Goal: Communication & Community: Answer question/provide support

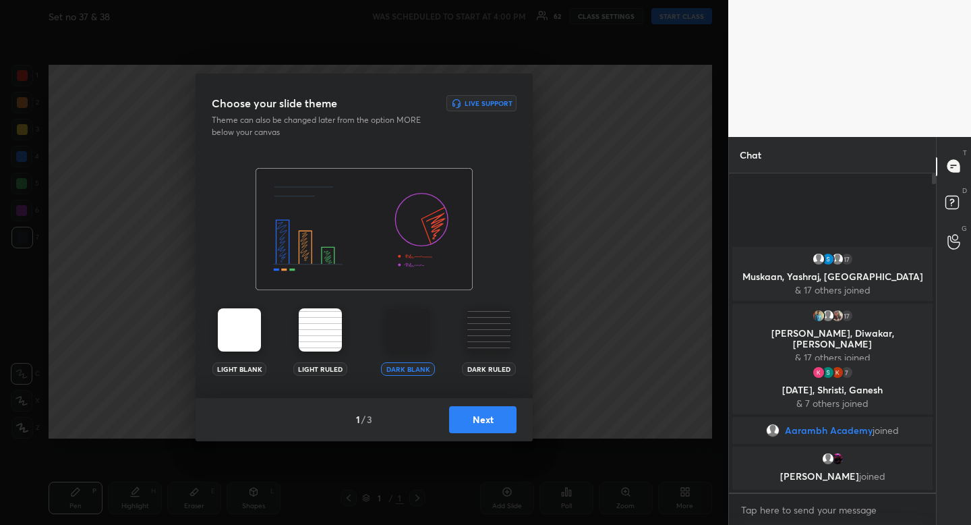
click at [485, 422] on button "Next" at bounding box center [482, 419] width 67 height 27
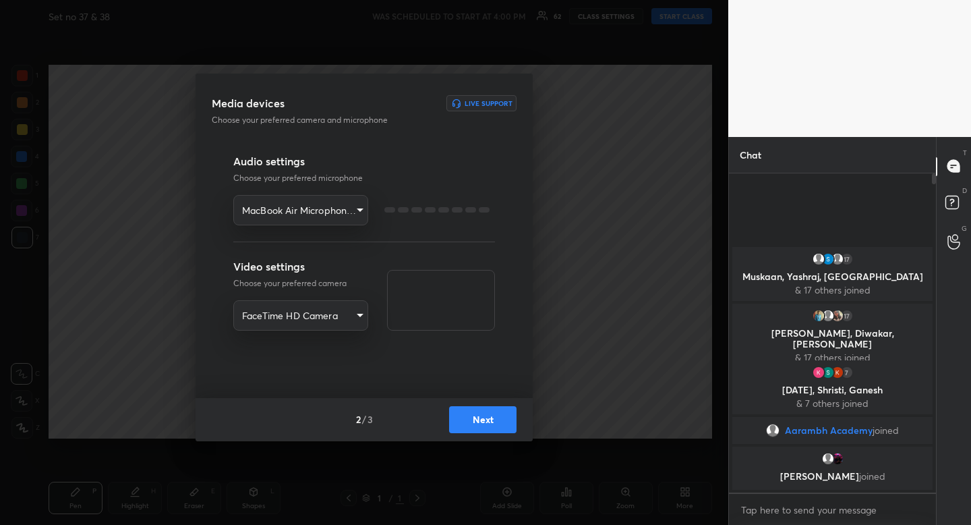
click at [485, 422] on button "Next" at bounding box center [482, 419] width 67 height 27
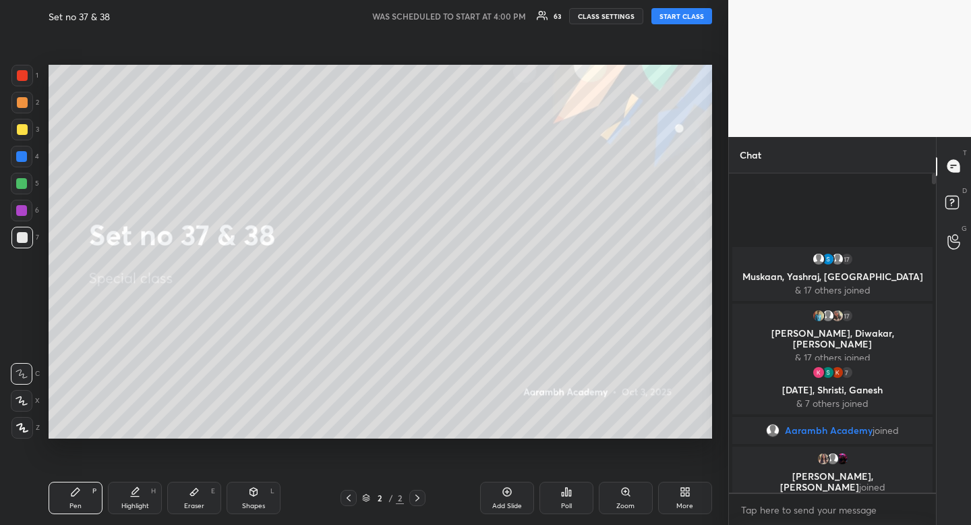
click at [694, 14] on button "START CLASS" at bounding box center [682, 16] width 61 height 16
click at [21, 138] on div at bounding box center [22, 130] width 22 height 22
drag, startPoint x: 22, startPoint y: 130, endPoint x: 14, endPoint y: 130, distance: 7.5
click at [22, 130] on div at bounding box center [22, 129] width 11 height 11
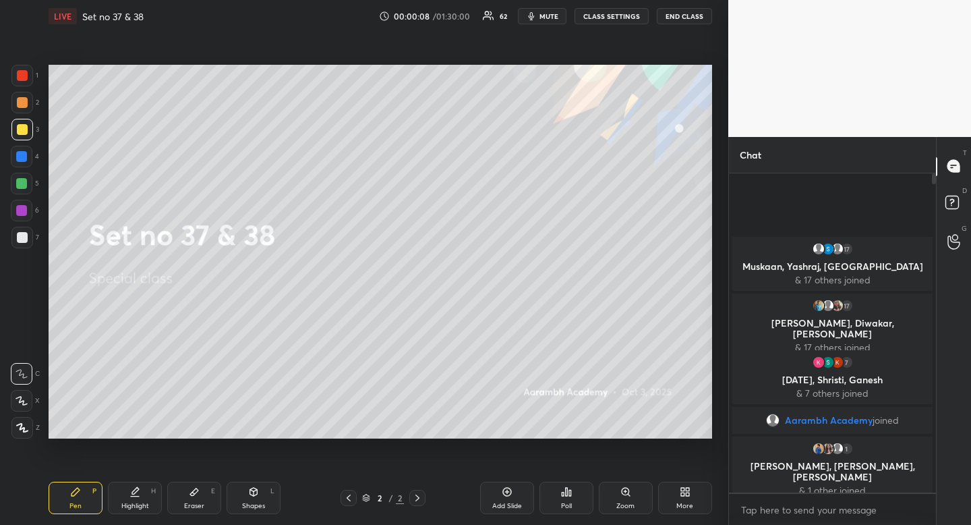
drag, startPoint x: 271, startPoint y: 501, endPoint x: 252, endPoint y: 480, distance: 28.2
click at [271, 501] on div "Shapes L" at bounding box center [254, 498] width 54 height 32
click at [32, 344] on div at bounding box center [22, 347] width 22 height 22
click at [150, 492] on div "Highlight H" at bounding box center [135, 498] width 54 height 32
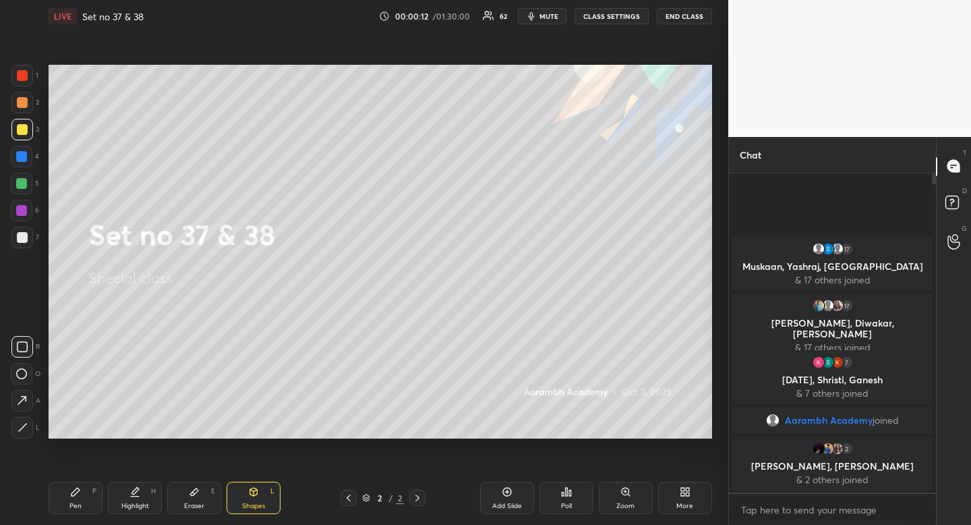
drag, startPoint x: 150, startPoint y: 492, endPoint x: 150, endPoint y: 483, distance: 9.4
click at [150, 492] on div "Highlight H" at bounding box center [135, 498] width 54 height 32
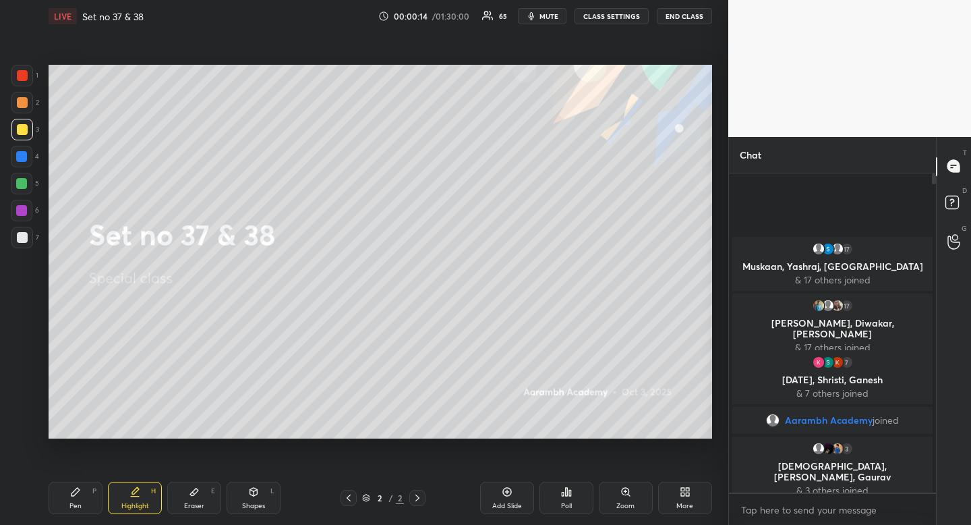
click at [28, 105] on div at bounding box center [22, 103] width 22 height 22
click at [25, 180] on div at bounding box center [21, 183] width 11 height 11
drag, startPoint x: 25, startPoint y: 180, endPoint x: 44, endPoint y: 177, distance: 19.2
click at [25, 180] on div at bounding box center [21, 183] width 11 height 11
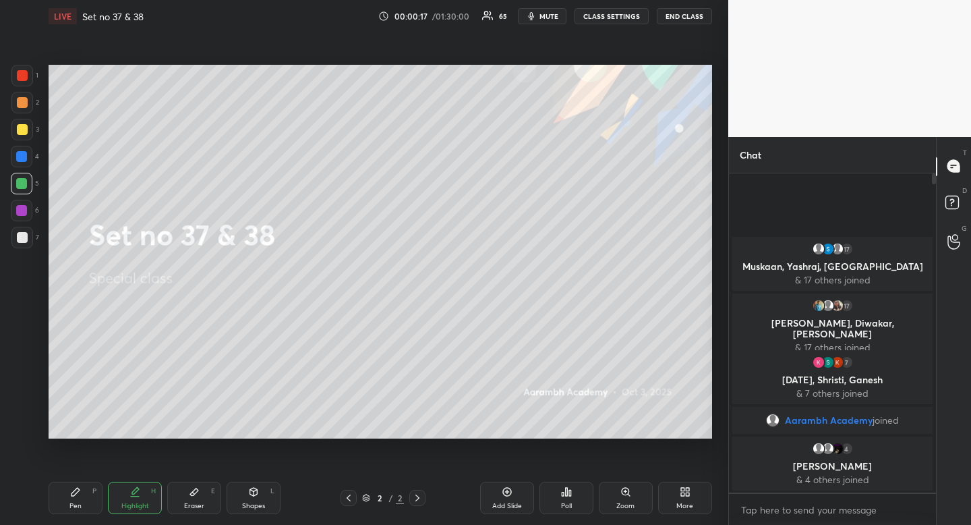
click at [140, 495] on div "Highlight H" at bounding box center [135, 498] width 54 height 32
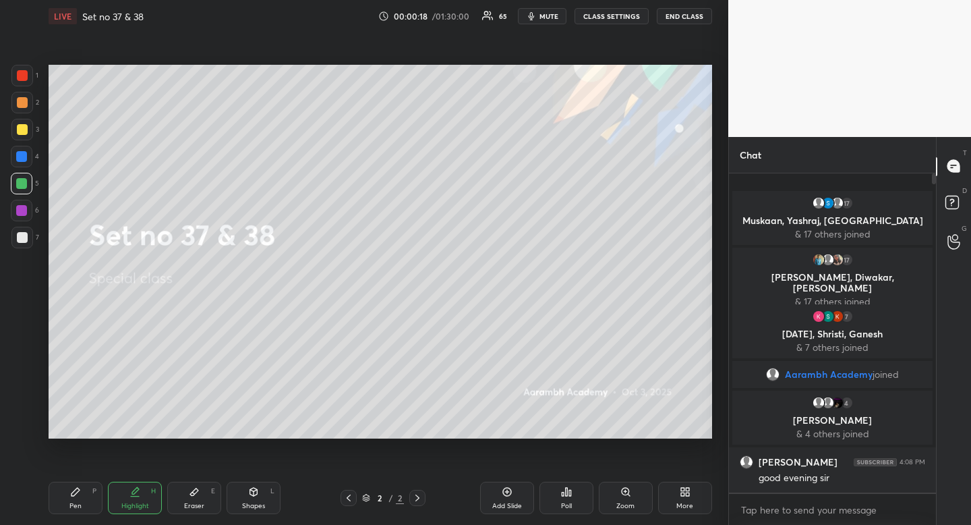
scroll to position [31, 0]
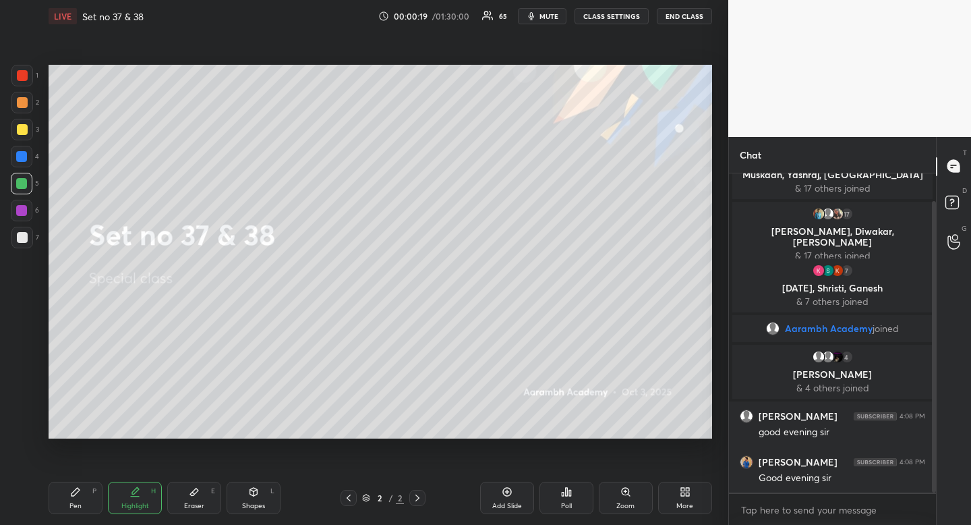
click at [83, 496] on div "Pen P" at bounding box center [76, 498] width 54 height 32
click at [84, 493] on div "Pen P" at bounding box center [76, 498] width 54 height 32
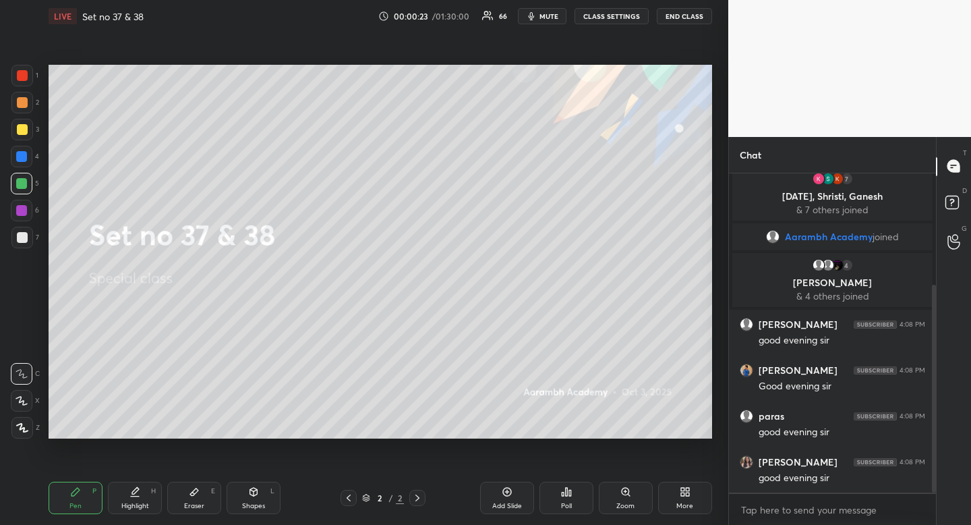
scroll to position [172, 0]
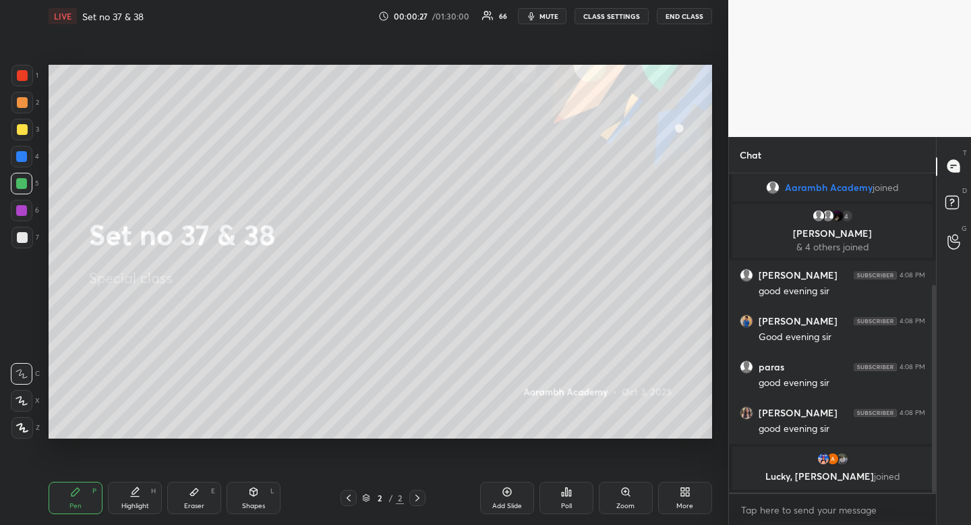
click at [254, 498] on div "Shapes L" at bounding box center [254, 498] width 54 height 32
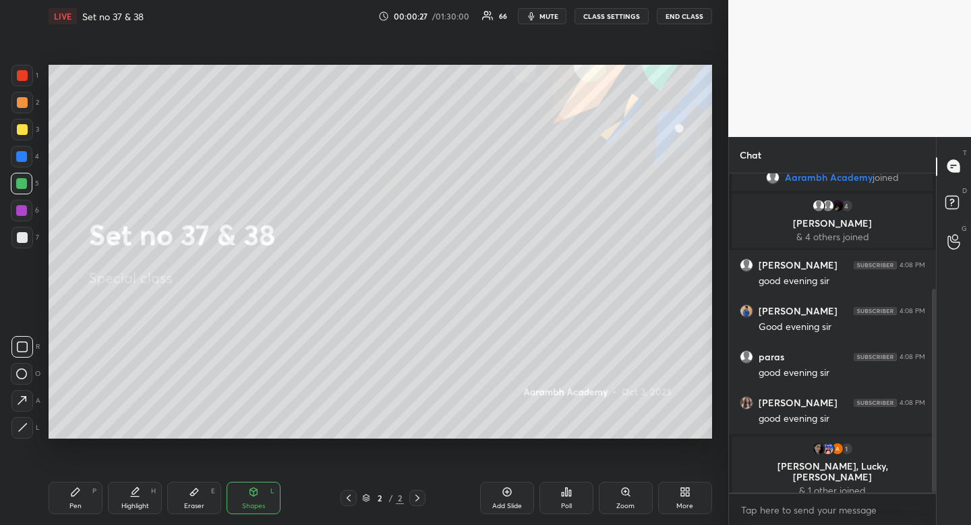
click at [18, 351] on rect at bounding box center [23, 347] width 10 height 10
click at [156, 507] on div "Highlight H" at bounding box center [135, 498] width 54 height 32
drag, startPoint x: 156, startPoint y: 507, endPoint x: 159, endPoint y: 478, distance: 29.2
click at [156, 507] on div "Highlight H" at bounding box center [135, 498] width 54 height 32
click at [25, 136] on div at bounding box center [22, 130] width 22 height 22
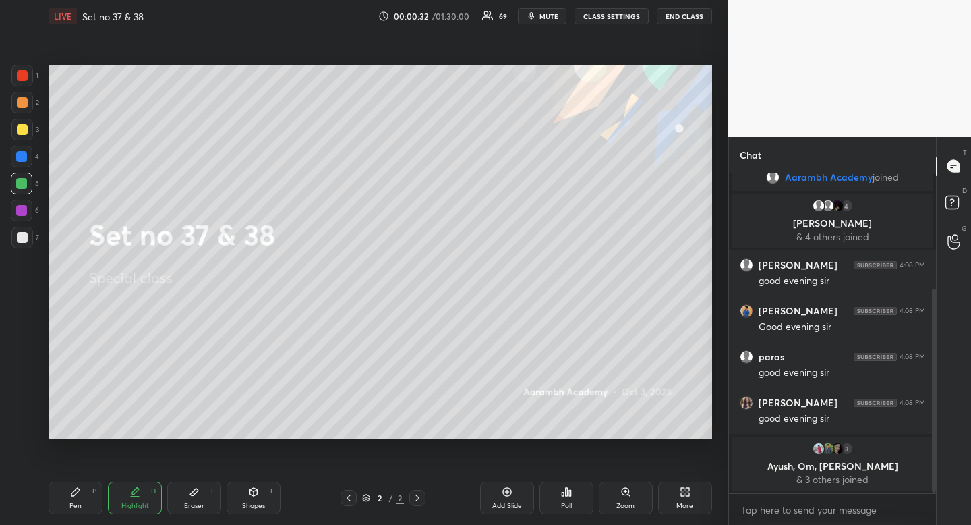
click at [26, 138] on div at bounding box center [22, 130] width 22 height 22
drag, startPoint x: 146, startPoint y: 481, endPoint x: 161, endPoint y: 440, distance: 43.5
click at [146, 481] on div "Pen P Highlight H Eraser E Shapes L 2 / 2 Add Slide Poll Zoom More" at bounding box center [381, 498] width 664 height 54
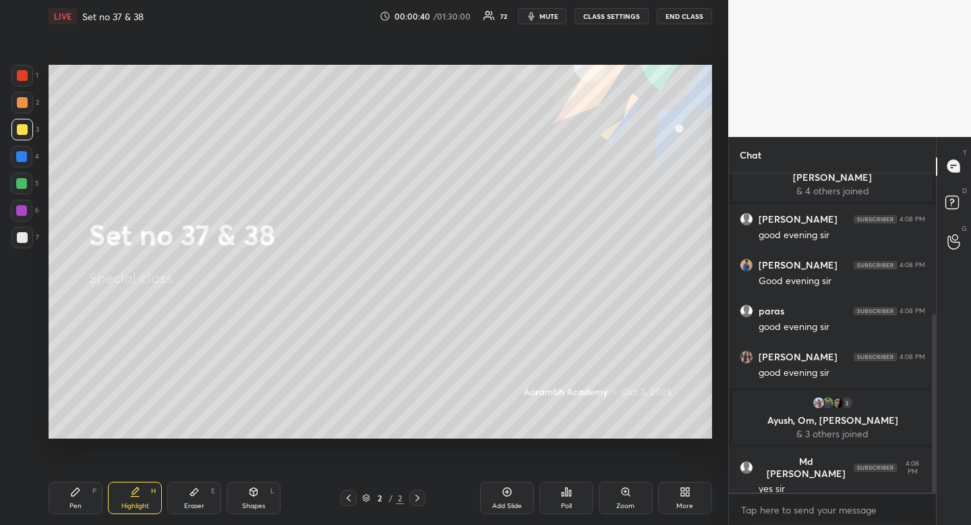
scroll to position [252, 0]
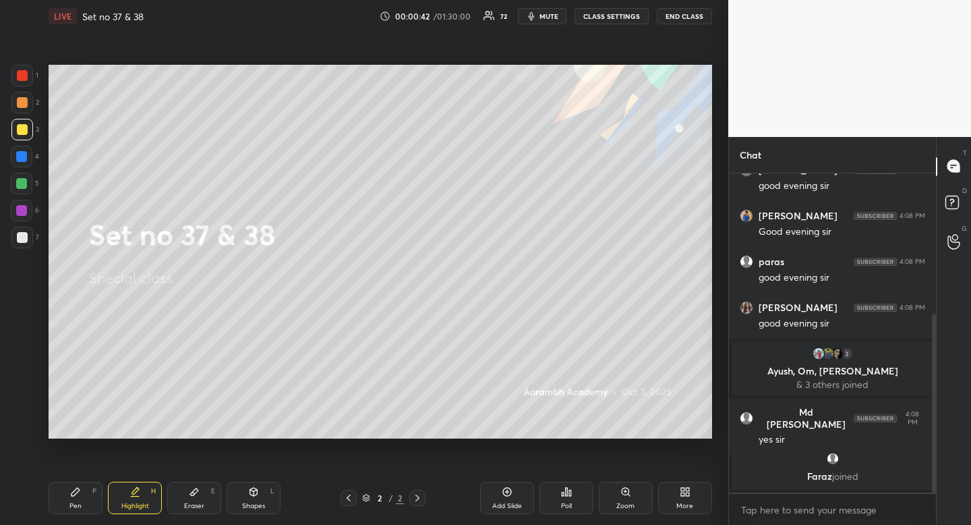
click at [28, 135] on div at bounding box center [22, 130] width 22 height 22
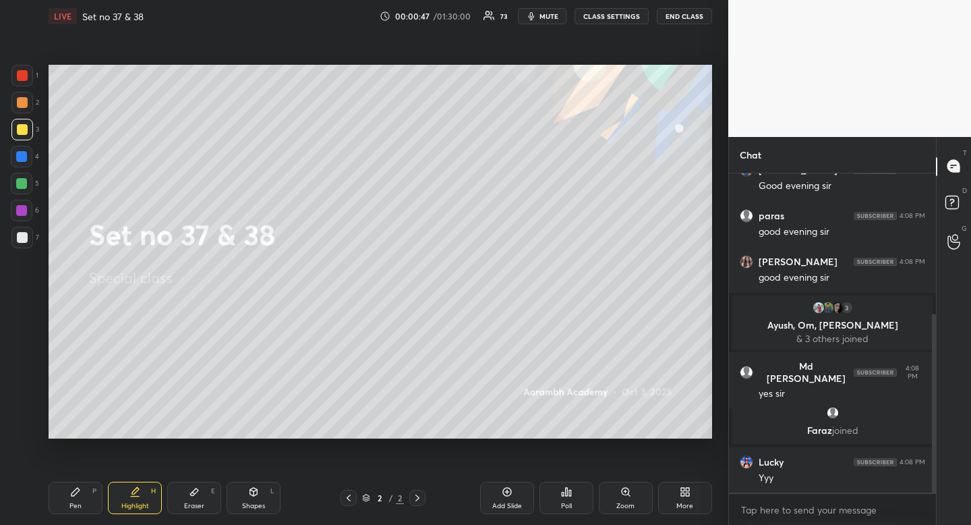
click at [69, 504] on div "Pen P" at bounding box center [76, 498] width 54 height 32
drag, startPoint x: 72, startPoint y: 502, endPoint x: 83, endPoint y: 484, distance: 21.5
click at [73, 505] on div "Pen" at bounding box center [75, 506] width 12 height 7
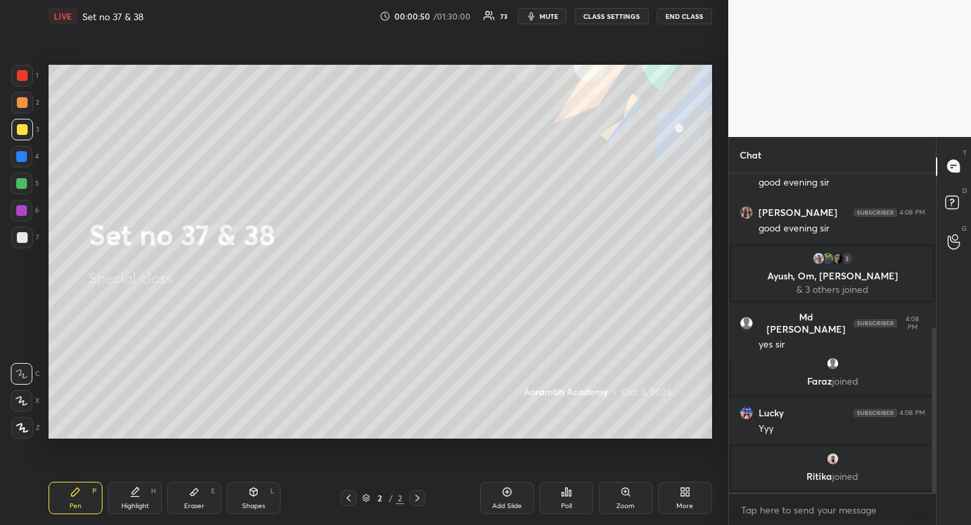
click at [25, 238] on div at bounding box center [22, 237] width 11 height 11
drag, startPoint x: 26, startPoint y: 236, endPoint x: 28, endPoint y: 229, distance: 7.0
click at [26, 236] on div at bounding box center [22, 237] width 11 height 11
click at [196, 503] on div "Eraser" at bounding box center [194, 506] width 20 height 7
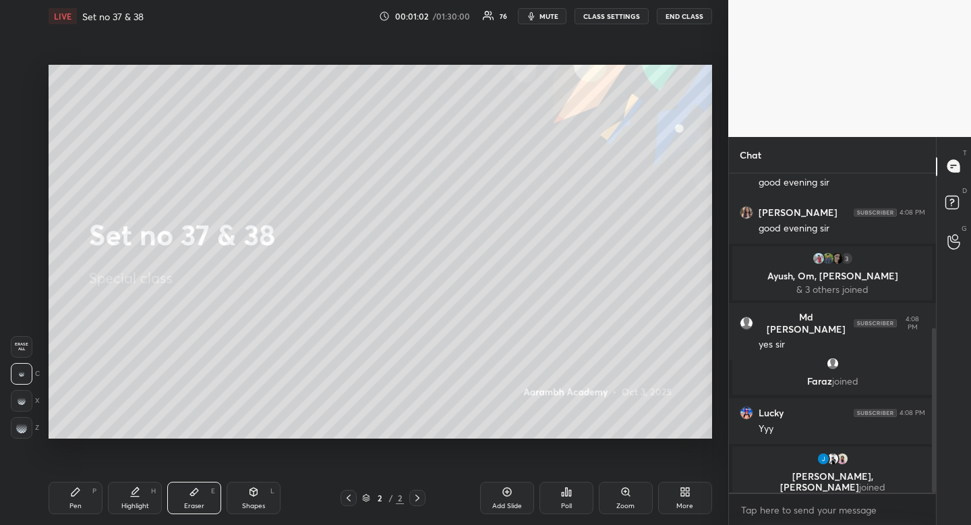
drag, startPoint x: 201, startPoint y: 499, endPoint x: 231, endPoint y: 450, distance: 57.3
click at [201, 499] on div "Eraser E" at bounding box center [194, 498] width 54 height 32
click at [92, 488] on div "P" at bounding box center [94, 491] width 4 height 7
click at [102, 480] on div "Pen P Highlight H Eraser E Shapes L 2 / 2 Add Slide Poll Zoom More" at bounding box center [381, 498] width 664 height 54
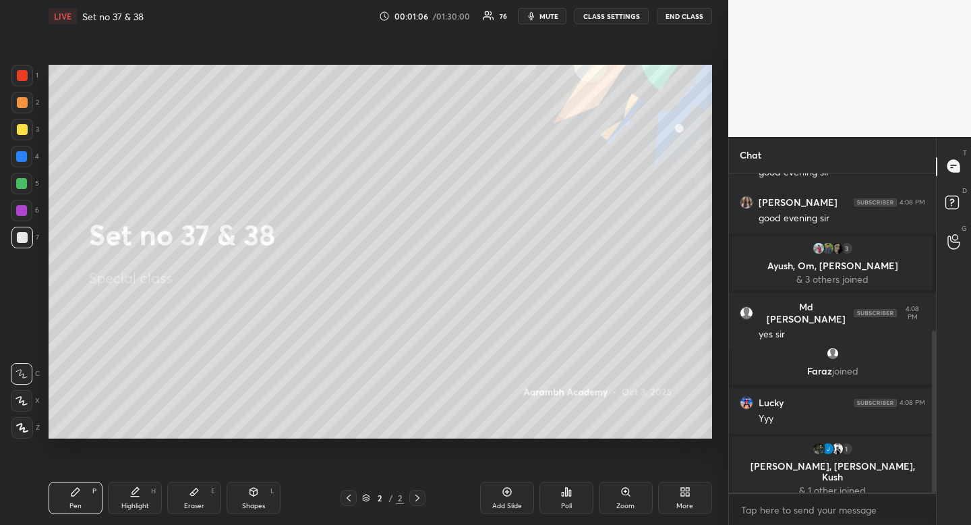
scroll to position [326, 0]
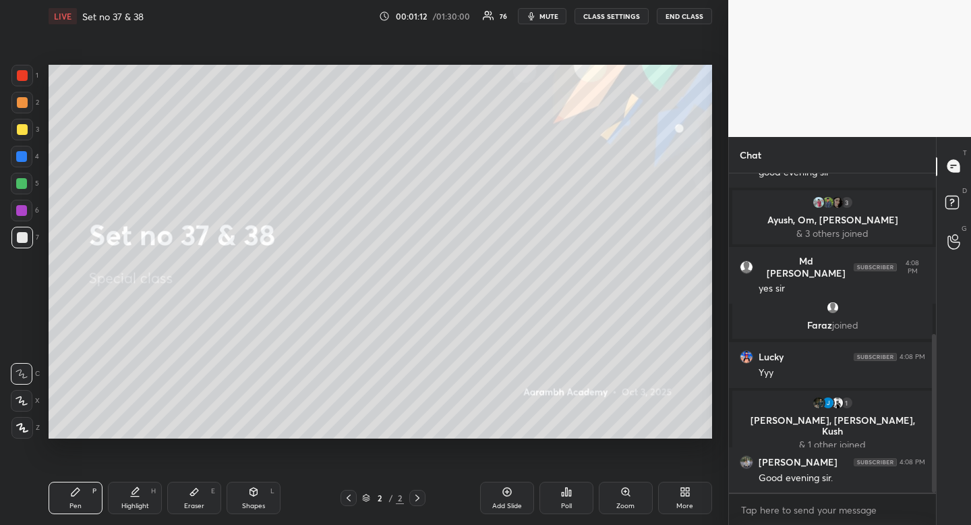
click at [239, 505] on div "Shapes L" at bounding box center [254, 498] width 54 height 32
click at [14, 345] on div at bounding box center [22, 347] width 22 height 22
drag, startPoint x: 14, startPoint y: 345, endPoint x: 25, endPoint y: 339, distance: 12.1
click at [14, 345] on div at bounding box center [22, 347] width 22 height 22
click at [132, 494] on icon at bounding box center [135, 490] width 7 height 7
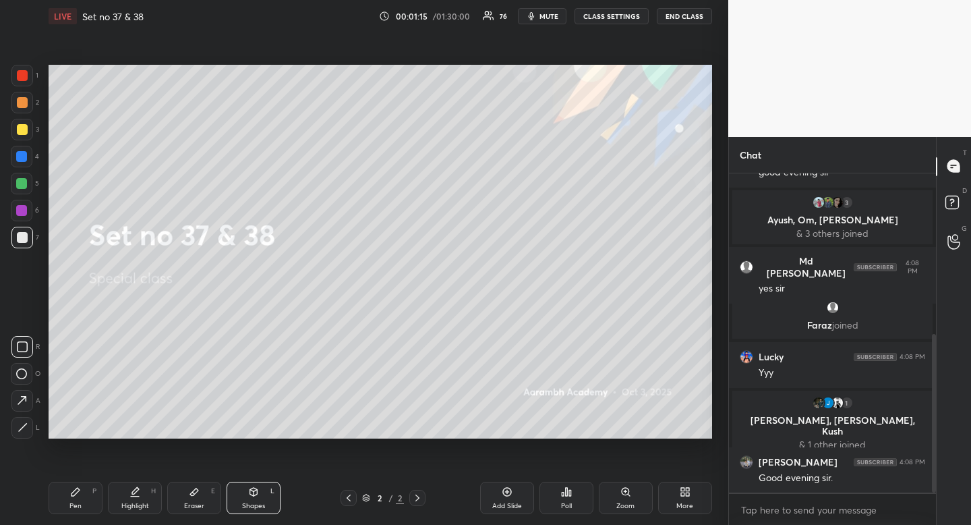
click at [136, 489] on icon at bounding box center [135, 490] width 7 height 7
click at [86, 495] on div "Pen P" at bounding box center [76, 498] width 54 height 32
drag, startPoint x: 90, startPoint y: 493, endPoint x: 134, endPoint y: 451, distance: 61.1
click at [90, 493] on div "Pen P" at bounding box center [76, 498] width 54 height 32
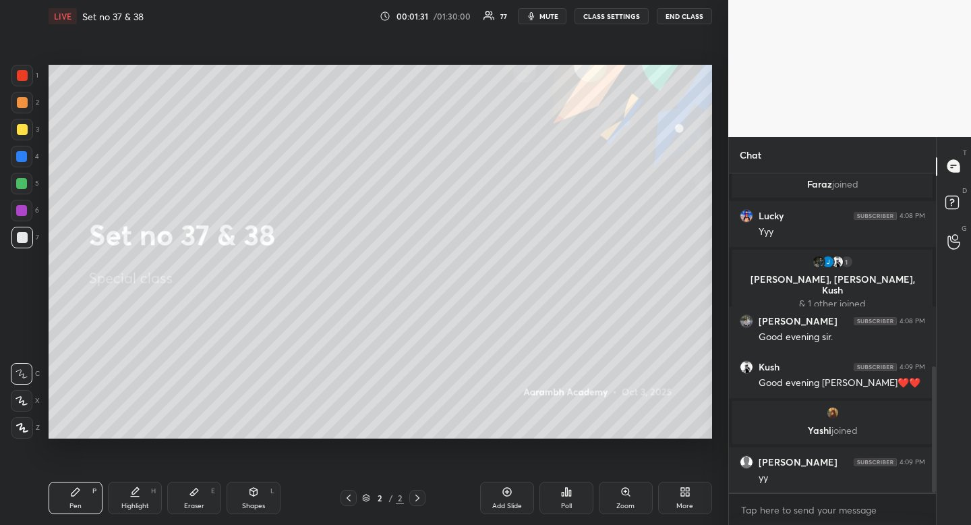
scroll to position [492, 0]
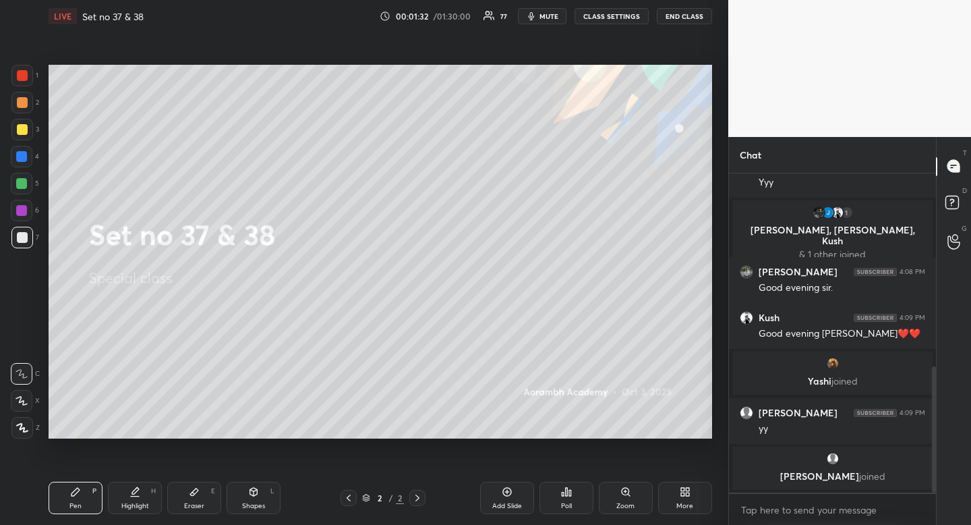
click at [28, 130] on div at bounding box center [22, 130] width 22 height 22
click at [21, 244] on div at bounding box center [22, 238] width 22 height 22
drag, startPoint x: 21, startPoint y: 244, endPoint x: 11, endPoint y: 243, distance: 9.5
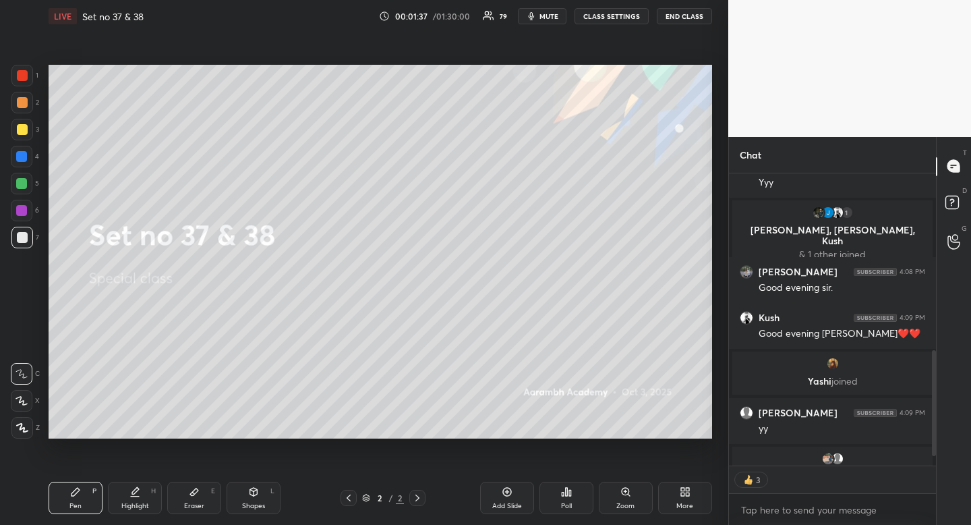
click at [21, 244] on div at bounding box center [22, 238] width 22 height 22
click at [94, 490] on div "P" at bounding box center [94, 491] width 4 height 7
drag, startPoint x: 94, startPoint y: 490, endPoint x: 89, endPoint y: 460, distance: 30.8
click at [94, 490] on div "P" at bounding box center [94, 491] width 4 height 7
drag, startPoint x: 24, startPoint y: 121, endPoint x: 16, endPoint y: 122, distance: 8.8
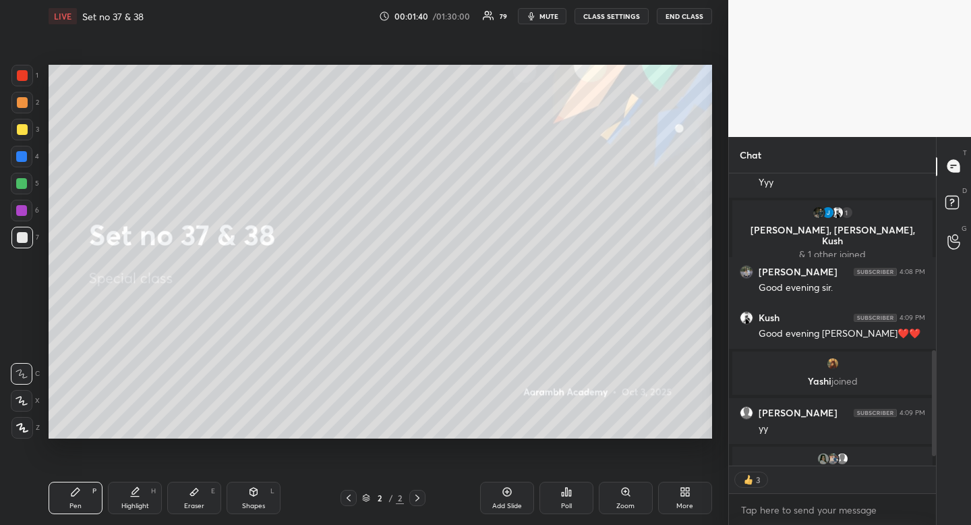
click at [27, 123] on div at bounding box center [22, 130] width 22 height 22
click at [24, 240] on div at bounding box center [22, 237] width 11 height 11
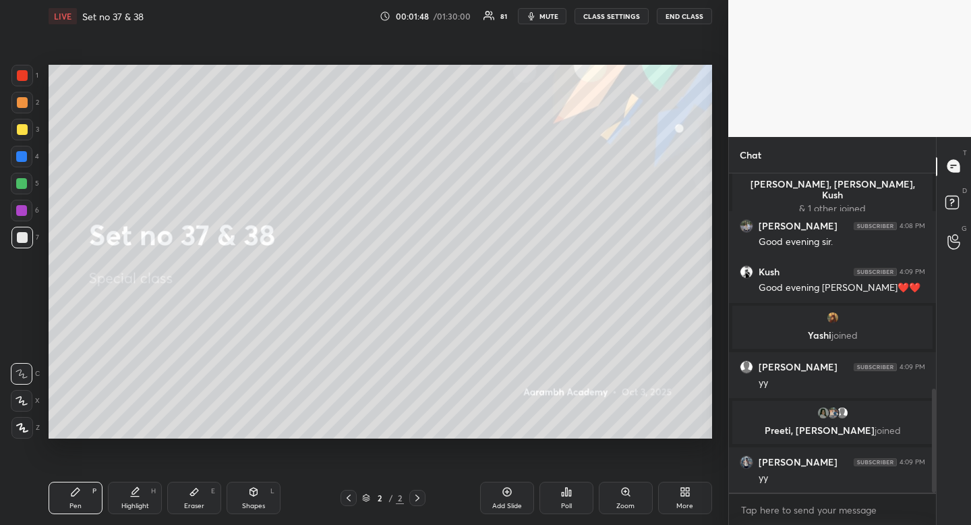
scroll to position [756, 0]
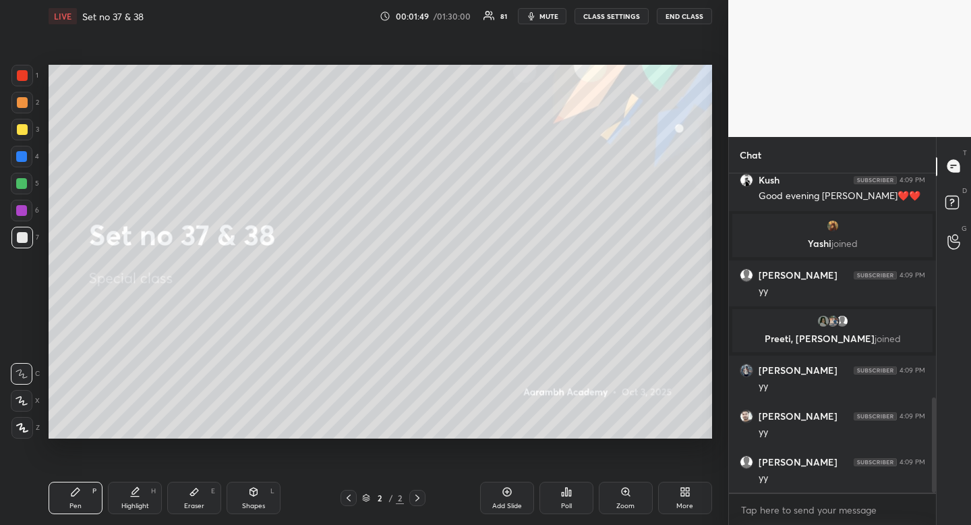
click at [25, 130] on div at bounding box center [22, 129] width 11 height 11
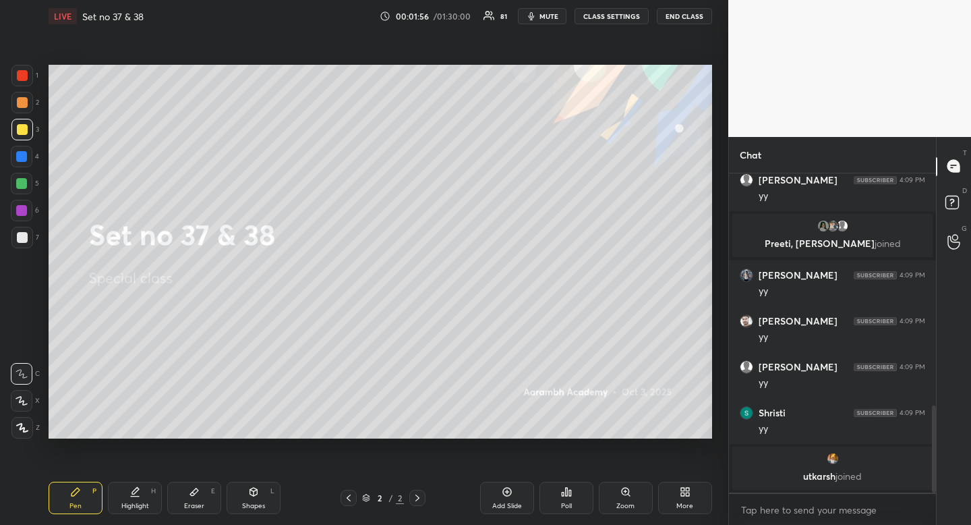
click at [193, 505] on div "Eraser" at bounding box center [194, 506] width 20 height 7
drag, startPoint x: 194, startPoint y: 499, endPoint x: 198, endPoint y: 486, distance: 14.1
click at [194, 499] on div "Eraser E" at bounding box center [194, 498] width 54 height 32
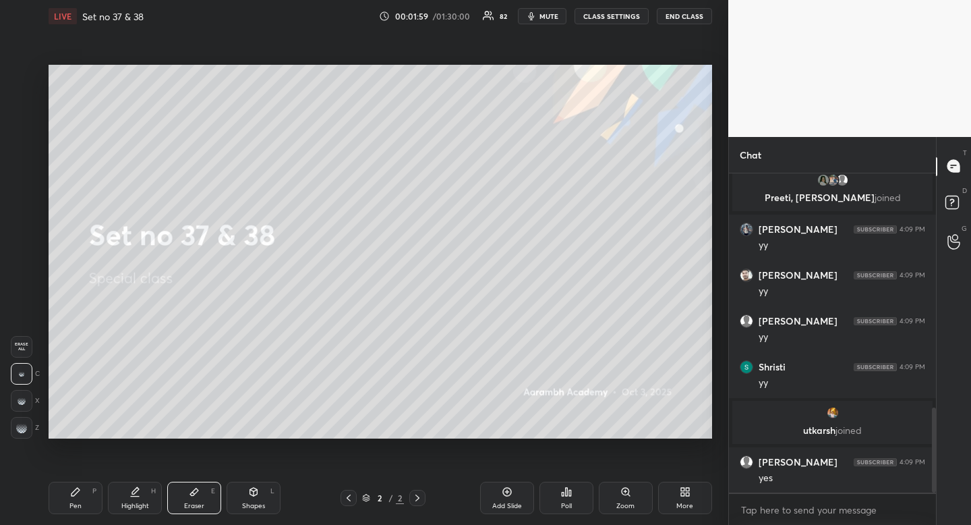
scroll to position [879, 0]
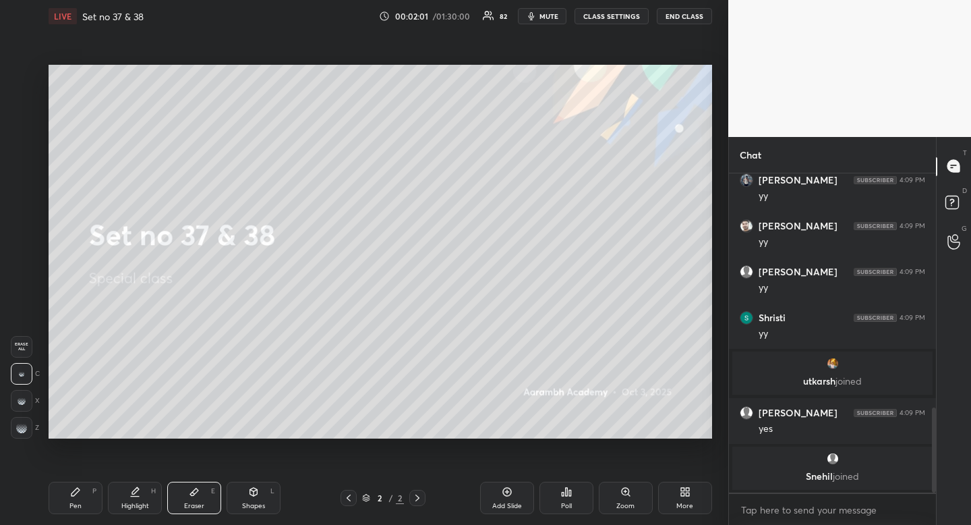
drag, startPoint x: 78, startPoint y: 499, endPoint x: 70, endPoint y: 488, distance: 13.0
click at [78, 499] on div "Pen P" at bounding box center [76, 498] width 54 height 32
click at [23, 132] on div at bounding box center [22, 129] width 11 height 11
click at [23, 127] on div at bounding box center [22, 129] width 11 height 11
click at [26, 239] on div at bounding box center [22, 237] width 11 height 11
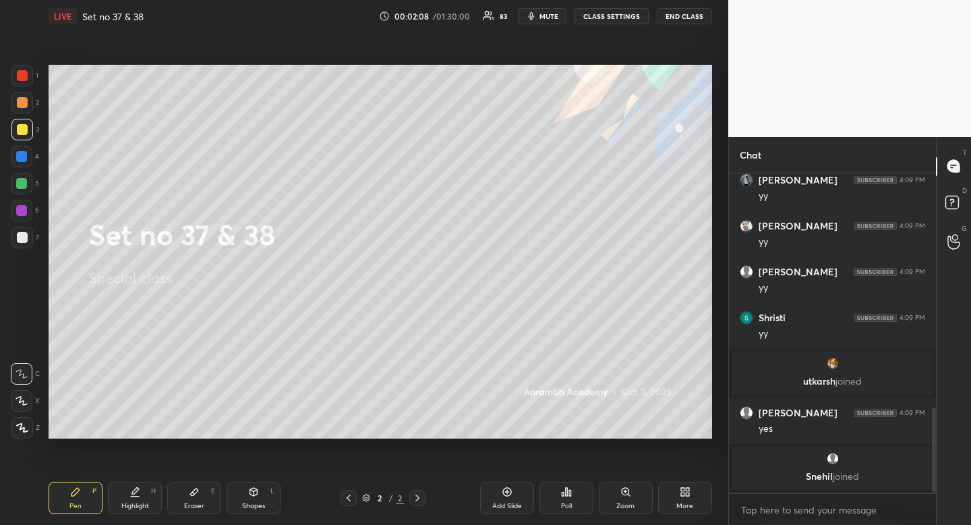
click at [26, 239] on div at bounding box center [22, 237] width 11 height 11
click at [74, 504] on div "Pen" at bounding box center [75, 506] width 12 height 7
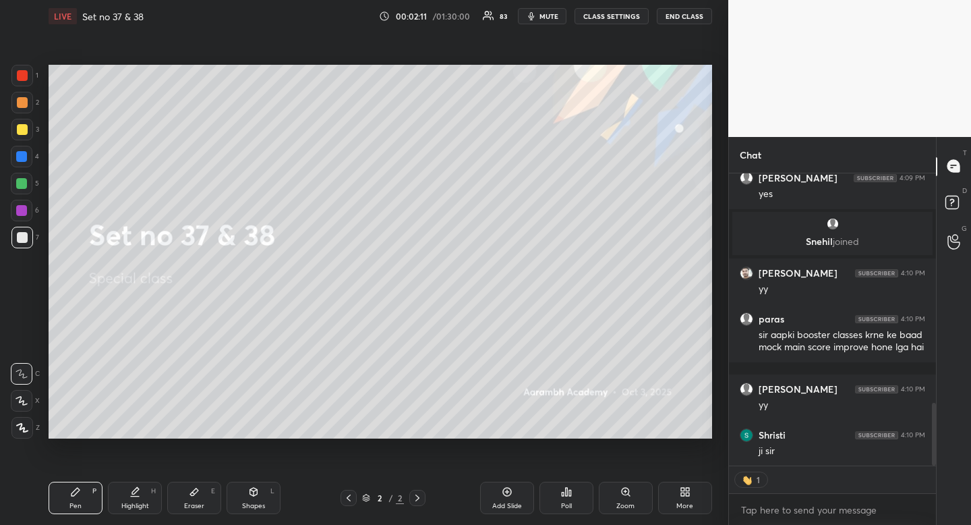
scroll to position [1125, 0]
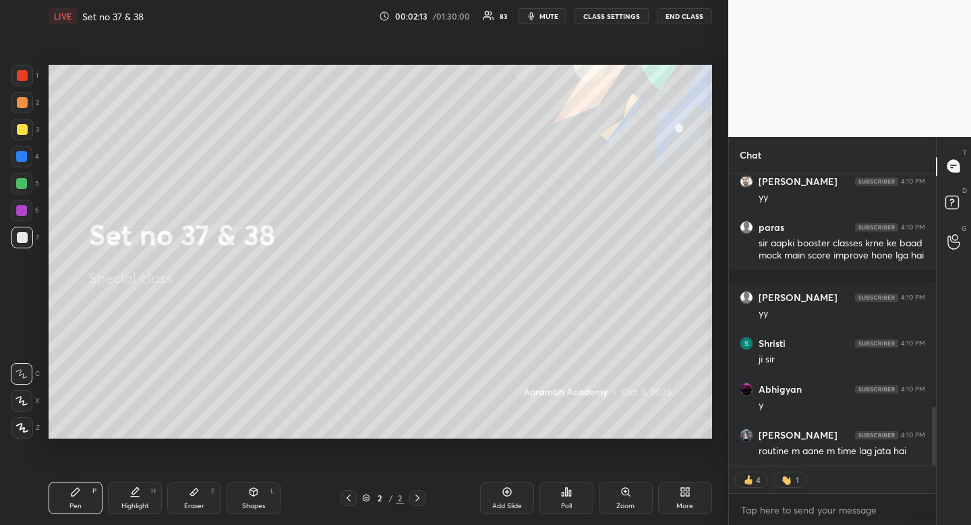
click at [24, 127] on div at bounding box center [22, 129] width 11 height 11
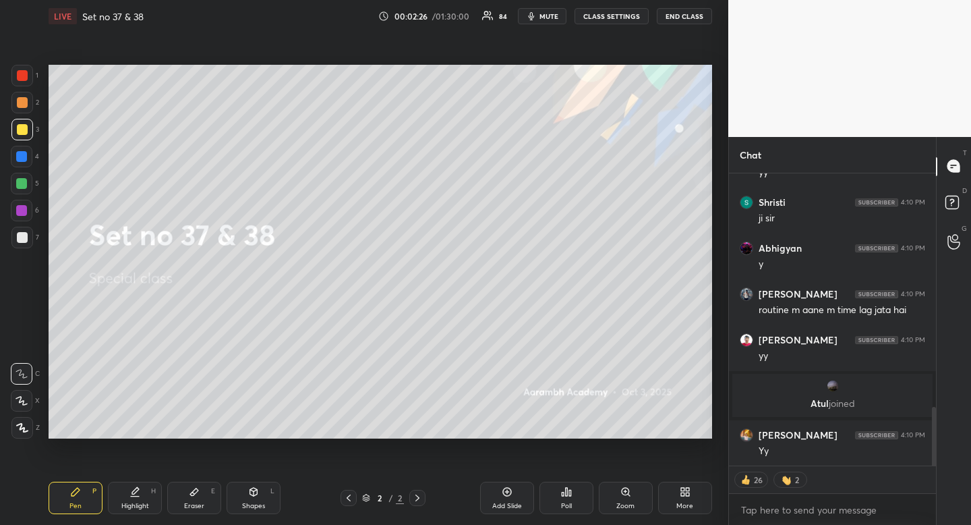
scroll to position [1205, 0]
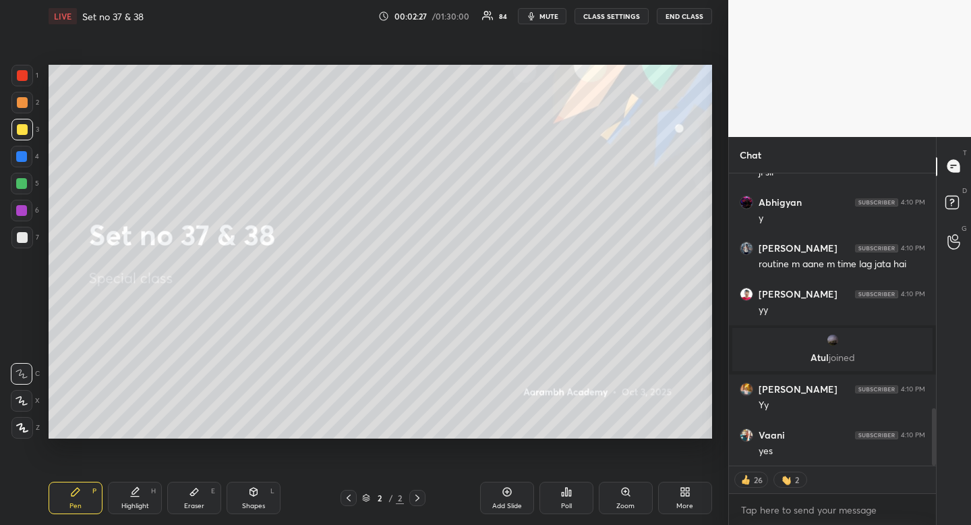
click at [250, 482] on div "Shapes L" at bounding box center [254, 498] width 54 height 32
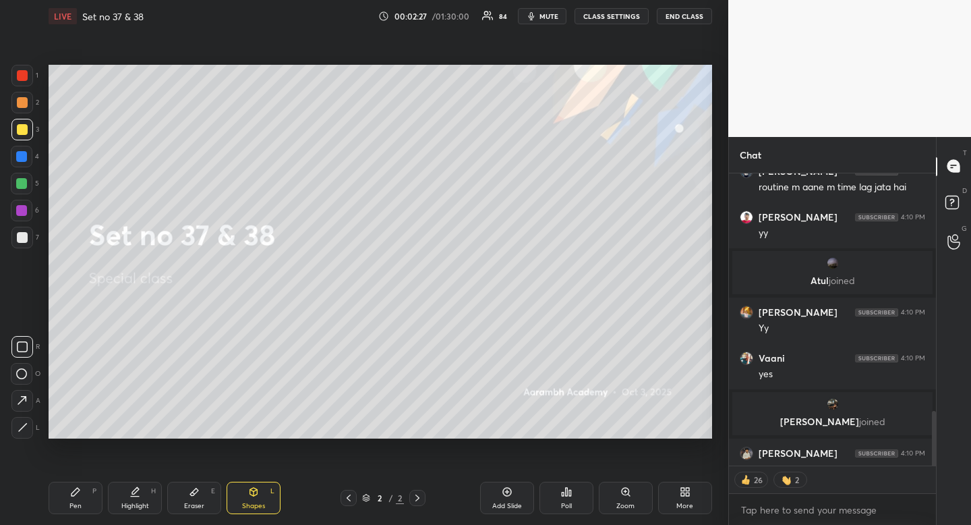
scroll to position [1273, 0]
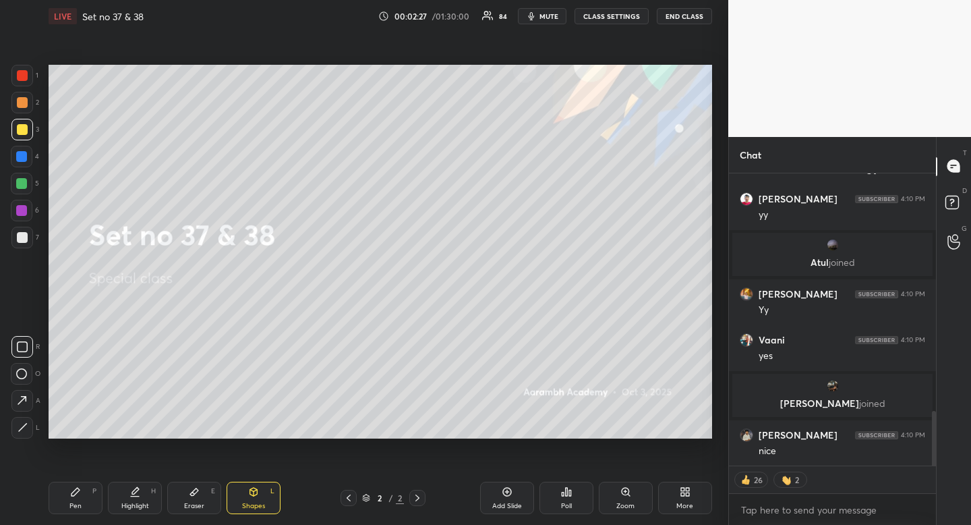
click at [26, 342] on rect at bounding box center [23, 347] width 10 height 10
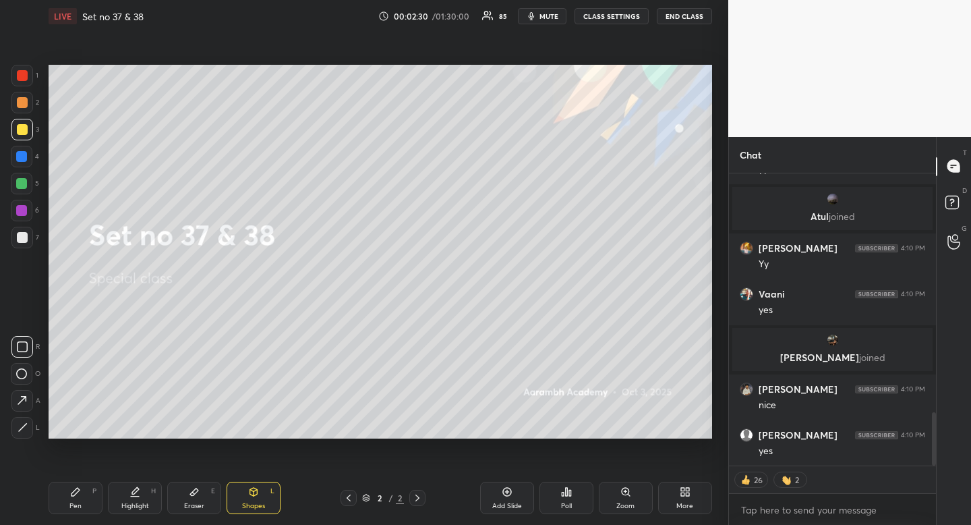
click at [141, 499] on div "Highlight H" at bounding box center [135, 498] width 54 height 32
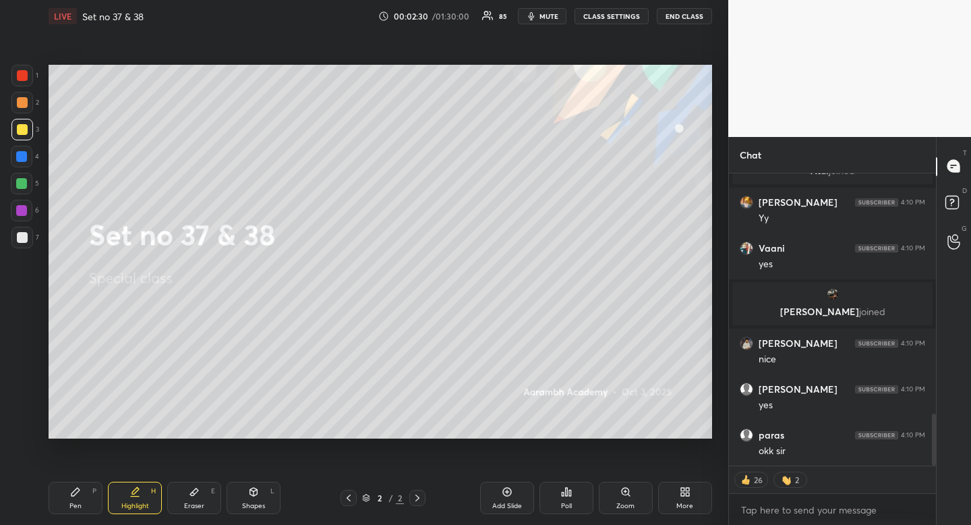
drag, startPoint x: 141, startPoint y: 499, endPoint x: 98, endPoint y: 496, distance: 43.2
click at [141, 499] on div "Highlight H" at bounding box center [135, 498] width 54 height 32
click at [88, 497] on div "Pen P" at bounding box center [76, 498] width 54 height 32
drag, startPoint x: 88, startPoint y: 497, endPoint x: 107, endPoint y: 468, distance: 35.0
click at [88, 497] on div "Pen P" at bounding box center [76, 498] width 54 height 32
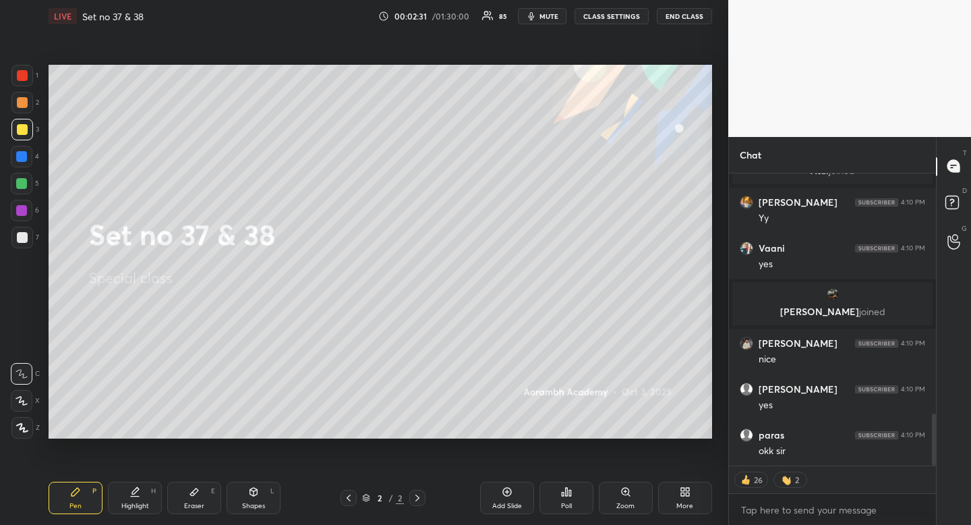
drag, startPoint x: 237, startPoint y: 500, endPoint x: 223, endPoint y: 490, distance: 17.0
click at [237, 500] on div "Shapes L" at bounding box center [254, 498] width 54 height 32
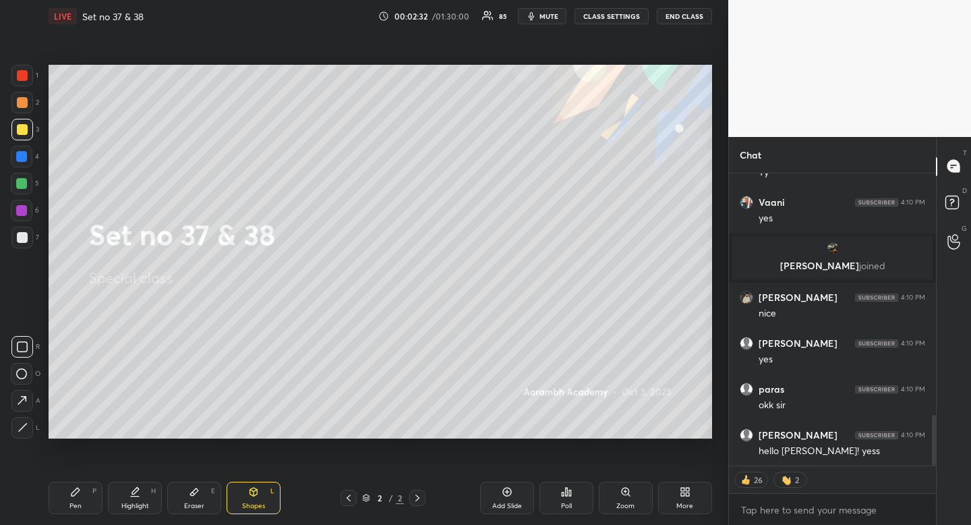
click at [26, 420] on div at bounding box center [22, 428] width 22 height 22
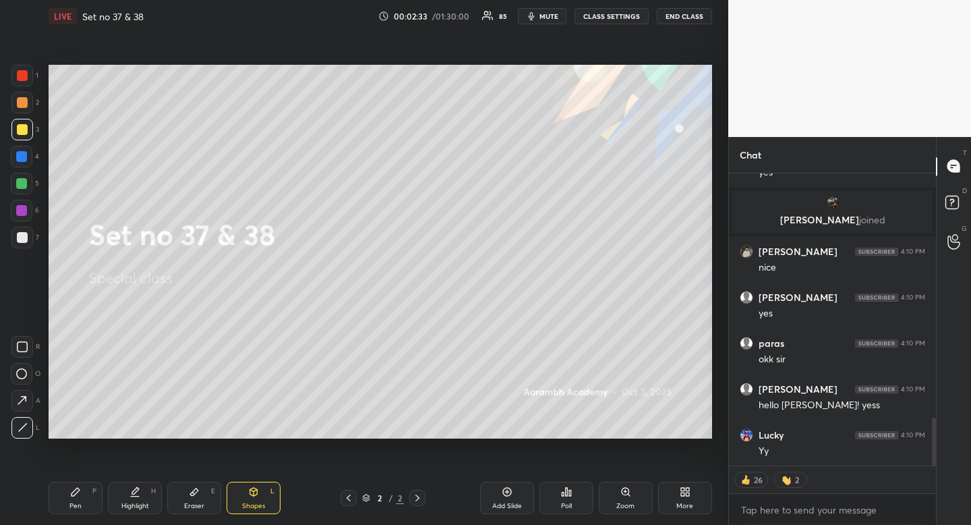
scroll to position [1502, 0]
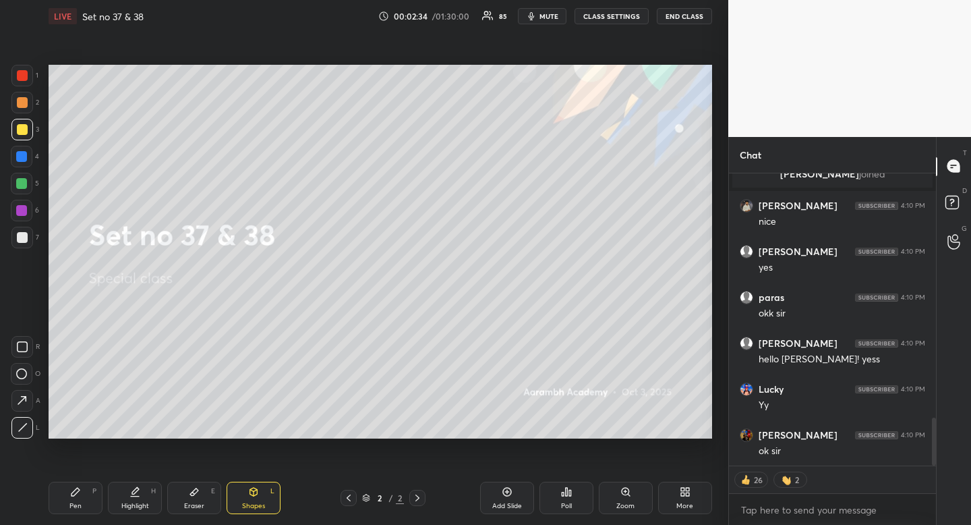
click at [76, 500] on div "Pen P" at bounding box center [76, 498] width 54 height 32
click at [78, 494] on icon at bounding box center [75, 491] width 11 height 11
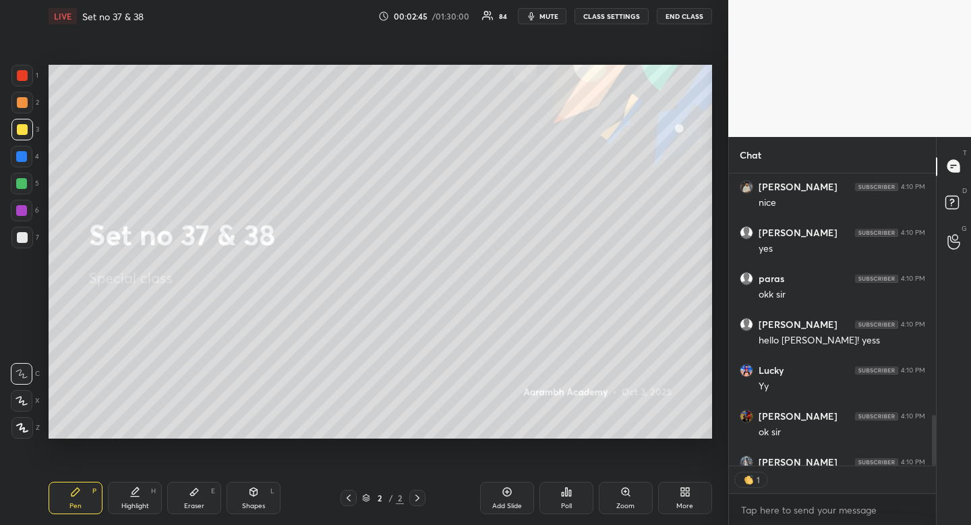
scroll to position [5, 5]
click at [260, 491] on div "Shapes L" at bounding box center [254, 498] width 54 height 32
click at [24, 345] on icon at bounding box center [22, 346] width 11 height 11
click at [144, 511] on div "Highlight H" at bounding box center [135, 498] width 54 height 32
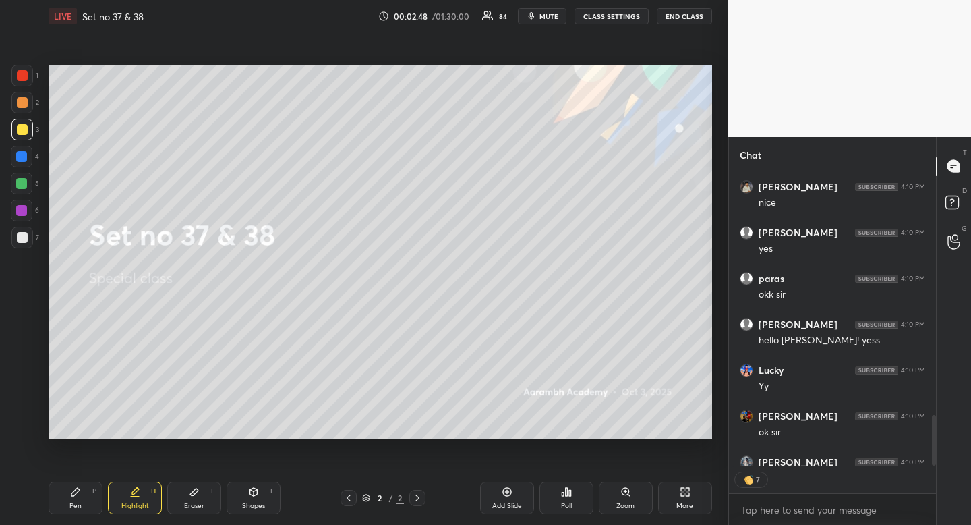
click at [142, 506] on div "Highlight" at bounding box center [135, 506] width 28 height 7
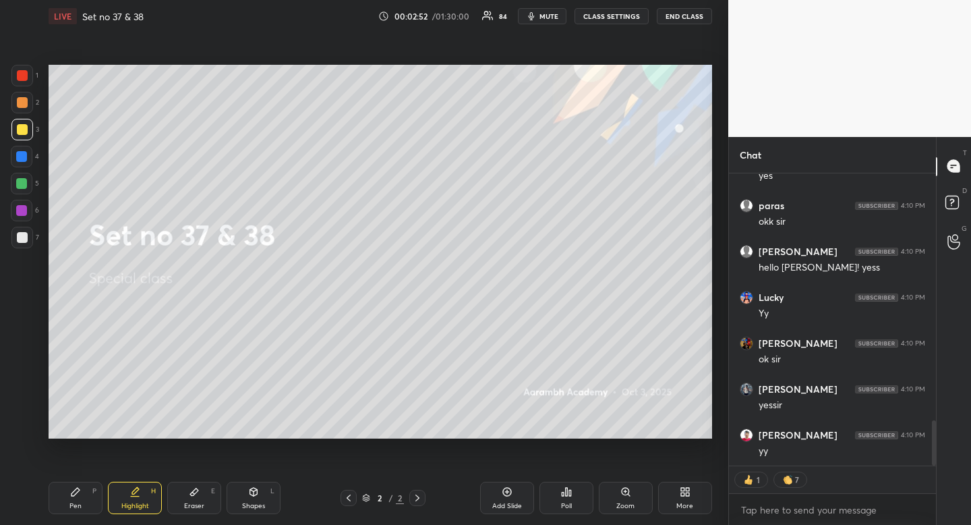
click at [261, 486] on div "Shapes L" at bounding box center [254, 498] width 54 height 32
click at [28, 343] on div at bounding box center [22, 347] width 22 height 22
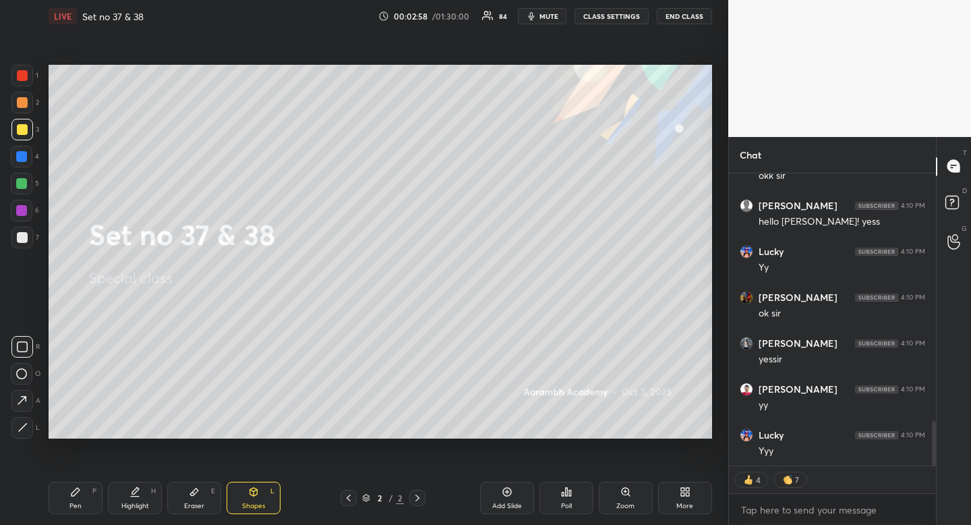
click at [138, 505] on div "Highlight" at bounding box center [135, 506] width 28 height 7
click at [144, 500] on div "Highlight H" at bounding box center [135, 498] width 54 height 32
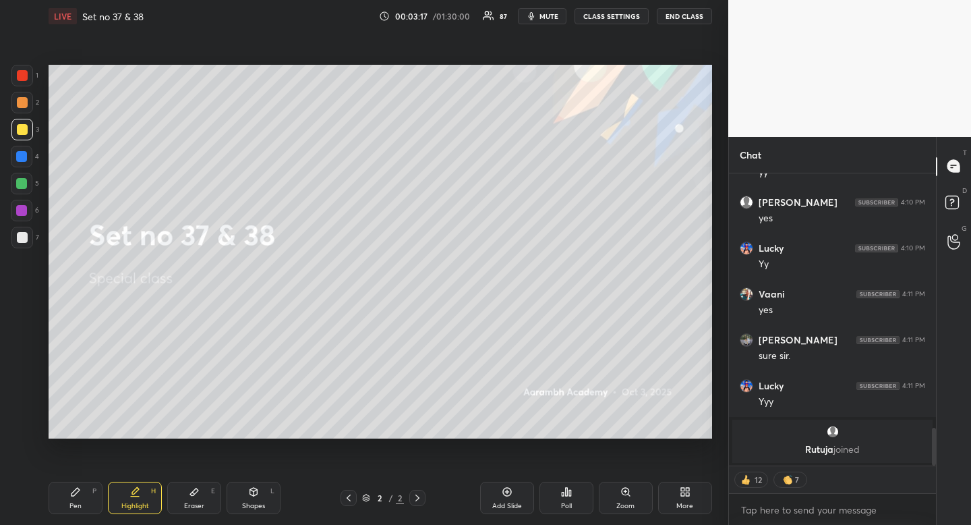
scroll to position [1901, 0]
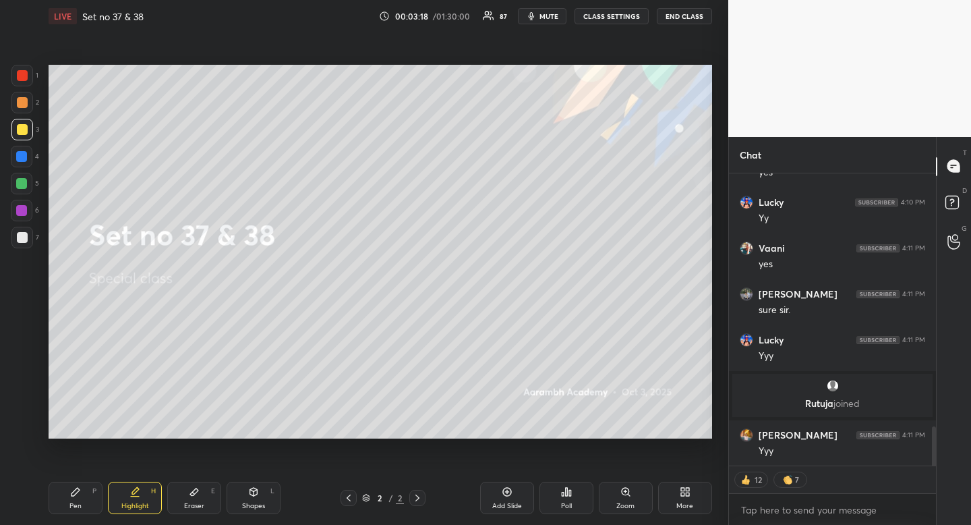
click at [154, 494] on div "H" at bounding box center [153, 491] width 5 height 7
drag, startPoint x: 154, startPoint y: 494, endPoint x: 179, endPoint y: 461, distance: 41.8
click at [154, 494] on div "H" at bounding box center [153, 491] width 5 height 7
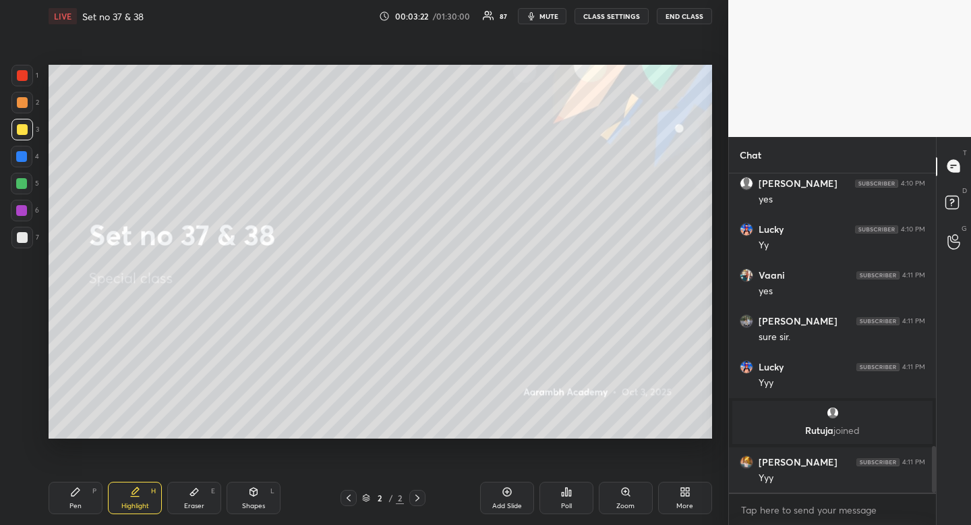
click at [78, 505] on div "Pen" at bounding box center [75, 506] width 12 height 7
drag, startPoint x: 80, startPoint y: 502, endPoint x: 74, endPoint y: 475, distance: 27.5
click at [80, 503] on div "Pen" at bounding box center [75, 506] width 12 height 7
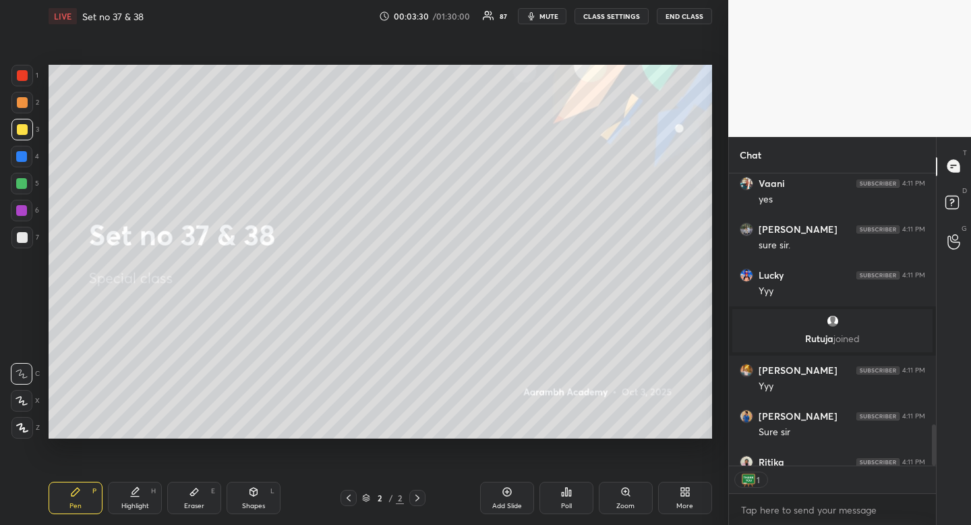
scroll to position [5, 5]
click at [131, 494] on icon at bounding box center [135, 491] width 11 height 11
click at [71, 493] on icon at bounding box center [75, 491] width 11 height 11
click at [72, 487] on icon at bounding box center [75, 491] width 11 height 11
click at [141, 490] on div "Highlight H" at bounding box center [135, 498] width 54 height 32
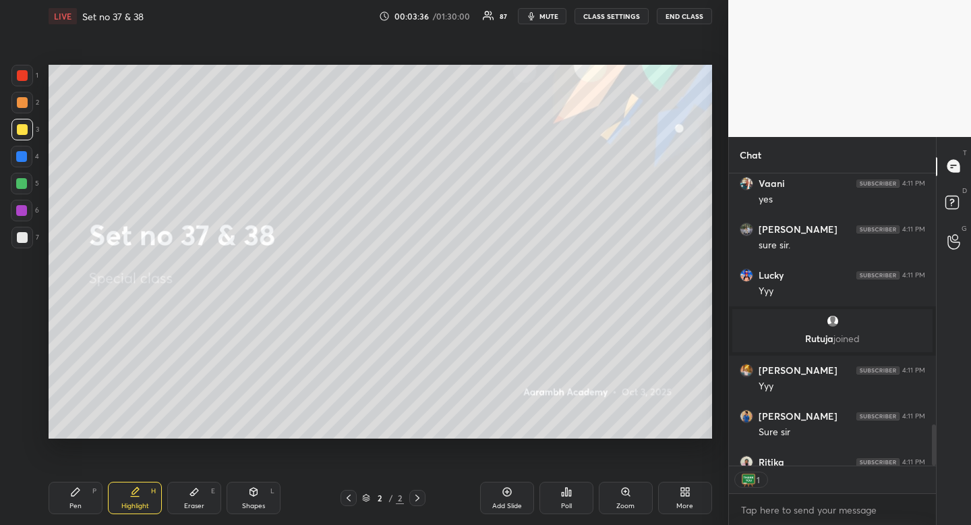
drag, startPoint x: 143, startPoint y: 485, endPoint x: 143, endPoint y: 458, distance: 27.0
click at [143, 482] on div "Highlight H" at bounding box center [135, 498] width 54 height 32
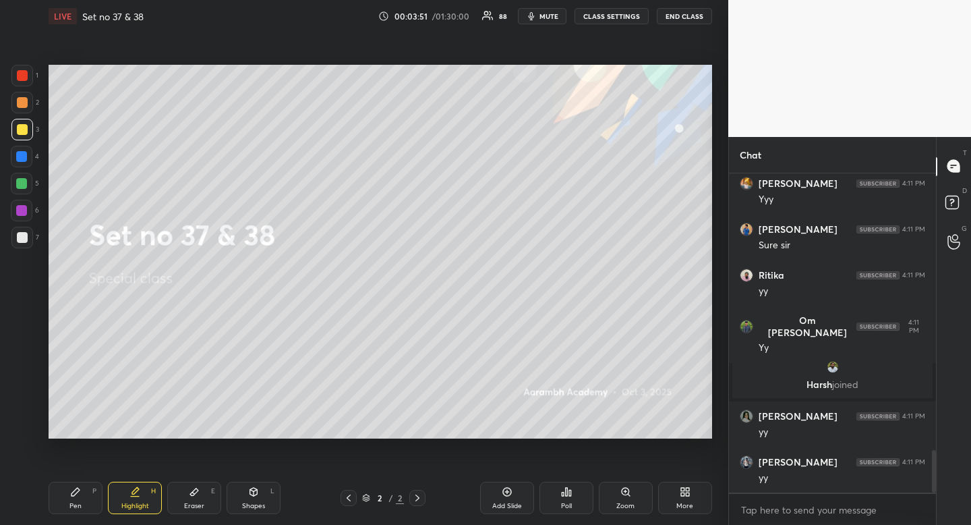
scroll to position [2138, 0]
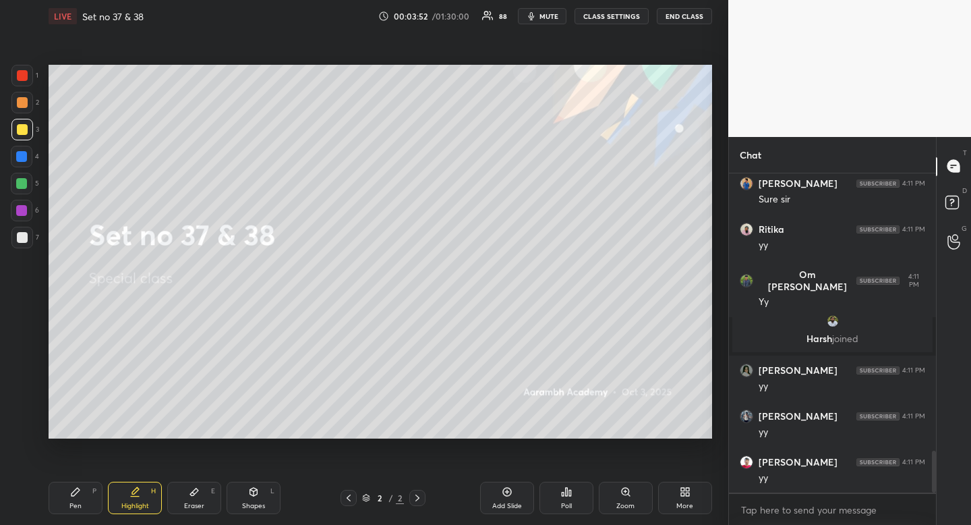
click at [146, 491] on div "Highlight H" at bounding box center [135, 498] width 54 height 32
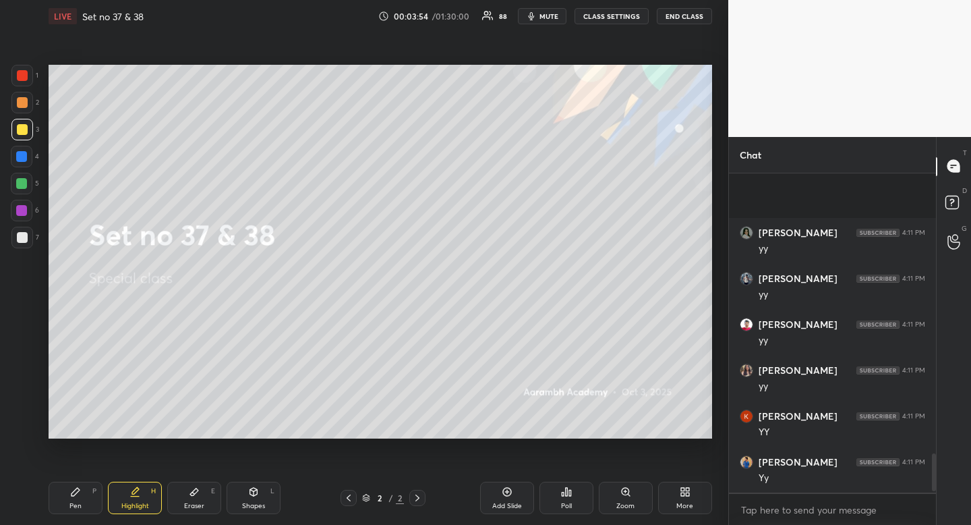
scroll to position [2367, 0]
click at [72, 495] on icon at bounding box center [76, 492] width 8 height 8
drag, startPoint x: 72, startPoint y: 495, endPoint x: 87, endPoint y: 448, distance: 49.5
click at [72, 495] on icon at bounding box center [76, 492] width 8 height 8
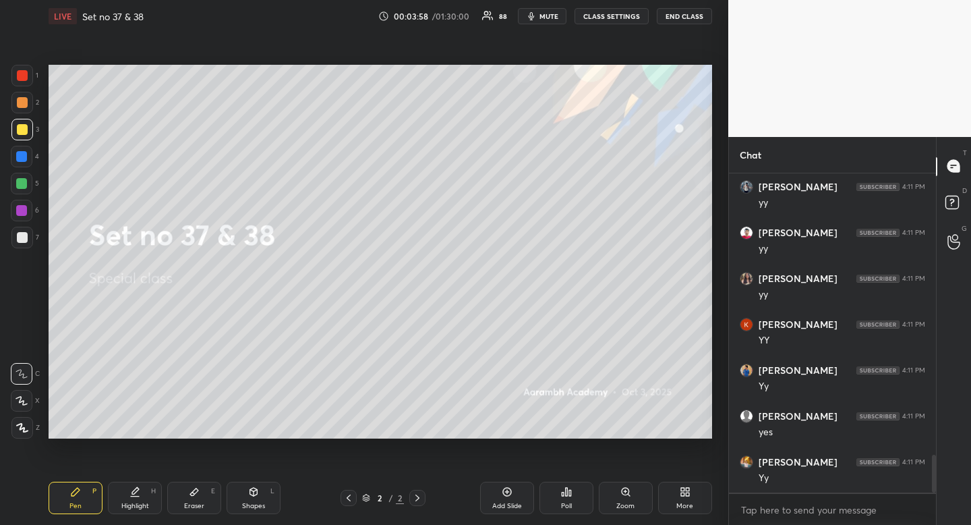
click at [132, 499] on div "Highlight H" at bounding box center [135, 498] width 54 height 32
drag, startPoint x: 134, startPoint y: 490, endPoint x: 137, endPoint y: 445, distance: 45.3
click at [134, 481] on div "Pen P Highlight H Eraser E Shapes L 2 / 2 Add Slide Poll Zoom More" at bounding box center [381, 498] width 664 height 54
click at [142, 503] on div "Highlight" at bounding box center [135, 506] width 28 height 7
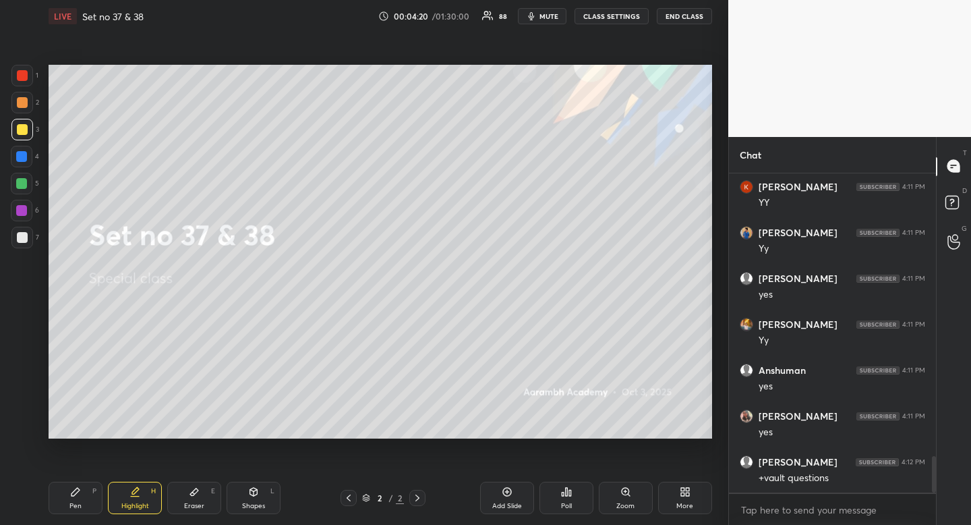
scroll to position [2551, 0]
click at [259, 503] on div "Shapes" at bounding box center [253, 506] width 23 height 7
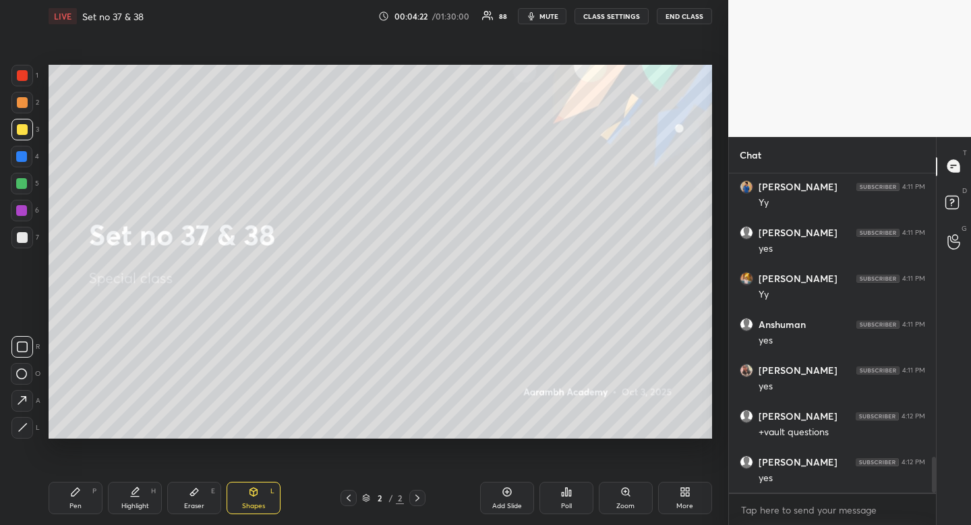
click at [21, 182] on div at bounding box center [21, 183] width 11 height 11
click at [139, 496] on icon at bounding box center [135, 496] width 8 height 0
drag, startPoint x: 139, startPoint y: 496, endPoint x: 138, endPoint y: 462, distance: 33.7
click at [139, 496] on icon at bounding box center [135, 496] width 8 height 0
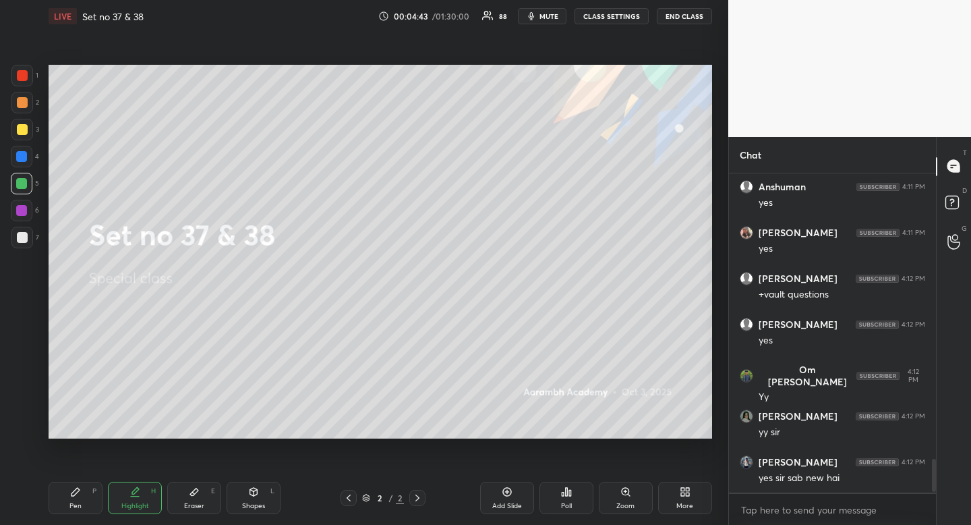
scroll to position [2734, 0]
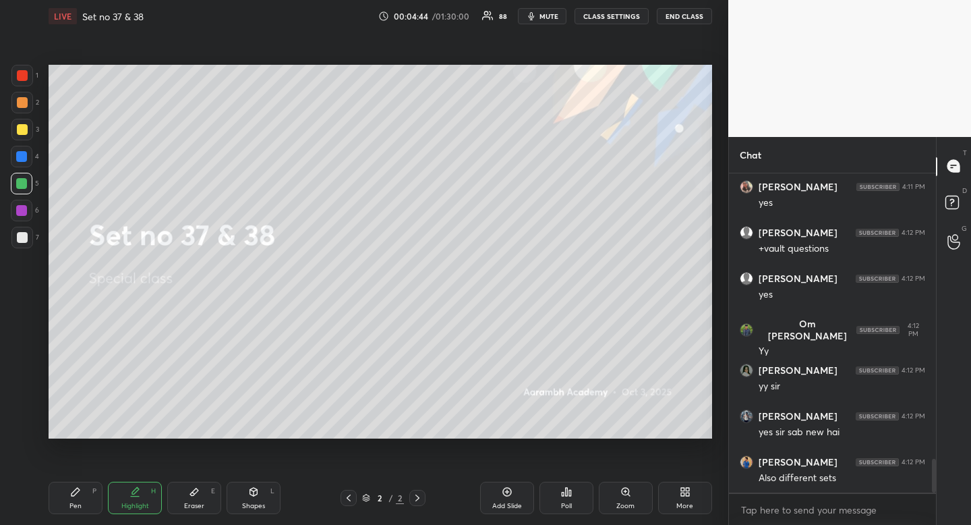
click at [247, 496] on div "Shapes L" at bounding box center [254, 498] width 54 height 32
click at [26, 372] on rect at bounding box center [22, 374] width 10 height 10
click at [148, 483] on div "Highlight H" at bounding box center [135, 498] width 54 height 32
drag, startPoint x: 148, startPoint y: 483, endPoint x: 194, endPoint y: 450, distance: 56.5
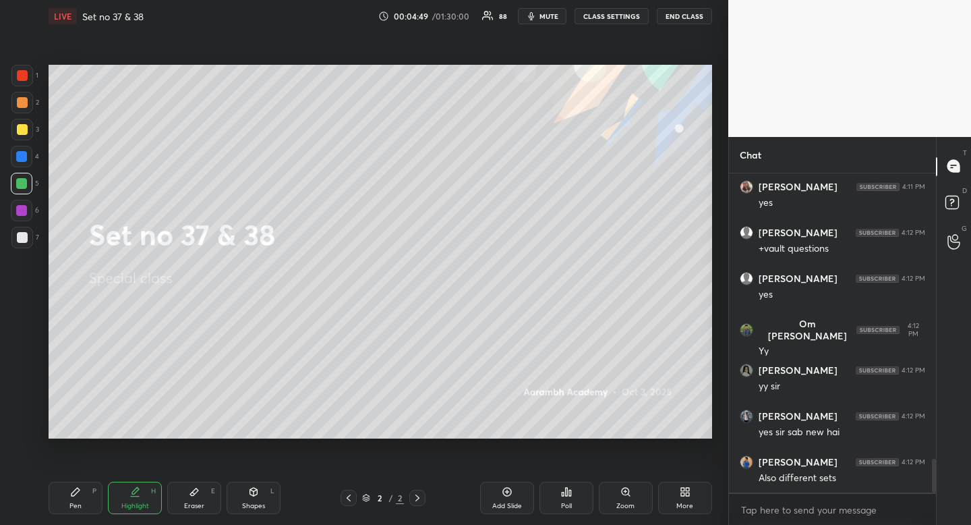
click at [148, 483] on div "Highlight H" at bounding box center [135, 498] width 54 height 32
click at [258, 503] on div "Shapes" at bounding box center [253, 506] width 23 height 7
click at [28, 351] on div at bounding box center [22, 347] width 22 height 22
drag, startPoint x: 142, startPoint y: 495, endPoint x: 147, endPoint y: 489, distance: 7.7
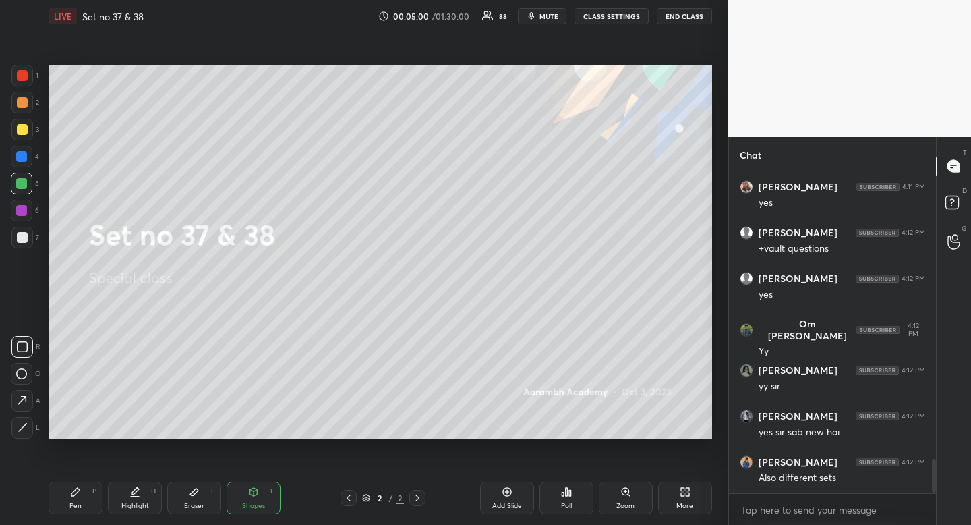
click at [142, 495] on div "Highlight H" at bounding box center [135, 498] width 54 height 32
click at [150, 484] on div "Highlight H" at bounding box center [135, 498] width 54 height 32
click at [85, 502] on div "Pen P" at bounding box center [76, 498] width 54 height 32
click at [93, 490] on div "P" at bounding box center [94, 491] width 4 height 7
click at [140, 507] on div "Highlight" at bounding box center [135, 506] width 28 height 7
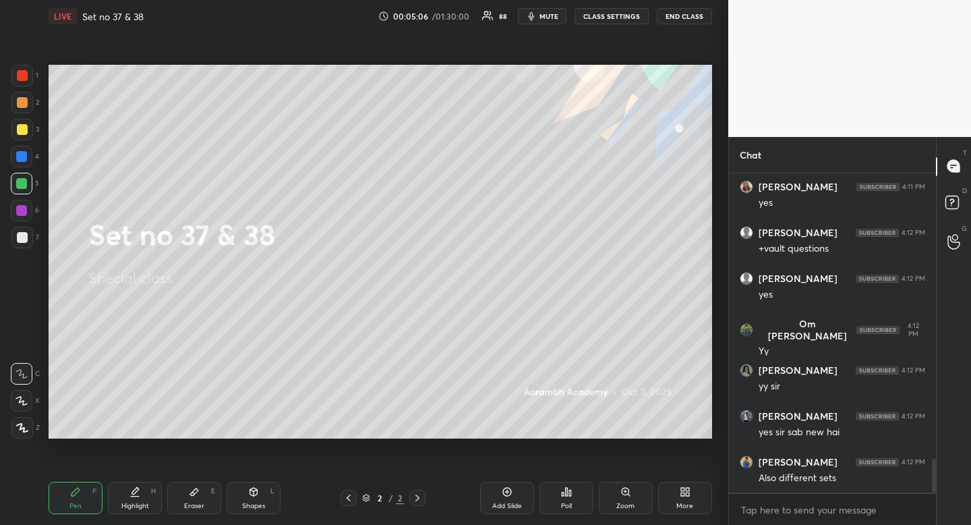
click at [144, 498] on div "Highlight H" at bounding box center [135, 498] width 54 height 32
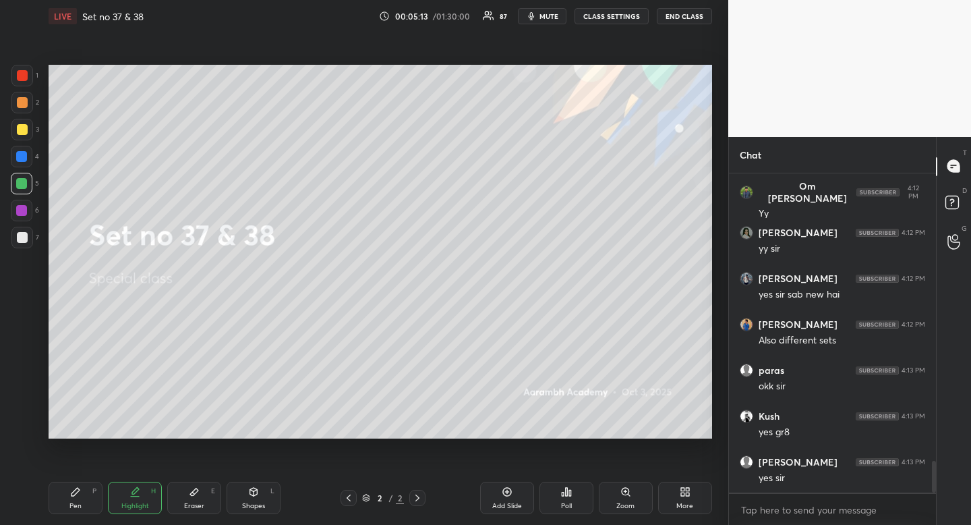
scroll to position [2918, 0]
click at [253, 504] on div "Shapes" at bounding box center [253, 506] width 23 height 7
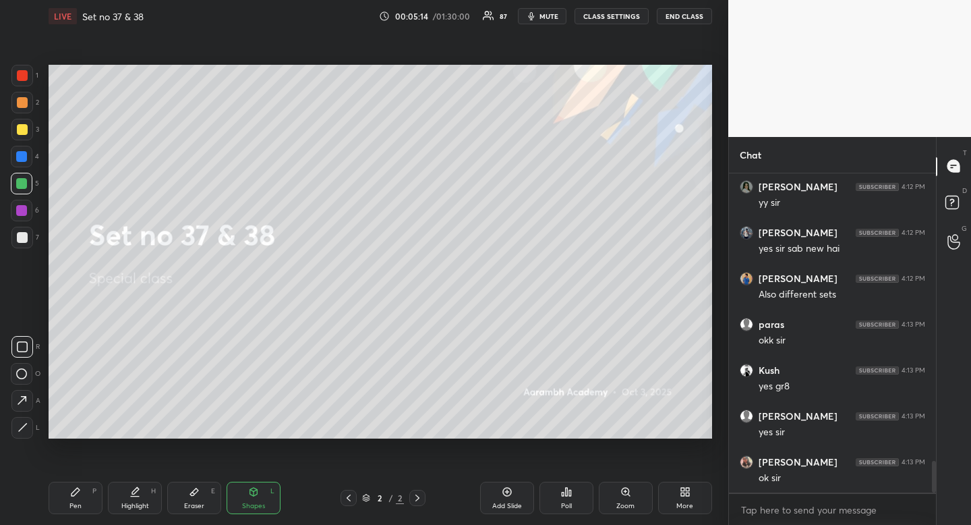
click at [25, 351] on icon at bounding box center [22, 346] width 11 height 11
click at [136, 503] on div "Highlight" at bounding box center [135, 506] width 28 height 7
click at [263, 504] on div "Shapes" at bounding box center [253, 506] width 23 height 7
click at [18, 346] on rect at bounding box center [23, 347] width 10 height 10
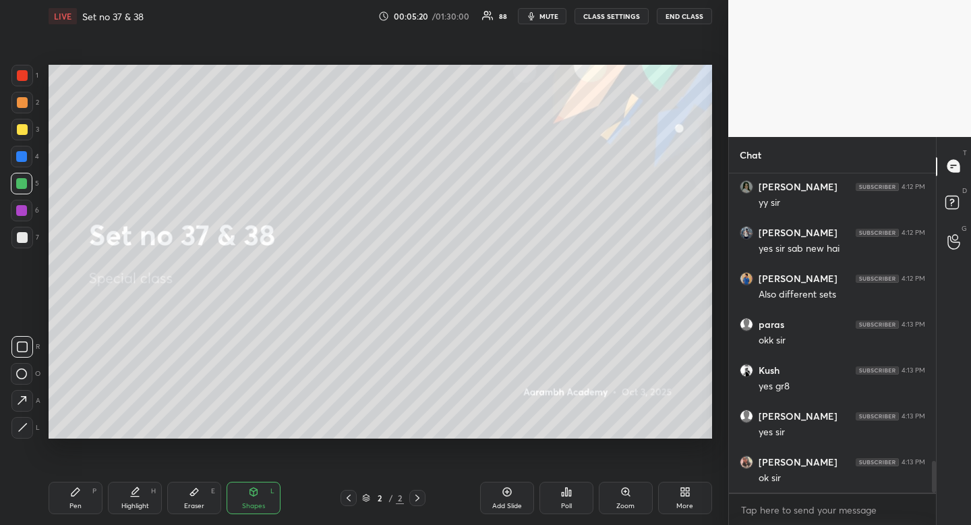
drag, startPoint x: 23, startPoint y: 347, endPoint x: 36, endPoint y: 343, distance: 13.9
click at [26, 347] on icon at bounding box center [22, 346] width 11 height 11
click at [144, 494] on div "Highlight H" at bounding box center [135, 498] width 54 height 32
drag, startPoint x: 144, startPoint y: 494, endPoint x: 167, endPoint y: 475, distance: 29.6
click at [144, 494] on div "Highlight H" at bounding box center [135, 498] width 54 height 32
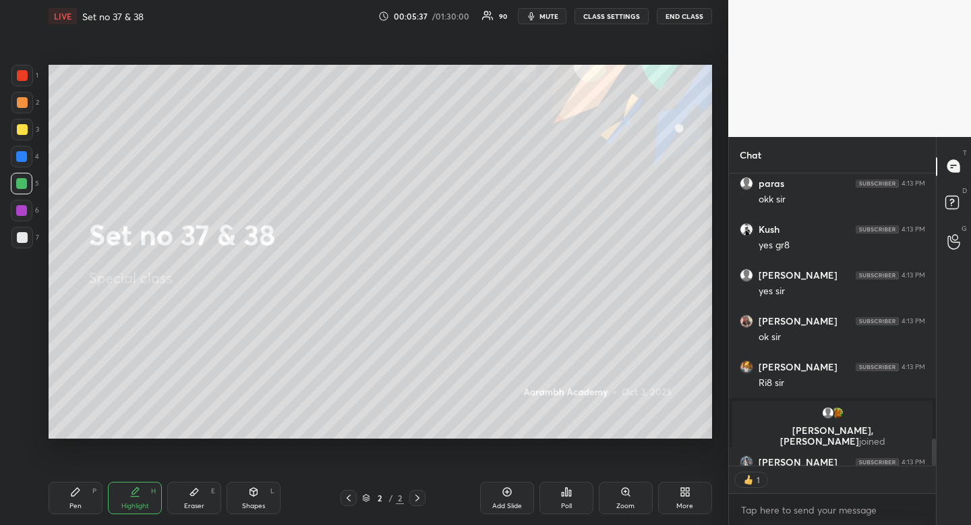
scroll to position [2866, 0]
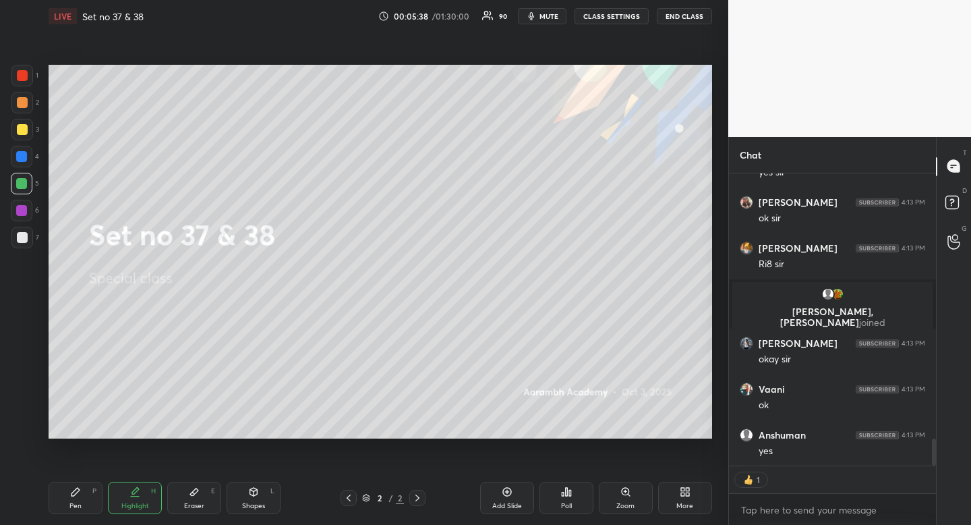
click at [68, 491] on div "Pen P" at bounding box center [76, 498] width 54 height 32
click at [73, 492] on icon at bounding box center [76, 492] width 8 height 8
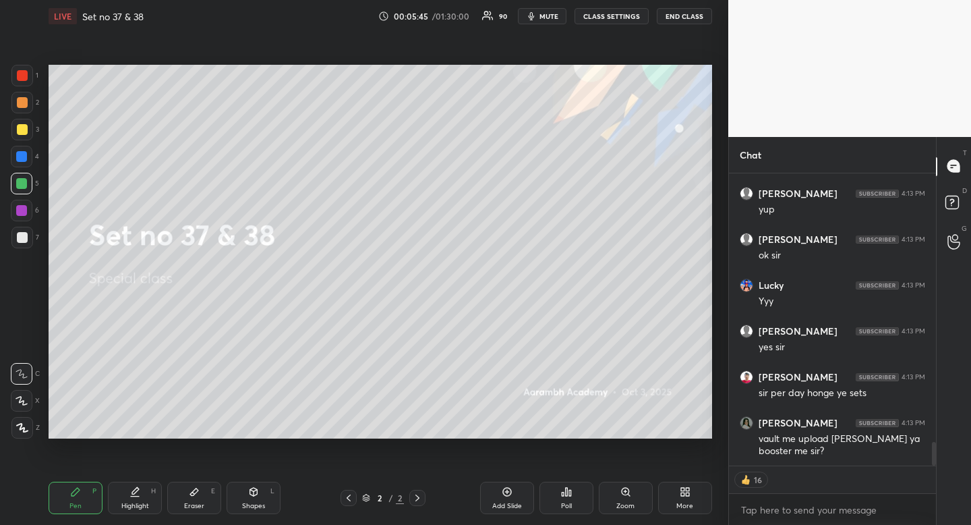
scroll to position [3337, 0]
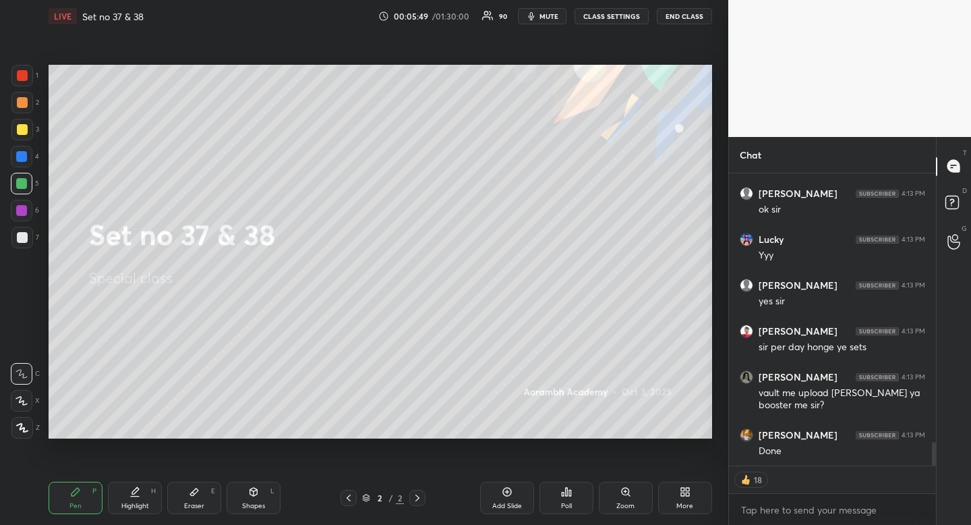
click at [78, 503] on div "Pen" at bounding box center [75, 506] width 12 height 7
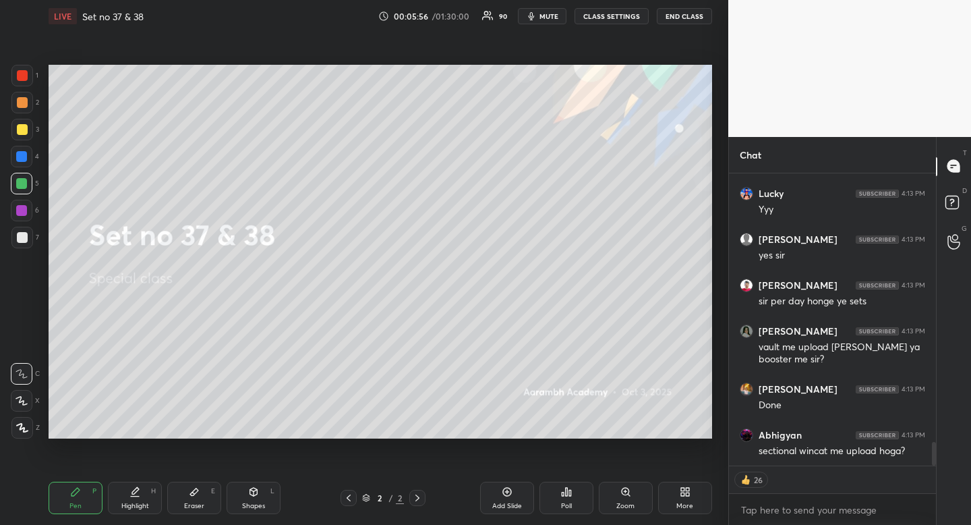
click at [262, 496] on div "Shapes L" at bounding box center [254, 498] width 54 height 32
click at [13, 343] on div at bounding box center [22, 347] width 22 height 22
drag, startPoint x: 60, startPoint y: 519, endPoint x: 65, endPoint y: 513, distance: 7.7
click at [60, 519] on div "Pen P Highlight H Eraser E Shapes L 2 / 2 Add Slide Poll Zoom More" at bounding box center [381, 498] width 664 height 54
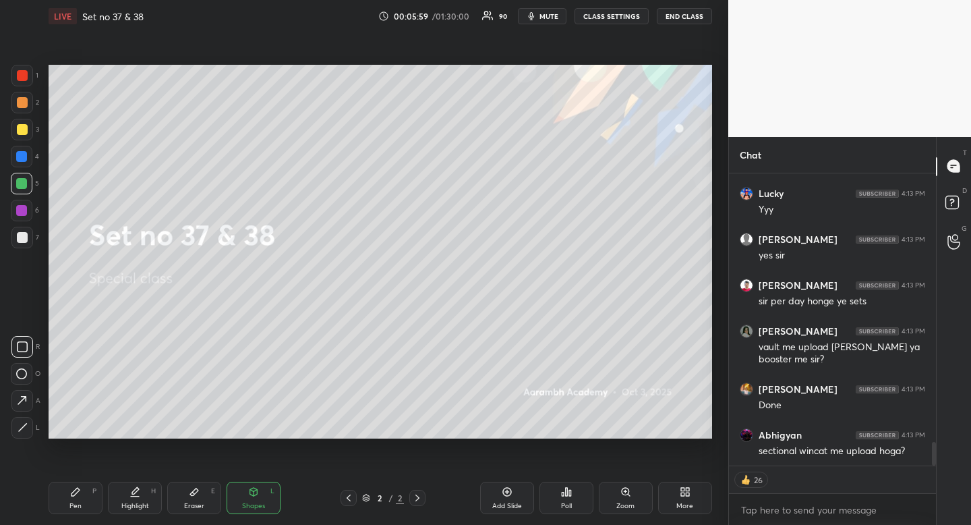
drag, startPoint x: 65, startPoint y: 513, endPoint x: 75, endPoint y: 480, distance: 34.6
click at [63, 512] on div "Pen P" at bounding box center [76, 498] width 54 height 32
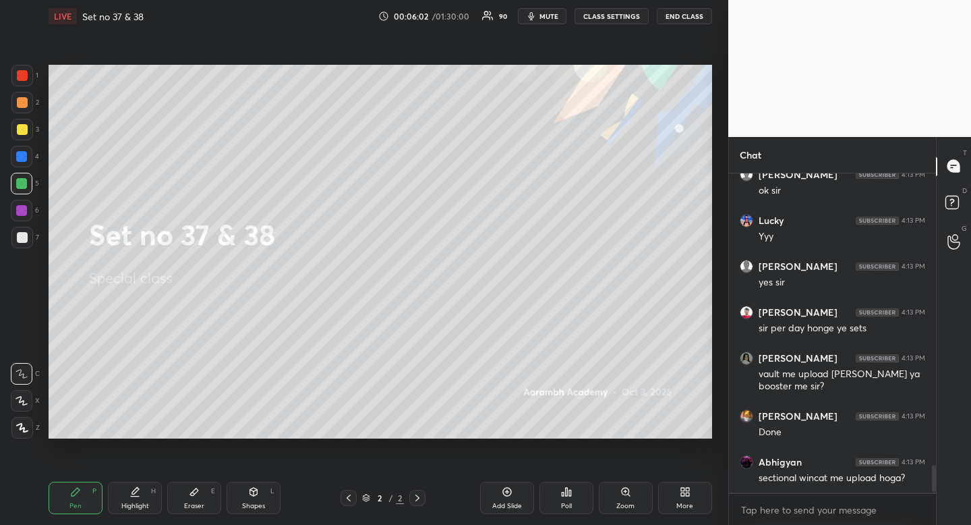
click at [254, 503] on div "Shapes" at bounding box center [253, 506] width 23 height 7
click at [26, 428] on icon at bounding box center [23, 427] width 10 height 10
click at [81, 512] on div "Pen P" at bounding box center [76, 498] width 54 height 32
click at [84, 509] on div "Pen P" at bounding box center [76, 498] width 54 height 32
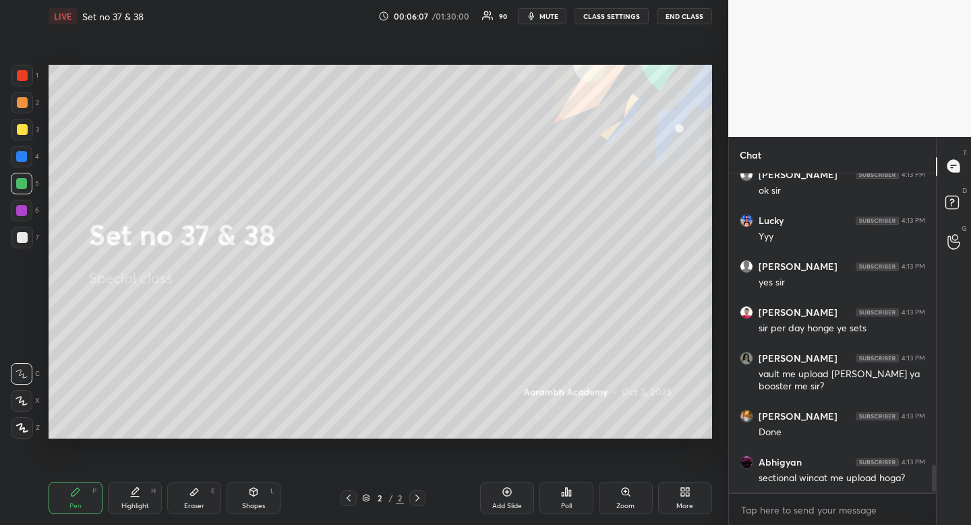
click at [25, 137] on div at bounding box center [22, 130] width 22 height 22
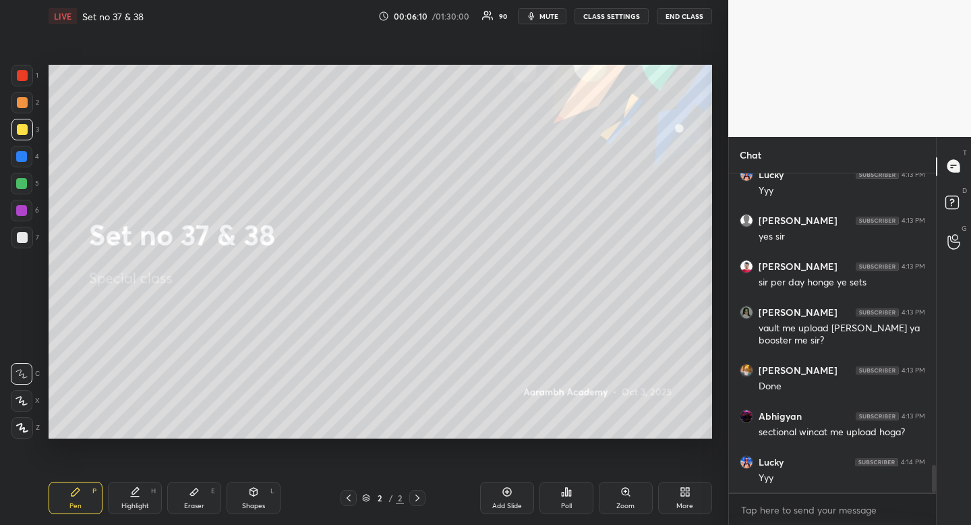
scroll to position [3448, 0]
click at [70, 490] on icon at bounding box center [75, 491] width 11 height 11
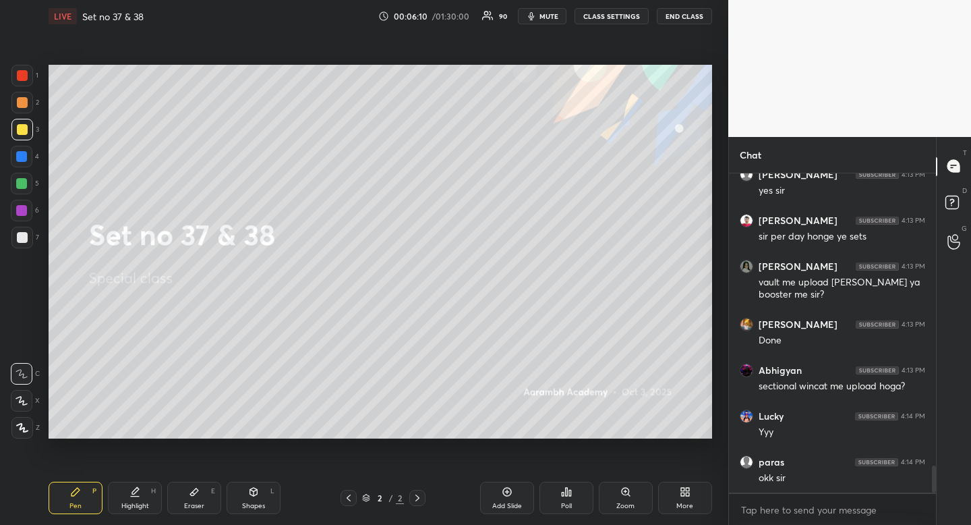
drag, startPoint x: 70, startPoint y: 490, endPoint x: 74, endPoint y: 453, distance: 37.9
click at [70, 490] on icon at bounding box center [75, 491] width 11 height 11
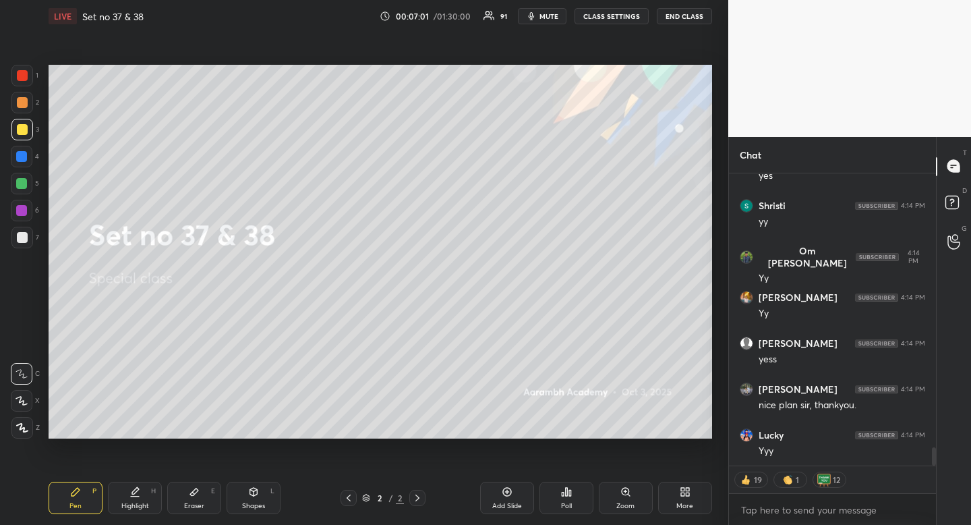
scroll to position [4482, 0]
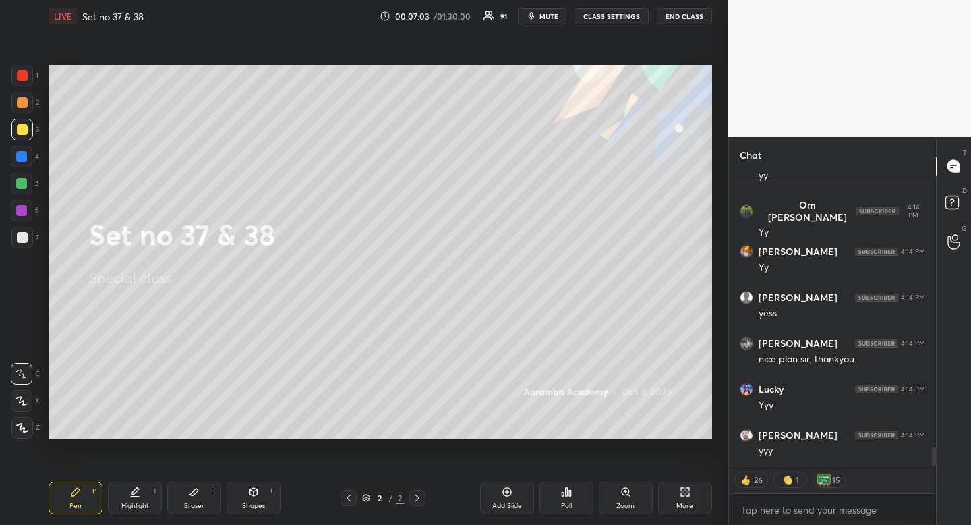
click at [24, 192] on div at bounding box center [22, 184] width 22 height 22
click at [28, 210] on div at bounding box center [22, 211] width 22 height 22
drag, startPoint x: 28, startPoint y: 210, endPoint x: 47, endPoint y: 233, distance: 29.7
click at [28, 210] on div at bounding box center [22, 211] width 22 height 22
click at [134, 509] on div "Highlight" at bounding box center [135, 506] width 28 height 7
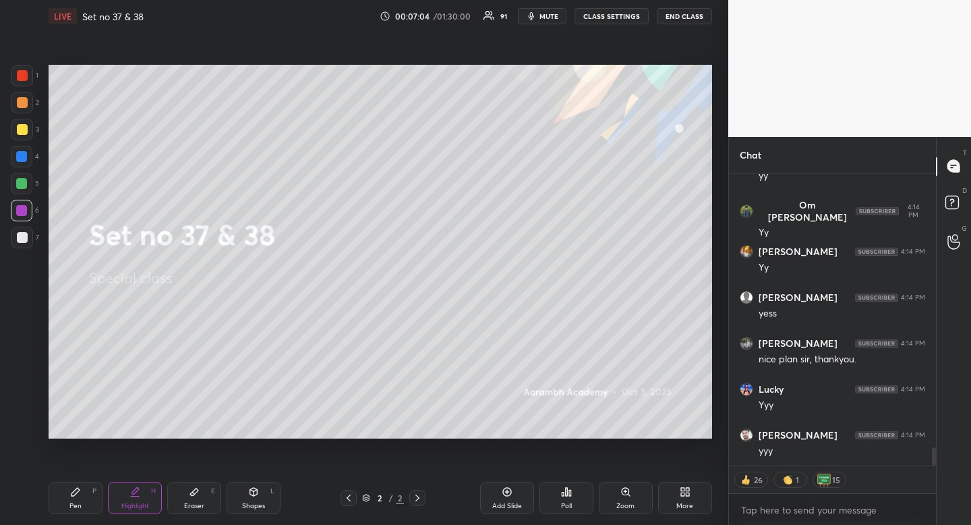
click at [137, 505] on div "Highlight" at bounding box center [135, 506] width 28 height 7
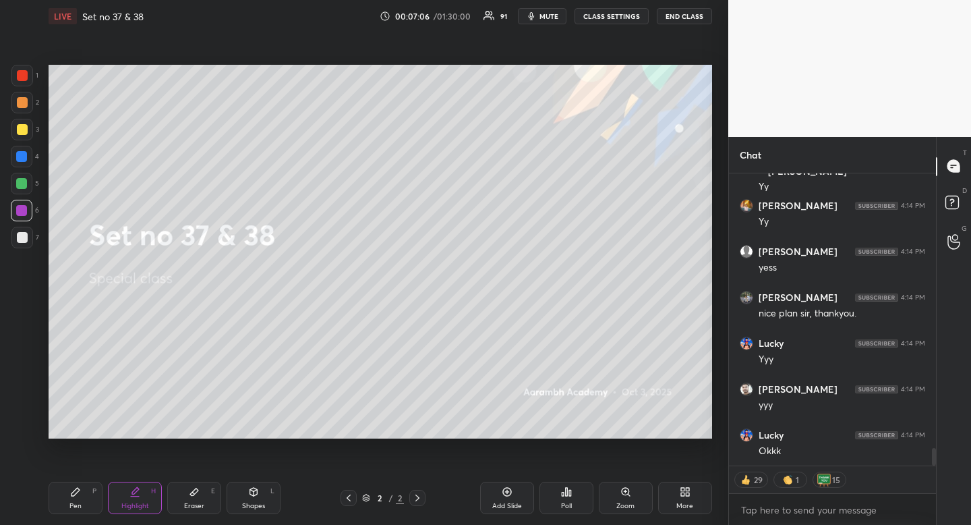
click at [72, 505] on div "Pen" at bounding box center [75, 506] width 12 height 7
drag, startPoint x: 76, startPoint y: 506, endPoint x: 80, endPoint y: 453, distance: 52.8
click at [76, 506] on div "Pen" at bounding box center [75, 506] width 12 height 7
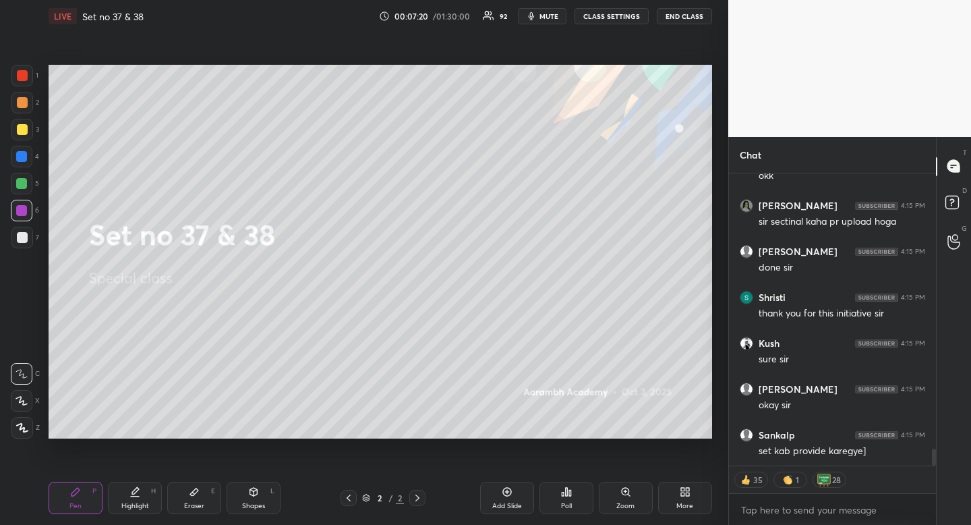
scroll to position [4927, 0]
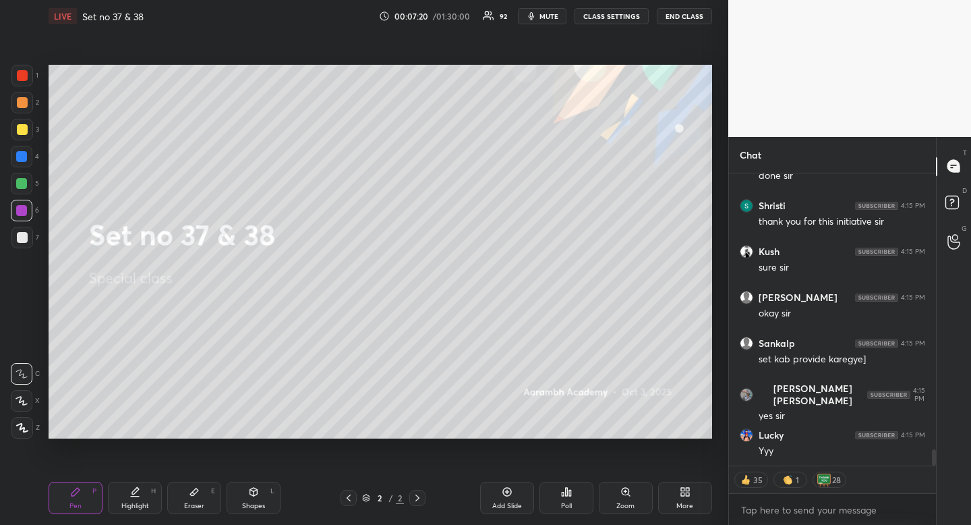
click at [146, 496] on div "Highlight H" at bounding box center [135, 498] width 54 height 32
click at [141, 493] on div "Highlight H" at bounding box center [135, 498] width 54 height 32
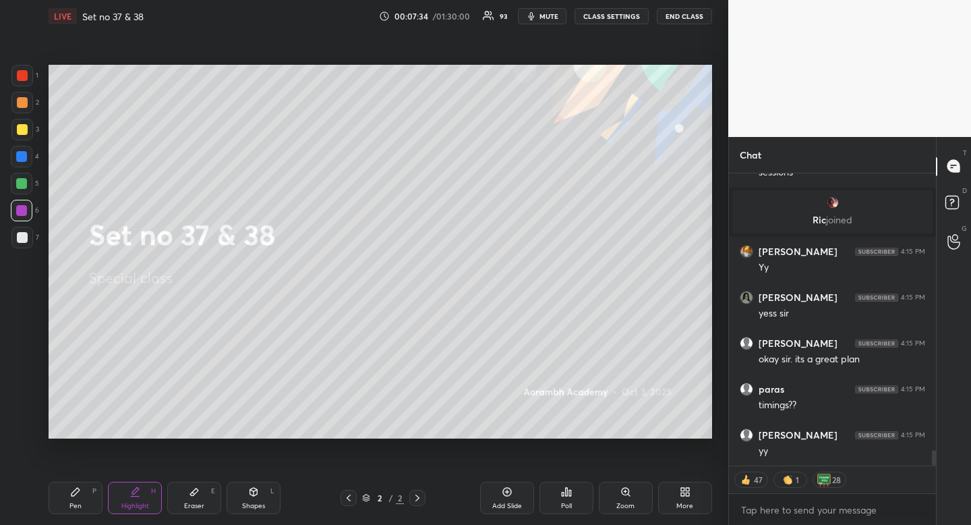
scroll to position [5190, 0]
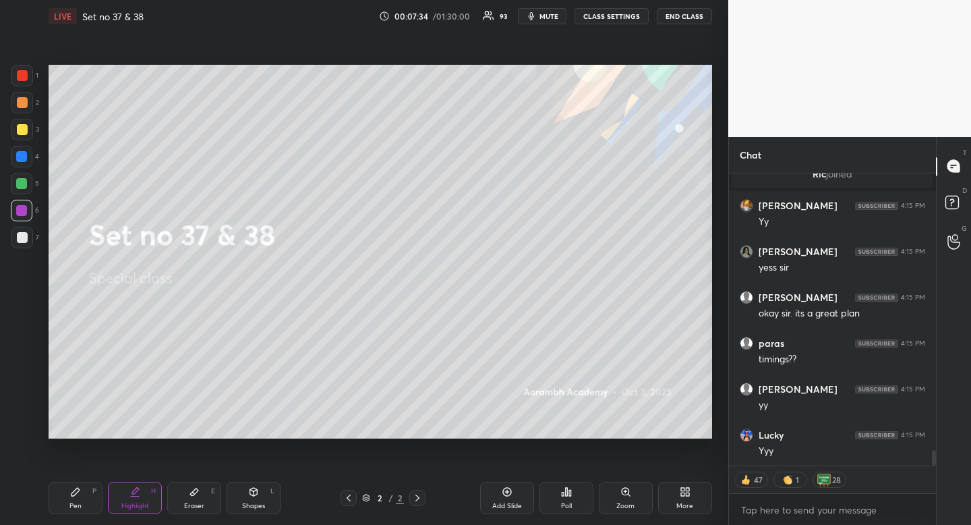
click at [84, 504] on div "Pen P" at bounding box center [76, 498] width 54 height 32
drag, startPoint x: 84, startPoint y: 504, endPoint x: 98, endPoint y: 462, distance: 44.2
click at [84, 504] on div "Pen P" at bounding box center [76, 498] width 54 height 32
click at [126, 512] on div "Highlight H" at bounding box center [135, 498] width 54 height 32
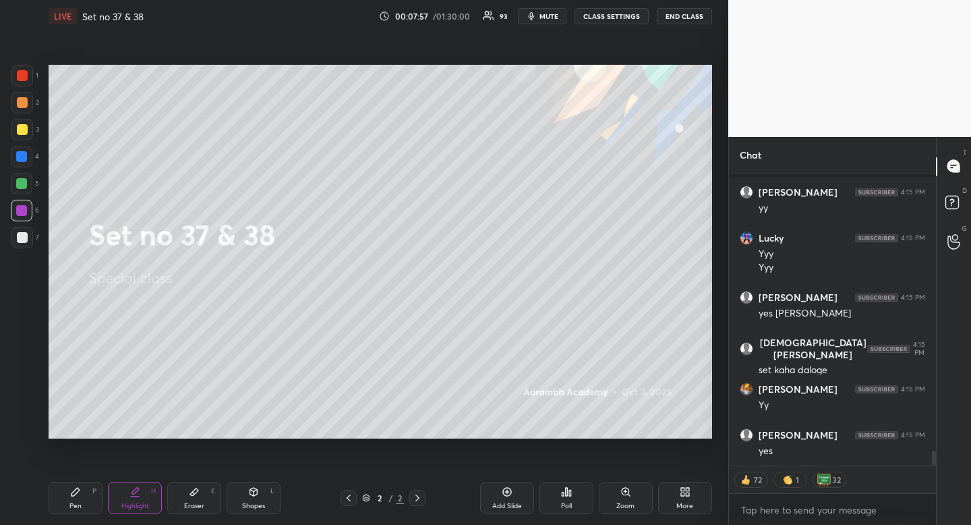
scroll to position [5479, 0]
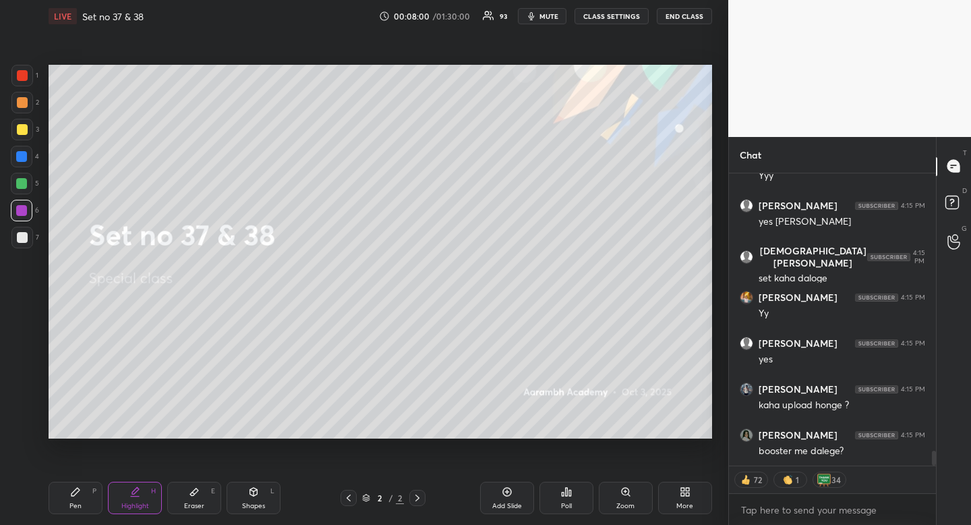
click at [74, 511] on div "Pen P" at bounding box center [76, 498] width 54 height 32
click at [76, 505] on div "Pen" at bounding box center [75, 506] width 12 height 7
click at [190, 499] on div "Eraser E" at bounding box center [194, 498] width 54 height 32
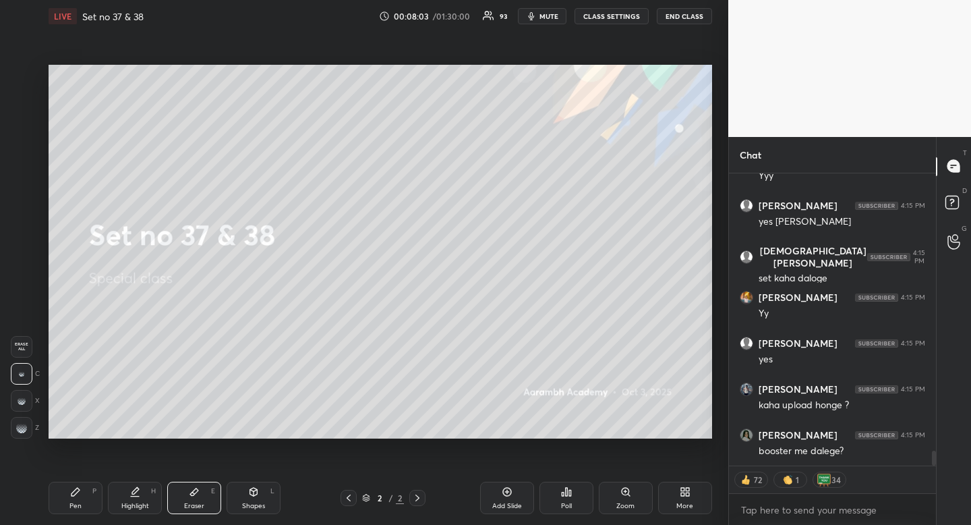
click at [62, 507] on div "Pen P" at bounding box center [76, 498] width 54 height 32
click at [69, 506] on div "Pen P" at bounding box center [76, 498] width 54 height 32
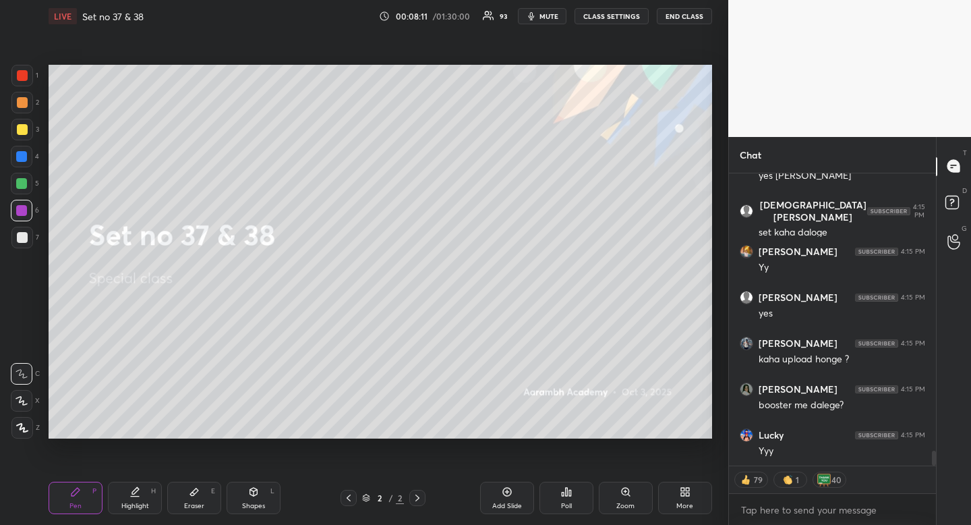
scroll to position [5571, 0]
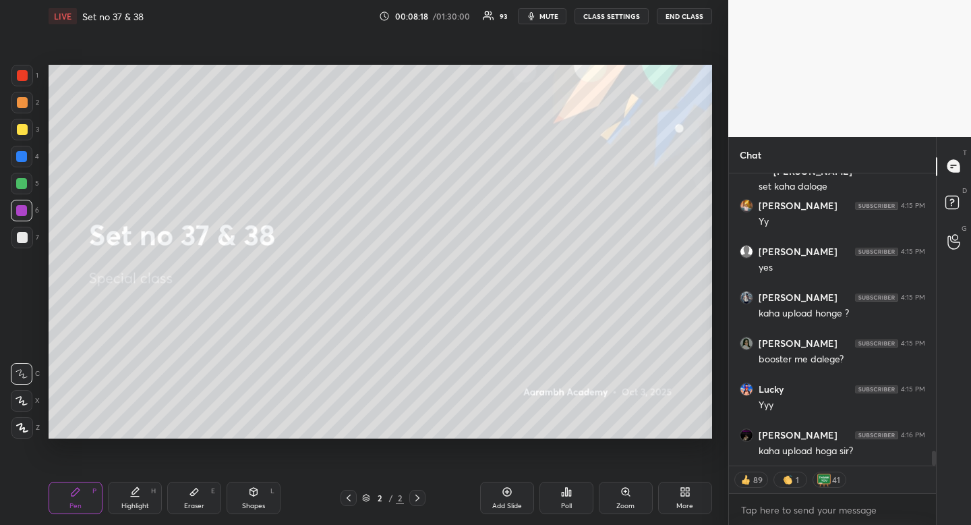
click at [134, 506] on div "Highlight" at bounding box center [135, 506] width 28 height 7
click at [140, 503] on div "Highlight" at bounding box center [135, 506] width 28 height 7
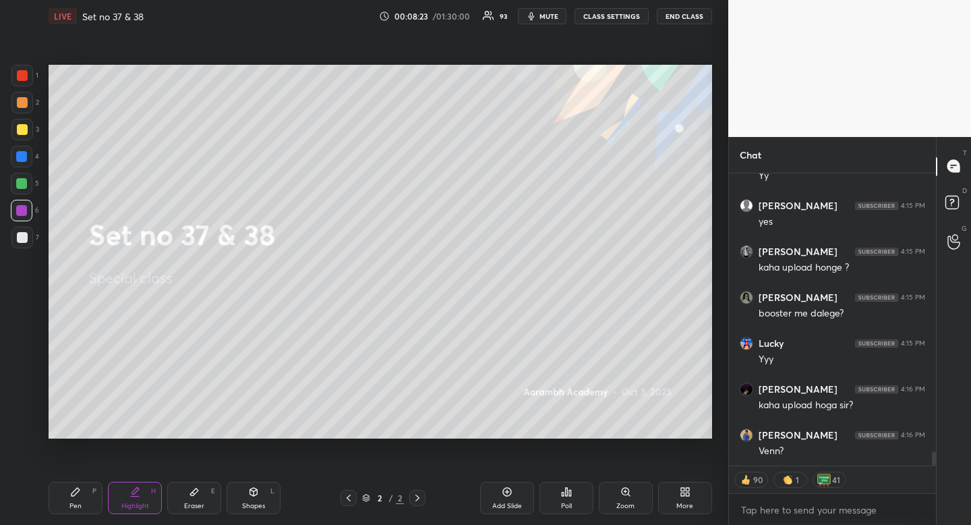
click at [67, 506] on div "Pen P" at bounding box center [76, 498] width 54 height 32
click at [72, 505] on div "Pen" at bounding box center [75, 506] width 12 height 7
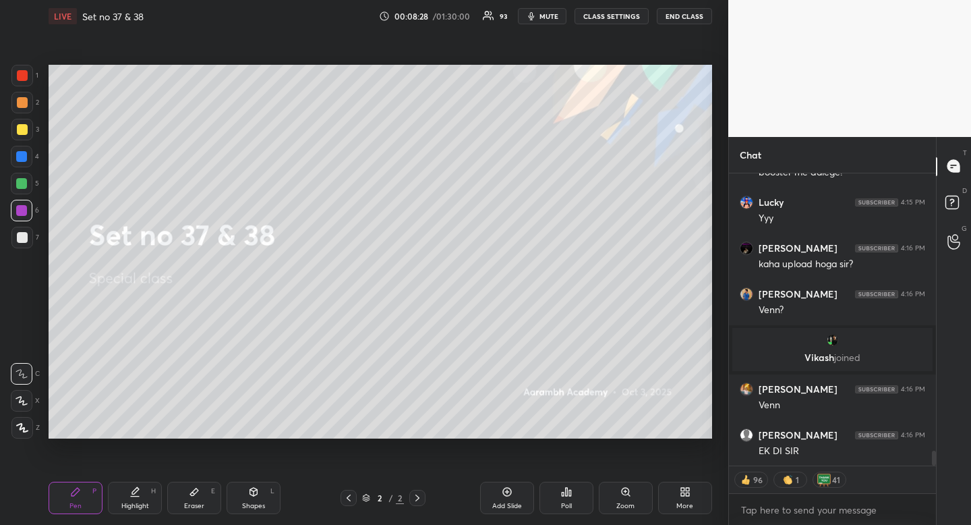
scroll to position [5606, 0]
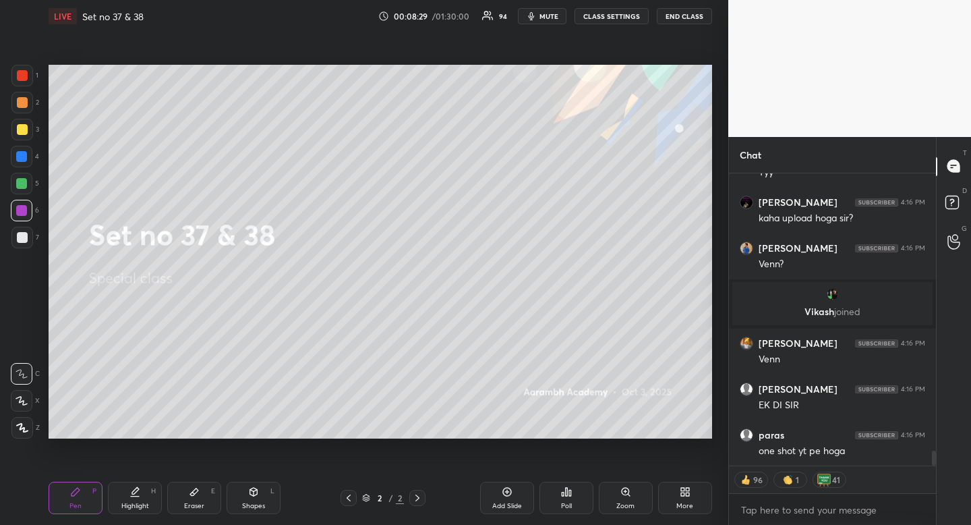
click at [84, 493] on div "Pen P" at bounding box center [76, 498] width 54 height 32
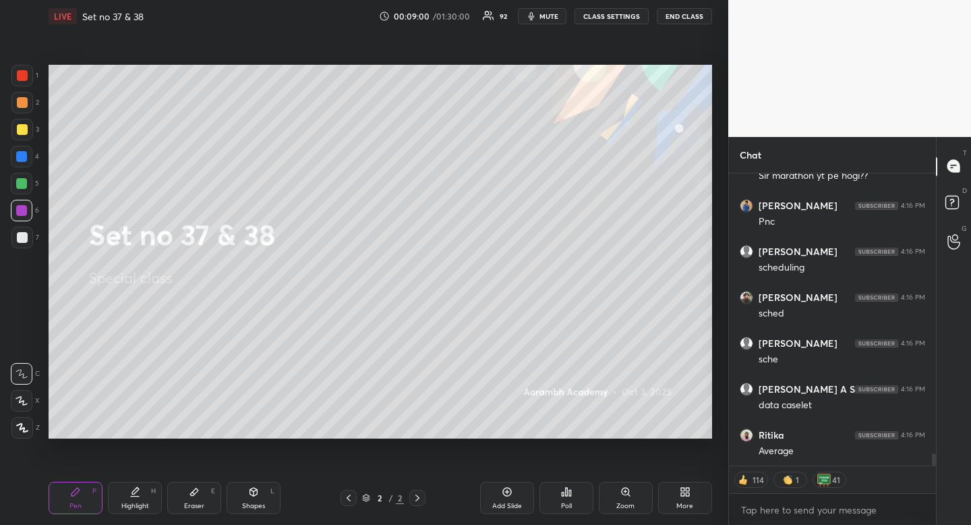
scroll to position [6890, 0]
click at [144, 501] on div "Highlight H" at bounding box center [135, 498] width 54 height 32
drag, startPoint x: 144, startPoint y: 501, endPoint x: 150, endPoint y: 476, distance: 25.2
click at [144, 501] on div "Highlight H" at bounding box center [135, 498] width 54 height 32
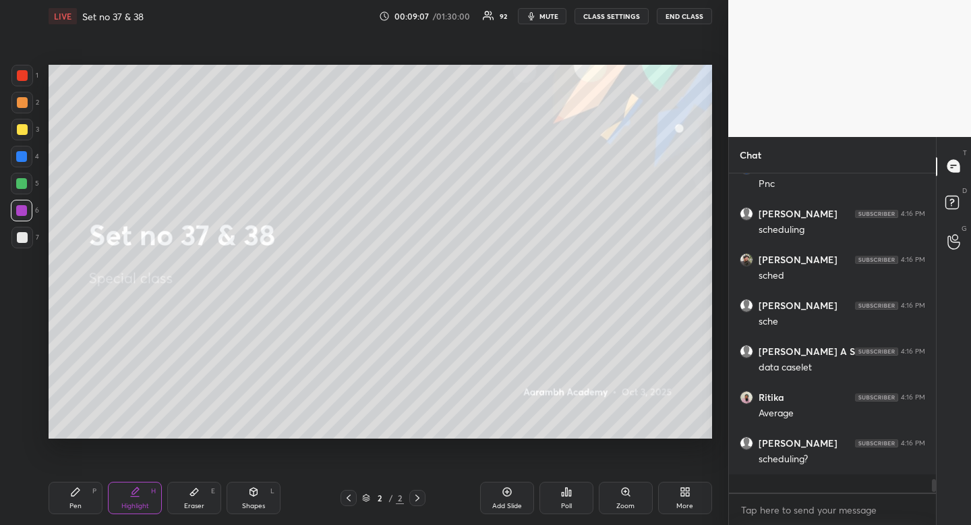
scroll to position [315, 203]
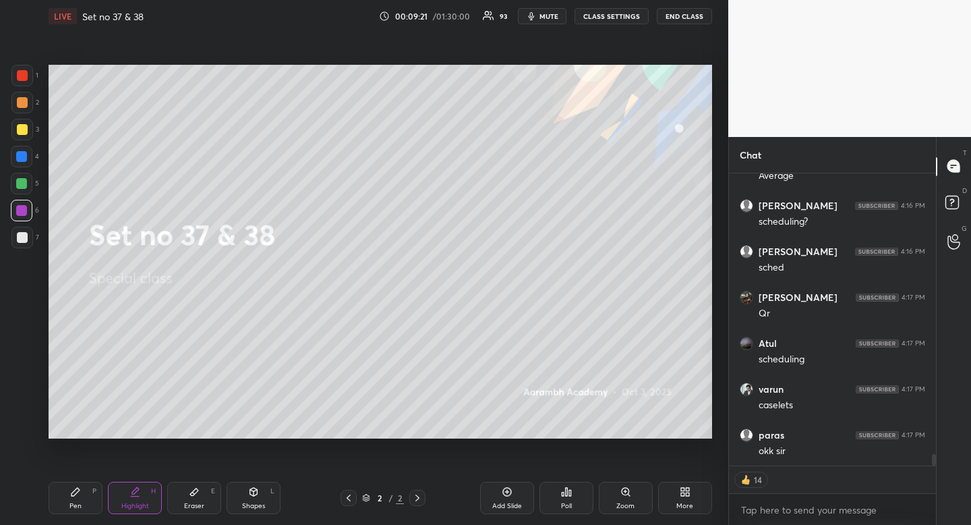
click at [147, 509] on div "Highlight" at bounding box center [135, 506] width 28 height 7
drag, startPoint x: 149, startPoint y: 501, endPoint x: 172, endPoint y: 454, distance: 51.9
click at [149, 501] on div "Highlight H" at bounding box center [135, 498] width 54 height 32
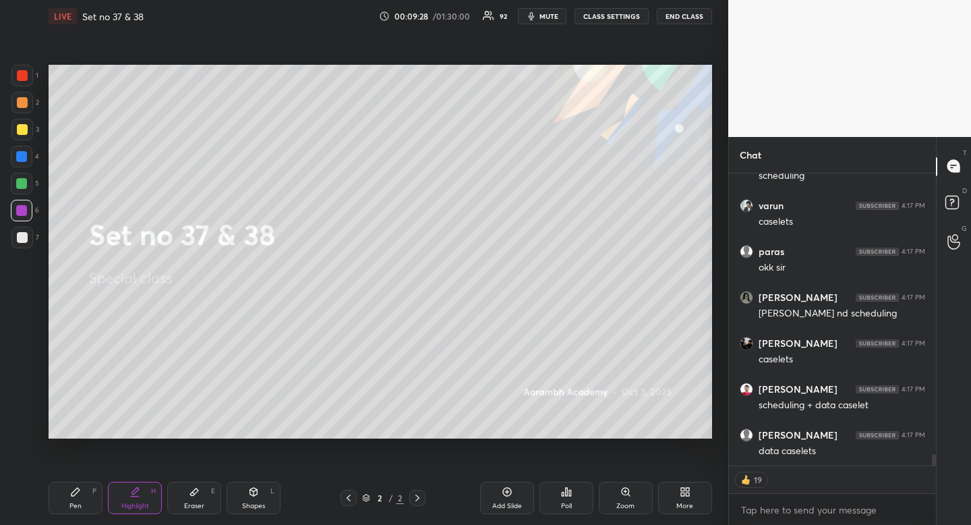
click at [78, 507] on div "Pen" at bounding box center [75, 506] width 12 height 7
click at [80, 505] on div "Pen" at bounding box center [75, 506] width 12 height 7
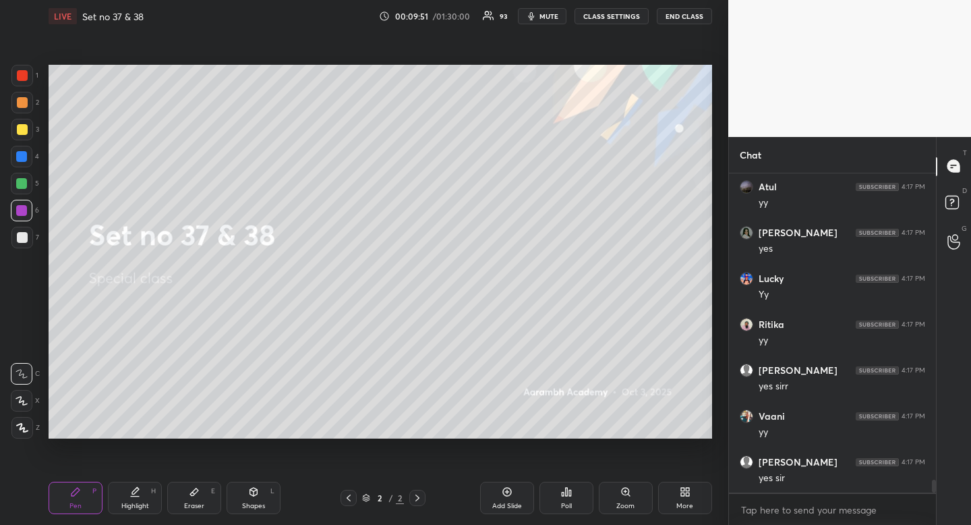
drag, startPoint x: 141, startPoint y: 505, endPoint x: 151, endPoint y: 496, distance: 13.8
click at [151, 496] on div "Highlight H" at bounding box center [135, 498] width 54 height 32
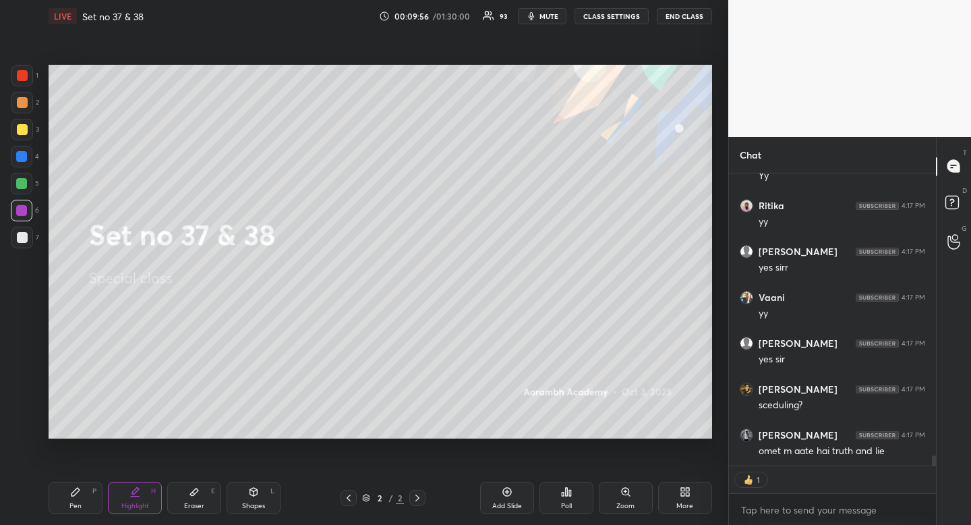
click at [61, 503] on div "Pen P" at bounding box center [76, 498] width 54 height 32
drag, startPoint x: 70, startPoint y: 499, endPoint x: 179, endPoint y: 454, distance: 118.3
click at [77, 499] on div "Pen P" at bounding box center [76, 498] width 54 height 32
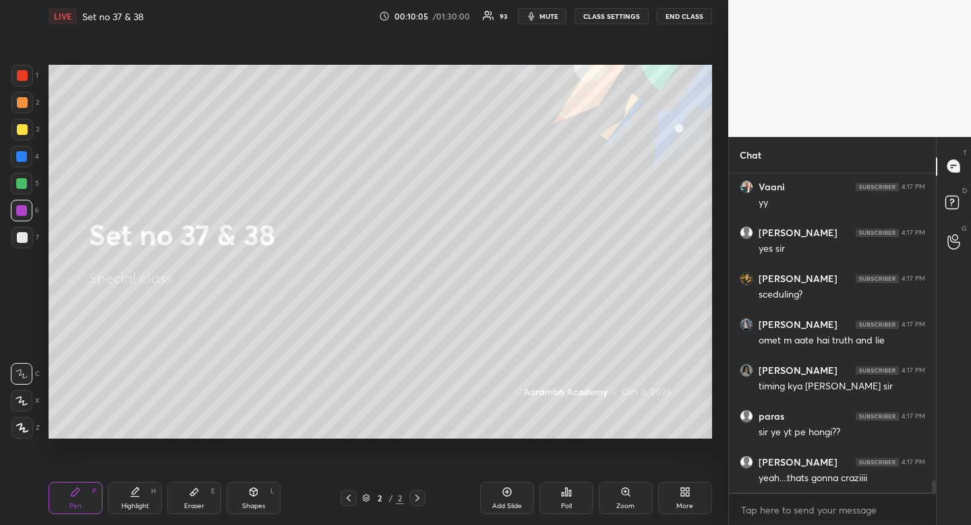
click at [20, 125] on div at bounding box center [22, 129] width 11 height 11
click at [128, 505] on div "Highlight" at bounding box center [135, 506] width 28 height 7
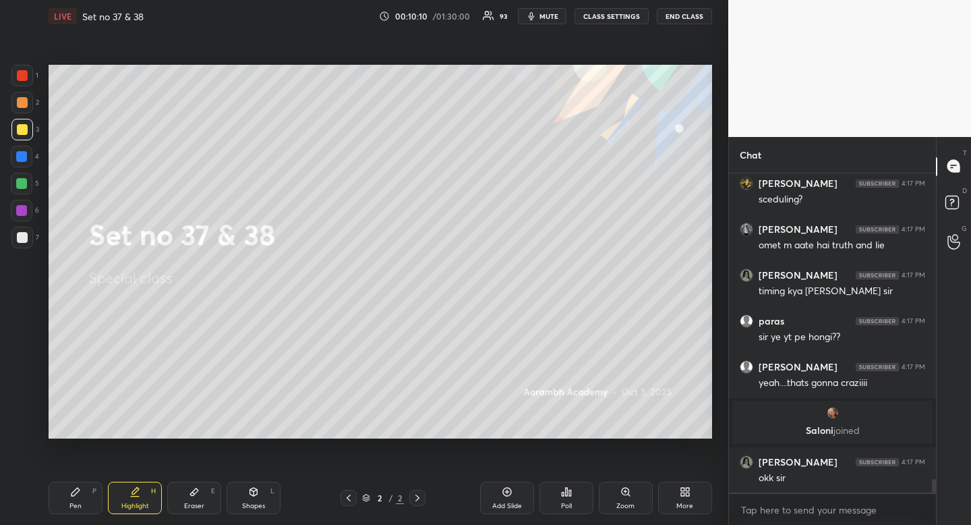
click at [486, 447] on div "Setting up your live class Poll for secs No correct answer Start poll" at bounding box center [380, 251] width 675 height 438
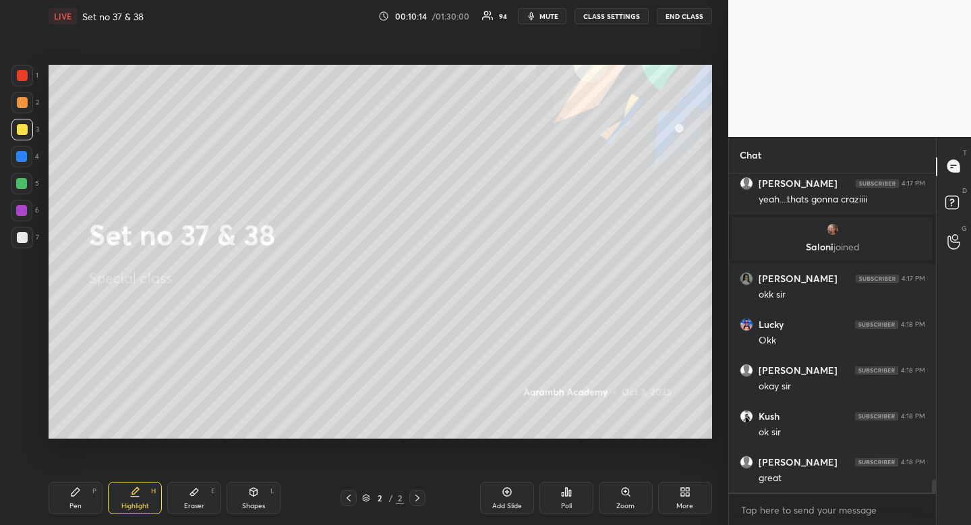
scroll to position [7610, 0]
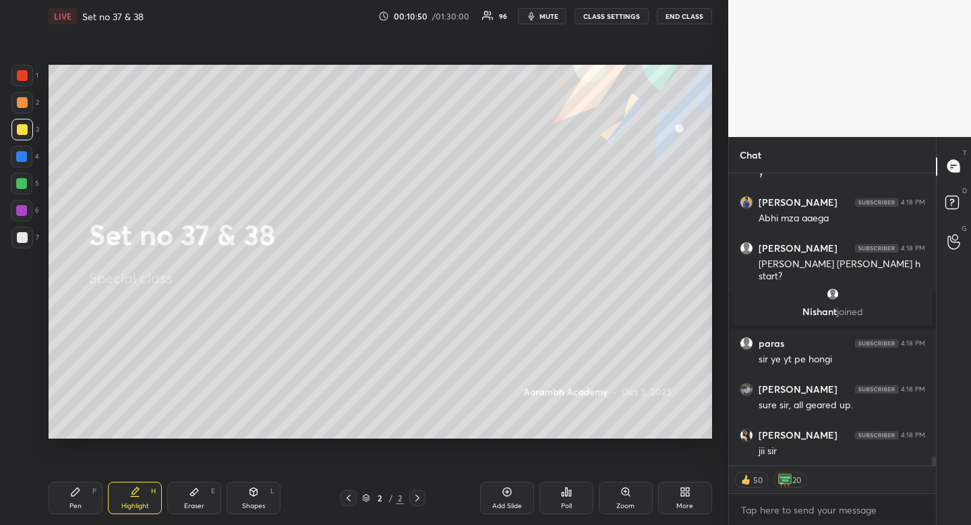
drag, startPoint x: 140, startPoint y: 476, endPoint x: 136, endPoint y: 467, distance: 9.1
click at [138, 478] on div "Pen P Highlight H Eraser E Shapes L 2 / 2 Add Slide Poll Zoom More" at bounding box center [381, 498] width 664 height 54
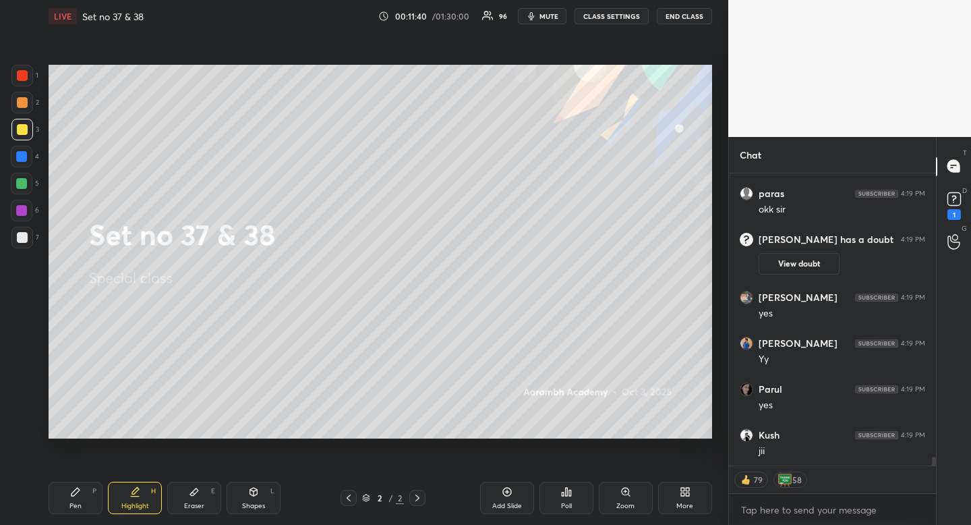
scroll to position [9281, 0]
type textarea "x"
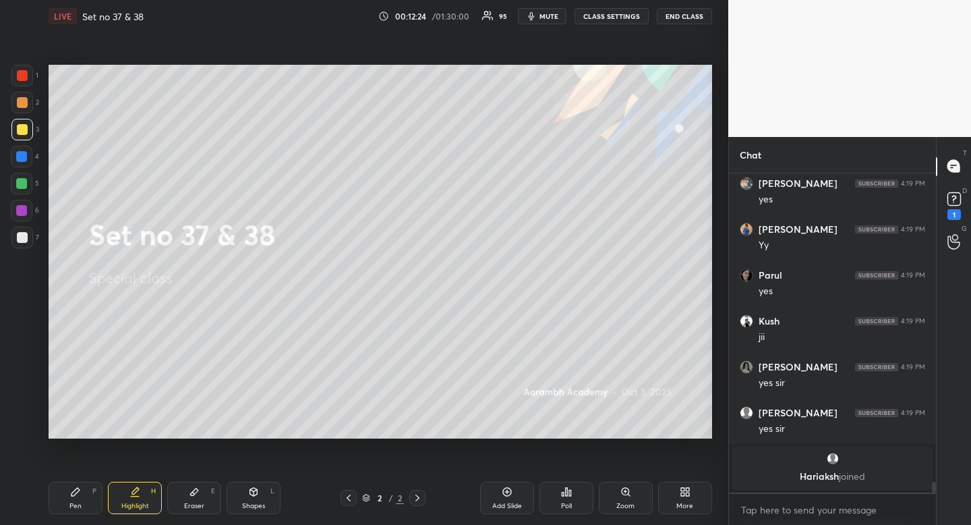
click at [679, 505] on div "More" at bounding box center [685, 506] width 17 height 7
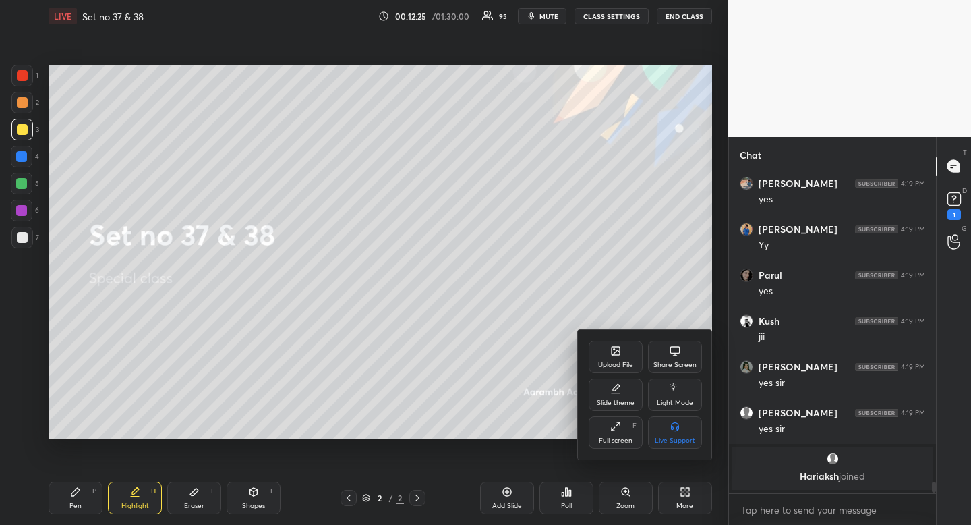
click at [605, 356] on div "Upload File" at bounding box center [616, 357] width 54 height 32
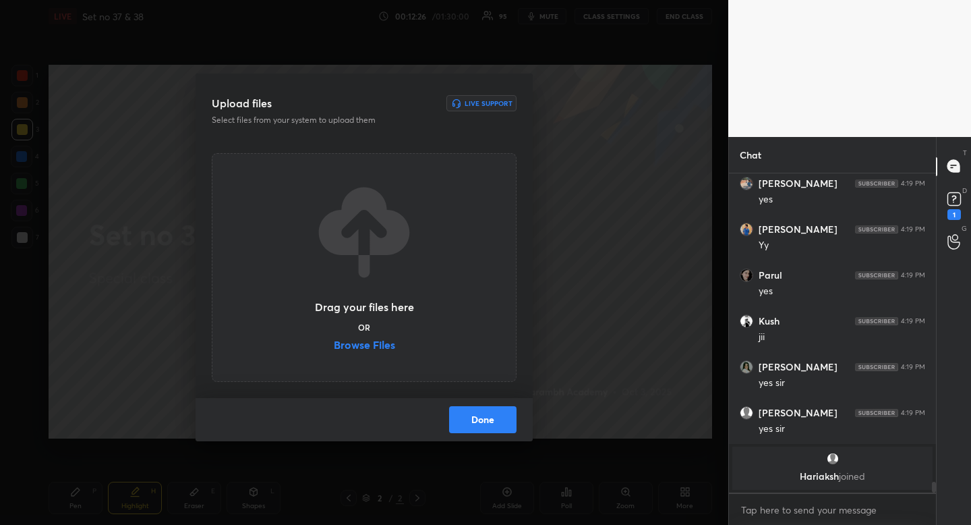
click at [378, 348] on label "Browse Files" at bounding box center [364, 346] width 61 height 14
click at [334, 348] on input "Browse Files" at bounding box center [334, 346] width 0 height 14
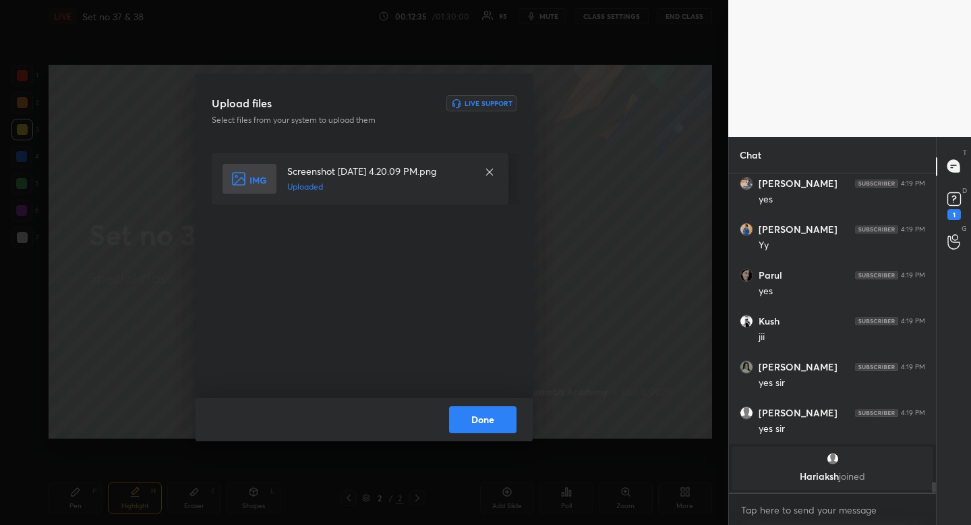
scroll to position [9392, 0]
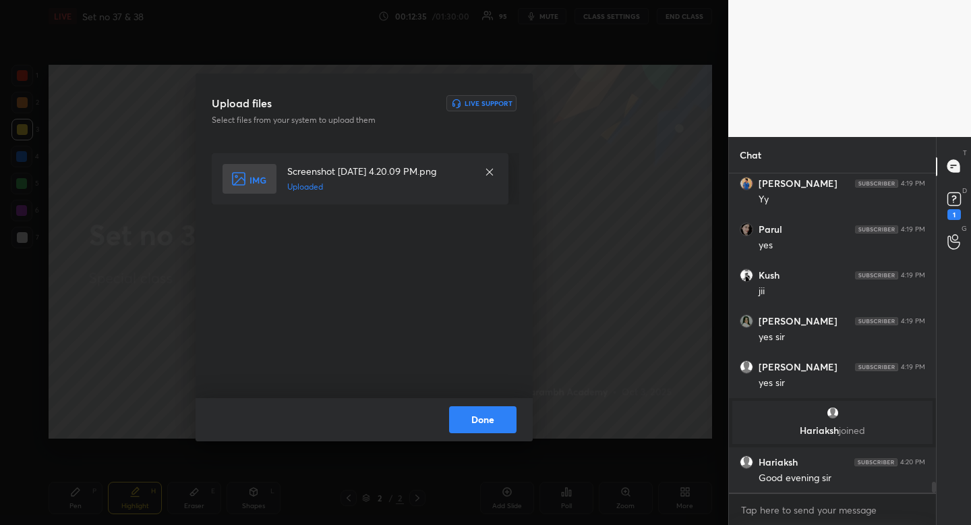
click at [485, 416] on button "Done" at bounding box center [482, 419] width 67 height 27
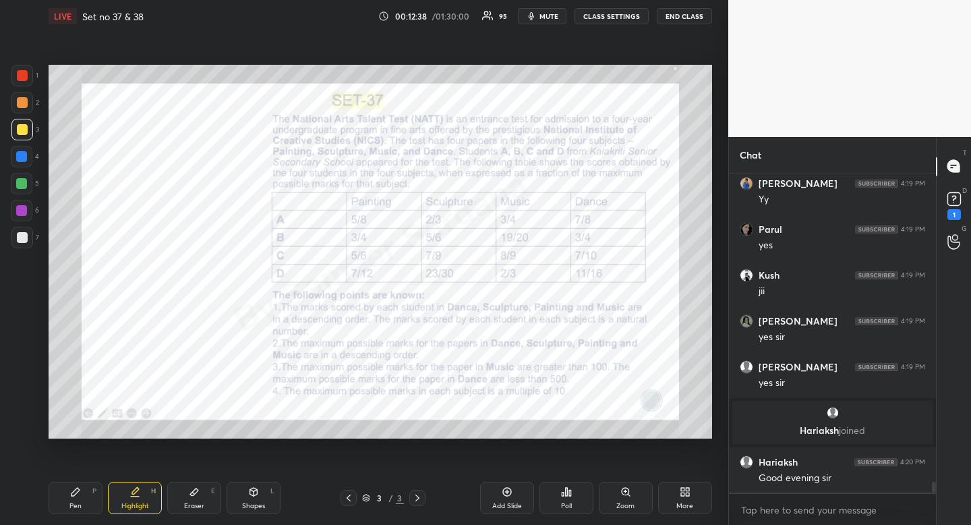
click at [561, 499] on div "Poll" at bounding box center [567, 498] width 54 height 32
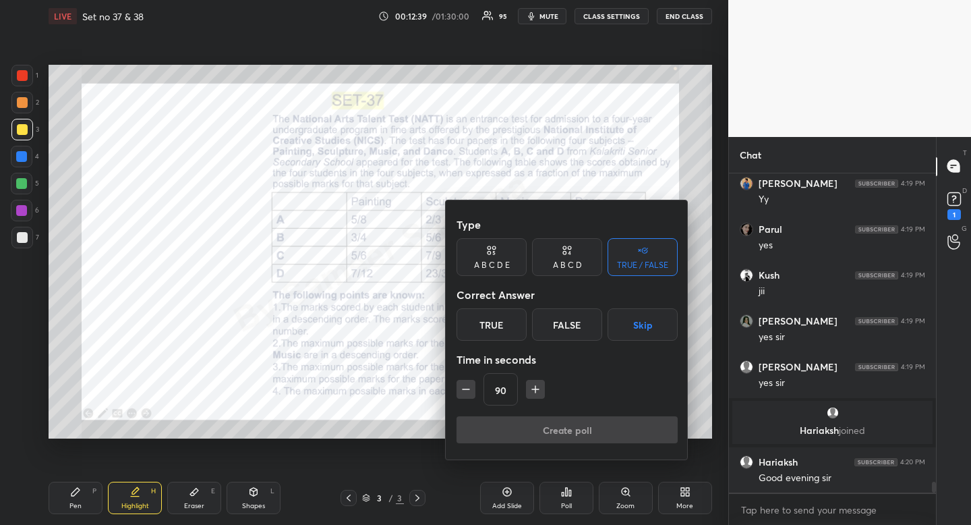
click at [537, 397] on button "button" at bounding box center [535, 389] width 19 height 19
click at [537, 397] on button "button" at bounding box center [541, 389] width 19 height 19
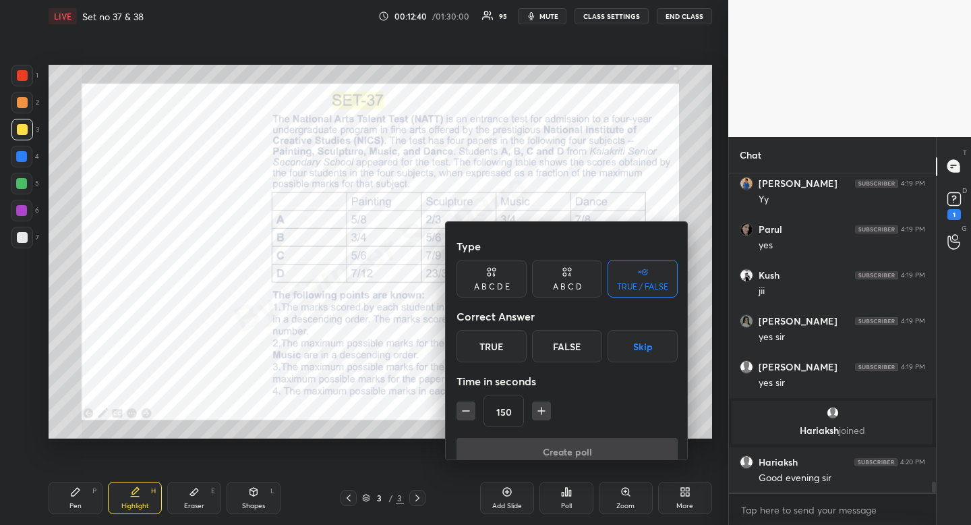
click at [537, 401] on button "button" at bounding box center [541, 410] width 19 height 19
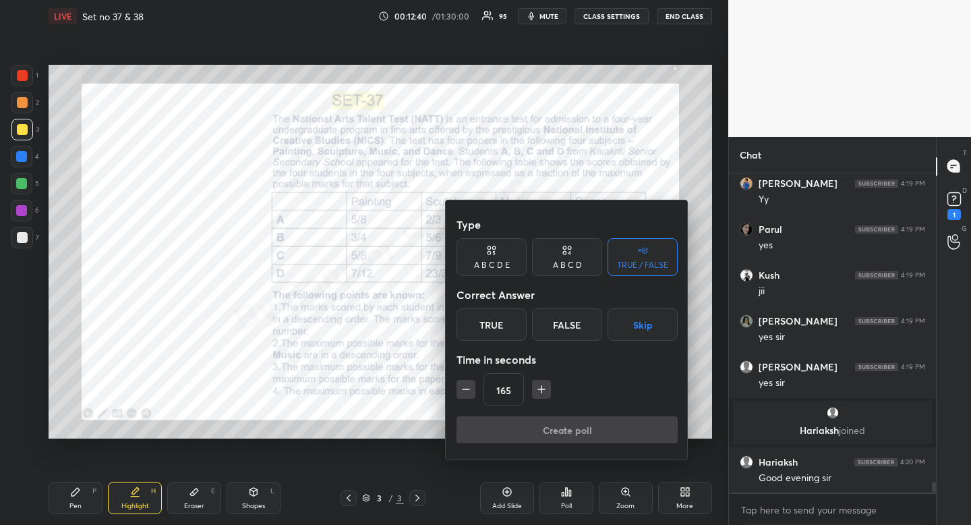
click at [537, 397] on button "button" at bounding box center [541, 389] width 19 height 19
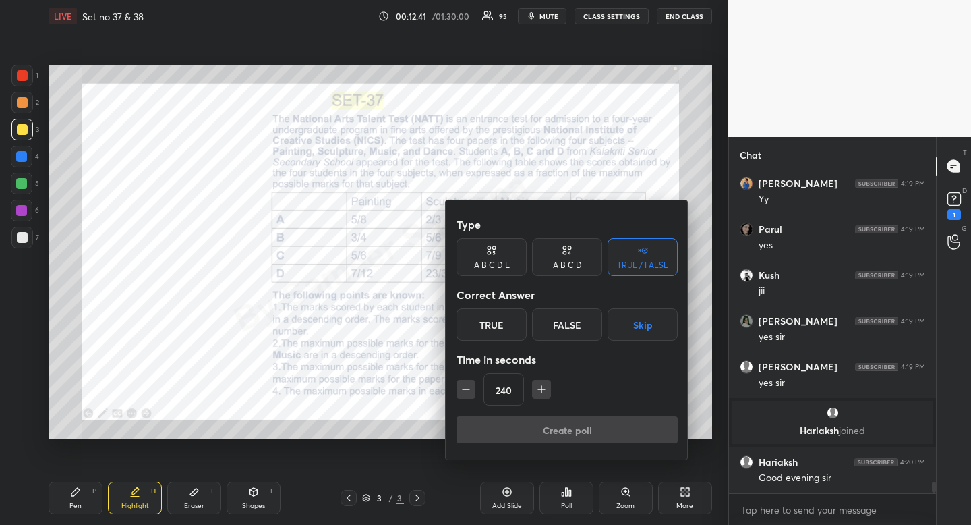
click at [537, 397] on button "button" at bounding box center [541, 389] width 19 height 19
click at [542, 391] on icon "button" at bounding box center [541, 388] width 13 height 13
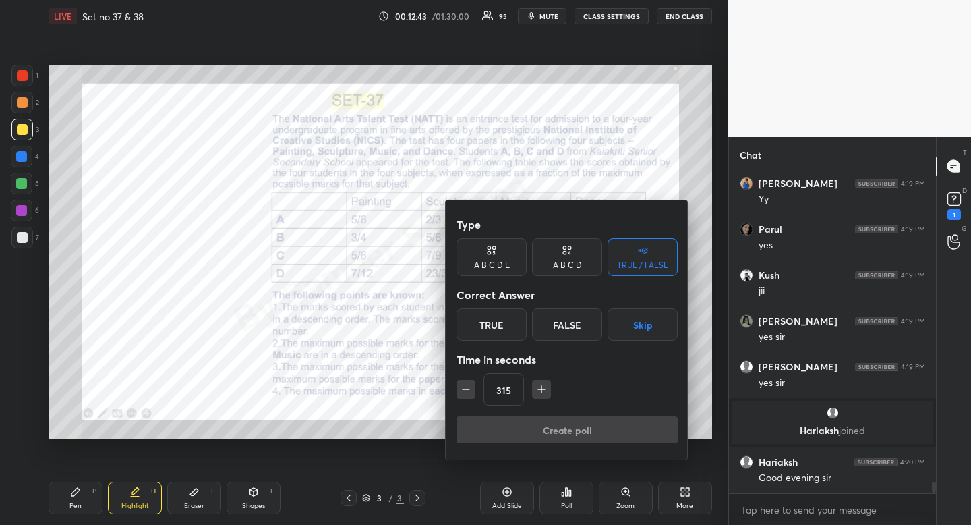
click at [542, 391] on icon "button" at bounding box center [541, 388] width 13 height 13
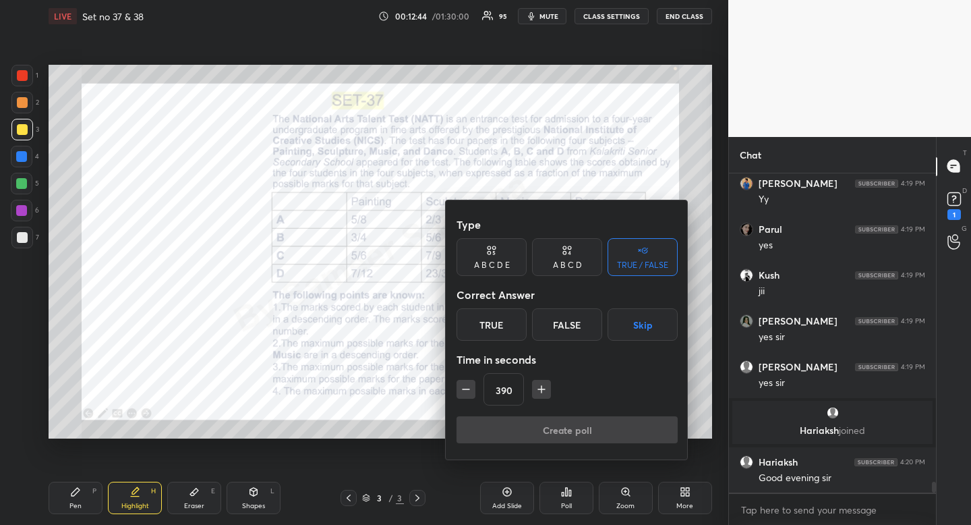
click at [542, 391] on icon "button" at bounding box center [541, 388] width 13 height 13
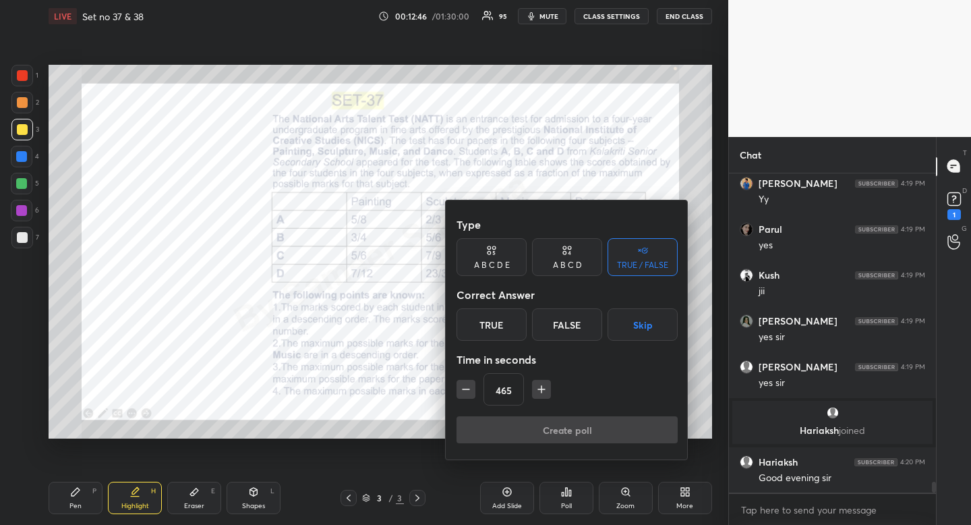
click at [542, 391] on icon "button" at bounding box center [541, 388] width 13 height 13
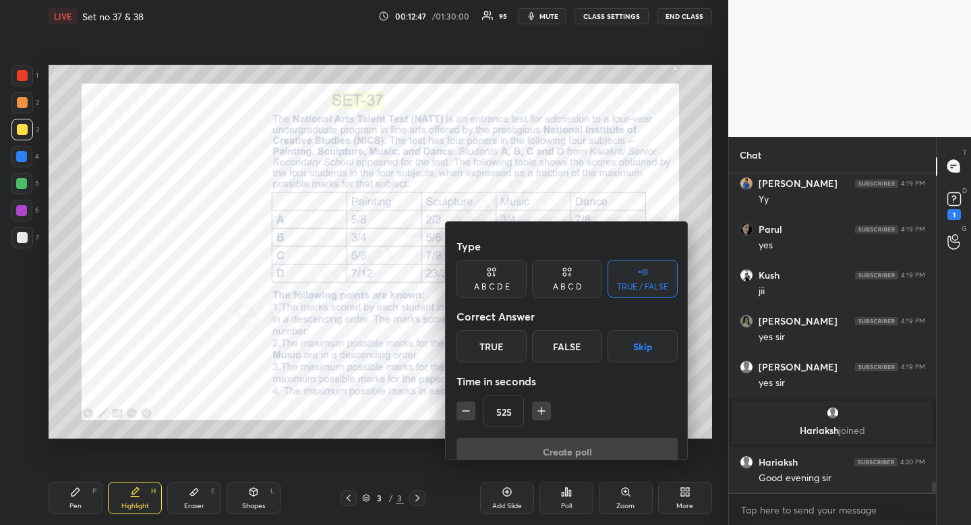
click at [542, 404] on icon "button" at bounding box center [541, 410] width 13 height 13
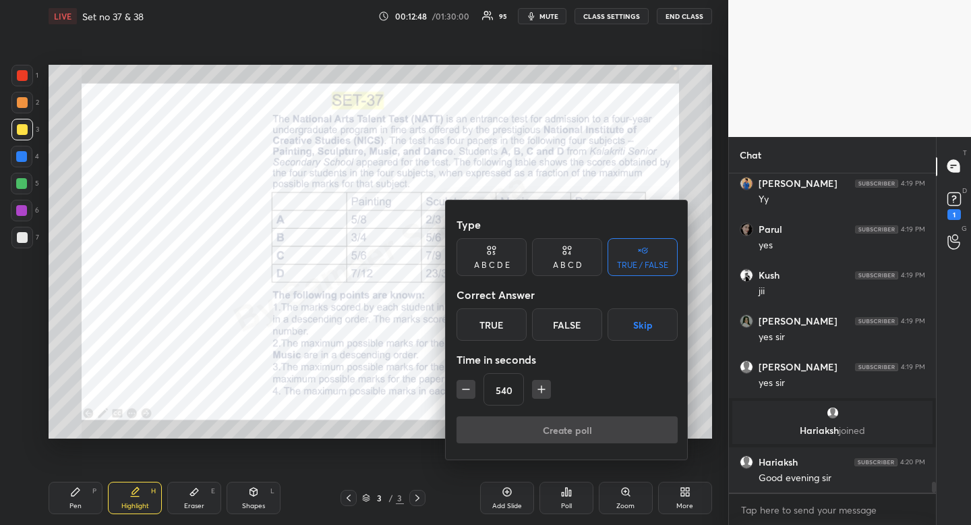
click at [542, 391] on icon "button" at bounding box center [541, 388] width 13 height 13
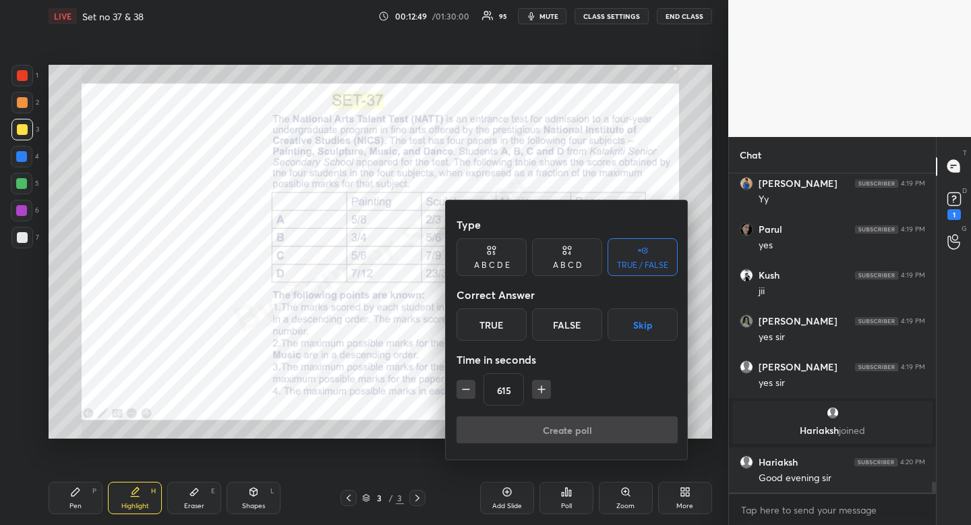
click at [542, 391] on icon "button" at bounding box center [541, 388] width 13 height 13
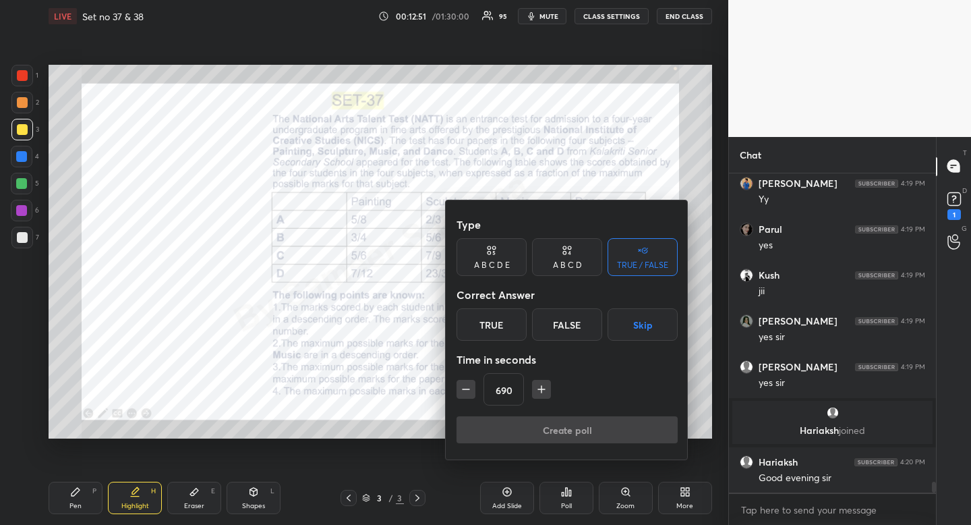
click at [542, 391] on icon "button" at bounding box center [541, 388] width 13 height 13
click at [467, 385] on icon "button" at bounding box center [465, 388] width 13 height 13
type input "720"
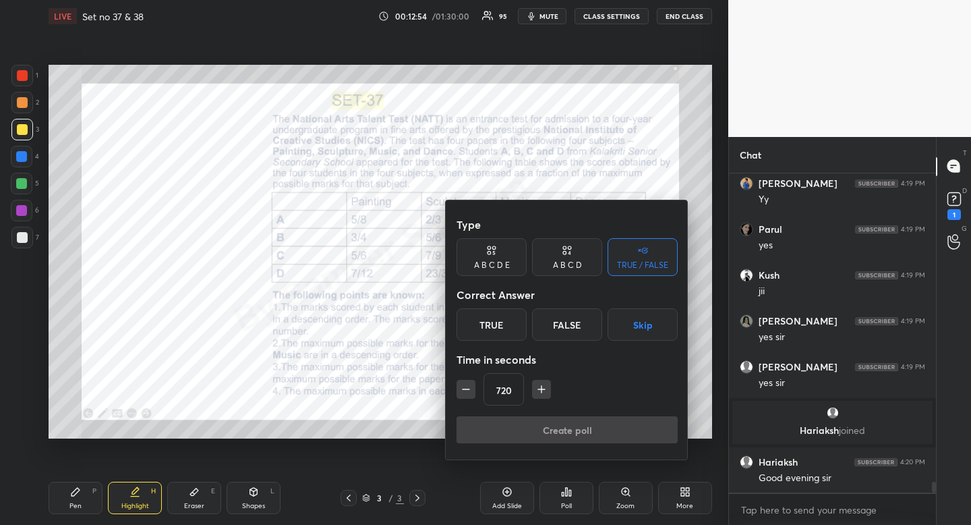
click at [650, 316] on button "Skip" at bounding box center [643, 324] width 70 height 32
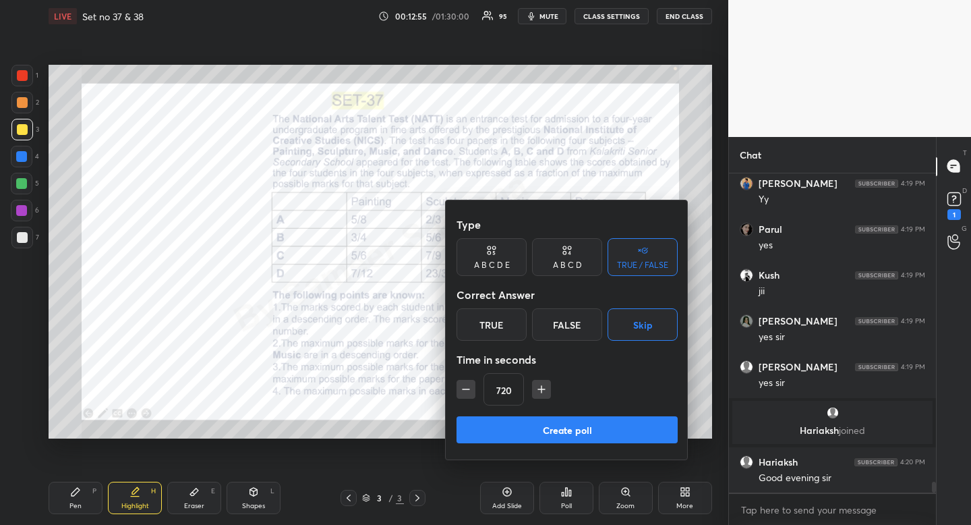
click at [616, 436] on button "Create poll" at bounding box center [567, 429] width 221 height 27
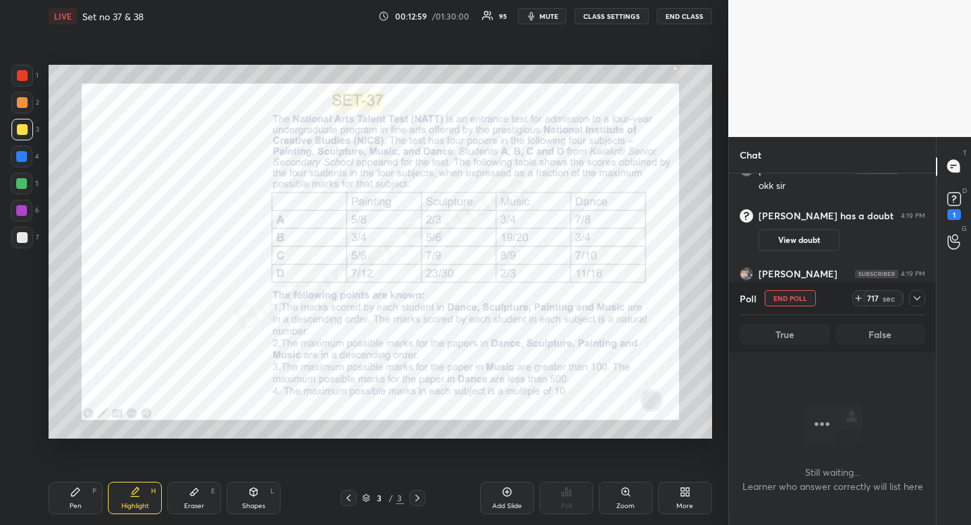
scroll to position [9536, 0]
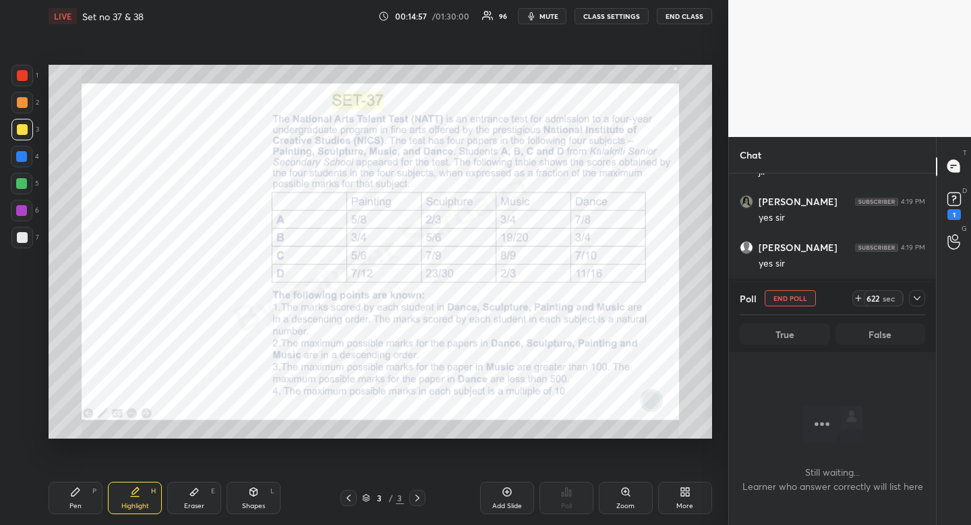
click at [686, 501] on div "More" at bounding box center [685, 498] width 54 height 32
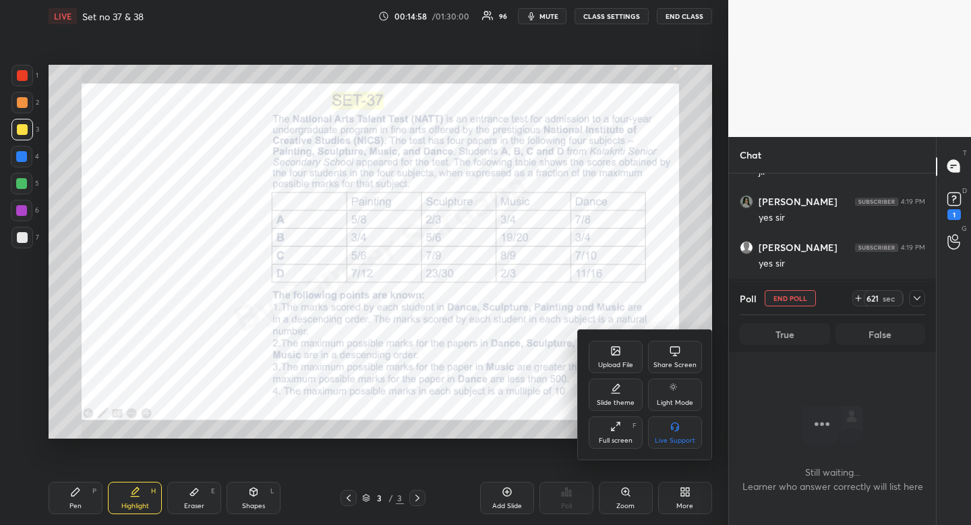
click at [600, 358] on div "Upload File" at bounding box center [616, 357] width 54 height 32
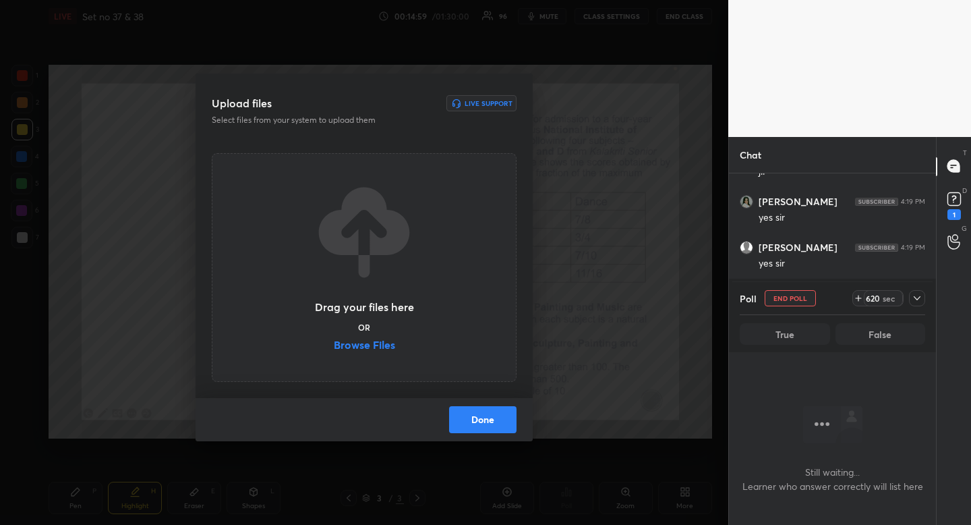
click at [376, 340] on label "Browse Files" at bounding box center [364, 346] width 61 height 14
click at [334, 340] on input "Browse Files" at bounding box center [334, 346] width 0 height 14
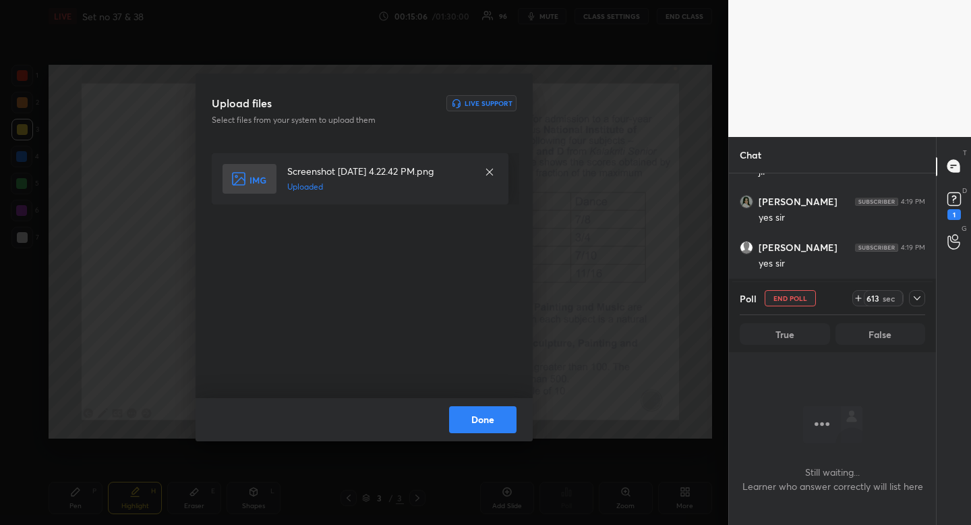
click at [501, 421] on button "Done" at bounding box center [482, 419] width 67 height 27
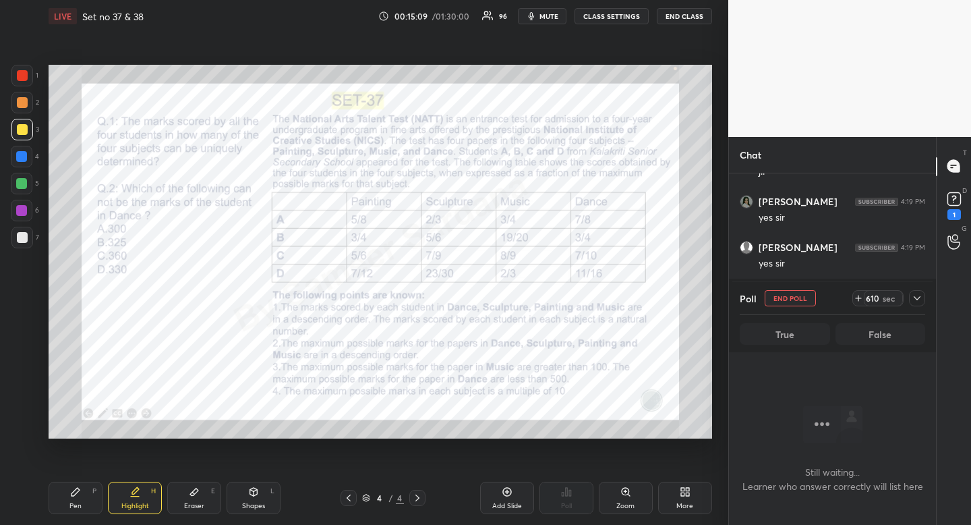
click at [924, 300] on div at bounding box center [917, 298] width 16 height 16
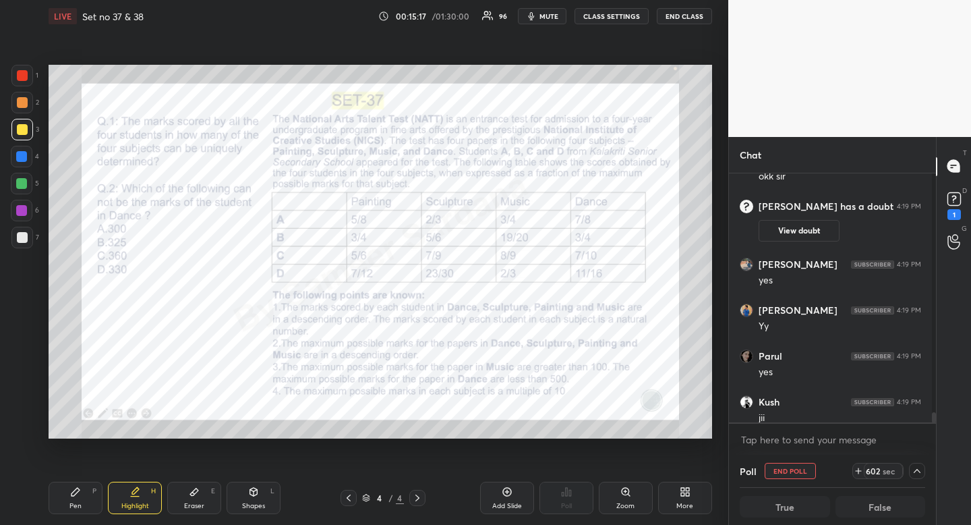
scroll to position [9594, 0]
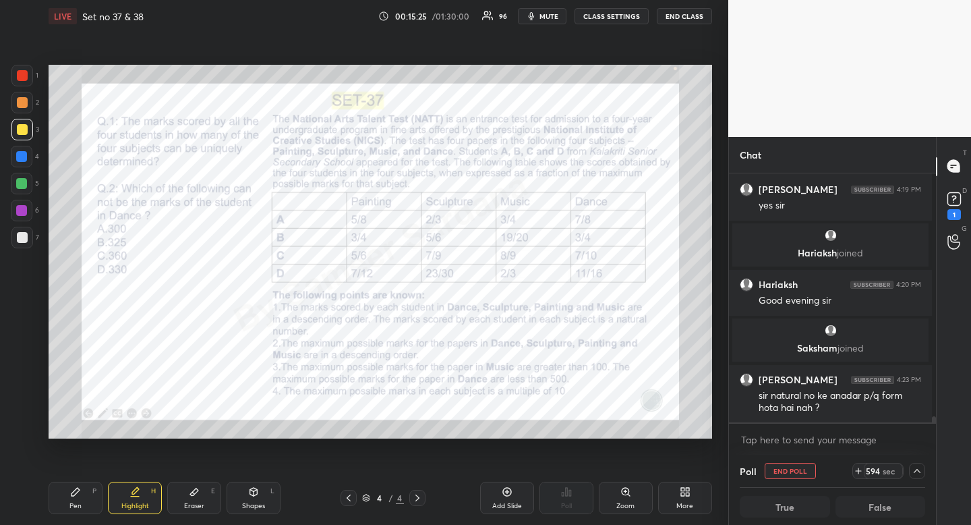
click at [142, 498] on div "Highlight H" at bounding box center [135, 498] width 54 height 32
drag, startPoint x: 159, startPoint y: 496, endPoint x: 174, endPoint y: 473, distance: 27.9
click at [159, 496] on div "Highlight H" at bounding box center [135, 498] width 54 height 32
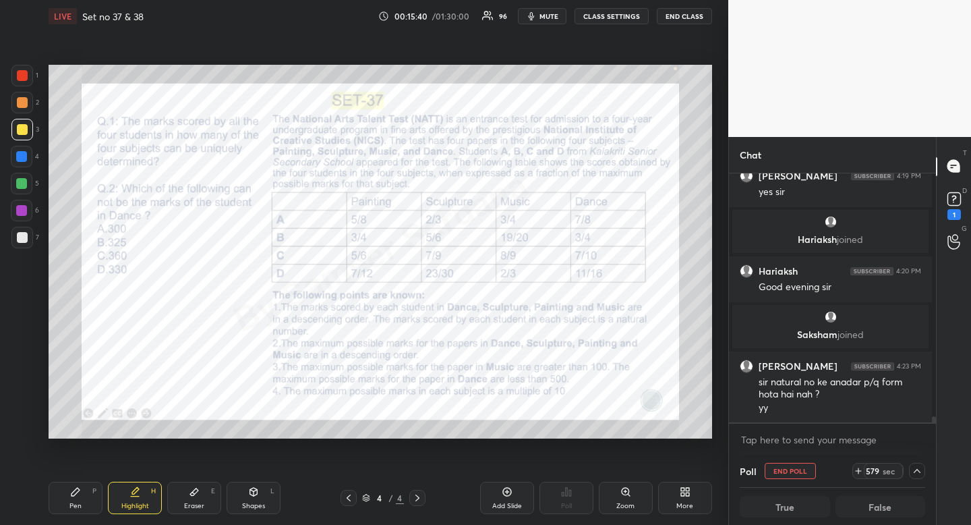
click at [81, 490] on div "Pen P" at bounding box center [76, 498] width 54 height 32
drag, startPoint x: 81, startPoint y: 489, endPoint x: 69, endPoint y: 457, distance: 34.6
click at [81, 489] on div "Pen P" at bounding box center [76, 498] width 54 height 32
drag, startPoint x: 22, startPoint y: 80, endPoint x: 20, endPoint y: 86, distance: 6.9
click at [20, 81] on div at bounding box center [22, 76] width 22 height 22
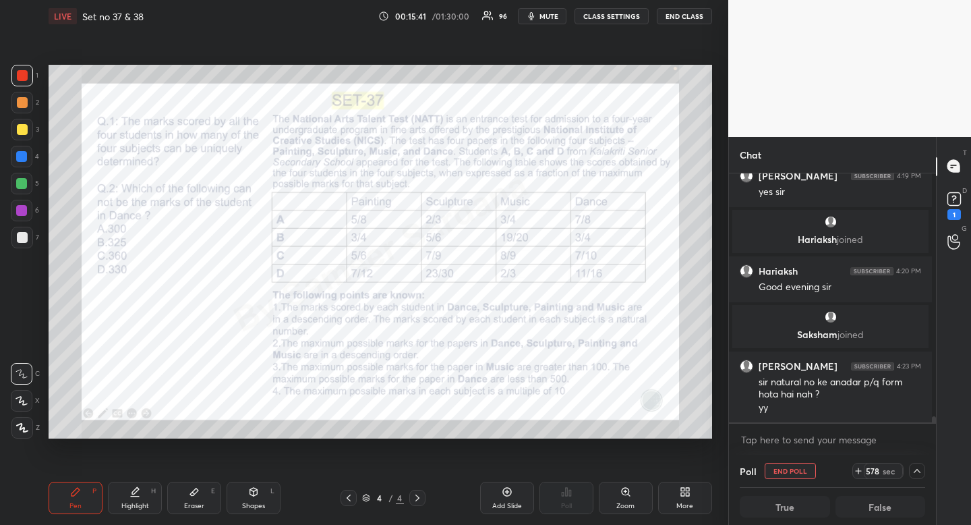
click at [20, 86] on div "1 2 3 4 5 6 7" at bounding box center [25, 159] width 28 height 189
click at [79, 487] on icon at bounding box center [75, 491] width 11 height 11
click at [200, 496] on div "Eraser E" at bounding box center [194, 498] width 54 height 32
drag, startPoint x: 198, startPoint y: 497, endPoint x: 189, endPoint y: 439, distance: 58.7
click at [197, 496] on div "Eraser E" at bounding box center [194, 498] width 54 height 32
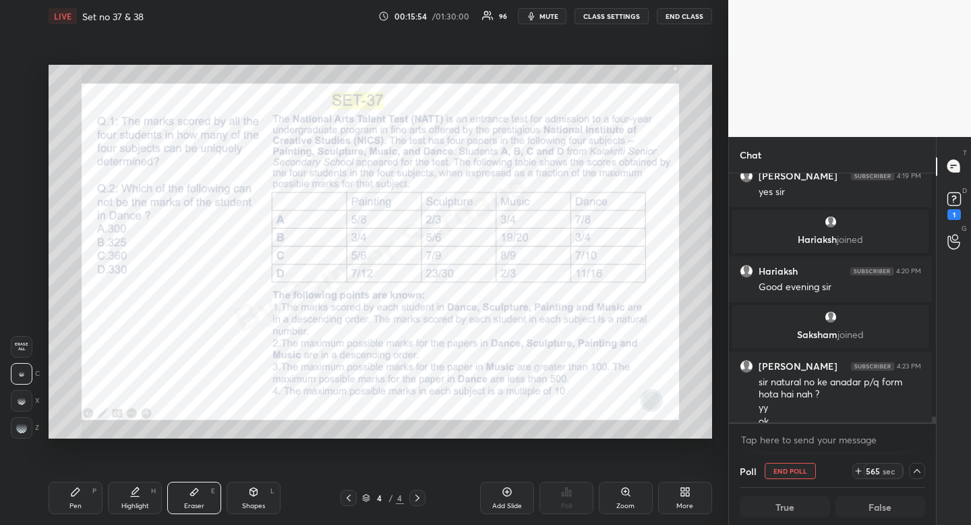
scroll to position [9621, 0]
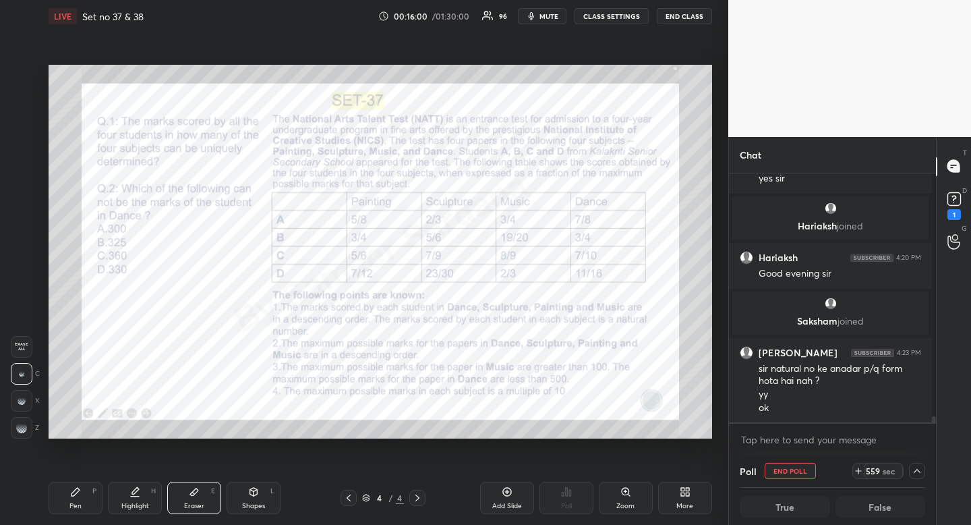
click at [554, 12] on span "mute" at bounding box center [549, 15] width 19 height 9
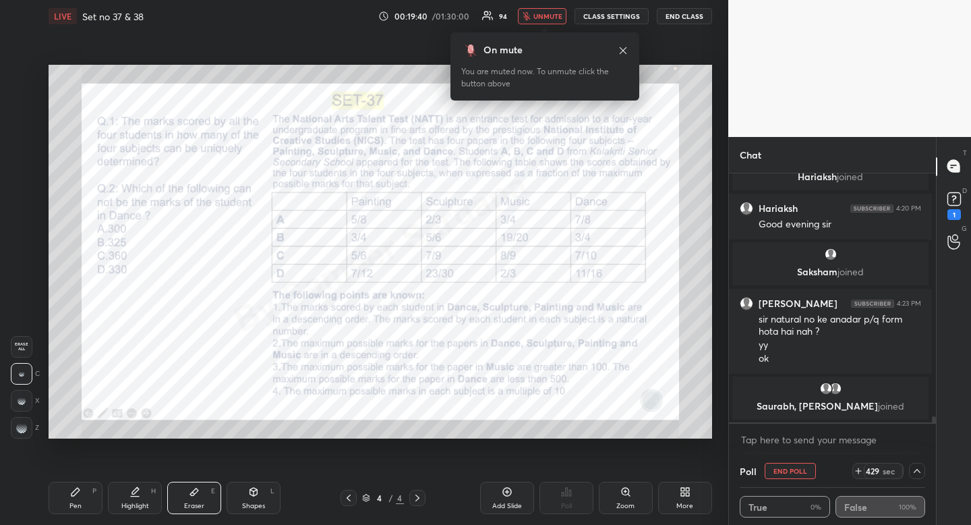
click at [684, 492] on icon at bounding box center [682, 493] width 3 height 3
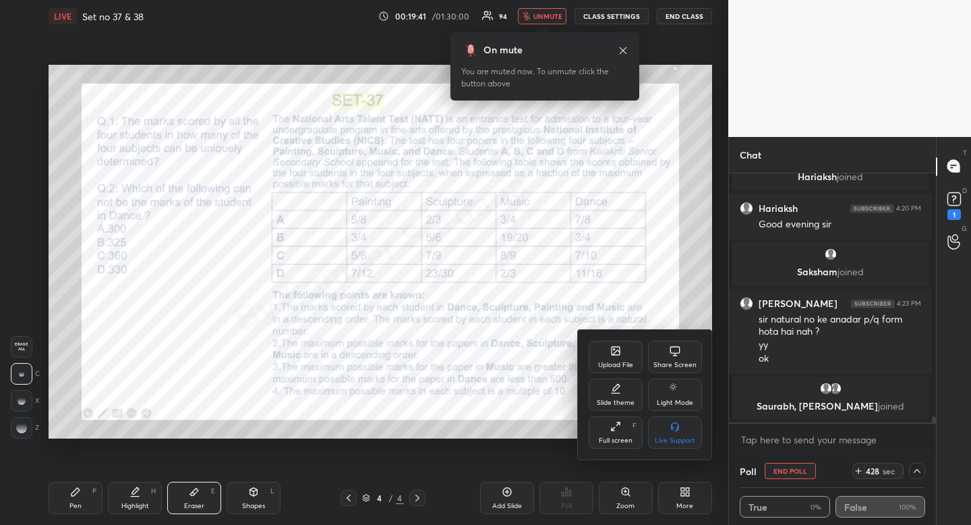
click at [611, 353] on icon at bounding box center [616, 350] width 11 height 11
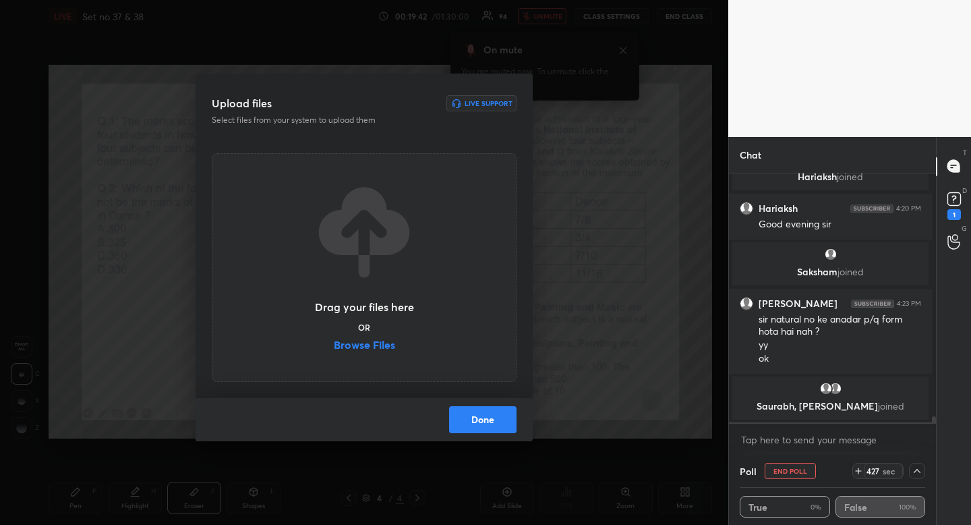
click at [347, 347] on label "Browse Files" at bounding box center [364, 346] width 61 height 14
click at [334, 347] on input "Browse Files" at bounding box center [334, 346] width 0 height 14
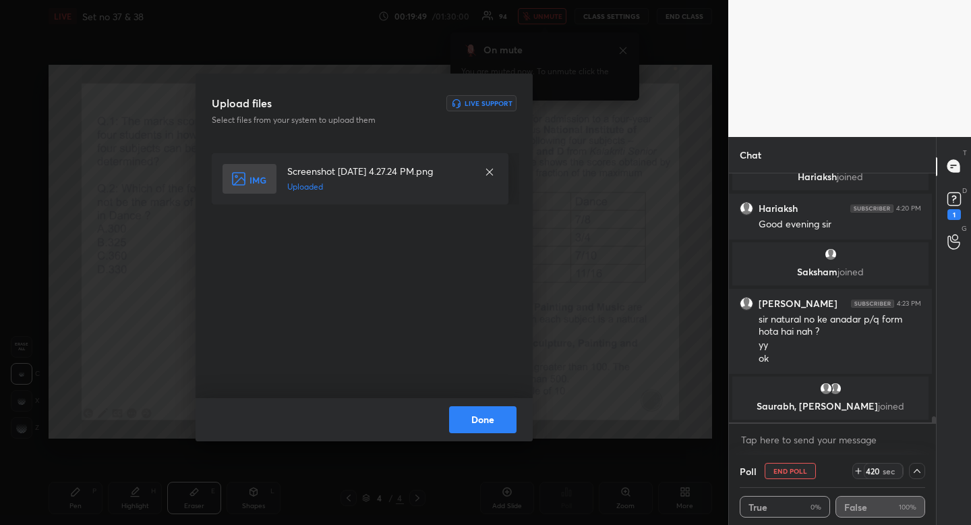
drag, startPoint x: 478, startPoint y: 421, endPoint x: 474, endPoint y: 409, distance: 12.6
click at [477, 423] on button "Done" at bounding box center [482, 419] width 67 height 27
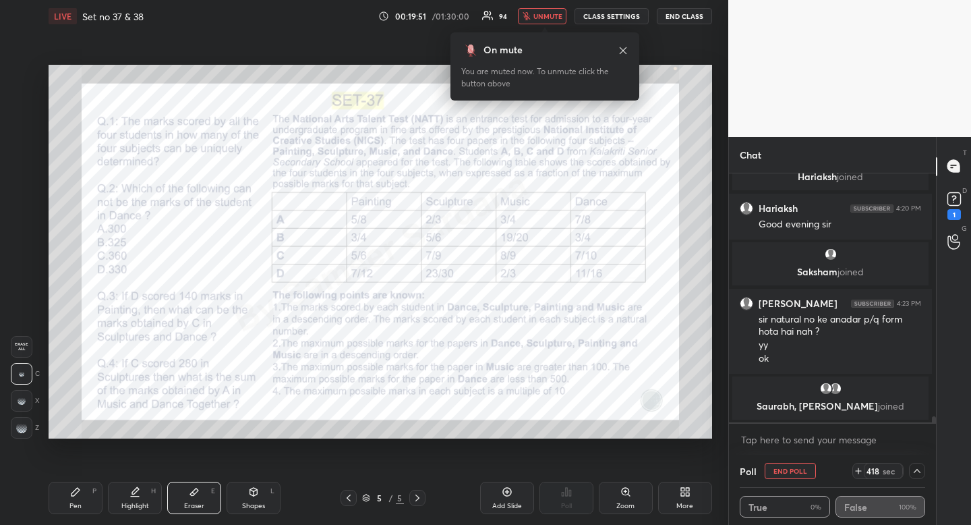
drag, startPoint x: 626, startPoint y: 51, endPoint x: 621, endPoint y: 46, distance: 7.2
click at [626, 51] on icon at bounding box center [623, 50] width 11 height 11
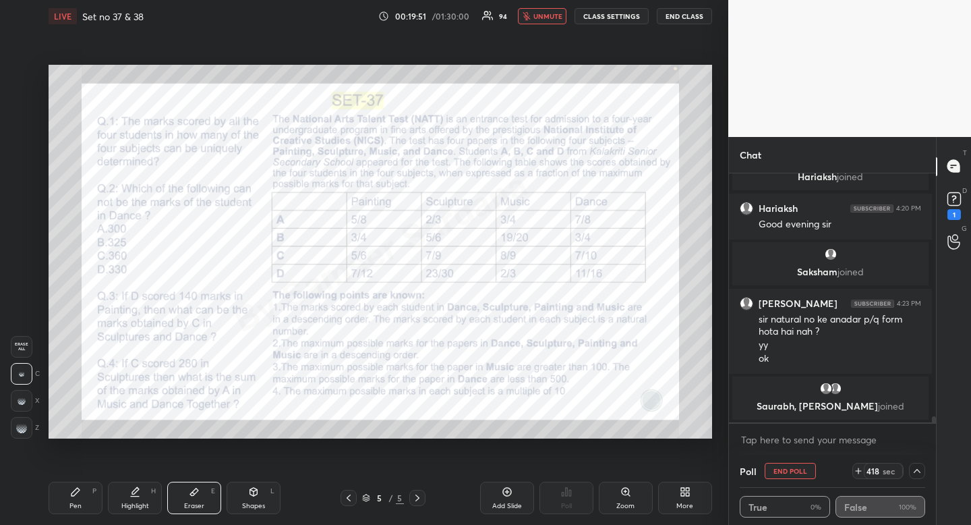
drag, startPoint x: 558, startPoint y: 13, endPoint x: 546, endPoint y: 11, distance: 12.2
click at [557, 13] on span "unmute" at bounding box center [548, 15] width 29 height 9
click at [129, 498] on div "Highlight H" at bounding box center [135, 498] width 54 height 32
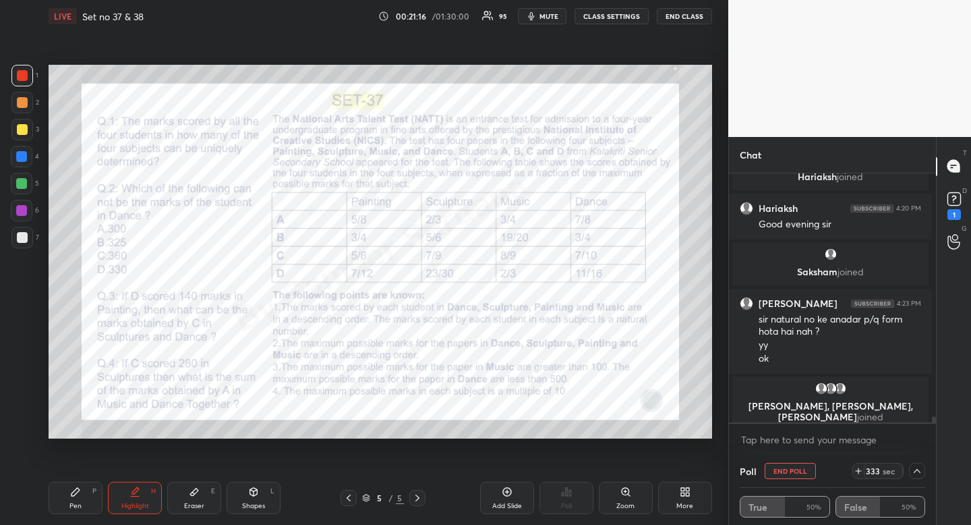
click at [544, 13] on span "mute" at bounding box center [549, 15] width 19 height 9
click at [27, 156] on div at bounding box center [22, 157] width 22 height 22
drag, startPoint x: 28, startPoint y: 156, endPoint x: 18, endPoint y: 164, distance: 12.4
click at [28, 156] on div at bounding box center [22, 157] width 22 height 22
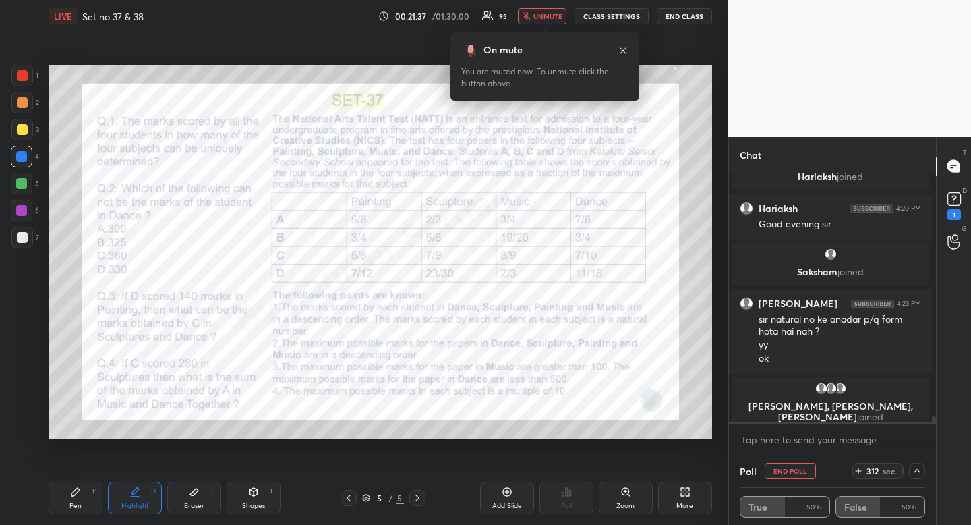
drag, startPoint x: 623, startPoint y: 51, endPoint x: 615, endPoint y: 53, distance: 7.7
click at [621, 51] on icon at bounding box center [623, 50] width 11 height 11
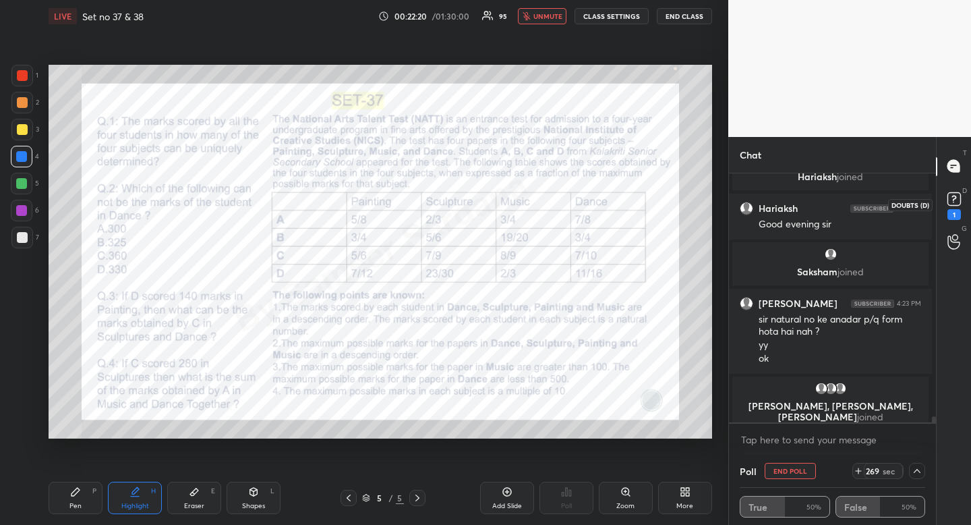
click at [961, 194] on rect at bounding box center [954, 198] width 13 height 13
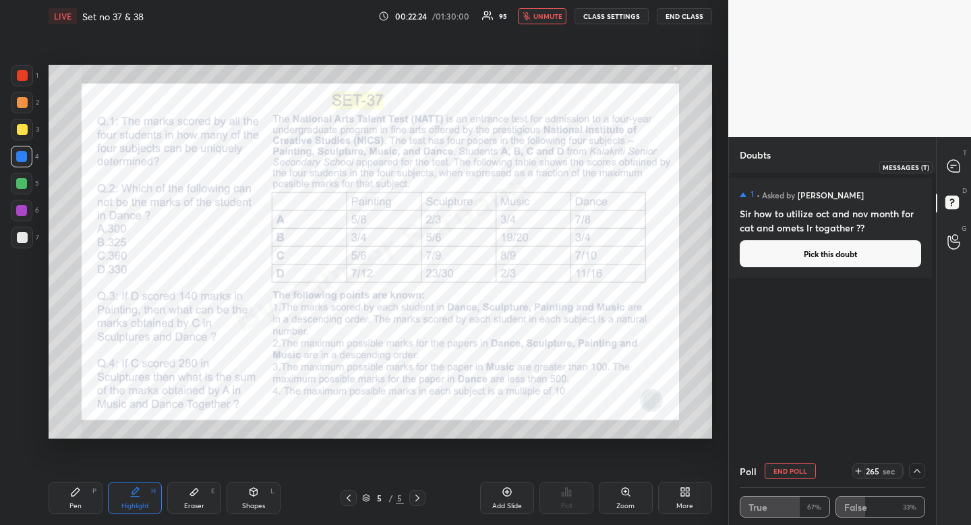
click at [955, 166] on icon at bounding box center [954, 166] width 12 height 12
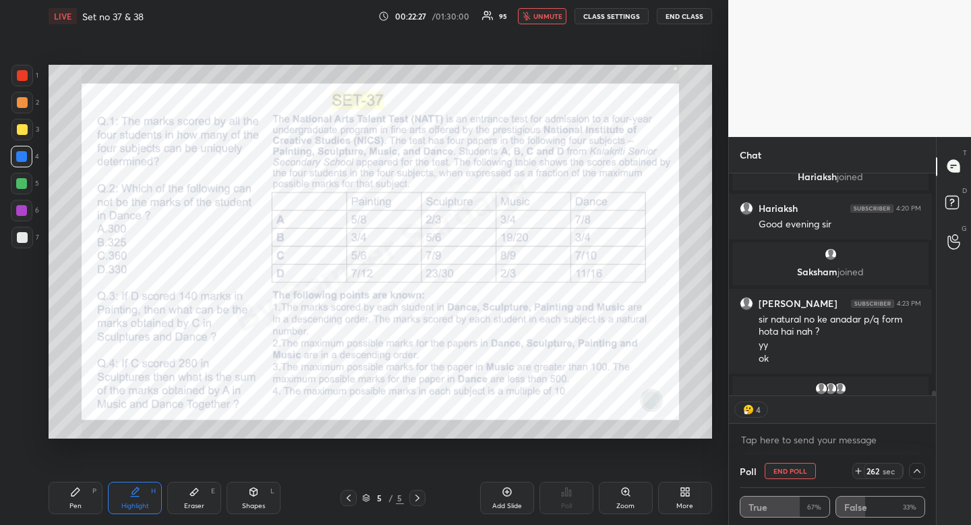
scroll to position [9773, 0]
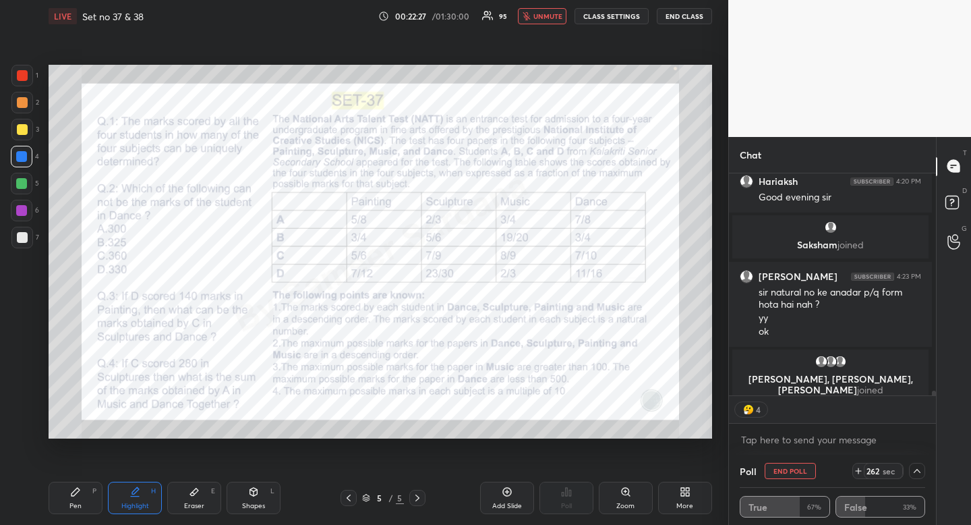
drag, startPoint x: 930, startPoint y: 393, endPoint x: 928, endPoint y: 431, distance: 37.9
click at [931, 416] on div "[PERSON_NAME] joined Hariaksh 4:20 PM Good evening [PERSON_NAME] joined [PERSON…" at bounding box center [832, 314] width 207 height 283
click at [918, 472] on icon at bounding box center [917, 470] width 11 height 11
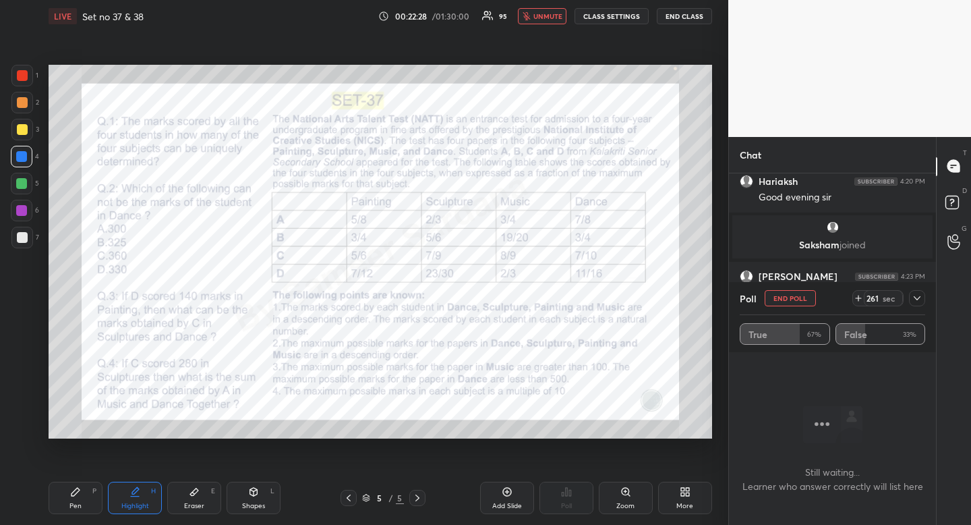
scroll to position [9357, 0]
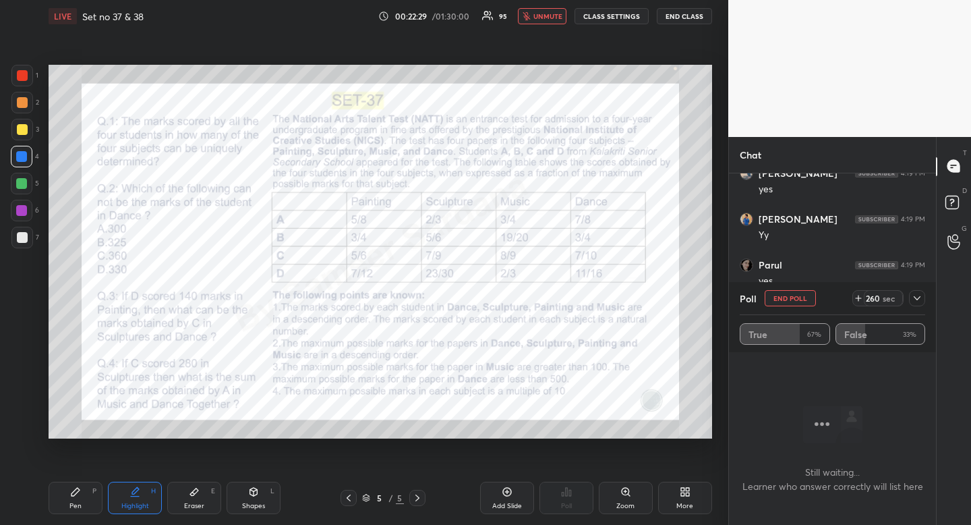
click at [921, 300] on icon at bounding box center [917, 298] width 11 height 11
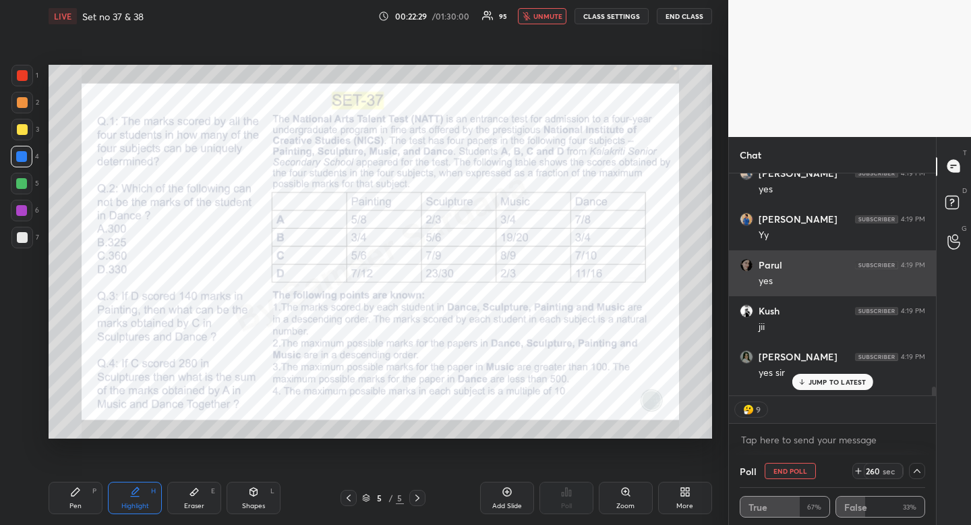
scroll to position [5, 5]
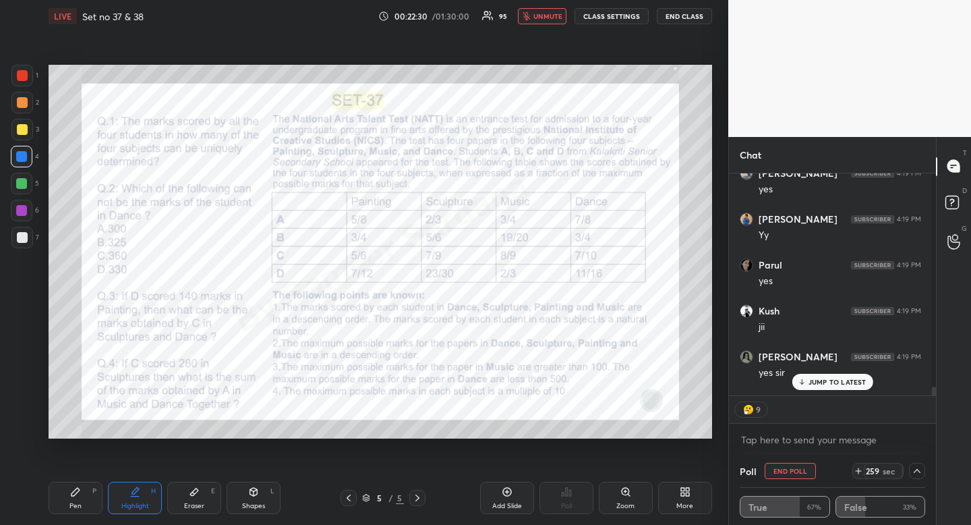
drag, startPoint x: 534, startPoint y: 16, endPoint x: 517, endPoint y: 24, distance: 19.0
click at [534, 16] on button "unmute" at bounding box center [542, 16] width 49 height 16
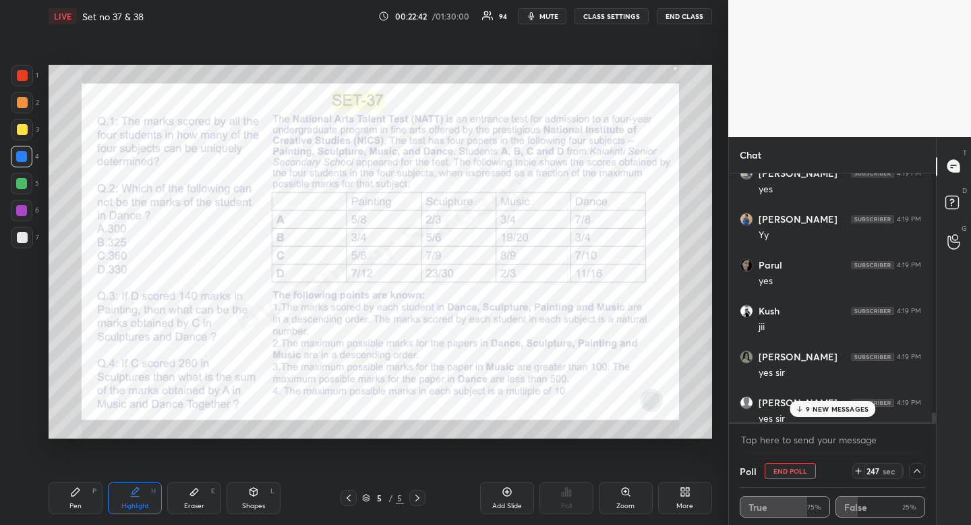
click at [815, 410] on p "9 NEW MESSAGES" at bounding box center [837, 409] width 63 height 8
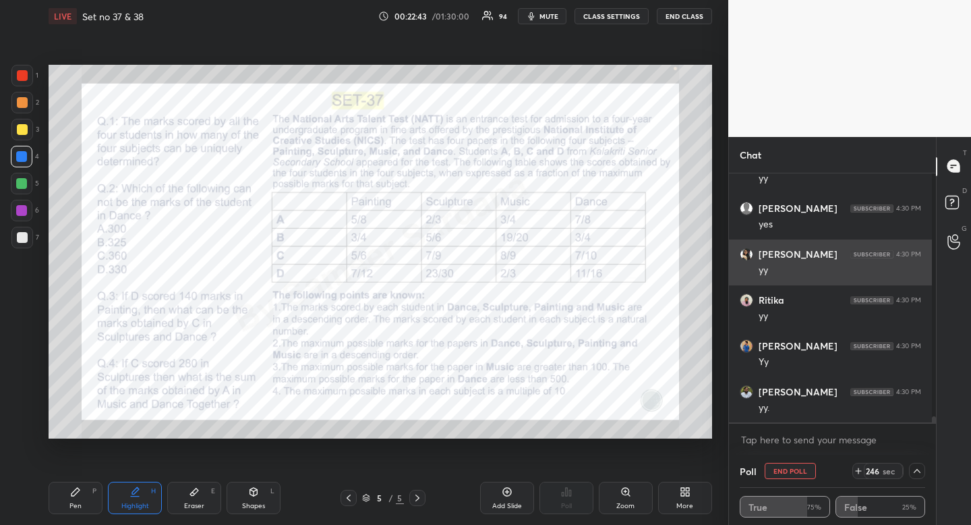
scroll to position [10059, 0]
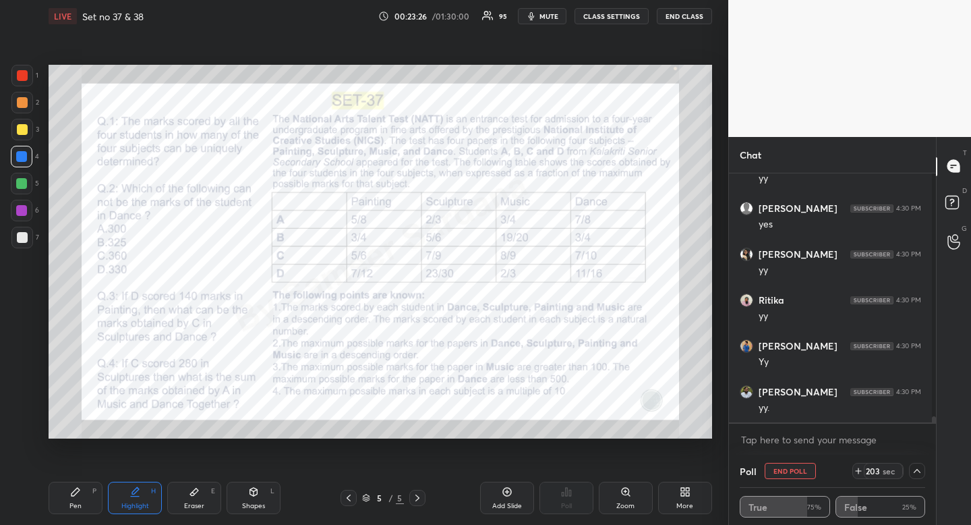
drag, startPoint x: 537, startPoint y: 14, endPoint x: 530, endPoint y: 20, distance: 9.1
click at [537, 14] on icon "button" at bounding box center [531, 16] width 11 height 11
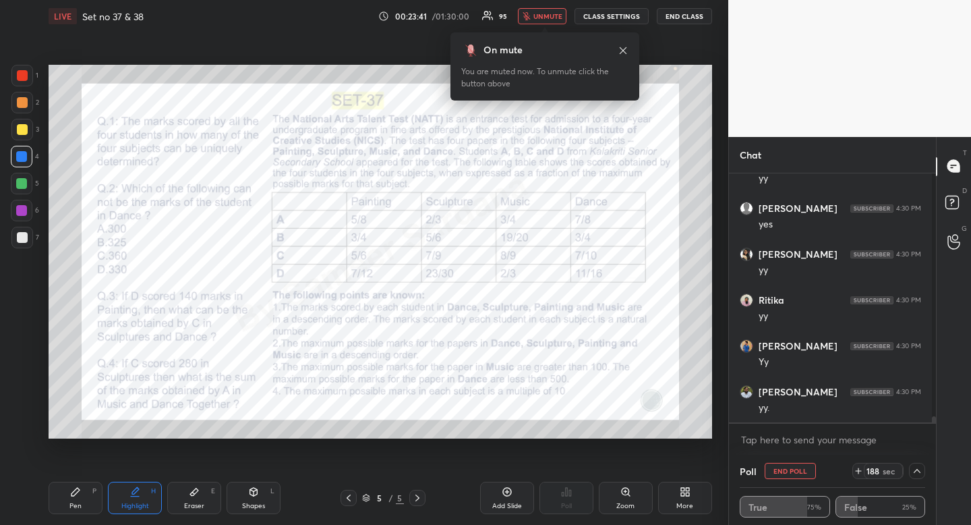
click at [624, 50] on icon at bounding box center [623, 50] width 11 height 11
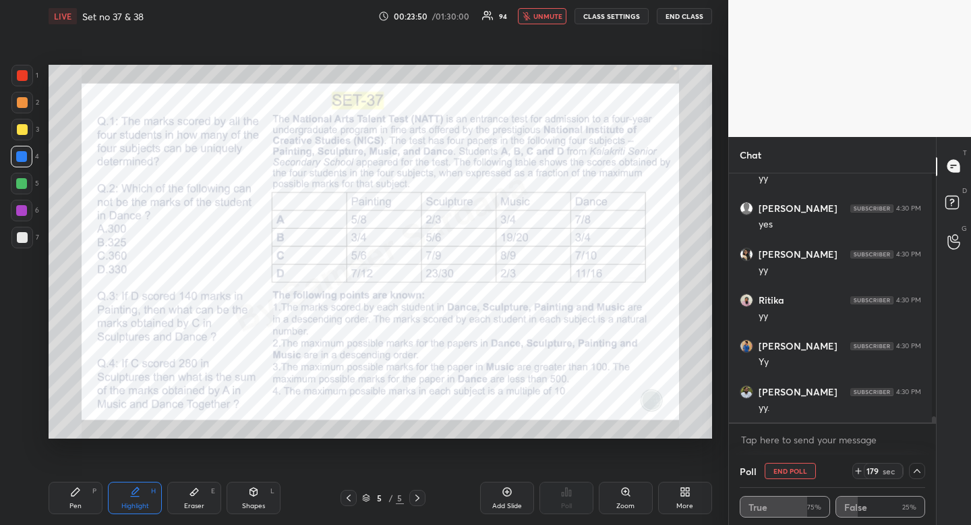
scroll to position [10108, 0]
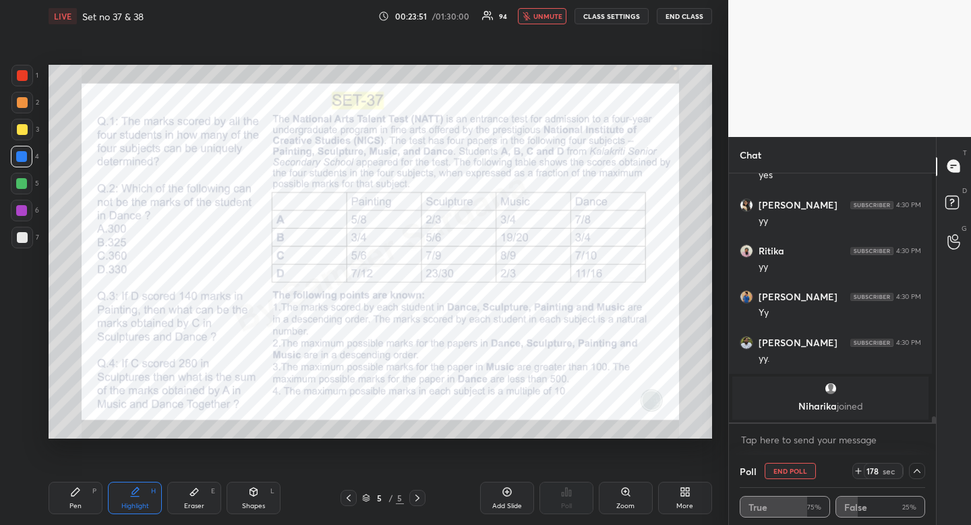
click at [28, 76] on div at bounding box center [22, 76] width 22 height 22
drag, startPoint x: 28, startPoint y: 76, endPoint x: 16, endPoint y: 92, distance: 19.3
click at [28, 76] on div at bounding box center [22, 76] width 22 height 22
click at [37, 153] on div "4" at bounding box center [25, 157] width 28 height 22
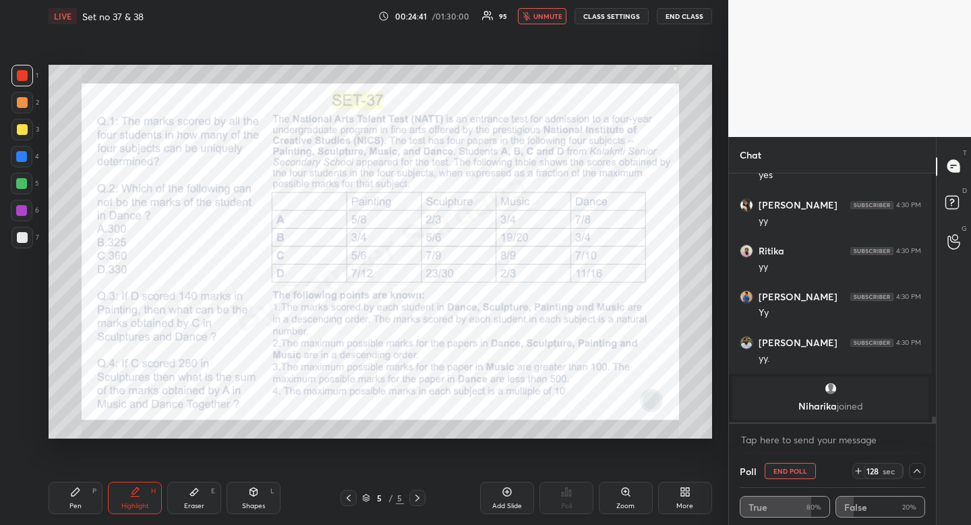
click at [32, 158] on div "4" at bounding box center [25, 157] width 28 height 22
click at [26, 159] on div at bounding box center [21, 156] width 11 height 11
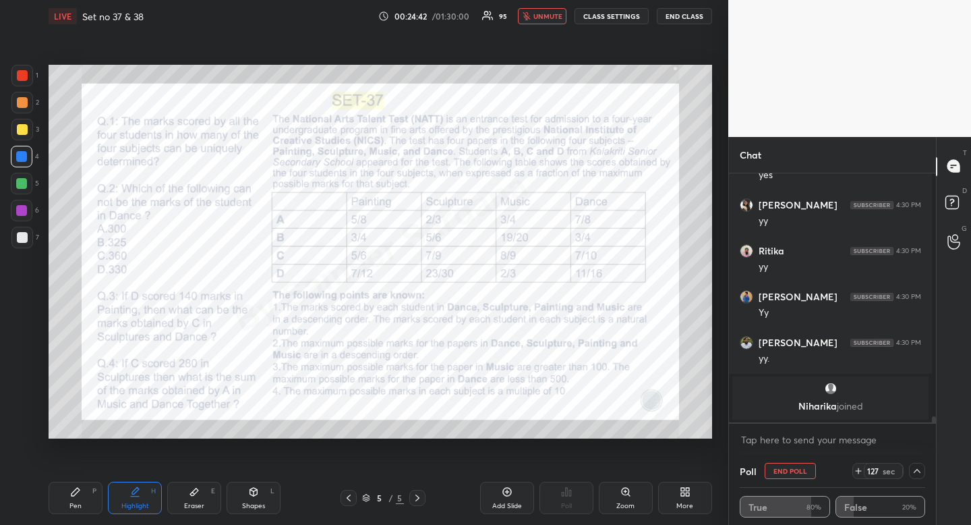
click at [29, 157] on div at bounding box center [22, 157] width 22 height 22
drag, startPoint x: 29, startPoint y: 157, endPoint x: 22, endPoint y: 166, distance: 11.5
click at [29, 157] on div at bounding box center [22, 157] width 22 height 22
drag, startPoint x: 929, startPoint y: 418, endPoint x: 931, endPoint y: 436, distance: 17.7
click at [931, 436] on div "[PERSON_NAME] 4:30 PM [PERSON_NAME] 4:30 PM yes [PERSON_NAME] 4:30 PM yy [PERSO…" at bounding box center [832, 314] width 207 height 283
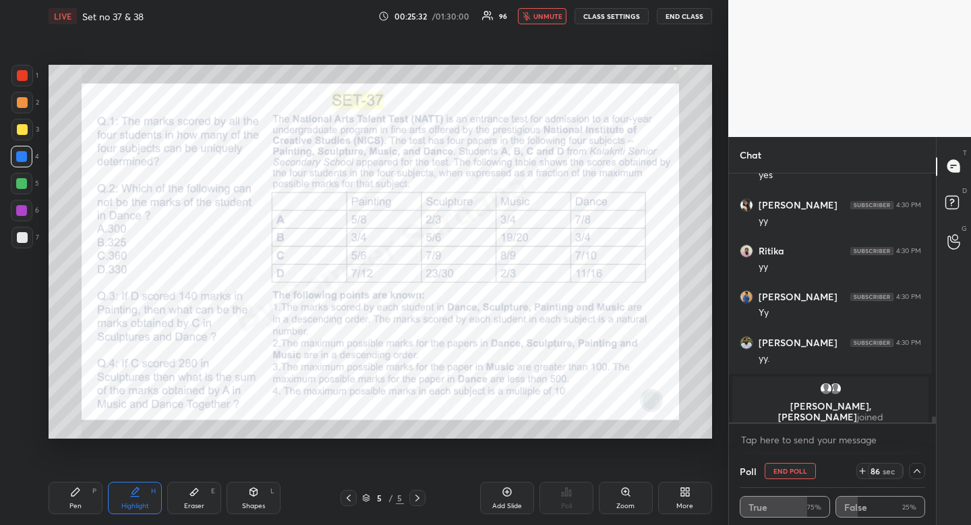
click at [561, 24] on button "unmute" at bounding box center [542, 16] width 49 height 16
click at [799, 473] on button "END POLL" at bounding box center [790, 471] width 51 height 16
type textarea "x"
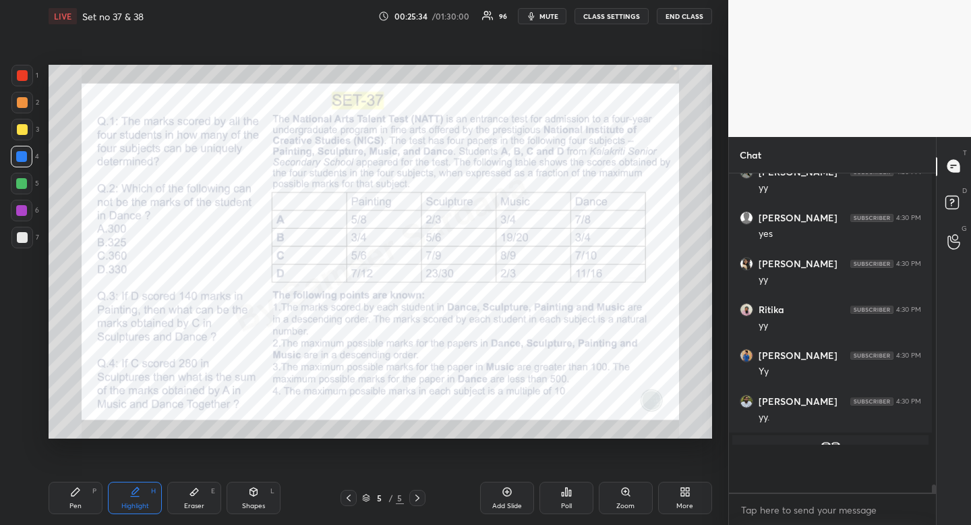
scroll to position [5, 5]
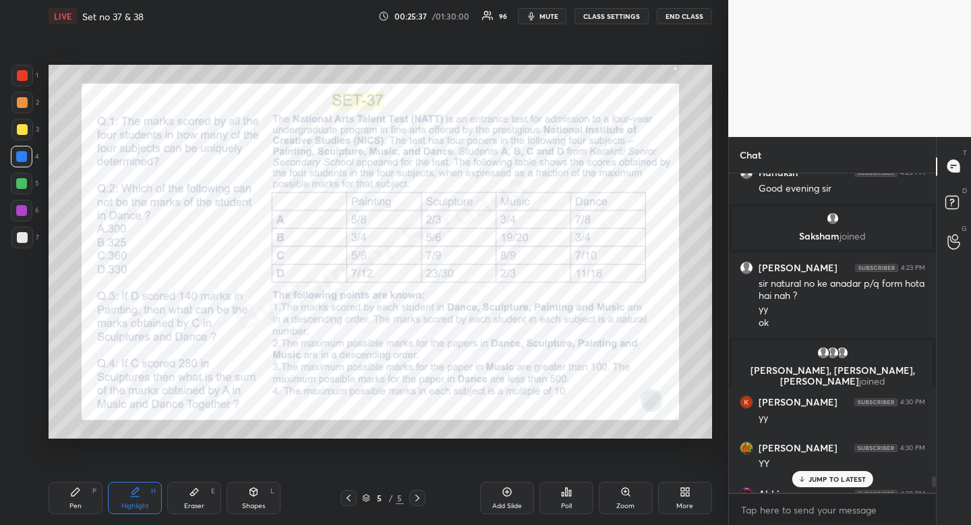
click at [87, 505] on div "Pen P" at bounding box center [76, 498] width 54 height 32
click at [87, 484] on div "Pen P" at bounding box center [76, 498] width 54 height 32
click at [567, 499] on div "Poll" at bounding box center [567, 498] width 54 height 32
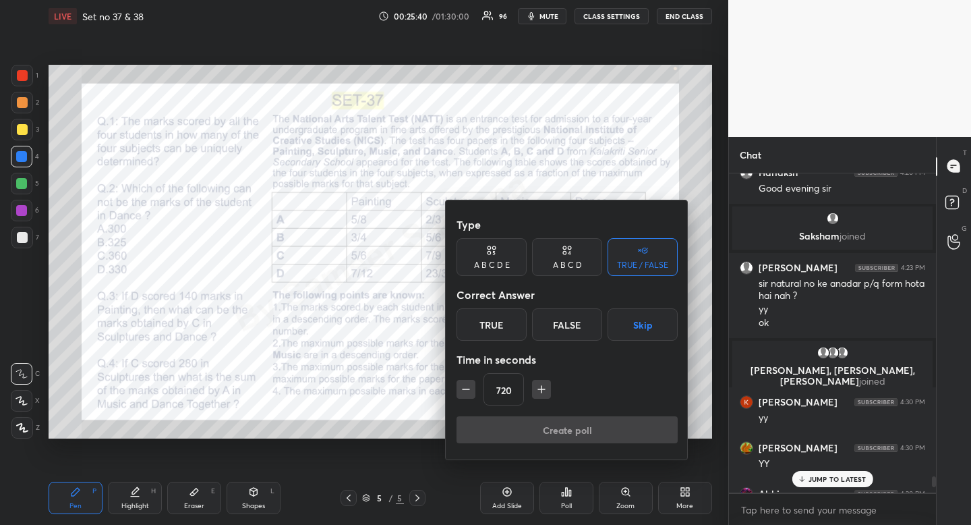
drag, startPoint x: 571, startPoint y: 262, endPoint x: 567, endPoint y: 268, distance: 6.9
click at [571, 262] on div "A B C D" at bounding box center [567, 265] width 29 height 8
drag, startPoint x: 526, startPoint y: 322, endPoint x: 513, endPoint y: 363, distance: 42.9
click at [526, 322] on div "B" at bounding box center [522, 324] width 40 height 32
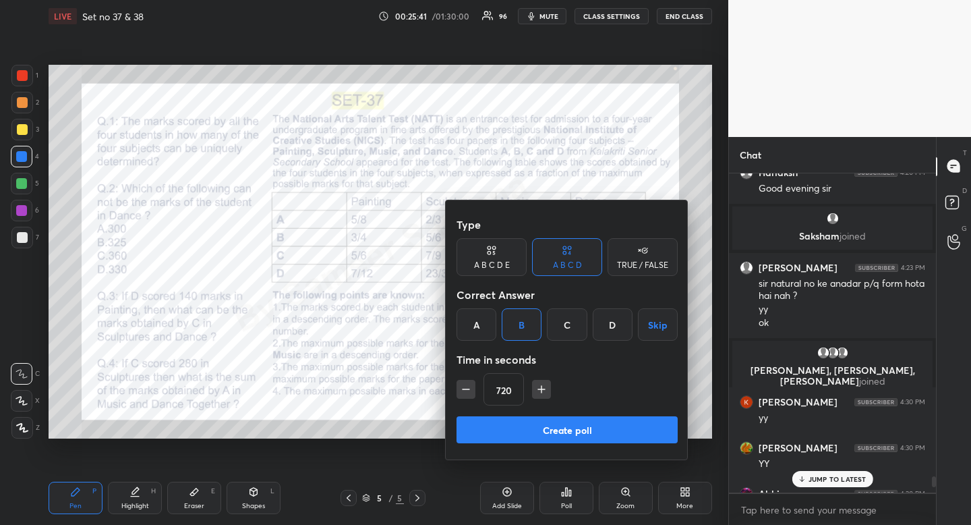
click at [465, 389] on icon "button" at bounding box center [465, 388] width 13 height 13
click at [465, 389] on icon "button" at bounding box center [466, 389] width 7 height 0
click at [466, 390] on icon "button" at bounding box center [465, 388] width 13 height 13
click at [465, 391] on icon "button" at bounding box center [465, 388] width 13 height 13
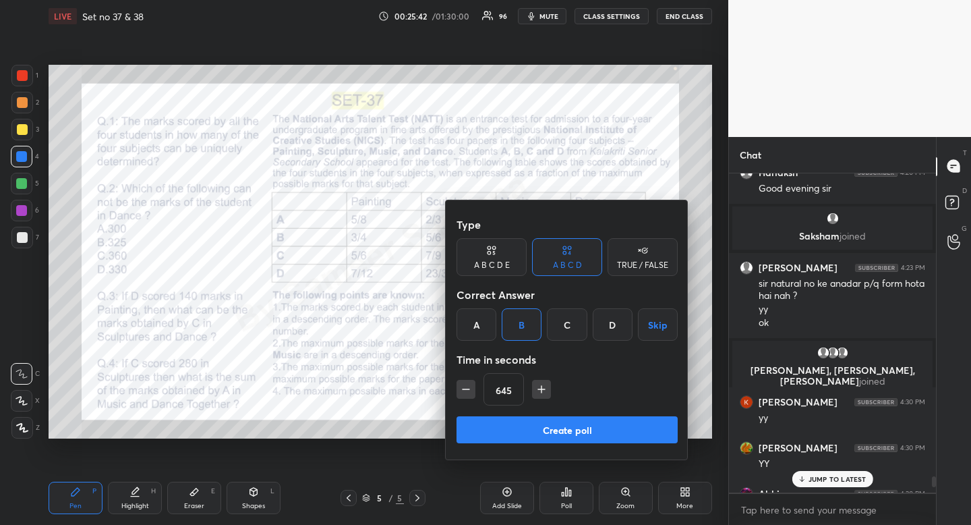
click at [465, 391] on icon "button" at bounding box center [465, 388] width 13 height 13
click at [466, 392] on icon "button" at bounding box center [465, 388] width 13 height 13
click at [467, 392] on icon "button" at bounding box center [465, 388] width 13 height 13
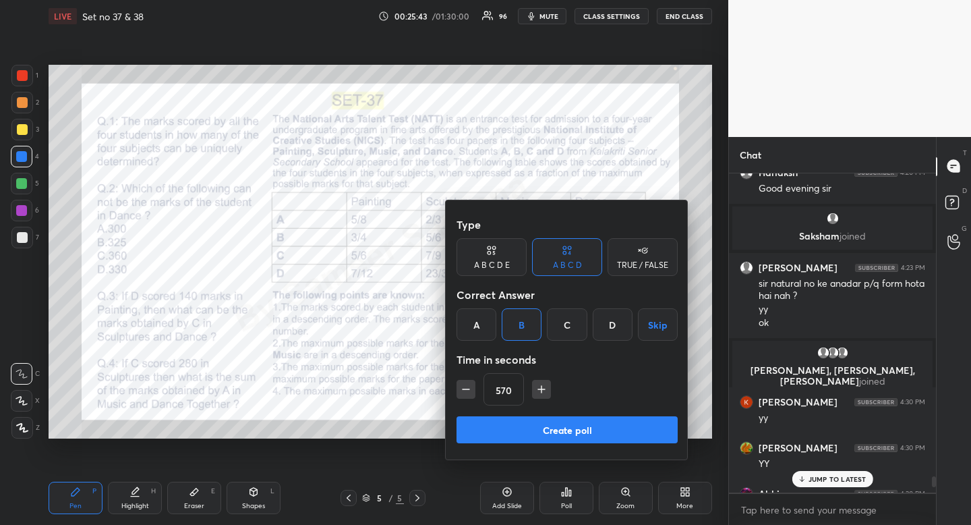
click at [467, 393] on icon "button" at bounding box center [465, 388] width 13 height 13
click at [466, 393] on icon "button" at bounding box center [465, 388] width 13 height 13
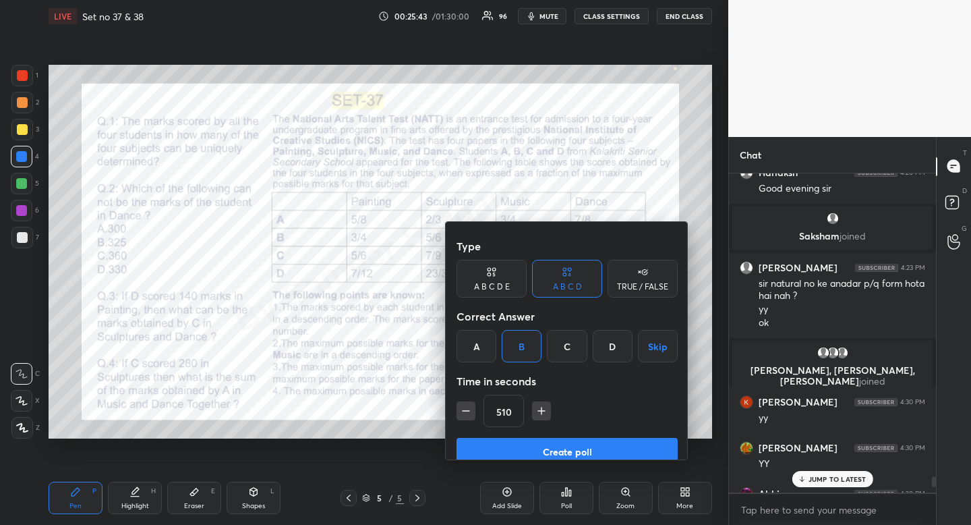
click at [465, 404] on icon "button" at bounding box center [465, 410] width 13 height 13
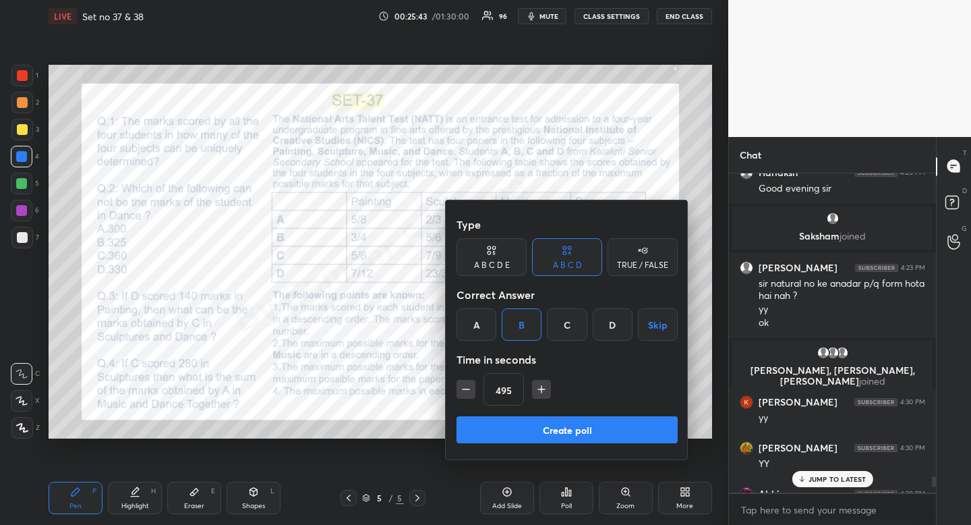
click at [465, 393] on icon "button" at bounding box center [465, 388] width 13 height 13
click at [465, 394] on icon "button" at bounding box center [465, 388] width 13 height 13
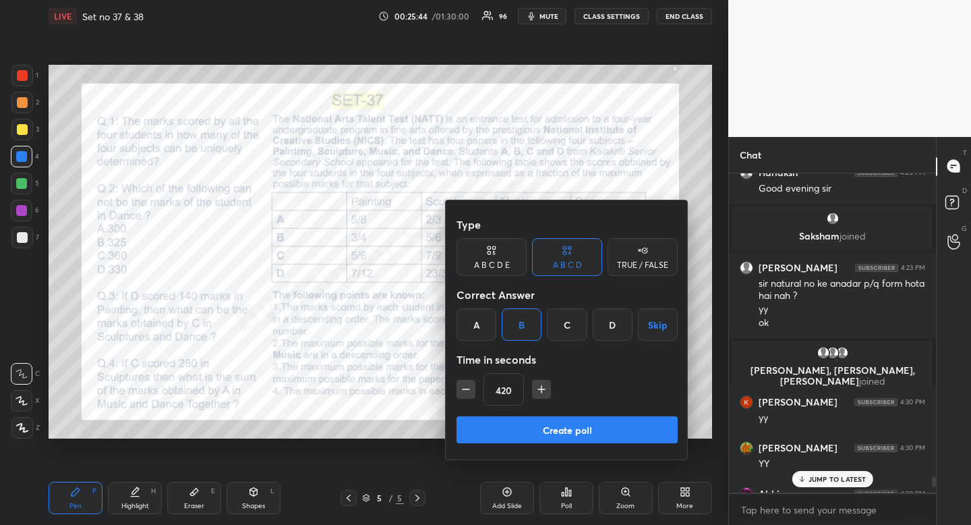
click at [466, 395] on icon "button" at bounding box center [465, 388] width 13 height 13
click at [464, 395] on icon "button" at bounding box center [465, 388] width 13 height 13
click at [463, 394] on icon "button" at bounding box center [465, 388] width 13 height 13
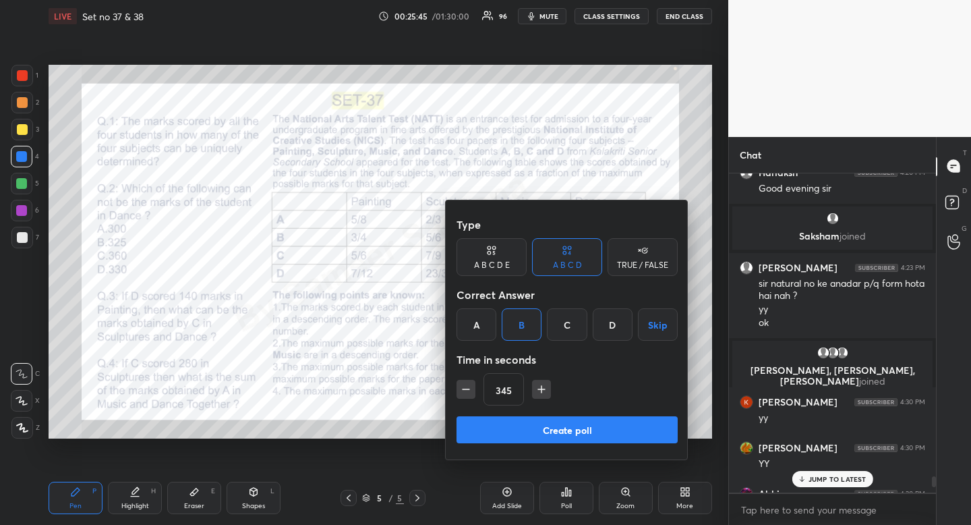
click at [463, 394] on icon "button" at bounding box center [465, 388] width 13 height 13
click at [465, 395] on icon "button" at bounding box center [465, 388] width 13 height 13
click at [466, 395] on icon "button" at bounding box center [465, 388] width 13 height 13
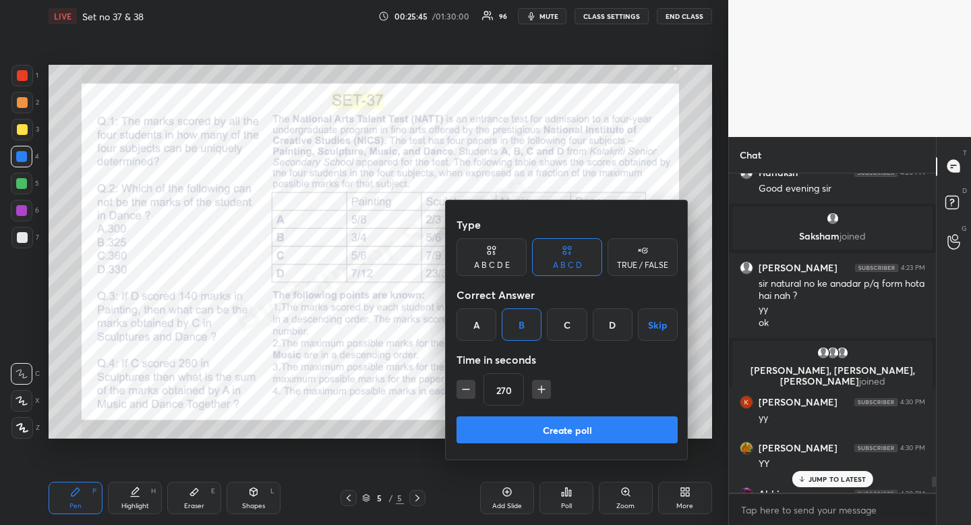
click at [467, 393] on icon "button" at bounding box center [465, 388] width 13 height 13
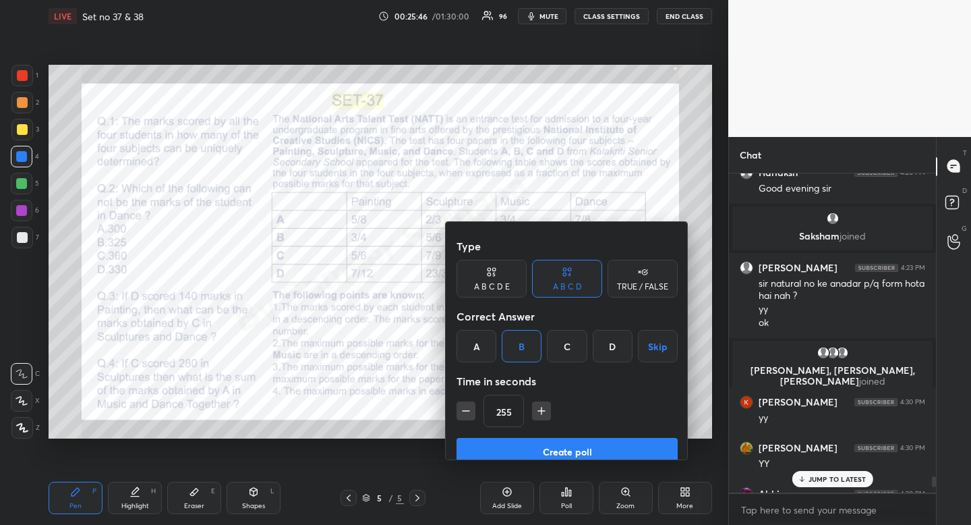
click at [467, 404] on icon "button" at bounding box center [465, 410] width 13 height 13
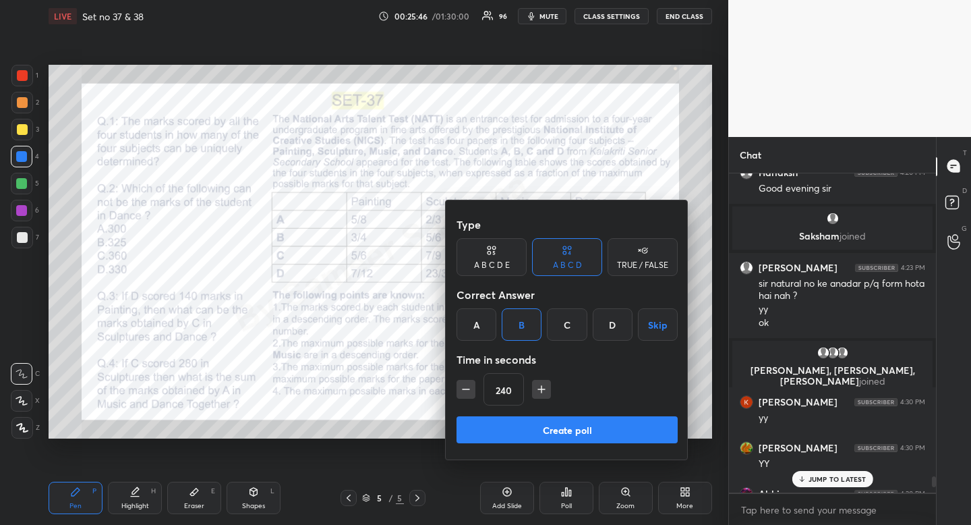
click at [468, 394] on icon "button" at bounding box center [465, 388] width 13 height 13
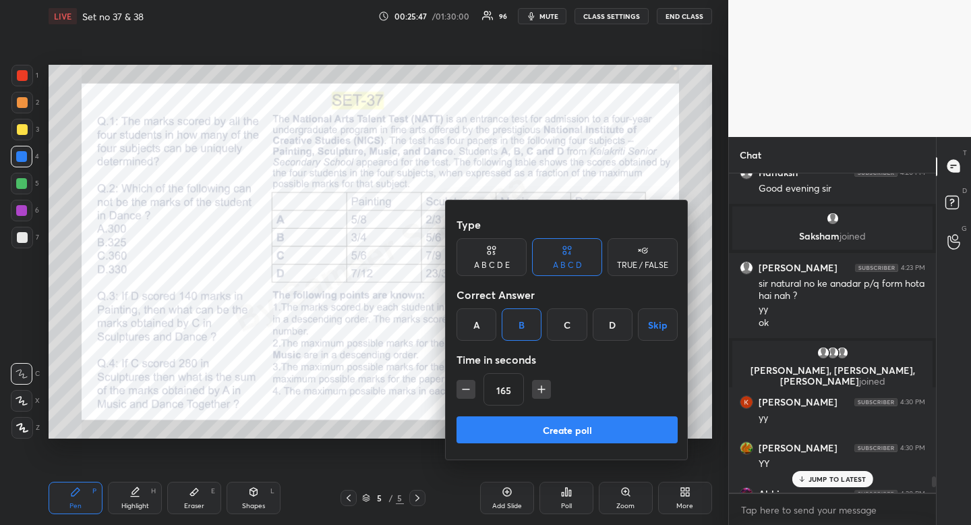
click at [468, 395] on icon "button" at bounding box center [465, 388] width 13 height 13
click at [468, 393] on icon "button" at bounding box center [465, 388] width 13 height 13
click at [464, 391] on icon "button" at bounding box center [465, 388] width 13 height 13
click at [463, 391] on icon "button" at bounding box center [465, 388] width 13 height 13
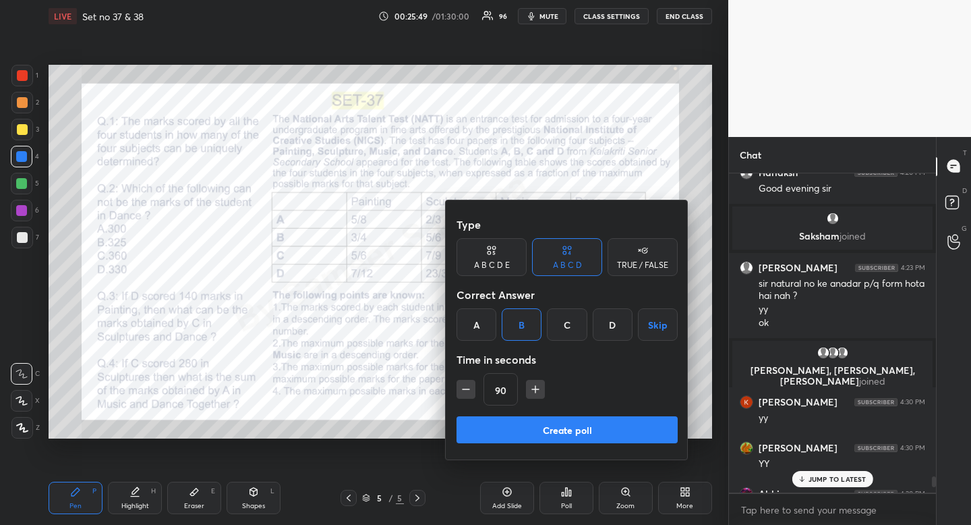
drag, startPoint x: 465, startPoint y: 393, endPoint x: 475, endPoint y: 406, distance: 15.9
click at [467, 393] on icon "button" at bounding box center [465, 388] width 13 height 13
type input "75"
click at [523, 432] on button "Create poll" at bounding box center [567, 429] width 221 height 27
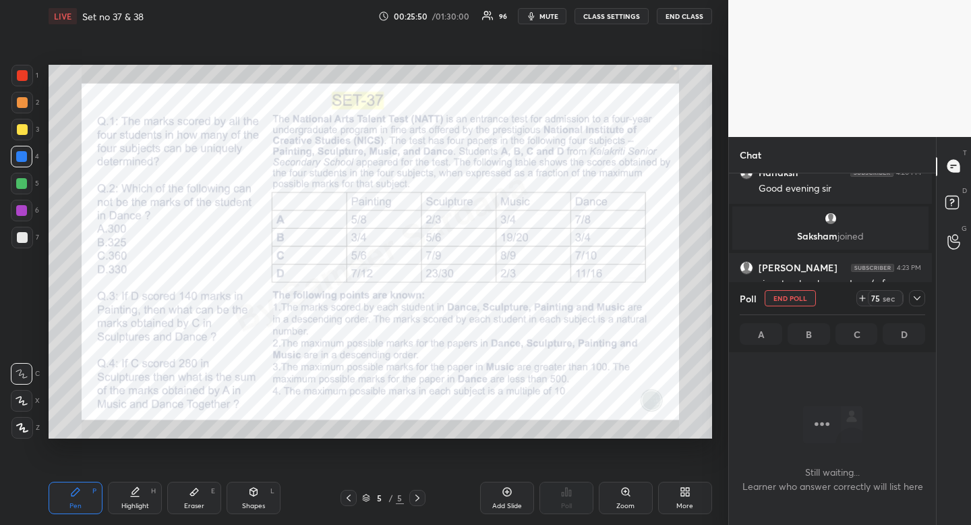
scroll to position [278, 199]
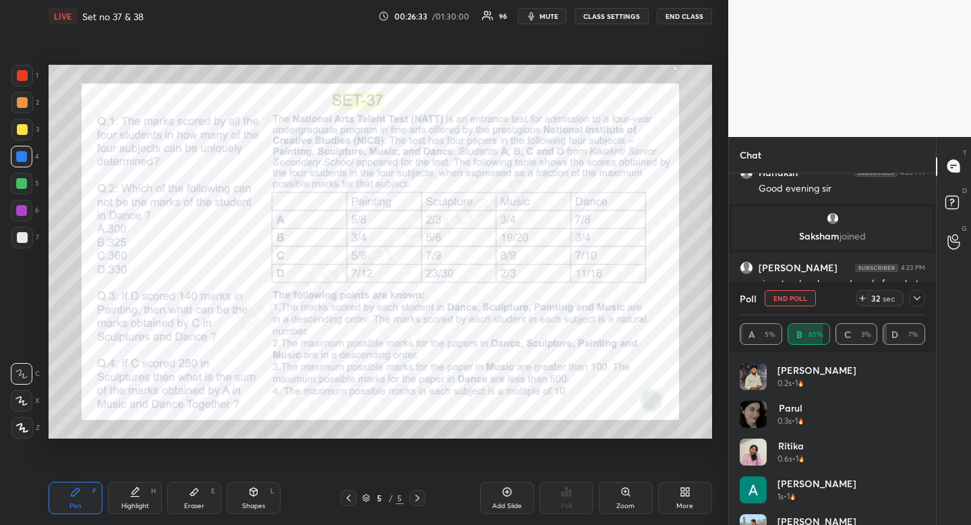
click at [16, 73] on div at bounding box center [22, 76] width 22 height 22
drag, startPoint x: 16, startPoint y: 74, endPoint x: 46, endPoint y: 81, distance: 31.3
click at [16, 74] on div at bounding box center [22, 76] width 22 height 22
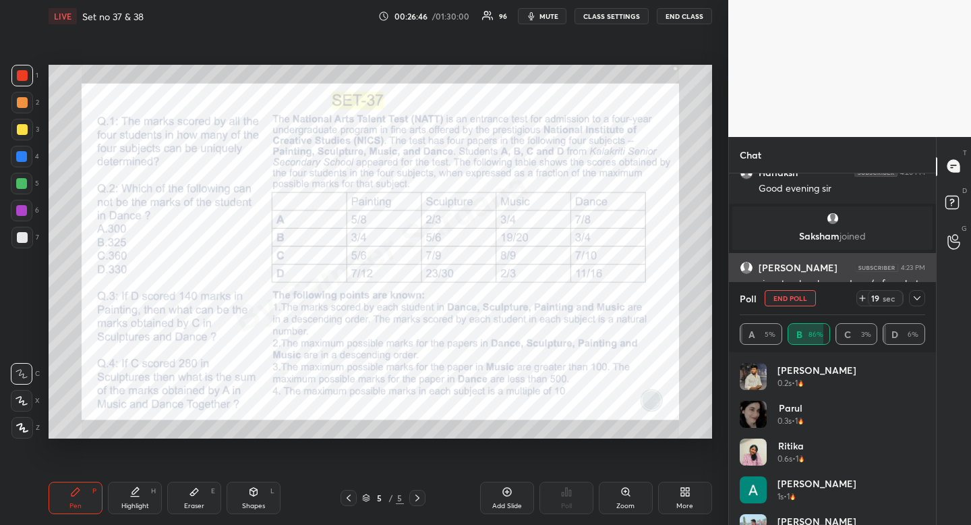
drag, startPoint x: 797, startPoint y: 297, endPoint x: 785, endPoint y: 293, distance: 13.3
click at [797, 297] on button "END POLL" at bounding box center [790, 298] width 51 height 16
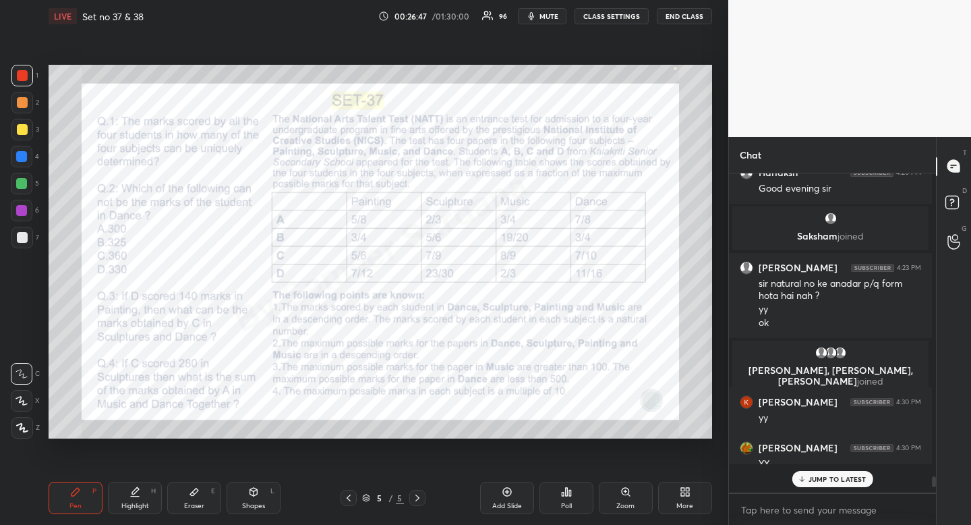
scroll to position [299, 199]
click at [573, 494] on div "Poll" at bounding box center [567, 498] width 54 height 32
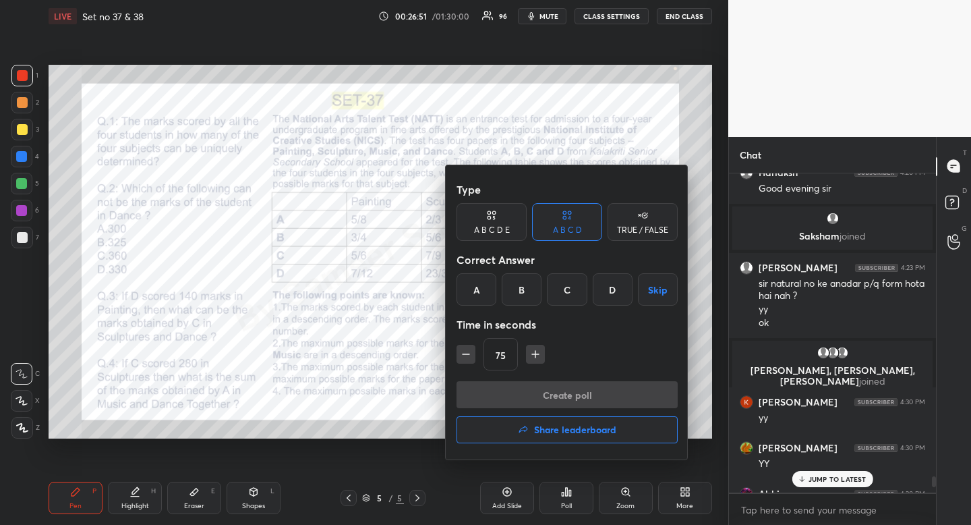
click at [526, 285] on div "B" at bounding box center [522, 289] width 40 height 32
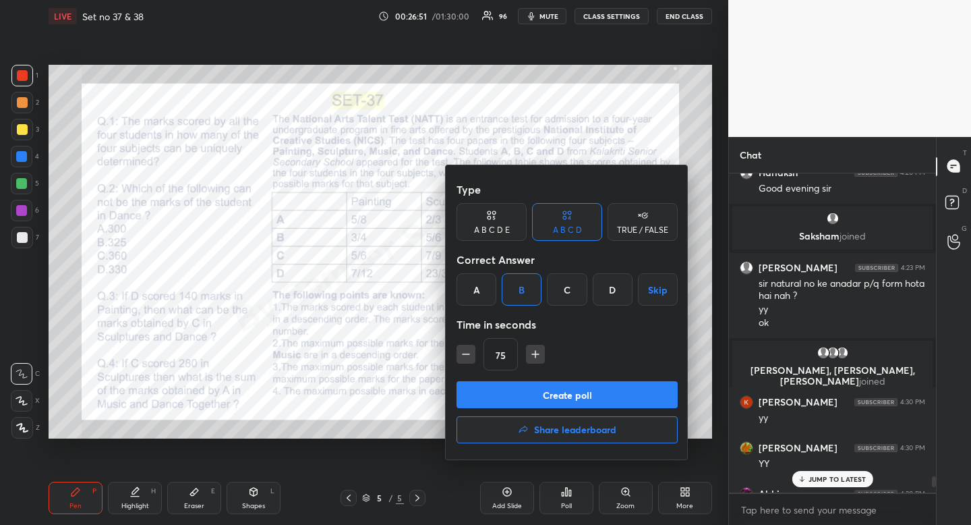
click at [553, 387] on button "Create poll" at bounding box center [567, 394] width 221 height 27
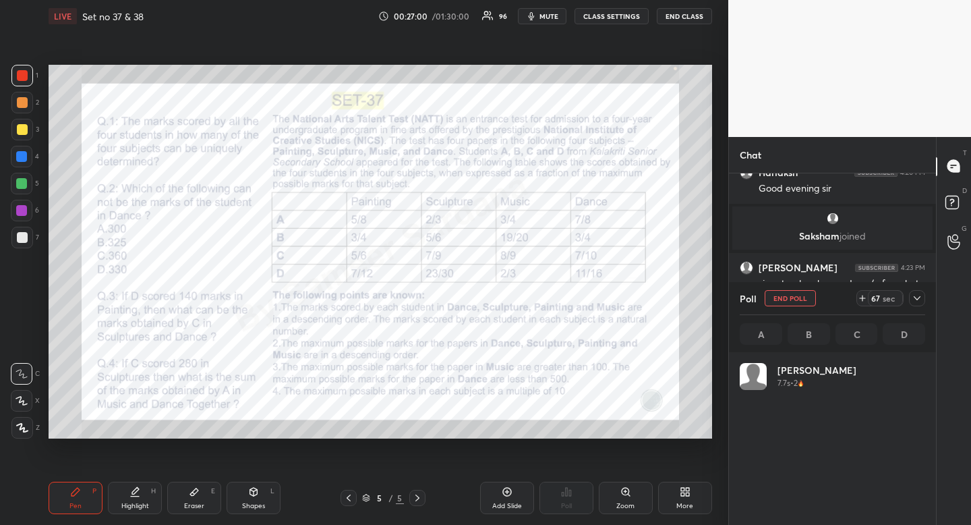
scroll to position [158, 181]
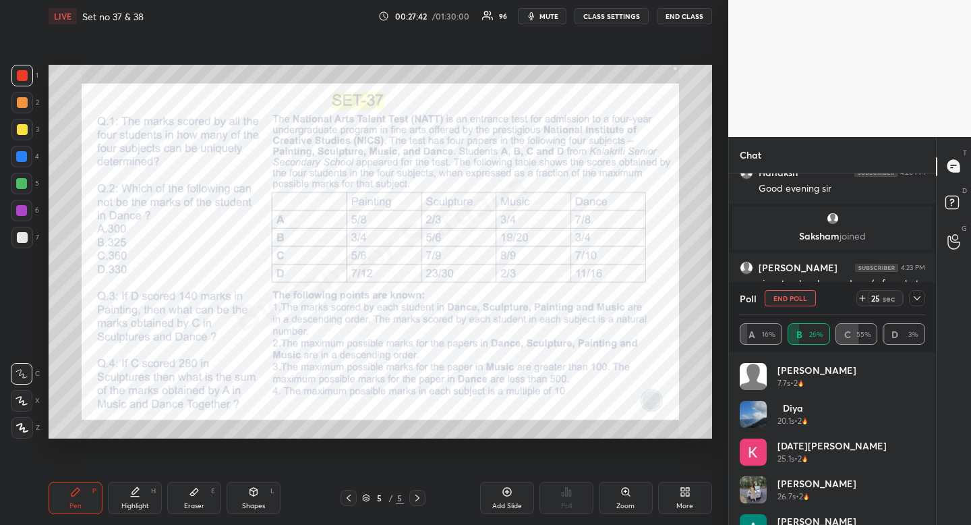
click at [23, 74] on div at bounding box center [22, 75] width 11 height 11
click at [26, 405] on div at bounding box center [22, 401] width 22 height 22
drag, startPoint x: 26, startPoint y: 405, endPoint x: 18, endPoint y: 385, distance: 22.2
click at [26, 405] on div at bounding box center [22, 401] width 22 height 22
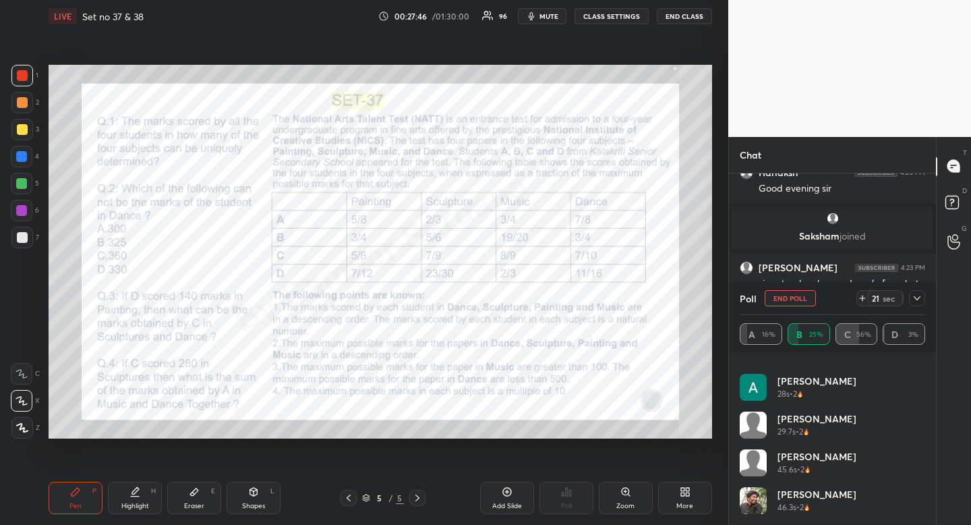
drag, startPoint x: 926, startPoint y: 487, endPoint x: 936, endPoint y: 391, distance: 96.3
click at [936, 384] on div "Chat Md [PERSON_NAME] 4:19 PM okay [PERSON_NAME] 4:19 PM okk [PERSON_NAME] has …" at bounding box center [850, 331] width 243 height 389
drag, startPoint x: 926, startPoint y: 459, endPoint x: 931, endPoint y: 377, distance: 82.4
click at [931, 377] on div "[DATE][PERSON_NAME] 25.1s • 2 [PERSON_NAME] 26.7s • 2 [PERSON_NAME] 28s • 2 [PE…" at bounding box center [832, 438] width 207 height 173
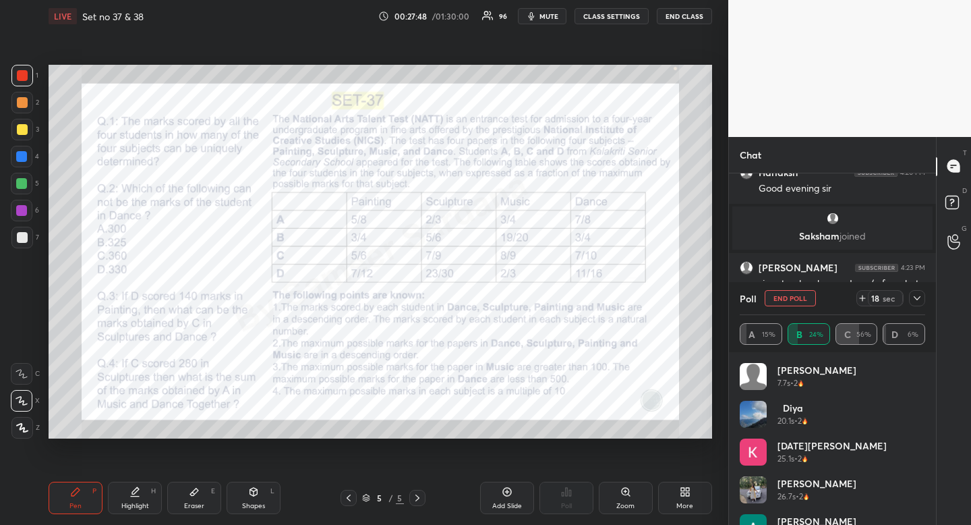
scroll to position [140, 0]
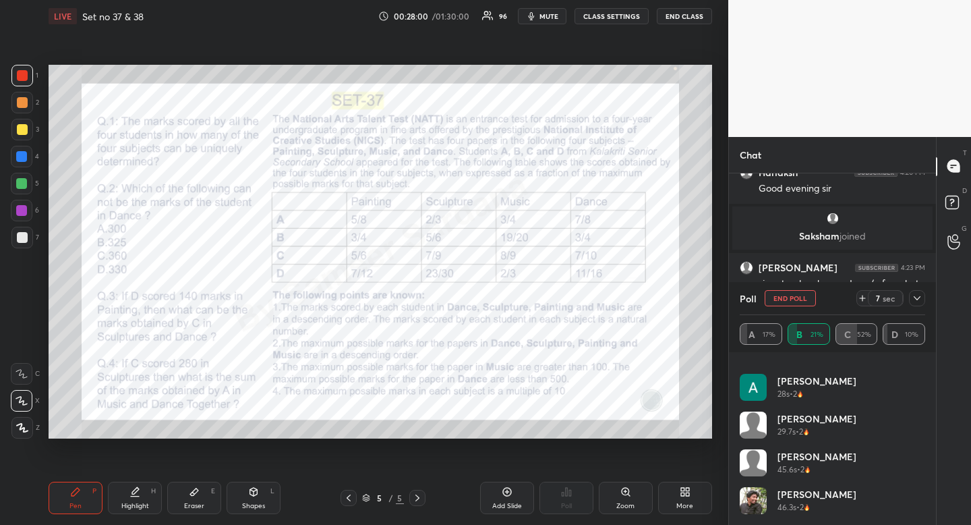
click at [783, 301] on button "END POLL" at bounding box center [790, 298] width 51 height 16
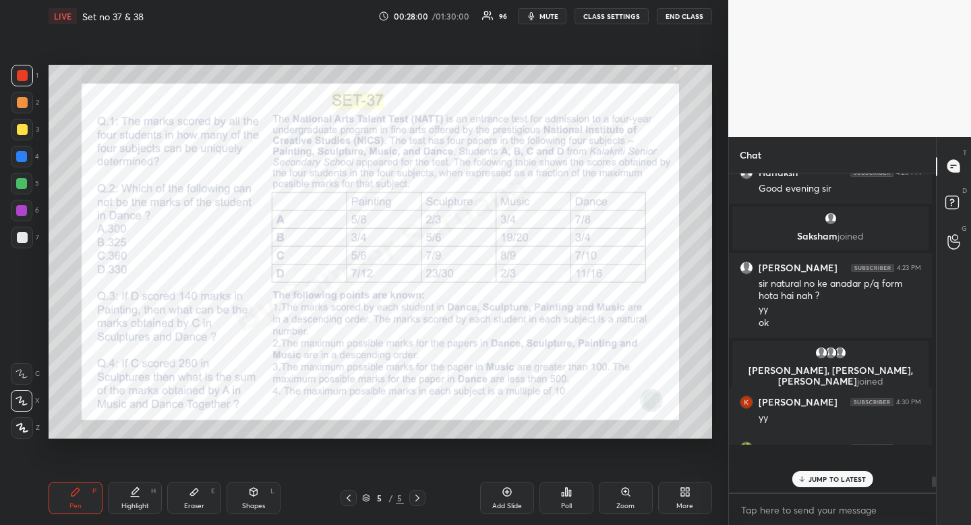
scroll to position [315, 203]
click at [823, 480] on p "JUMP TO LATEST" at bounding box center [838, 479] width 58 height 8
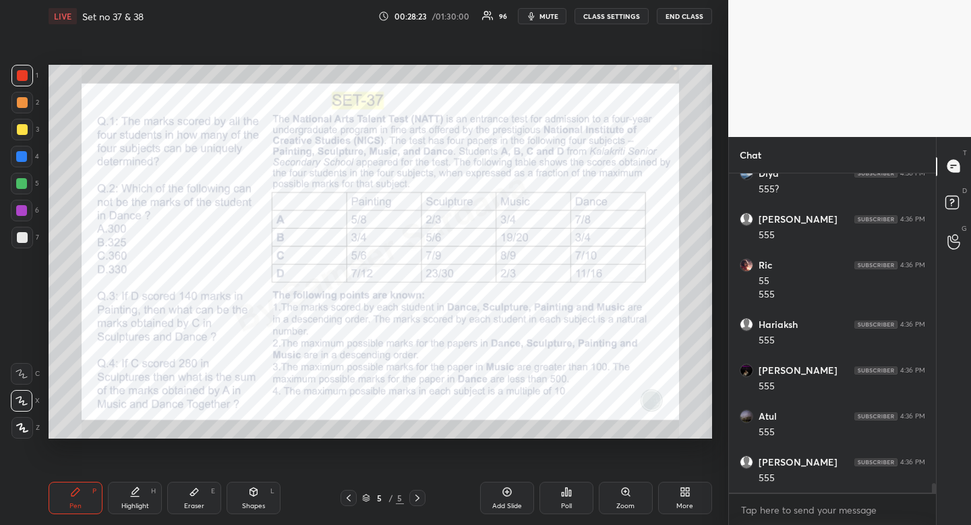
scroll to position [10425, 0]
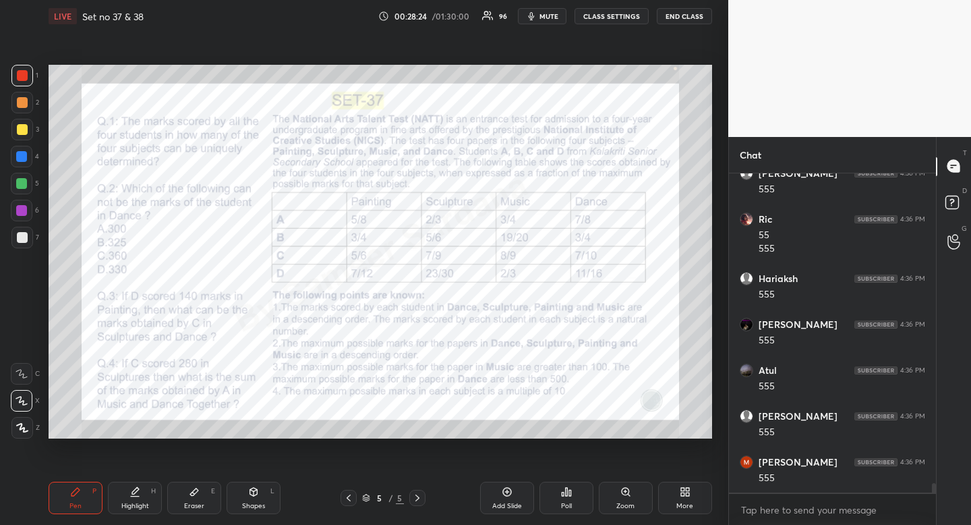
click at [349, 499] on icon at bounding box center [348, 497] width 11 height 11
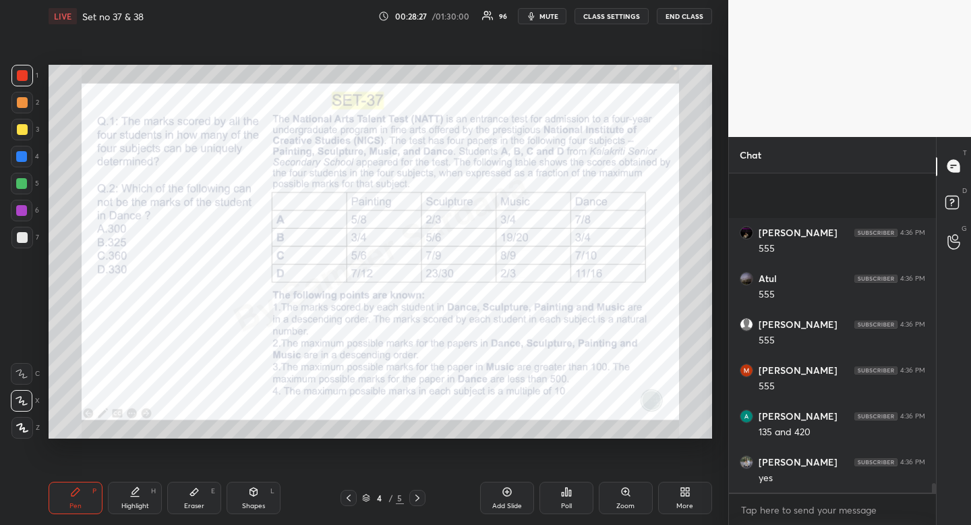
scroll to position [10609, 0]
click at [347, 498] on icon at bounding box center [348, 497] width 11 height 11
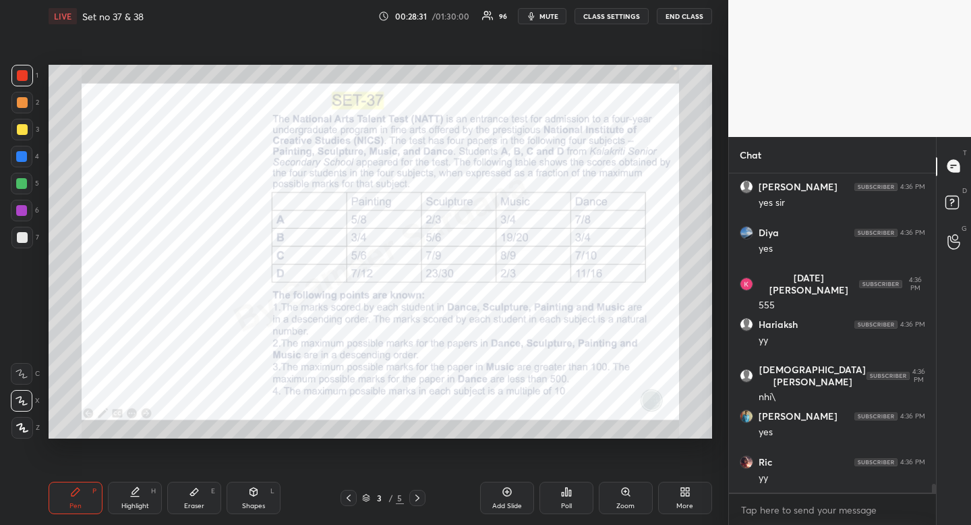
scroll to position [10930, 0]
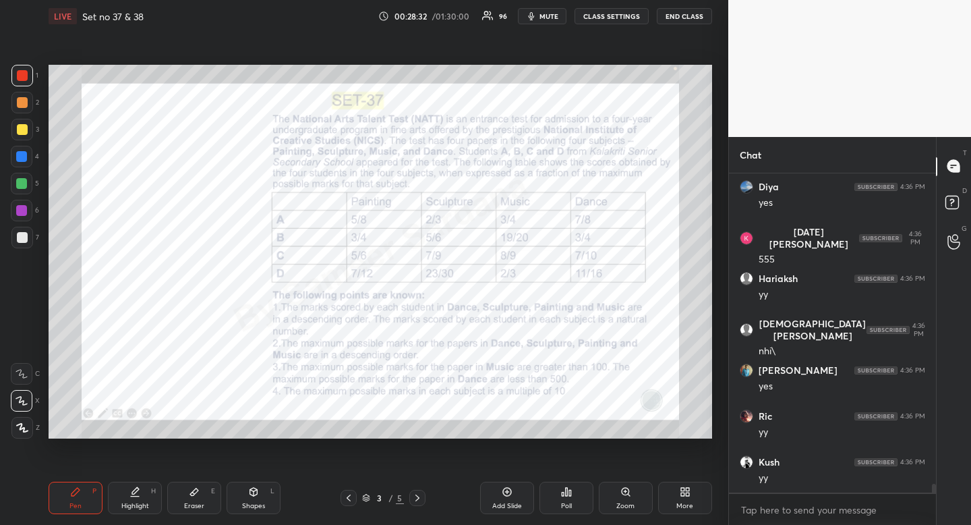
click at [27, 77] on div at bounding box center [22, 75] width 11 height 11
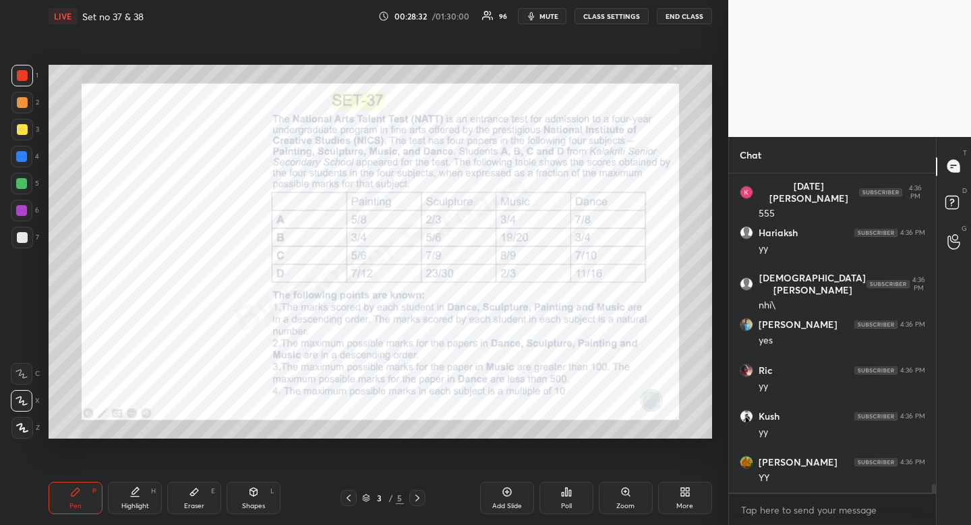
drag, startPoint x: 27, startPoint y: 77, endPoint x: 30, endPoint y: 113, distance: 35.9
click at [27, 77] on div at bounding box center [22, 75] width 11 height 11
click at [20, 156] on div at bounding box center [21, 156] width 11 height 11
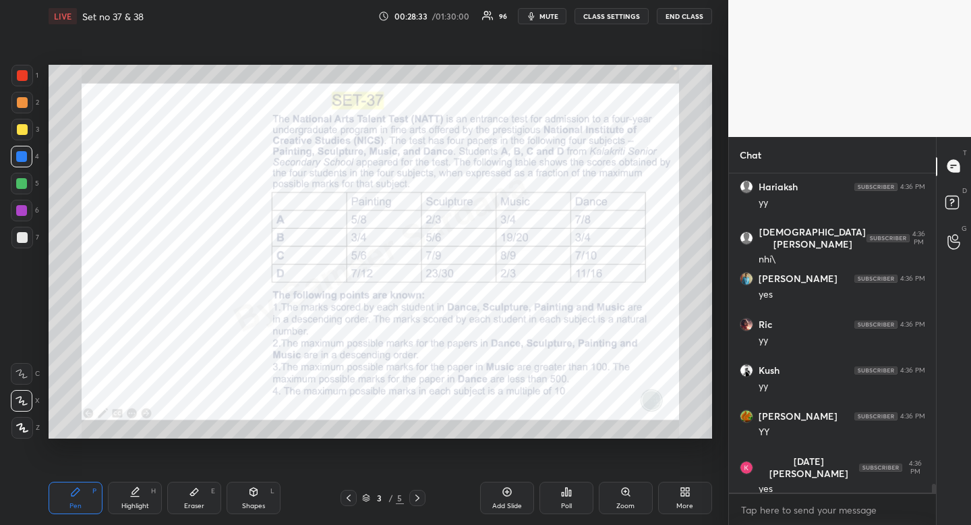
click at [17, 157] on div at bounding box center [21, 156] width 11 height 11
click at [18, 157] on div at bounding box center [21, 156] width 11 height 11
drag, startPoint x: 16, startPoint y: 156, endPoint x: 12, endPoint y: 142, distance: 14.7
click at [16, 156] on div at bounding box center [21, 156] width 11 height 11
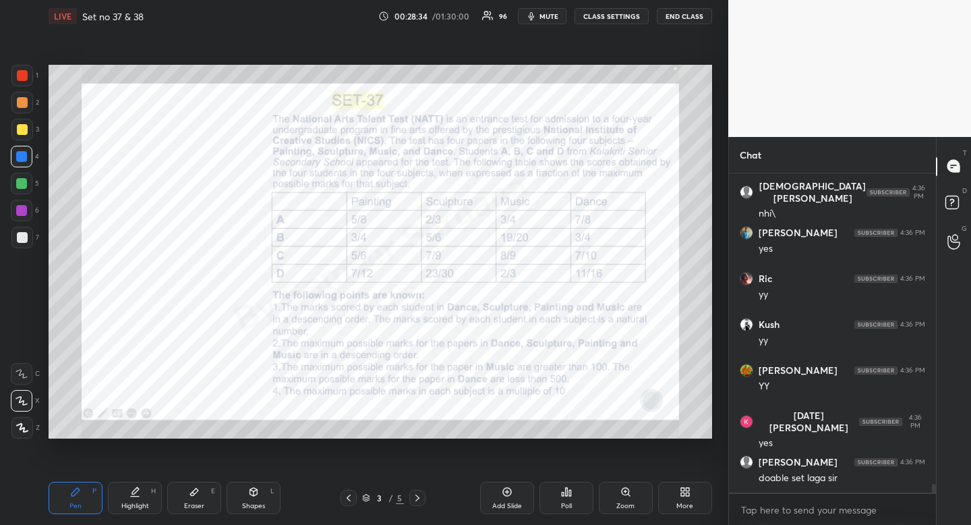
click at [24, 165] on div at bounding box center [22, 157] width 22 height 22
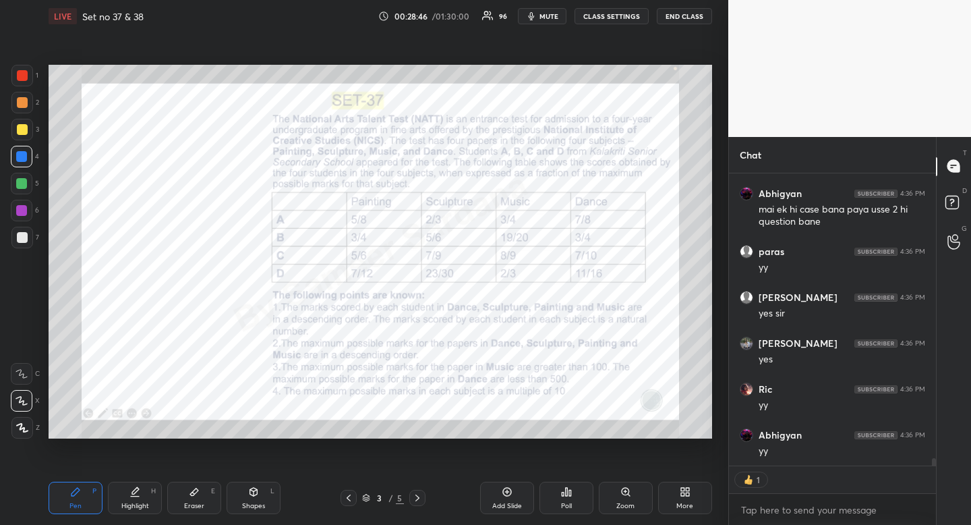
type textarea "x"
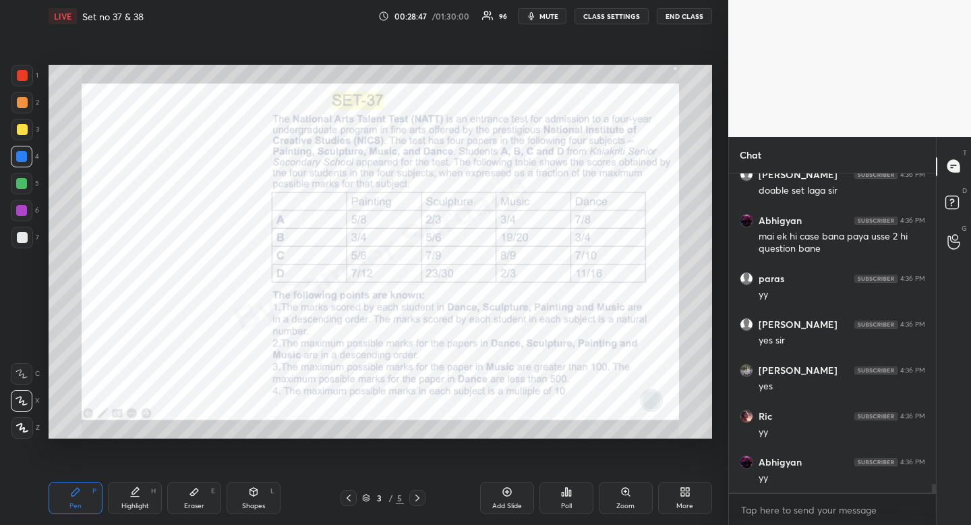
click at [141, 507] on div "Highlight" at bounding box center [135, 506] width 28 height 7
drag, startPoint x: 141, startPoint y: 507, endPoint x: 137, endPoint y: 499, distance: 8.5
click at [141, 507] on div "Highlight" at bounding box center [135, 506] width 28 height 7
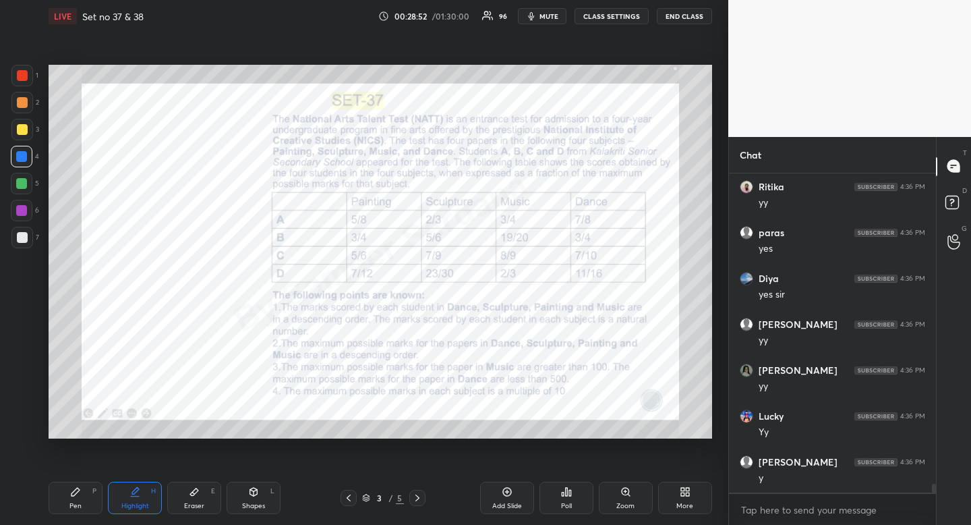
drag, startPoint x: 193, startPoint y: 501, endPoint x: 201, endPoint y: 472, distance: 30.8
click at [193, 503] on div "Eraser" at bounding box center [194, 506] width 20 height 7
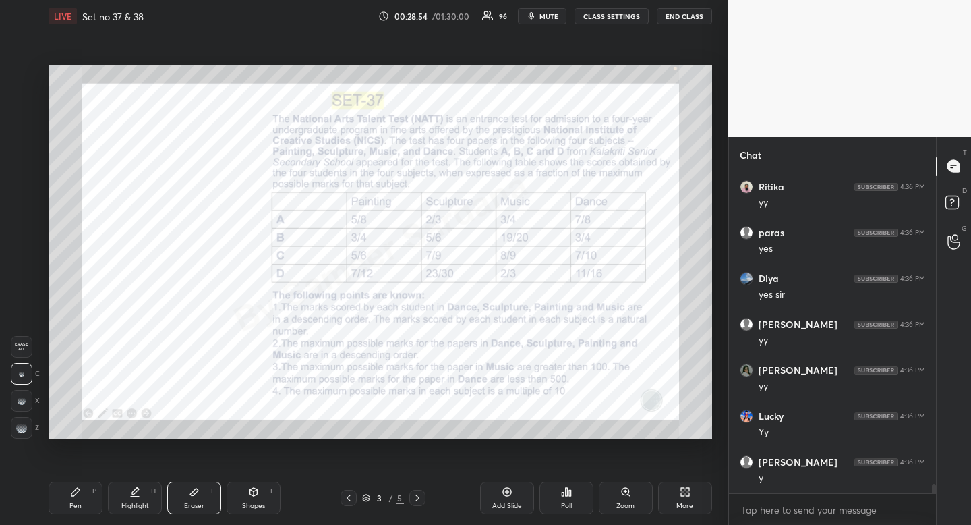
click at [134, 500] on div "Highlight H" at bounding box center [135, 498] width 54 height 32
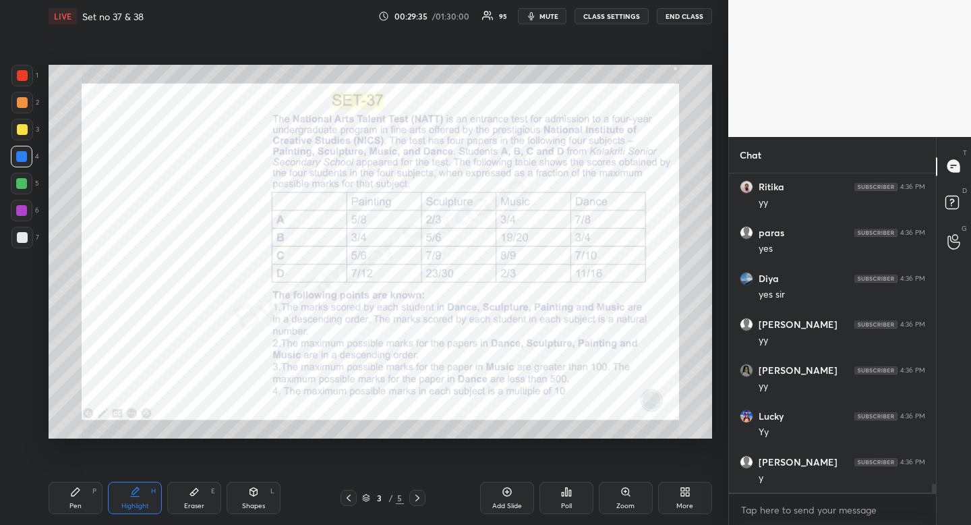
click at [252, 507] on div "Shapes" at bounding box center [253, 506] width 23 height 7
click at [23, 370] on icon at bounding box center [21, 373] width 11 height 11
drag, startPoint x: 23, startPoint y: 370, endPoint x: 15, endPoint y: 372, distance: 8.2
click at [23, 370] on icon at bounding box center [21, 373] width 11 height 11
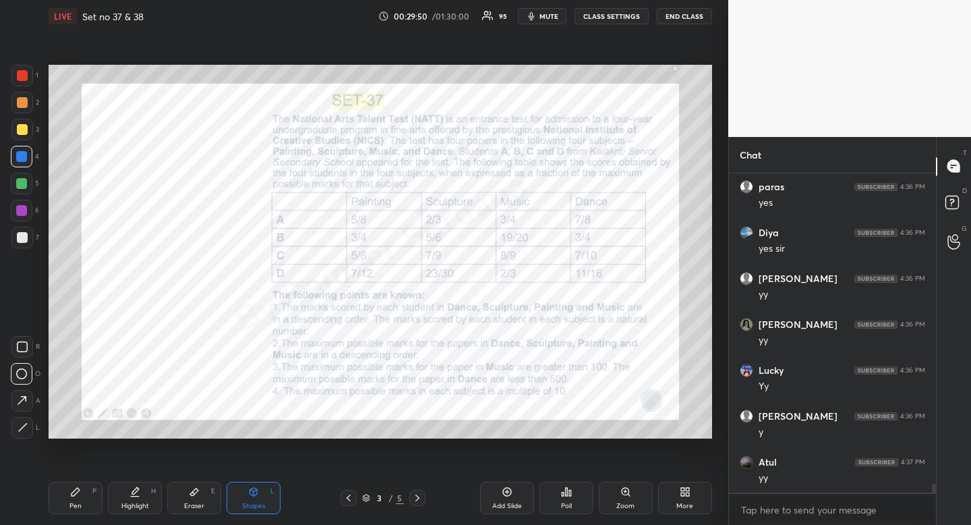
click at [254, 508] on div "Shapes" at bounding box center [253, 506] width 23 height 7
click at [18, 74] on div at bounding box center [22, 75] width 11 height 11
drag, startPoint x: 20, startPoint y: 73, endPoint x: 40, endPoint y: 84, distance: 23.3
click at [20, 73] on div at bounding box center [22, 75] width 11 height 11
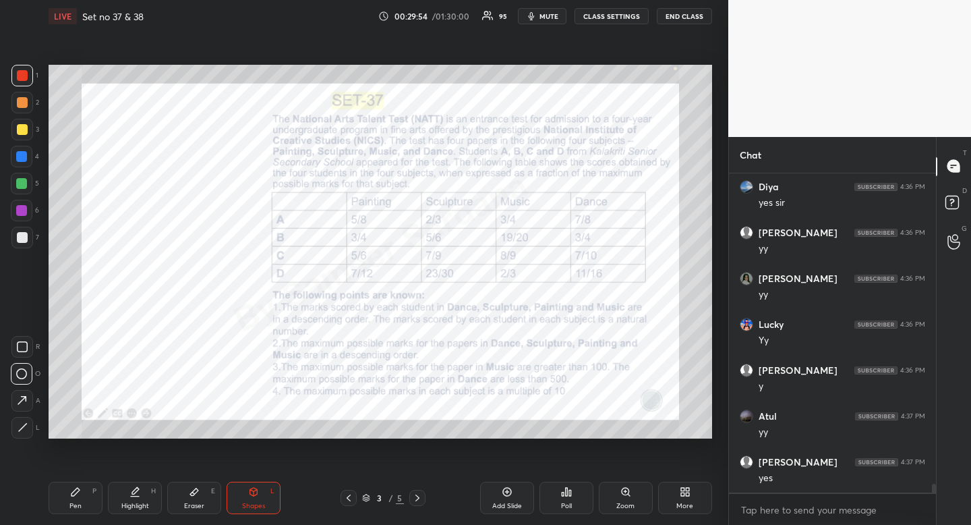
drag, startPoint x: 200, startPoint y: 499, endPoint x: 175, endPoint y: 439, distance: 65.3
click at [198, 499] on div "Eraser E" at bounding box center [194, 498] width 54 height 32
click at [84, 492] on div "Pen P" at bounding box center [76, 498] width 54 height 32
click at [78, 494] on icon at bounding box center [75, 491] width 11 height 11
drag, startPoint x: 146, startPoint y: 495, endPoint x: 145, endPoint y: 448, distance: 47.2
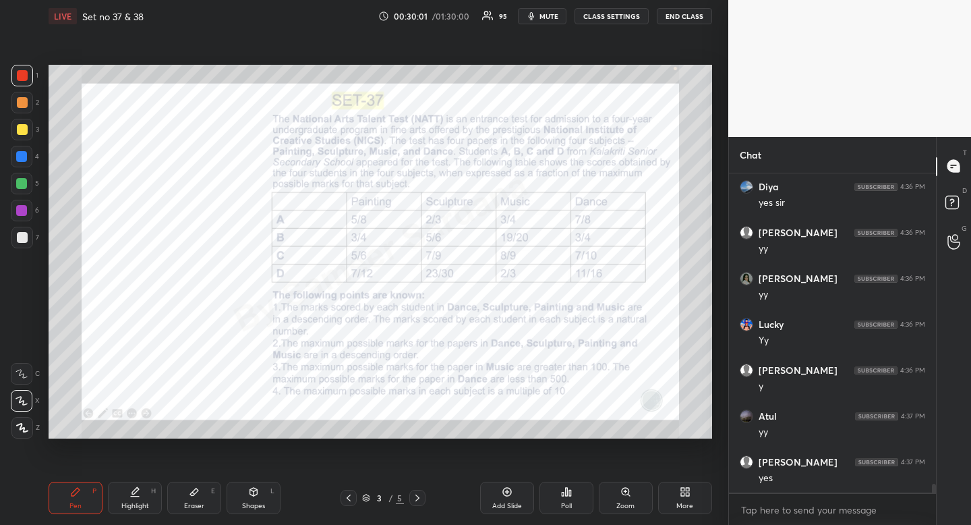
click at [143, 499] on div "Highlight H" at bounding box center [135, 498] width 54 height 32
click at [67, 497] on div "Pen P" at bounding box center [76, 498] width 54 height 32
drag, startPoint x: 67, startPoint y: 497, endPoint x: 68, endPoint y: 445, distance: 52.0
click at [67, 497] on div "Pen P" at bounding box center [76, 498] width 54 height 32
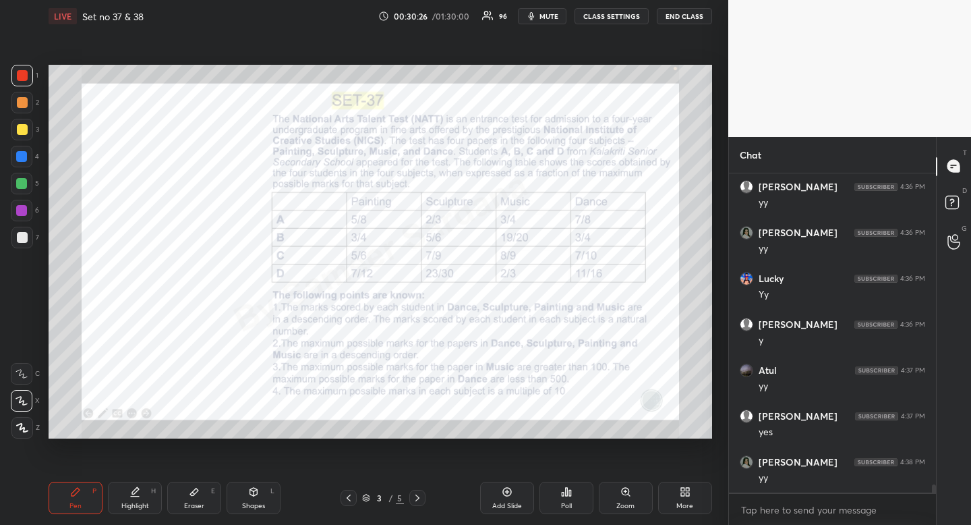
click at [196, 503] on div "Eraser" at bounding box center [194, 506] width 20 height 7
drag, startPoint x: 198, startPoint y: 500, endPoint x: 198, endPoint y: 463, distance: 37.1
click at [198, 493] on div "Eraser E" at bounding box center [194, 498] width 54 height 32
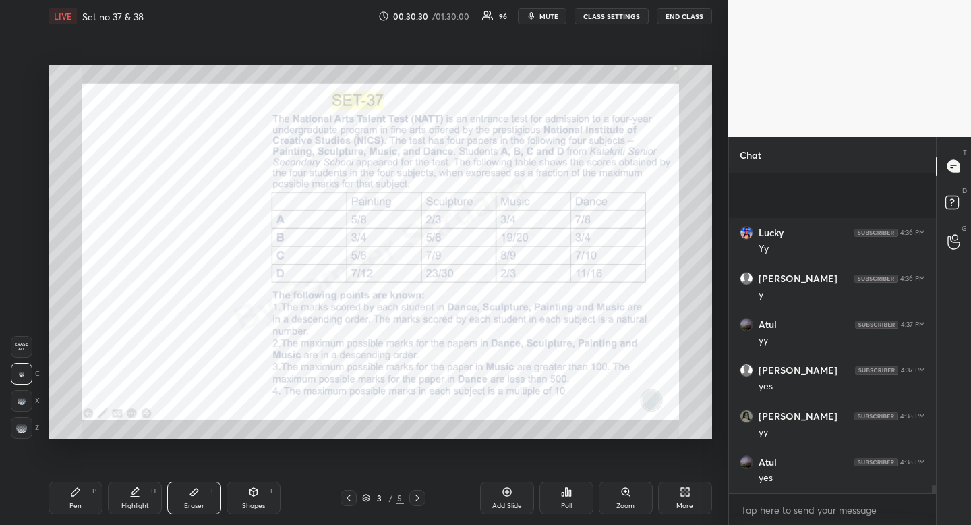
scroll to position [11951, 0]
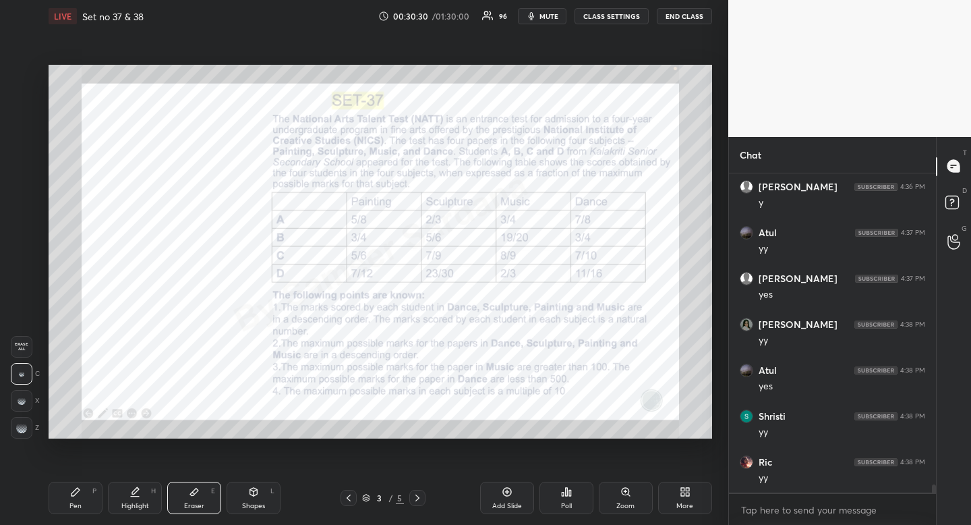
drag, startPoint x: 73, startPoint y: 492, endPoint x: 76, endPoint y: 461, distance: 31.1
click at [72, 490] on icon at bounding box center [75, 491] width 11 height 11
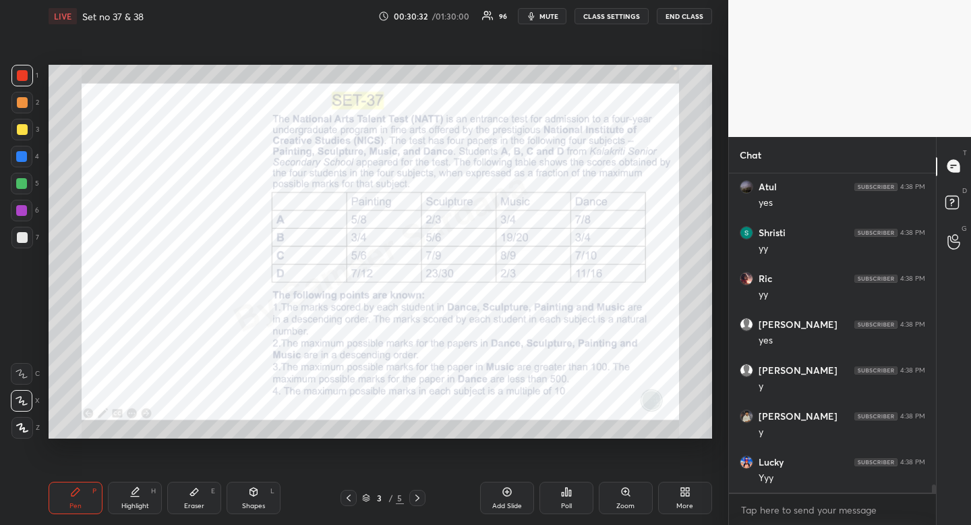
click at [190, 490] on icon at bounding box center [194, 491] width 11 height 11
click at [184, 488] on div "Eraser E" at bounding box center [194, 498] width 54 height 32
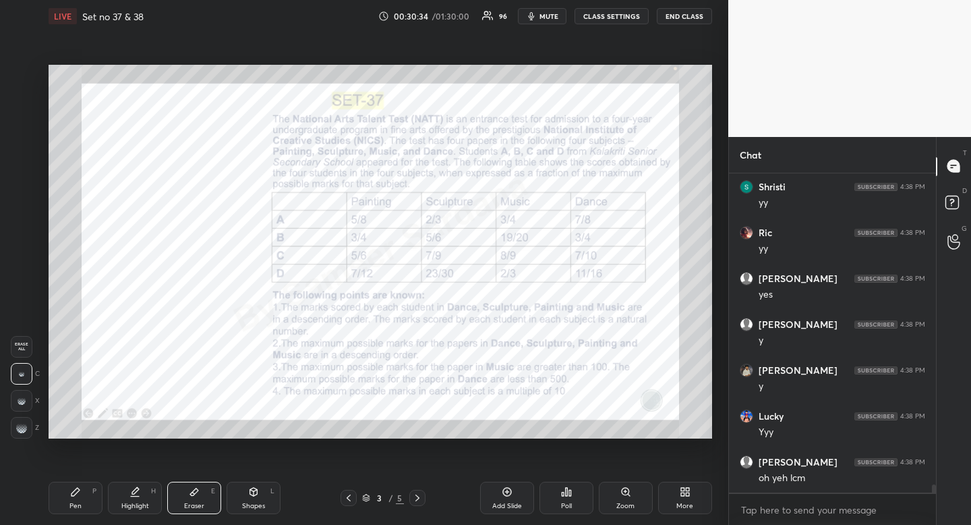
click at [76, 506] on div "Pen" at bounding box center [75, 506] width 12 height 7
drag, startPoint x: 71, startPoint y: 496, endPoint x: 64, endPoint y: 488, distance: 10.5
click at [67, 493] on div "Pen P" at bounding box center [76, 498] width 54 height 32
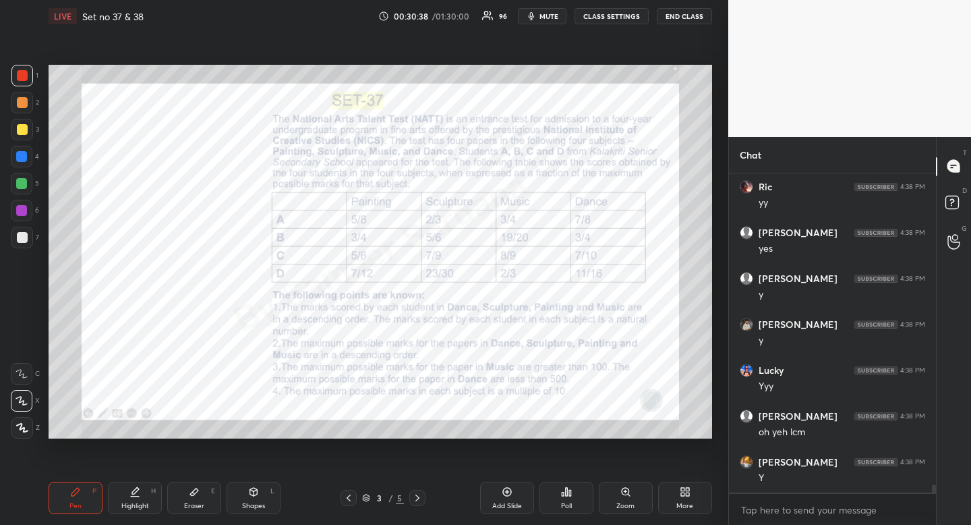
drag, startPoint x: 156, startPoint y: 503, endPoint x: 160, endPoint y: 454, distance: 49.4
click at [157, 507] on div "Highlight H" at bounding box center [135, 498] width 54 height 32
click at [75, 503] on div "Pen" at bounding box center [75, 506] width 12 height 7
drag, startPoint x: 75, startPoint y: 503, endPoint x: 78, endPoint y: 473, distance: 30.5
click at [75, 503] on div "Pen" at bounding box center [75, 506] width 12 height 7
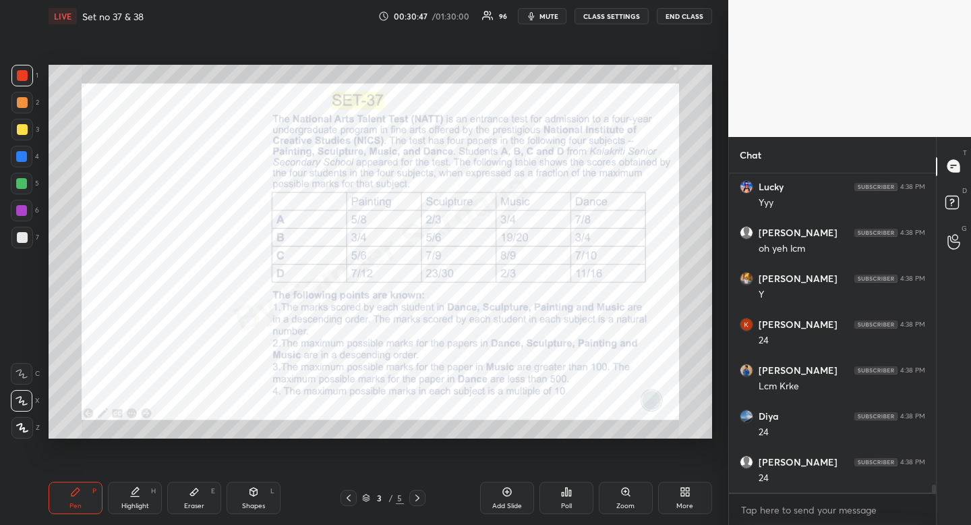
scroll to position [12456, 0]
drag, startPoint x: 140, startPoint y: 505, endPoint x: 140, endPoint y: 496, distance: 8.8
click at [140, 505] on div "Highlight" at bounding box center [135, 506] width 28 height 7
click at [140, 496] on div "Highlight H" at bounding box center [135, 498] width 54 height 32
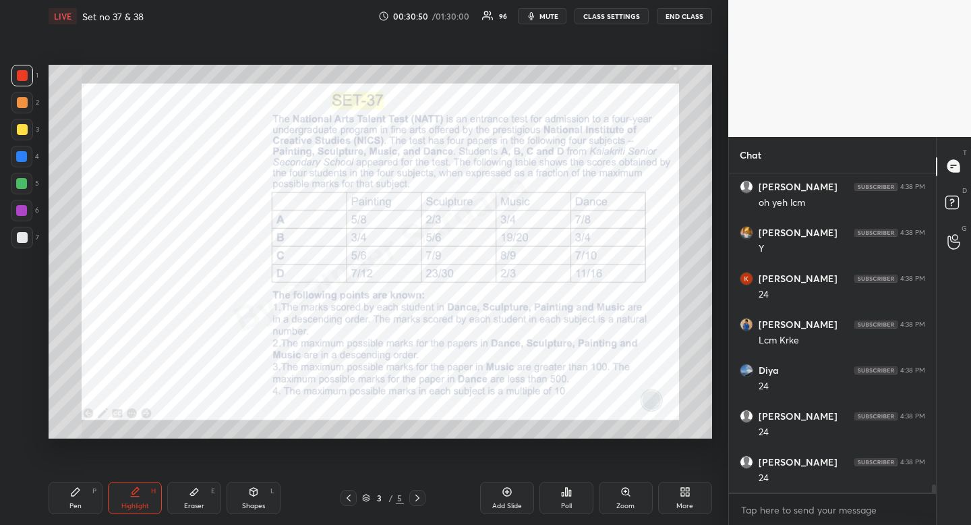
click at [77, 503] on div "Pen" at bounding box center [75, 506] width 12 height 7
drag, startPoint x: 137, startPoint y: 501, endPoint x: 141, endPoint y: 488, distance: 13.4
click at [137, 501] on div "Highlight H" at bounding box center [135, 498] width 54 height 32
click at [140, 495] on div "Highlight H" at bounding box center [135, 498] width 54 height 32
click at [84, 496] on div "Pen P" at bounding box center [76, 498] width 54 height 32
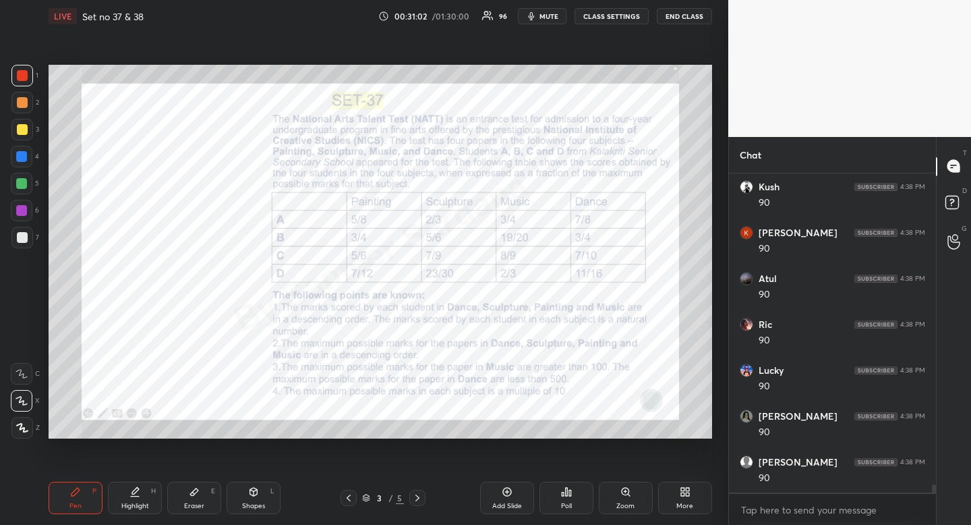
scroll to position [12823, 0]
click at [138, 494] on icon at bounding box center [135, 491] width 11 height 11
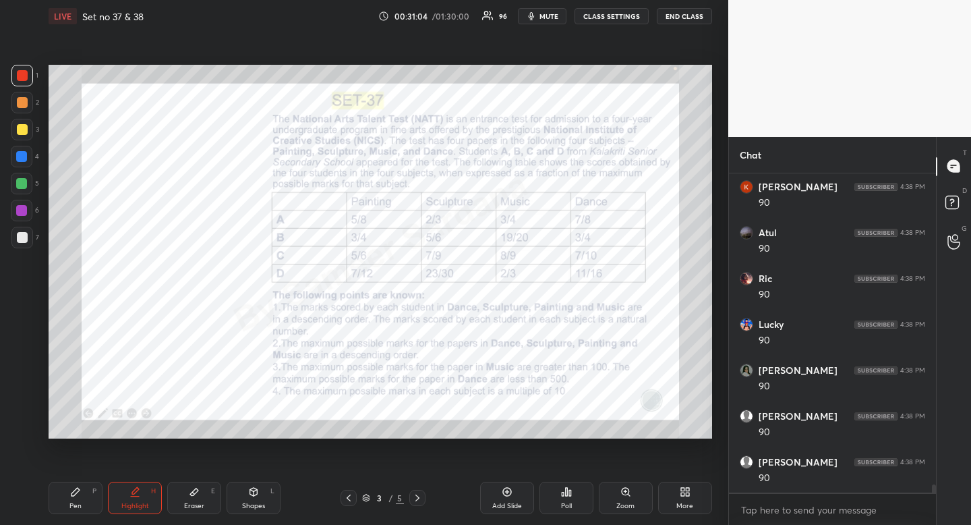
click at [138, 494] on icon at bounding box center [135, 491] width 11 height 11
click at [88, 507] on div "Pen P" at bounding box center [76, 498] width 54 height 32
drag, startPoint x: 88, startPoint y: 507, endPoint x: 86, endPoint y: 490, distance: 16.9
click at [88, 507] on div "Pen P" at bounding box center [76, 498] width 54 height 32
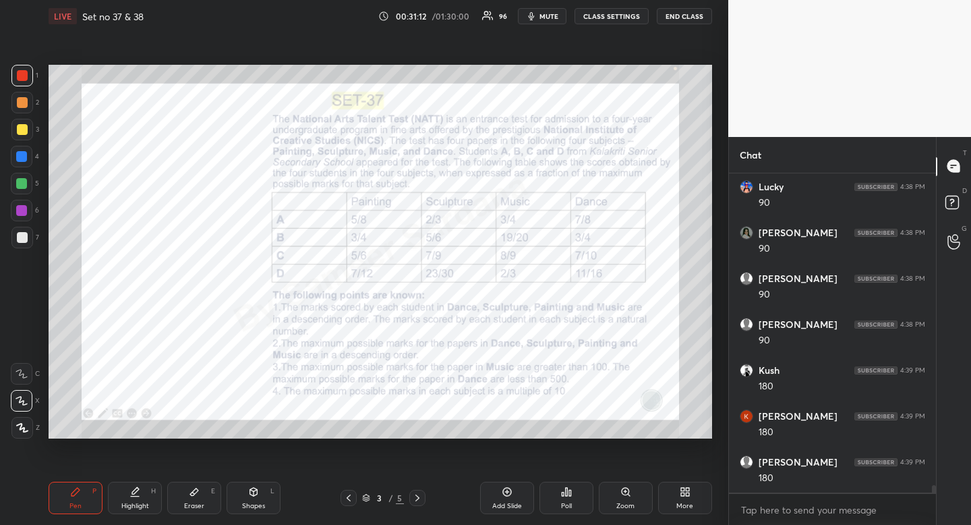
scroll to position [13052, 0]
click at [137, 492] on icon at bounding box center [135, 491] width 11 height 11
click at [138, 490] on icon at bounding box center [135, 490] width 7 height 7
click at [136, 496] on icon at bounding box center [135, 496] width 8 height 0
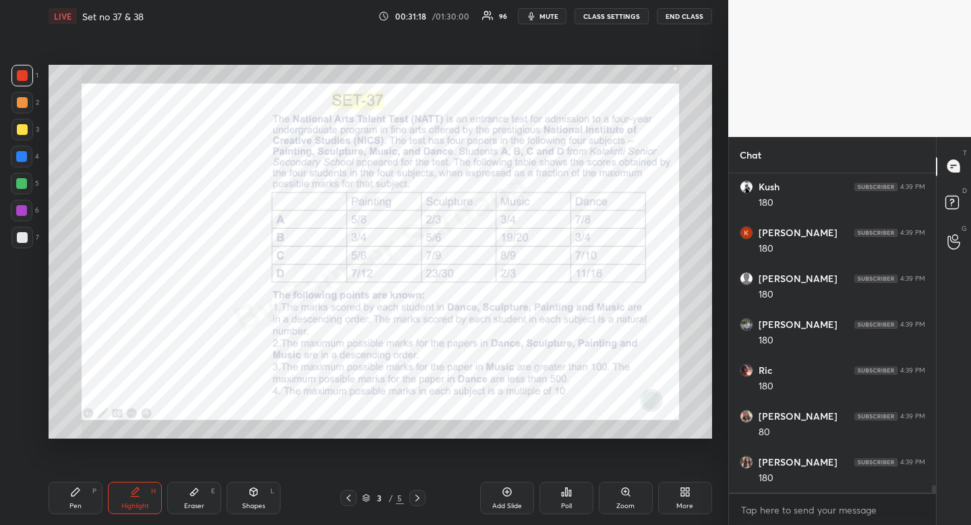
click at [89, 509] on div "Pen P" at bounding box center [76, 498] width 54 height 32
click at [83, 509] on div "Pen P" at bounding box center [76, 498] width 54 height 32
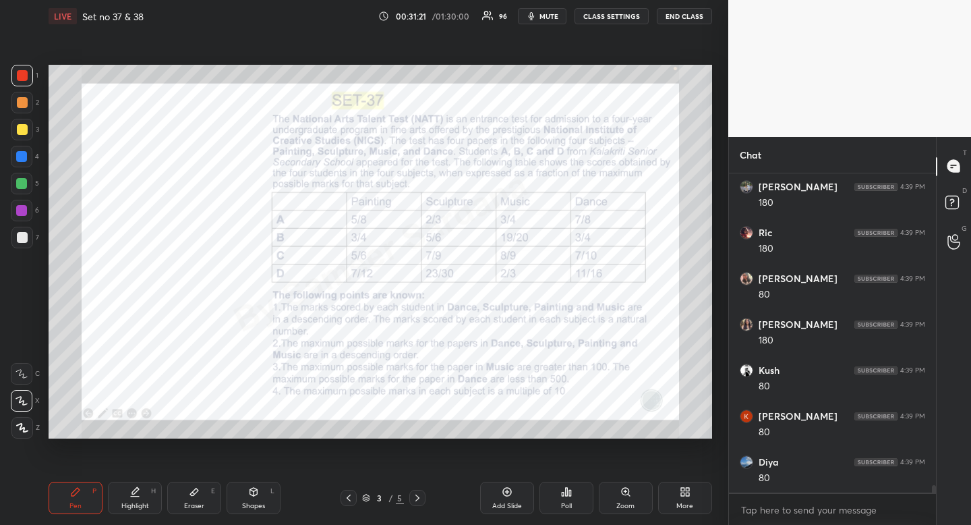
scroll to position [13327, 0]
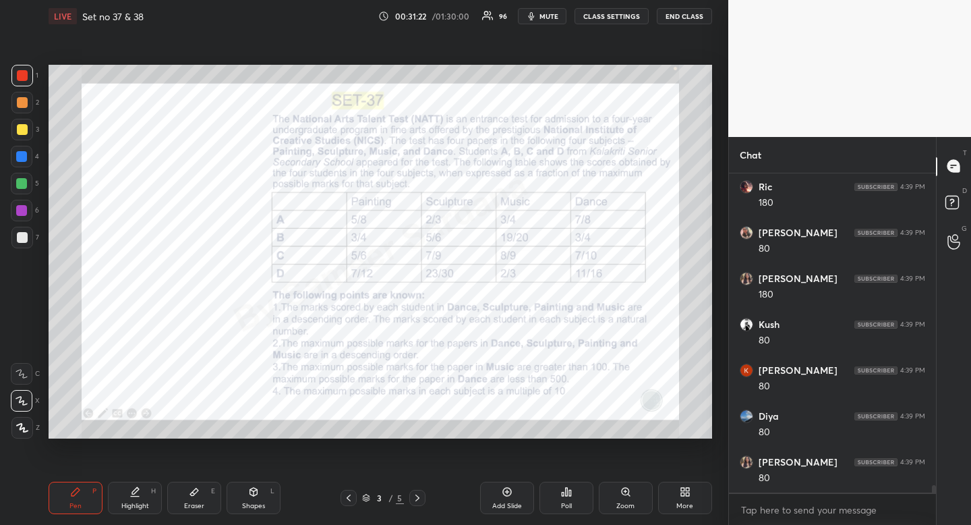
click at [140, 503] on div "Highlight" at bounding box center [135, 506] width 28 height 7
drag, startPoint x: 140, startPoint y: 503, endPoint x: 136, endPoint y: 491, distance: 12.0
click at [140, 503] on div "Highlight" at bounding box center [135, 506] width 28 height 7
click at [81, 499] on div "Pen P" at bounding box center [76, 498] width 54 height 32
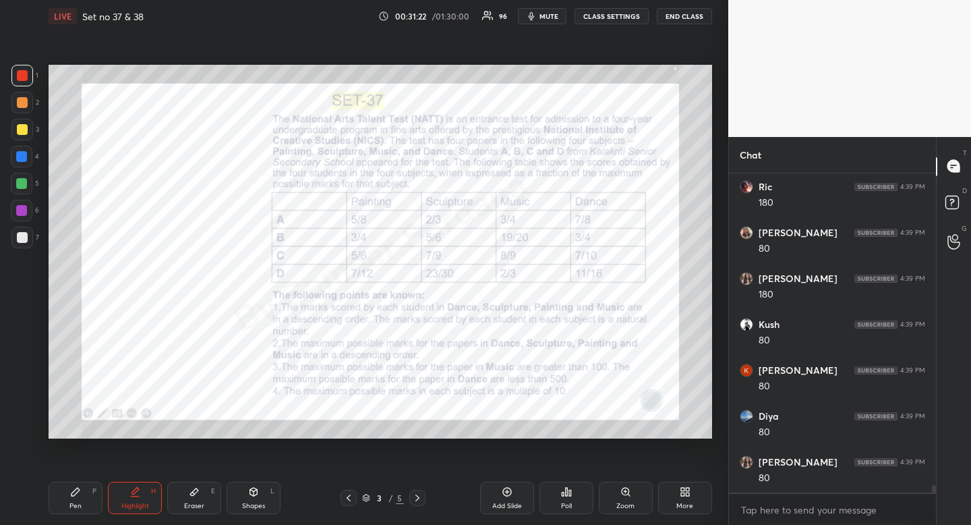
click at [81, 499] on div "Pen P" at bounding box center [76, 498] width 54 height 32
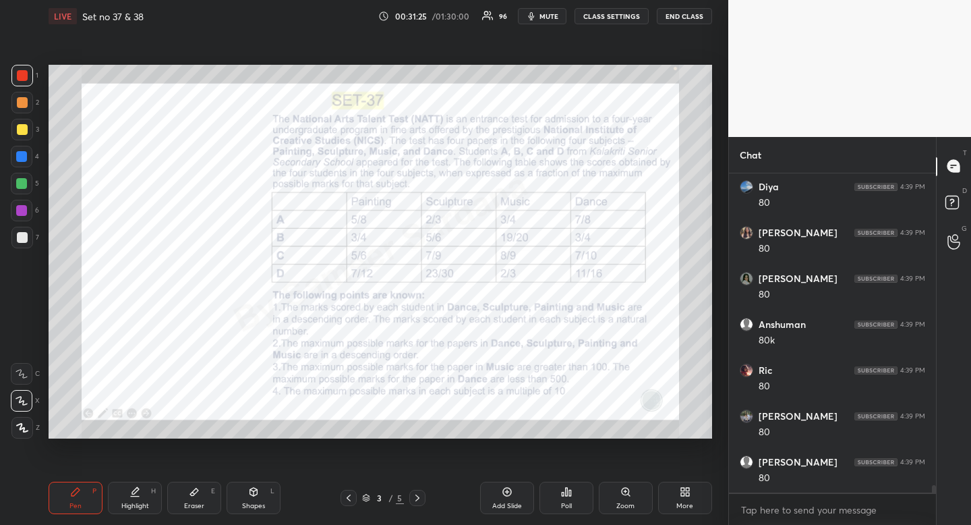
scroll to position [13602, 0]
click at [247, 486] on div "Shapes L" at bounding box center [254, 498] width 54 height 32
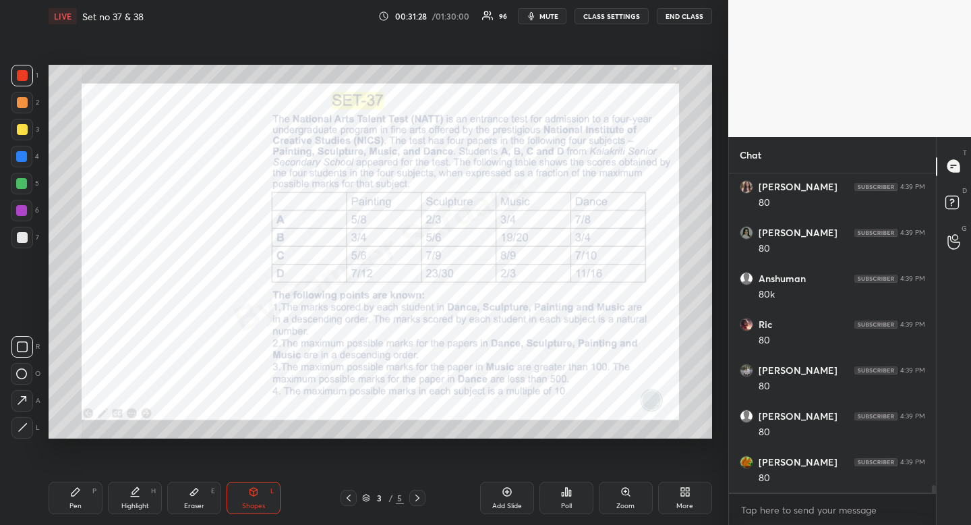
click at [26, 339] on div at bounding box center [22, 347] width 22 height 22
drag, startPoint x: 26, startPoint y: 337, endPoint x: 41, endPoint y: 215, distance: 123.7
click at [26, 337] on div at bounding box center [22, 347] width 22 height 22
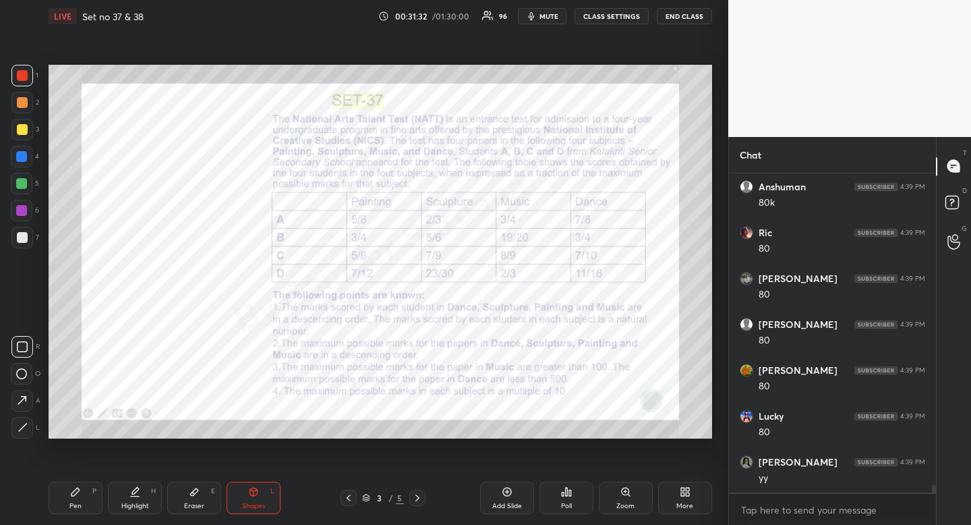
click at [135, 499] on div "Highlight H" at bounding box center [135, 498] width 54 height 32
click at [134, 481] on div "Pen P Highlight H Eraser E Shapes L 3 / 5 Add Slide Poll Zoom More" at bounding box center [381, 498] width 664 height 54
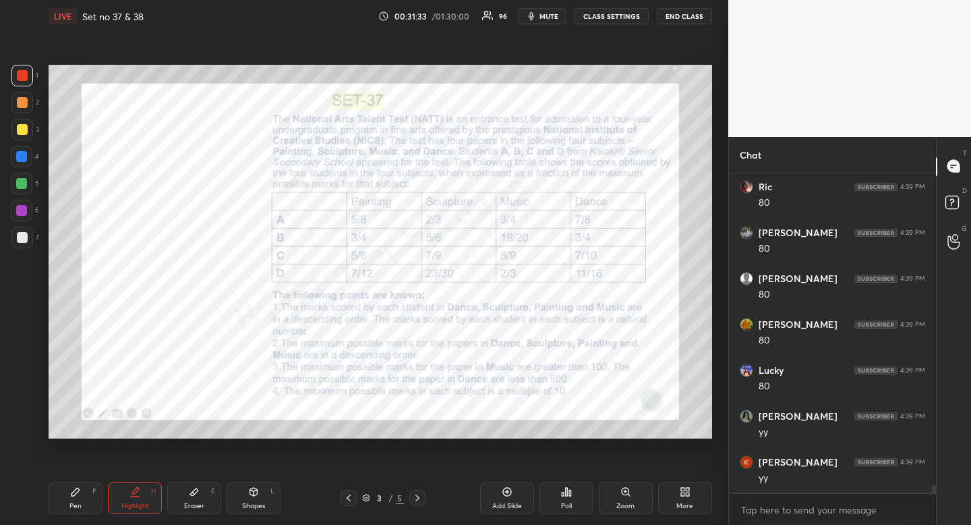
click at [76, 506] on div "Pen" at bounding box center [75, 506] width 12 height 7
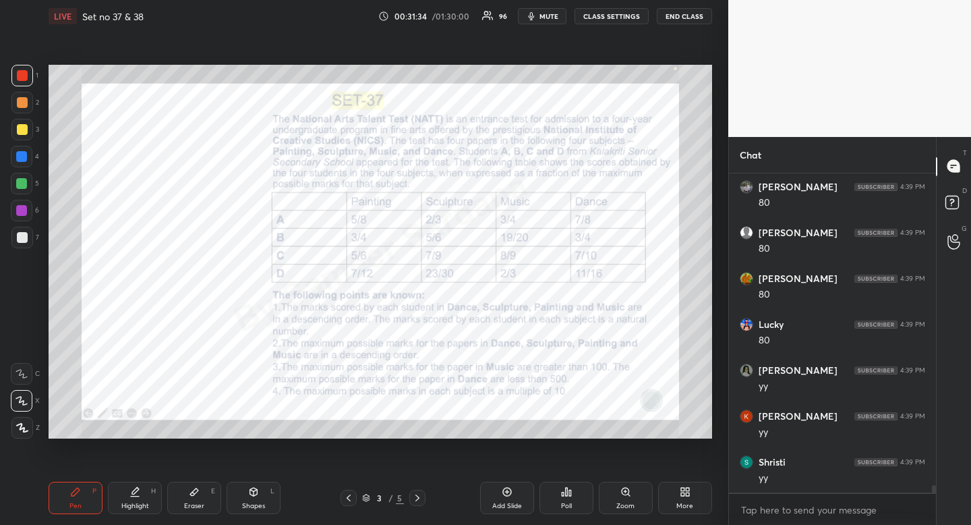
click at [20, 154] on div at bounding box center [21, 156] width 11 height 11
click at [140, 499] on div "Highlight H" at bounding box center [135, 498] width 54 height 32
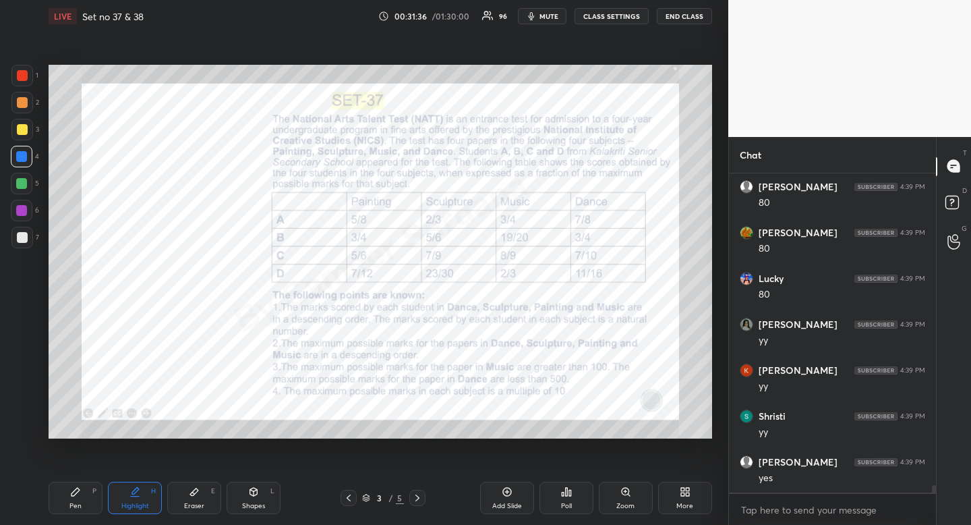
drag, startPoint x: 140, startPoint y: 499, endPoint x: 165, endPoint y: 451, distance: 53.4
click at [140, 499] on div "Highlight H" at bounding box center [135, 498] width 54 height 32
drag, startPoint x: 65, startPoint y: 500, endPoint x: 64, endPoint y: 491, distance: 8.9
click at [65, 504] on div "Pen P" at bounding box center [76, 498] width 54 height 32
click at [67, 500] on div "Pen P" at bounding box center [76, 498] width 54 height 32
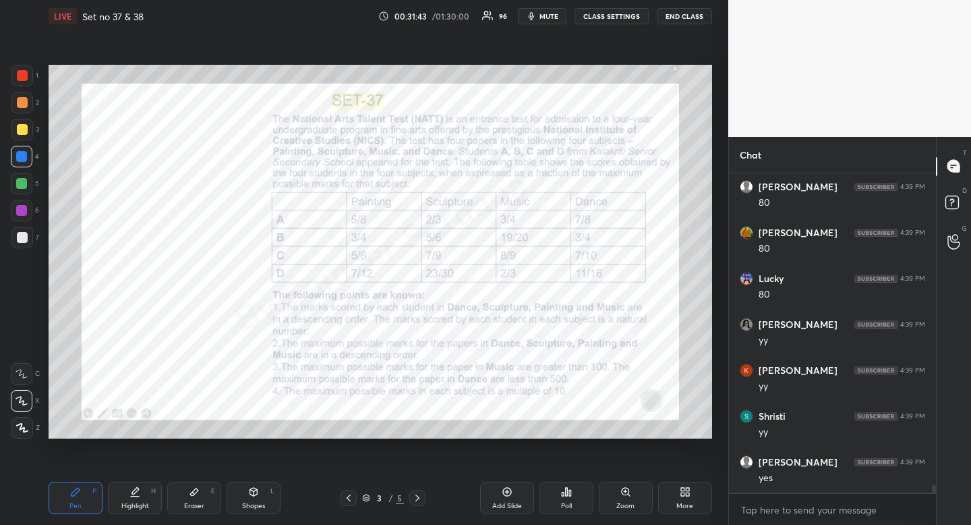
drag, startPoint x: 67, startPoint y: 500, endPoint x: 65, endPoint y: 492, distance: 7.9
click at [67, 500] on div "Pen P" at bounding box center [76, 498] width 54 height 32
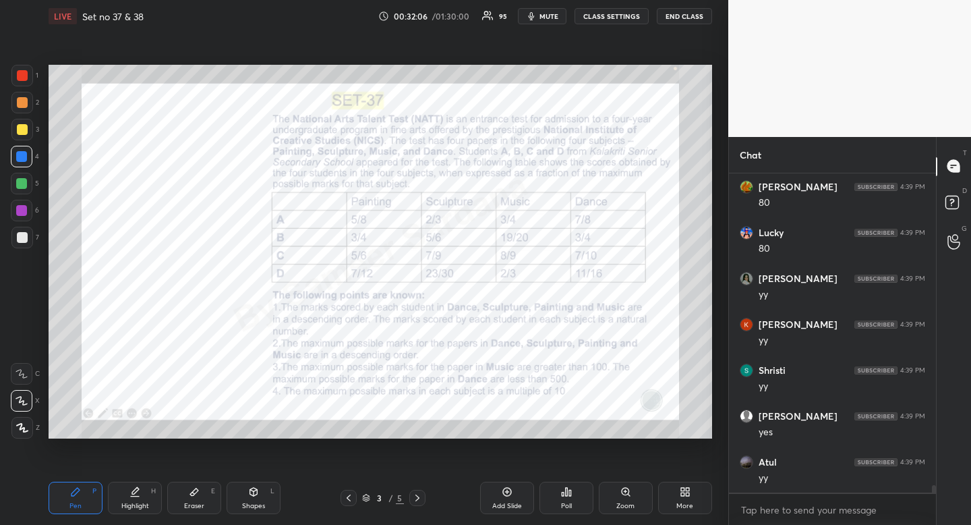
scroll to position [13923, 0]
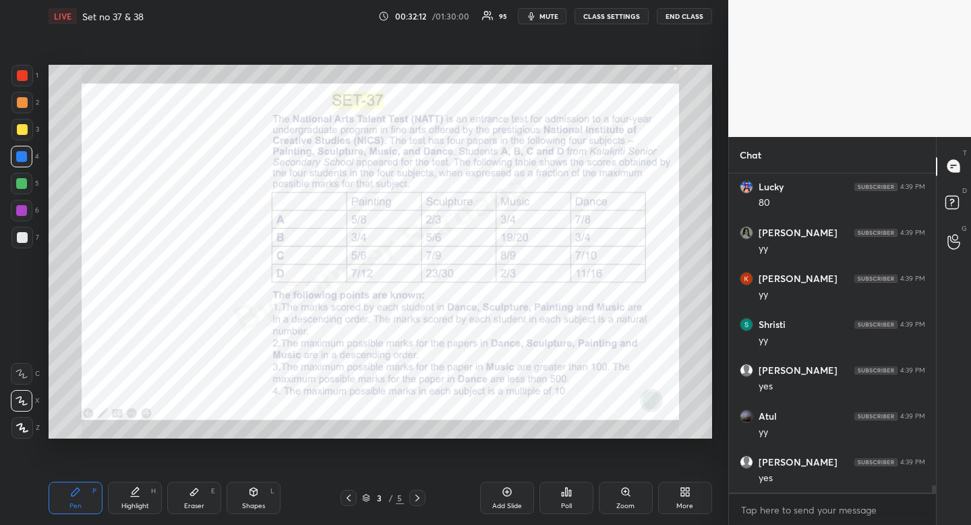
click at [128, 488] on div "Highlight H" at bounding box center [135, 498] width 54 height 32
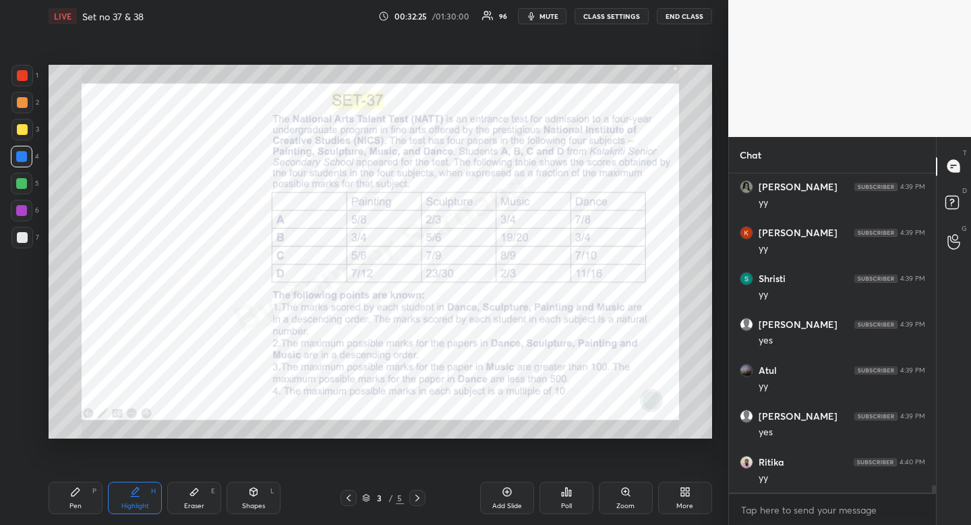
click at [78, 504] on div "Pen" at bounding box center [75, 506] width 12 height 7
click at [76, 496] on icon at bounding box center [75, 491] width 11 height 11
click at [271, 490] on div "L" at bounding box center [273, 491] width 4 height 7
click at [14, 342] on div at bounding box center [22, 347] width 22 height 22
drag, startPoint x: 14, startPoint y: 342, endPoint x: 38, endPoint y: 345, distance: 24.4
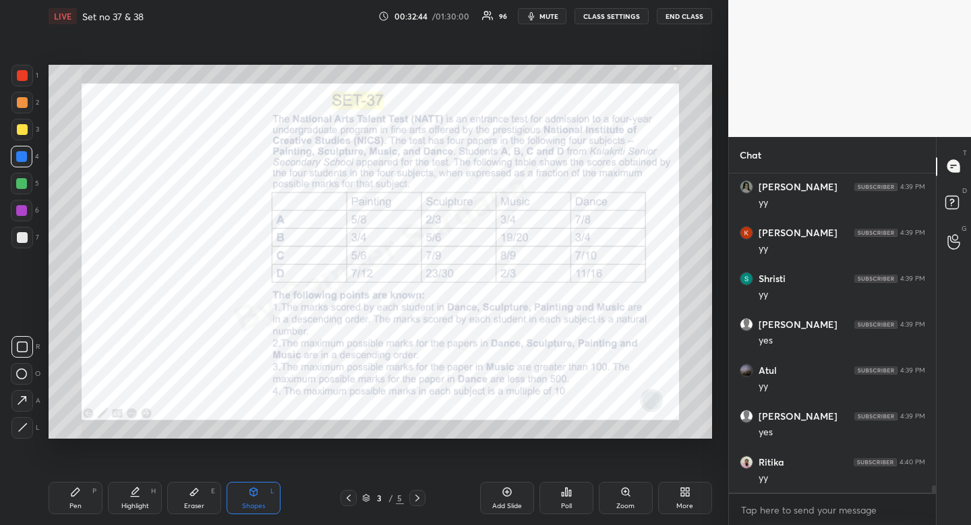
click at [14, 342] on div at bounding box center [22, 347] width 22 height 22
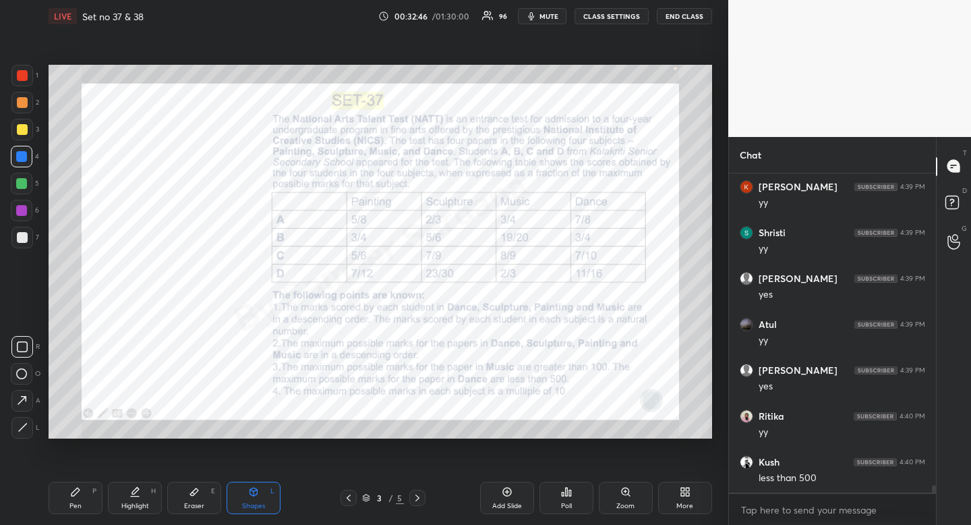
scroll to position [14061, 0]
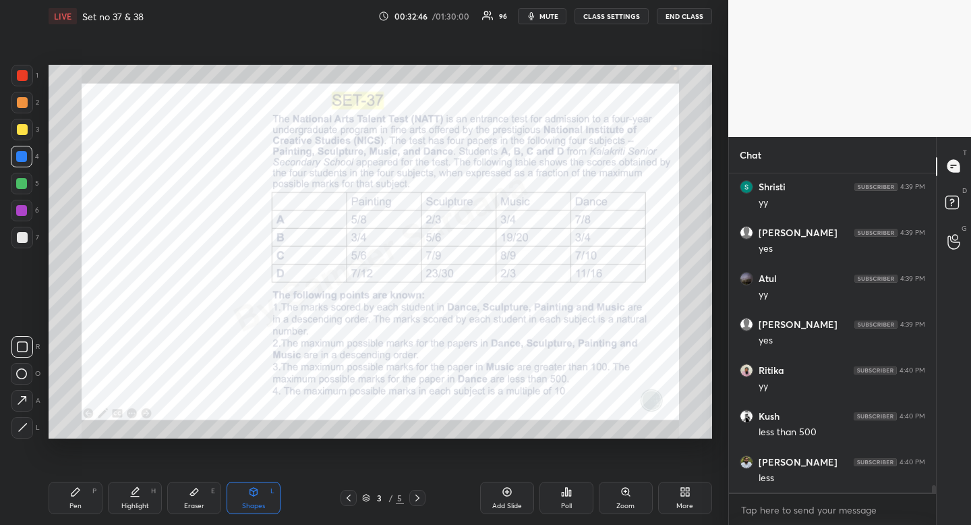
click at [146, 498] on div "Highlight H" at bounding box center [135, 498] width 54 height 32
drag, startPoint x: 146, startPoint y: 498, endPoint x: 163, endPoint y: 492, distance: 17.7
click at [146, 498] on div "Highlight H" at bounding box center [135, 498] width 54 height 32
click at [190, 504] on div "Eraser" at bounding box center [194, 506] width 20 height 7
click at [193, 498] on div "Eraser E" at bounding box center [194, 498] width 54 height 32
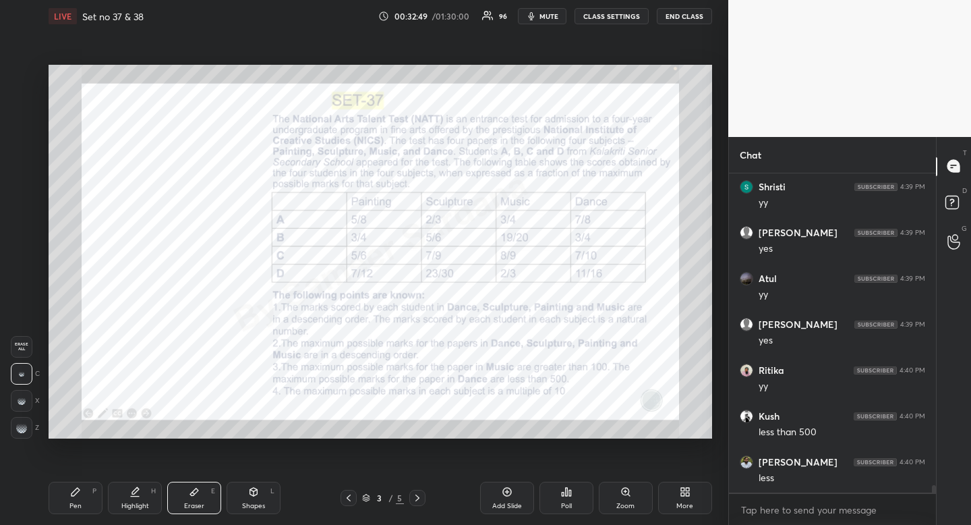
scroll to position [14107, 0]
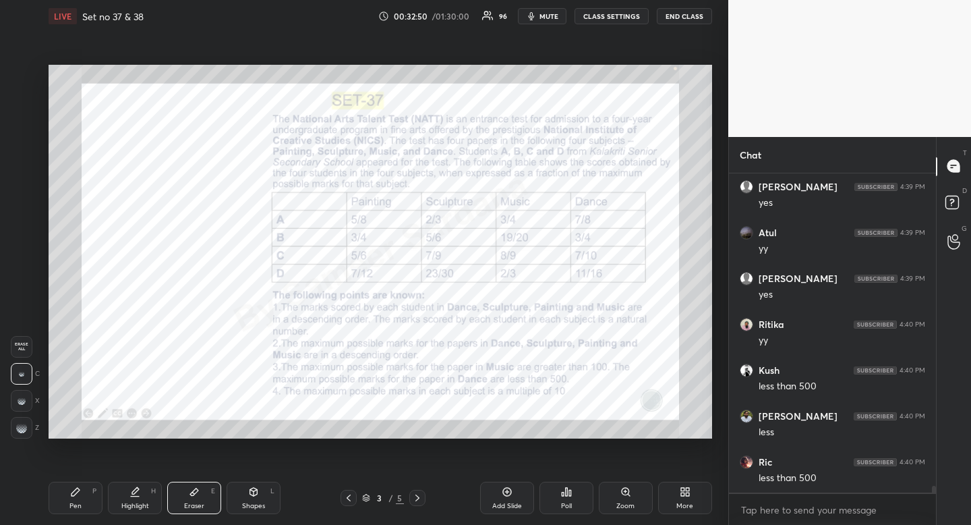
click at [72, 495] on icon at bounding box center [76, 492] width 8 height 8
click at [77, 491] on icon at bounding box center [76, 492] width 8 height 8
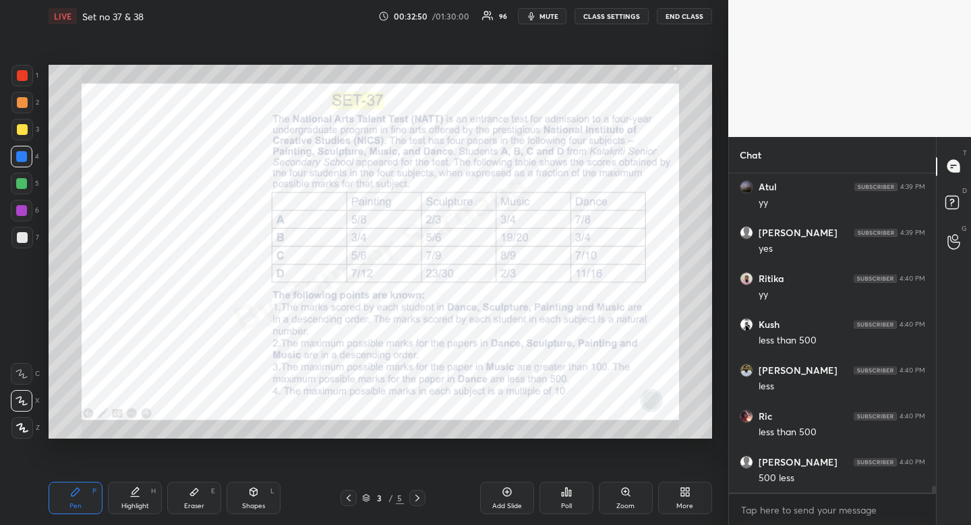
scroll to position [14199, 0]
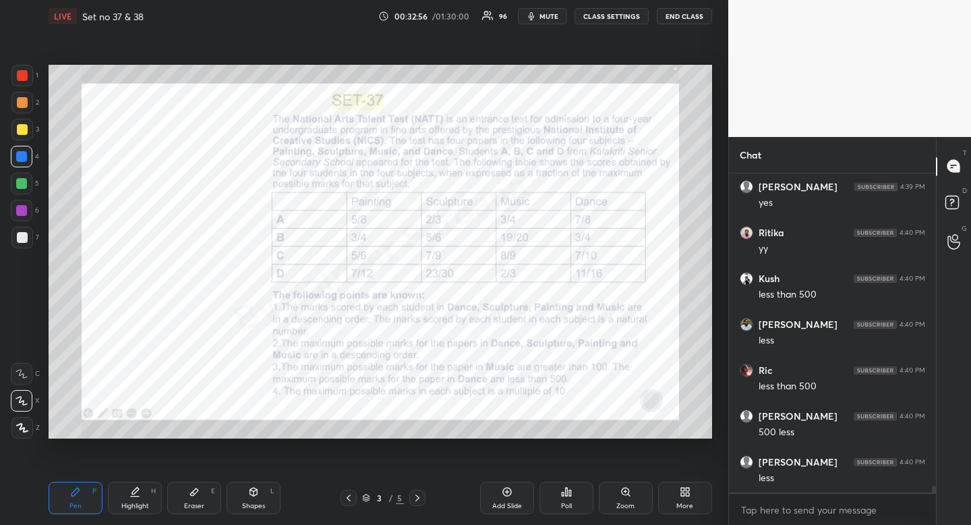
click at [26, 75] on div at bounding box center [22, 75] width 11 height 11
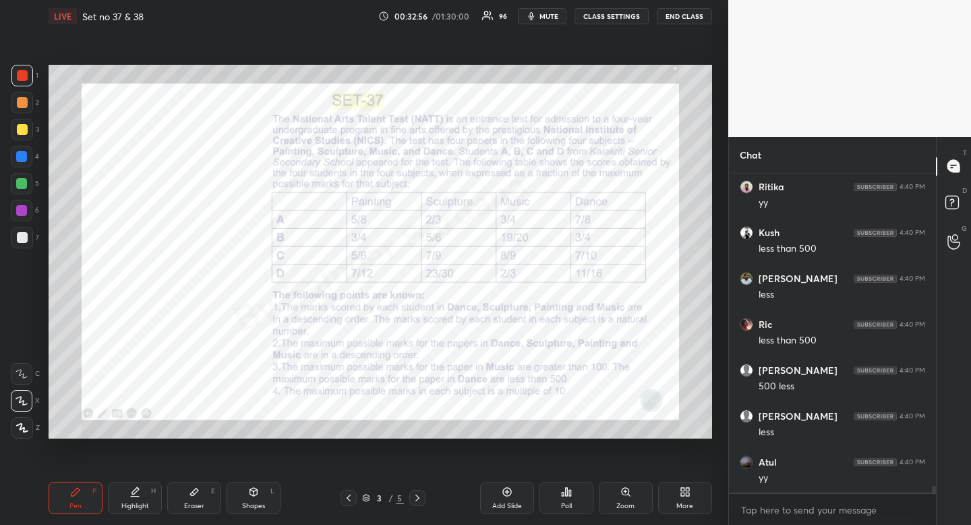
drag, startPoint x: 22, startPoint y: 72, endPoint x: 30, endPoint y: 104, distance: 33.4
click at [22, 72] on div at bounding box center [22, 75] width 11 height 11
click at [20, 154] on div at bounding box center [21, 156] width 11 height 11
drag, startPoint x: 20, startPoint y: 154, endPoint x: 42, endPoint y: 188, distance: 39.9
click at [20, 154] on div at bounding box center [21, 156] width 11 height 11
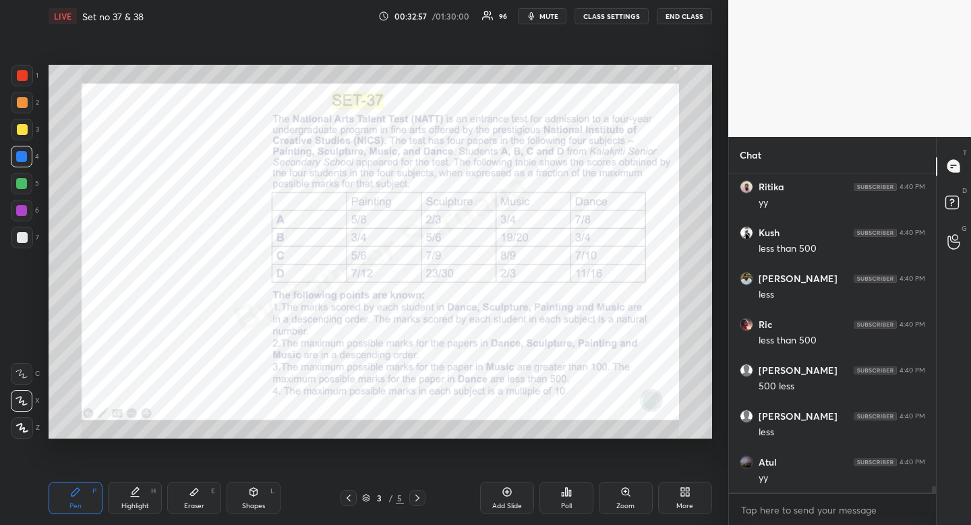
scroll to position [14290, 0]
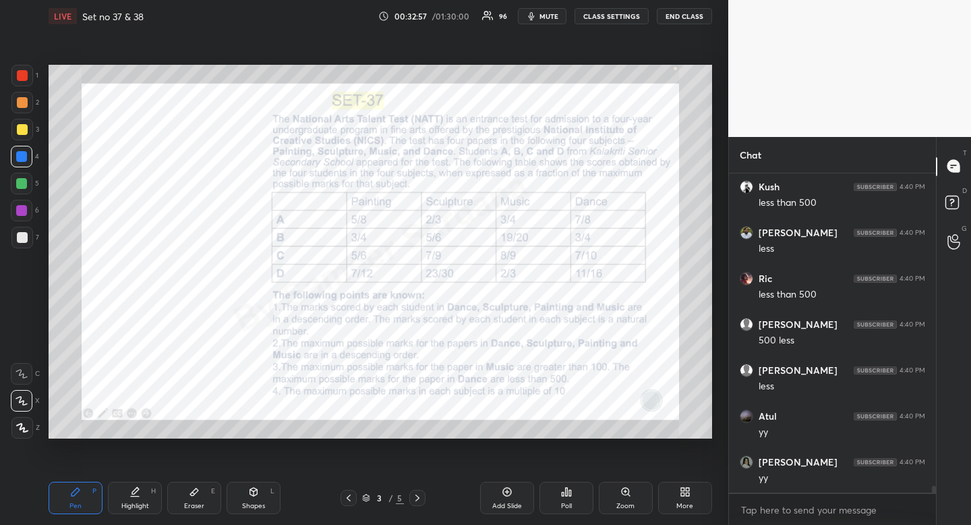
click at [134, 503] on div "Highlight" at bounding box center [135, 506] width 28 height 7
drag, startPoint x: 134, startPoint y: 503, endPoint x: 117, endPoint y: 457, distance: 48.9
click at [134, 503] on div "Highlight" at bounding box center [135, 506] width 28 height 7
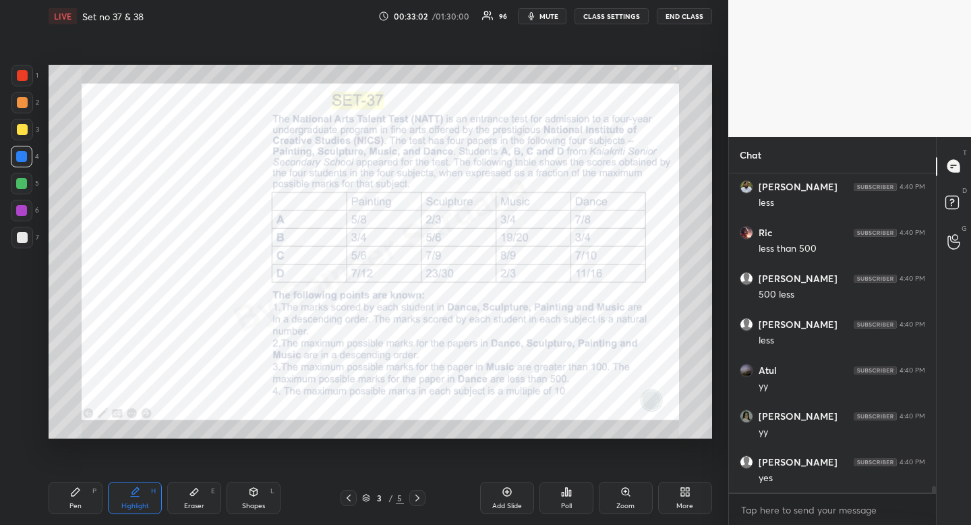
click at [80, 482] on div "Pen P" at bounding box center [76, 498] width 54 height 32
drag, startPoint x: 80, startPoint y: 482, endPoint x: 73, endPoint y: 457, distance: 25.9
click at [80, 482] on div "Pen P" at bounding box center [76, 498] width 54 height 32
click at [24, 162] on div at bounding box center [21, 156] width 11 height 11
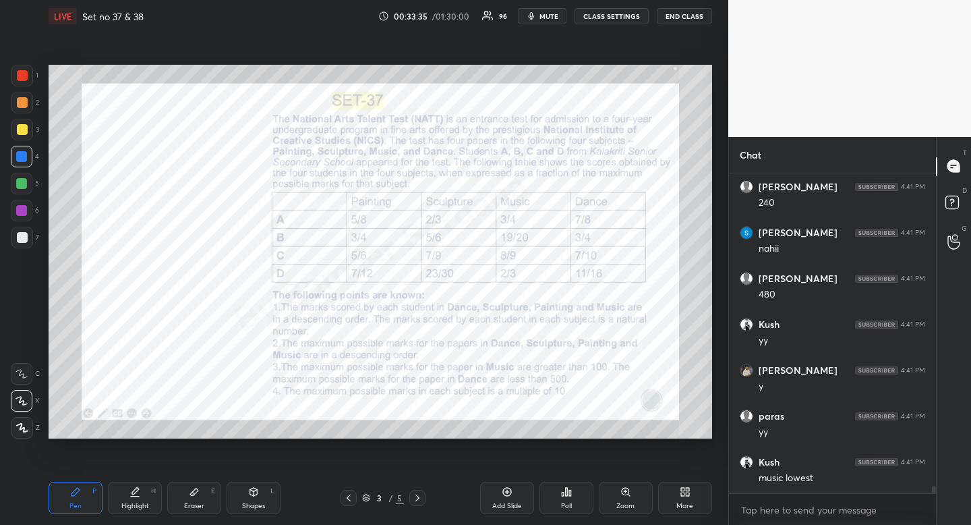
scroll to position [15120, 0]
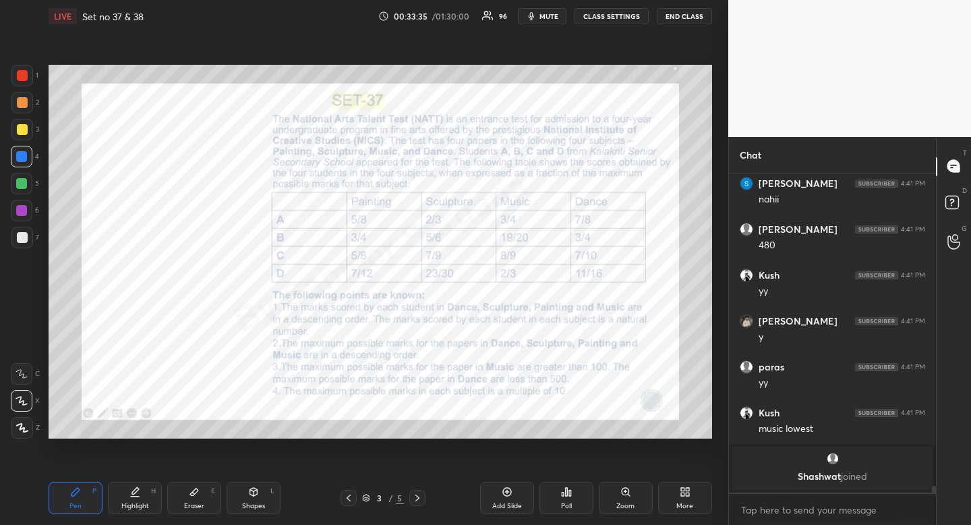
click at [143, 507] on div "Highlight" at bounding box center [135, 506] width 28 height 7
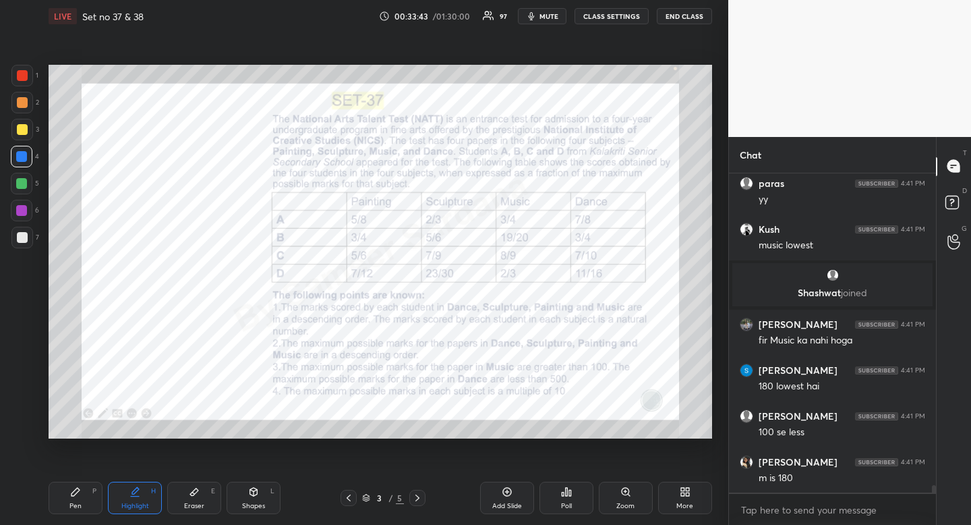
scroll to position [13838, 0]
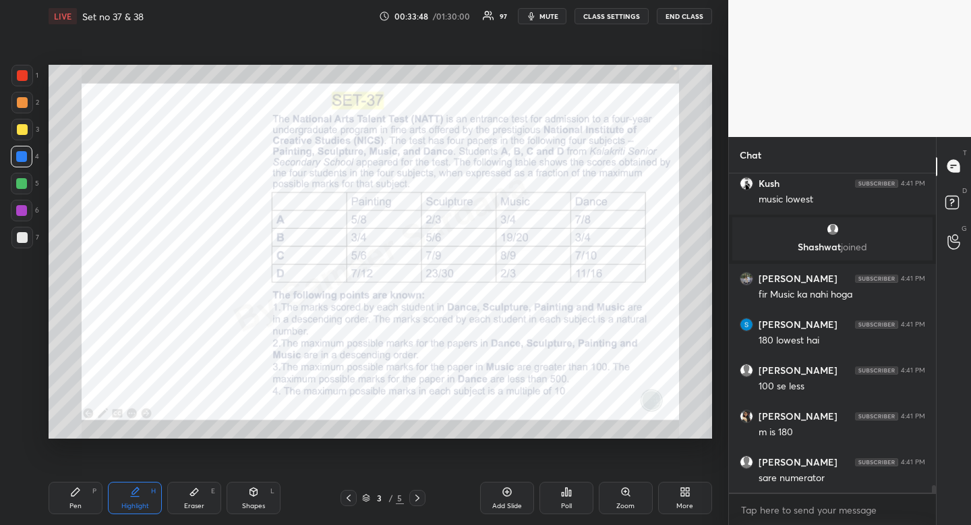
click at [86, 494] on div "Pen P" at bounding box center [76, 498] width 54 height 32
click at [86, 488] on div "Pen P" at bounding box center [76, 498] width 54 height 32
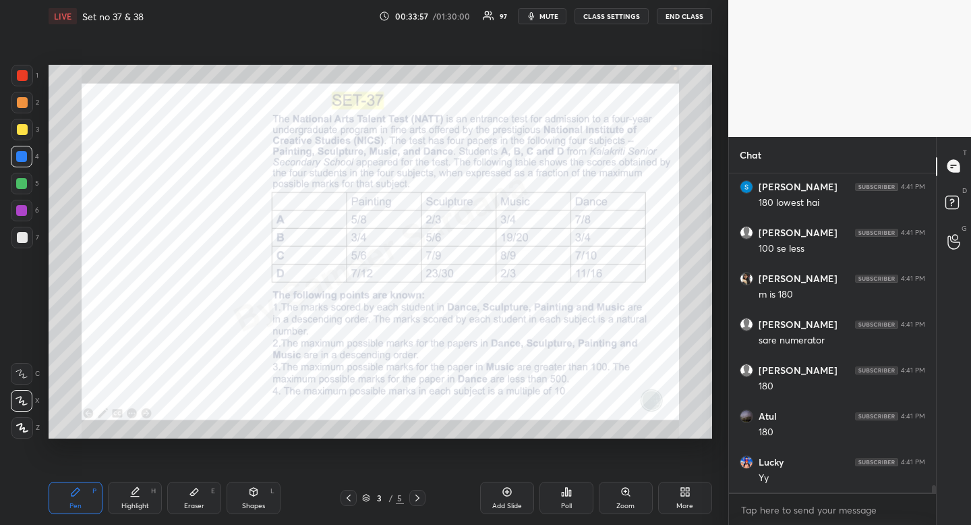
scroll to position [14021, 0]
click at [130, 500] on div "Highlight H" at bounding box center [135, 498] width 54 height 32
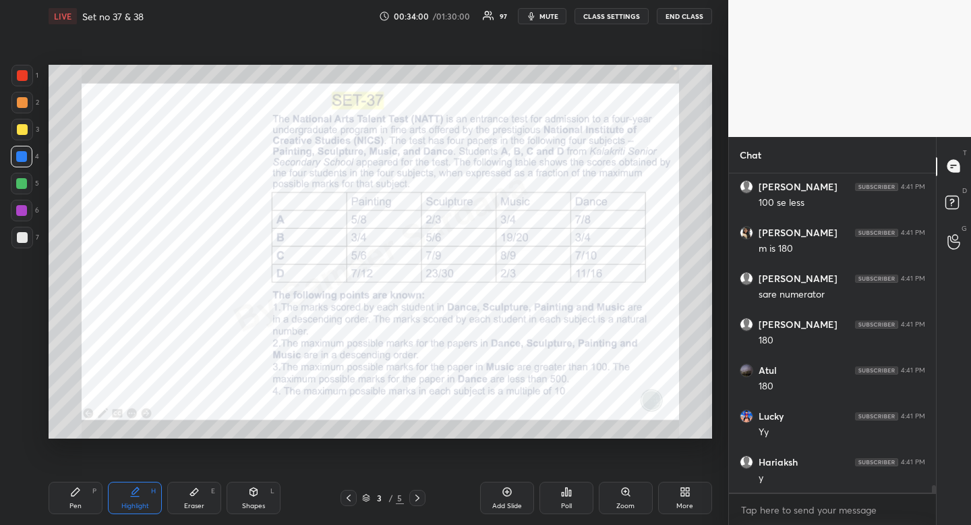
drag, startPoint x: 130, startPoint y: 500, endPoint x: 123, endPoint y: 448, distance: 52.3
click at [132, 493] on div "Highlight H" at bounding box center [135, 498] width 54 height 32
click at [71, 513] on div "Pen P" at bounding box center [76, 498] width 54 height 32
drag, startPoint x: 69, startPoint y: 511, endPoint x: 59, endPoint y: 472, distance: 40.6
click at [69, 511] on div "Pen P" at bounding box center [76, 498] width 54 height 32
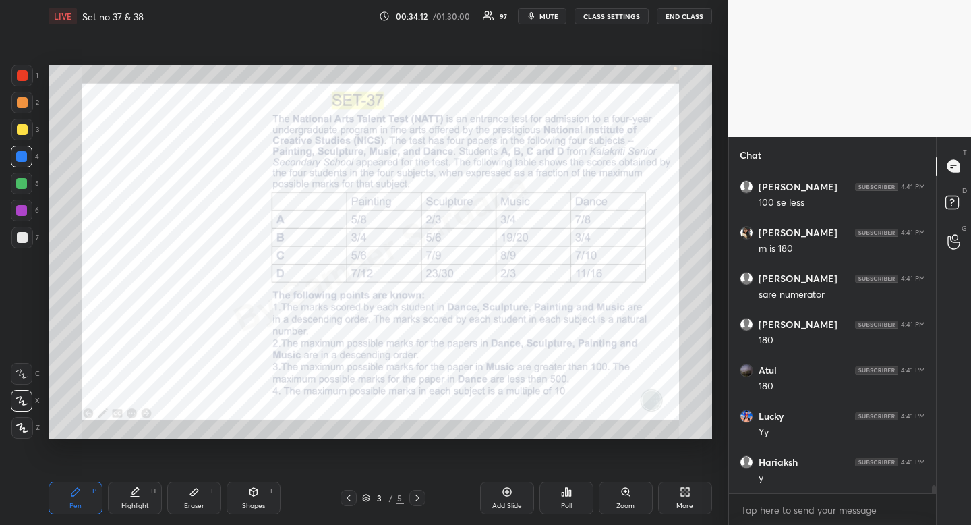
click at [132, 493] on icon at bounding box center [135, 491] width 11 height 11
drag, startPoint x: 131, startPoint y: 491, endPoint x: 130, endPoint y: 478, distance: 12.8
click at [132, 486] on icon at bounding box center [135, 491] width 11 height 11
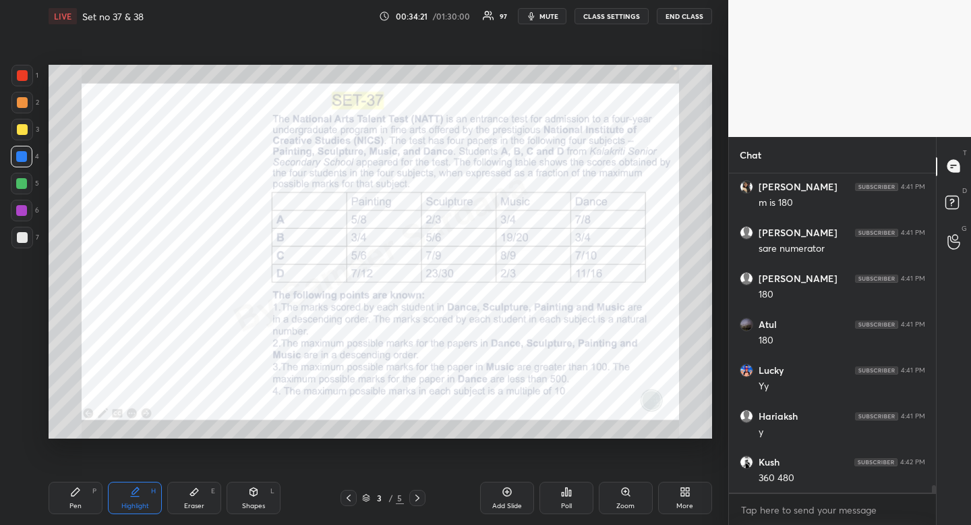
click at [78, 499] on div "Pen P" at bounding box center [76, 498] width 54 height 32
drag, startPoint x: 78, startPoint y: 501, endPoint x: 69, endPoint y: 441, distance: 60.6
click at [78, 495] on div "Pen P" at bounding box center [76, 498] width 54 height 32
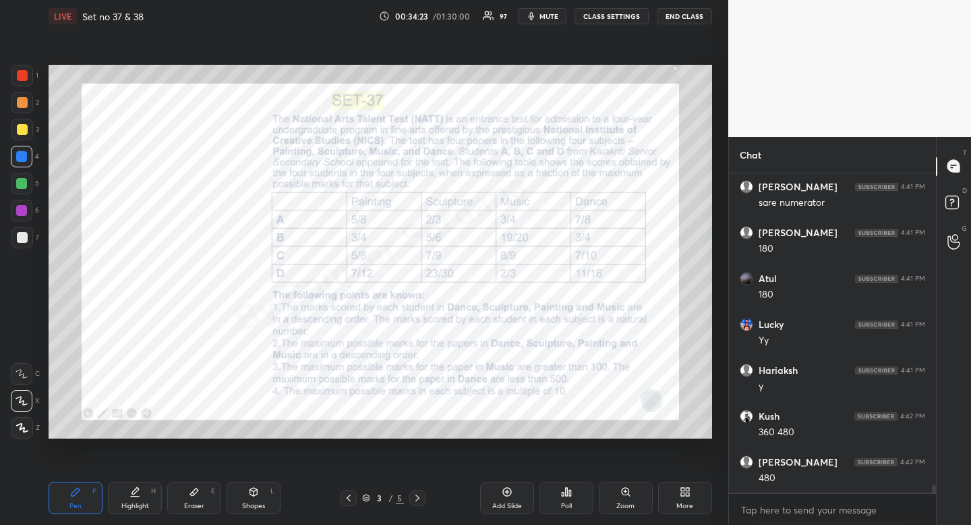
click at [136, 493] on icon at bounding box center [135, 491] width 11 height 11
click at [136, 492] on icon at bounding box center [135, 490] width 7 height 7
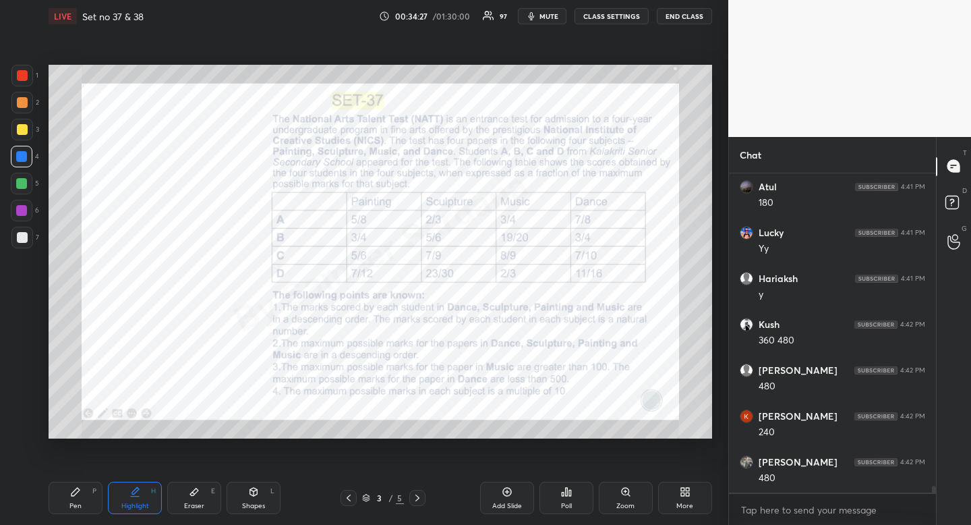
scroll to position [14251, 0]
click at [75, 504] on div "Pen" at bounding box center [75, 506] width 12 height 7
click at [76, 498] on div "Pen P" at bounding box center [76, 498] width 54 height 32
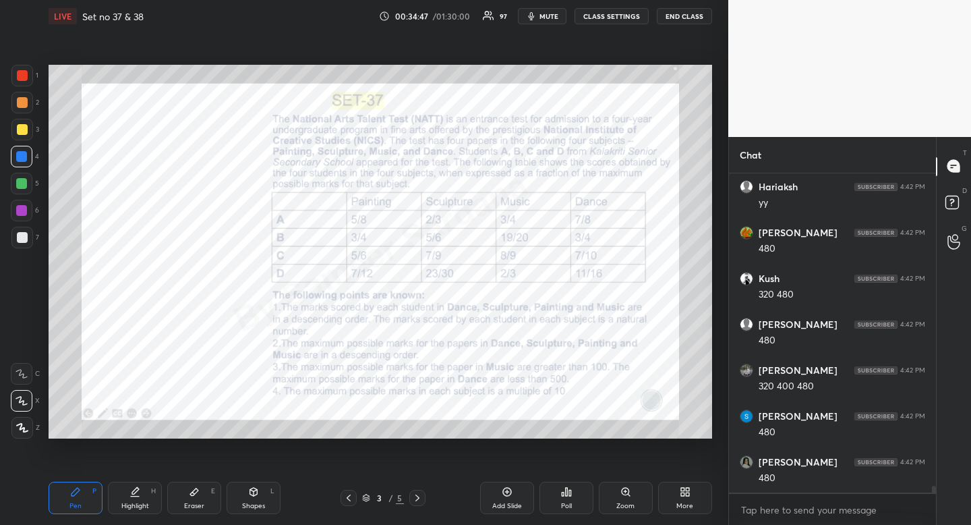
scroll to position [14664, 0]
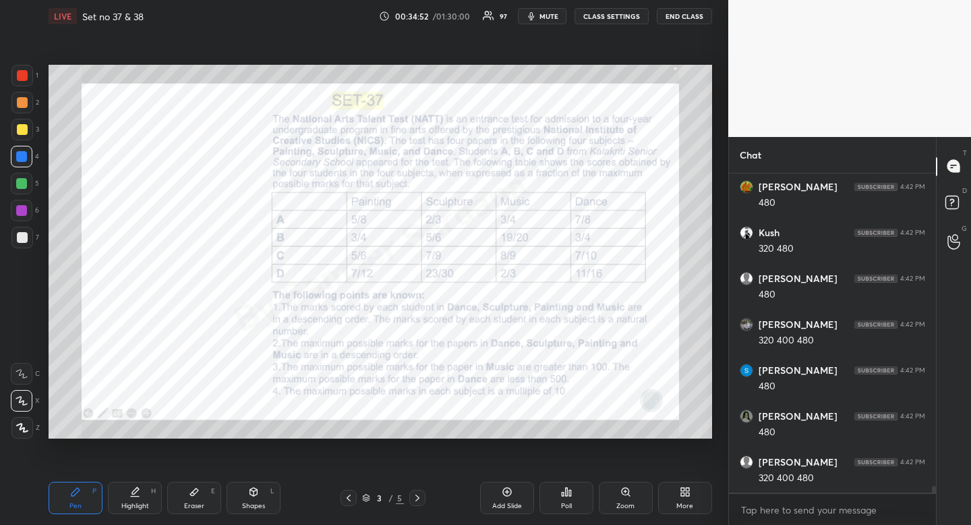
click at [140, 510] on div "Highlight H" at bounding box center [135, 498] width 54 height 32
drag, startPoint x: 136, startPoint y: 507, endPoint x: 131, endPoint y: 462, distance: 45.5
click at [136, 507] on div "Highlight" at bounding box center [135, 506] width 28 height 7
click at [72, 494] on icon at bounding box center [76, 492] width 8 height 8
click at [145, 513] on div "Highlight H" at bounding box center [135, 498] width 54 height 32
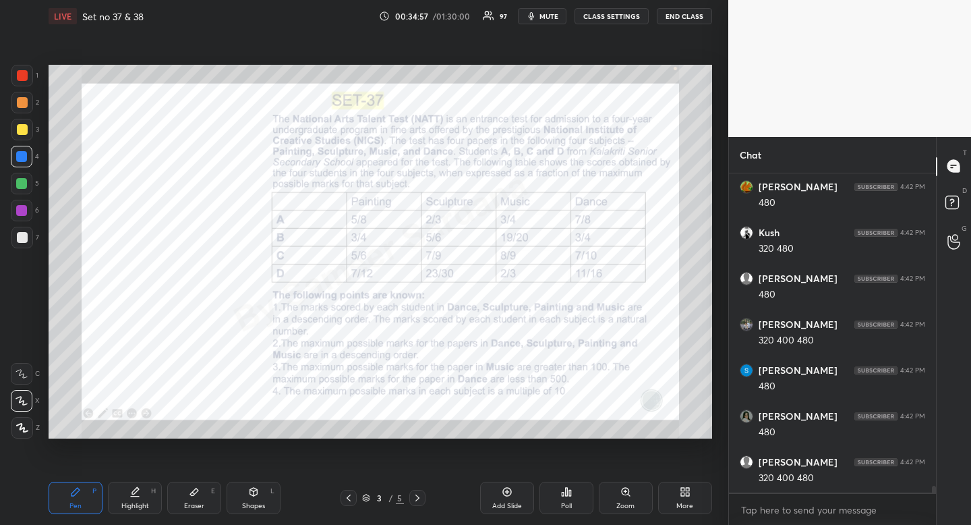
click at [144, 503] on div "Highlight" at bounding box center [135, 506] width 28 height 7
click at [82, 505] on div "Pen P" at bounding box center [76, 498] width 54 height 32
click at [18, 159] on div at bounding box center [21, 156] width 11 height 11
click at [20, 157] on div at bounding box center [21, 156] width 11 height 11
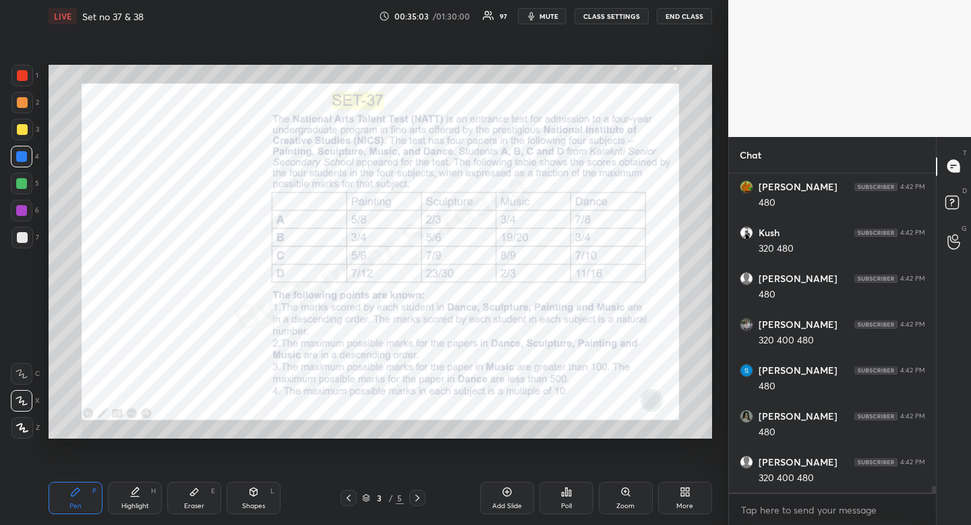
click at [138, 497] on div "Highlight H" at bounding box center [135, 498] width 54 height 32
click at [137, 481] on div "Pen P Highlight H Eraser E Shapes L 3 / 5 Add Slide Poll Zoom More" at bounding box center [381, 498] width 664 height 54
click at [76, 501] on div "Pen P" at bounding box center [76, 498] width 54 height 32
drag, startPoint x: 76, startPoint y: 501, endPoint x: 76, endPoint y: 488, distance: 12.8
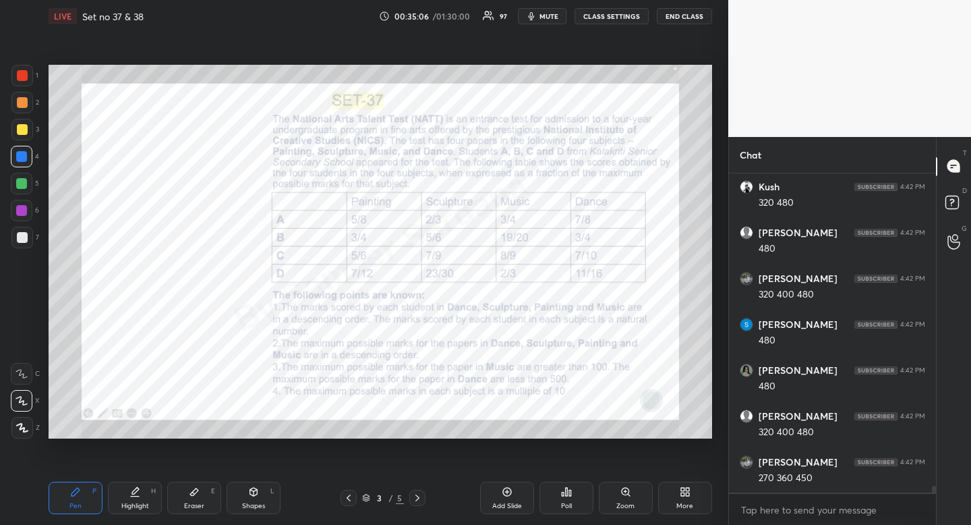
click at [76, 503] on div "Pen" at bounding box center [75, 506] width 12 height 7
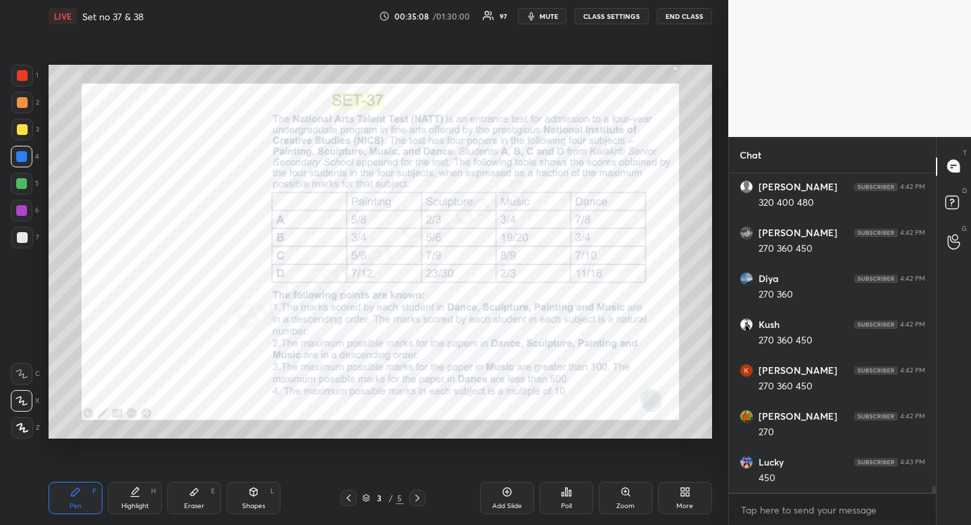
click at [134, 511] on div "Highlight H" at bounding box center [135, 498] width 54 height 32
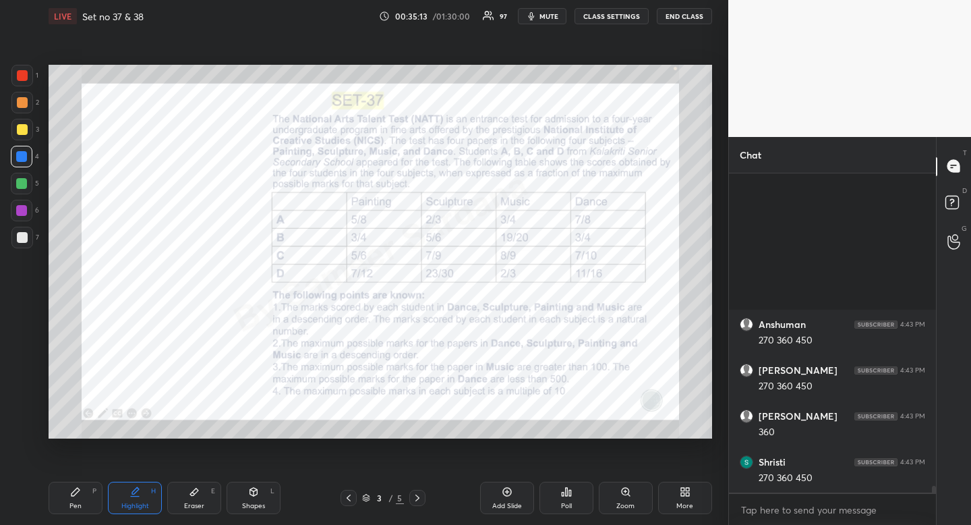
scroll to position [15352, 0]
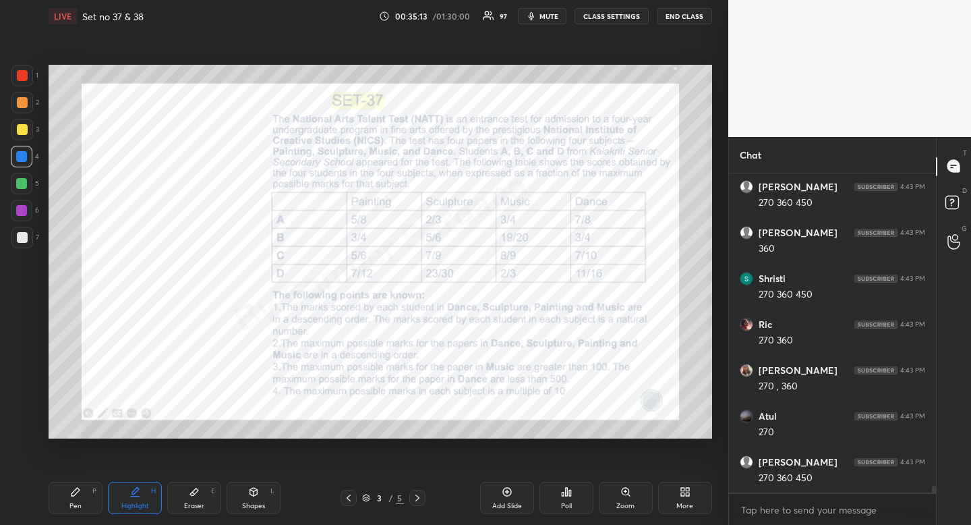
click at [75, 505] on div "Pen" at bounding box center [75, 506] width 12 height 7
drag, startPoint x: 75, startPoint y: 505, endPoint x: 69, endPoint y: 452, distance: 53.6
click at [72, 500] on div "Pen P" at bounding box center [76, 498] width 54 height 32
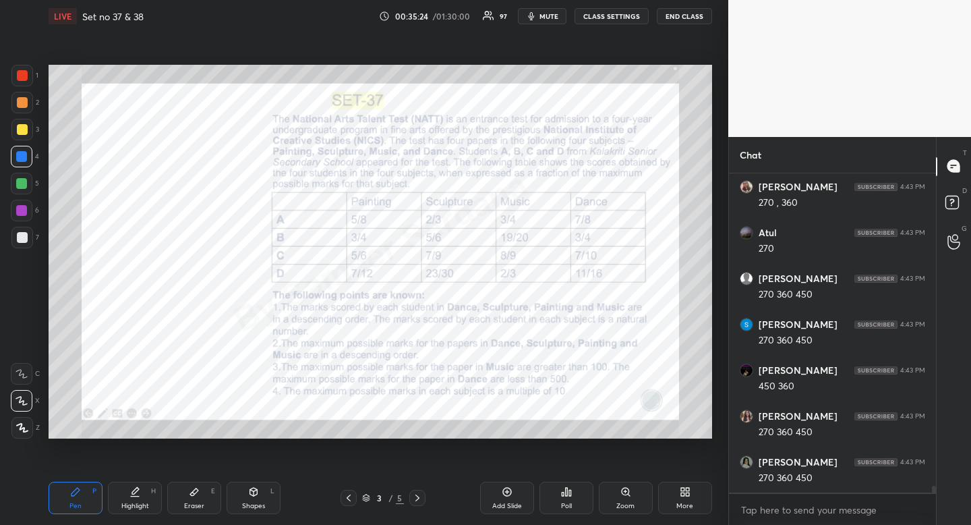
scroll to position [15581, 0]
click at [254, 492] on icon at bounding box center [253, 492] width 7 height 8
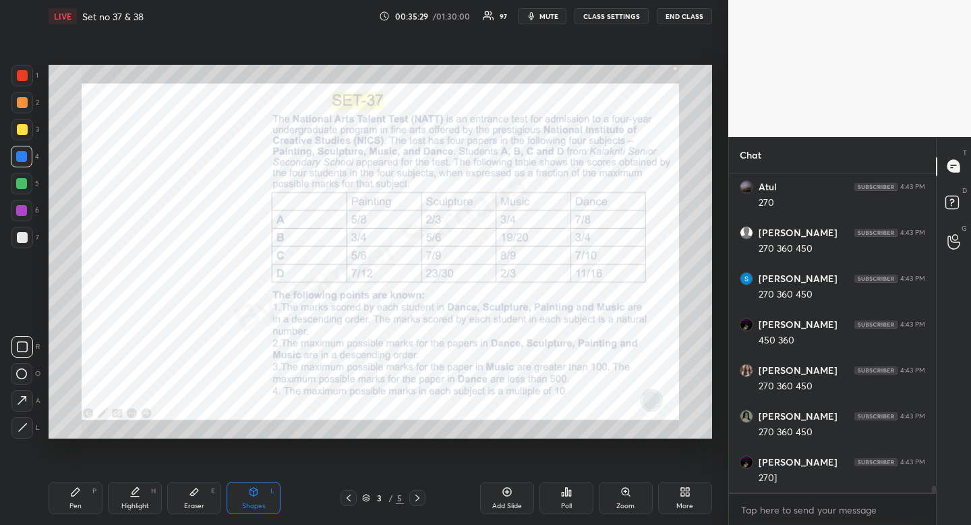
click at [22, 349] on icon at bounding box center [22, 346] width 11 height 11
click at [23, 348] on icon at bounding box center [22, 346] width 11 height 11
click at [254, 496] on icon at bounding box center [253, 491] width 11 height 11
click at [251, 505] on div "Shapes" at bounding box center [253, 506] width 23 height 7
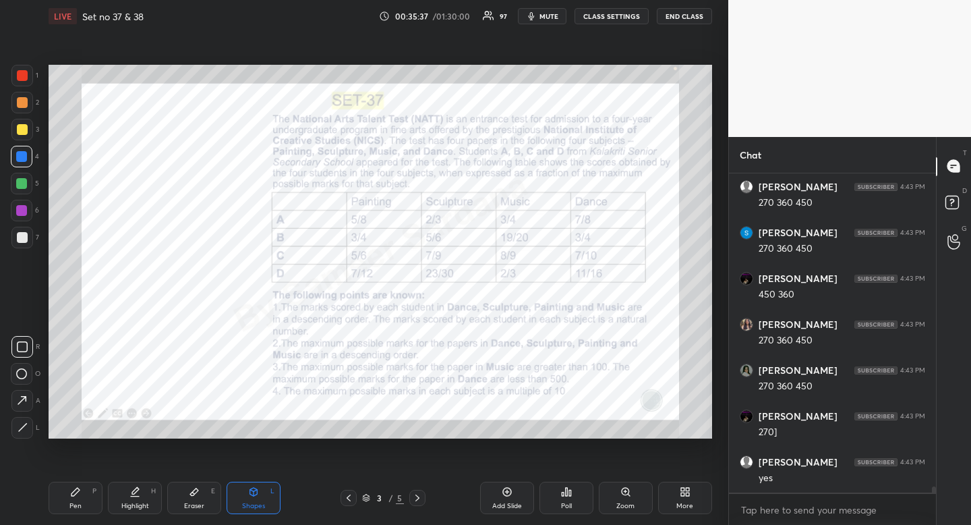
click at [28, 430] on div at bounding box center [22, 428] width 22 height 22
drag, startPoint x: 28, startPoint y: 430, endPoint x: 31, endPoint y: 404, distance: 25.8
click at [28, 430] on div at bounding box center [22, 428] width 22 height 22
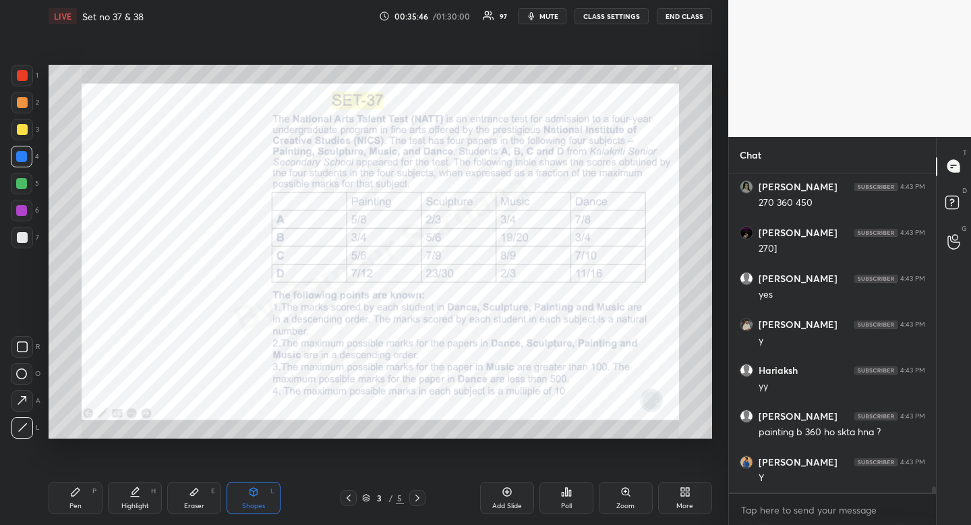
scroll to position [15856, 0]
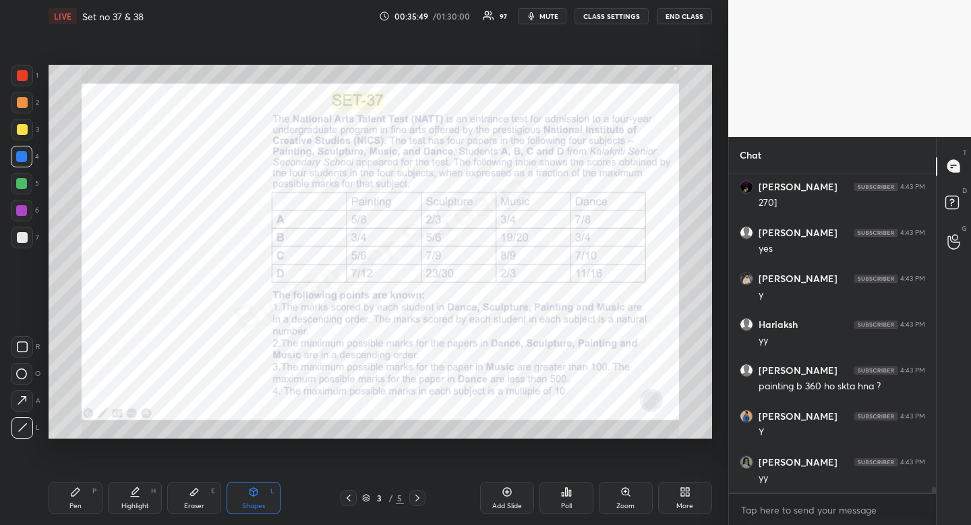
click at [138, 503] on div "Highlight" at bounding box center [135, 506] width 28 height 7
drag, startPoint x: 138, startPoint y: 501, endPoint x: 132, endPoint y: 445, distance: 57.0
click at [138, 494] on div "Highlight H" at bounding box center [135, 498] width 54 height 32
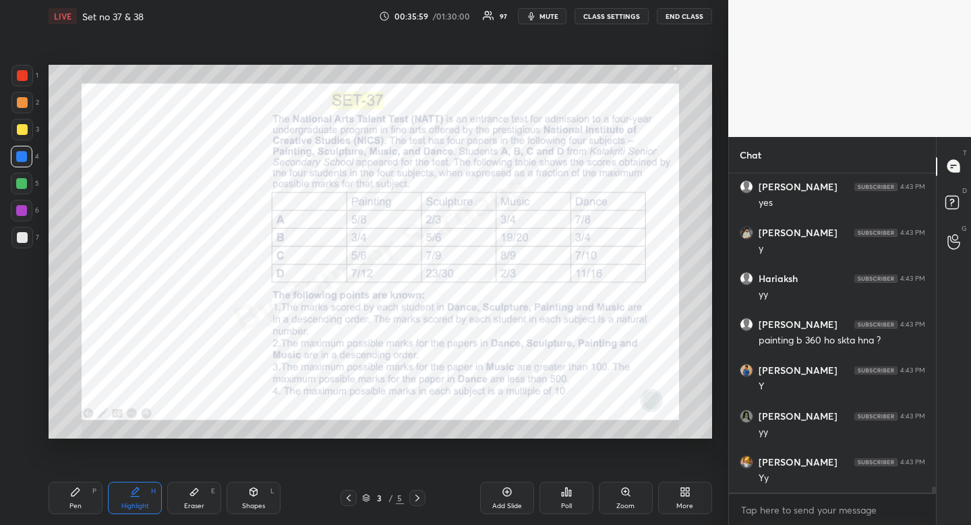
click at [201, 501] on div "Eraser E" at bounding box center [194, 498] width 54 height 32
drag, startPoint x: 202, startPoint y: 501, endPoint x: 188, endPoint y: 457, distance: 45.7
click at [202, 501] on div "Eraser E" at bounding box center [194, 498] width 54 height 32
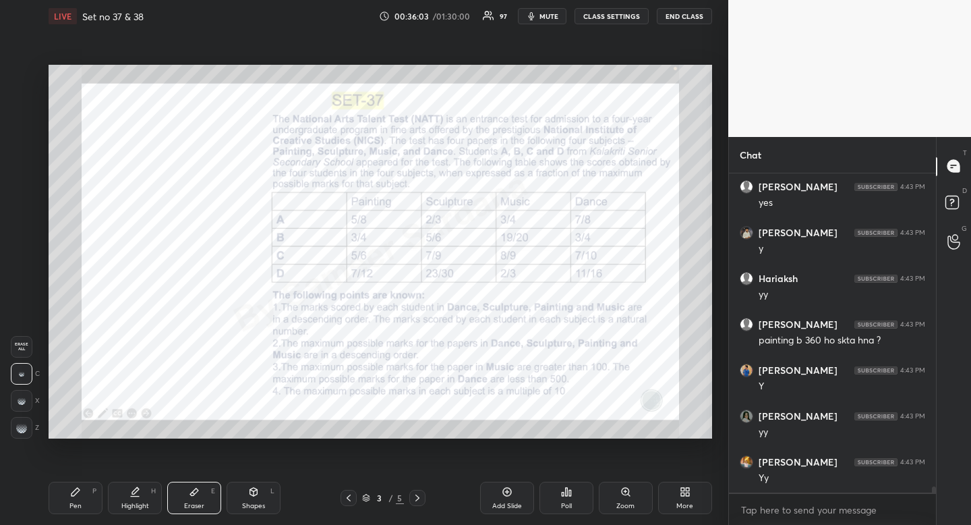
click at [81, 507] on div "Pen P" at bounding box center [76, 498] width 54 height 32
drag, startPoint x: 81, startPoint y: 507, endPoint x: 83, endPoint y: 452, distance: 54.7
click at [81, 507] on div "Pen" at bounding box center [75, 506] width 12 height 7
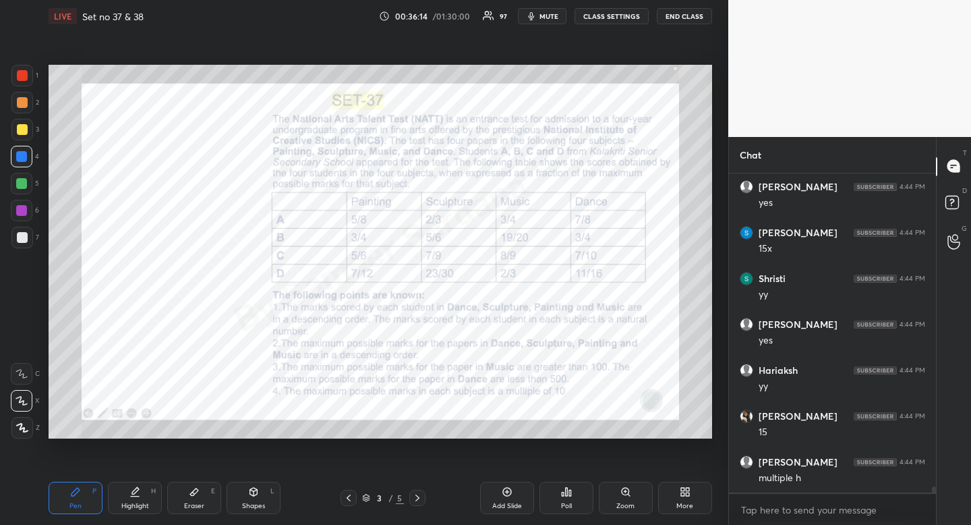
scroll to position [16453, 0]
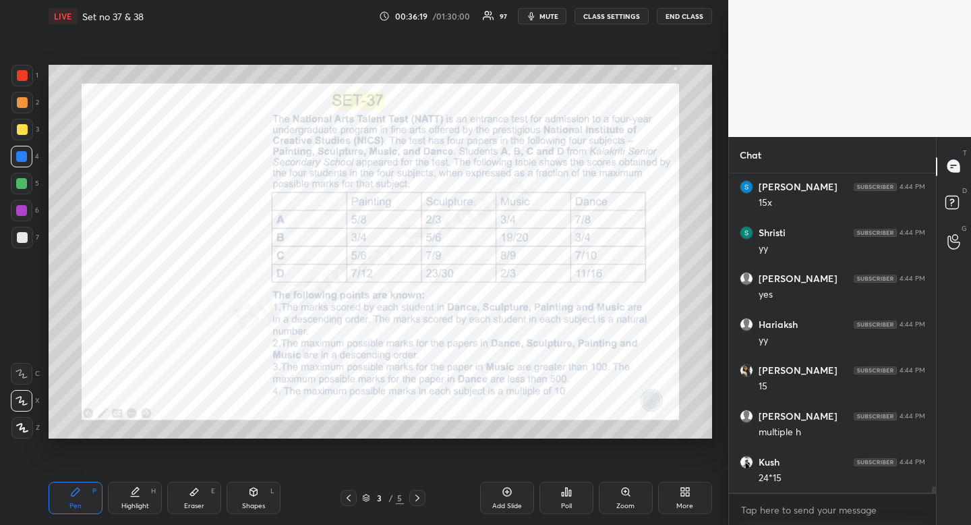
drag, startPoint x: 252, startPoint y: 506, endPoint x: 242, endPoint y: 510, distance: 10.9
click at [252, 506] on div "Shapes" at bounding box center [253, 506] width 23 height 7
click at [18, 429] on icon at bounding box center [23, 427] width 10 height 10
click at [17, 428] on div at bounding box center [22, 428] width 22 height 22
click at [69, 503] on div "Pen" at bounding box center [75, 506] width 12 height 7
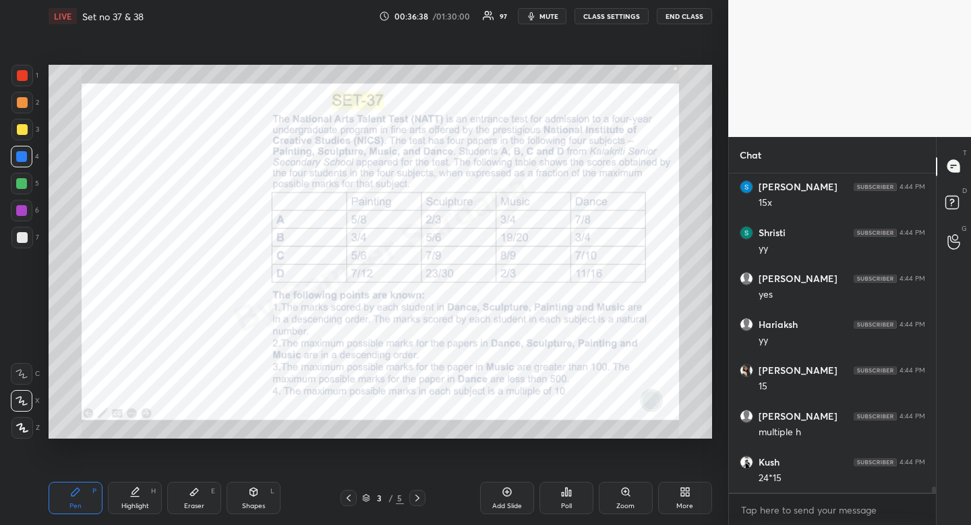
click at [248, 496] on icon at bounding box center [253, 491] width 11 height 11
click at [28, 424] on div at bounding box center [22, 428] width 22 height 22
drag, startPoint x: 28, startPoint y: 424, endPoint x: 41, endPoint y: 416, distance: 15.7
click at [28, 424] on div at bounding box center [22, 428] width 22 height 22
click at [134, 503] on div "Highlight" at bounding box center [135, 506] width 28 height 7
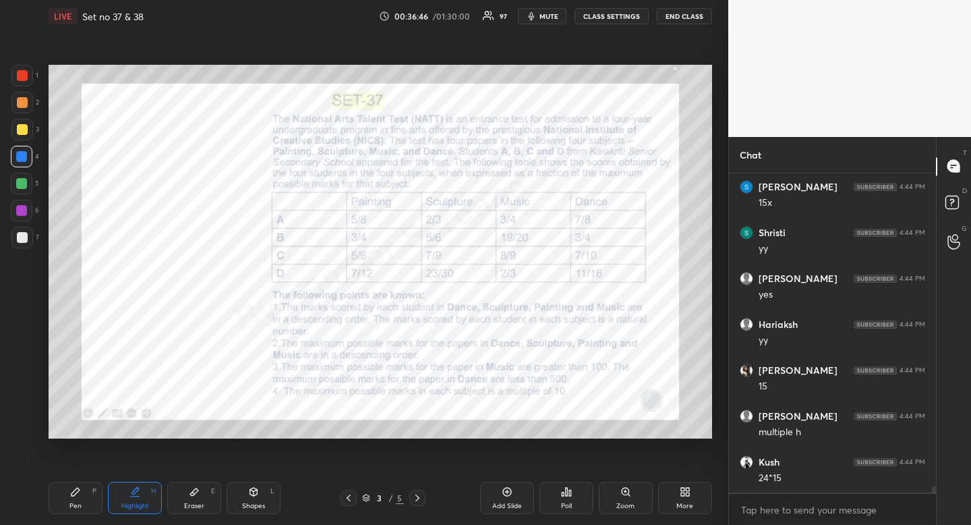
click at [134, 503] on div "Highlight" at bounding box center [135, 506] width 28 height 7
click at [18, 160] on div at bounding box center [21, 156] width 11 height 11
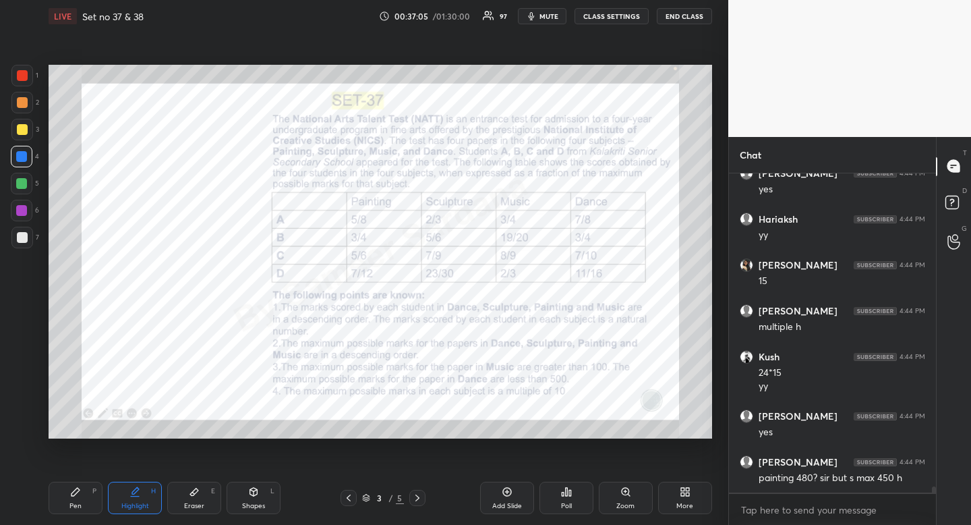
click at [26, 161] on div at bounding box center [21, 156] width 11 height 11
click at [68, 505] on div "Pen P" at bounding box center [76, 498] width 54 height 32
drag, startPoint x: 68, startPoint y: 505, endPoint x: 67, endPoint y: 497, distance: 7.5
click at [68, 505] on div "Pen P" at bounding box center [76, 498] width 54 height 32
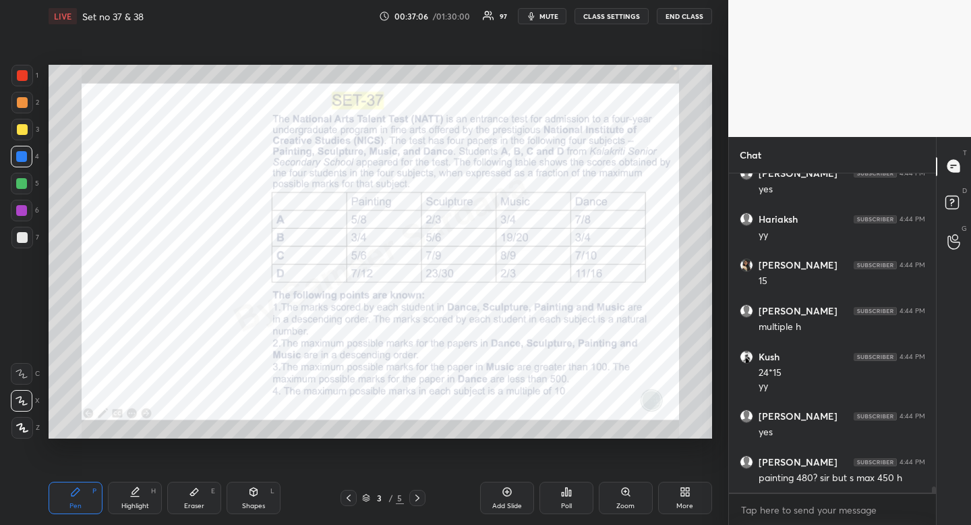
scroll to position [16604, 0]
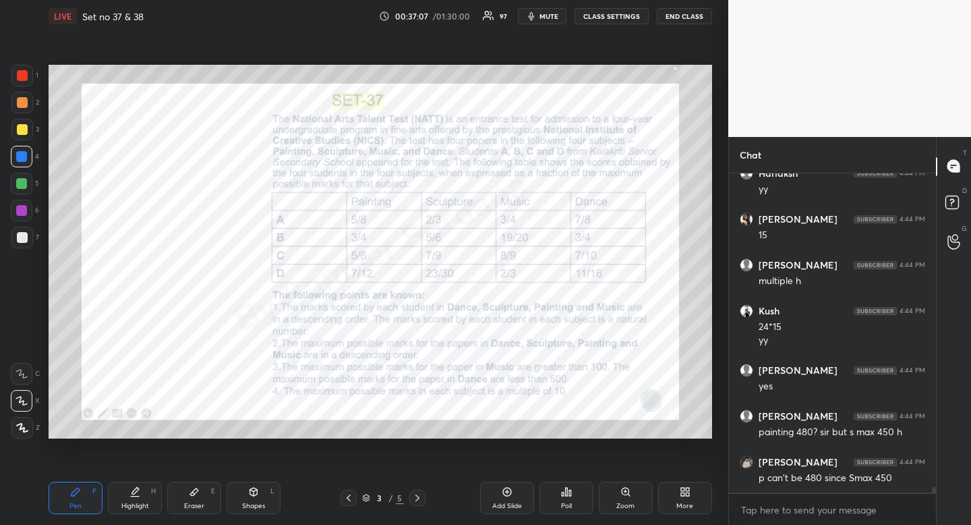
click at [28, 159] on div at bounding box center [22, 157] width 22 height 22
drag, startPoint x: 28, startPoint y: 159, endPoint x: 20, endPoint y: 167, distance: 11.4
click at [28, 159] on div at bounding box center [22, 157] width 22 height 22
click at [26, 208] on div at bounding box center [21, 210] width 11 height 11
drag, startPoint x: 26, startPoint y: 208, endPoint x: 17, endPoint y: 210, distance: 9.0
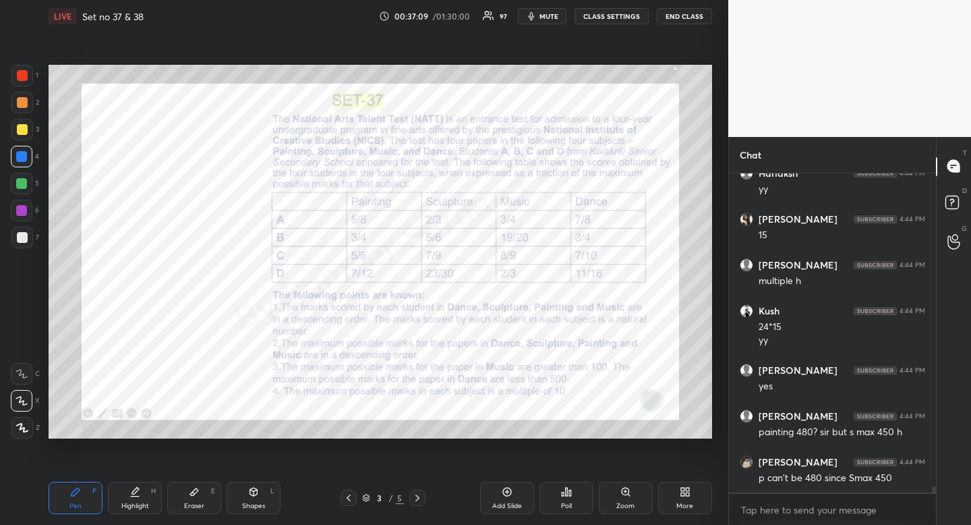
click at [26, 208] on div at bounding box center [21, 210] width 11 height 11
click at [201, 503] on div "Eraser" at bounding box center [194, 506] width 20 height 7
drag, startPoint x: 201, startPoint y: 502, endPoint x: 200, endPoint y: 469, distance: 33.1
click at [201, 503] on div "Eraser" at bounding box center [194, 506] width 20 height 7
click at [78, 507] on div "Pen" at bounding box center [75, 506] width 12 height 7
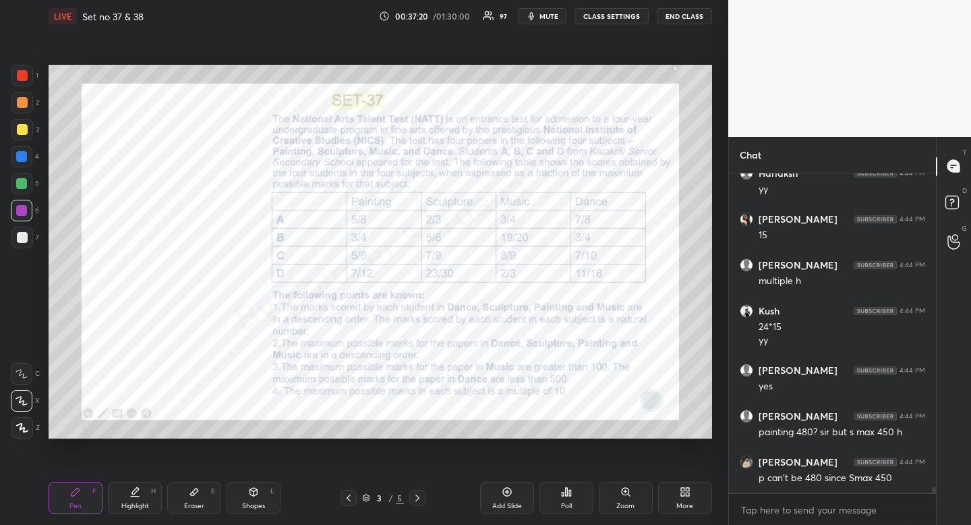
click at [75, 503] on div "Pen" at bounding box center [75, 506] width 12 height 7
click at [26, 154] on div at bounding box center [21, 156] width 11 height 11
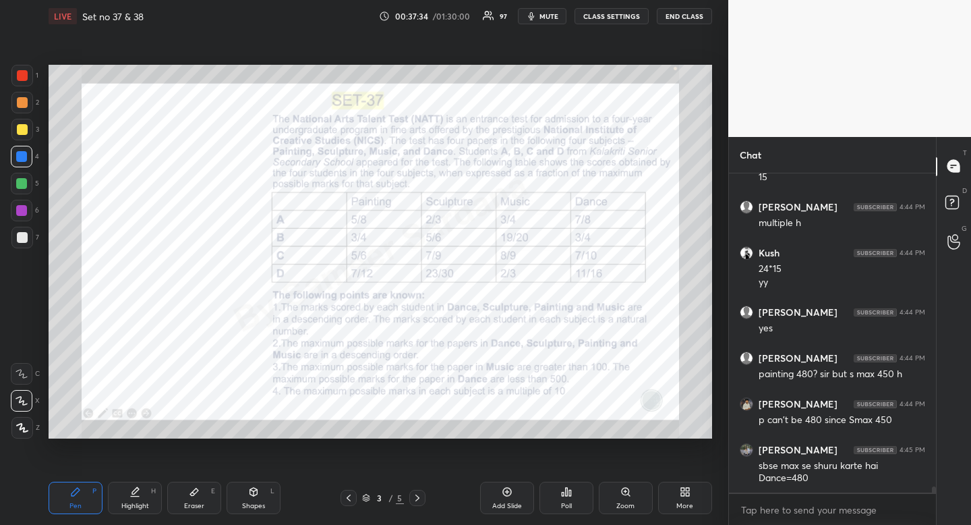
scroll to position [16708, 0]
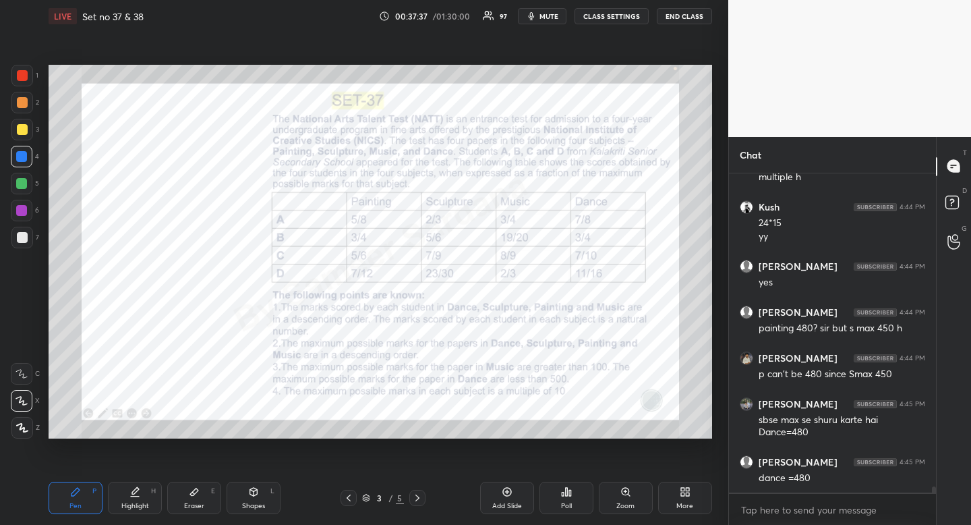
drag, startPoint x: 127, startPoint y: 496, endPoint x: 122, endPoint y: 481, distance: 15.6
click at [127, 496] on div "Highlight H" at bounding box center [135, 498] width 54 height 32
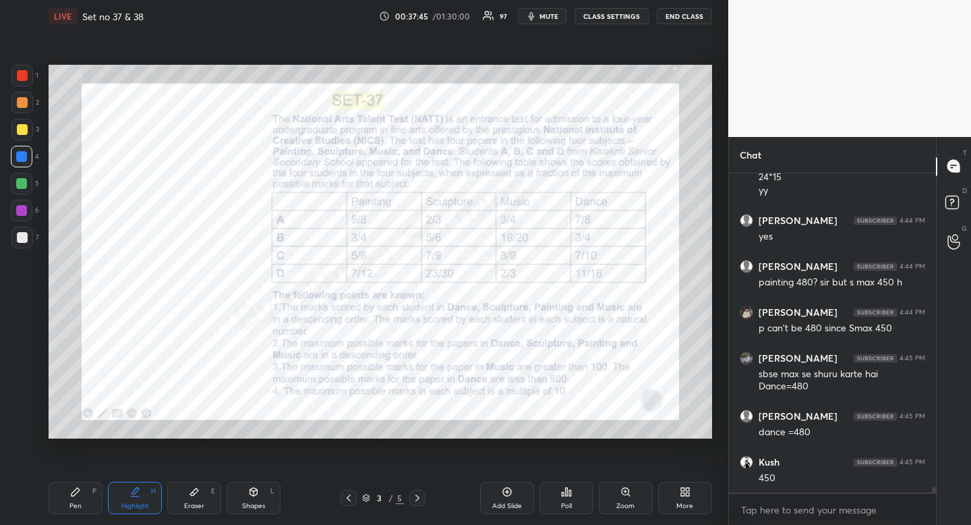
scroll to position [16799, 0]
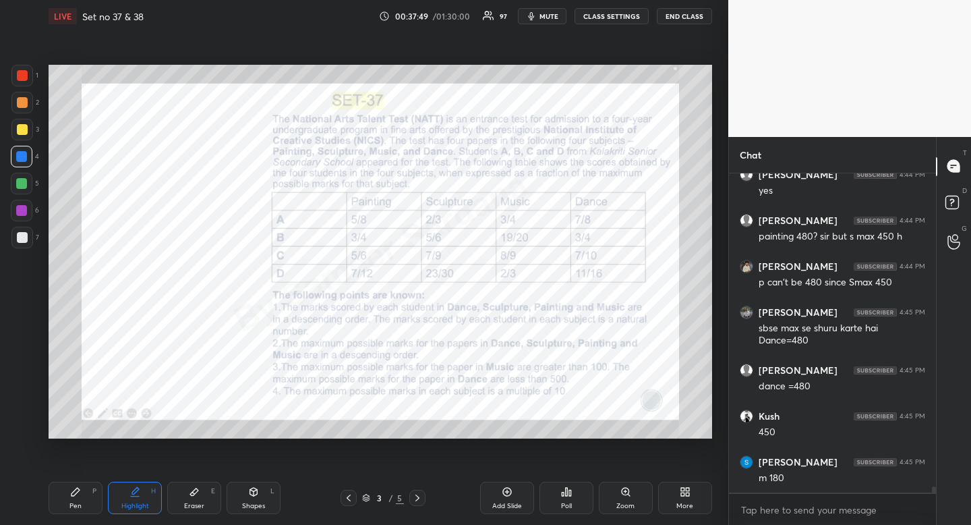
click at [78, 511] on div "Pen P" at bounding box center [76, 498] width 54 height 32
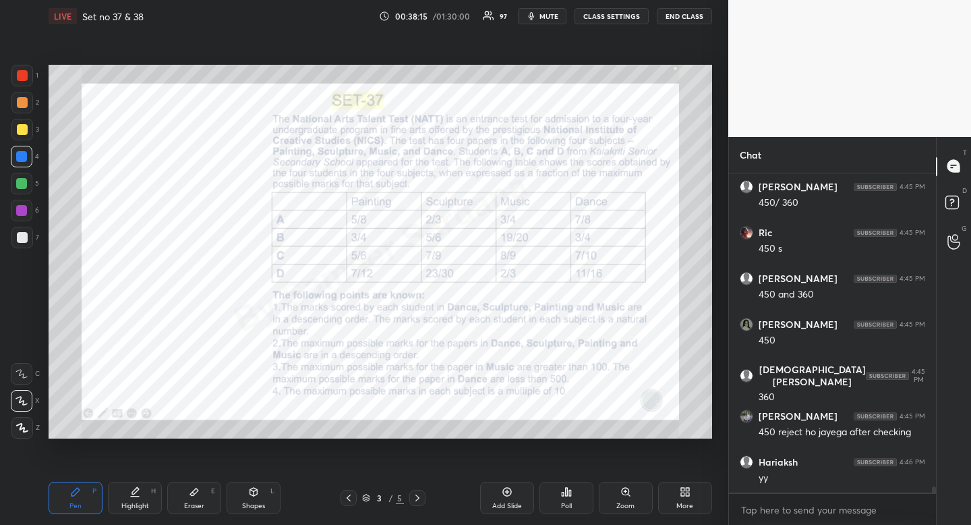
scroll to position [17166, 0]
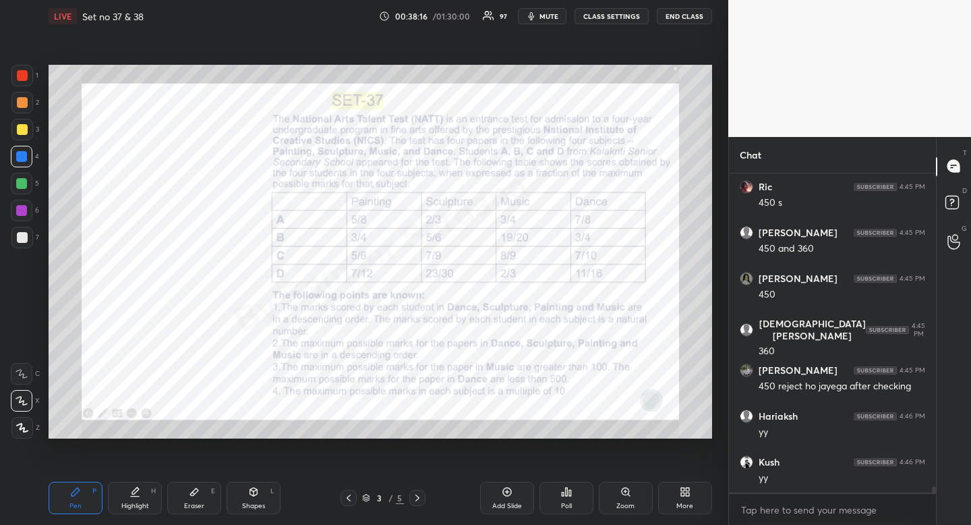
click at [135, 503] on div "Highlight" at bounding box center [135, 506] width 28 height 7
click at [138, 492] on icon at bounding box center [135, 491] width 11 height 11
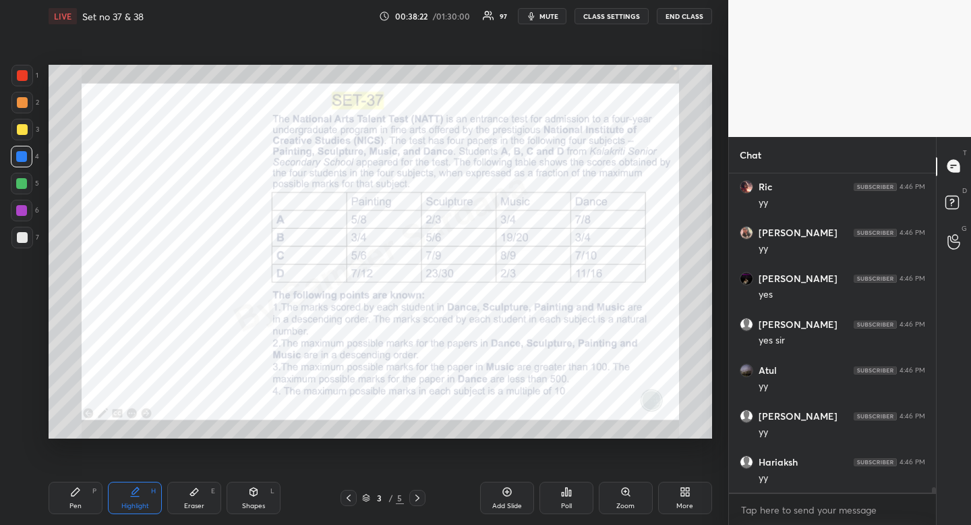
scroll to position [17808, 0]
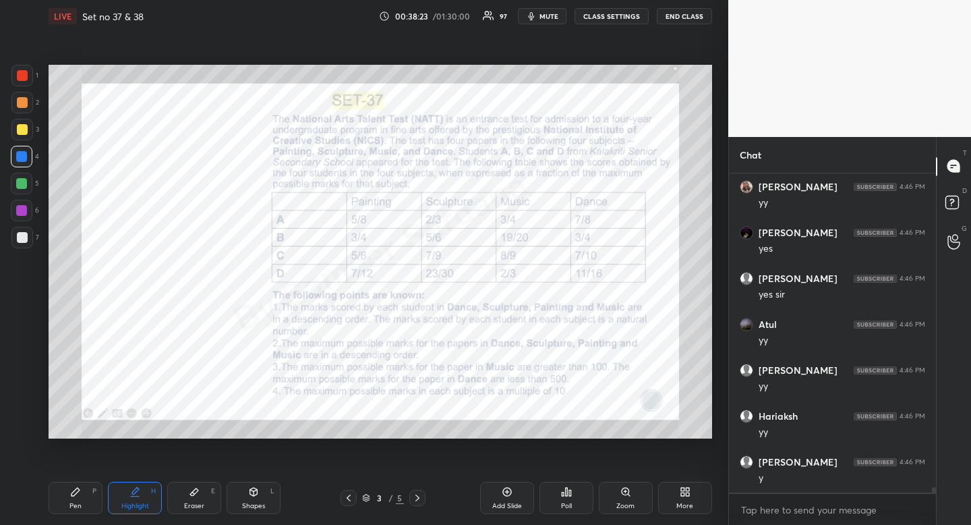
click at [198, 503] on div "Eraser" at bounding box center [194, 506] width 20 height 7
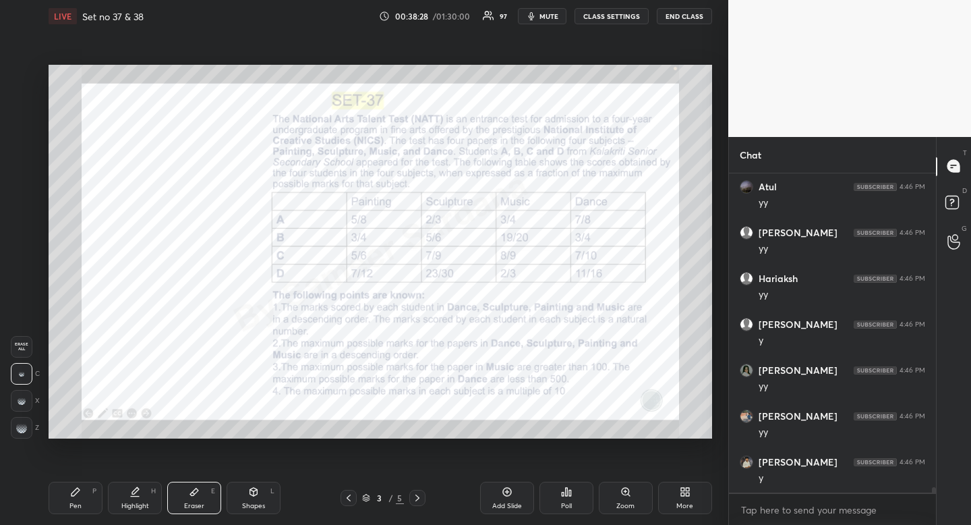
scroll to position [17992, 0]
click at [142, 509] on div "Highlight" at bounding box center [135, 506] width 28 height 7
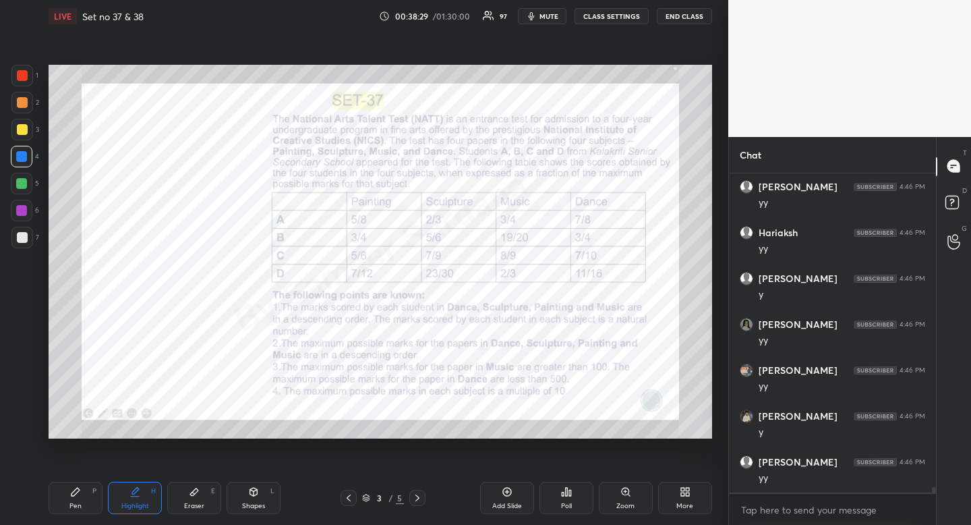
click at [144, 503] on div "Highlight" at bounding box center [135, 506] width 28 height 7
click at [70, 503] on div "Pen" at bounding box center [75, 506] width 12 height 7
click at [75, 498] on div "Pen P" at bounding box center [76, 498] width 54 height 32
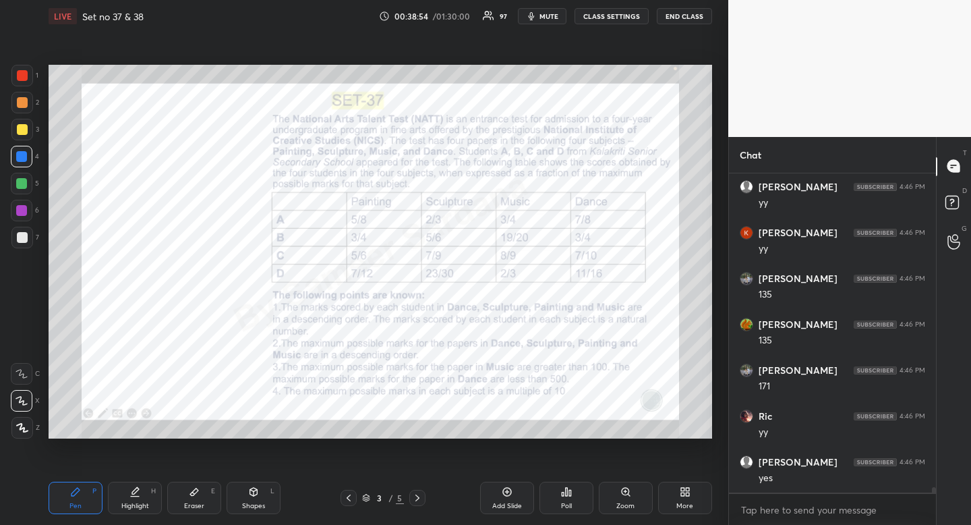
scroll to position [18313, 0]
click at [138, 509] on div "Highlight" at bounding box center [135, 506] width 28 height 7
drag, startPoint x: 138, startPoint y: 509, endPoint x: 179, endPoint y: 454, distance: 68.9
click at [138, 509] on div "Highlight" at bounding box center [135, 506] width 28 height 7
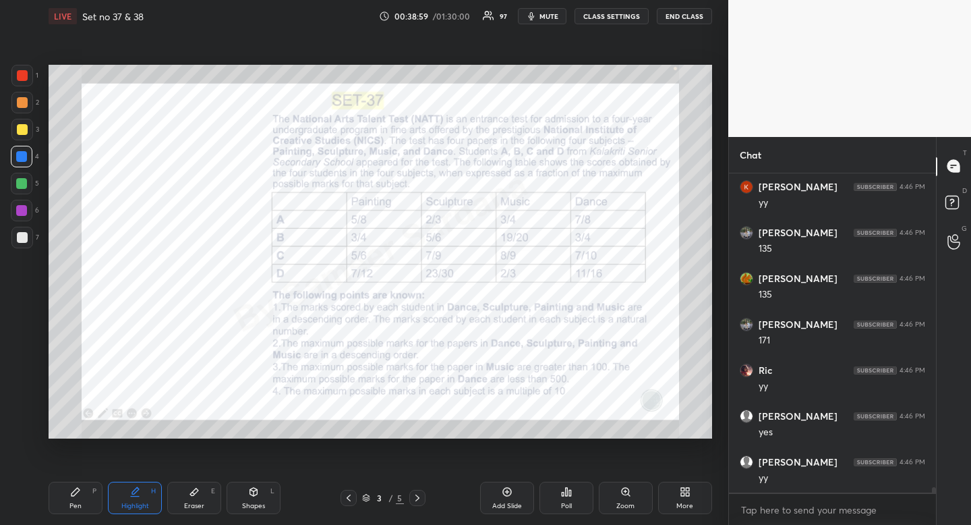
scroll to position [18359, 0]
click at [190, 499] on div "Eraser E" at bounding box center [194, 498] width 54 height 32
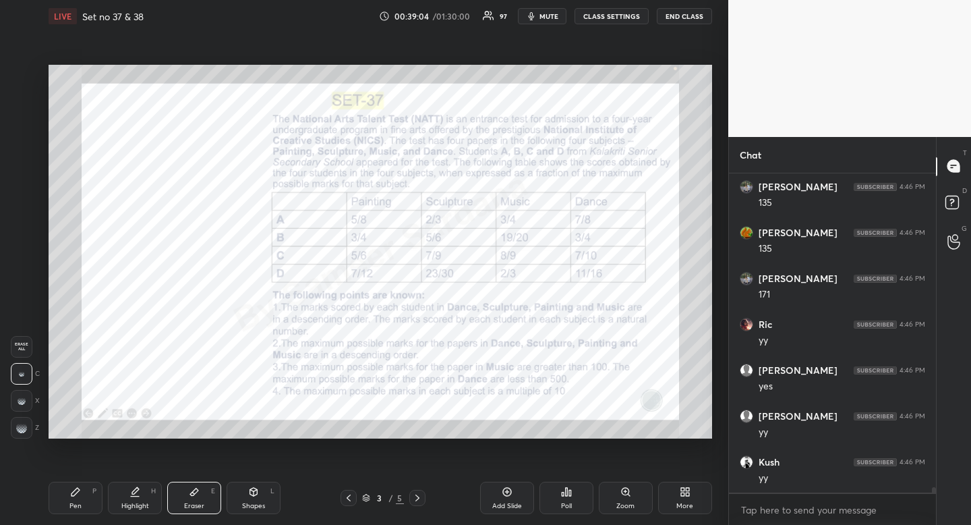
click at [190, 499] on div "Eraser E" at bounding box center [194, 498] width 54 height 32
click at [140, 492] on div "Highlight H" at bounding box center [135, 498] width 54 height 32
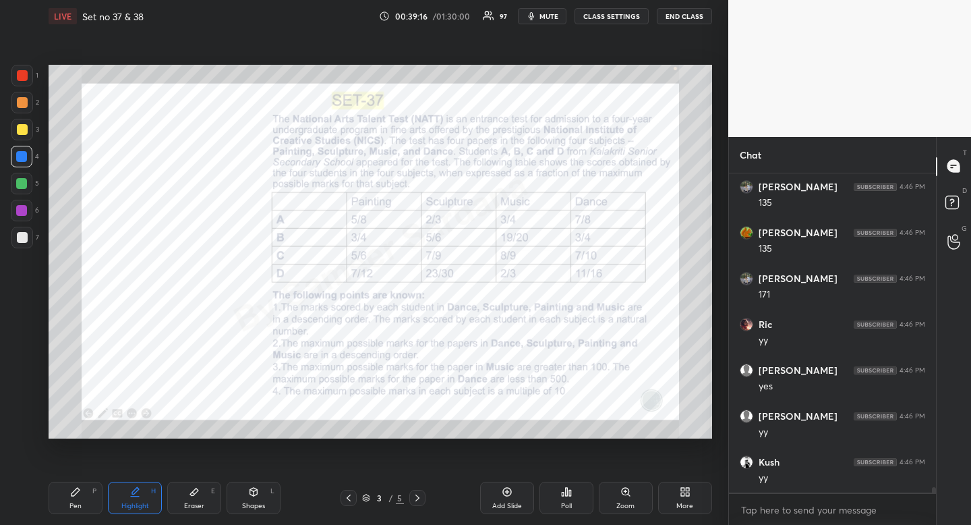
click at [76, 503] on div "Pen" at bounding box center [75, 506] width 12 height 7
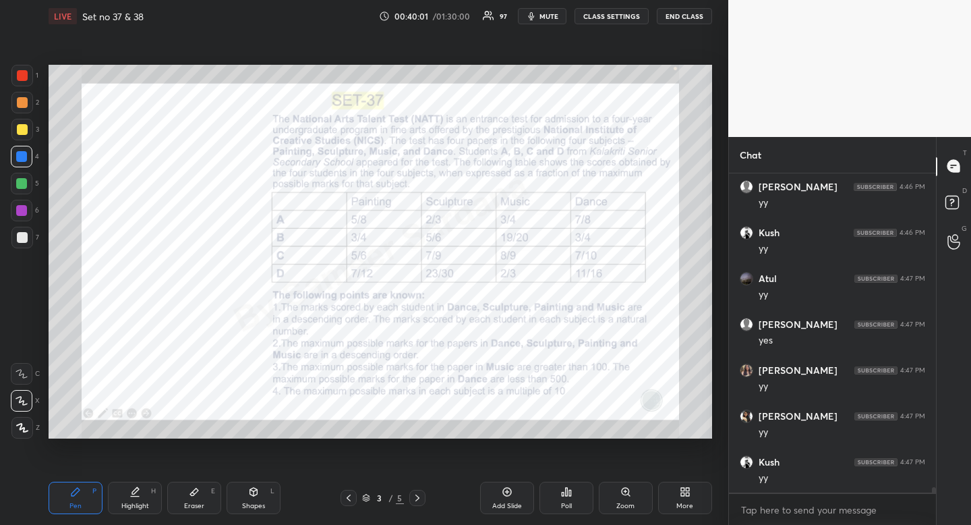
scroll to position [18864, 0]
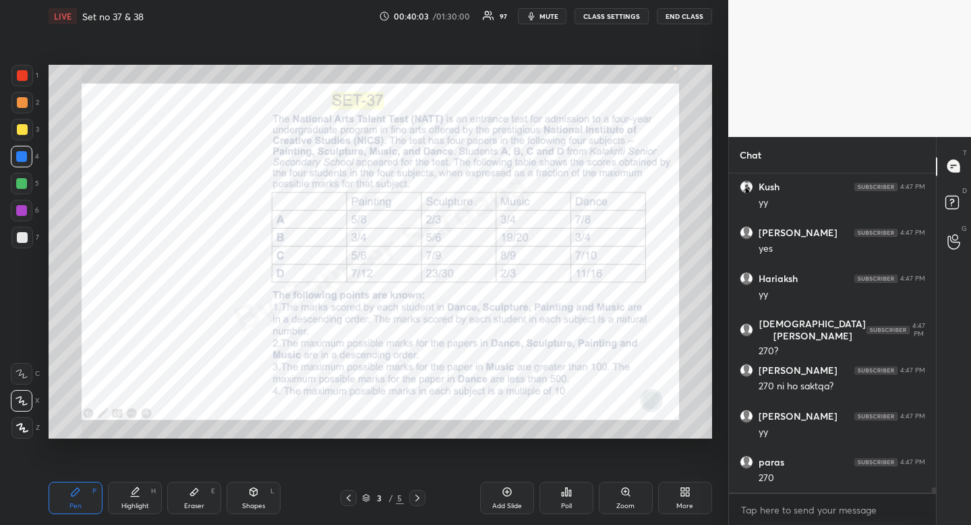
click at [137, 511] on div "Highlight H" at bounding box center [135, 498] width 54 height 32
drag, startPoint x: 142, startPoint y: 512, endPoint x: 165, endPoint y: 467, distance: 50.4
click at [142, 512] on div "Highlight H" at bounding box center [135, 498] width 54 height 32
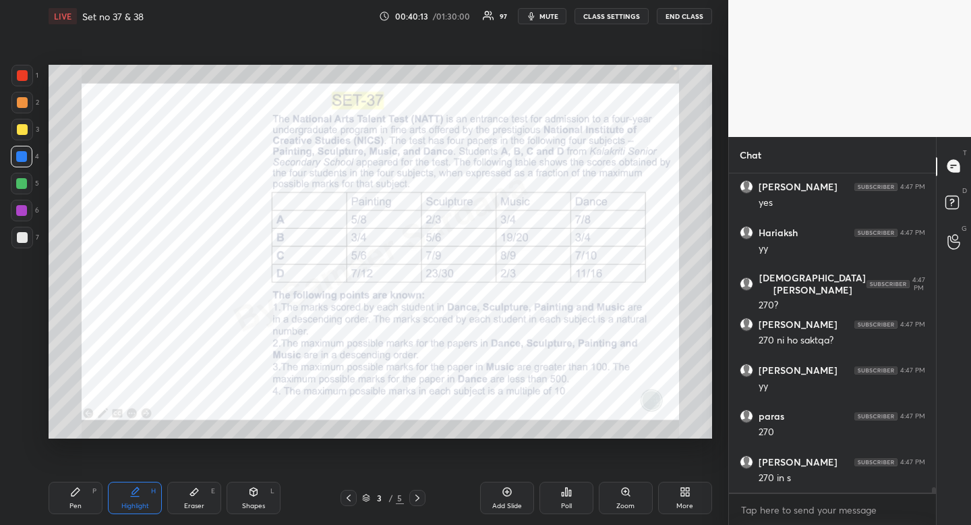
click at [84, 499] on div "Pen P" at bounding box center [76, 498] width 54 height 32
click at [21, 75] on div at bounding box center [22, 75] width 11 height 11
drag, startPoint x: 23, startPoint y: 73, endPoint x: 14, endPoint y: 80, distance: 11.1
click at [23, 73] on div at bounding box center [22, 75] width 11 height 11
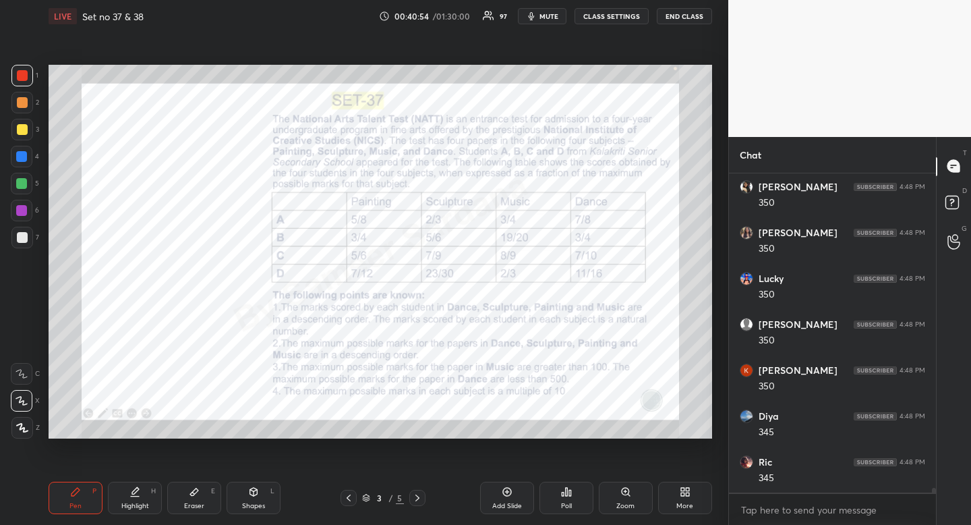
scroll to position [20252, 0]
click at [134, 505] on div "Highlight" at bounding box center [135, 506] width 28 height 7
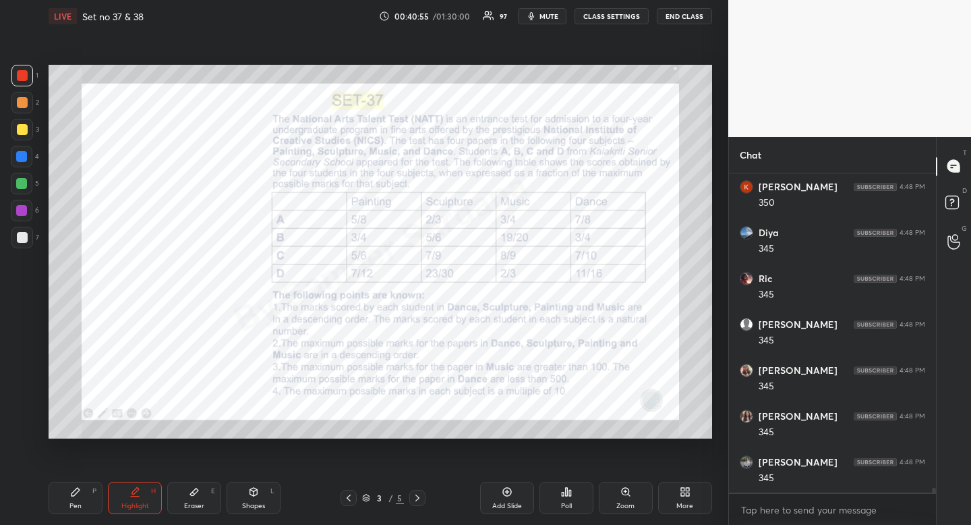
drag, startPoint x: 134, startPoint y: 505, endPoint x: 149, endPoint y: 453, distance: 54.9
click at [134, 505] on div "Highlight" at bounding box center [135, 506] width 28 height 7
click at [80, 498] on div "Pen P" at bounding box center [76, 498] width 54 height 32
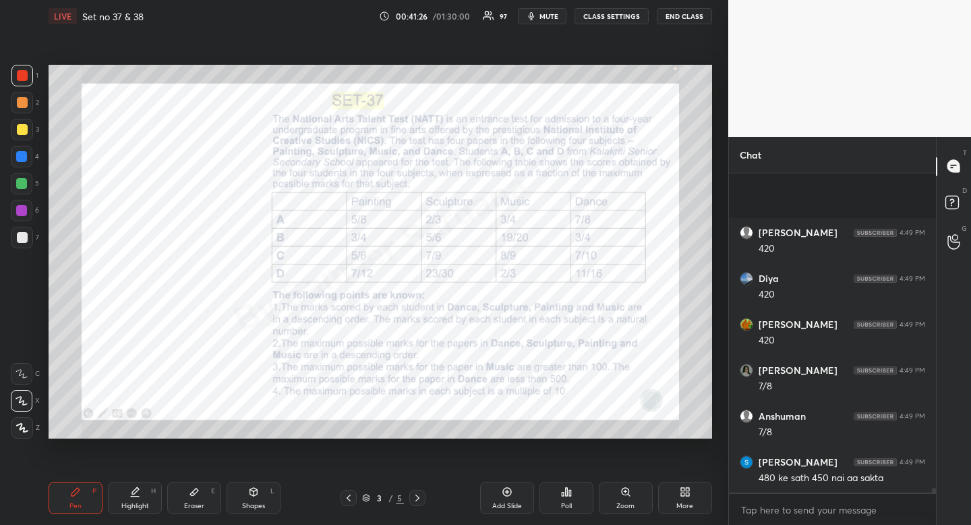
scroll to position [20711, 0]
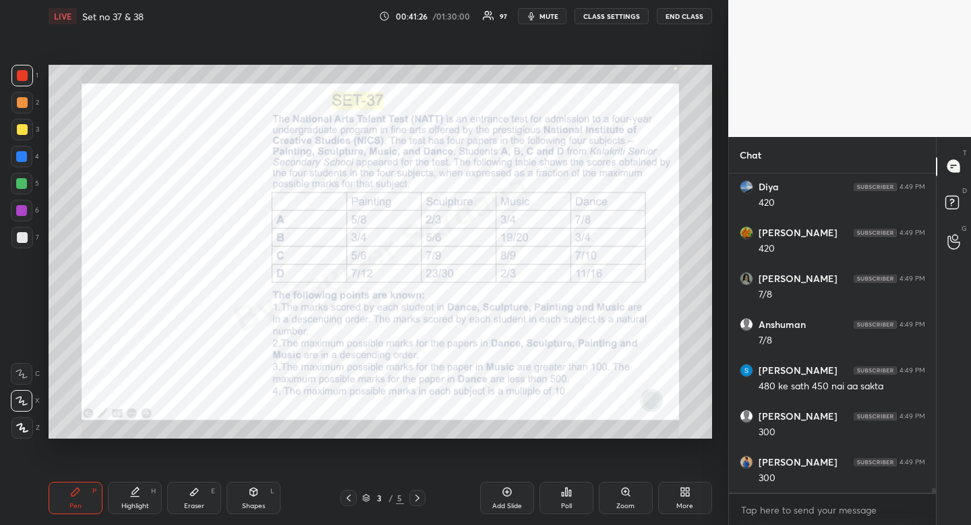
click at [199, 505] on div "Eraser" at bounding box center [194, 506] width 20 height 7
drag, startPoint x: 199, startPoint y: 505, endPoint x: 179, endPoint y: 472, distance: 38.8
click at [199, 505] on div "Eraser" at bounding box center [194, 506] width 20 height 7
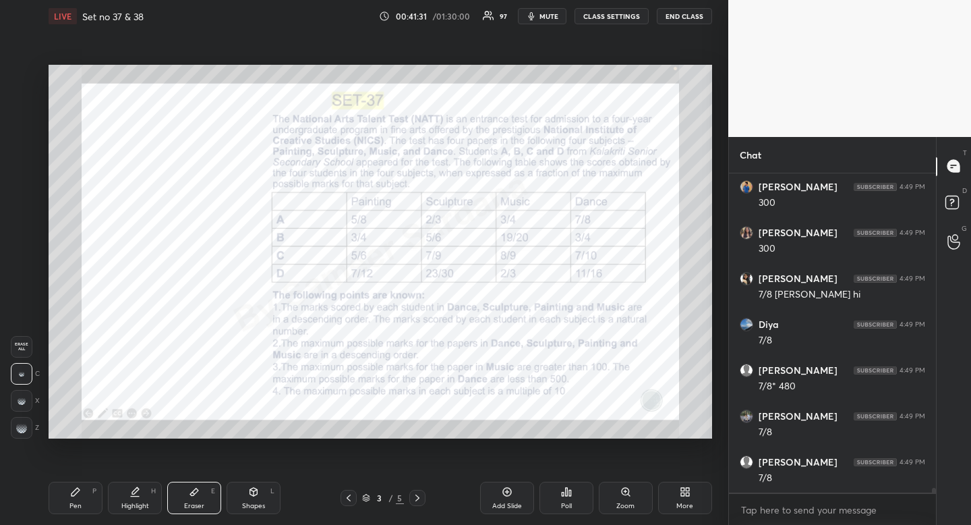
scroll to position [21035, 0]
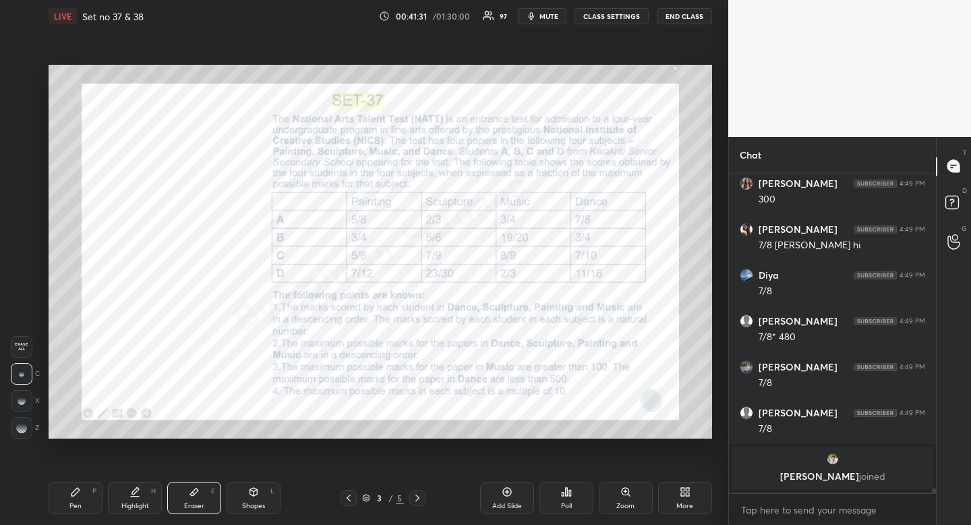
click at [78, 513] on div "Pen P" at bounding box center [76, 498] width 54 height 32
drag, startPoint x: 78, startPoint y: 511, endPoint x: 103, endPoint y: 450, distance: 66.5
click at [78, 511] on div "Pen P" at bounding box center [76, 498] width 54 height 32
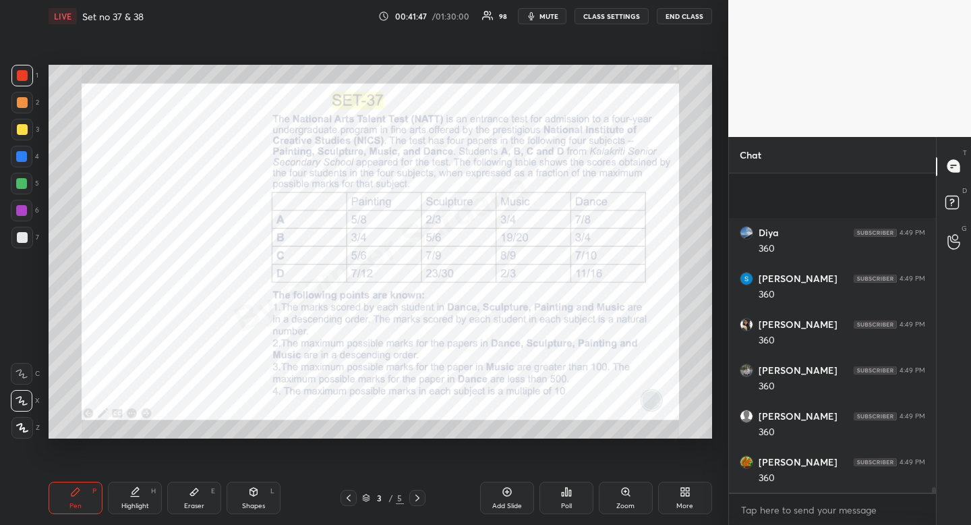
scroll to position [19727, 0]
click at [127, 504] on div "Highlight" at bounding box center [135, 506] width 28 height 7
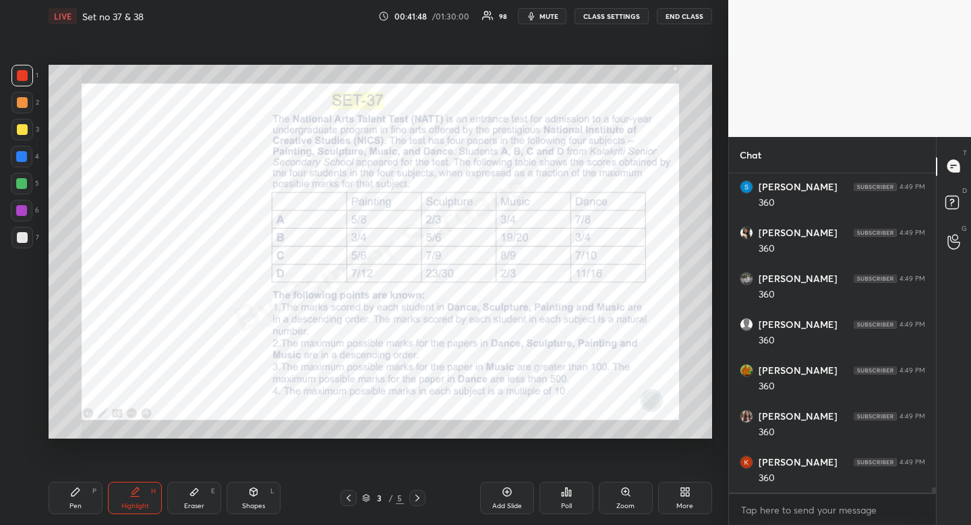
drag, startPoint x: 127, startPoint y: 504, endPoint x: 163, endPoint y: 454, distance: 61.4
click at [127, 504] on div "Highlight" at bounding box center [135, 506] width 28 height 7
click at [201, 499] on div "Eraser E" at bounding box center [194, 498] width 54 height 32
drag, startPoint x: 200, startPoint y: 500, endPoint x: 180, endPoint y: 452, distance: 51.7
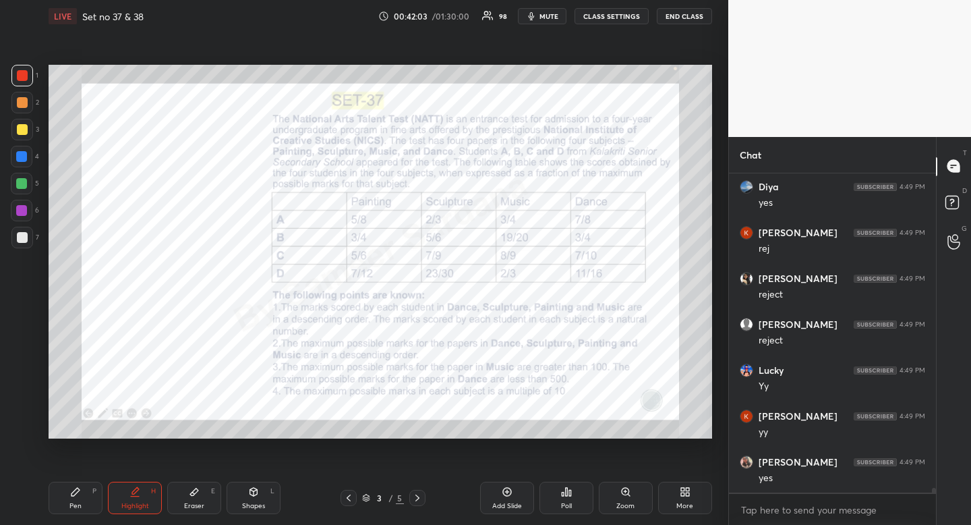
click at [200, 500] on div "Eraser E" at bounding box center [194, 498] width 54 height 32
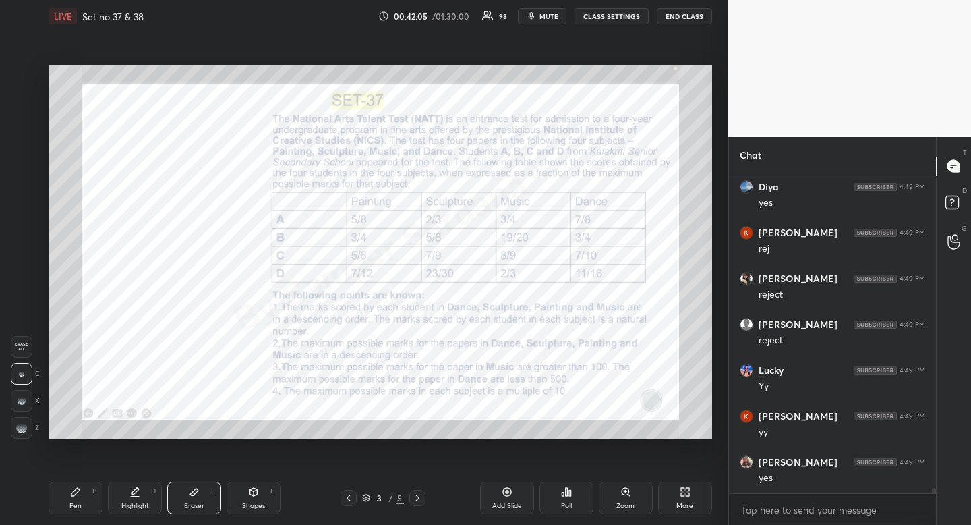
scroll to position [20232, 0]
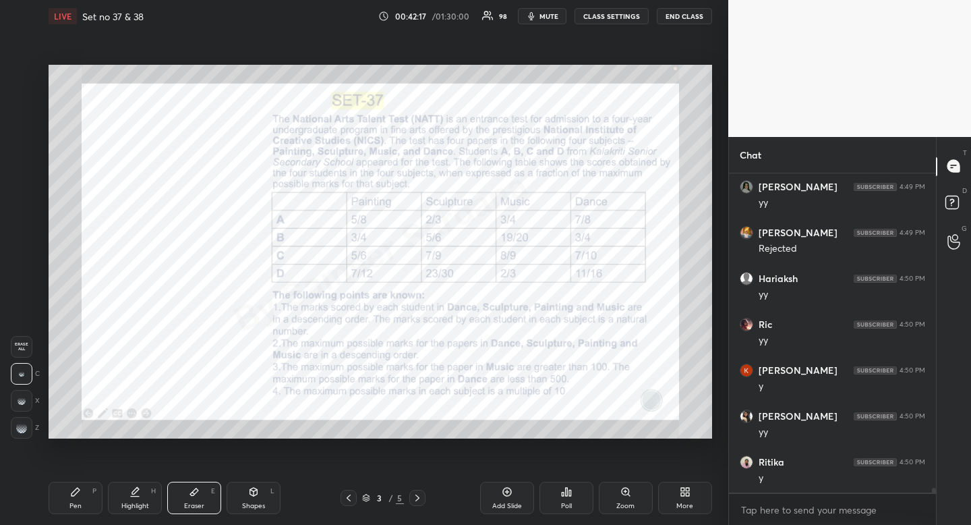
click at [78, 503] on div "Pen" at bounding box center [75, 506] width 12 height 7
drag, startPoint x: 78, startPoint y: 503, endPoint x: 82, endPoint y: 440, distance: 63.6
click at [78, 503] on div "Pen" at bounding box center [75, 506] width 12 height 7
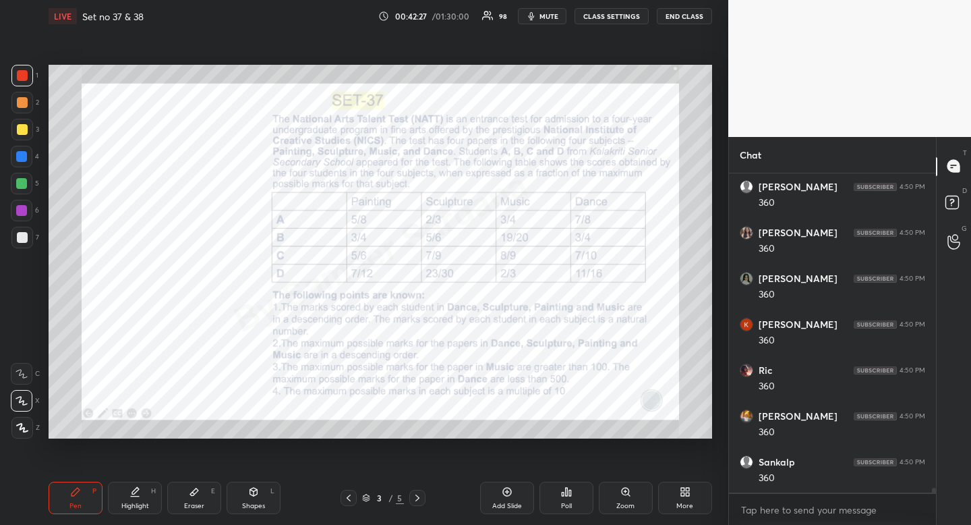
click at [190, 499] on div "Eraser E" at bounding box center [194, 498] width 54 height 32
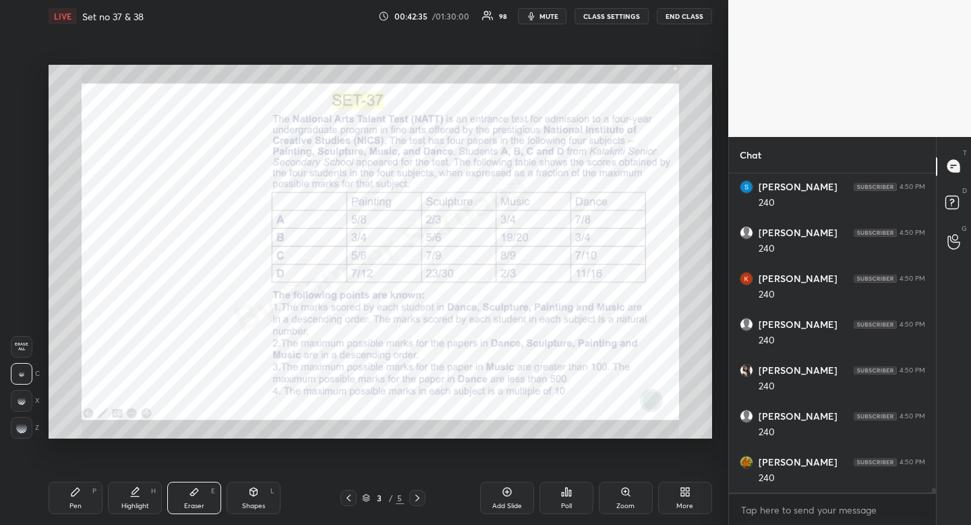
scroll to position [21791, 0]
click at [84, 494] on div "Pen P" at bounding box center [76, 498] width 54 height 32
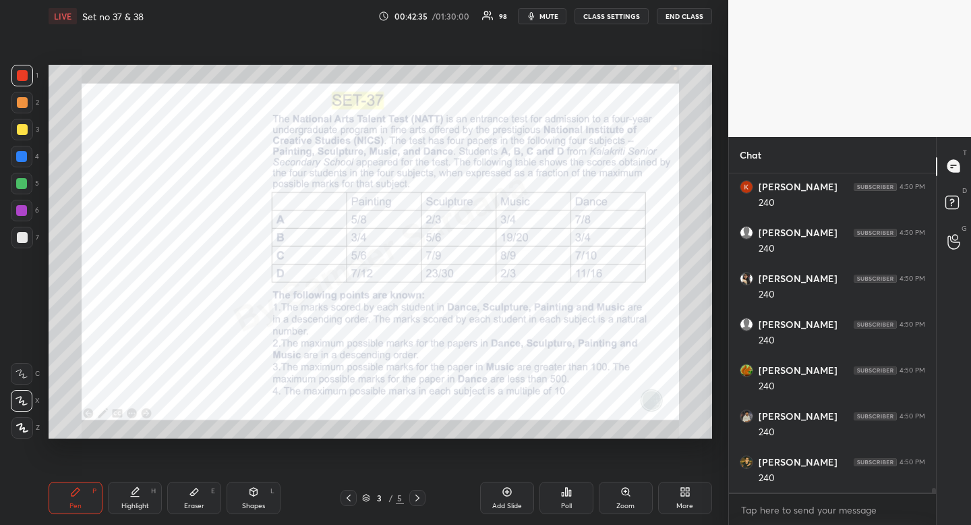
drag, startPoint x: 82, startPoint y: 494, endPoint x: 126, endPoint y: 445, distance: 65.9
click at [89, 490] on div "Pen P" at bounding box center [76, 498] width 54 height 32
click at [140, 488] on icon at bounding box center [135, 491] width 11 height 11
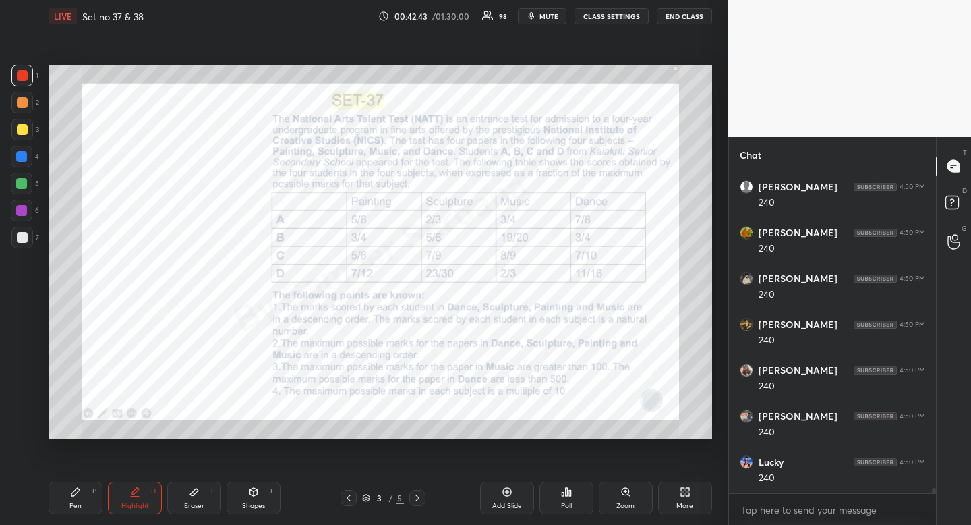
click at [77, 503] on div "Pen" at bounding box center [75, 506] width 12 height 7
click at [134, 504] on div "Highlight" at bounding box center [135, 506] width 28 height 7
drag, startPoint x: 134, startPoint y: 505, endPoint x: 188, endPoint y: 438, distance: 86.3
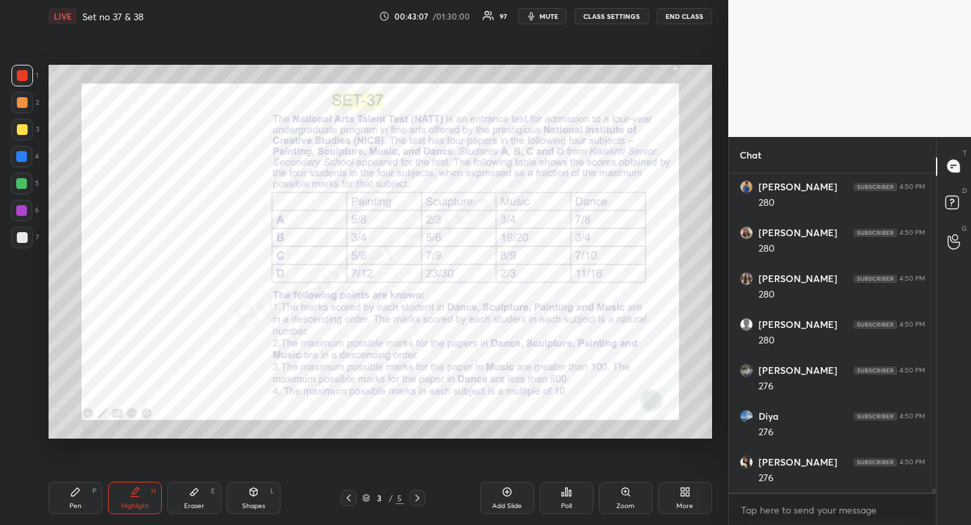
click at [139, 499] on div "Highlight H" at bounding box center [135, 498] width 54 height 32
click at [65, 504] on div "Pen P" at bounding box center [76, 498] width 54 height 32
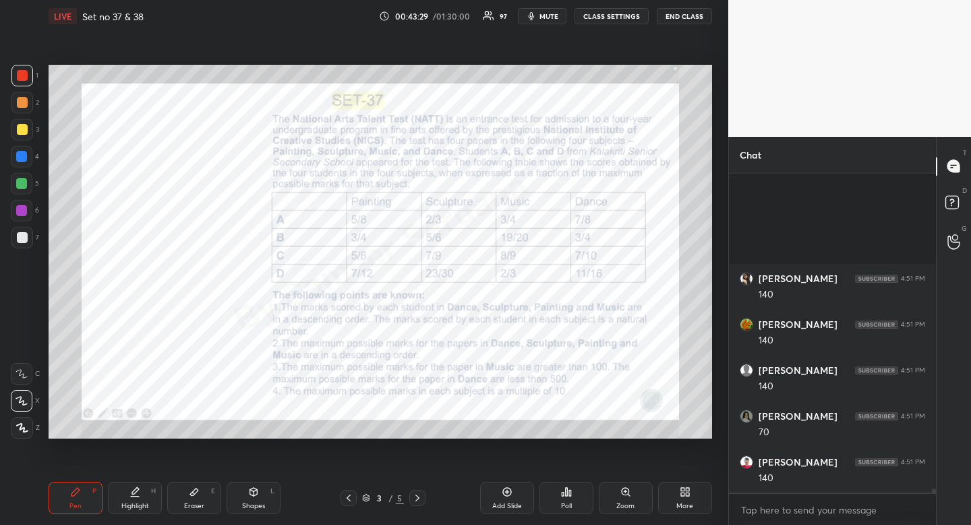
scroll to position [24360, 0]
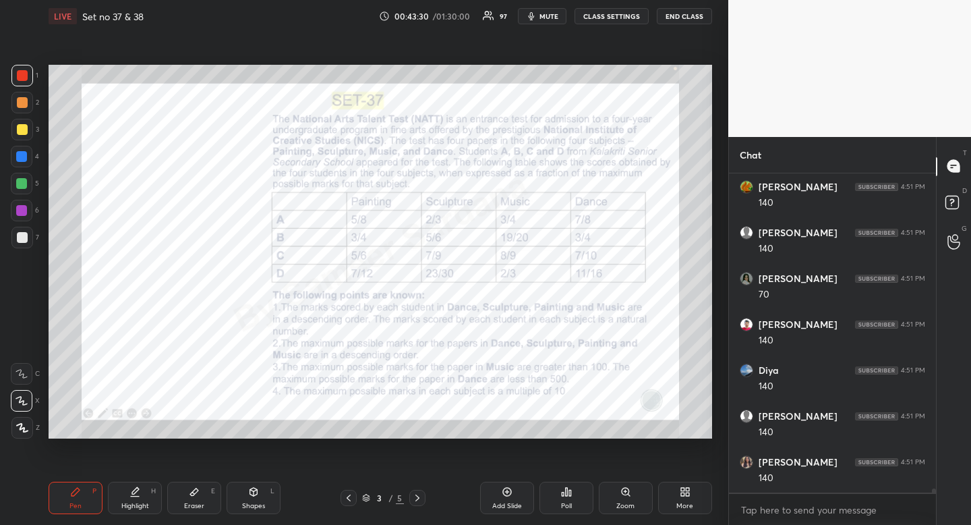
click at [127, 500] on div "Highlight H" at bounding box center [135, 498] width 54 height 32
drag, startPoint x: 127, startPoint y: 500, endPoint x: 128, endPoint y: 455, distance: 45.2
click at [127, 494] on div "Highlight H" at bounding box center [135, 498] width 54 height 32
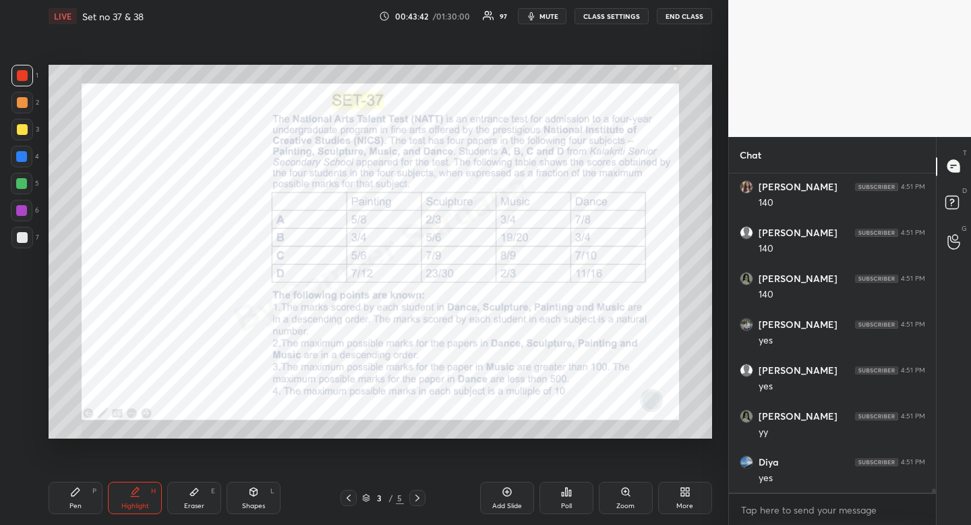
scroll to position [24681, 0]
click at [185, 503] on div "Eraser" at bounding box center [194, 506] width 20 height 7
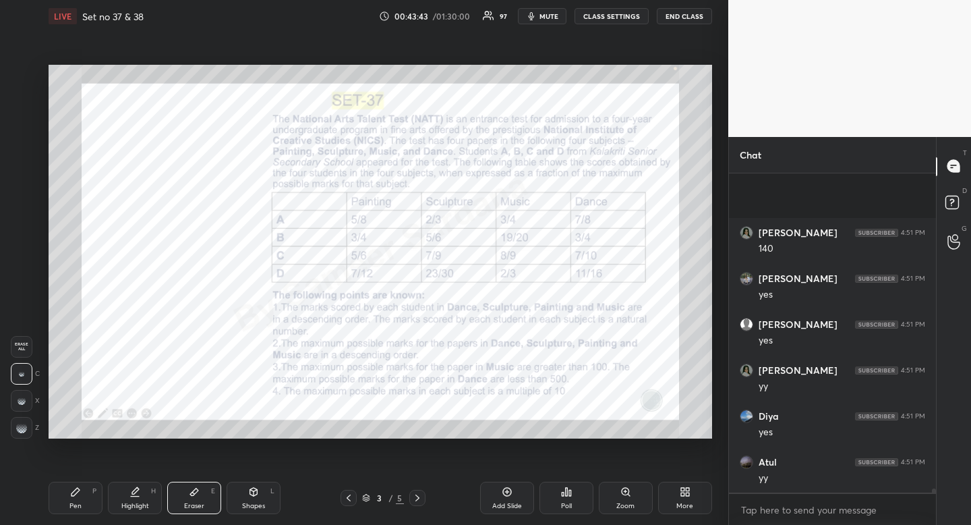
scroll to position [24773, 0]
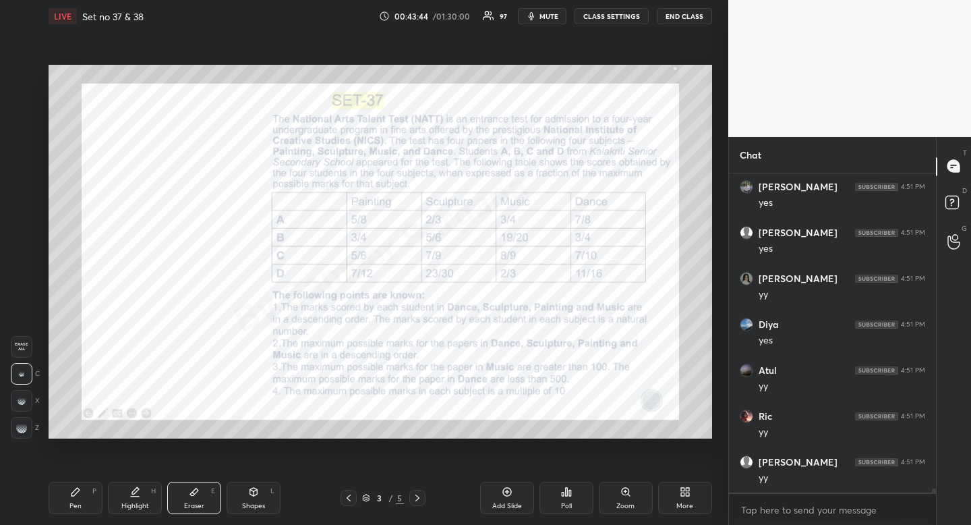
click at [130, 505] on div "Highlight" at bounding box center [135, 506] width 28 height 7
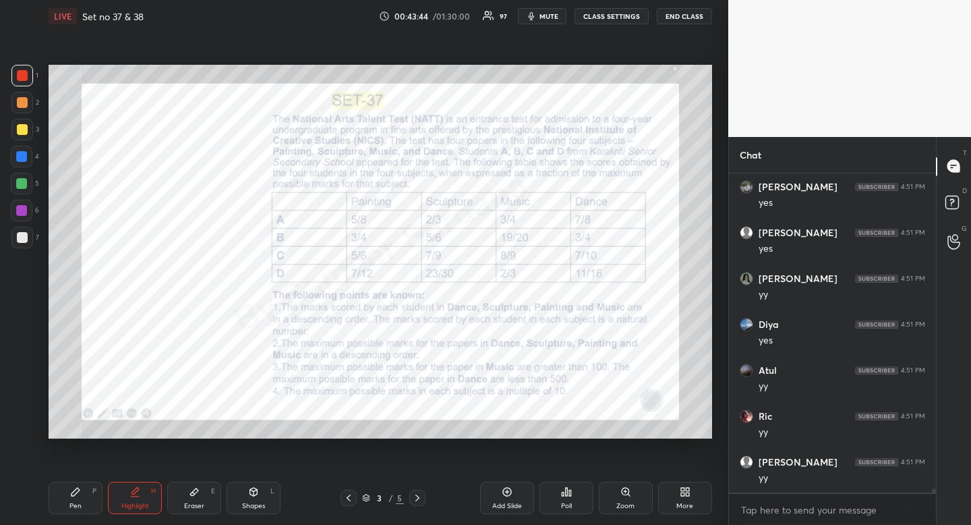
drag, startPoint x: 130, startPoint y: 505, endPoint x: 152, endPoint y: 460, distance: 50.4
click at [130, 505] on div "Highlight" at bounding box center [135, 506] width 28 height 7
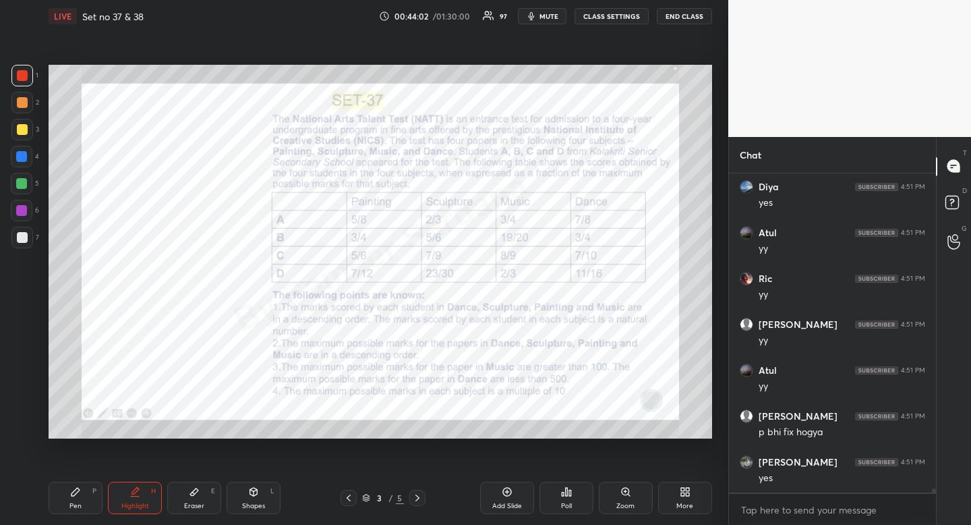
click at [136, 503] on div "Highlight" at bounding box center [135, 506] width 28 height 7
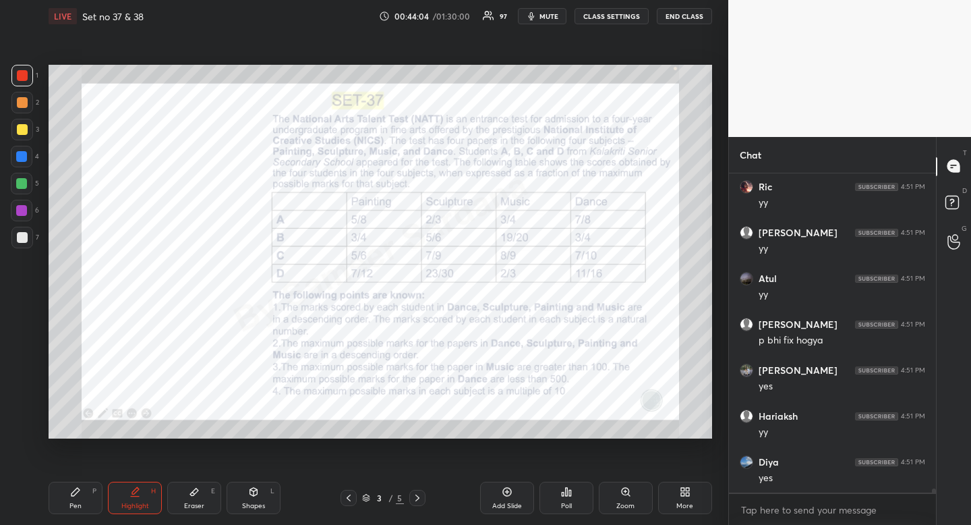
click at [191, 501] on div "Eraser E" at bounding box center [194, 498] width 54 height 32
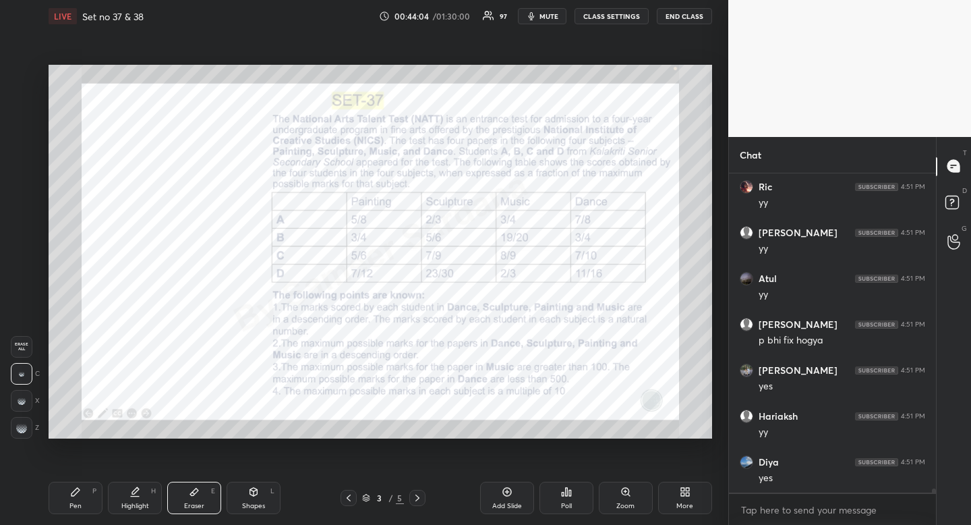
drag, startPoint x: 191, startPoint y: 501, endPoint x: 173, endPoint y: 476, distance: 30.9
click at [191, 501] on div "Eraser E" at bounding box center [194, 498] width 54 height 32
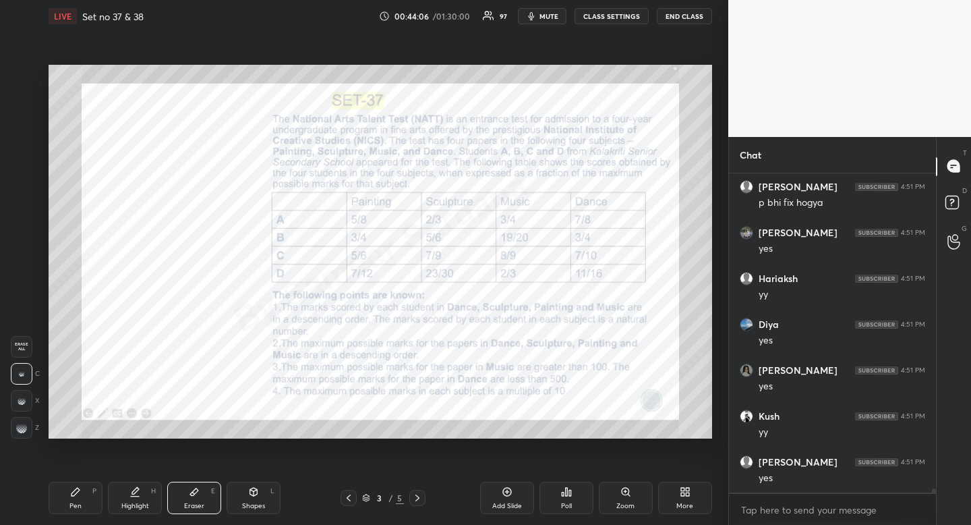
click at [65, 504] on div "Pen P" at bounding box center [76, 498] width 54 height 32
drag, startPoint x: 65, startPoint y: 504, endPoint x: 72, endPoint y: 497, distance: 9.5
click at [65, 504] on div "Pen P" at bounding box center [76, 498] width 54 height 32
click at [18, 155] on div at bounding box center [21, 156] width 11 height 11
drag, startPoint x: 18, startPoint y: 155, endPoint x: 8, endPoint y: 158, distance: 9.8
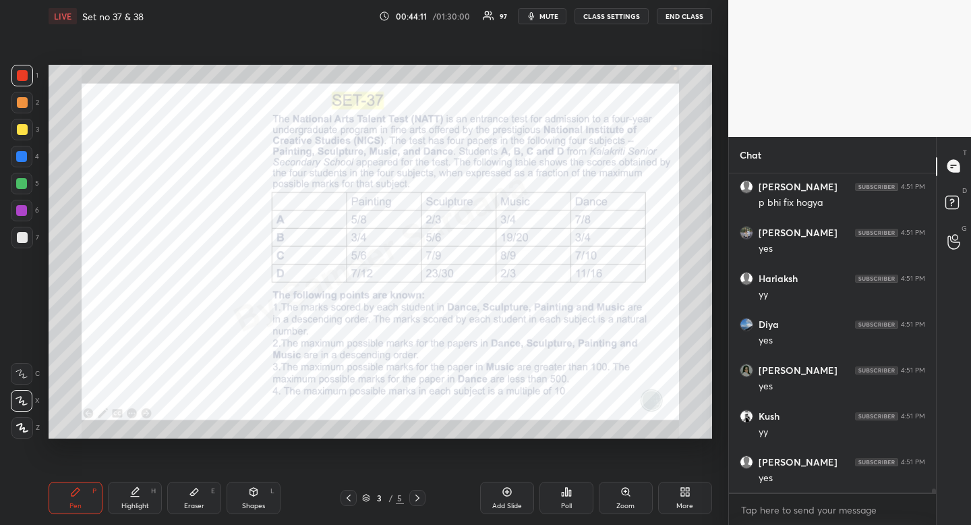
click at [18, 155] on div at bounding box center [21, 156] width 11 height 11
click at [196, 500] on div "Eraser E" at bounding box center [194, 498] width 54 height 32
drag, startPoint x: 196, startPoint y: 500, endPoint x: 171, endPoint y: 454, distance: 52.2
click at [196, 500] on div "Eraser E" at bounding box center [194, 498] width 54 height 32
click at [74, 504] on div "Pen" at bounding box center [75, 506] width 12 height 7
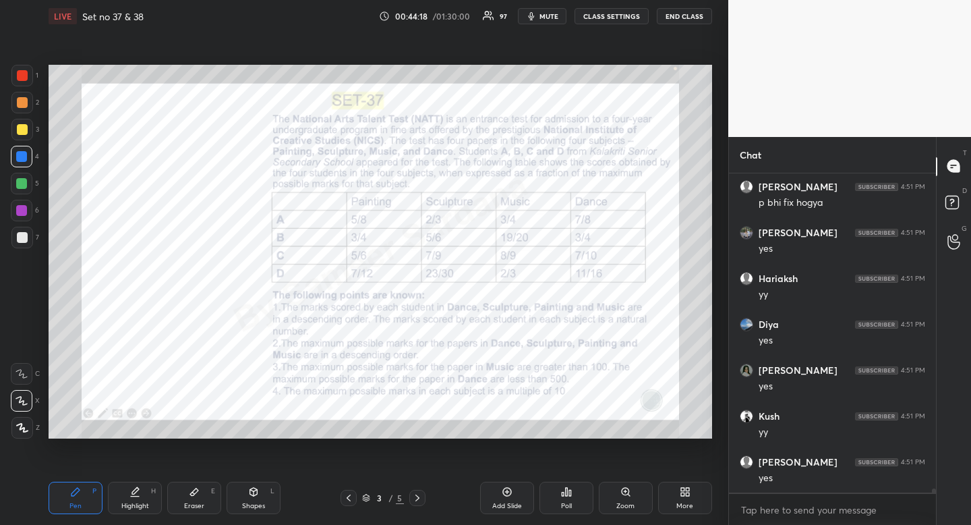
drag, startPoint x: 74, startPoint y: 504, endPoint x: 77, endPoint y: 480, distance: 24.5
click at [74, 504] on div "Pen" at bounding box center [75, 506] width 12 height 7
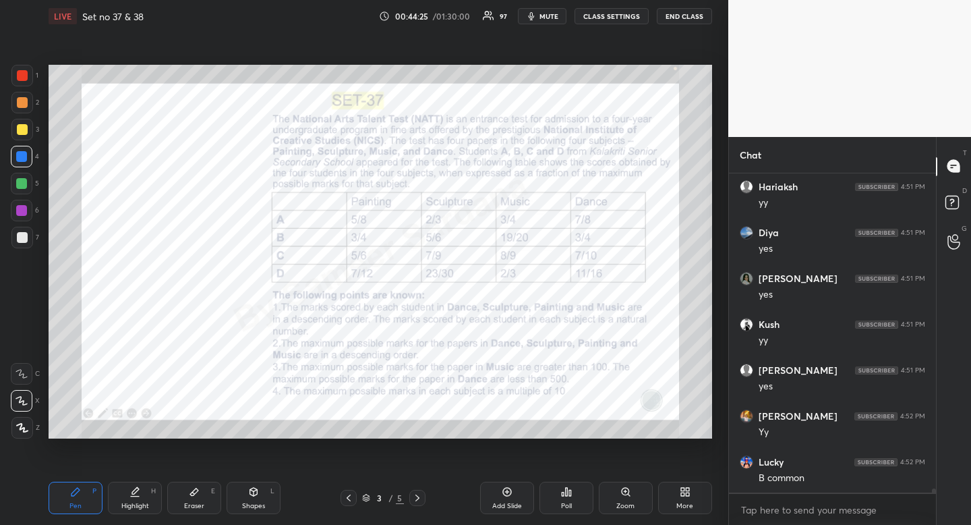
scroll to position [25277, 0]
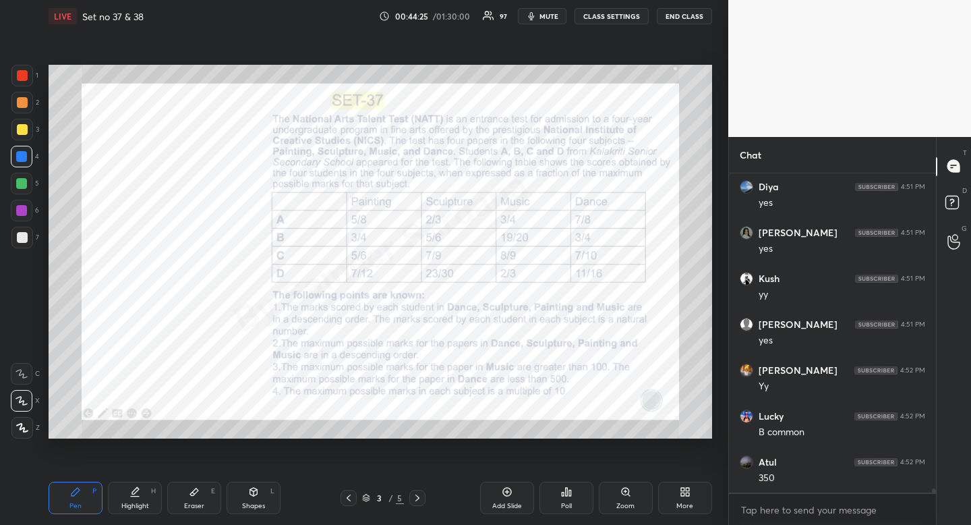
click at [21, 71] on div at bounding box center [22, 75] width 11 height 11
drag, startPoint x: 21, startPoint y: 71, endPoint x: 11, endPoint y: 98, distance: 28.6
click at [21, 71] on div at bounding box center [22, 75] width 11 height 11
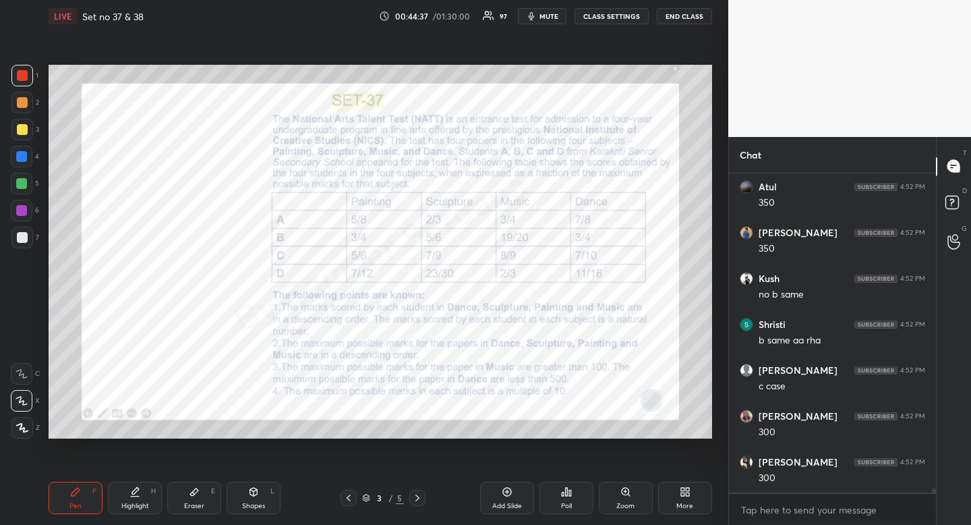
scroll to position [25599, 0]
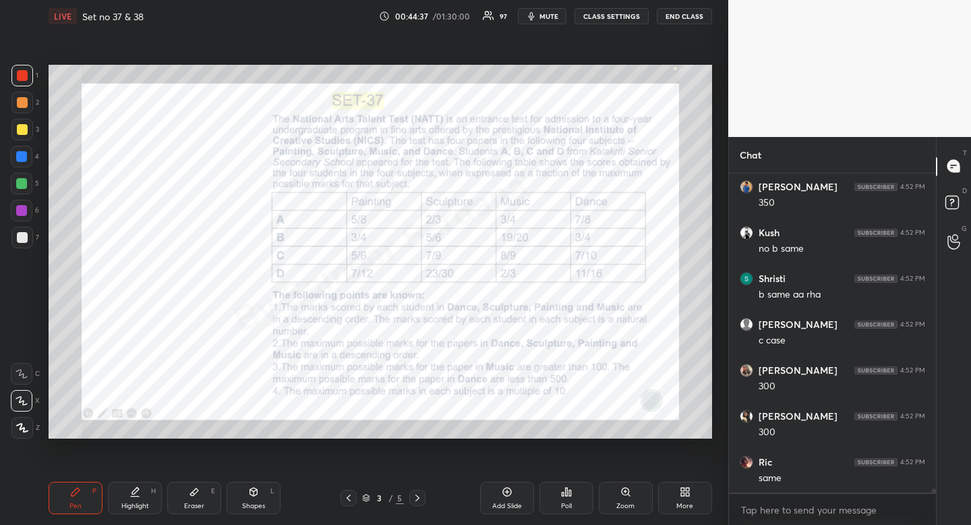
click at [194, 507] on div "Eraser" at bounding box center [194, 506] width 20 height 7
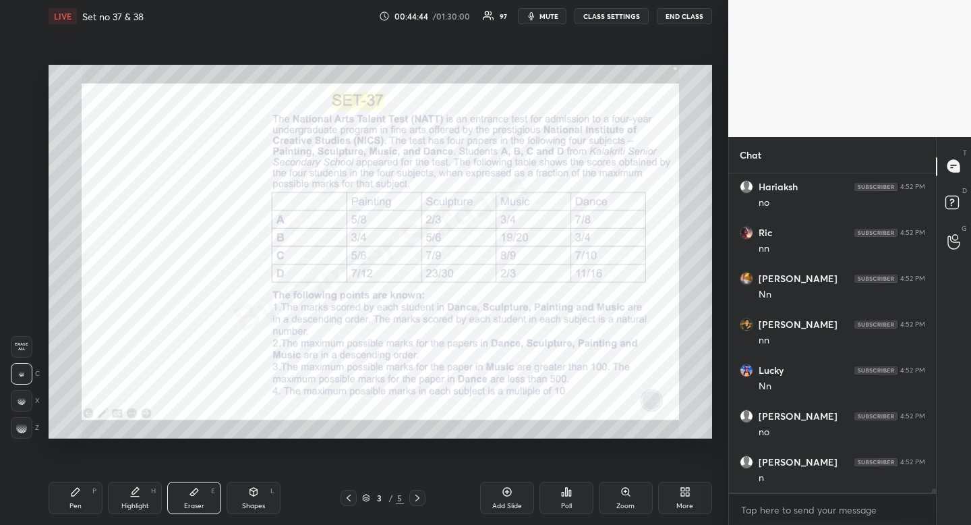
scroll to position [26562, 0]
click at [128, 503] on div "Highlight" at bounding box center [135, 506] width 28 height 7
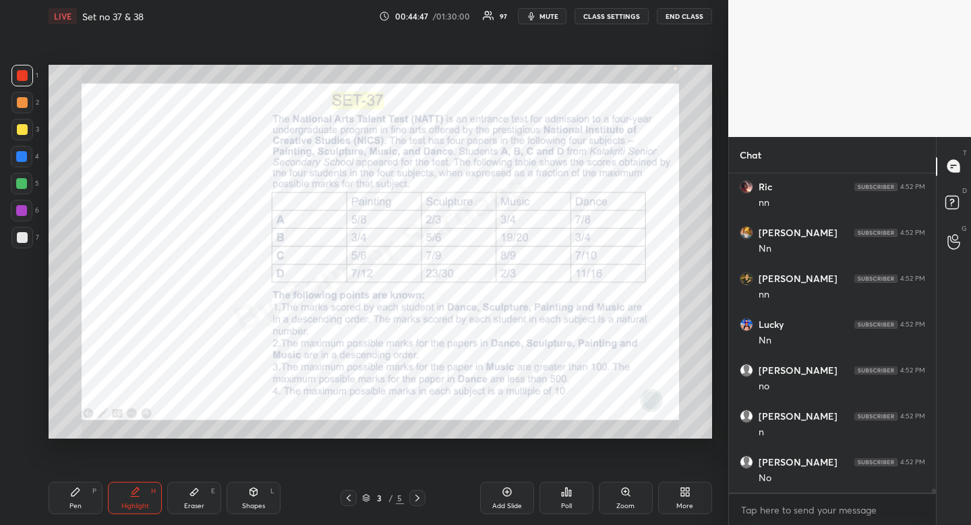
click at [77, 499] on div "Pen P" at bounding box center [76, 498] width 54 height 32
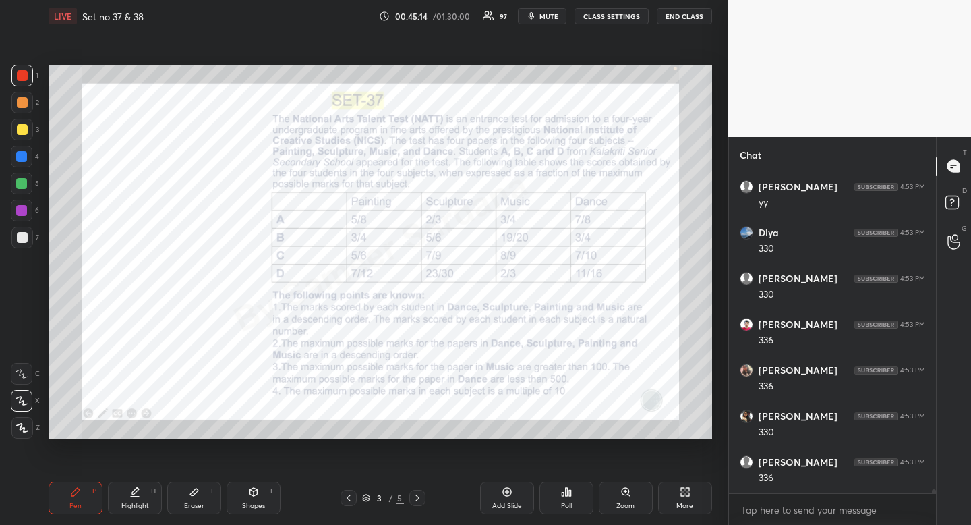
scroll to position [28213, 0]
click at [22, 158] on div at bounding box center [21, 156] width 11 height 11
click at [65, 496] on div "Pen P" at bounding box center [76, 498] width 54 height 32
click at [66, 496] on div "Pen P" at bounding box center [76, 498] width 54 height 32
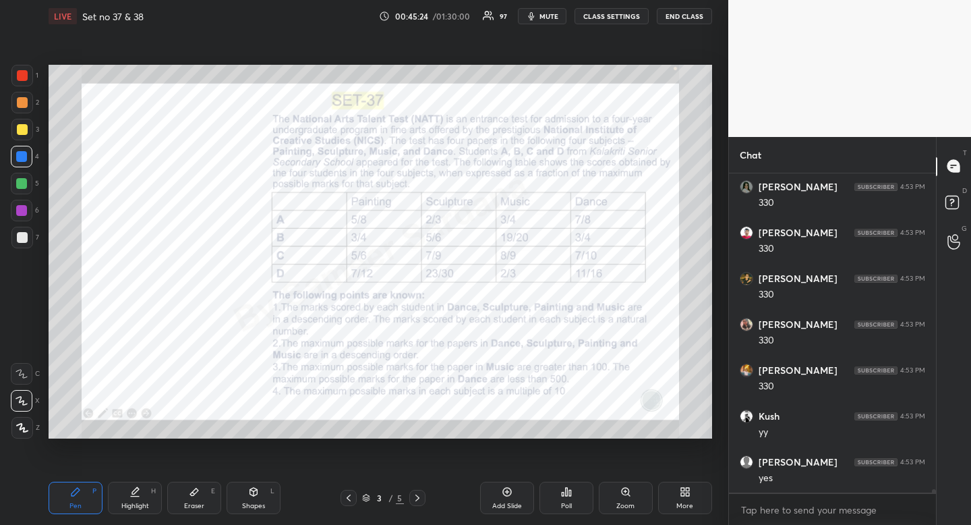
click at [19, 75] on div at bounding box center [22, 75] width 11 height 11
drag, startPoint x: 19, startPoint y: 75, endPoint x: 11, endPoint y: 90, distance: 17.2
click at [19, 75] on div at bounding box center [22, 75] width 11 height 11
drag, startPoint x: 139, startPoint y: 511, endPoint x: 152, endPoint y: 444, distance: 68.1
click at [138, 509] on div "Highlight H" at bounding box center [135, 498] width 54 height 32
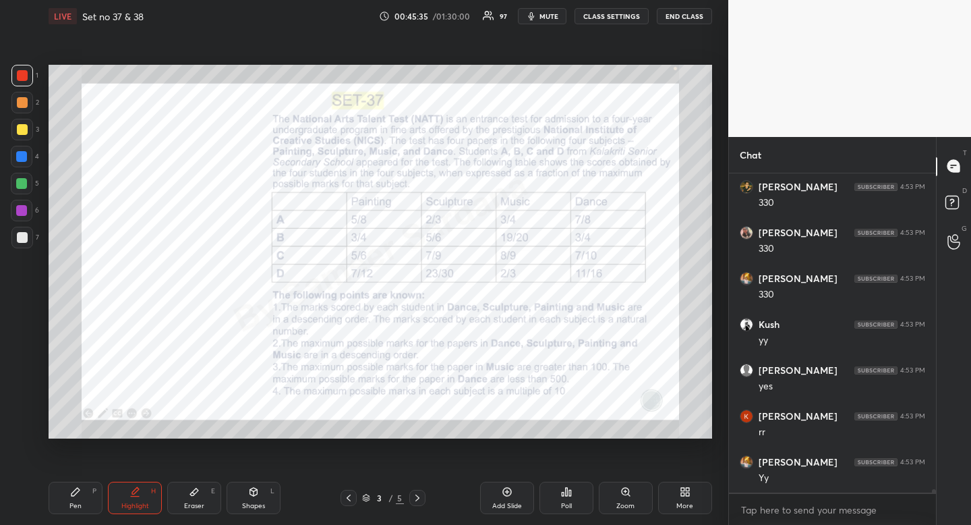
click at [142, 501] on div "Highlight H" at bounding box center [135, 498] width 54 height 32
click at [69, 504] on div "Pen P" at bounding box center [76, 498] width 54 height 32
drag, startPoint x: 69, startPoint y: 504, endPoint x: 90, endPoint y: 487, distance: 27.4
click at [69, 504] on div "Pen P" at bounding box center [76, 498] width 54 height 32
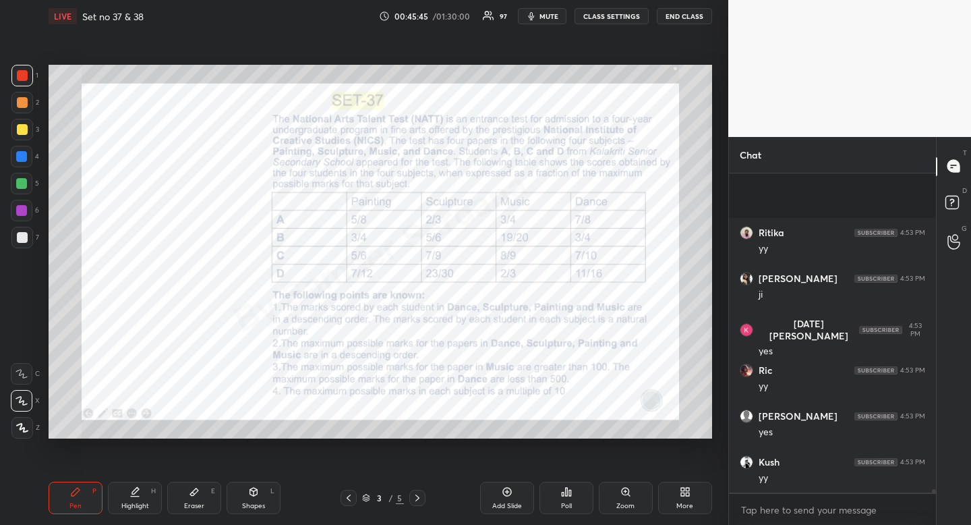
scroll to position [29131, 0]
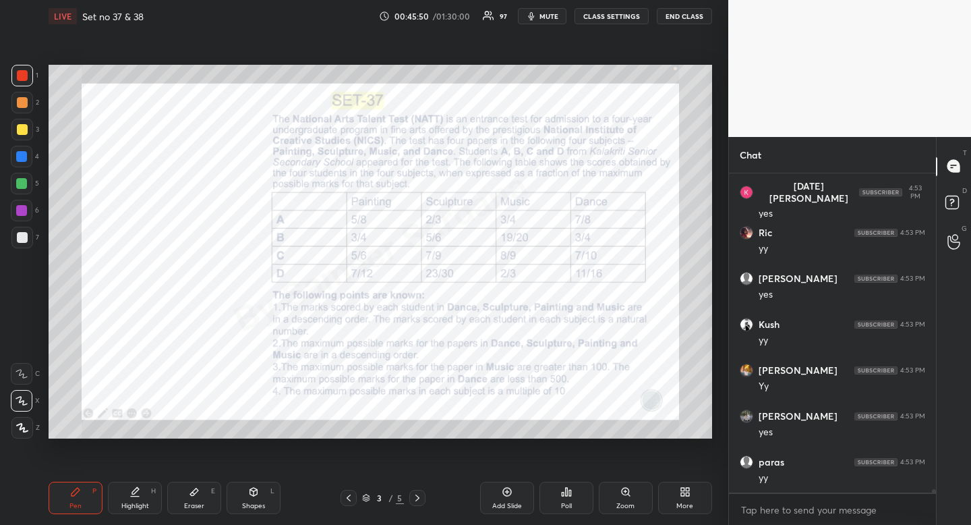
click at [131, 496] on icon at bounding box center [135, 496] width 8 height 0
drag, startPoint x: 131, startPoint y: 496, endPoint x: 128, endPoint y: 488, distance: 7.9
click at [128, 488] on div "Highlight H" at bounding box center [135, 498] width 54 height 32
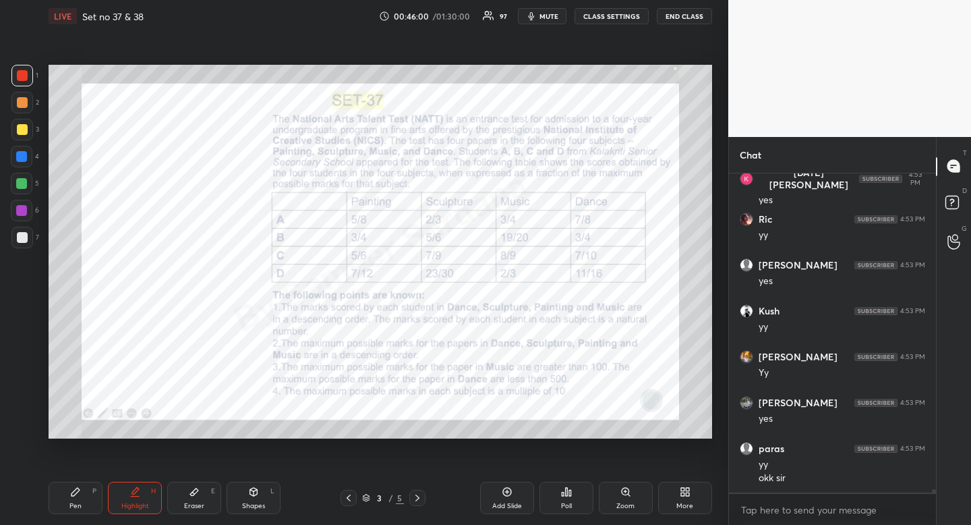
drag, startPoint x: 136, startPoint y: 494, endPoint x: 144, endPoint y: 481, distance: 15.2
click at [136, 494] on icon at bounding box center [135, 491] width 11 height 11
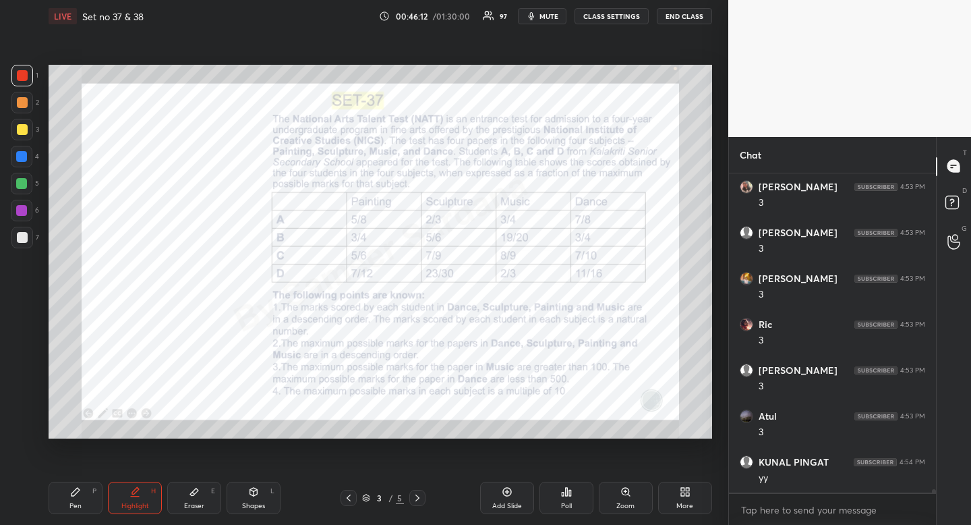
scroll to position [29970, 0]
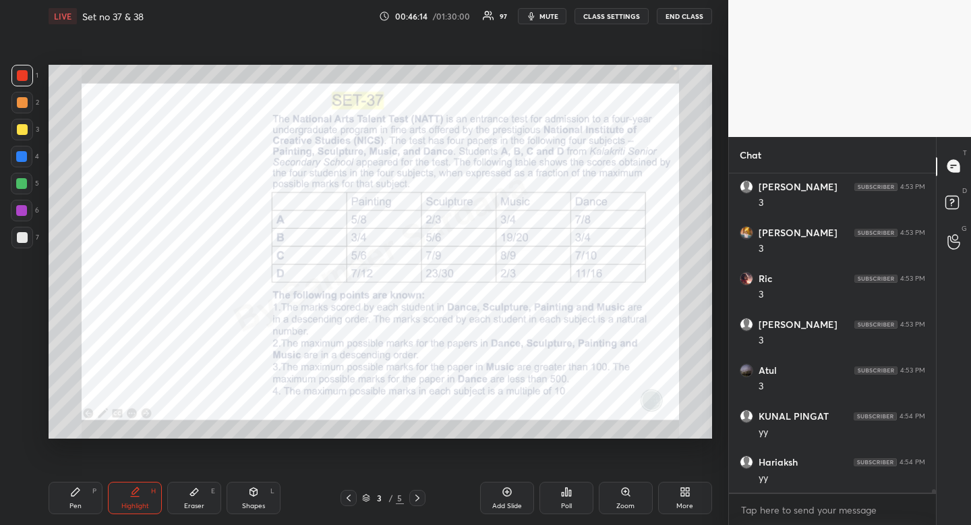
click at [418, 496] on icon at bounding box center [417, 497] width 11 height 11
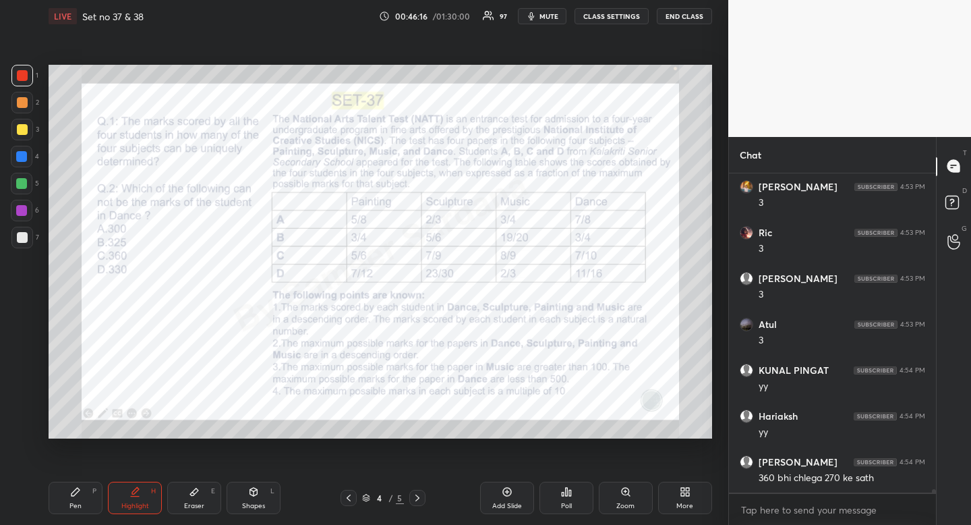
scroll to position [30062, 0]
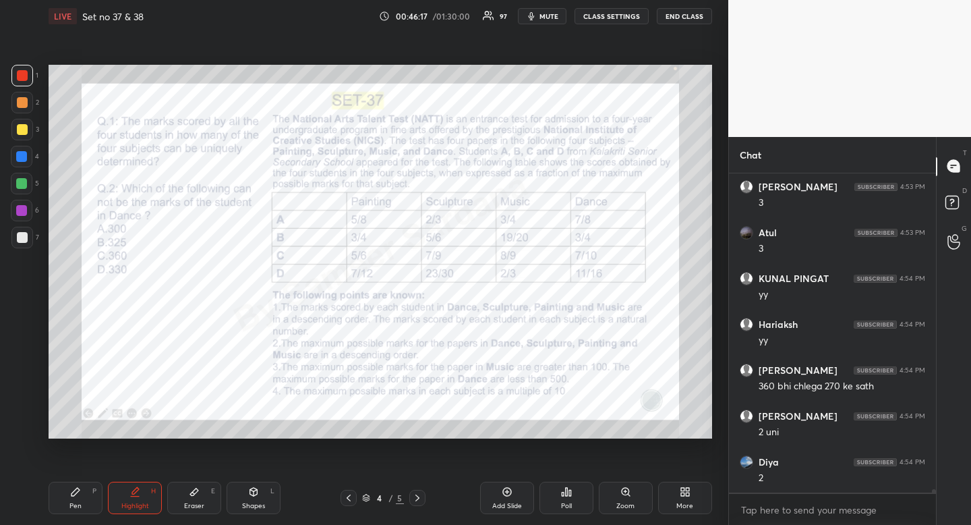
click at [348, 497] on icon at bounding box center [348, 497] width 11 height 11
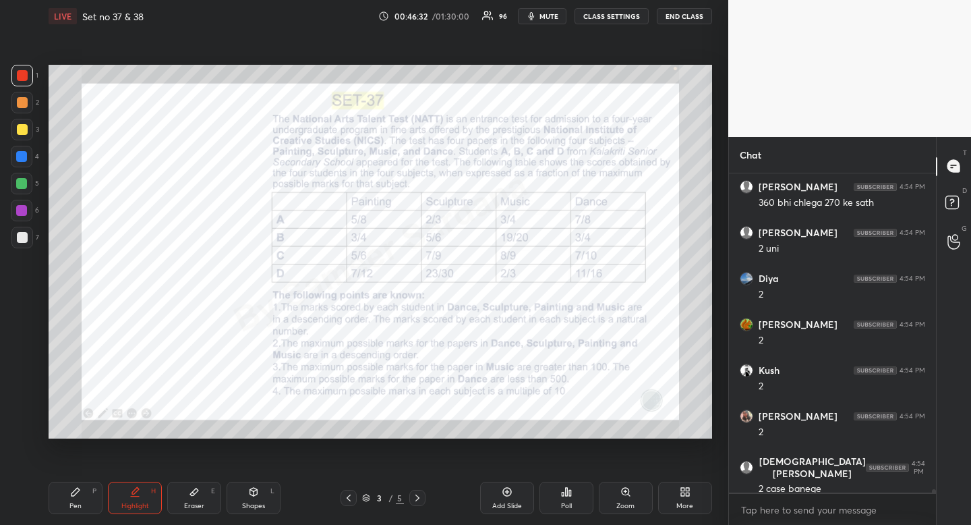
scroll to position [30337, 0]
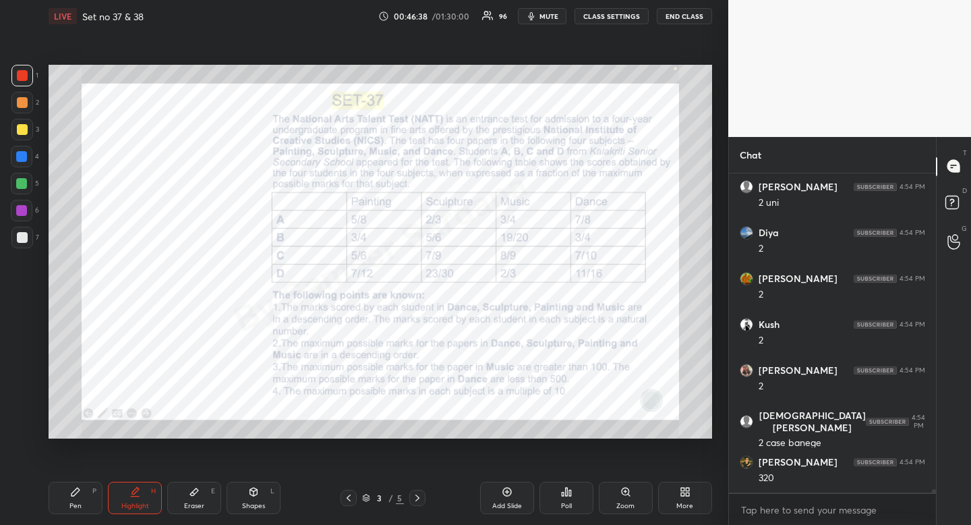
click at [74, 504] on div "Pen" at bounding box center [75, 506] width 12 height 7
click at [22, 152] on div at bounding box center [21, 156] width 11 height 11
drag, startPoint x: 22, startPoint y: 152, endPoint x: 40, endPoint y: 167, distance: 23.5
click at [21, 158] on div at bounding box center [21, 156] width 11 height 11
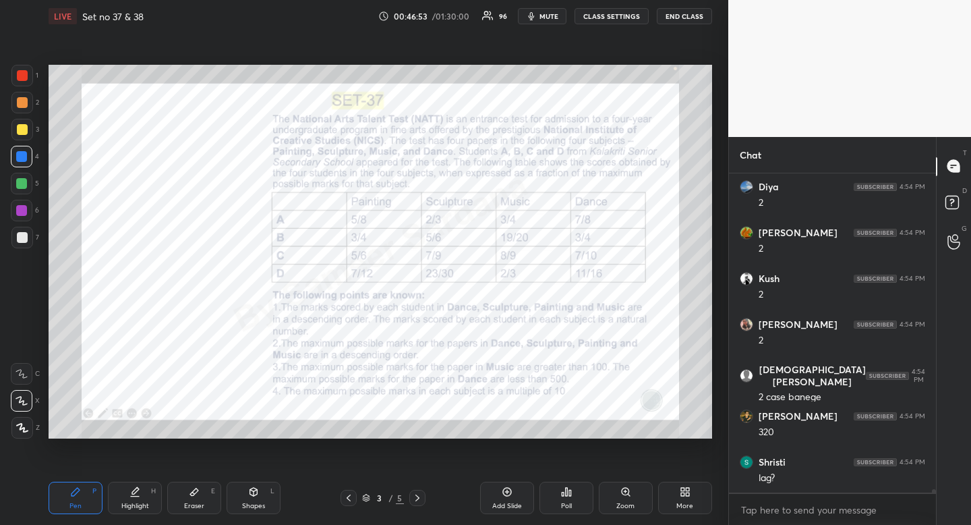
scroll to position [30429, 0]
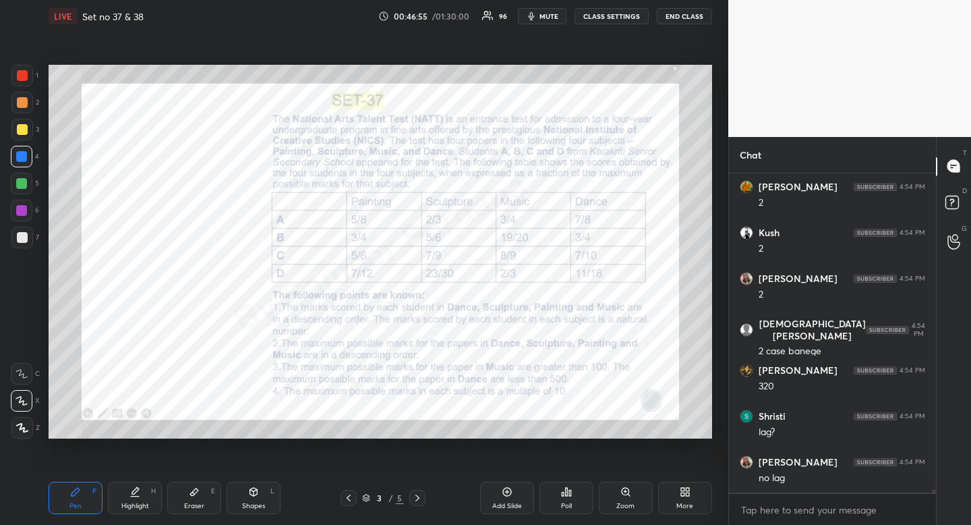
click at [131, 499] on div "Highlight H" at bounding box center [135, 498] width 54 height 32
drag, startPoint x: 131, startPoint y: 499, endPoint x: 142, endPoint y: 477, distance: 24.1
click at [131, 499] on div "Highlight H" at bounding box center [135, 498] width 54 height 32
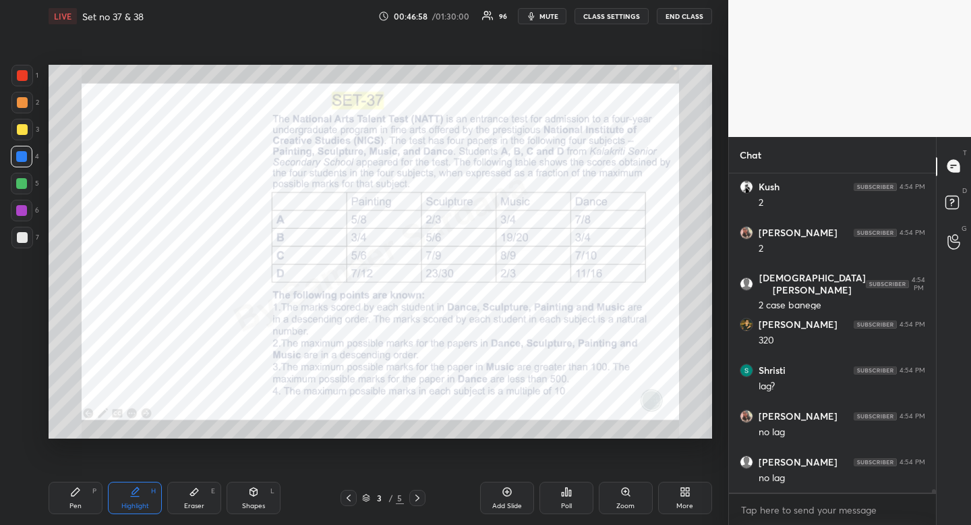
scroll to position [30520, 0]
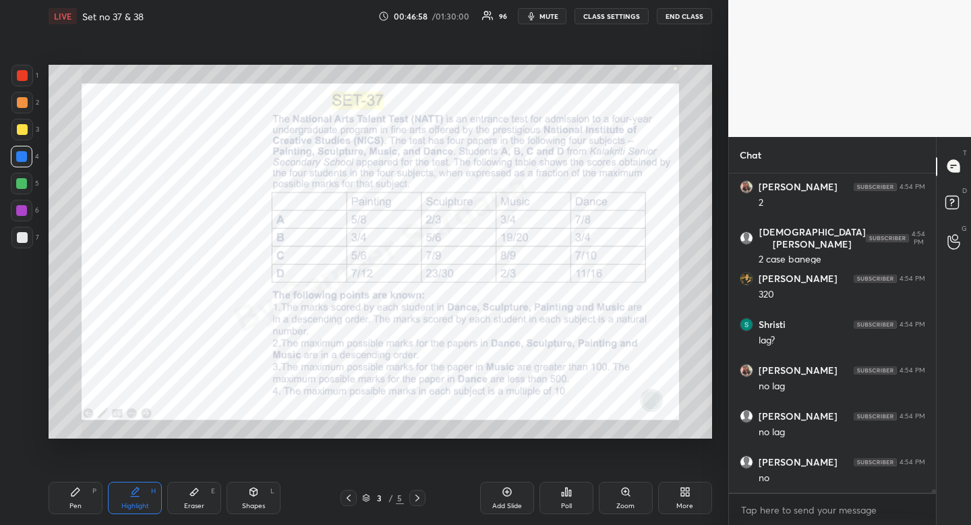
click at [196, 505] on div "Eraser" at bounding box center [194, 506] width 20 height 7
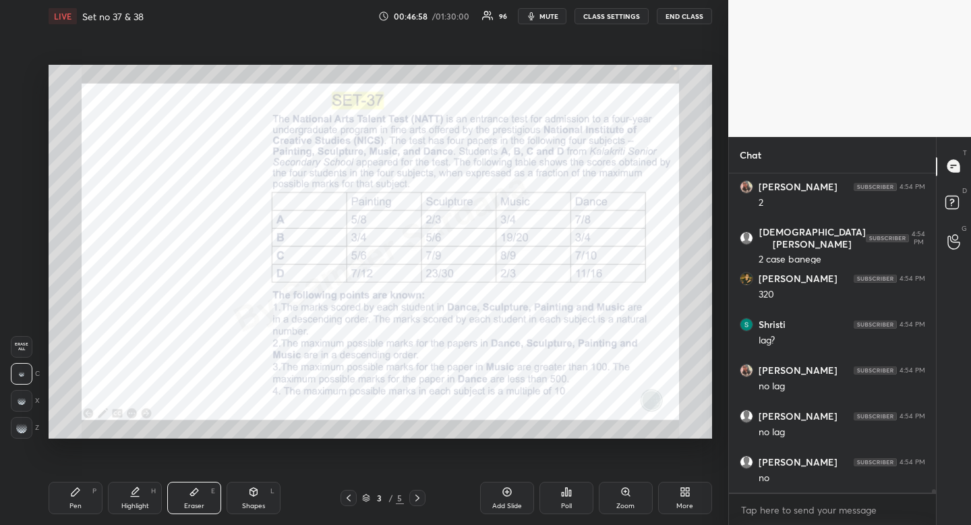
drag, startPoint x: 196, startPoint y: 505, endPoint x: 183, endPoint y: 443, distance: 64.0
click at [196, 505] on div "Eraser" at bounding box center [194, 506] width 20 height 7
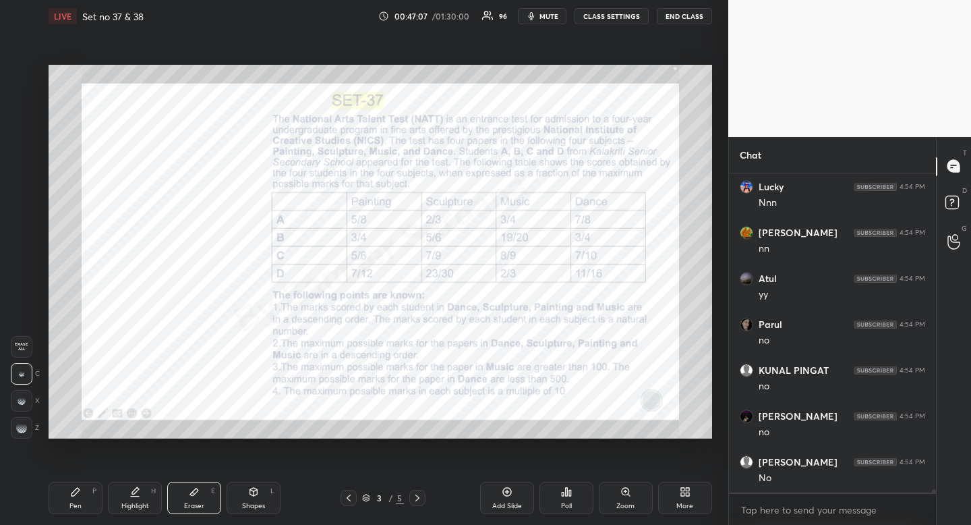
scroll to position [31713, 0]
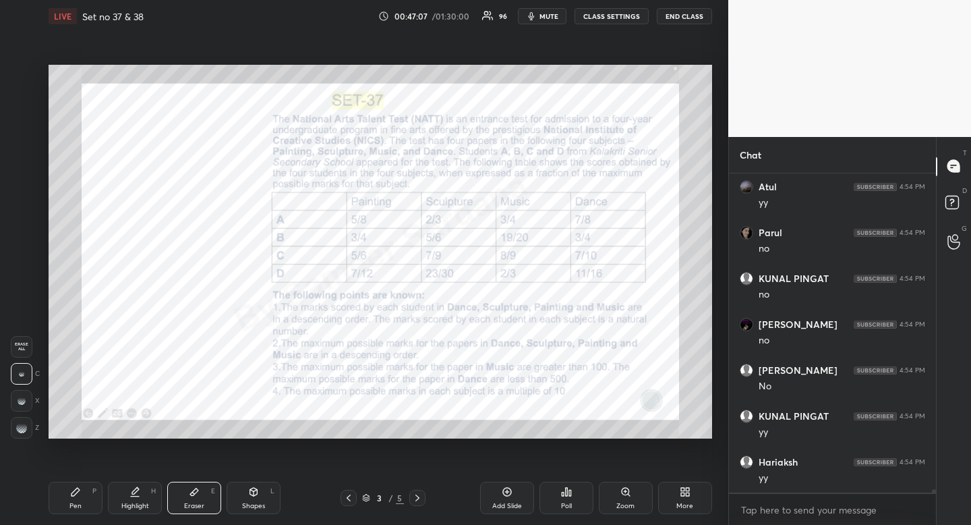
click at [420, 497] on icon at bounding box center [417, 497] width 11 height 11
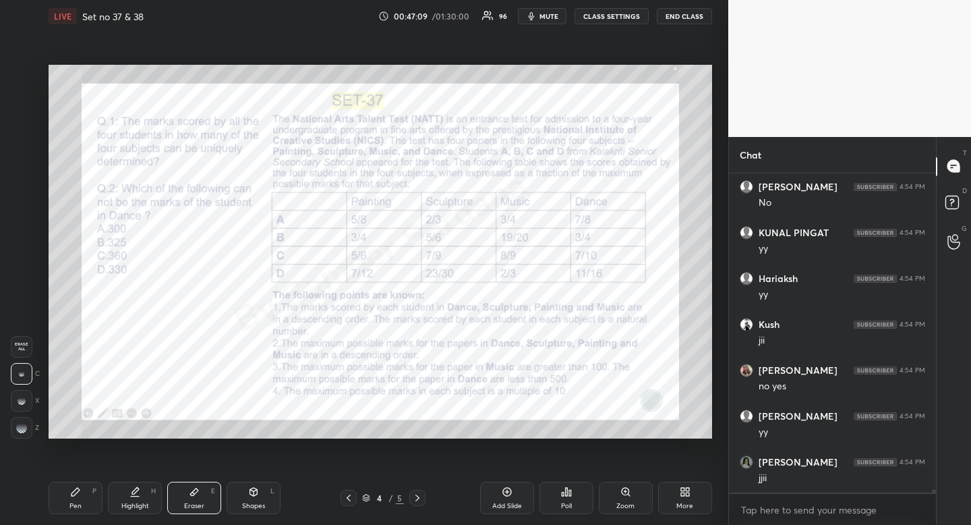
click at [88, 518] on div "Pen P Highlight H Eraser E Shapes L 4 / 5 Add Slide Poll Zoom More" at bounding box center [381, 498] width 664 height 54
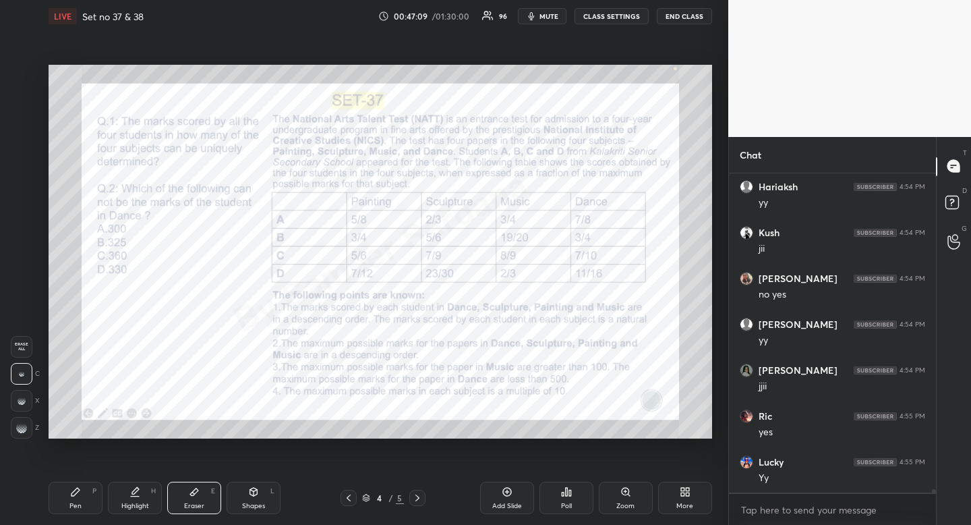
drag, startPoint x: 88, startPoint y: 518, endPoint x: 89, endPoint y: 464, distance: 54.0
click at [88, 518] on div "Pen P Highlight H Eraser E Shapes L 4 / 5 Add Slide Poll Zoom More" at bounding box center [381, 498] width 664 height 54
click at [77, 503] on div "Pen" at bounding box center [75, 506] width 12 height 7
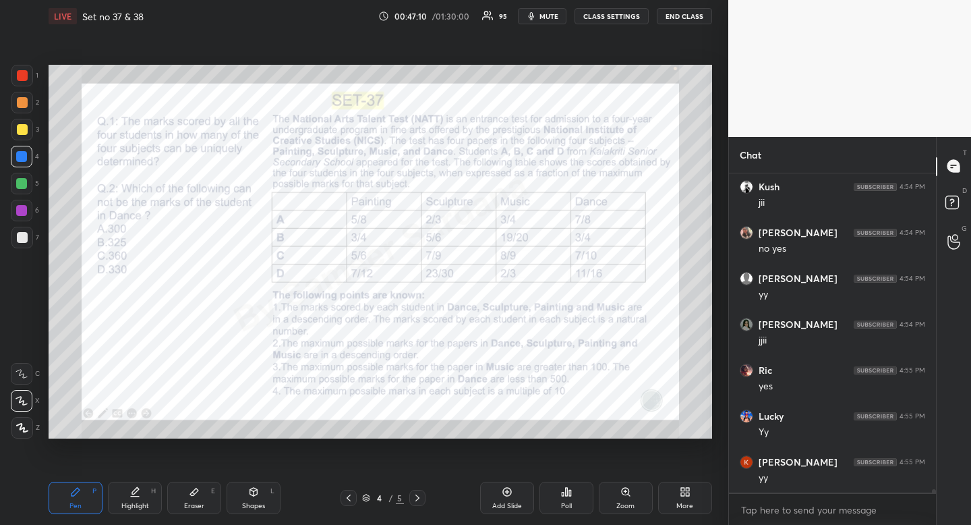
drag, startPoint x: 77, startPoint y: 501, endPoint x: 93, endPoint y: 443, distance: 60.9
click at [81, 495] on div "Pen P" at bounding box center [76, 498] width 54 height 32
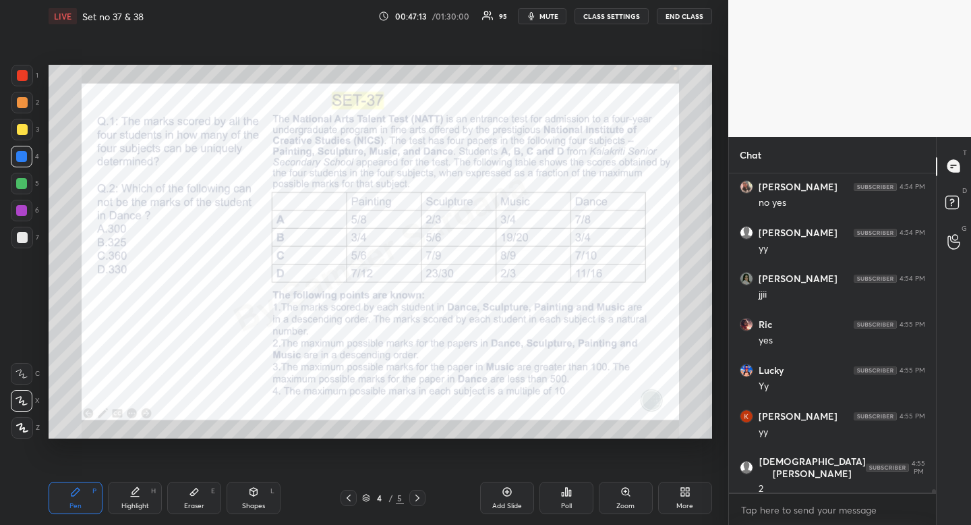
scroll to position [32126, 0]
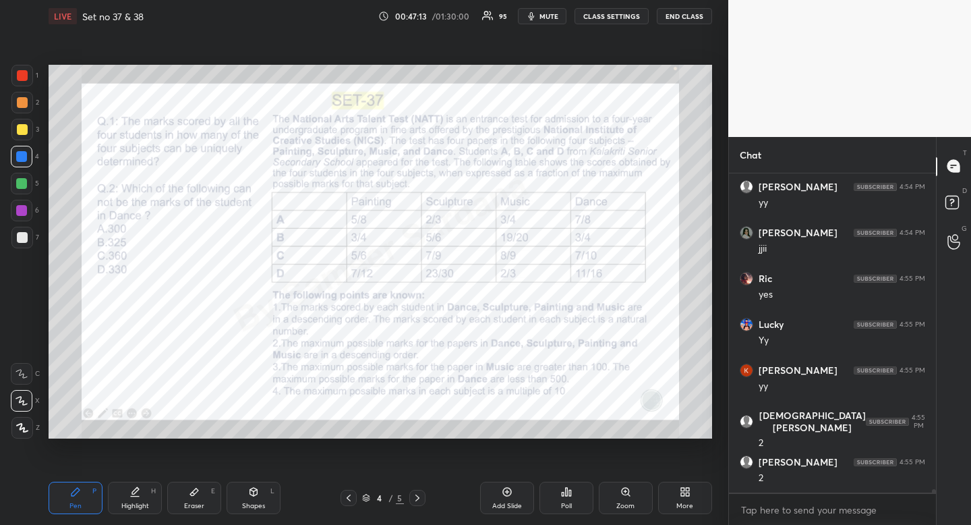
click at [347, 496] on icon at bounding box center [348, 497] width 11 height 11
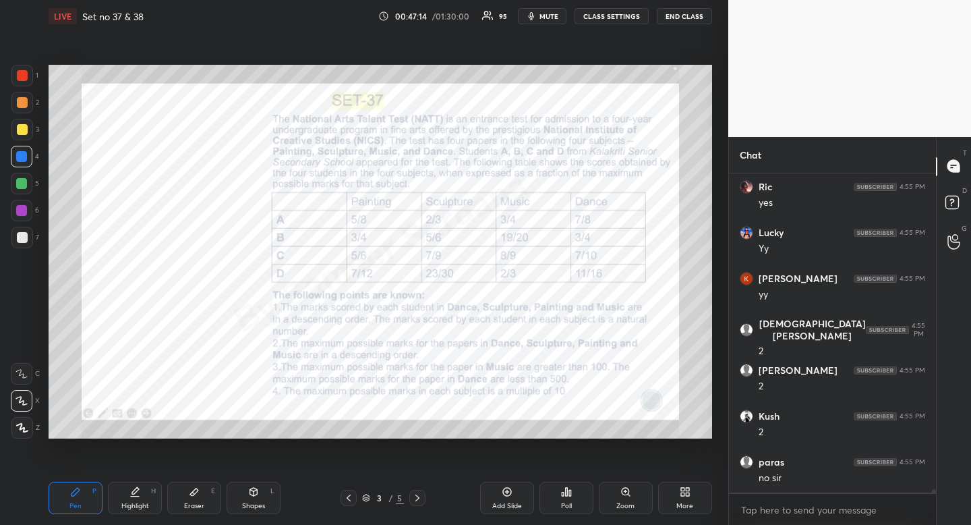
click at [133, 514] on div "Pen P Highlight H Eraser E Shapes L 3 / 5 Add Slide Poll Zoom More" at bounding box center [381, 498] width 664 height 54
drag, startPoint x: 133, startPoint y: 514, endPoint x: 154, endPoint y: 450, distance: 67.6
click at [133, 514] on div "Pen P Highlight H Eraser E Shapes L 3 / 5 Add Slide Poll Zoom More" at bounding box center [381, 498] width 664 height 54
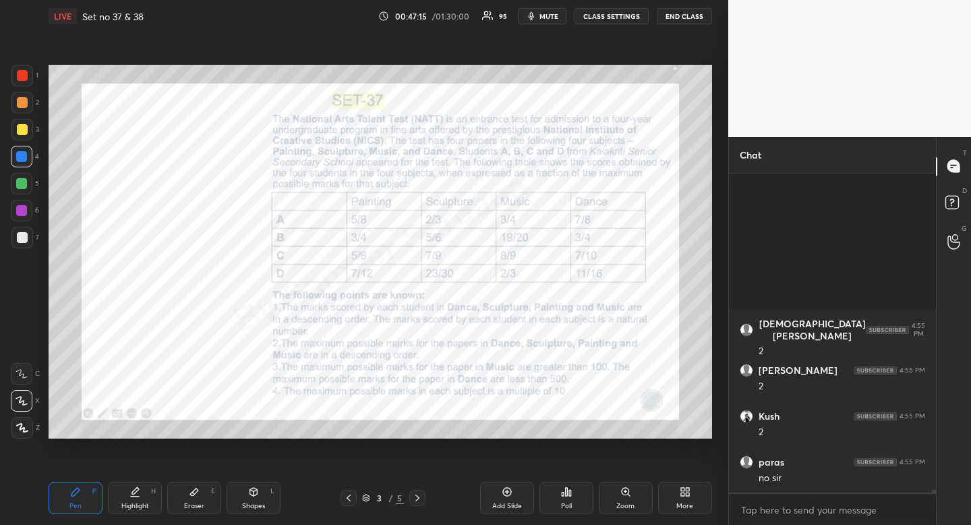
scroll to position [32401, 0]
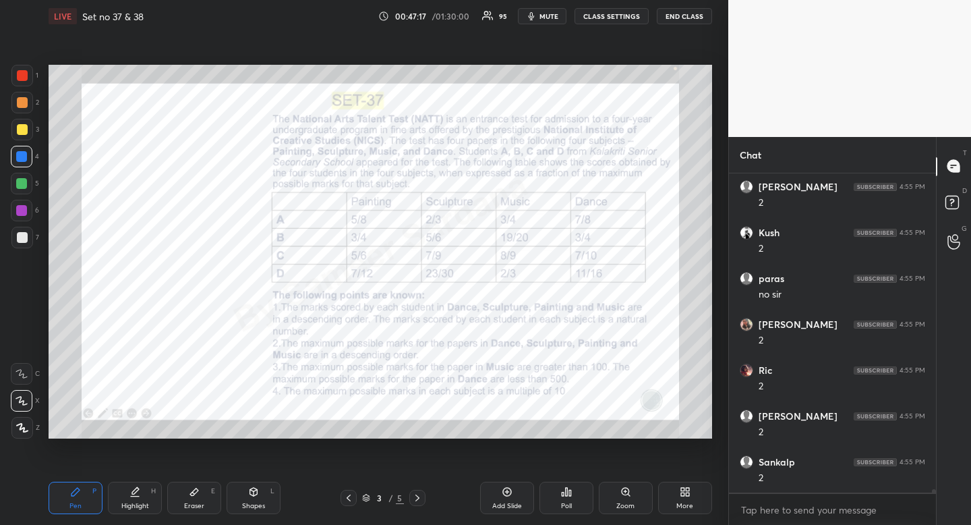
click at [127, 507] on div "Highlight" at bounding box center [135, 506] width 28 height 7
drag, startPoint x: 127, startPoint y: 507, endPoint x: 146, endPoint y: 463, distance: 47.7
click at [134, 503] on div "Highlight" at bounding box center [135, 506] width 28 height 7
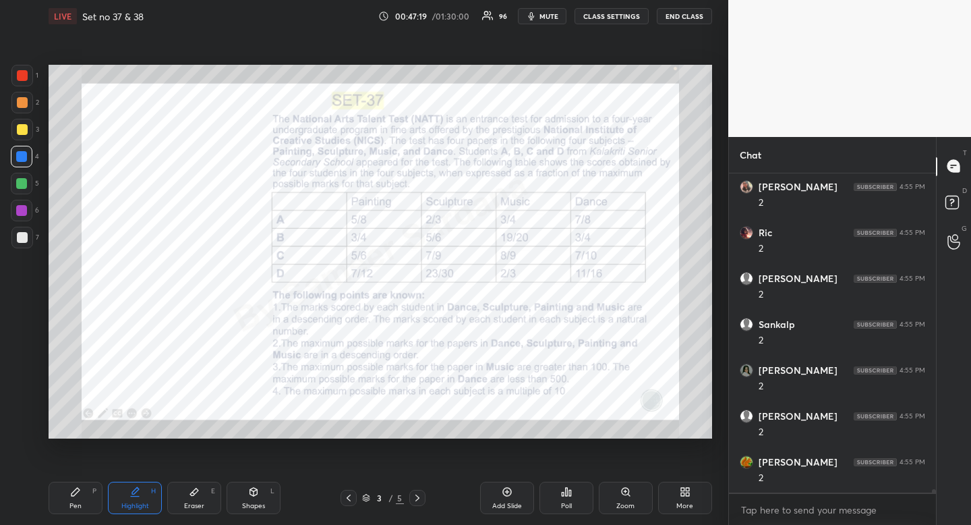
click at [418, 498] on icon at bounding box center [417, 497] width 11 height 11
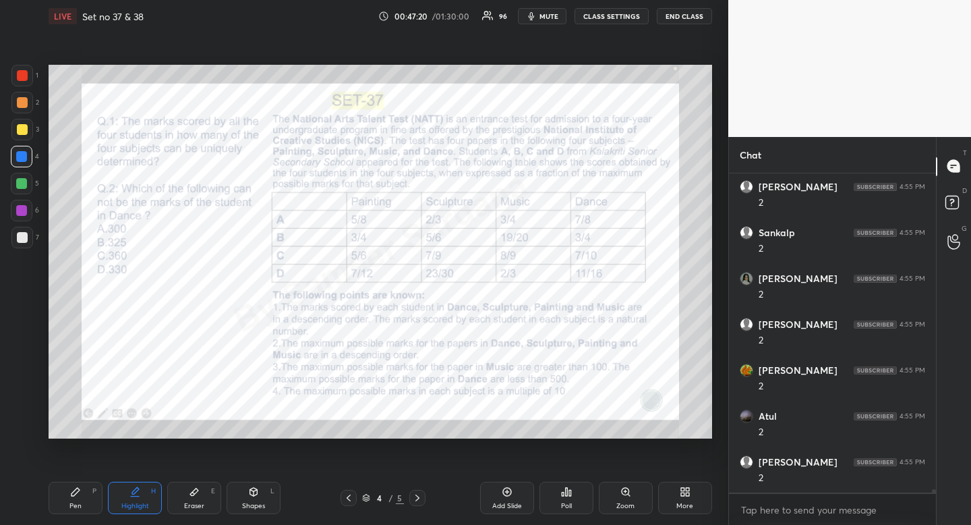
click at [63, 511] on div "Pen P" at bounding box center [76, 498] width 54 height 32
drag, startPoint x: 63, startPoint y: 511, endPoint x: 60, endPoint y: 494, distance: 16.4
click at [63, 511] on div "Pen P" at bounding box center [76, 498] width 54 height 32
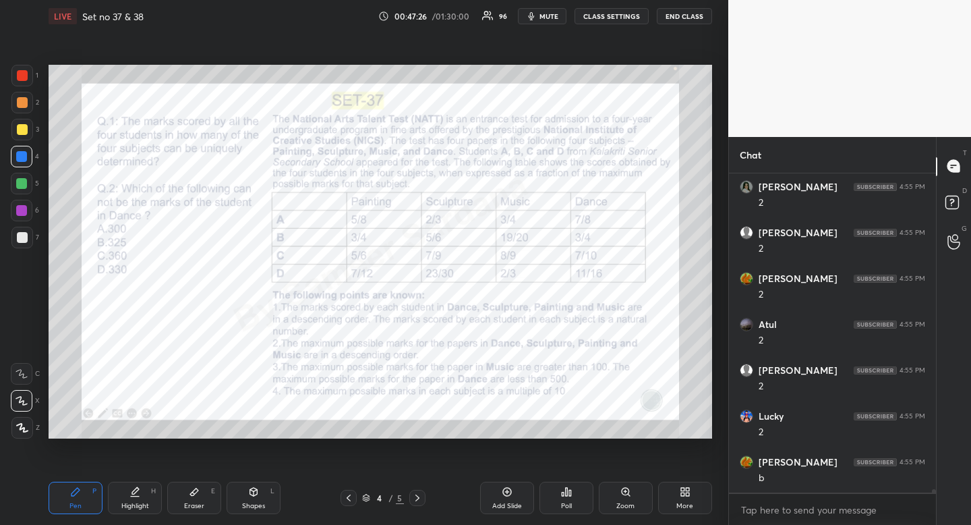
scroll to position [32768, 0]
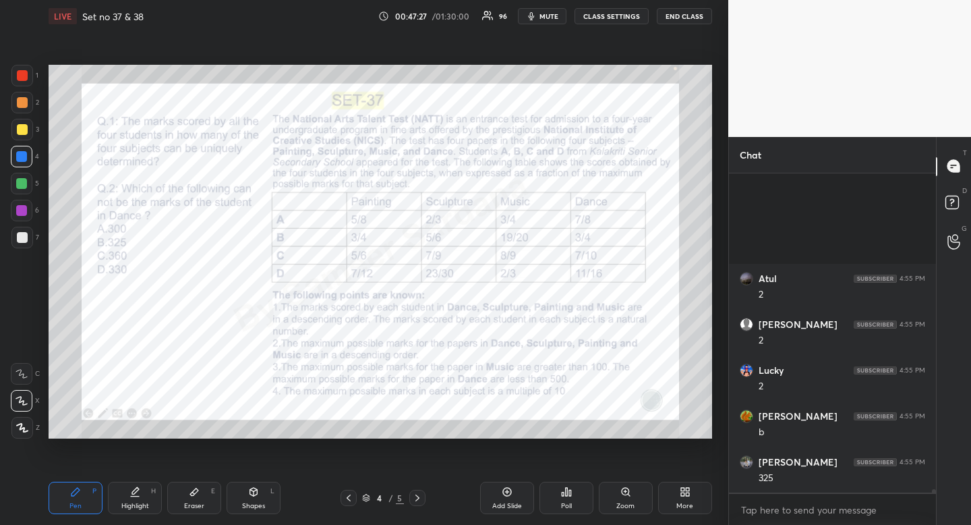
click at [345, 494] on icon at bounding box center [348, 497] width 11 height 11
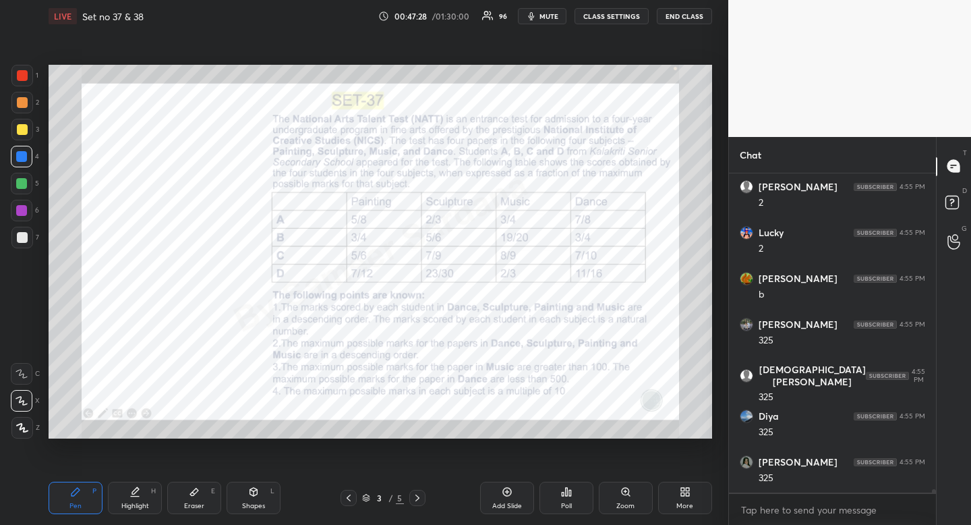
click at [142, 503] on div "Highlight" at bounding box center [135, 506] width 28 height 7
drag, startPoint x: 142, startPoint y: 503, endPoint x: 144, endPoint y: 476, distance: 27.7
click at [142, 503] on div "Highlight" at bounding box center [135, 506] width 28 height 7
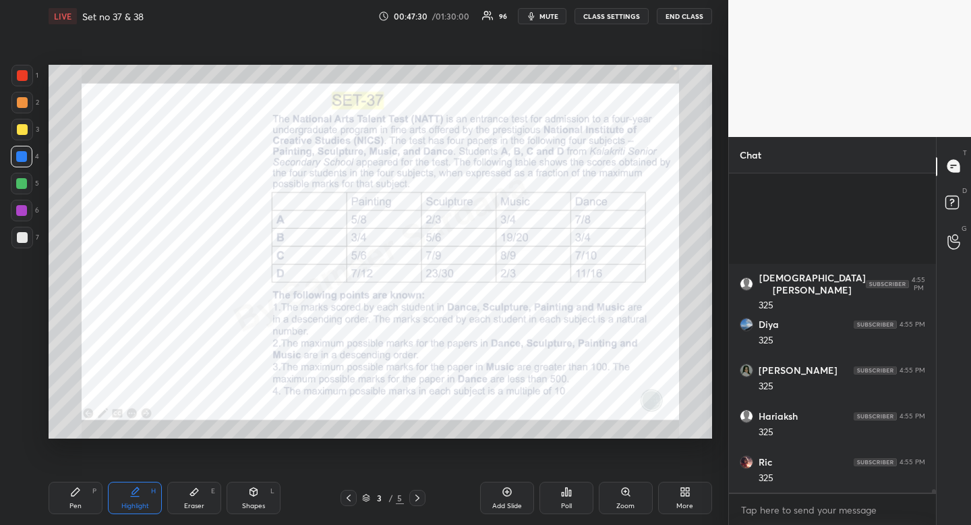
scroll to position [33135, 0]
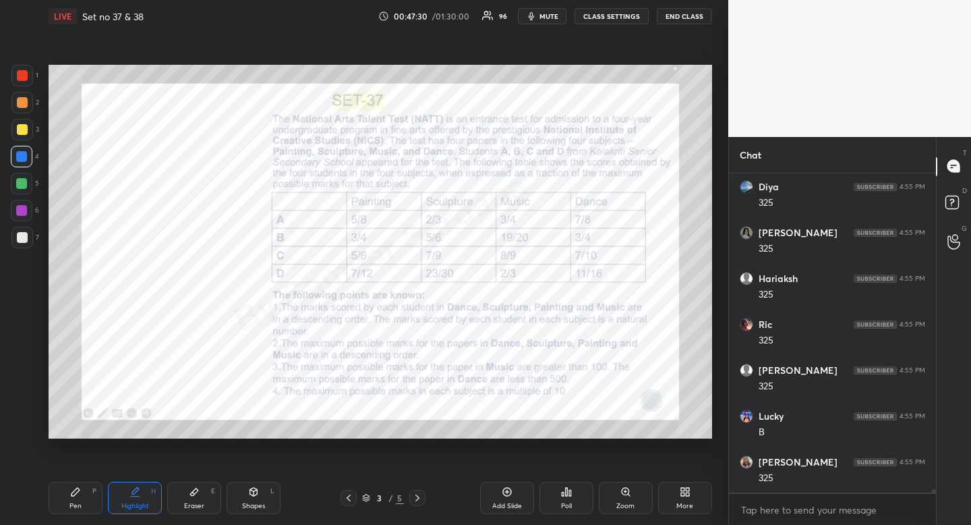
click at [422, 496] on icon at bounding box center [417, 497] width 11 height 11
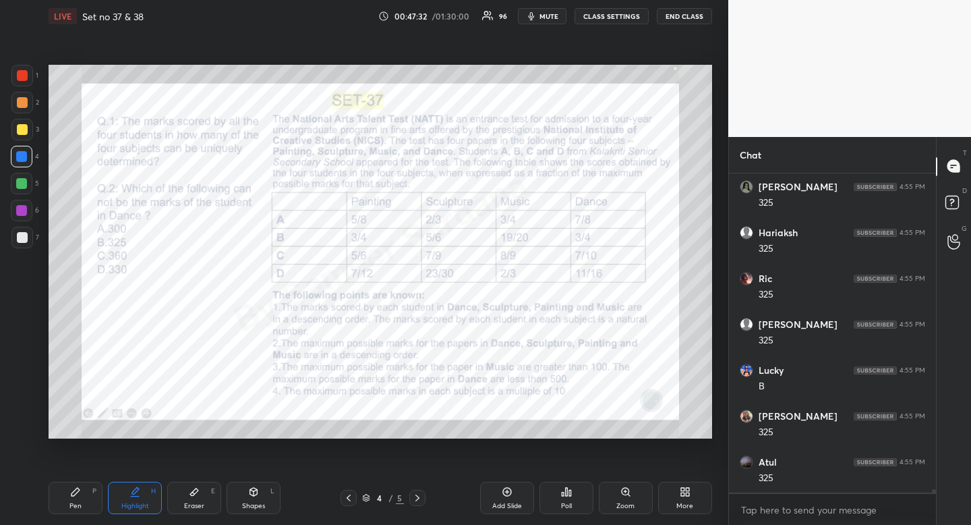
click at [351, 499] on icon at bounding box center [348, 497] width 11 height 11
click at [420, 499] on icon at bounding box center [417, 497] width 11 height 11
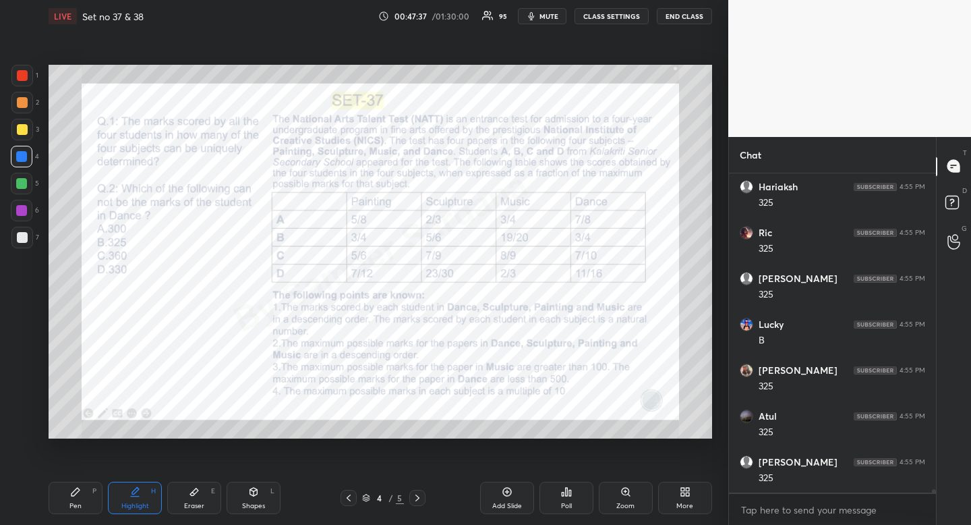
click at [79, 499] on div "Pen P" at bounding box center [76, 498] width 54 height 32
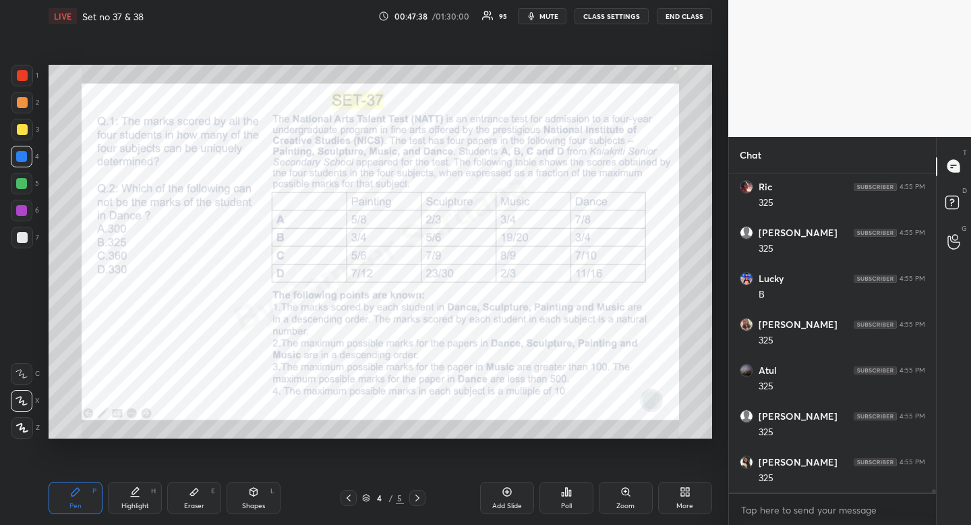
scroll to position [33319, 0]
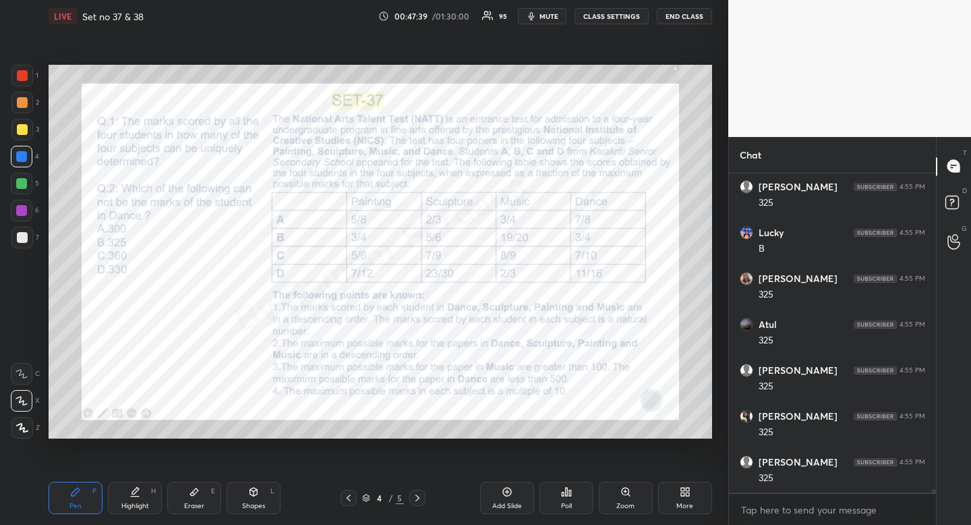
click at [349, 500] on icon at bounding box center [349, 497] width 4 height 7
click at [417, 499] on icon at bounding box center [418, 497] width 4 height 7
drag, startPoint x: 182, startPoint y: 505, endPoint x: 163, endPoint y: 447, distance: 61.7
click at [182, 505] on div "Eraser E" at bounding box center [194, 498] width 54 height 32
click at [345, 499] on icon at bounding box center [348, 497] width 11 height 11
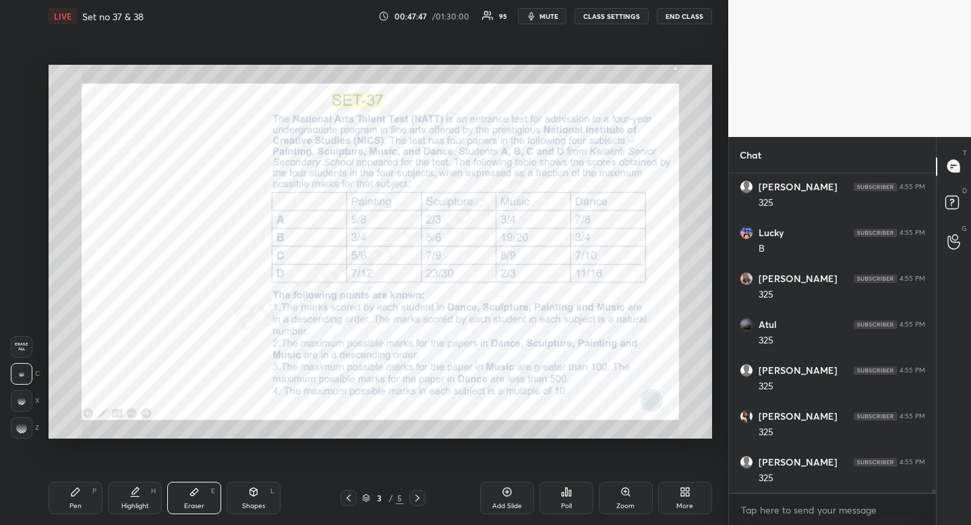
click at [130, 515] on div "Pen P Highlight H Eraser E Shapes L 3 / 5 Add Slide Poll Zoom More" at bounding box center [381, 498] width 664 height 54
click at [75, 494] on icon at bounding box center [76, 492] width 8 height 8
drag, startPoint x: 130, startPoint y: 490, endPoint x: 123, endPoint y: 454, distance: 36.4
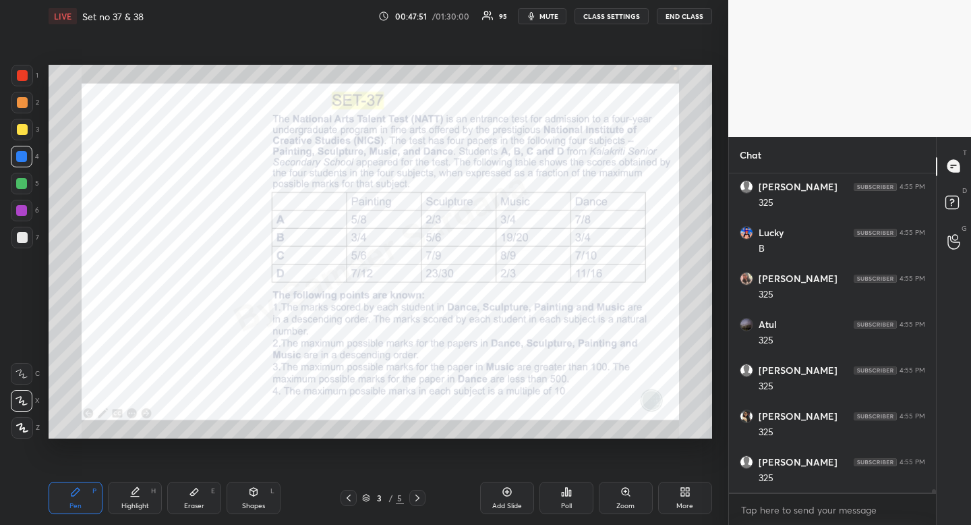
click at [130, 490] on icon at bounding box center [135, 491] width 11 height 11
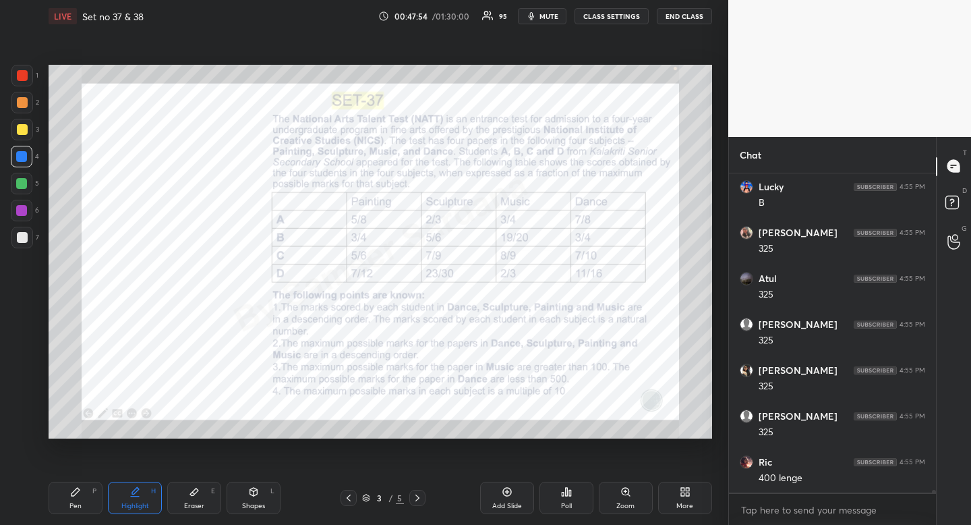
click at [57, 503] on div "Pen P" at bounding box center [76, 498] width 54 height 32
click at [63, 502] on div "Pen P" at bounding box center [76, 498] width 54 height 32
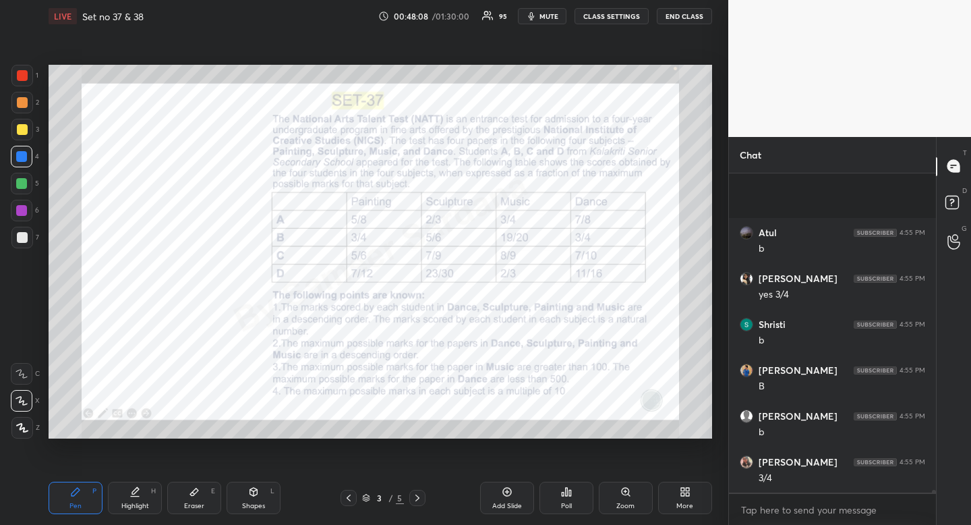
scroll to position [34328, 0]
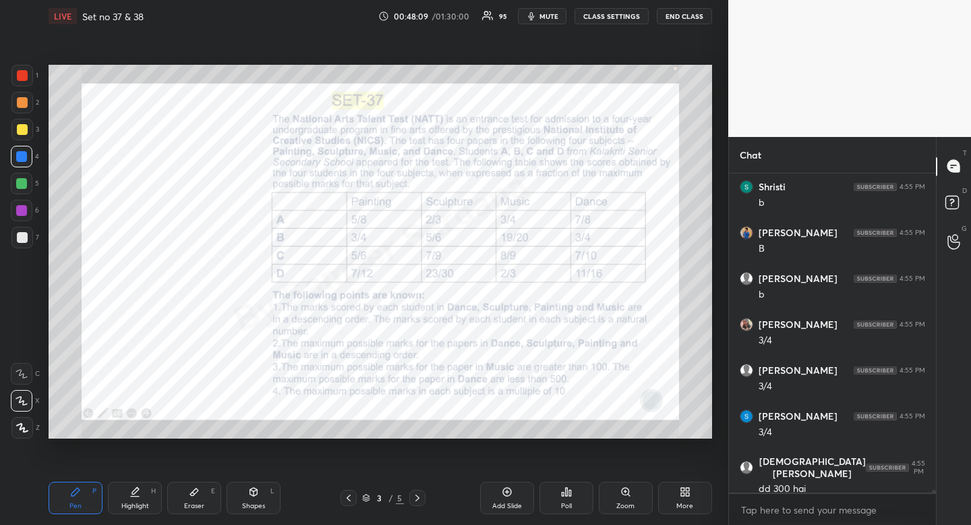
drag, startPoint x: 413, startPoint y: 496, endPoint x: 408, endPoint y: 487, distance: 10.0
click at [413, 496] on icon at bounding box center [417, 497] width 11 height 11
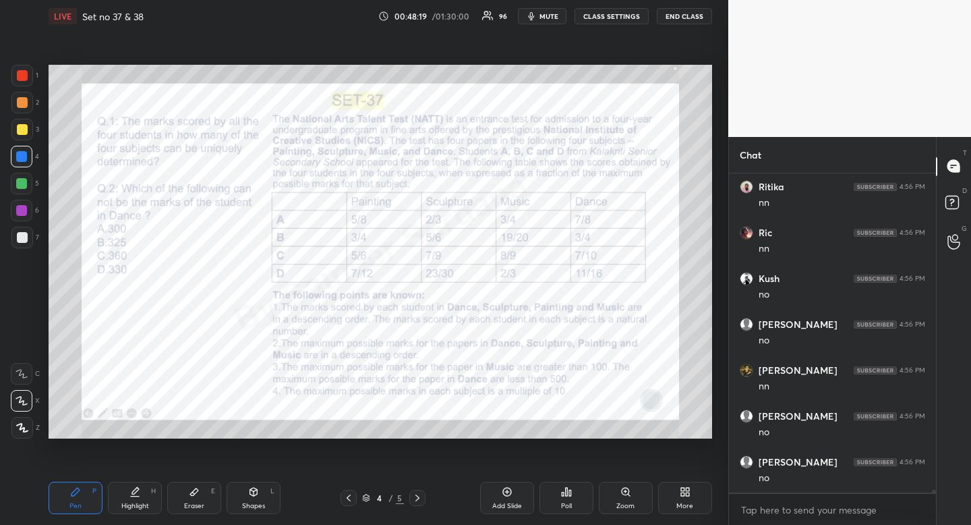
scroll to position [34924, 0]
click at [29, 74] on div at bounding box center [22, 76] width 22 height 22
drag, startPoint x: 29, startPoint y: 74, endPoint x: 13, endPoint y: 88, distance: 21.0
click at [29, 74] on div at bounding box center [22, 76] width 22 height 22
click at [420, 498] on icon at bounding box center [417, 497] width 11 height 11
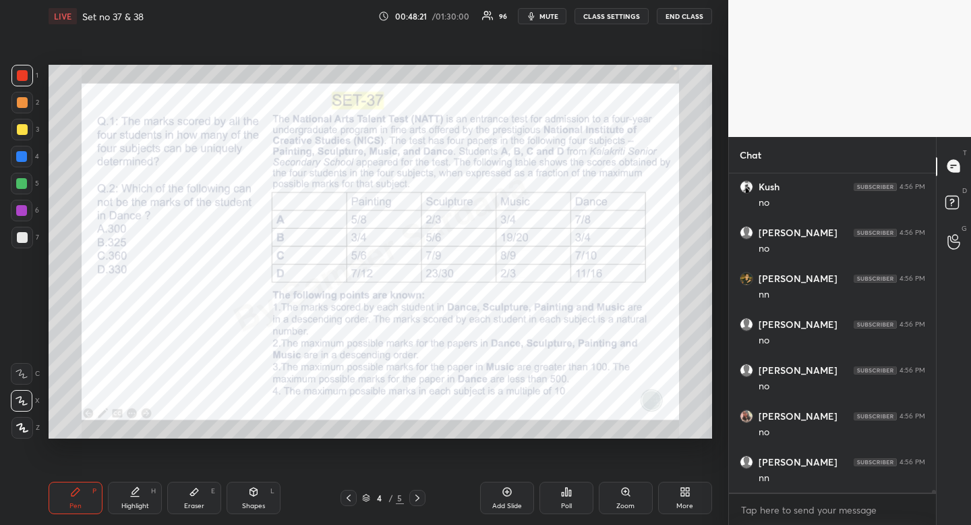
scroll to position [34970, 0]
click at [138, 503] on div "Highlight" at bounding box center [135, 506] width 28 height 7
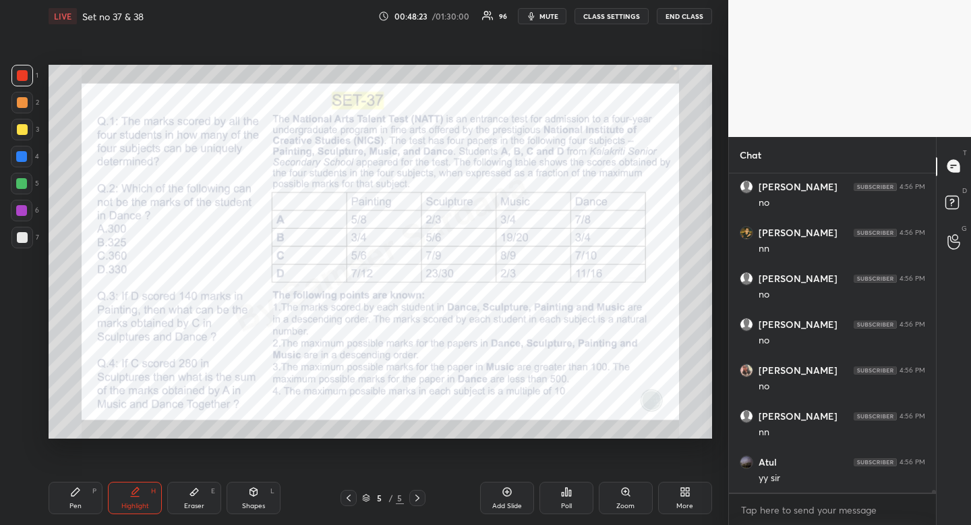
drag, startPoint x: 139, startPoint y: 494, endPoint x: 144, endPoint y: 476, distance: 18.8
click at [139, 494] on icon at bounding box center [135, 491] width 11 height 11
click at [353, 498] on icon at bounding box center [348, 497] width 11 height 11
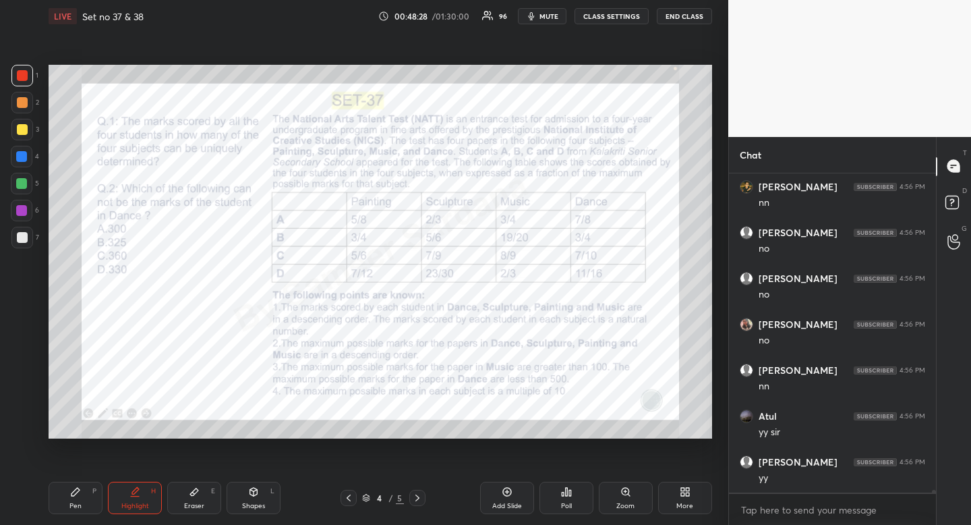
click at [352, 498] on icon at bounding box center [348, 497] width 11 height 11
drag, startPoint x: 417, startPoint y: 494, endPoint x: 417, endPoint y: 486, distance: 8.1
click at [417, 494] on icon at bounding box center [417, 497] width 11 height 11
click at [414, 505] on div at bounding box center [417, 498] width 16 height 16
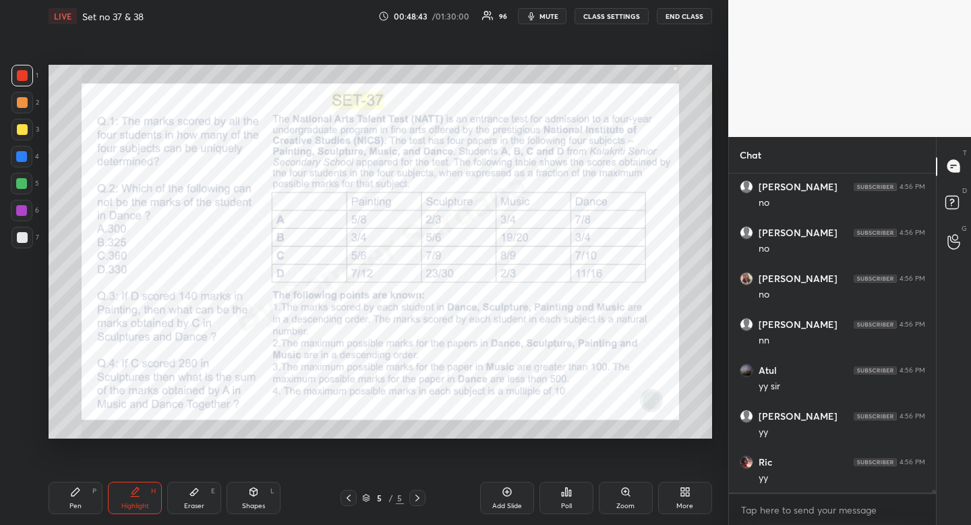
click at [347, 494] on icon at bounding box center [348, 497] width 11 height 11
click at [341, 492] on div at bounding box center [349, 498] width 16 height 16
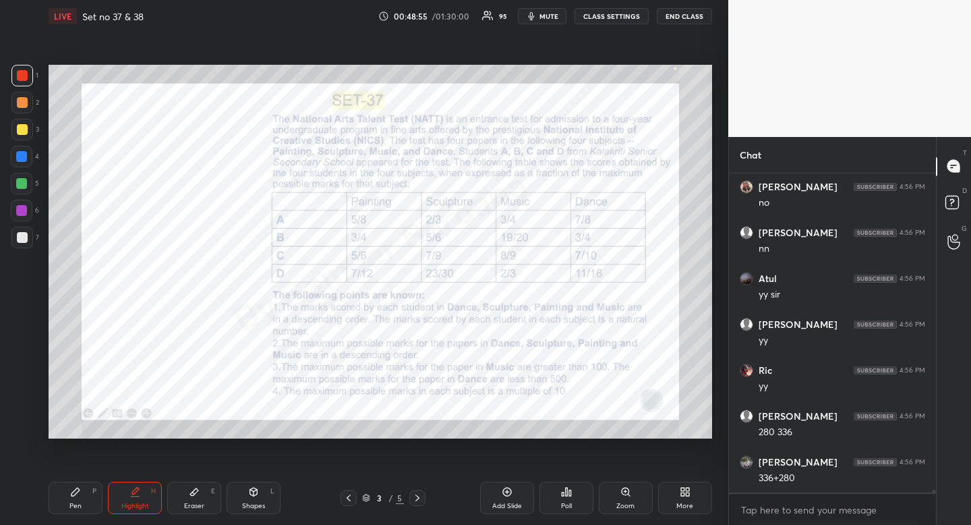
scroll to position [35199, 0]
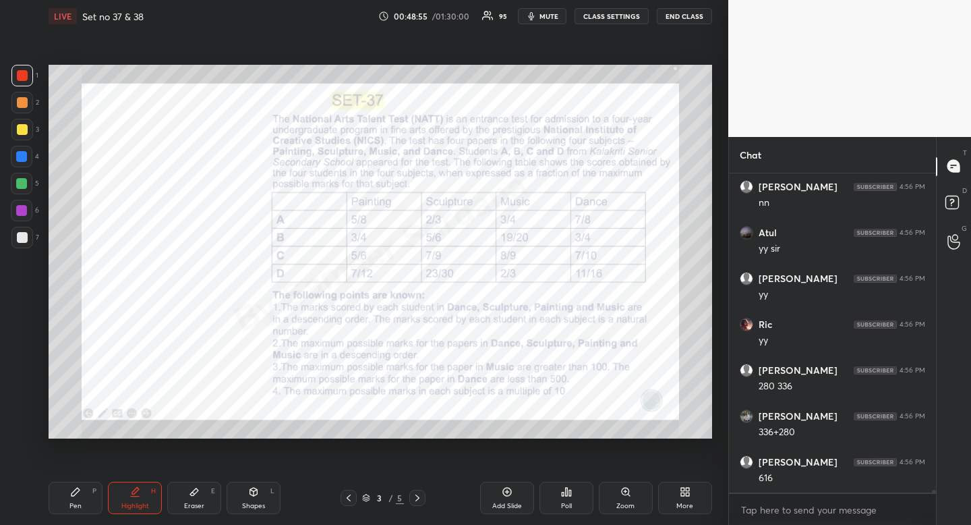
click at [419, 496] on icon at bounding box center [417, 497] width 11 height 11
click at [418, 497] on icon at bounding box center [417, 497] width 11 height 11
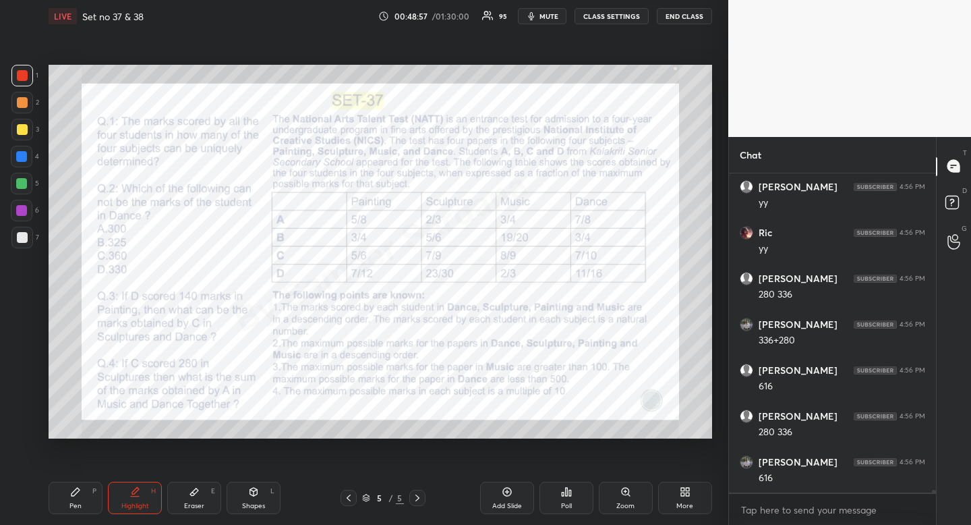
scroll to position [35337, 0]
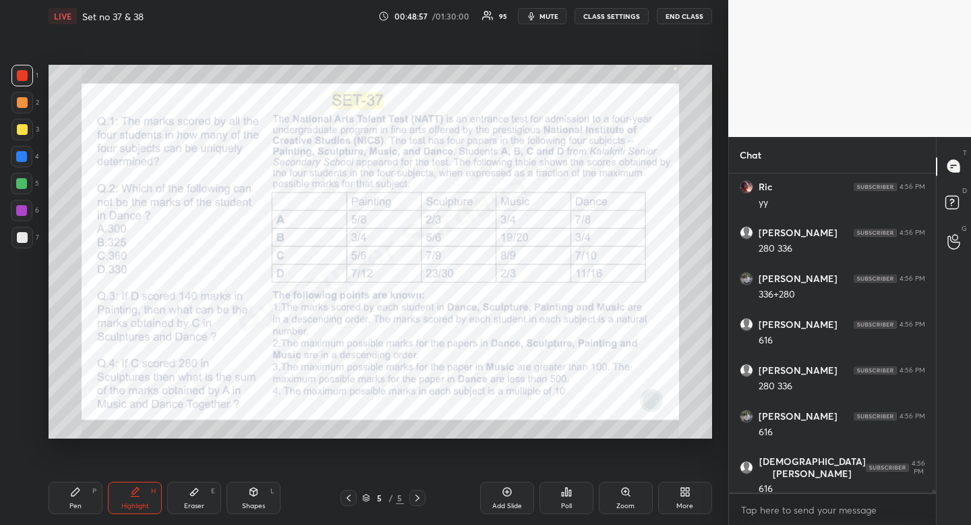
click at [78, 511] on div "Pen P" at bounding box center [76, 498] width 54 height 32
drag, startPoint x: 78, startPoint y: 511, endPoint x: 108, endPoint y: 455, distance: 63.1
click at [76, 503] on div "Pen P" at bounding box center [76, 498] width 54 height 32
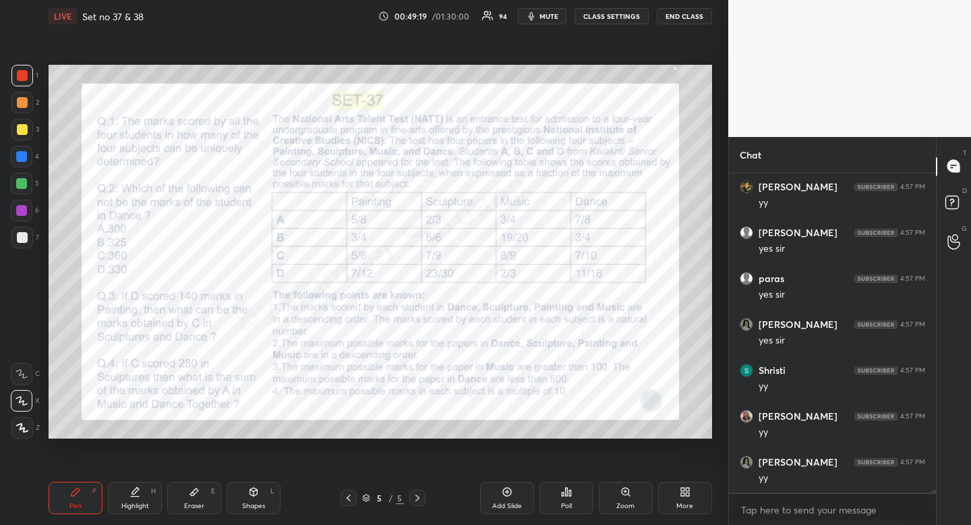
scroll to position [36667, 0]
click at [674, 499] on div "More" at bounding box center [685, 498] width 54 height 32
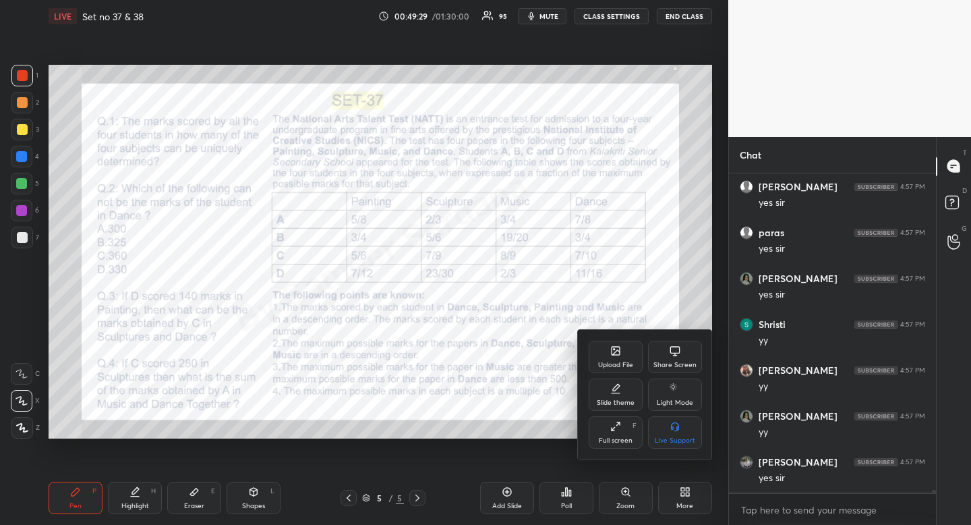
click at [611, 360] on div "Upload File" at bounding box center [616, 357] width 54 height 32
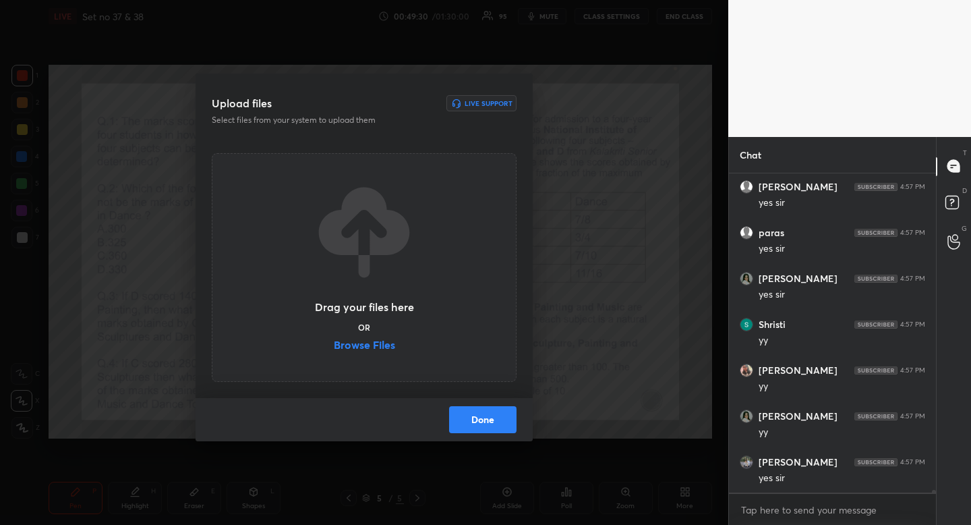
click at [372, 343] on label "Browse Files" at bounding box center [364, 346] width 61 height 14
click at [334, 343] on input "Browse Files" at bounding box center [334, 346] width 0 height 14
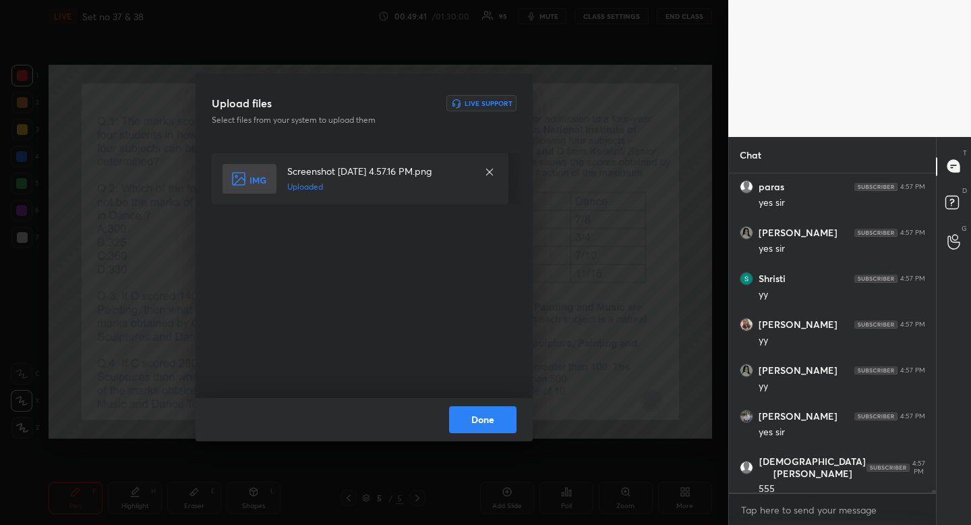
click at [490, 424] on button "Done" at bounding box center [482, 419] width 67 height 27
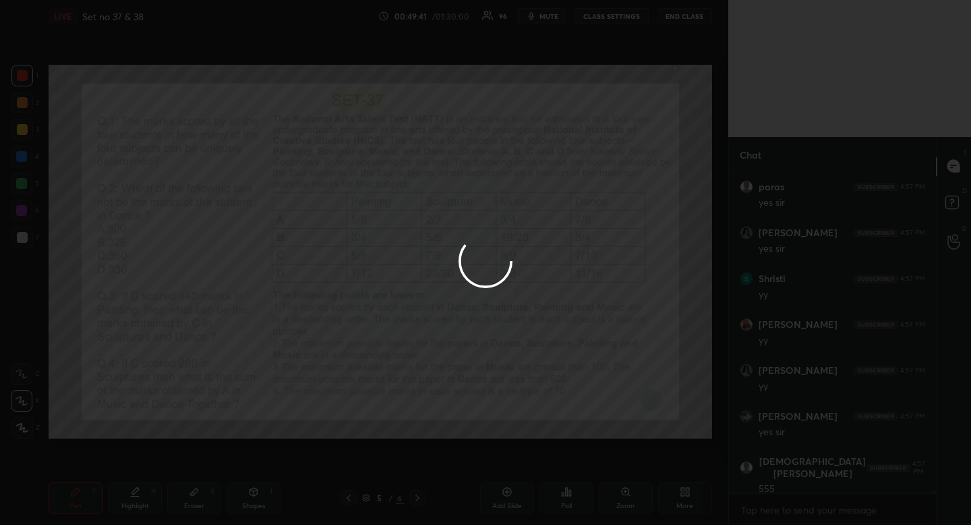
scroll to position [36759, 0]
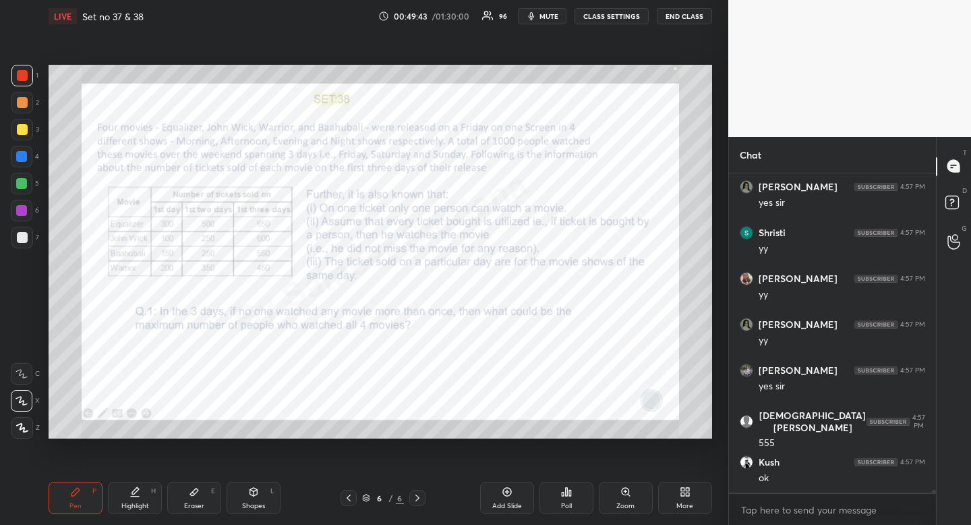
drag, startPoint x: 26, startPoint y: 78, endPoint x: 11, endPoint y: 82, distance: 15.4
click at [26, 78] on div at bounding box center [22, 75] width 11 height 11
click at [87, 498] on div "Pen P" at bounding box center [76, 498] width 54 height 32
drag, startPoint x: 83, startPoint y: 492, endPoint x: 82, endPoint y: 482, distance: 9.5
click at [78, 494] on div "Pen P" at bounding box center [76, 498] width 54 height 32
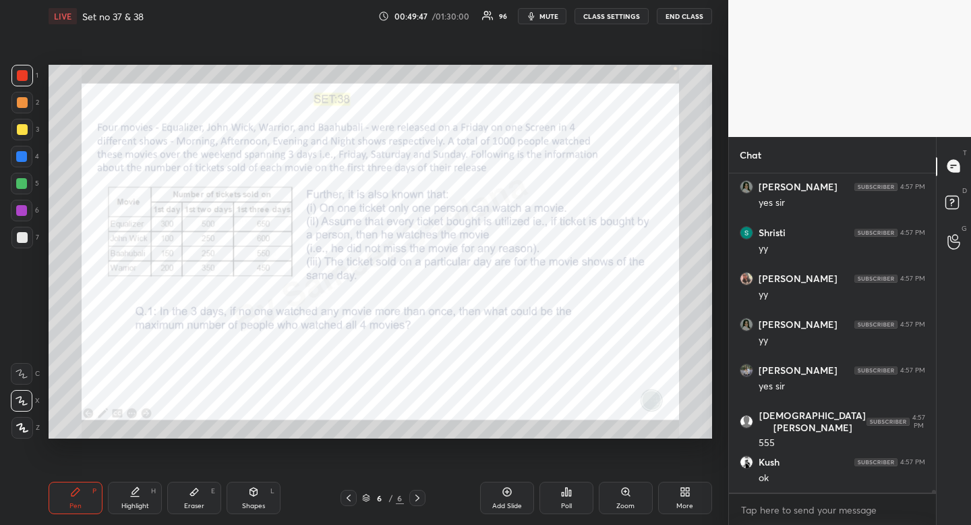
click at [569, 495] on icon at bounding box center [566, 491] width 11 height 11
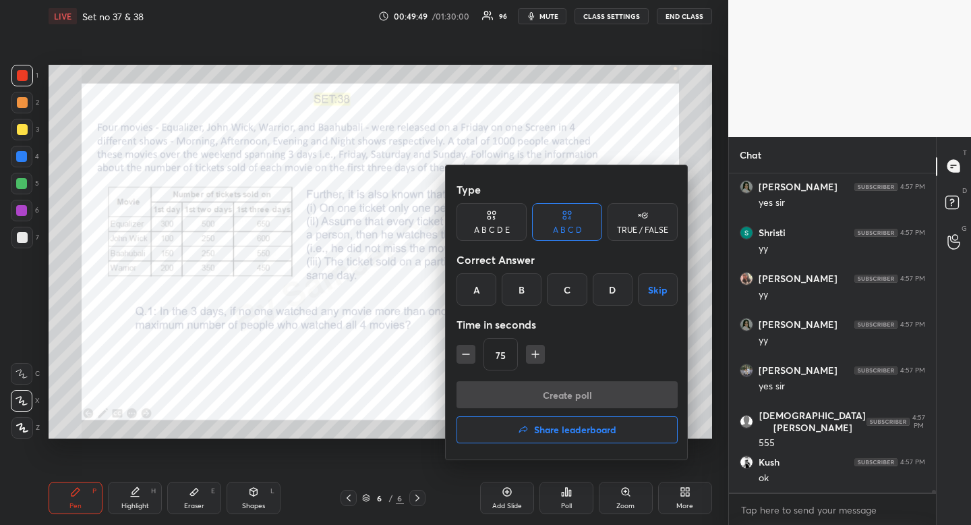
click at [536, 354] on icon "button" at bounding box center [535, 354] width 7 height 0
click at [537, 353] on icon "button" at bounding box center [541, 353] width 13 height 13
click at [539, 357] on icon "button" at bounding box center [541, 353] width 13 height 13
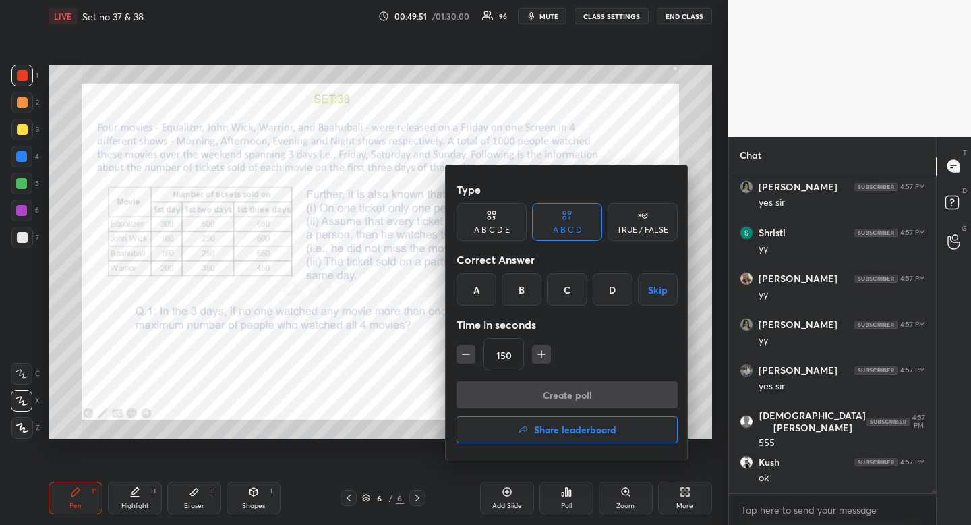
click at [542, 356] on icon "button" at bounding box center [541, 353] width 13 height 13
click at [542, 357] on icon "button" at bounding box center [541, 353] width 13 height 13
click at [541, 355] on icon "button" at bounding box center [541, 353] width 13 height 13
click at [540, 357] on icon "button" at bounding box center [541, 353] width 13 height 13
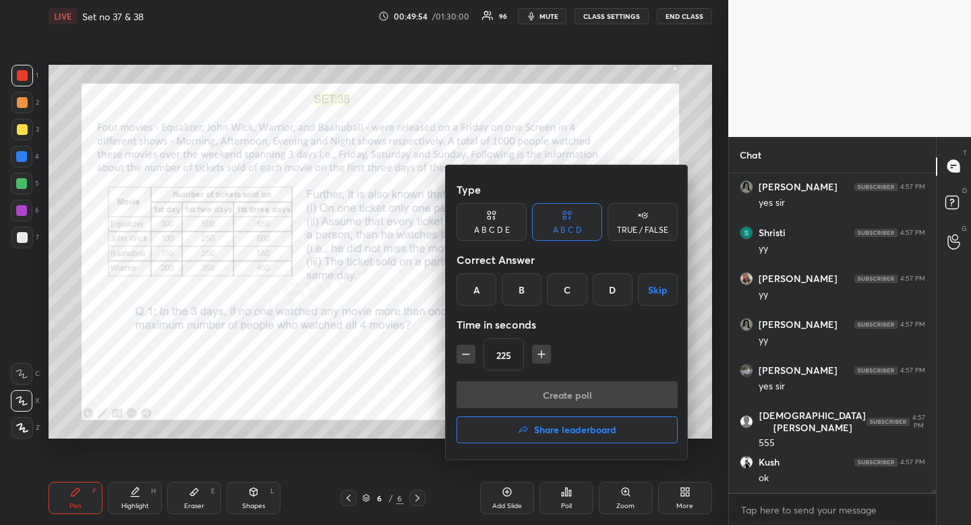
click at [540, 358] on icon "button" at bounding box center [541, 353] width 13 height 13
type input "240"
click at [663, 289] on button "Skip" at bounding box center [658, 289] width 40 height 32
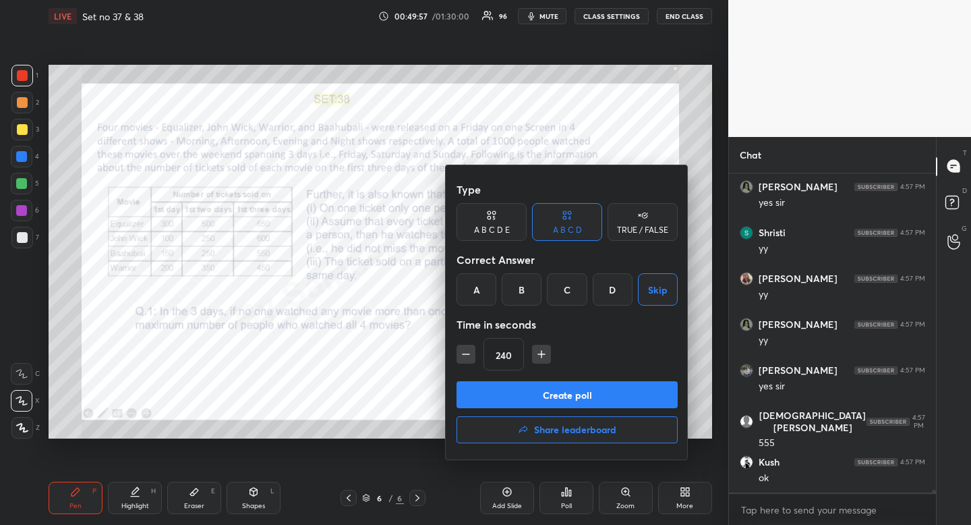
click at [581, 393] on button "Create poll" at bounding box center [567, 394] width 221 height 27
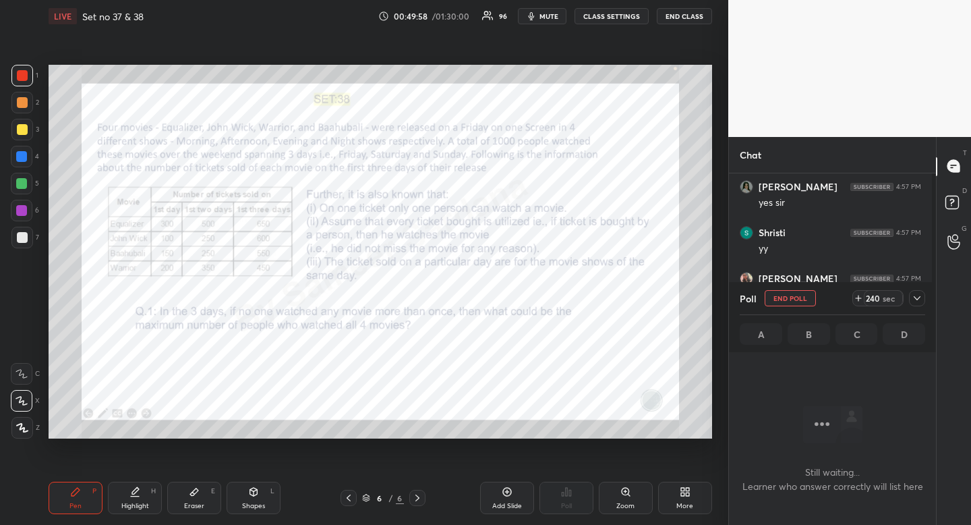
scroll to position [278, 203]
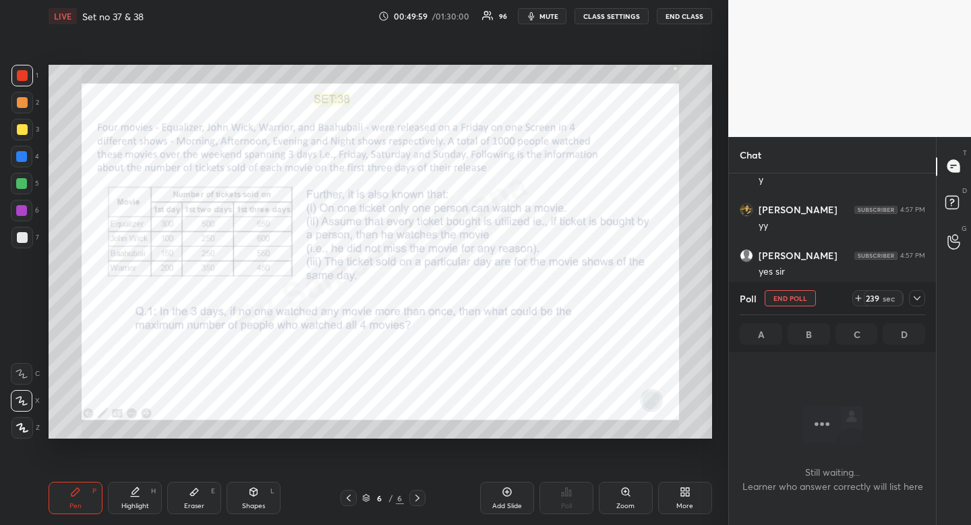
click at [73, 487] on icon at bounding box center [75, 491] width 11 height 11
drag, startPoint x: 73, startPoint y: 487, endPoint x: 88, endPoint y: 465, distance: 26.6
click at [73, 487] on icon at bounding box center [75, 491] width 11 height 11
drag, startPoint x: 918, startPoint y: 297, endPoint x: 897, endPoint y: 316, distance: 28.2
click at [918, 299] on icon at bounding box center [917, 298] width 11 height 11
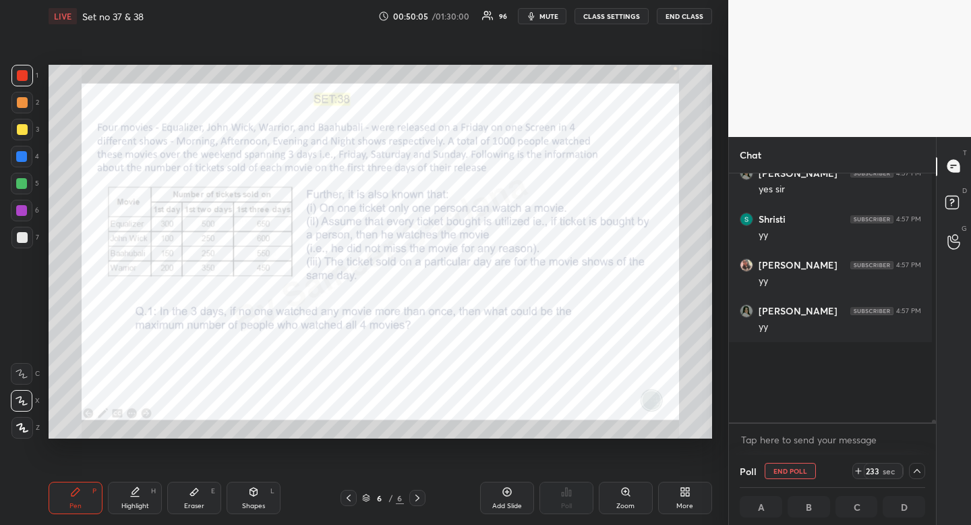
scroll to position [31953, 0]
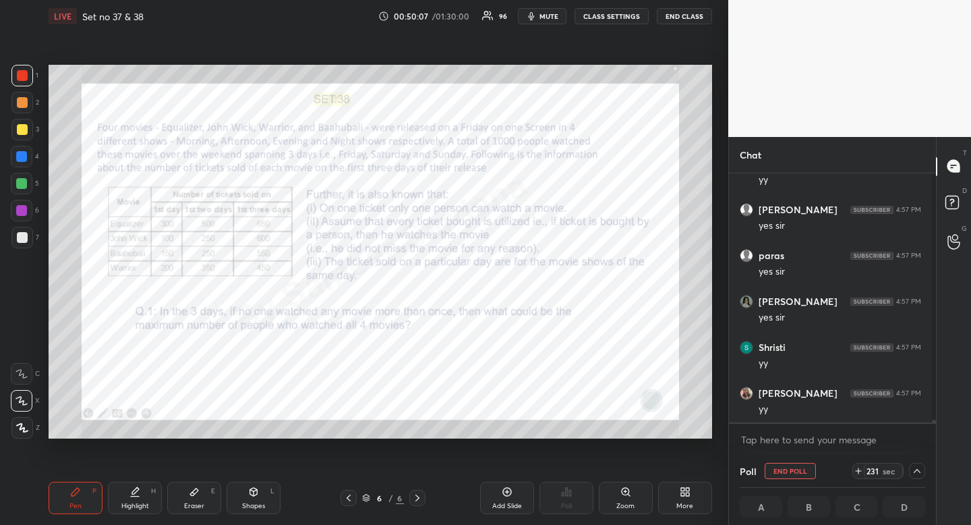
drag, startPoint x: 550, startPoint y: 8, endPoint x: 535, endPoint y: 19, distance: 18.4
click at [550, 8] on button "mute" at bounding box center [542, 16] width 49 height 16
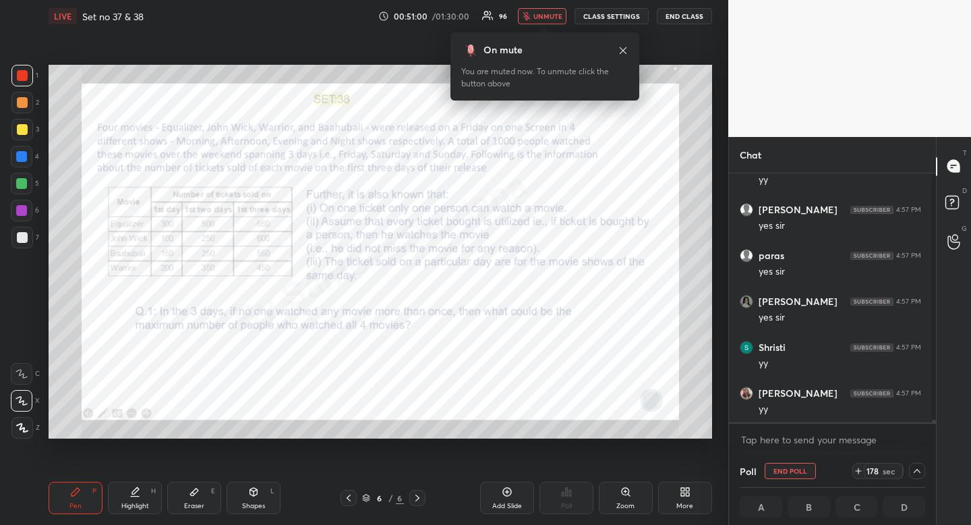
drag, startPoint x: 625, startPoint y: 49, endPoint x: 623, endPoint y: 64, distance: 14.9
click at [625, 50] on icon at bounding box center [623, 50] width 11 height 11
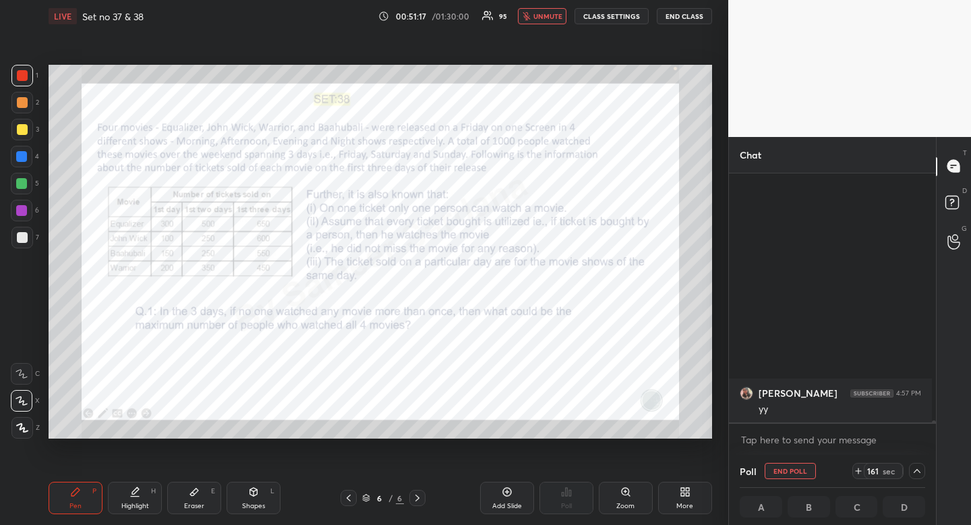
scroll to position [32229, 0]
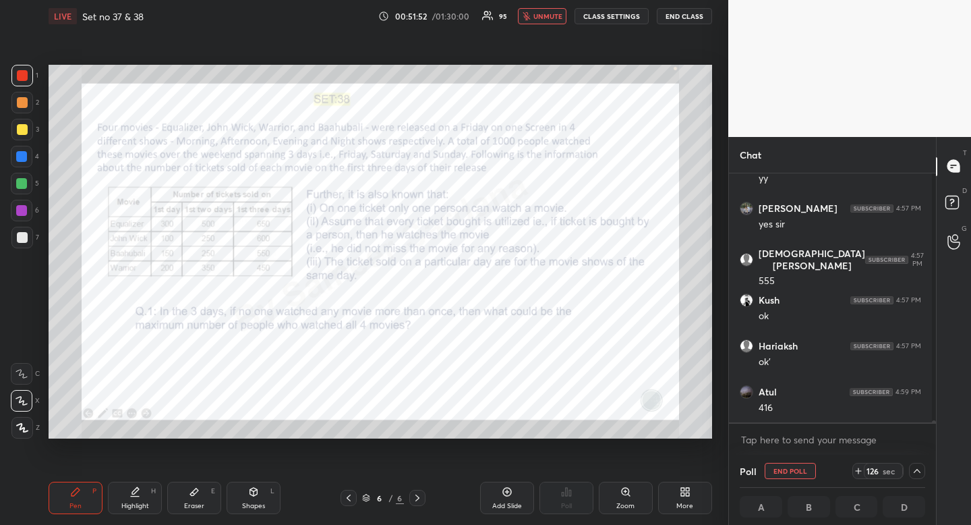
click at [192, 505] on div "Eraser" at bounding box center [194, 506] width 20 height 7
click at [76, 496] on icon at bounding box center [75, 491] width 11 height 11
click at [24, 162] on div at bounding box center [21, 156] width 11 height 11
drag, startPoint x: 24, startPoint y: 162, endPoint x: 13, endPoint y: 169, distance: 13.3
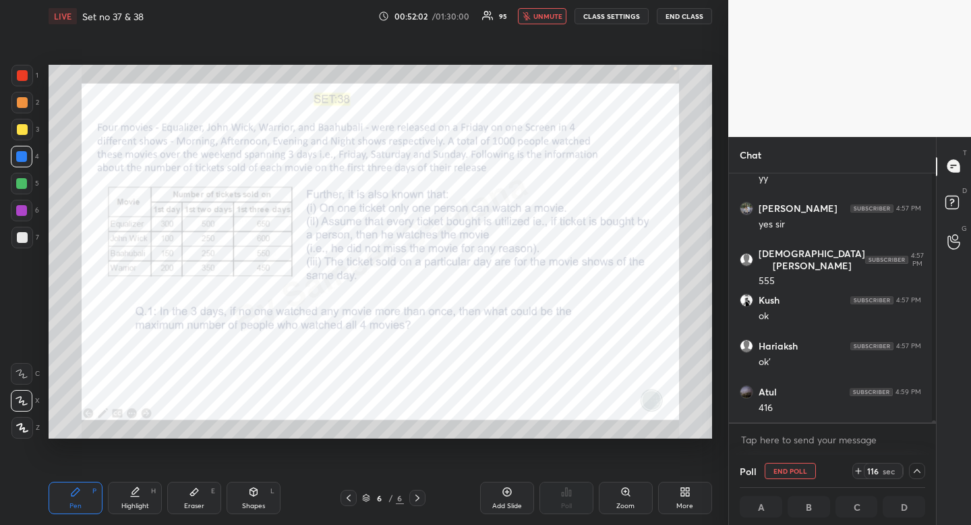
click at [24, 162] on div at bounding box center [21, 156] width 11 height 11
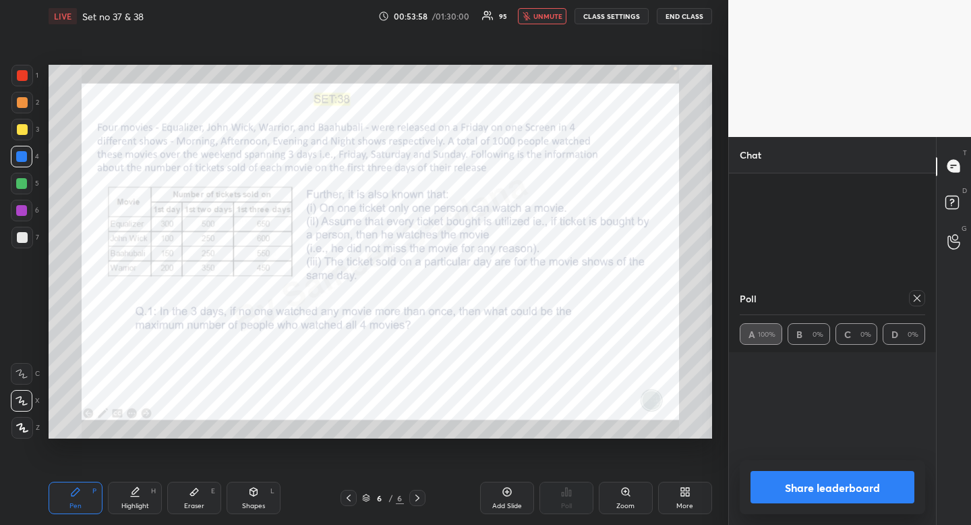
scroll to position [32020, 0]
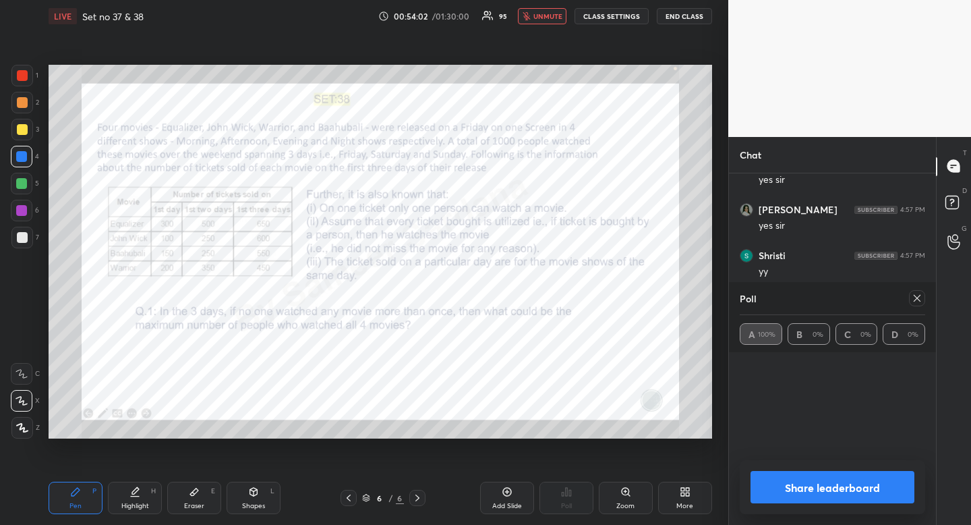
click at [22, 73] on div at bounding box center [22, 75] width 11 height 11
drag, startPoint x: 917, startPoint y: 297, endPoint x: 899, endPoint y: 298, distance: 18.3
click at [917, 297] on icon at bounding box center [917, 298] width 11 height 11
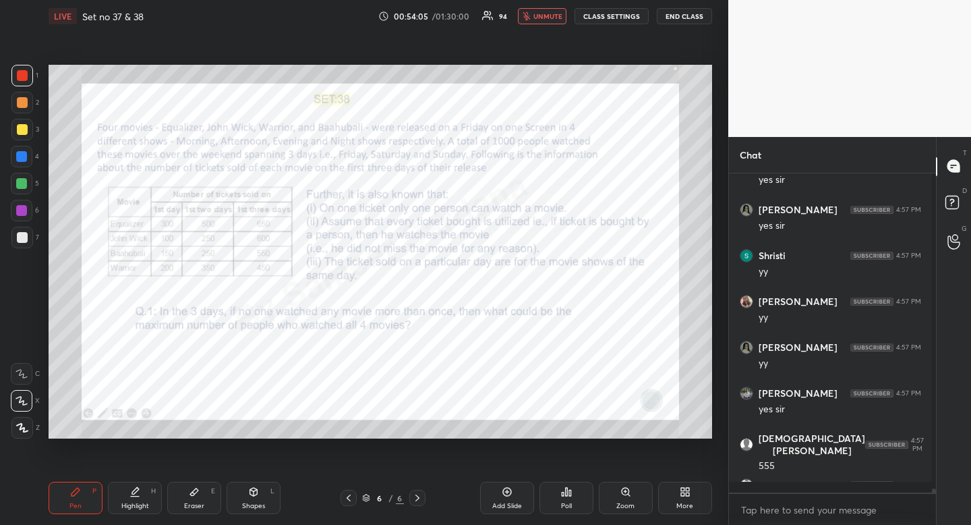
scroll to position [5, 5]
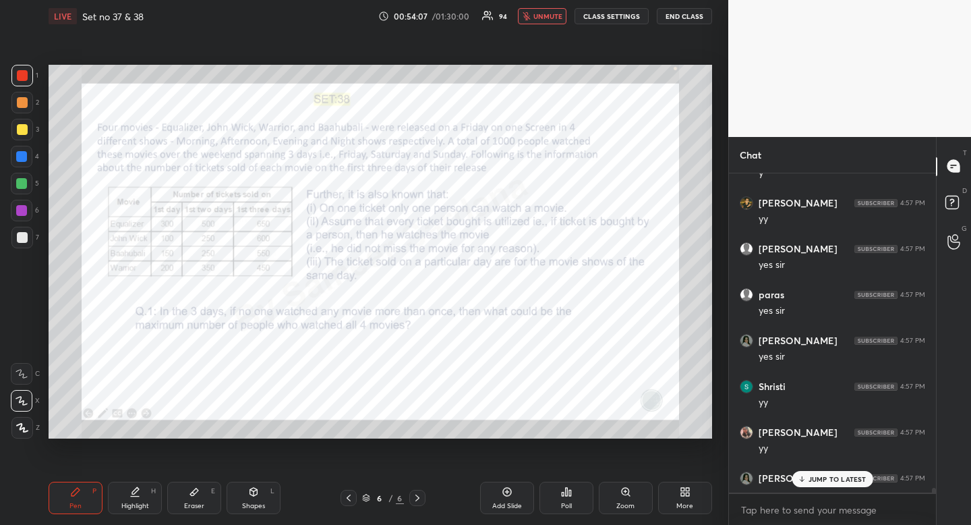
click at [842, 476] on p "JUMP TO LATEST" at bounding box center [838, 479] width 58 height 8
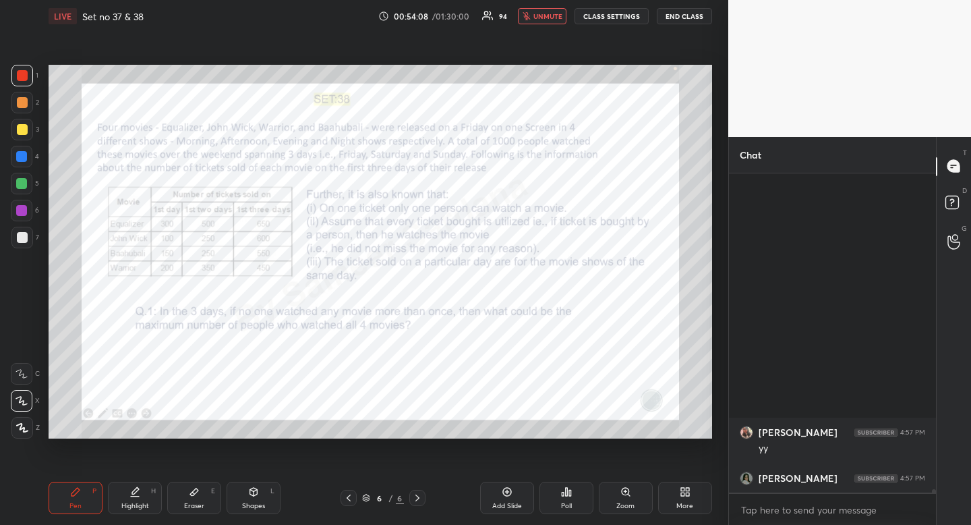
scroll to position [32217, 0]
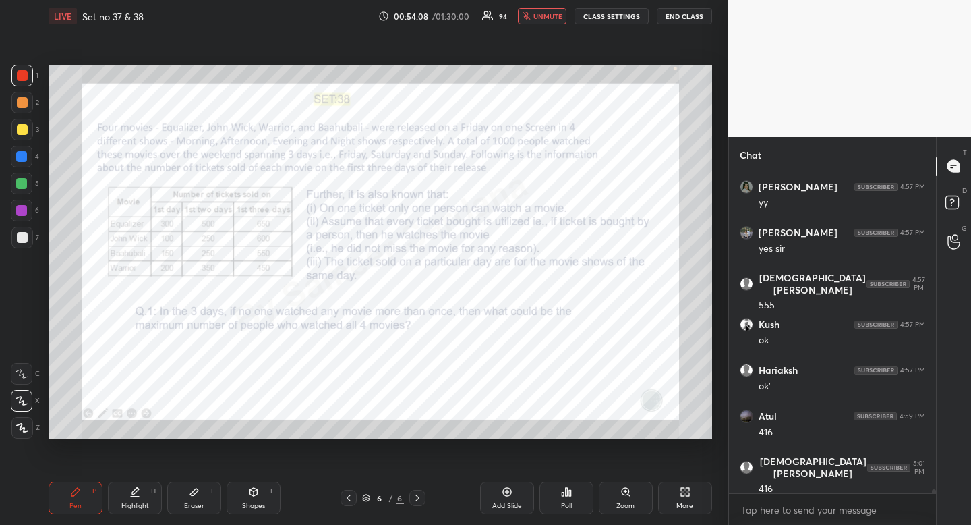
click at [550, 19] on span "unmute" at bounding box center [548, 15] width 29 height 9
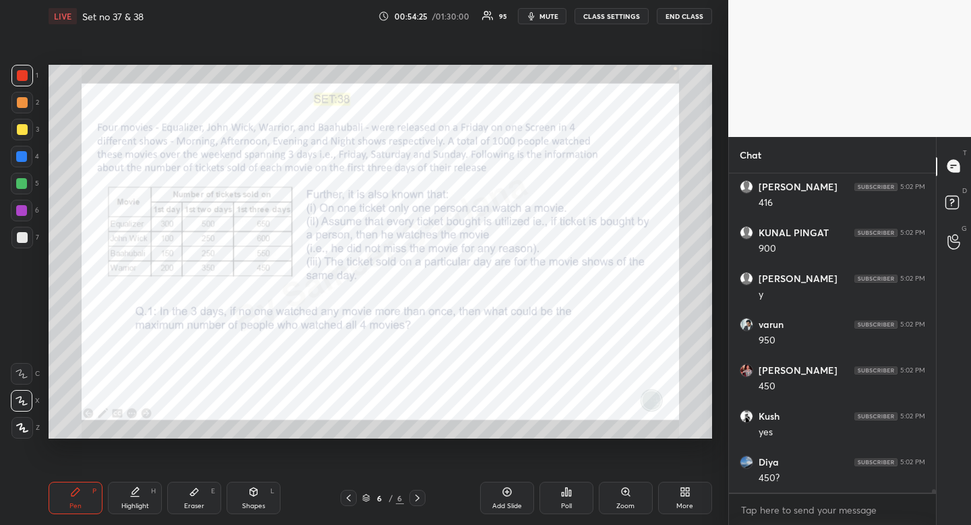
scroll to position [32584, 0]
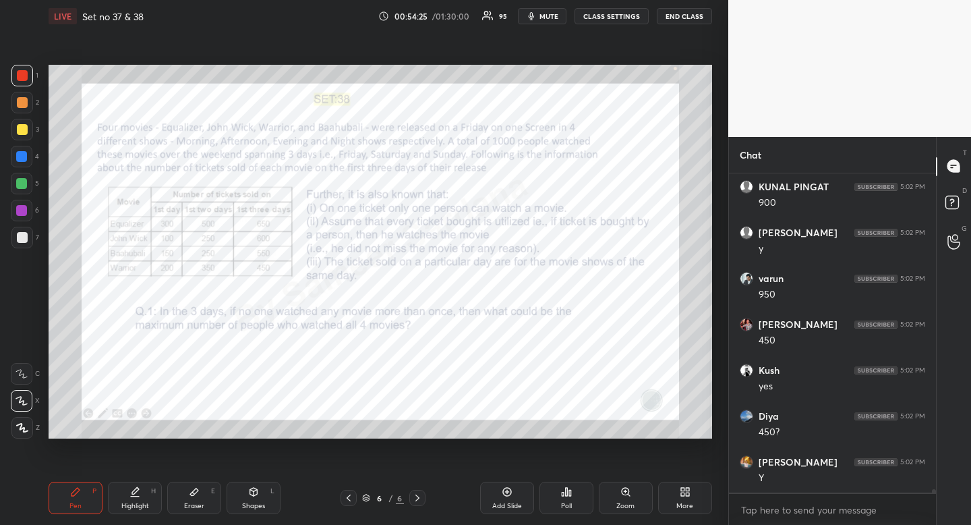
click at [193, 503] on div "Eraser" at bounding box center [194, 506] width 20 height 7
click at [200, 503] on div "Eraser" at bounding box center [194, 506] width 20 height 7
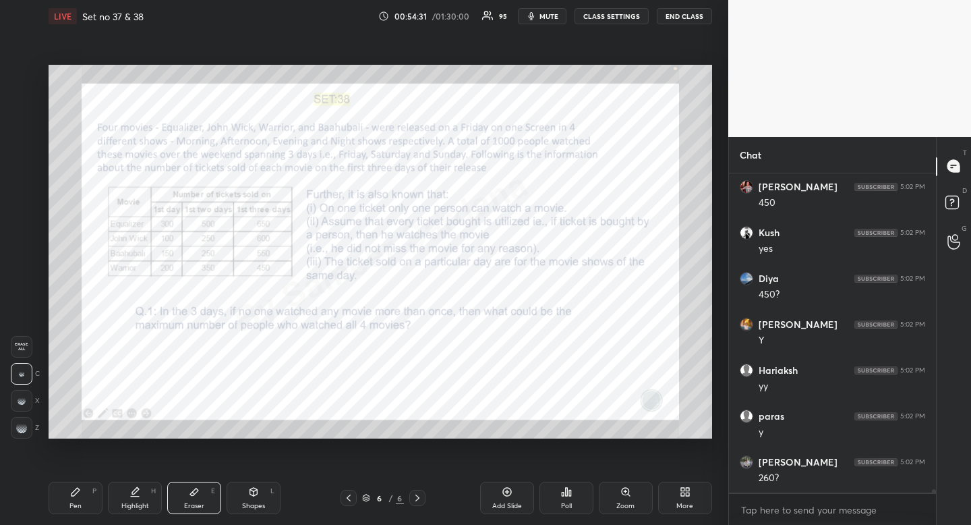
scroll to position [32767, 0]
drag, startPoint x: 140, startPoint y: 507, endPoint x: 134, endPoint y: 498, distance: 10.3
click at [140, 507] on div "Highlight" at bounding box center [135, 506] width 28 height 7
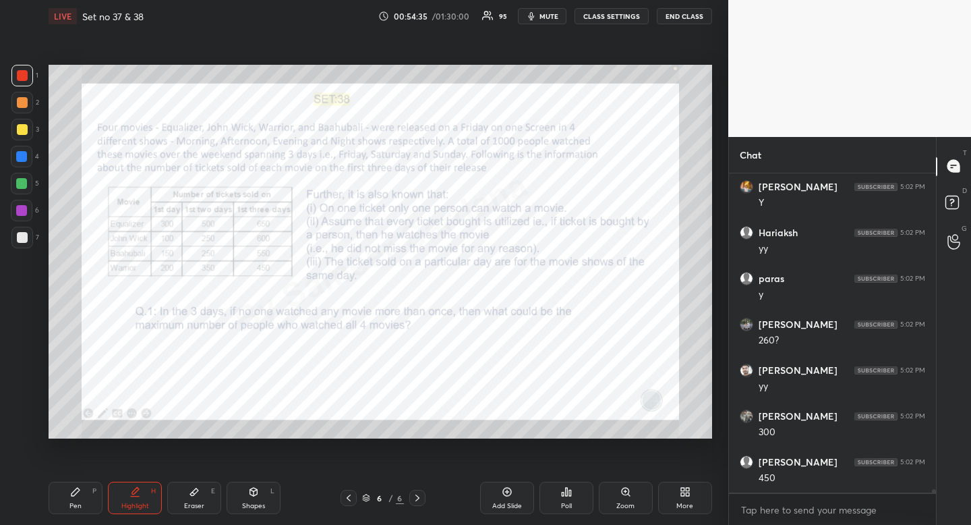
scroll to position [32905, 0]
drag, startPoint x: 23, startPoint y: 156, endPoint x: 22, endPoint y: 163, distance: 7.5
click at [22, 161] on div at bounding box center [21, 156] width 11 height 11
click at [22, 163] on div at bounding box center [22, 157] width 22 height 22
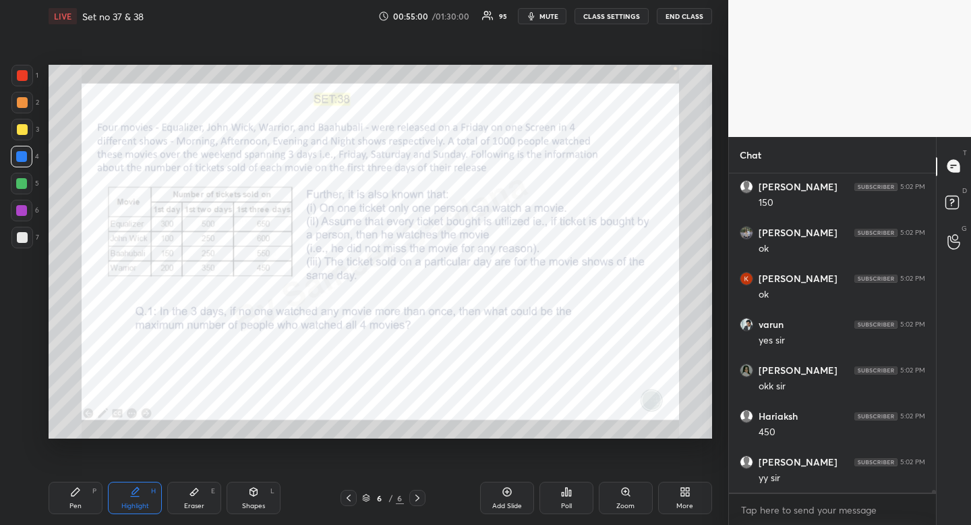
click at [131, 494] on icon at bounding box center [135, 491] width 11 height 11
drag, startPoint x: 131, startPoint y: 494, endPoint x: 121, endPoint y: 446, distance: 49.5
click at [131, 494] on icon at bounding box center [135, 491] width 11 height 11
drag, startPoint x: 256, startPoint y: 505, endPoint x: 226, endPoint y: 443, distance: 69.4
click at [256, 505] on div "Shapes" at bounding box center [253, 506] width 23 height 7
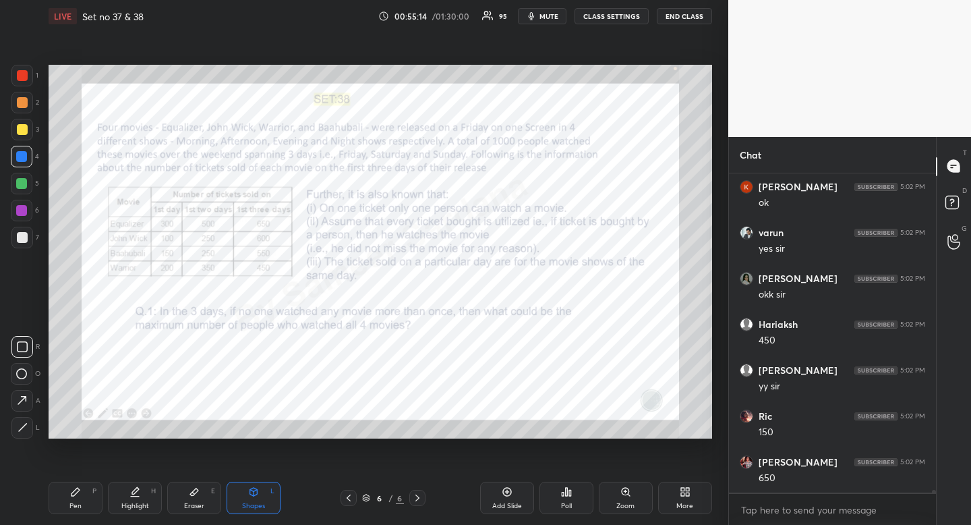
click at [26, 342] on rect at bounding box center [23, 347] width 10 height 10
click at [30, 337] on div at bounding box center [22, 347] width 22 height 22
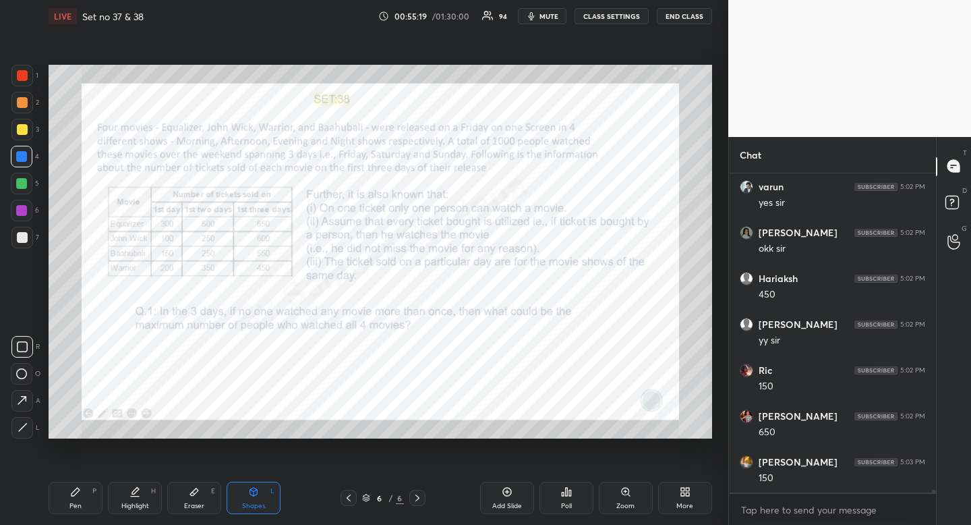
scroll to position [33731, 0]
click at [146, 511] on div "Highlight H" at bounding box center [135, 498] width 54 height 32
drag, startPoint x: 146, startPoint y: 511, endPoint x: 154, endPoint y: 441, distance: 70.7
click at [146, 506] on div "Highlight H" at bounding box center [135, 498] width 54 height 32
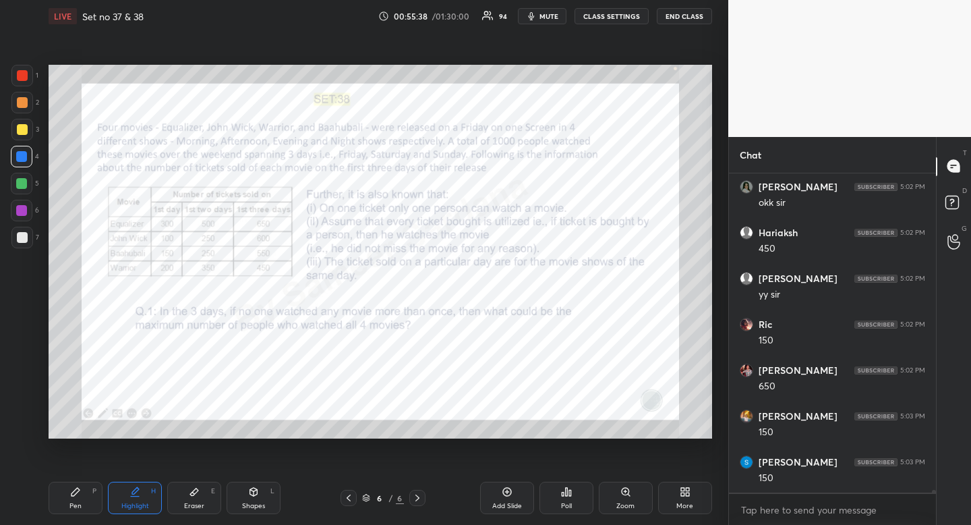
click at [248, 498] on div "Shapes L" at bounding box center [254, 498] width 54 height 32
click at [21, 342] on icon at bounding box center [22, 346] width 11 height 11
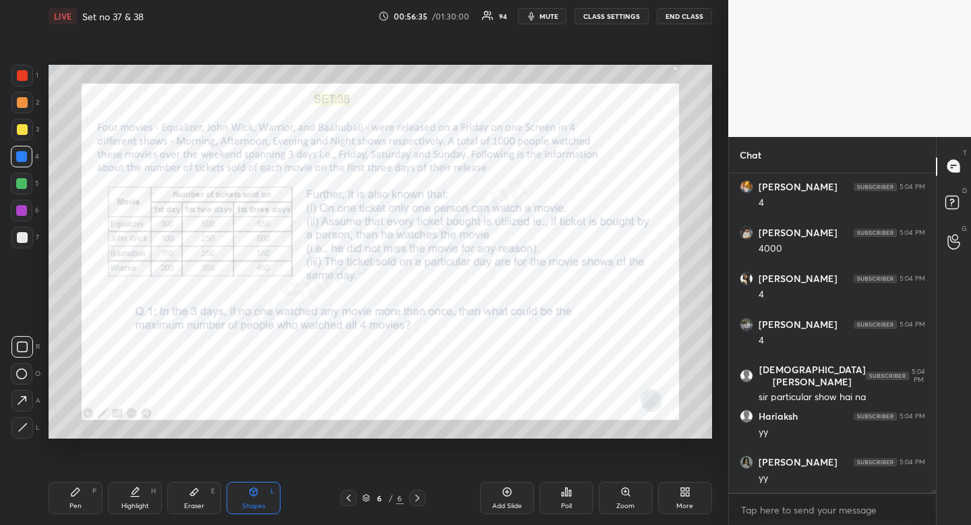
scroll to position [35290, 0]
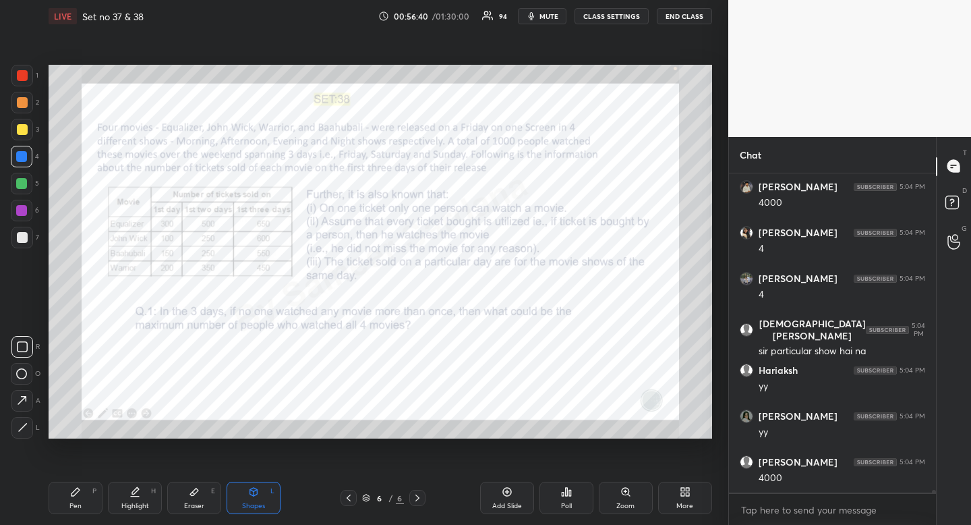
click at [135, 503] on div "Highlight" at bounding box center [135, 506] width 28 height 7
click at [138, 496] on icon at bounding box center [135, 491] width 11 height 11
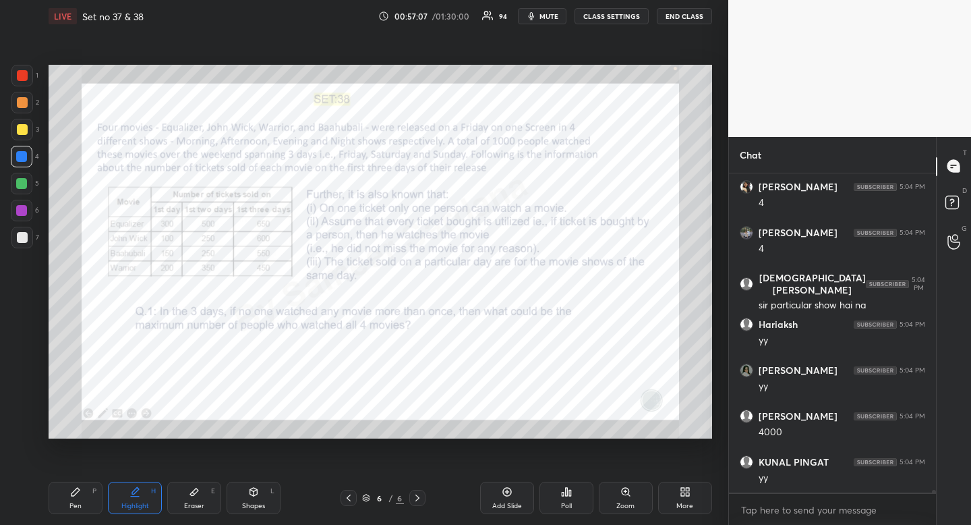
click at [79, 511] on div "Pen P" at bounding box center [76, 498] width 54 height 32
click at [82, 506] on div "Pen P" at bounding box center [76, 498] width 54 height 32
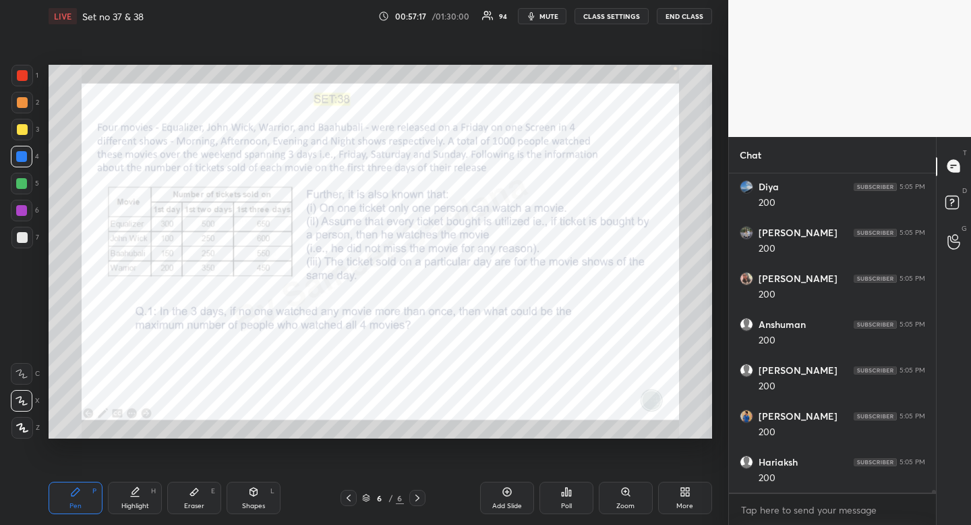
scroll to position [35978, 0]
click at [26, 372] on icon at bounding box center [22, 373] width 12 height 9
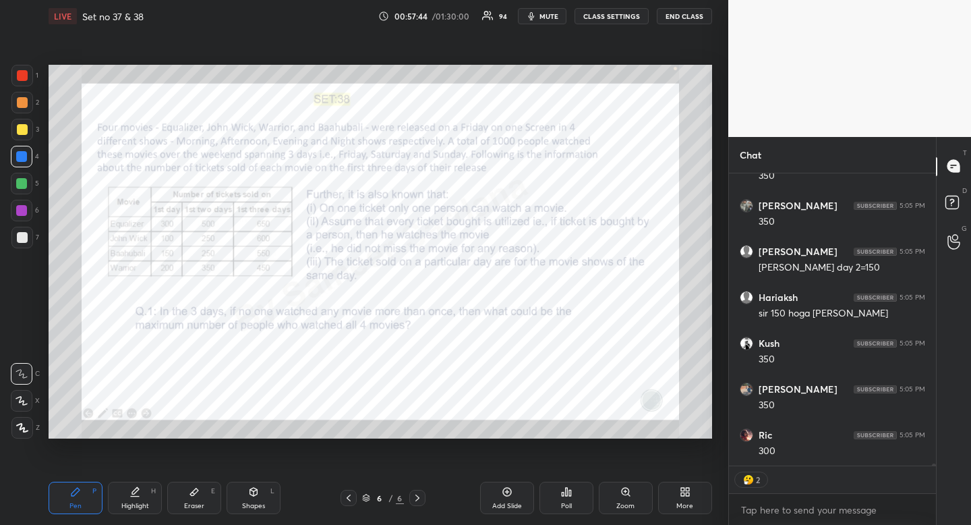
scroll to position [37427, 0]
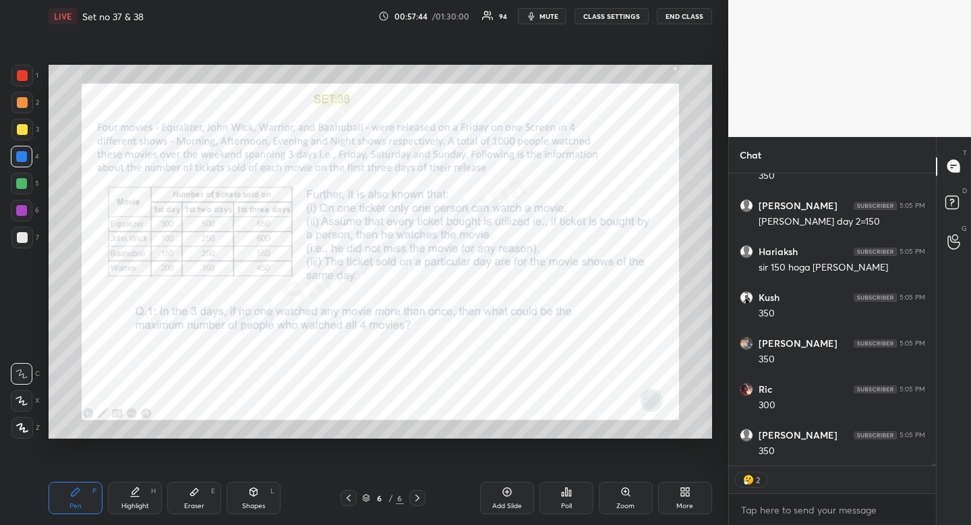
click at [136, 501] on div "Highlight H" at bounding box center [135, 498] width 54 height 32
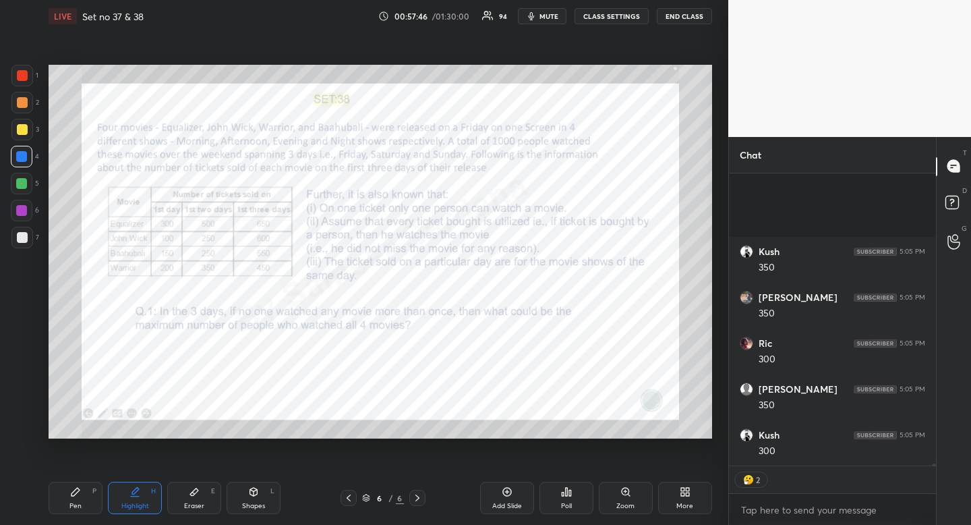
scroll to position [37611, 0]
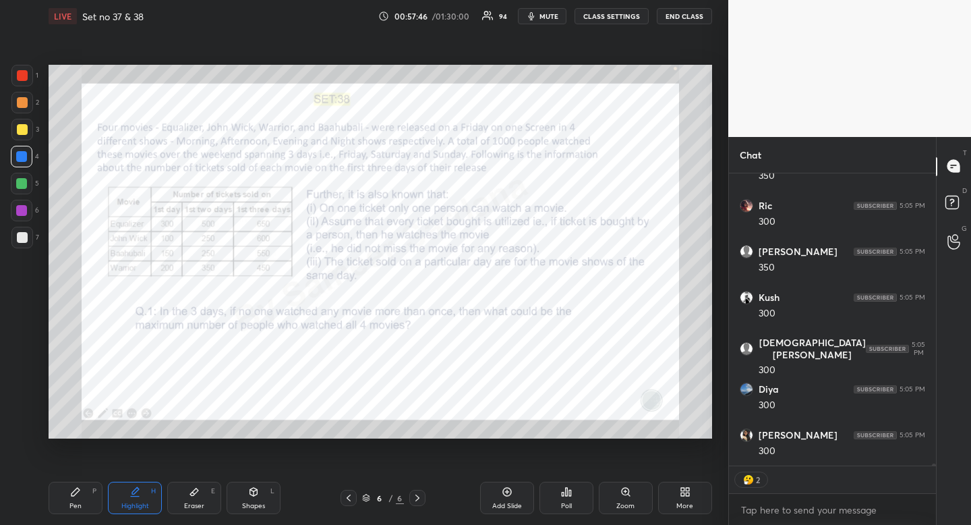
click at [76, 492] on icon at bounding box center [75, 491] width 11 height 11
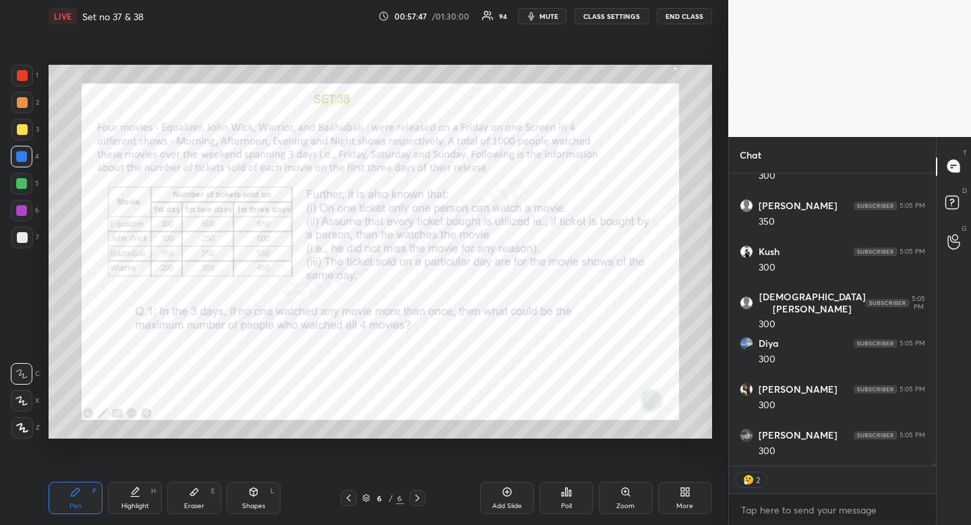
drag, startPoint x: 76, startPoint y: 489, endPoint x: 80, endPoint y: 482, distance: 7.9
click at [77, 490] on icon at bounding box center [76, 492] width 8 height 8
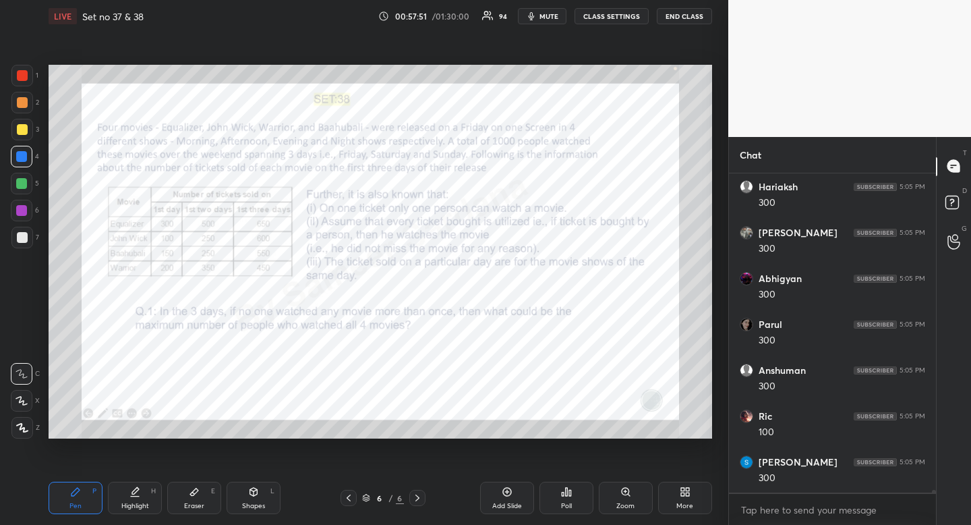
scroll to position [38272, 0]
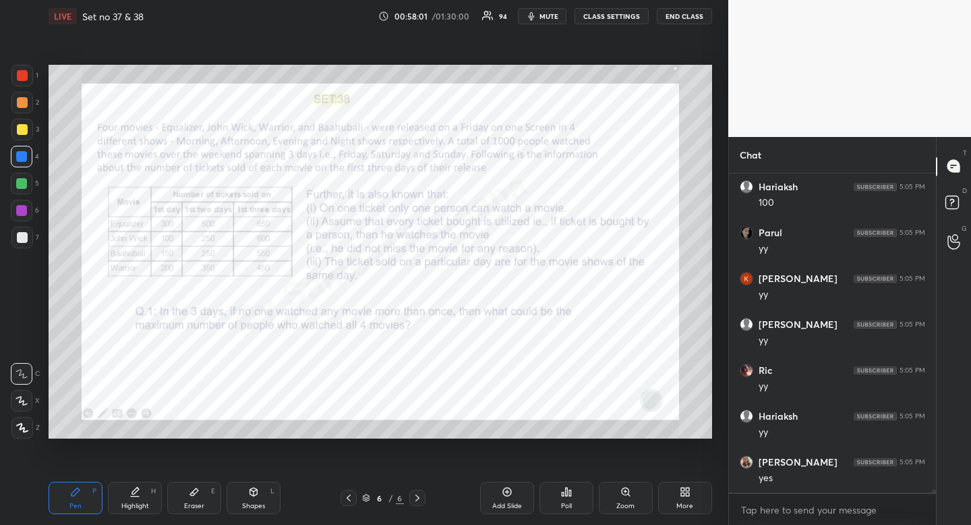
click at [136, 507] on div "Highlight" at bounding box center [135, 506] width 28 height 7
drag, startPoint x: 136, startPoint y: 507, endPoint x: 151, endPoint y: 456, distance: 52.7
click at [136, 507] on div "Highlight" at bounding box center [135, 506] width 28 height 7
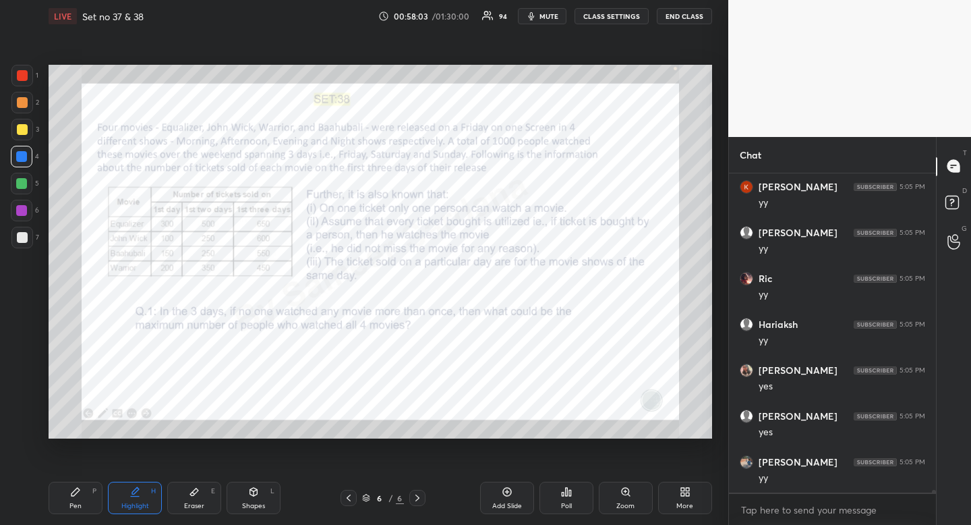
drag, startPoint x: 125, startPoint y: 499, endPoint x: 134, endPoint y: 482, distance: 19.3
click at [125, 499] on div "Highlight H" at bounding box center [135, 498] width 54 height 32
click at [131, 488] on icon at bounding box center [135, 491] width 11 height 11
click at [57, 507] on div "Pen P" at bounding box center [76, 498] width 54 height 32
drag, startPoint x: 57, startPoint y: 507, endPoint x: 59, endPoint y: 494, distance: 13.1
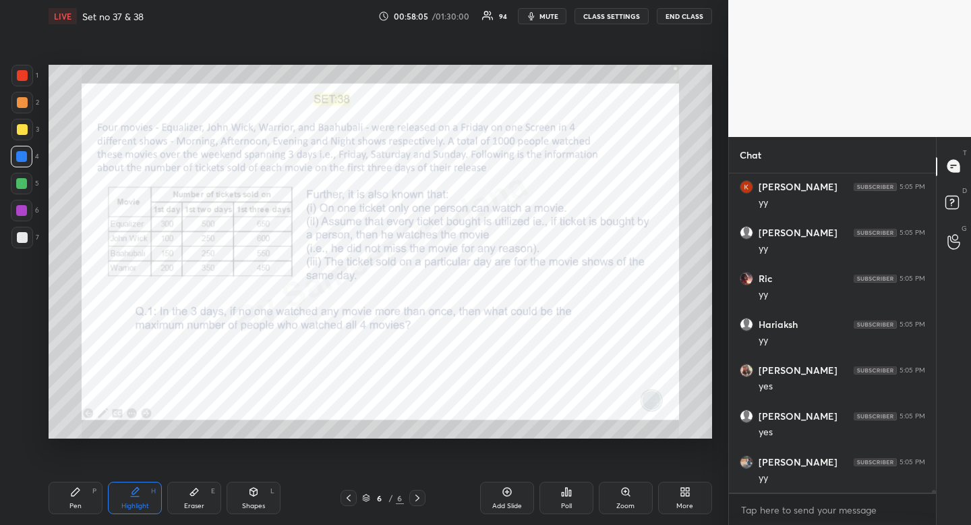
click at [57, 507] on div "Pen P" at bounding box center [76, 498] width 54 height 32
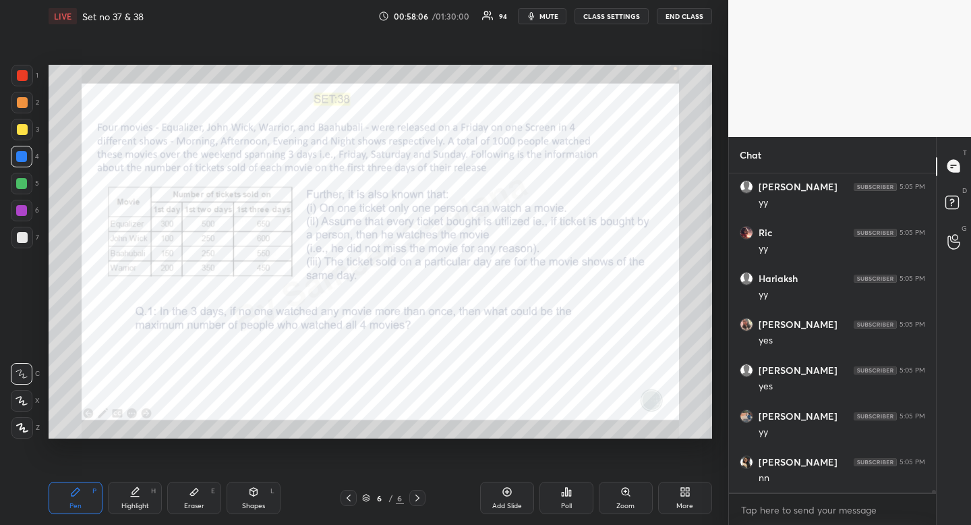
click at [20, 78] on div at bounding box center [22, 75] width 11 height 11
click at [22, 78] on div at bounding box center [22, 75] width 11 height 11
click at [125, 507] on div "Highlight" at bounding box center [135, 506] width 28 height 7
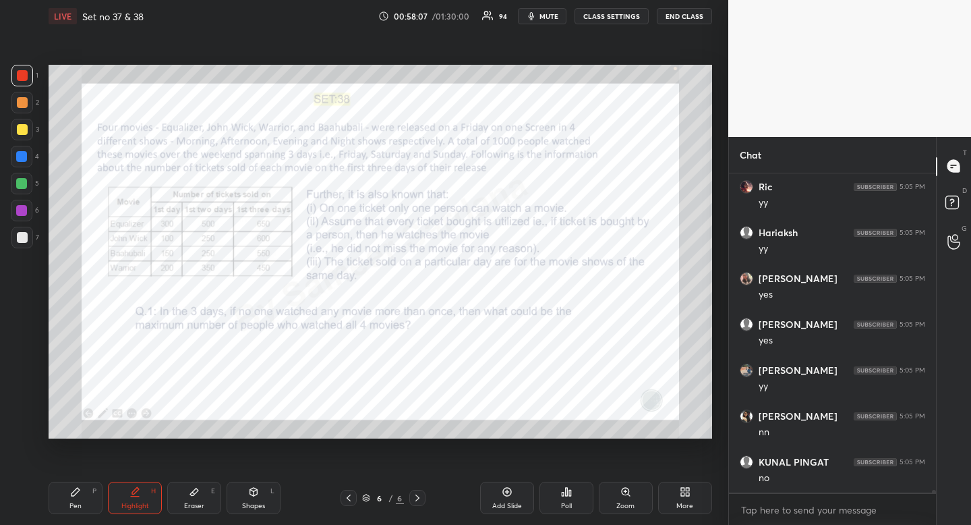
drag, startPoint x: 126, startPoint y: 507, endPoint x: 121, endPoint y: 438, distance: 69.0
click at [126, 507] on div "Highlight" at bounding box center [135, 506] width 28 height 7
click at [63, 485] on div "Pen P" at bounding box center [76, 498] width 54 height 32
drag, startPoint x: 63, startPoint y: 485, endPoint x: 65, endPoint y: 472, distance: 12.9
click at [63, 485] on div "Pen P" at bounding box center [76, 498] width 54 height 32
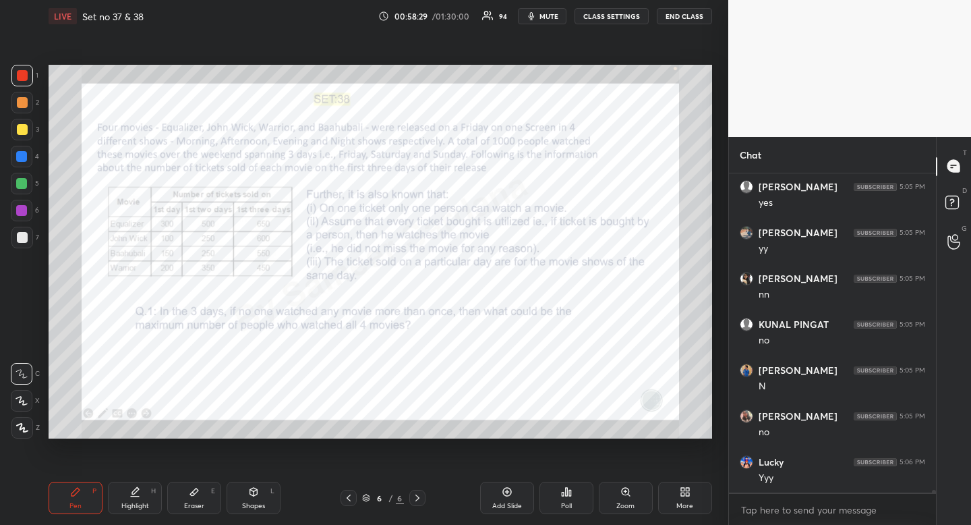
click at [128, 491] on div "Highlight H" at bounding box center [135, 498] width 54 height 32
drag, startPoint x: 128, startPoint y: 491, endPoint x: 131, endPoint y: 482, distance: 9.2
click at [130, 486] on div "Highlight H" at bounding box center [135, 498] width 54 height 32
click at [26, 154] on div at bounding box center [21, 156] width 11 height 11
drag, startPoint x: 26, startPoint y: 154, endPoint x: 32, endPoint y: 175, distance: 22.4
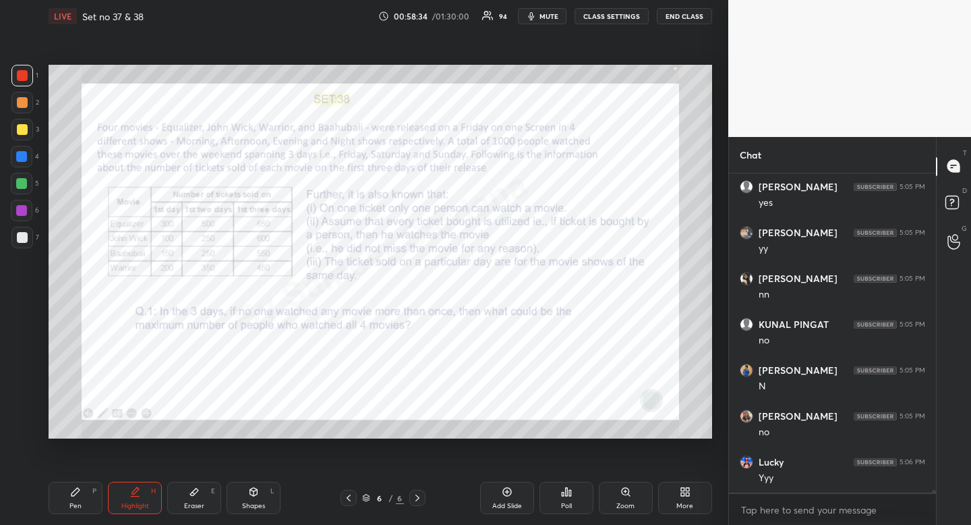
click at [26, 154] on div at bounding box center [21, 156] width 11 height 11
click at [74, 495] on icon at bounding box center [76, 492] width 8 height 8
click at [24, 399] on icon at bounding box center [22, 400] width 12 height 9
click at [24, 400] on icon at bounding box center [21, 401] width 11 height 8
click at [133, 508] on div "Highlight" at bounding box center [135, 506] width 28 height 7
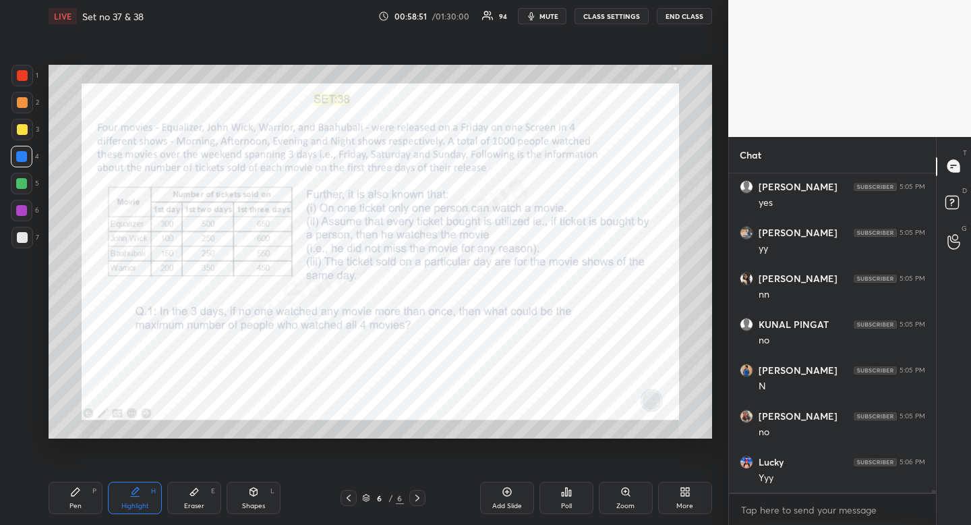
click at [77, 492] on icon at bounding box center [76, 492] width 8 height 8
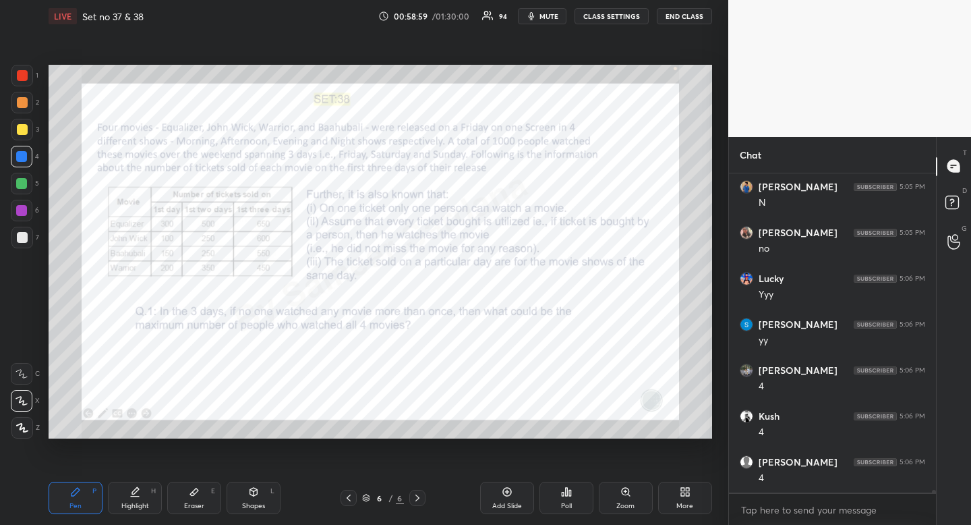
scroll to position [39694, 0]
click at [17, 73] on div at bounding box center [22, 75] width 11 height 11
click at [19, 75] on div at bounding box center [22, 75] width 11 height 11
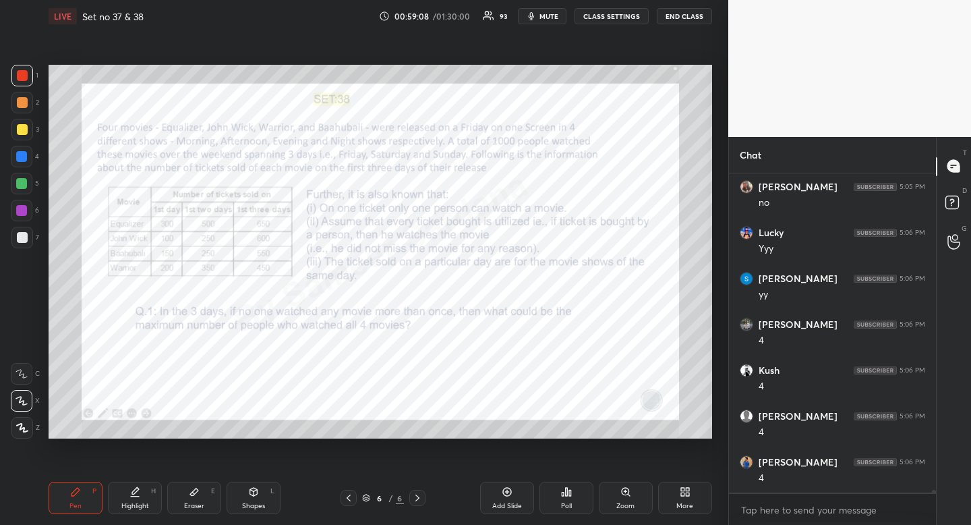
drag, startPoint x: 76, startPoint y: 500, endPoint x: 65, endPoint y: 485, distance: 18.8
click at [75, 501] on div "Pen P" at bounding box center [76, 498] width 54 height 32
click at [152, 501] on div "Highlight H" at bounding box center [135, 498] width 54 height 32
click at [83, 509] on div "Pen P" at bounding box center [76, 498] width 54 height 32
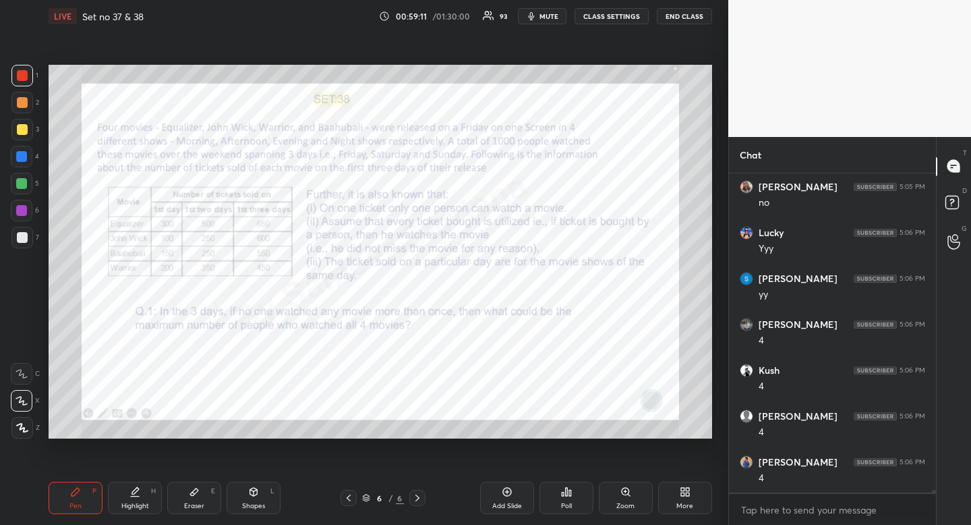
drag, startPoint x: 83, startPoint y: 509, endPoint x: 97, endPoint y: 465, distance: 46.1
click at [83, 509] on div "Pen P" at bounding box center [76, 498] width 54 height 32
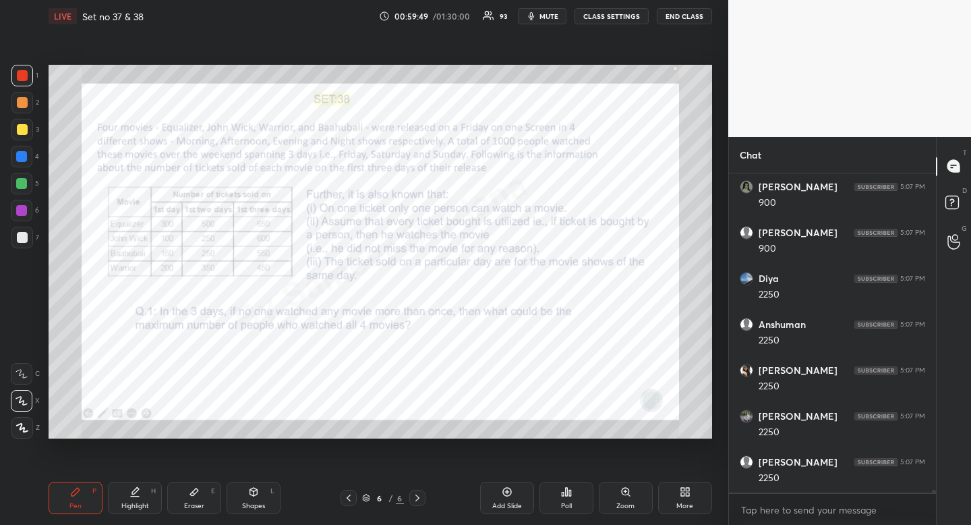
click at [248, 501] on div "Shapes L" at bounding box center [254, 498] width 54 height 32
click at [18, 350] on icon at bounding box center [22, 346] width 11 height 11
drag, startPoint x: 25, startPoint y: 349, endPoint x: 42, endPoint y: 348, distance: 16.9
click at [25, 349] on icon at bounding box center [22, 346] width 11 height 11
click at [74, 490] on icon at bounding box center [75, 491] width 11 height 11
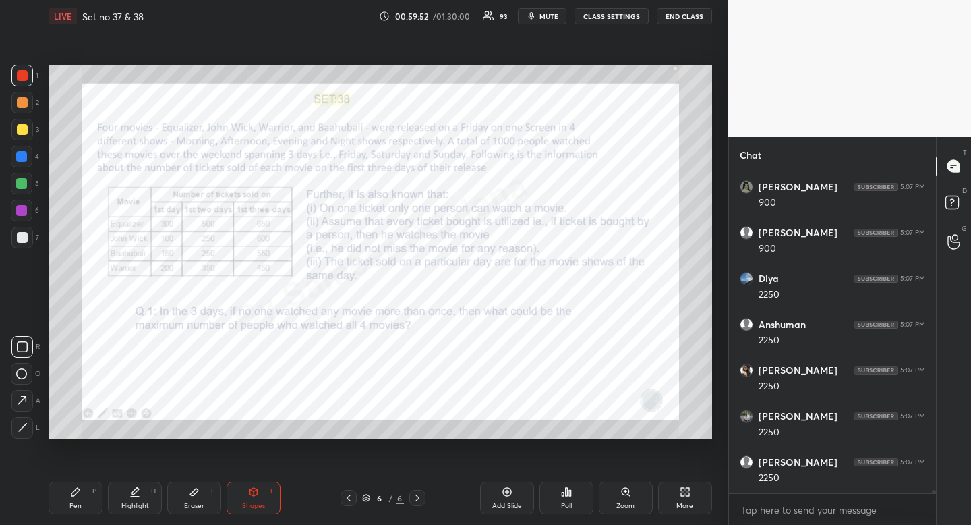
click at [84, 487] on div "Pen P" at bounding box center [76, 498] width 54 height 32
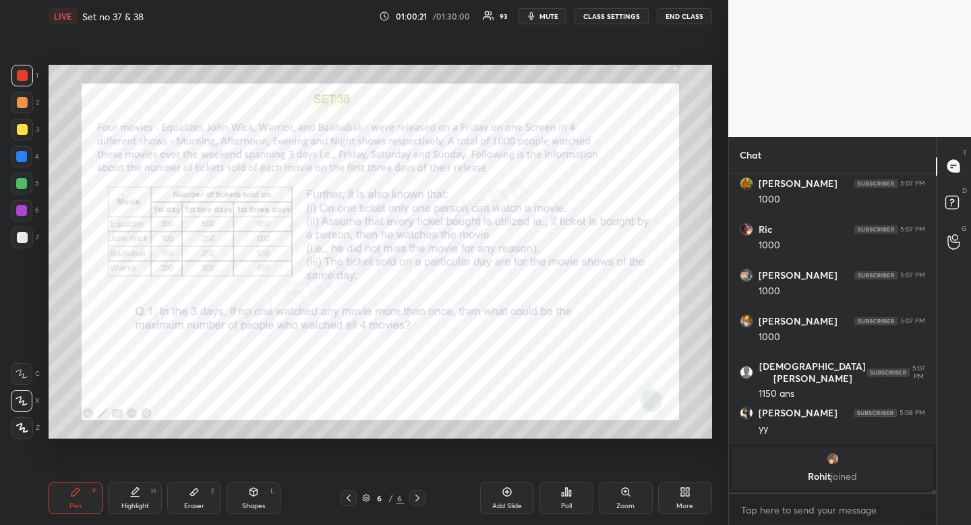
scroll to position [39120, 0]
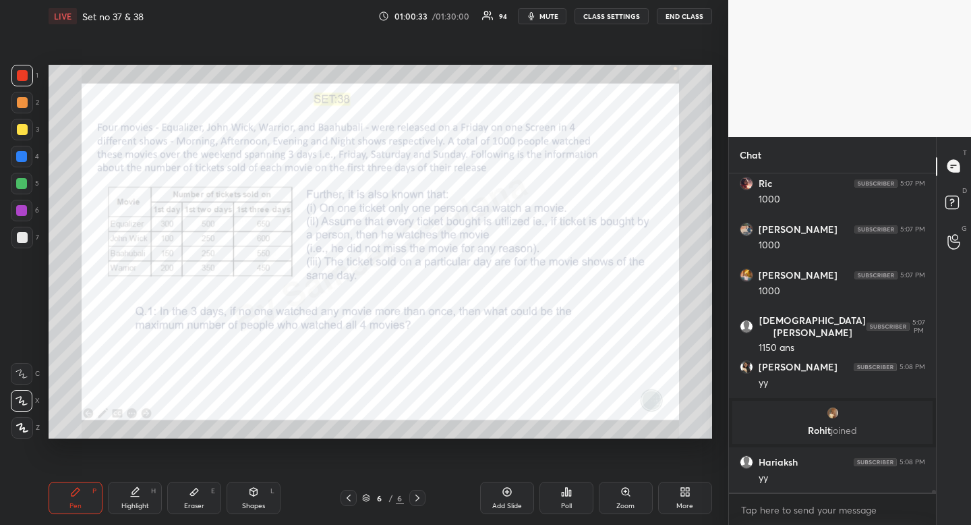
click at [28, 155] on div at bounding box center [22, 157] width 22 height 22
drag, startPoint x: 28, startPoint y: 155, endPoint x: 21, endPoint y: 156, distance: 6.8
click at [28, 155] on div at bounding box center [22, 157] width 22 height 22
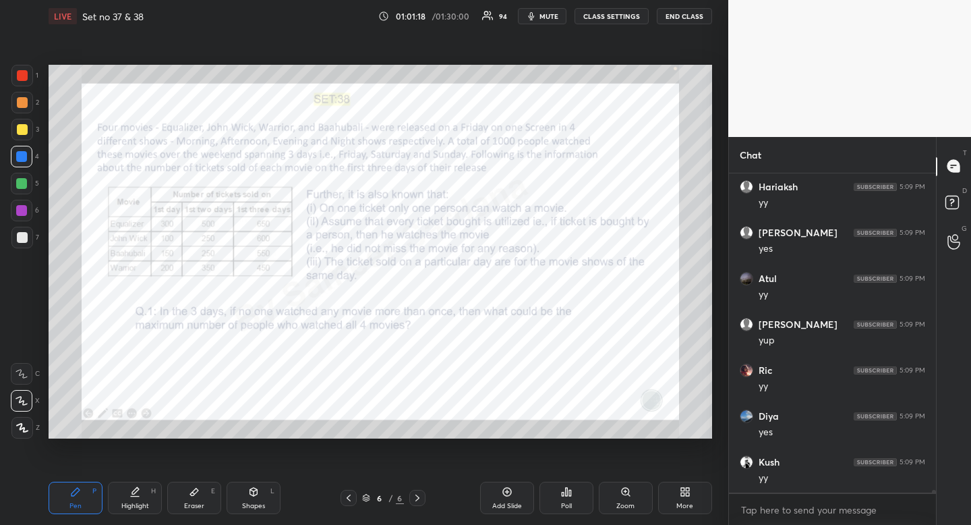
scroll to position [40313, 0]
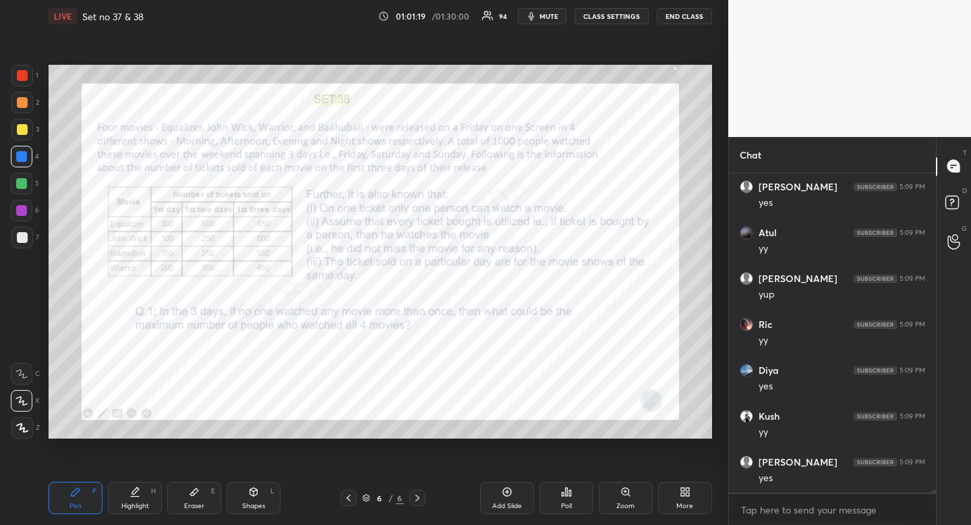
click at [22, 82] on div at bounding box center [22, 76] width 22 height 22
click at [23, 77] on div at bounding box center [22, 75] width 11 height 11
drag, startPoint x: 23, startPoint y: 77, endPoint x: 21, endPoint y: 111, distance: 33.8
click at [23, 77] on div at bounding box center [22, 75] width 11 height 11
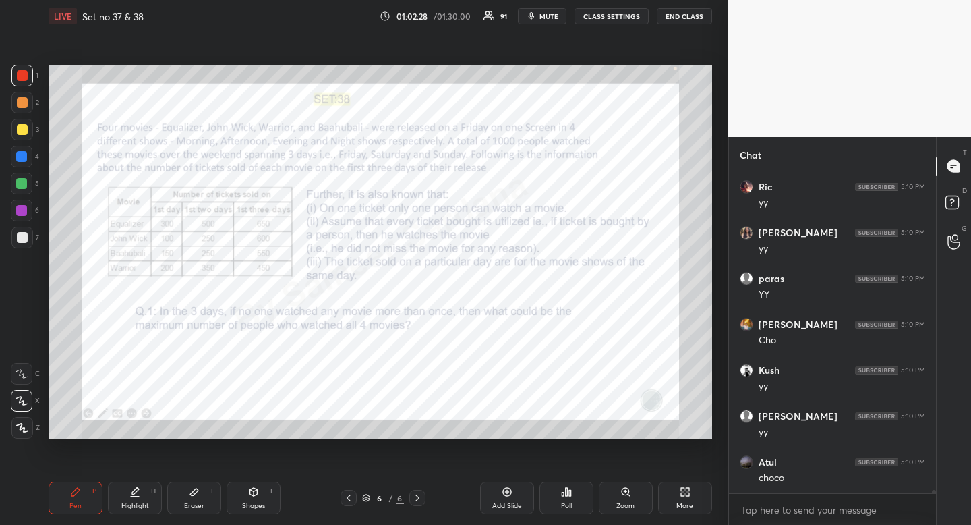
click at [35, 152] on div "4" at bounding box center [25, 157] width 28 height 22
click at [26, 154] on div at bounding box center [21, 156] width 11 height 11
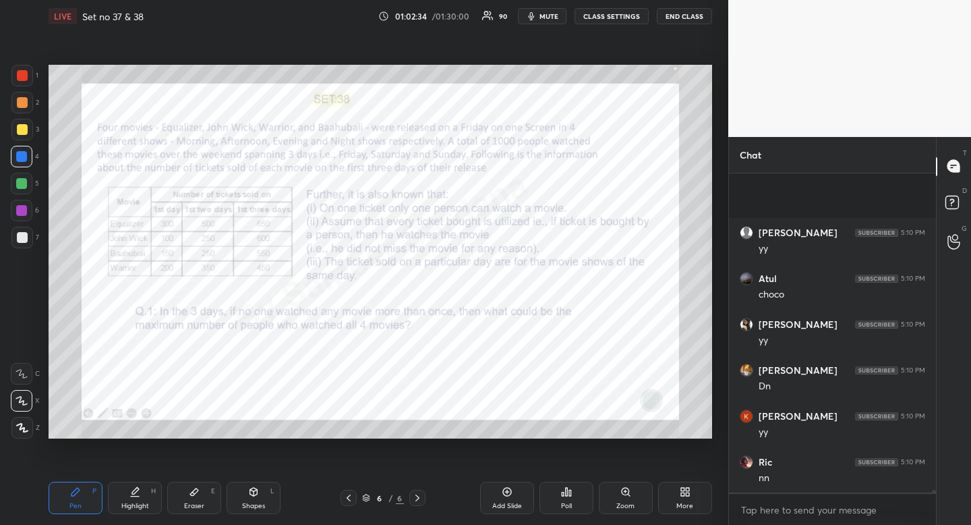
scroll to position [42560, 0]
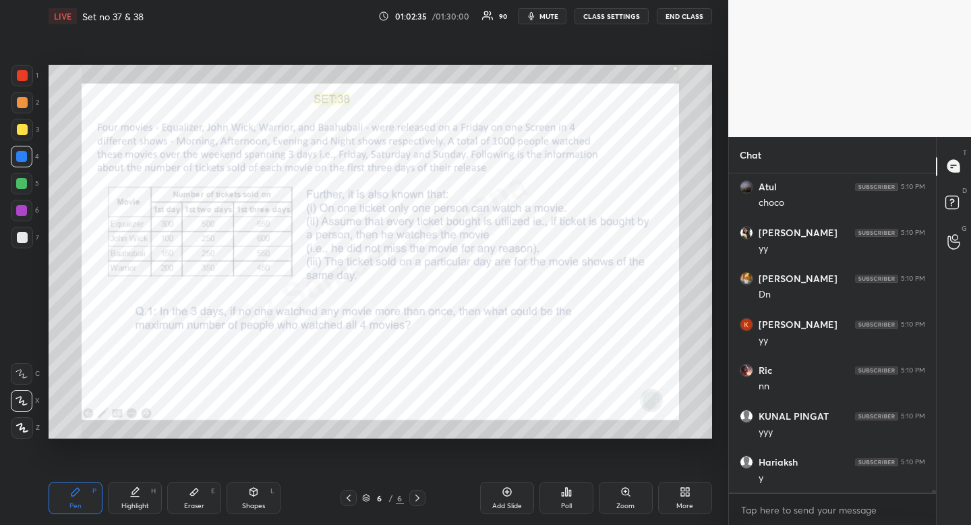
click at [420, 503] on icon at bounding box center [417, 497] width 11 height 11
click at [680, 500] on div "More" at bounding box center [685, 498] width 54 height 32
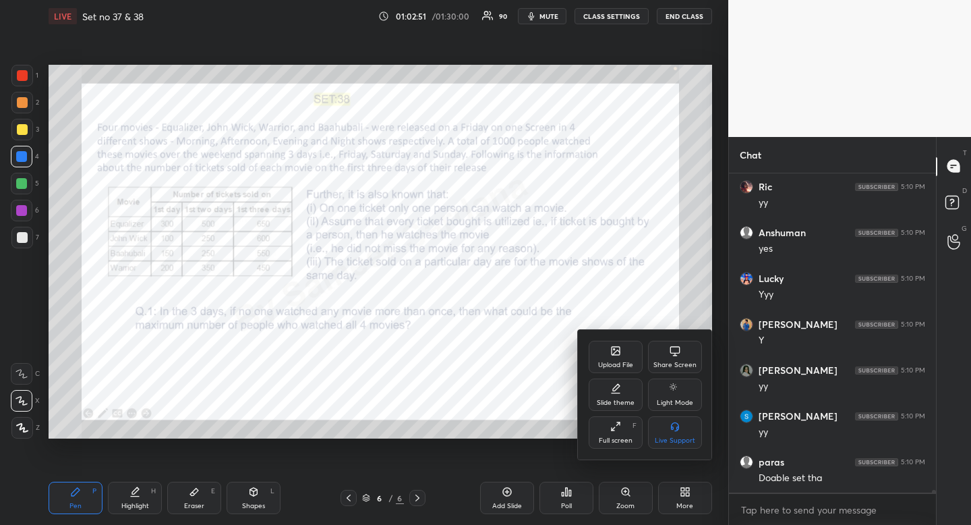
click at [614, 359] on div "Upload File" at bounding box center [616, 357] width 54 height 32
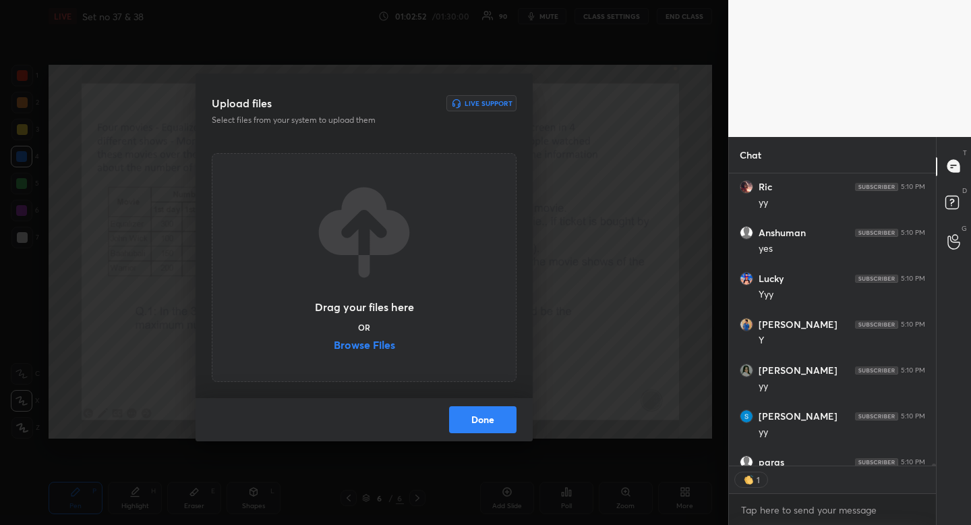
scroll to position [5, 5]
click at [385, 343] on label "Browse Files" at bounding box center [364, 346] width 61 height 14
click at [334, 343] on input "Browse Files" at bounding box center [334, 346] width 0 height 14
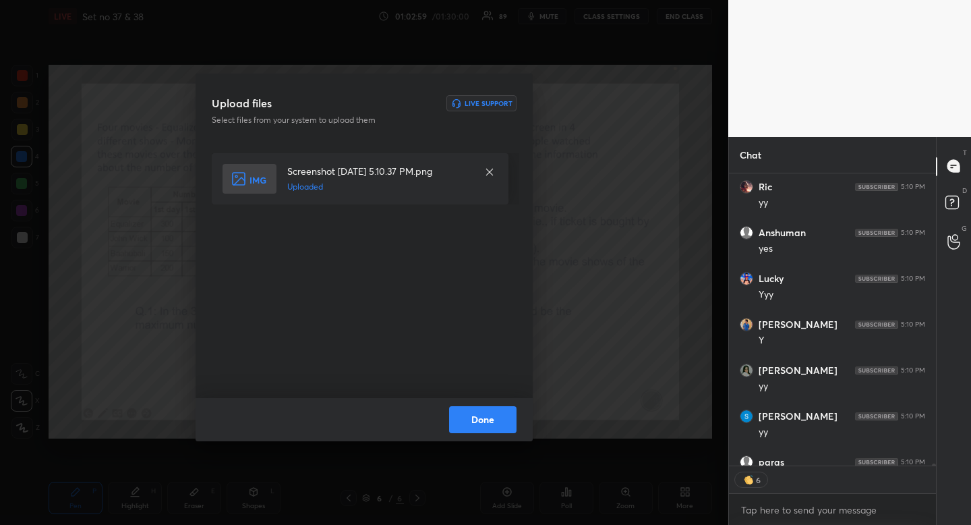
click at [470, 424] on button "Done" at bounding box center [482, 419] width 67 height 27
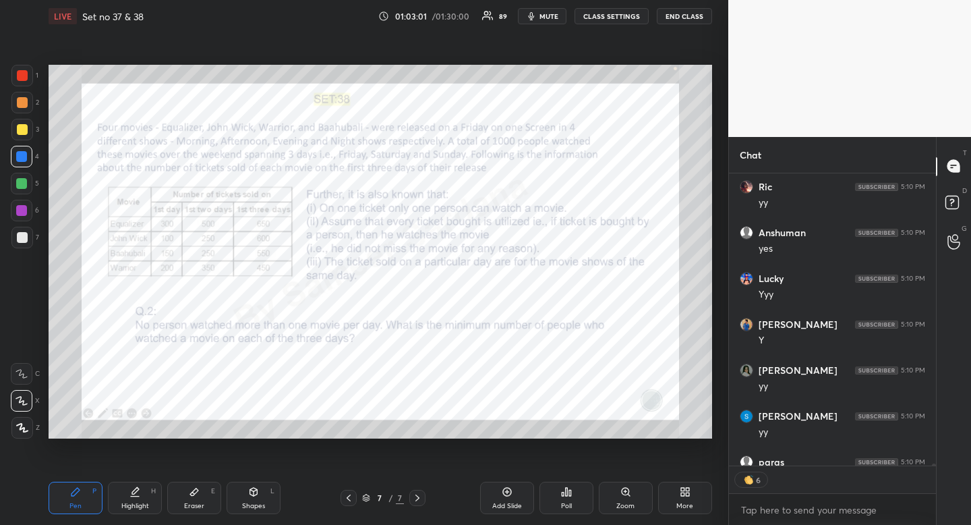
scroll to position [42968, 0]
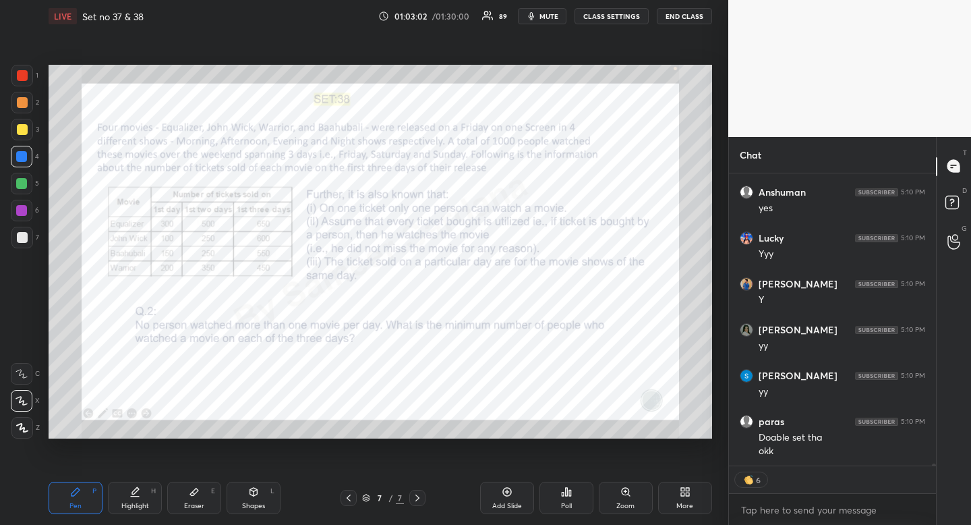
drag, startPoint x: 544, startPoint y: 15, endPoint x: 527, endPoint y: 5, distance: 19.3
click at [544, 14] on span "mute" at bounding box center [549, 15] width 19 height 9
type textarea "x"
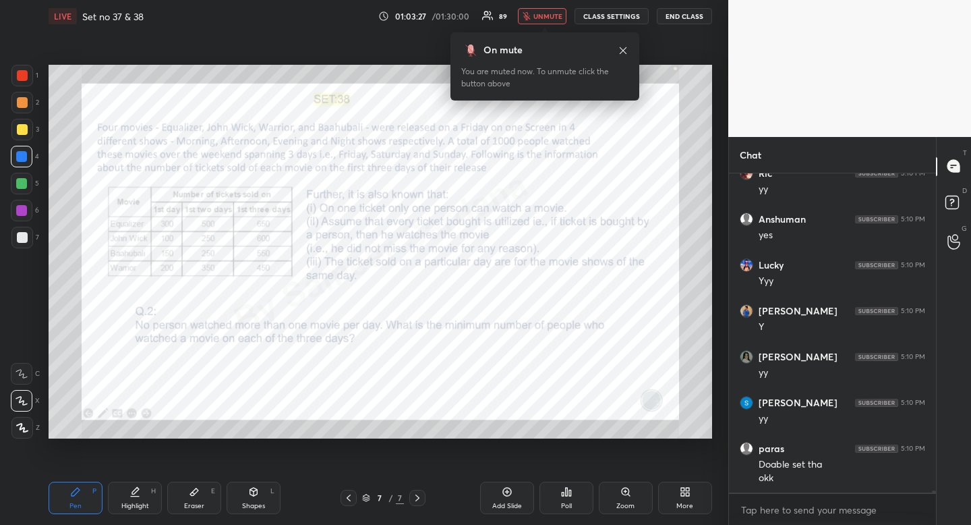
click at [625, 52] on icon at bounding box center [623, 50] width 11 height 11
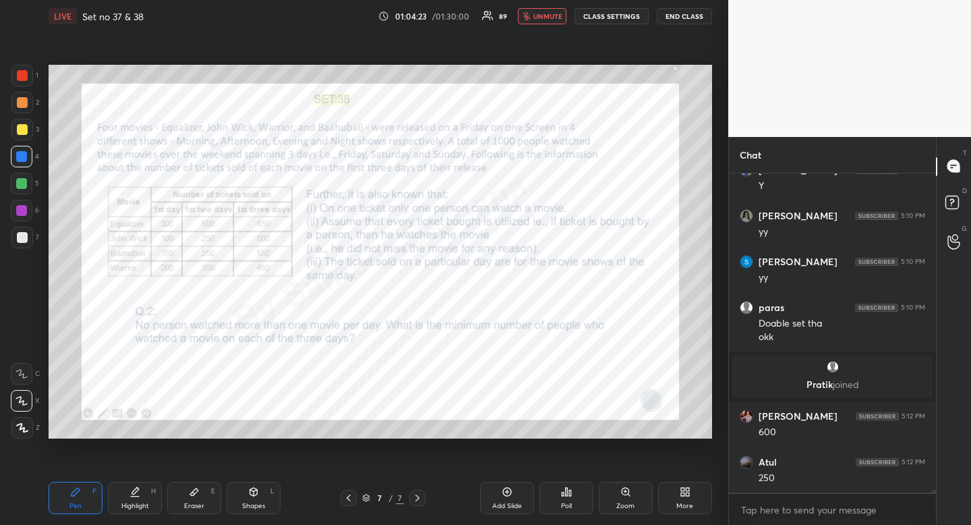
scroll to position [42034, 0]
click at [74, 513] on div "Pen P" at bounding box center [76, 498] width 54 height 32
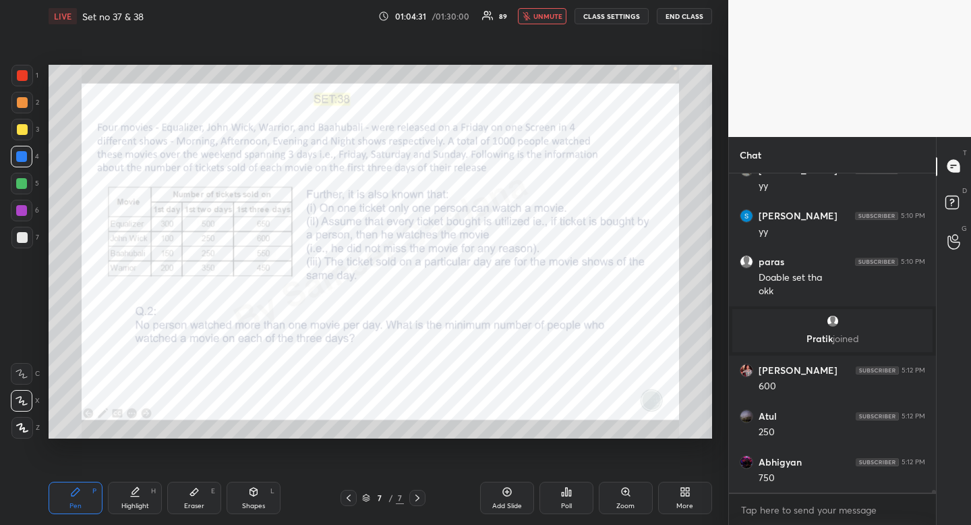
scroll to position [42126, 0]
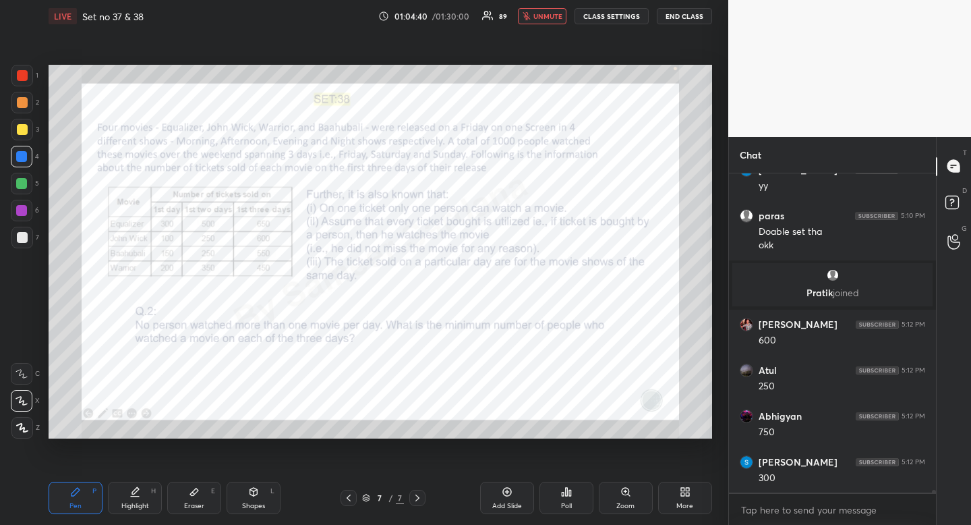
click at [557, 496] on div "Poll" at bounding box center [567, 498] width 54 height 32
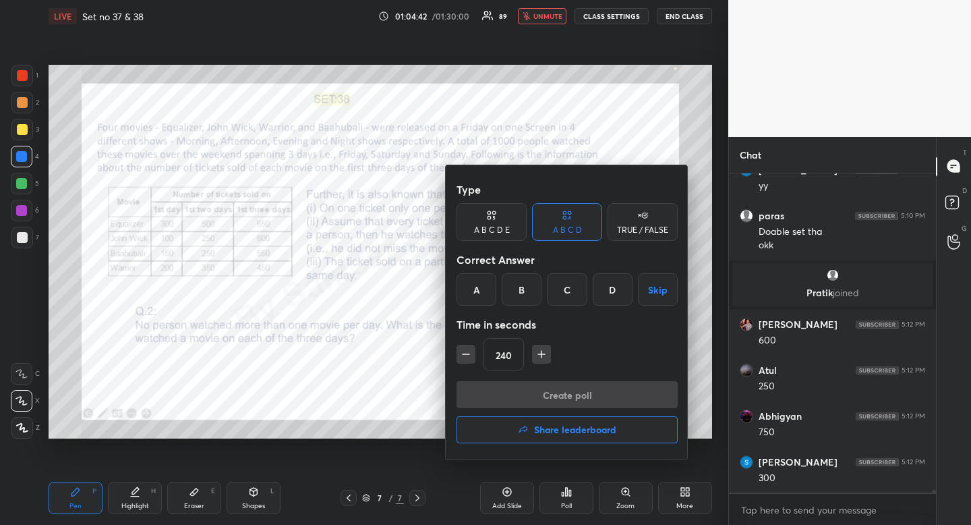
drag, startPoint x: 494, startPoint y: 225, endPoint x: 501, endPoint y: 226, distance: 7.5
click at [497, 226] on div "A B C D E" at bounding box center [492, 230] width 36 height 8
click at [627, 285] on div "E" at bounding box center [624, 289] width 32 height 32
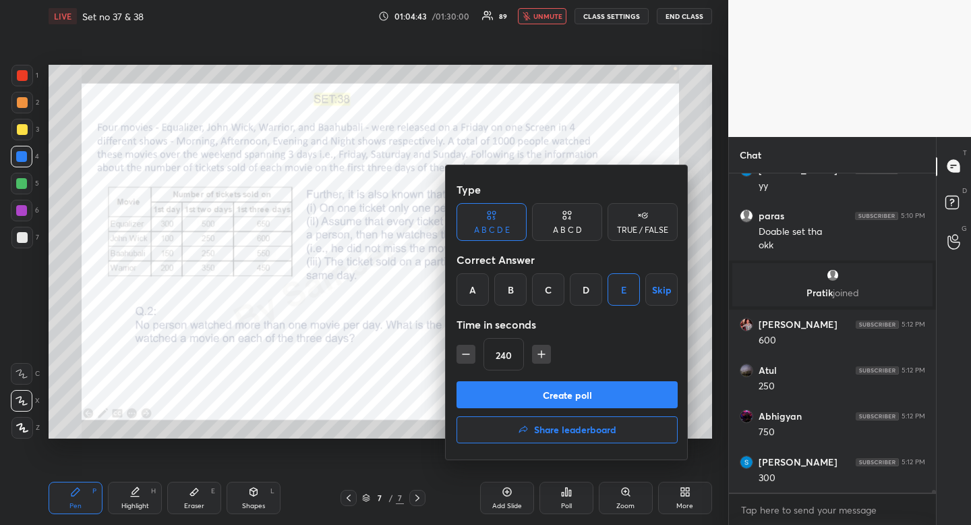
click at [463, 356] on icon "button" at bounding box center [465, 353] width 13 height 13
click at [464, 356] on icon "button" at bounding box center [465, 353] width 13 height 13
click at [463, 356] on icon "button" at bounding box center [465, 353] width 13 height 13
click at [465, 358] on icon "button" at bounding box center [465, 353] width 13 height 13
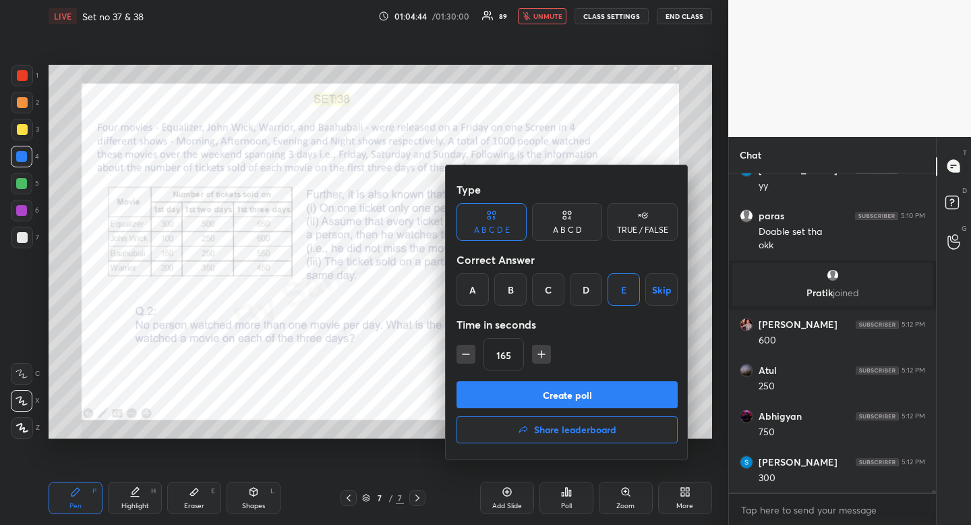
click at [464, 354] on icon "button" at bounding box center [465, 353] width 13 height 13
type input "150"
click at [539, 392] on button "Create poll" at bounding box center [567, 394] width 221 height 27
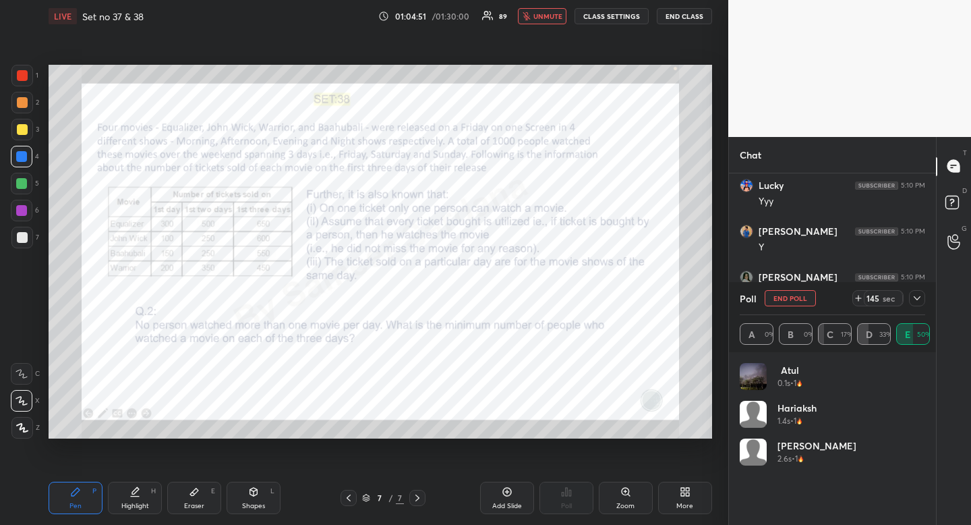
scroll to position [42218, 0]
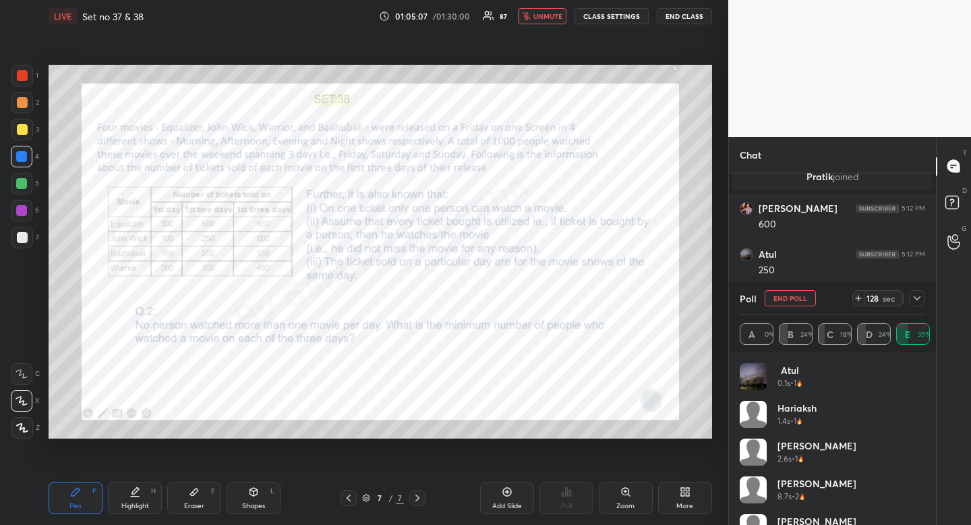
click at [25, 80] on div at bounding box center [22, 75] width 11 height 11
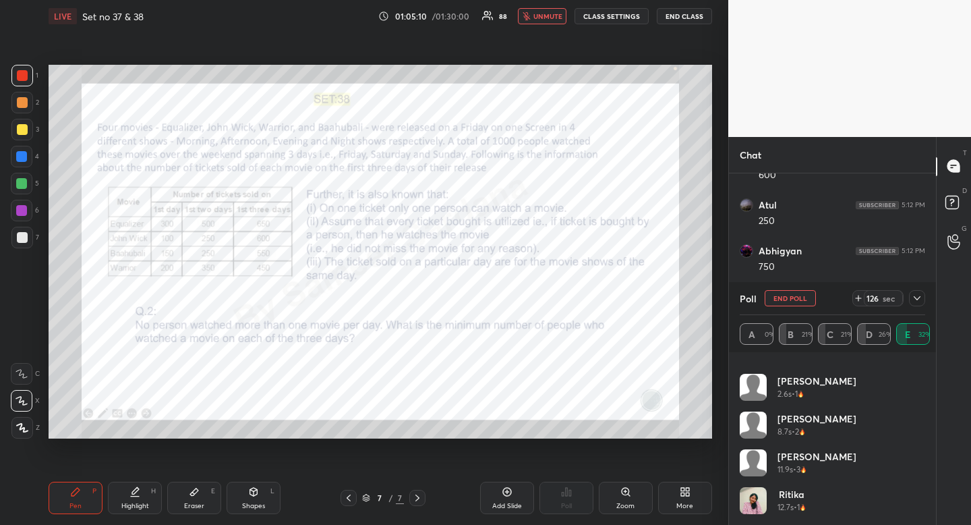
click at [923, 295] on div at bounding box center [917, 298] width 16 height 16
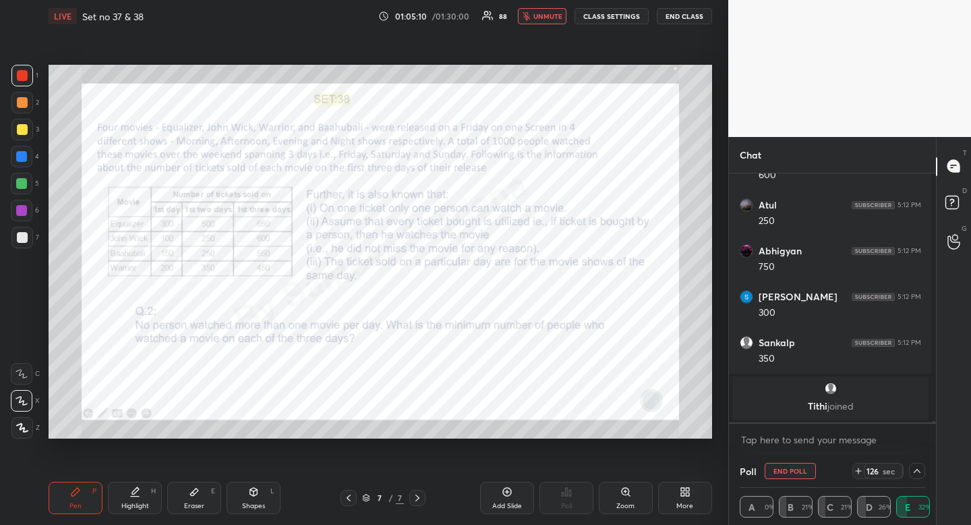
scroll to position [5, 1]
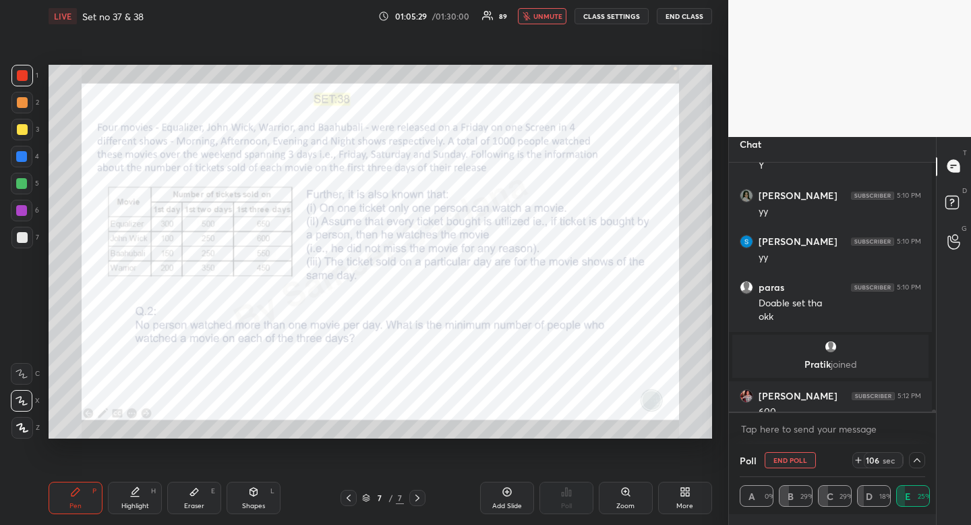
click at [16, 161] on div at bounding box center [21, 156] width 11 height 11
click at [17, 164] on div at bounding box center [22, 157] width 22 height 22
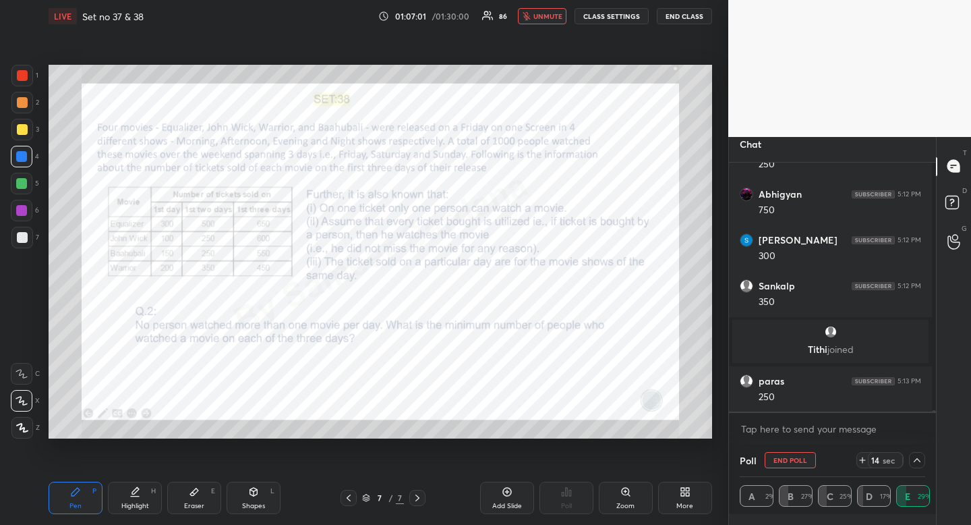
click at [552, 17] on span "unmute" at bounding box center [548, 15] width 29 height 9
click at [798, 461] on button "END POLL" at bounding box center [790, 460] width 51 height 16
type textarea "x"
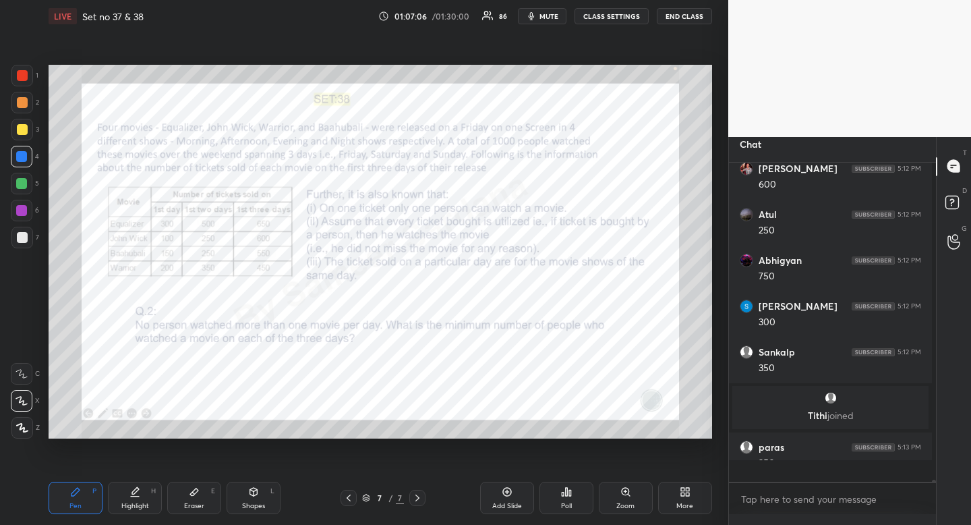
scroll to position [42231, 0]
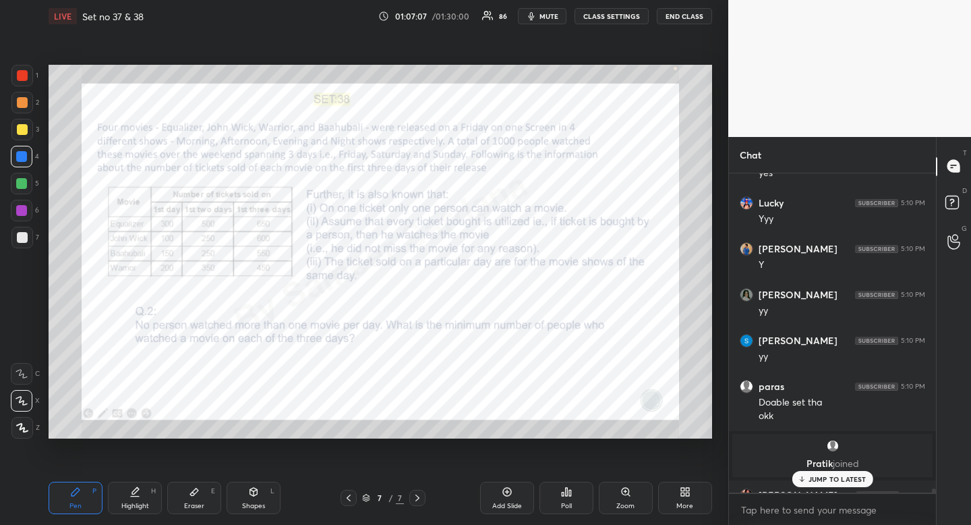
click at [21, 78] on div at bounding box center [22, 75] width 11 height 11
drag, startPoint x: 24, startPoint y: 75, endPoint x: 36, endPoint y: 91, distance: 20.2
click at [24, 75] on div at bounding box center [22, 75] width 11 height 11
click at [844, 475] on p "JUMP TO LATEST" at bounding box center [838, 479] width 58 height 8
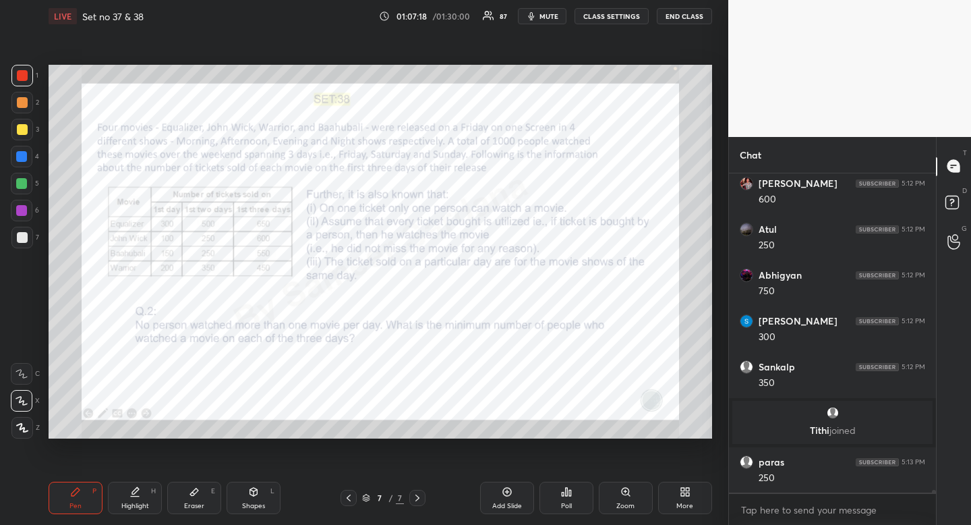
scroll to position [42301, 0]
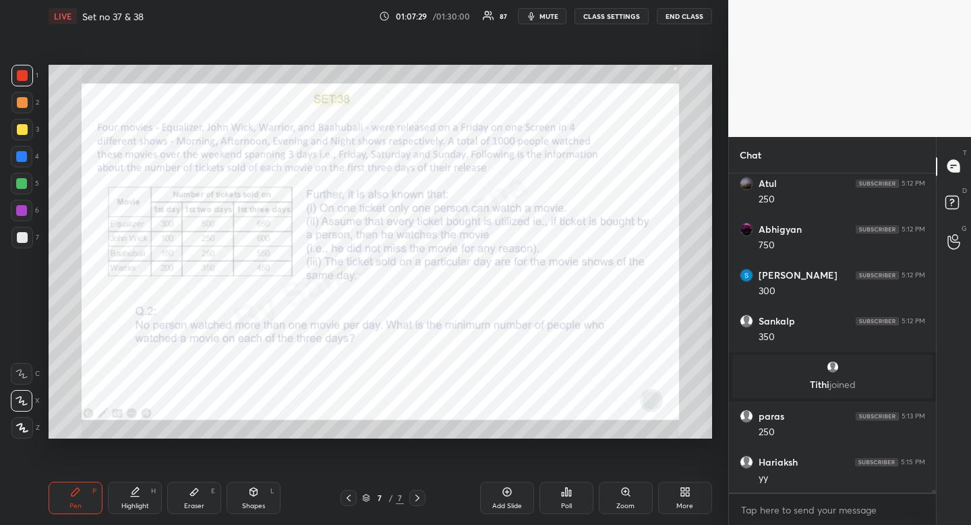
click at [351, 496] on icon at bounding box center [348, 497] width 11 height 11
drag, startPoint x: 415, startPoint y: 496, endPoint x: 397, endPoint y: 491, distance: 18.4
click at [415, 496] on icon at bounding box center [417, 497] width 11 height 11
click at [349, 499] on icon at bounding box center [348, 497] width 11 height 11
drag, startPoint x: 420, startPoint y: 495, endPoint x: 411, endPoint y: 490, distance: 10.3
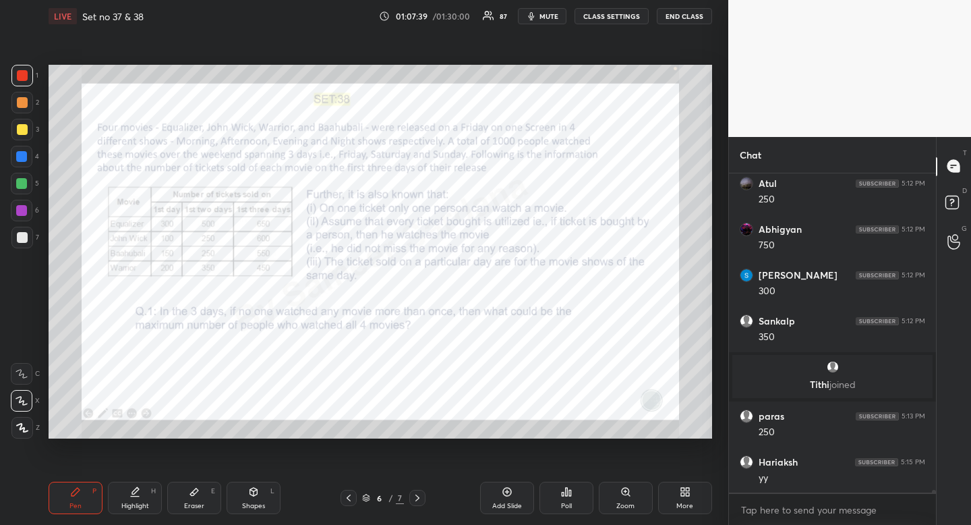
click at [420, 496] on icon at bounding box center [417, 497] width 11 height 11
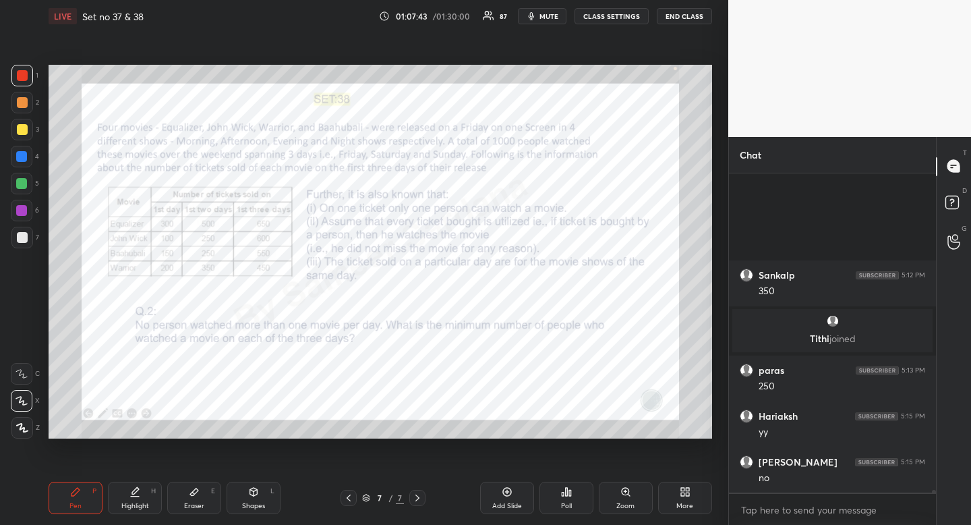
scroll to position [42484, 0]
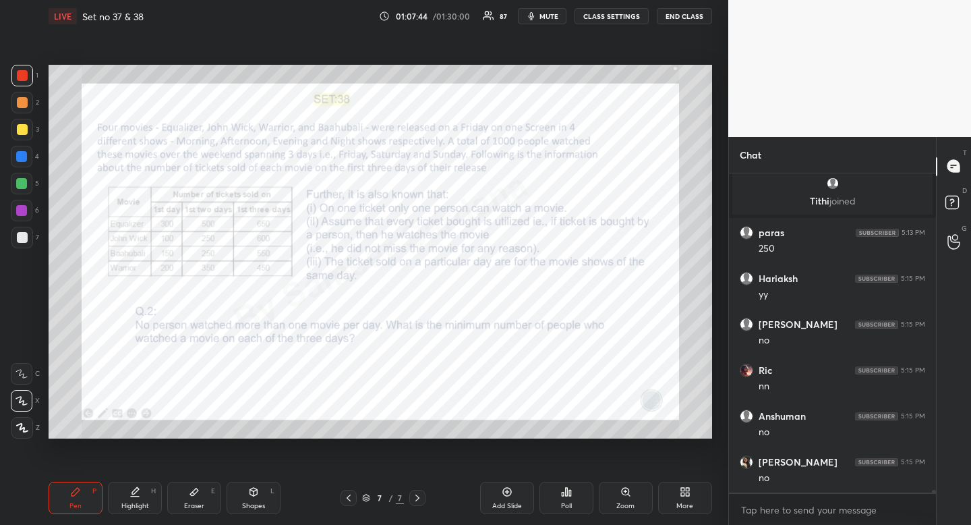
click at [351, 494] on icon at bounding box center [348, 497] width 11 height 11
click at [416, 494] on icon at bounding box center [417, 497] width 11 height 11
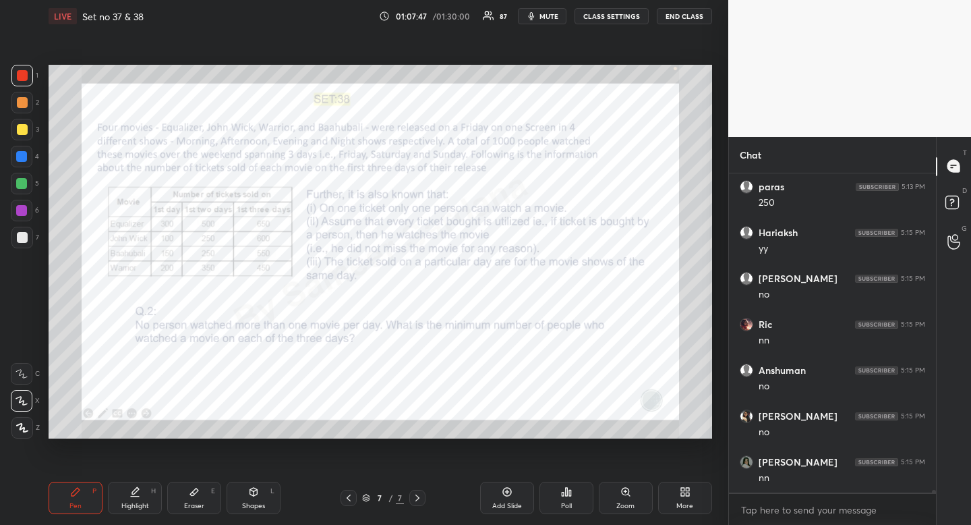
drag, startPoint x: 148, startPoint y: 496, endPoint x: 152, endPoint y: 465, distance: 31.3
click at [147, 497] on div "Highlight H" at bounding box center [135, 498] width 54 height 32
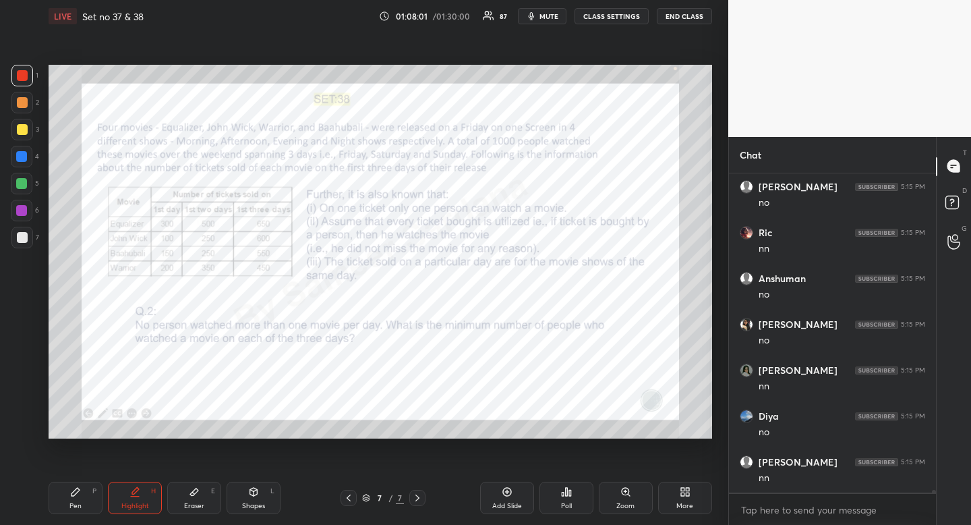
click at [252, 492] on icon at bounding box center [253, 492] width 7 height 8
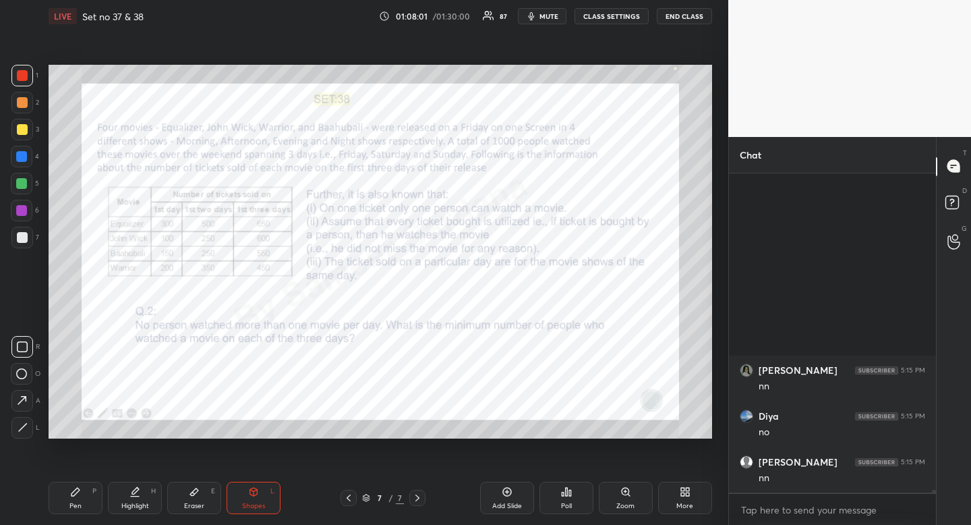
scroll to position [42851, 0]
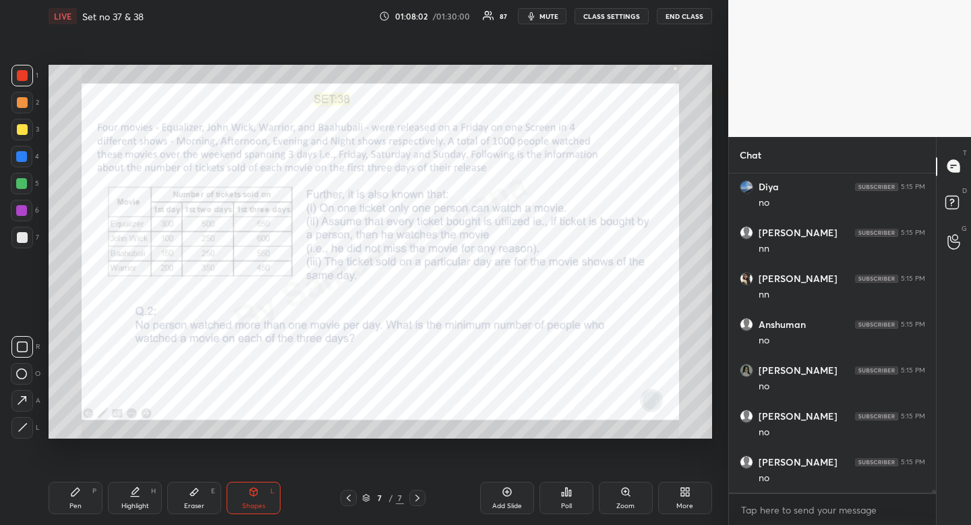
click at [24, 367] on div at bounding box center [22, 374] width 22 height 22
click at [23, 372] on div at bounding box center [22, 374] width 22 height 22
drag, startPoint x: 131, startPoint y: 487, endPoint x: 136, endPoint y: 480, distance: 8.8
click at [130, 488] on icon at bounding box center [135, 491] width 11 height 11
click at [131, 487] on icon at bounding box center [135, 491] width 11 height 11
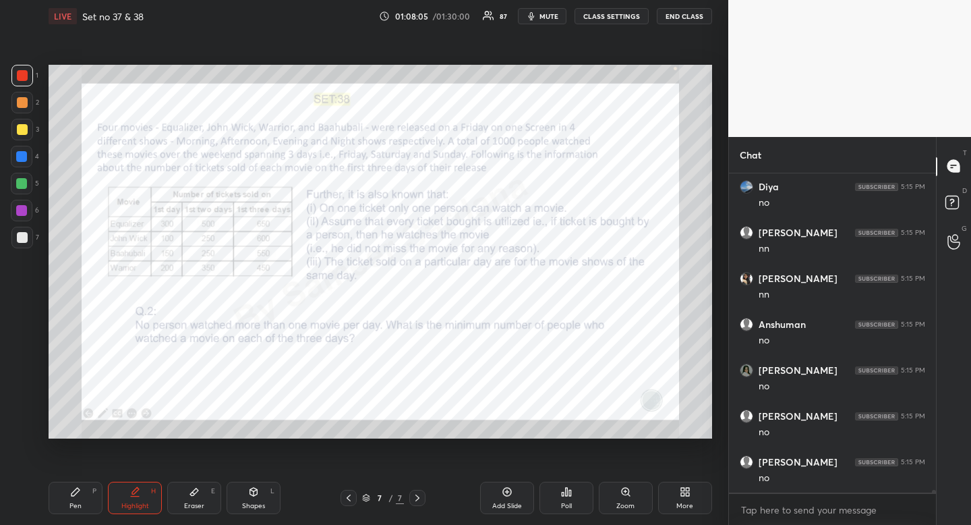
click at [255, 499] on div "Shapes L" at bounding box center [254, 498] width 54 height 32
click at [20, 370] on icon at bounding box center [21, 373] width 11 height 11
drag, startPoint x: 24, startPoint y: 369, endPoint x: 35, endPoint y: 356, distance: 17.3
click at [24, 369] on rect at bounding box center [22, 374] width 10 height 10
click at [240, 494] on div "Shapes L" at bounding box center [254, 498] width 54 height 32
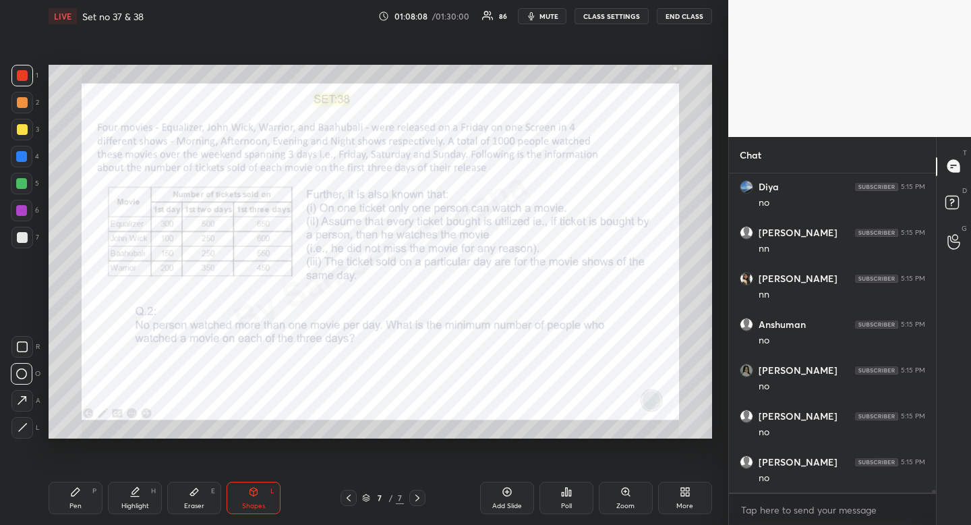
click at [28, 374] on div at bounding box center [22, 374] width 22 height 22
click at [26, 373] on rect at bounding box center [22, 374] width 10 height 10
click at [73, 506] on div "Pen" at bounding box center [75, 506] width 12 height 7
click at [257, 503] on div "Shapes" at bounding box center [253, 506] width 23 height 7
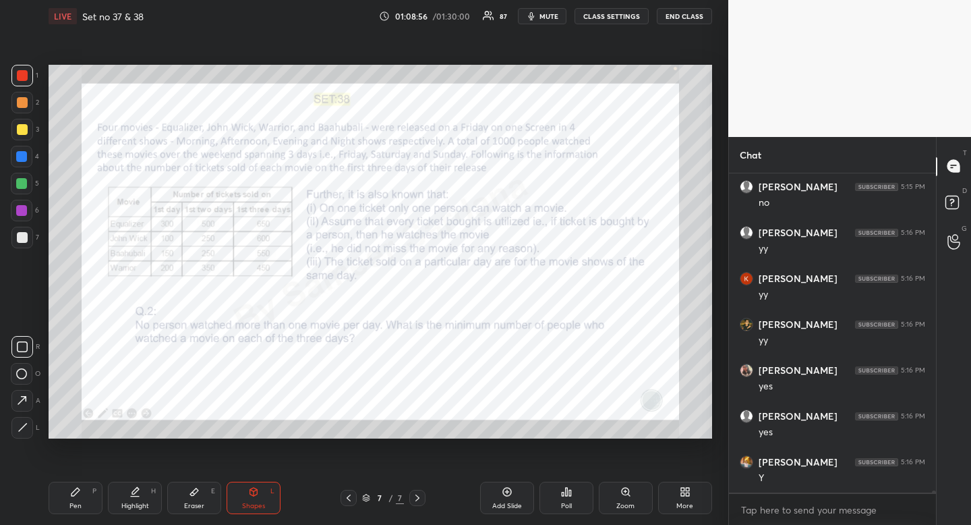
click at [24, 344] on icon at bounding box center [22, 346] width 11 height 11
drag, startPoint x: 24, startPoint y: 344, endPoint x: 42, endPoint y: 345, distance: 17.6
click at [24, 344] on icon at bounding box center [22, 346] width 11 height 11
click at [139, 494] on icon at bounding box center [135, 491] width 11 height 11
drag, startPoint x: 146, startPoint y: 497, endPoint x: 157, endPoint y: 484, distance: 16.3
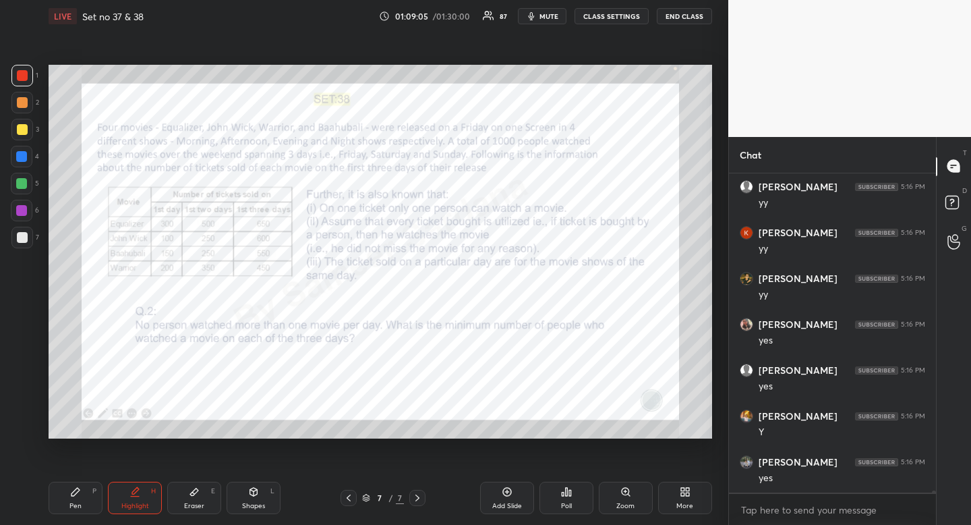
click at [146, 497] on div "Highlight H" at bounding box center [135, 498] width 54 height 32
click at [247, 488] on div "Shapes L" at bounding box center [254, 498] width 54 height 32
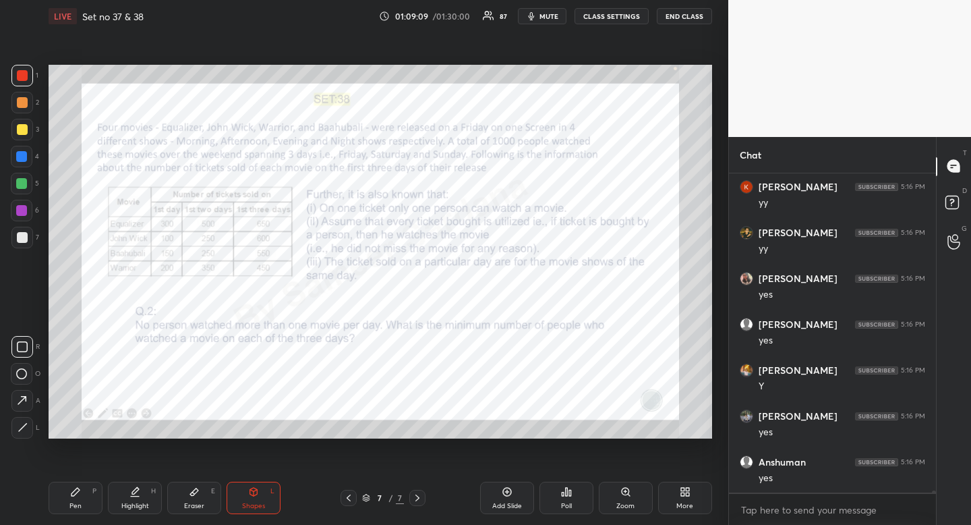
click at [28, 370] on div at bounding box center [22, 374] width 22 height 22
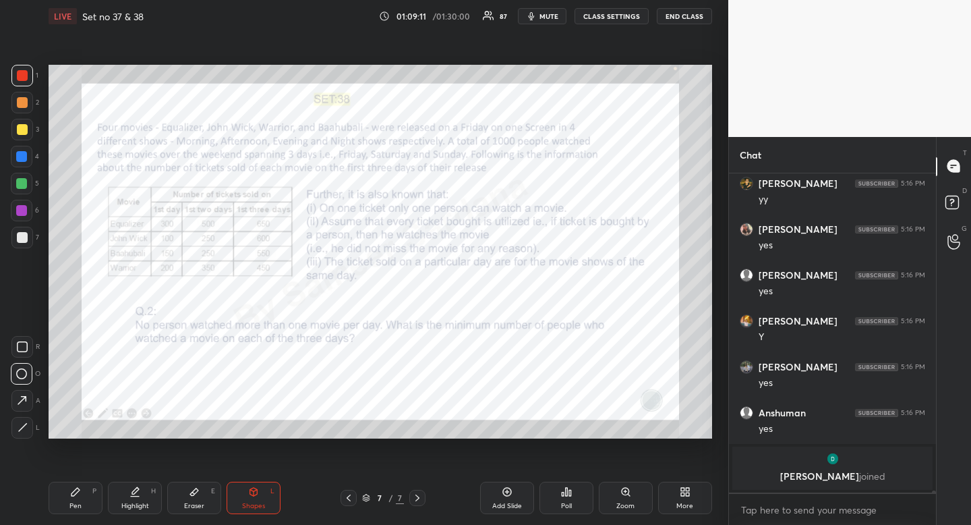
click at [76, 487] on icon at bounding box center [75, 491] width 11 height 11
drag, startPoint x: 76, startPoint y: 487, endPoint x: 120, endPoint y: 463, distance: 50.1
click at [76, 487] on icon at bounding box center [75, 491] width 11 height 11
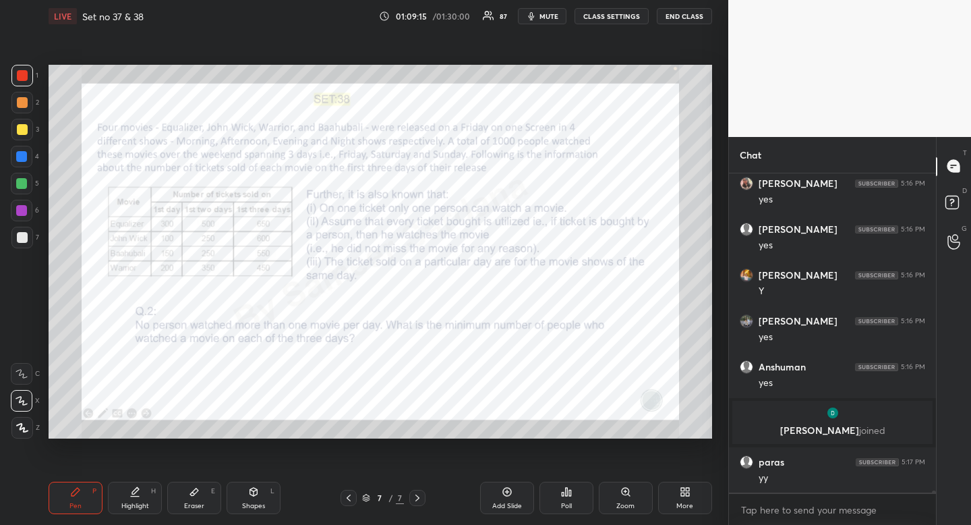
scroll to position [42965, 0]
click at [256, 506] on div "Shapes" at bounding box center [253, 506] width 23 height 7
drag, startPoint x: 18, startPoint y: 339, endPoint x: 26, endPoint y: 337, distance: 8.5
click at [18, 339] on div at bounding box center [22, 347] width 22 height 22
drag, startPoint x: 26, startPoint y: 337, endPoint x: 43, endPoint y: 341, distance: 17.5
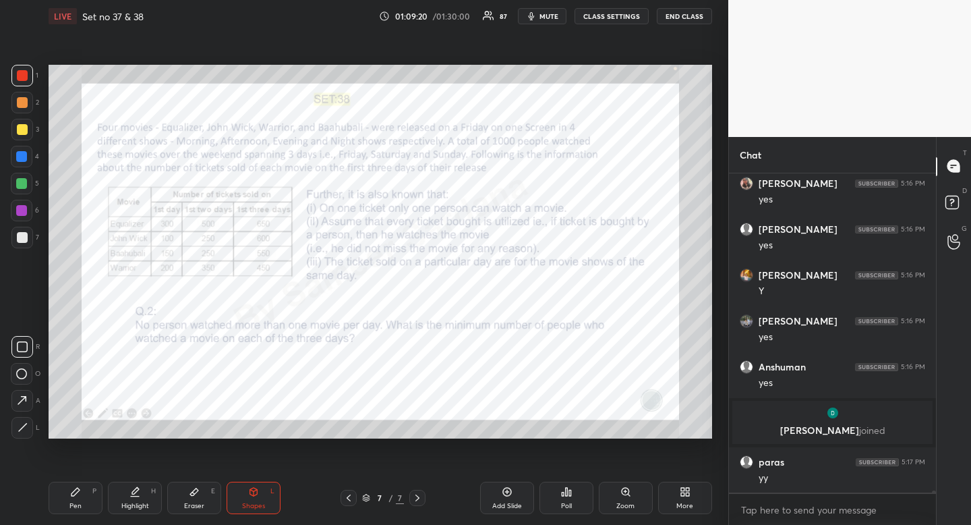
click at [26, 337] on div at bounding box center [22, 347] width 22 height 22
click at [96, 501] on div "Pen P" at bounding box center [76, 498] width 54 height 32
click at [136, 509] on div "Highlight" at bounding box center [135, 506] width 28 height 7
click at [145, 505] on div "Highlight" at bounding box center [135, 506] width 28 height 7
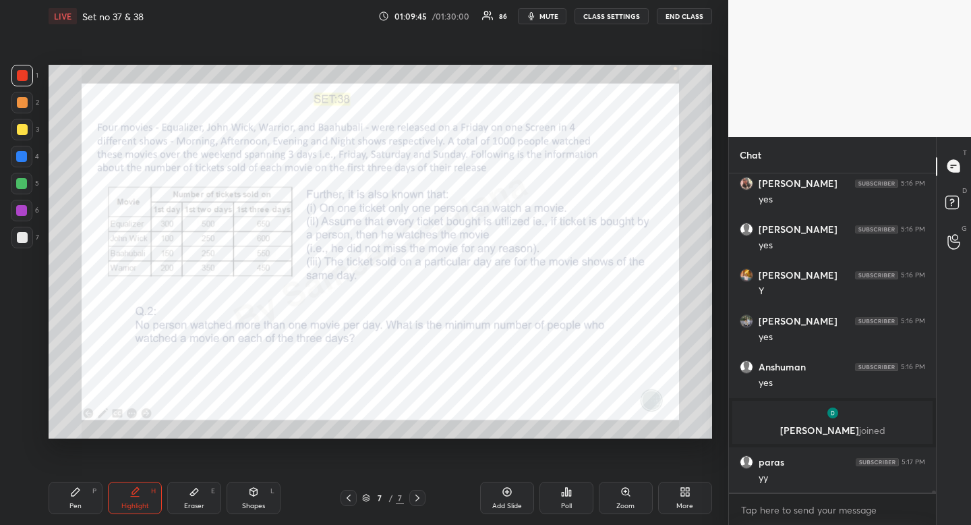
click at [80, 498] on div "Pen P" at bounding box center [76, 498] width 54 height 32
click at [85, 497] on div "Pen P" at bounding box center [76, 498] width 54 height 32
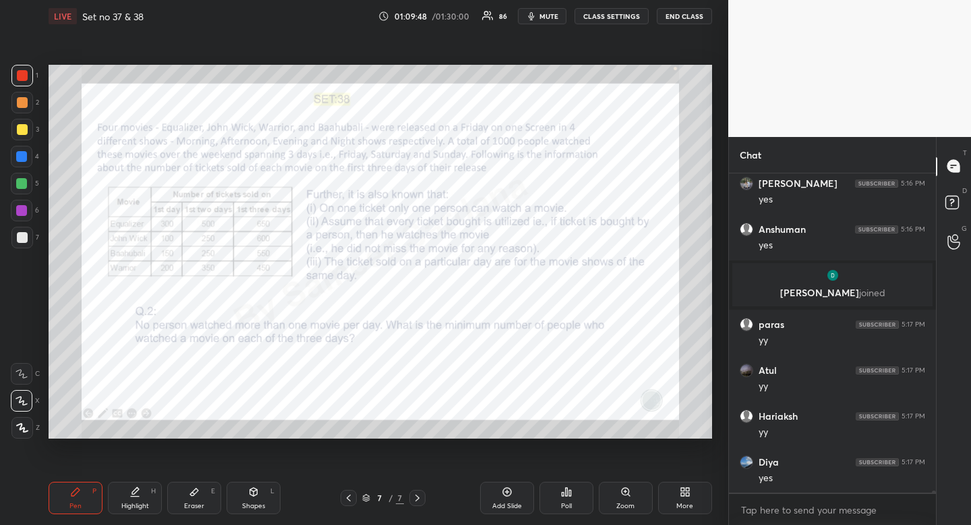
scroll to position [43195, 0]
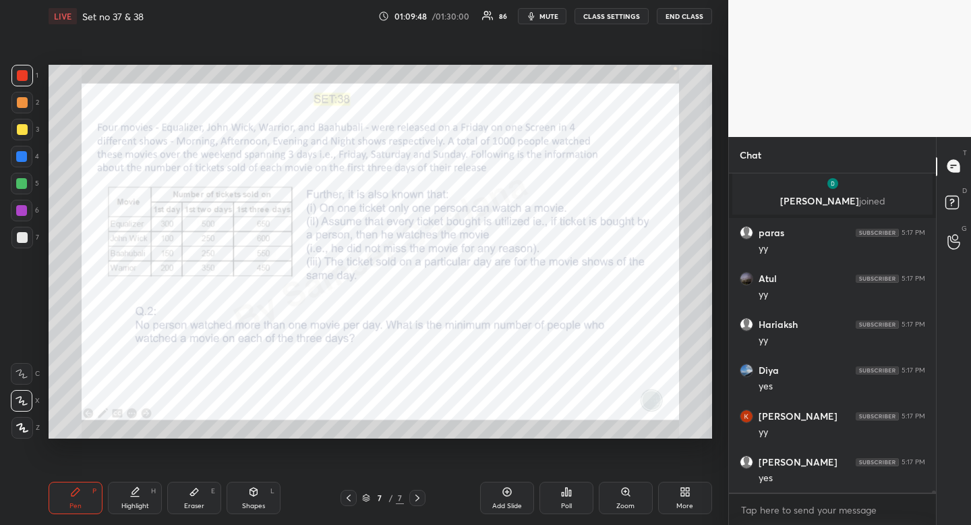
click at [261, 500] on div "Shapes L" at bounding box center [254, 498] width 54 height 32
click at [28, 374] on div at bounding box center [22, 374] width 22 height 22
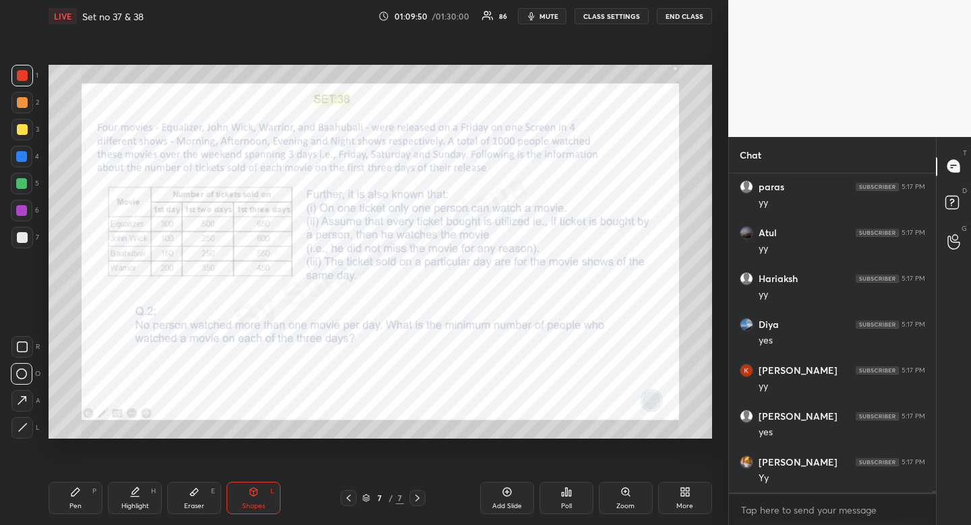
click at [28, 374] on div at bounding box center [22, 374] width 22 height 22
click at [78, 491] on icon at bounding box center [76, 492] width 8 height 8
drag, startPoint x: 78, startPoint y: 491, endPoint x: 89, endPoint y: 466, distance: 27.5
click at [76, 496] on icon at bounding box center [75, 491] width 11 height 11
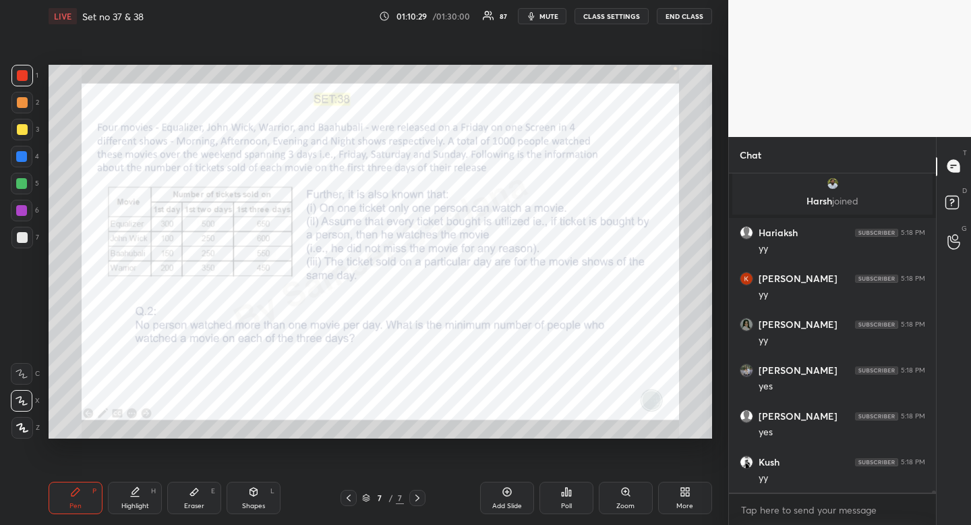
scroll to position [43615, 0]
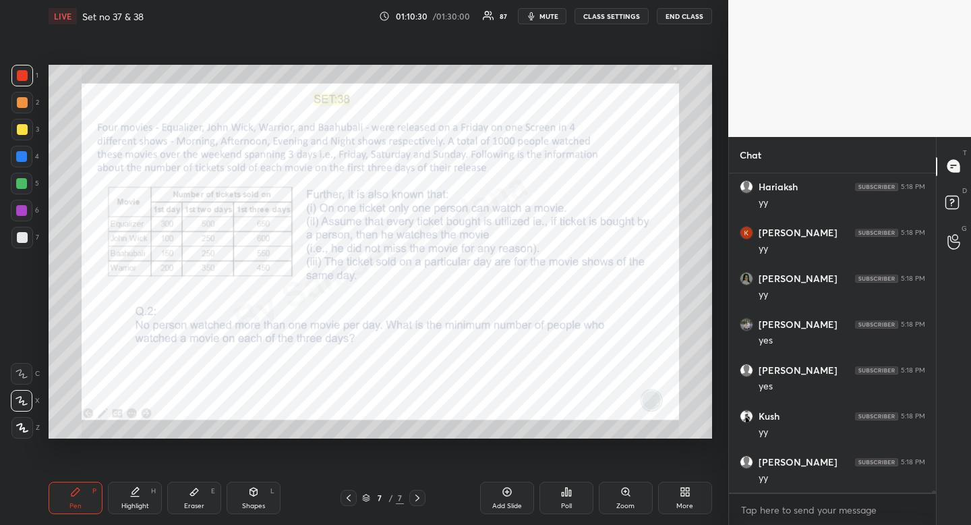
click at [26, 159] on div at bounding box center [21, 156] width 11 height 11
drag, startPoint x: 26, startPoint y: 159, endPoint x: 39, endPoint y: 146, distance: 18.1
click at [26, 159] on div at bounding box center [21, 156] width 11 height 11
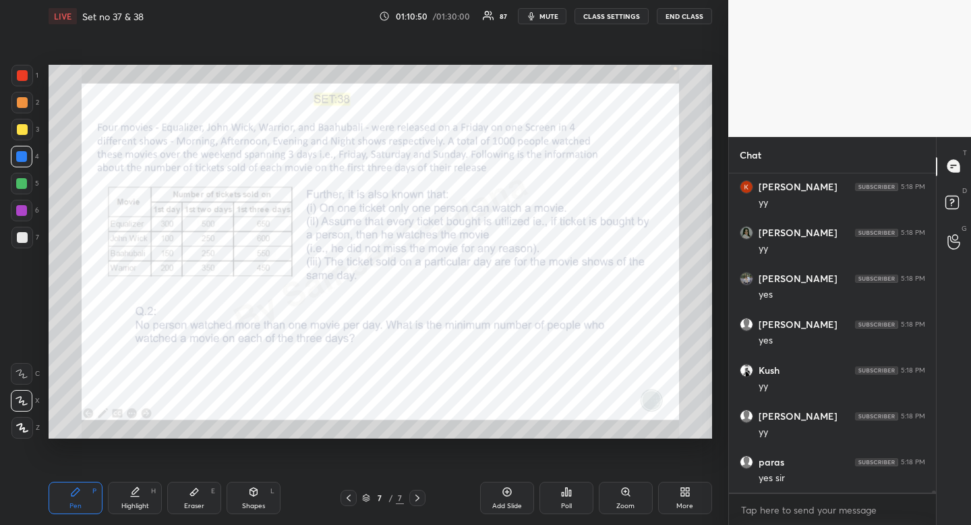
click at [698, 490] on div "More" at bounding box center [685, 498] width 54 height 32
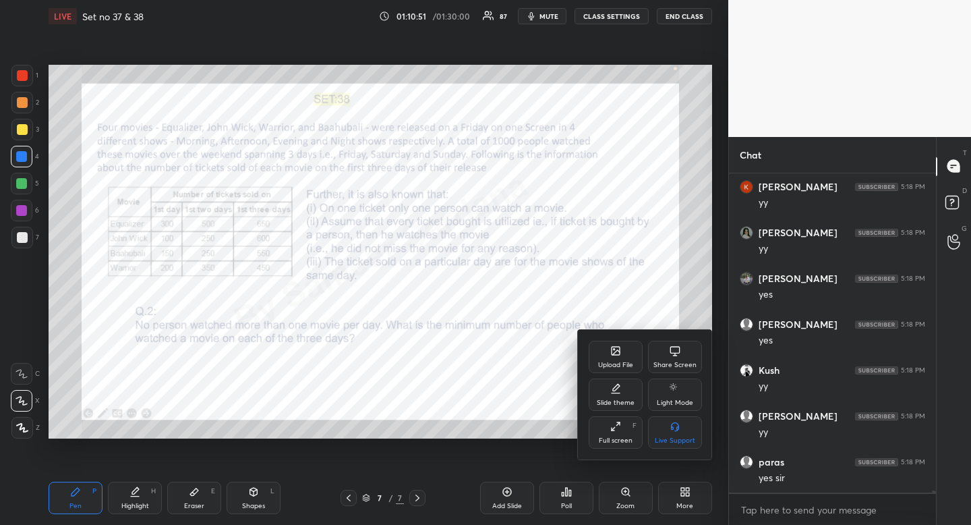
click at [606, 353] on div "Upload File" at bounding box center [616, 357] width 54 height 32
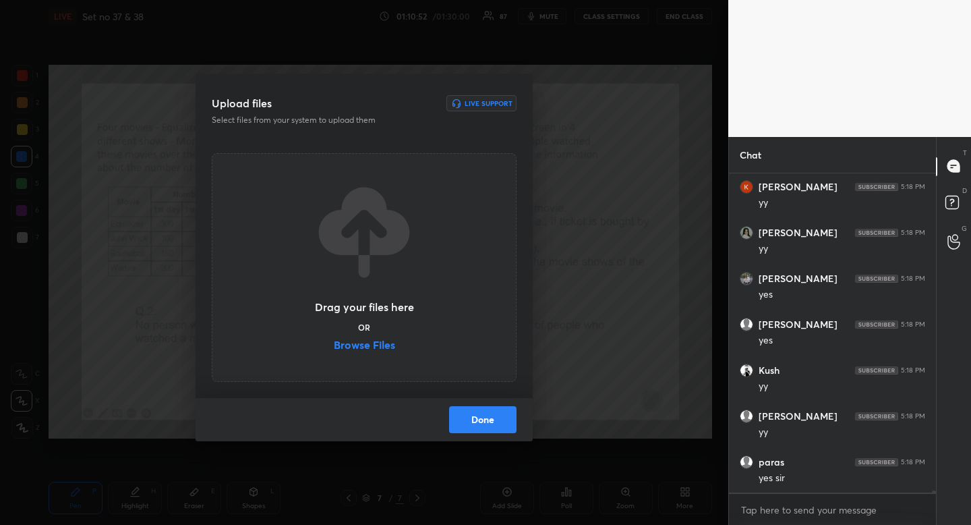
click at [373, 345] on label "Browse Files" at bounding box center [364, 346] width 61 height 14
click at [334, 345] on input "Browse Files" at bounding box center [334, 346] width 0 height 14
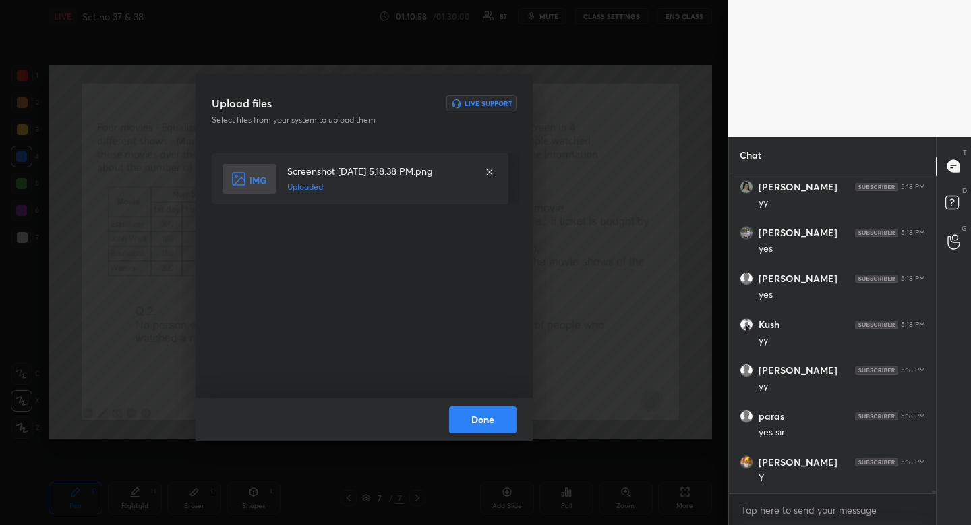
click at [486, 414] on button "Done" at bounding box center [482, 419] width 67 height 27
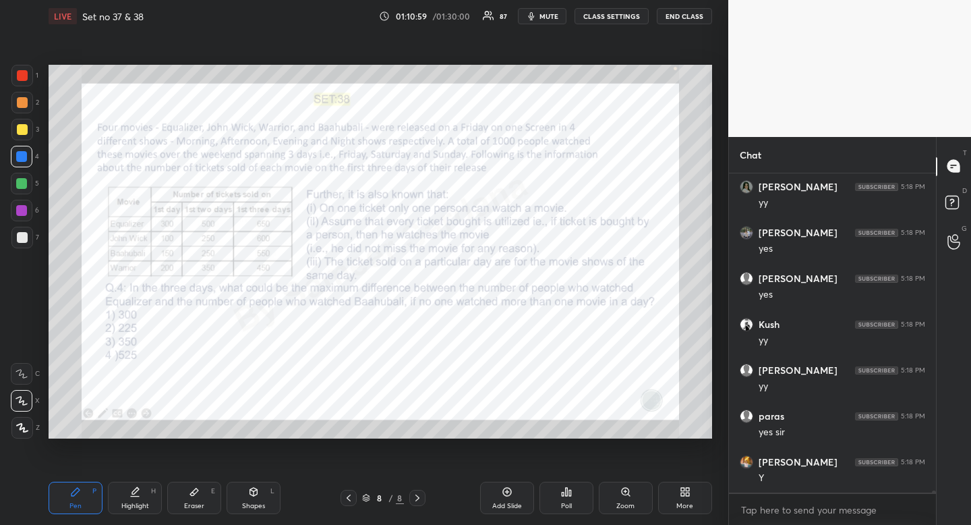
drag, startPoint x: 24, startPoint y: 159, endPoint x: 18, endPoint y: 164, distance: 8.1
click at [24, 159] on div at bounding box center [21, 156] width 11 height 11
drag, startPoint x: 132, startPoint y: 487, endPoint x: 124, endPoint y: 449, distance: 38.5
click at [132, 486] on icon at bounding box center [135, 491] width 11 height 11
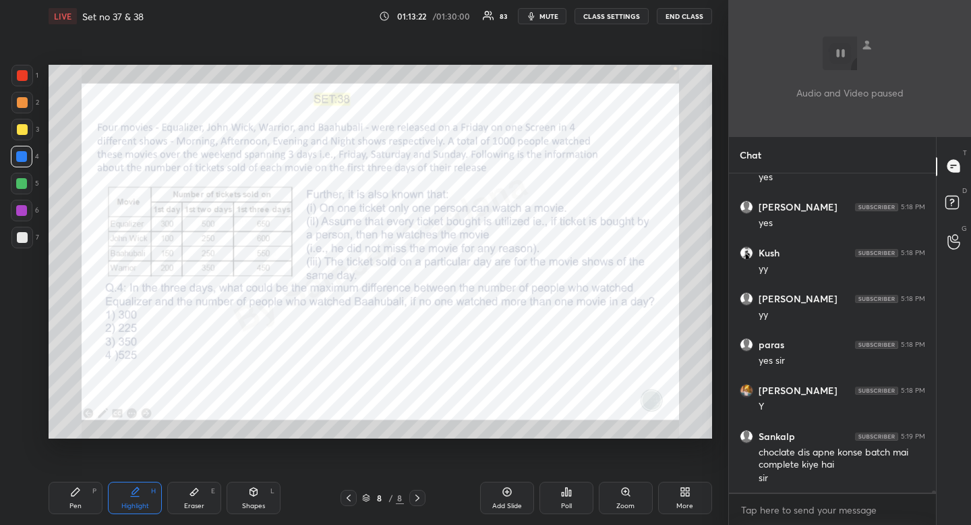
scroll to position [43824, 0]
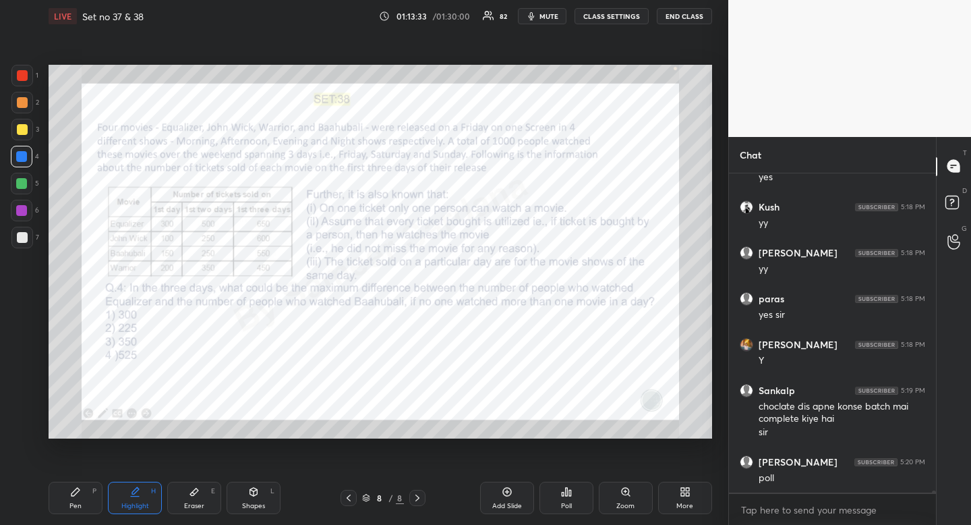
click at [549, 482] on div "Poll" at bounding box center [567, 498] width 54 height 32
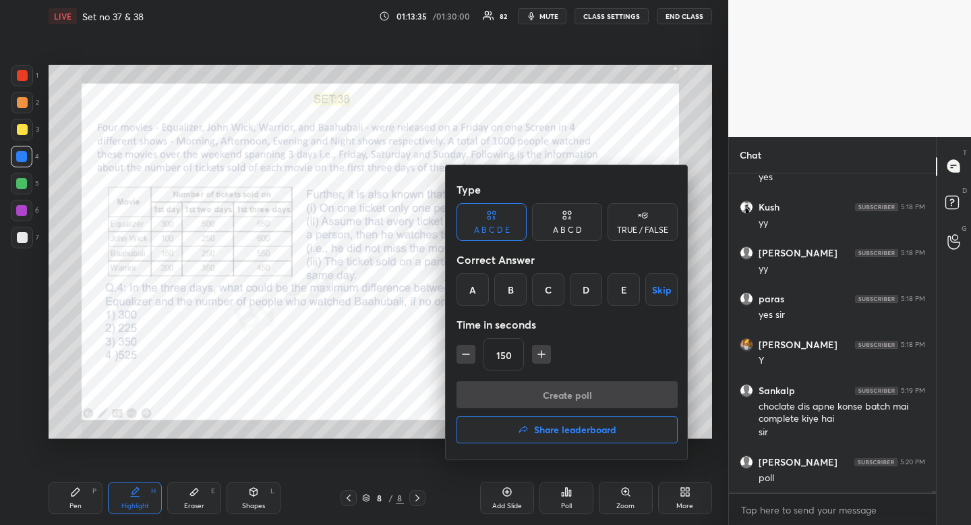
click at [543, 299] on div "C" at bounding box center [548, 289] width 32 height 32
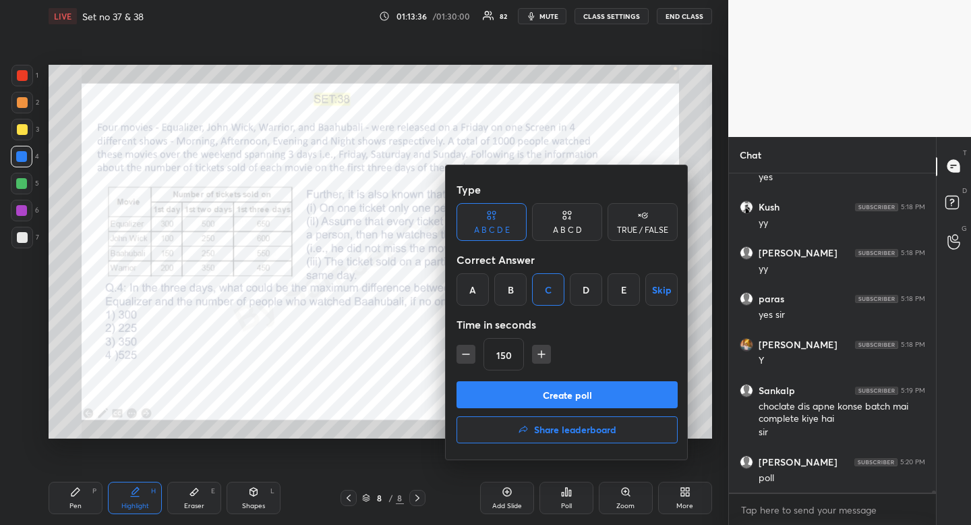
click at [582, 231] on div "A B C D" at bounding box center [567, 222] width 70 height 38
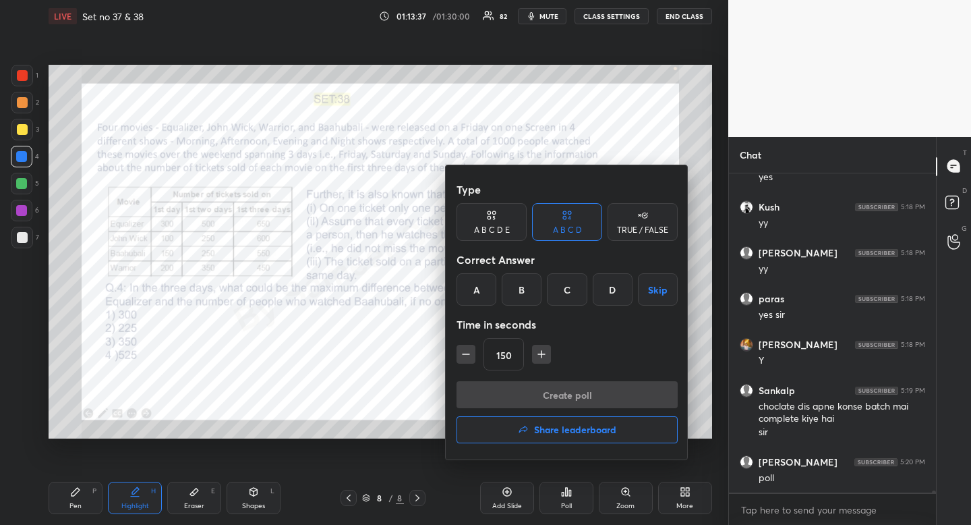
click at [563, 293] on div "C" at bounding box center [567, 289] width 40 height 32
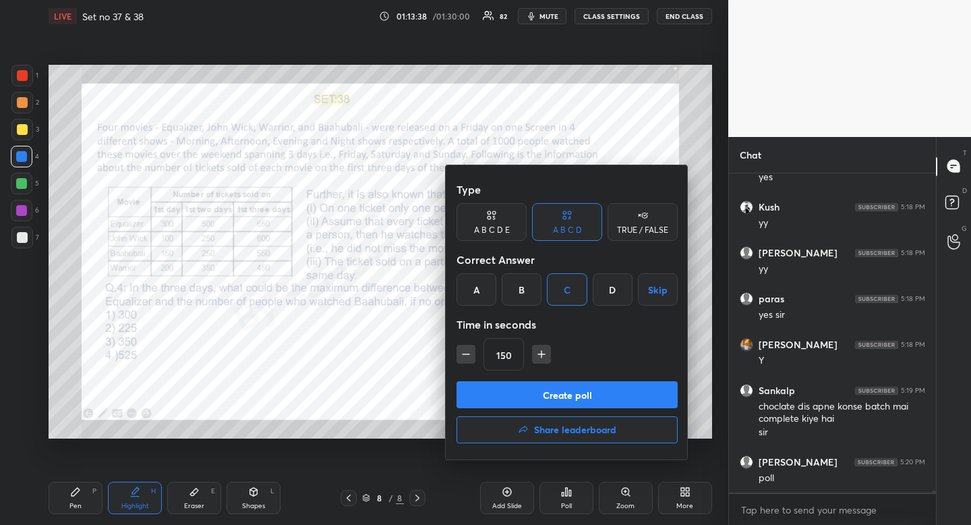
click at [471, 354] on icon "button" at bounding box center [465, 353] width 13 height 13
type input "120"
click at [553, 391] on button "Create poll" at bounding box center [567, 394] width 221 height 27
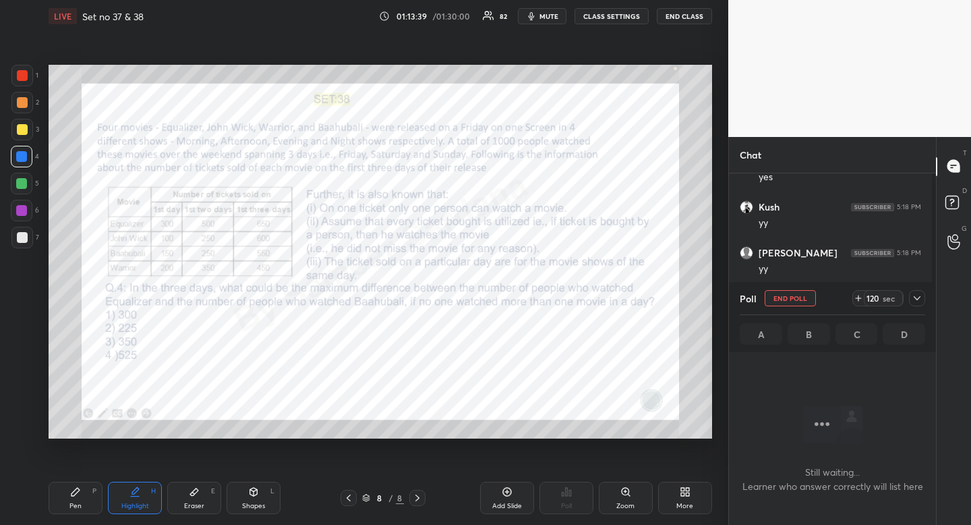
scroll to position [5, 5]
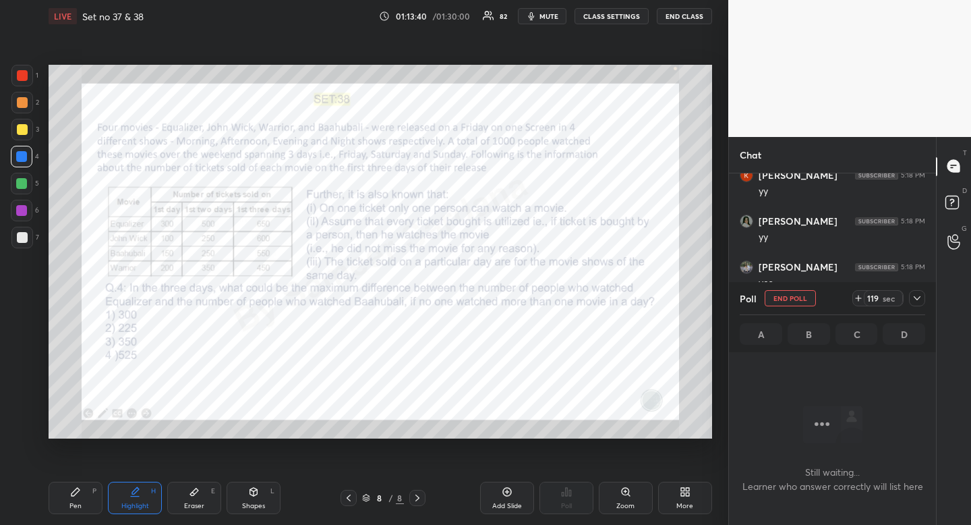
click at [540, 15] on button "mute" at bounding box center [542, 16] width 49 height 16
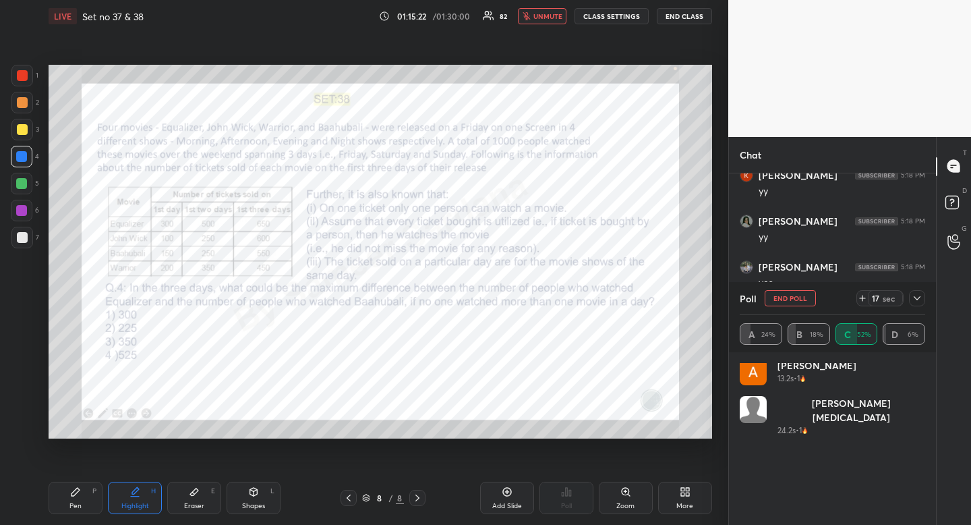
scroll to position [0, 0]
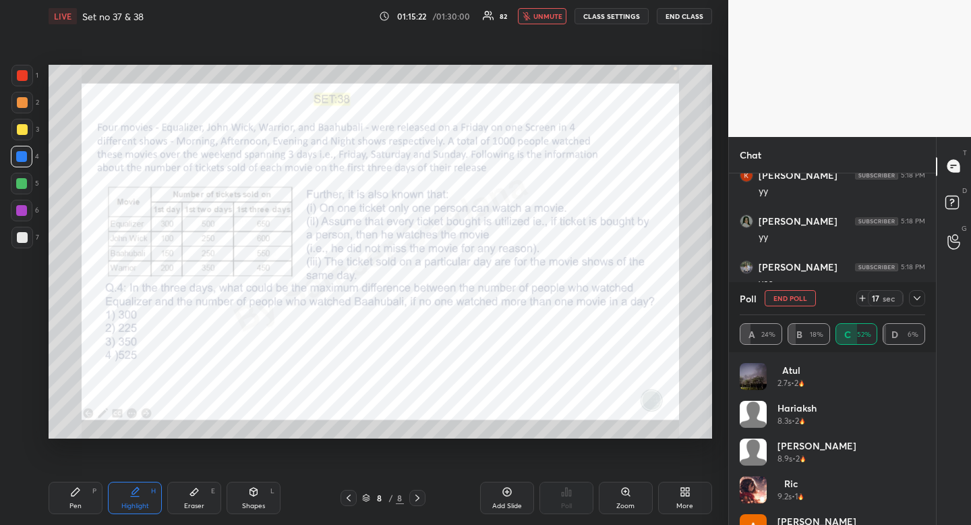
click at [919, 299] on icon at bounding box center [917, 298] width 11 height 11
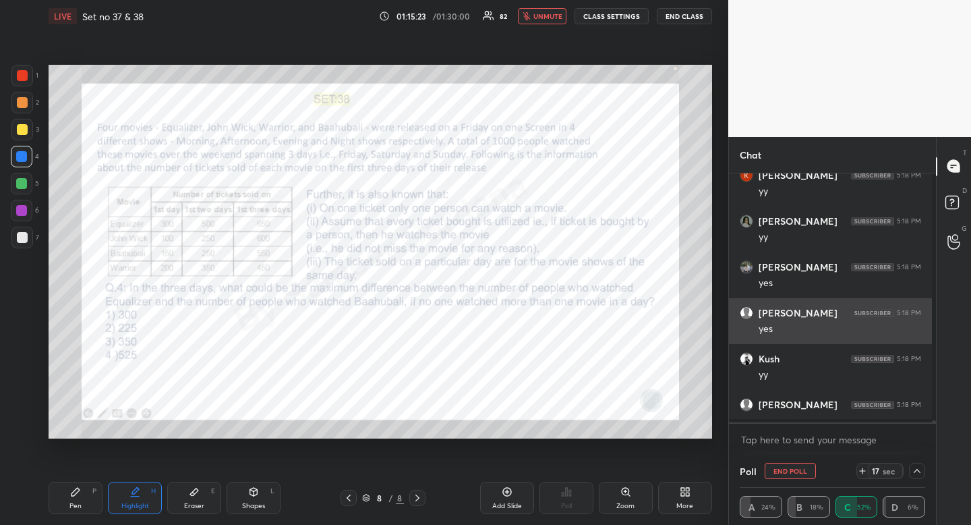
scroll to position [5, 5]
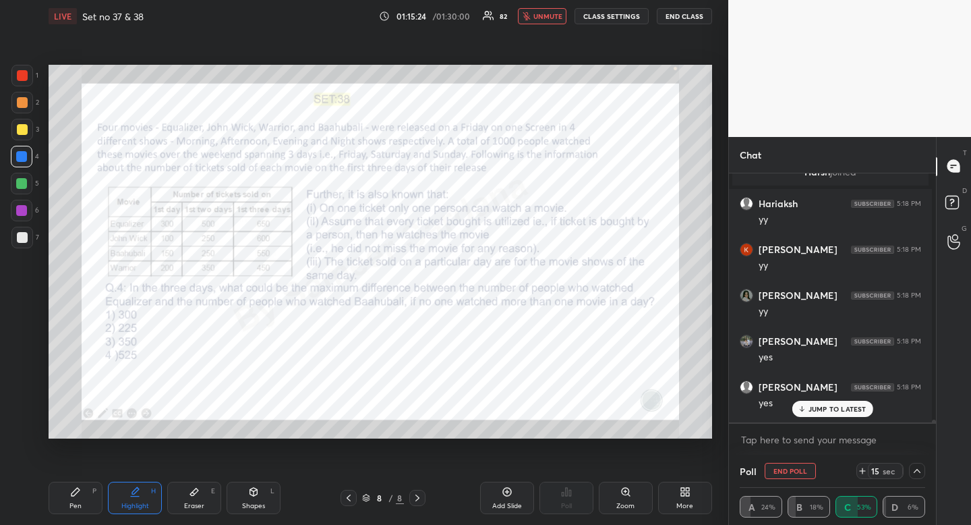
click at [851, 415] on div "JUMP TO LATEST" at bounding box center [832, 409] width 81 height 16
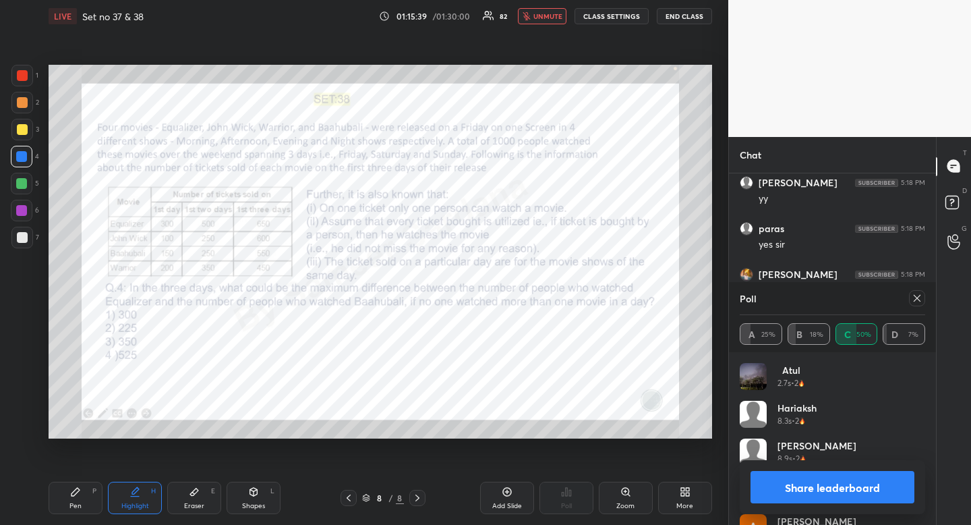
scroll to position [43547, 0]
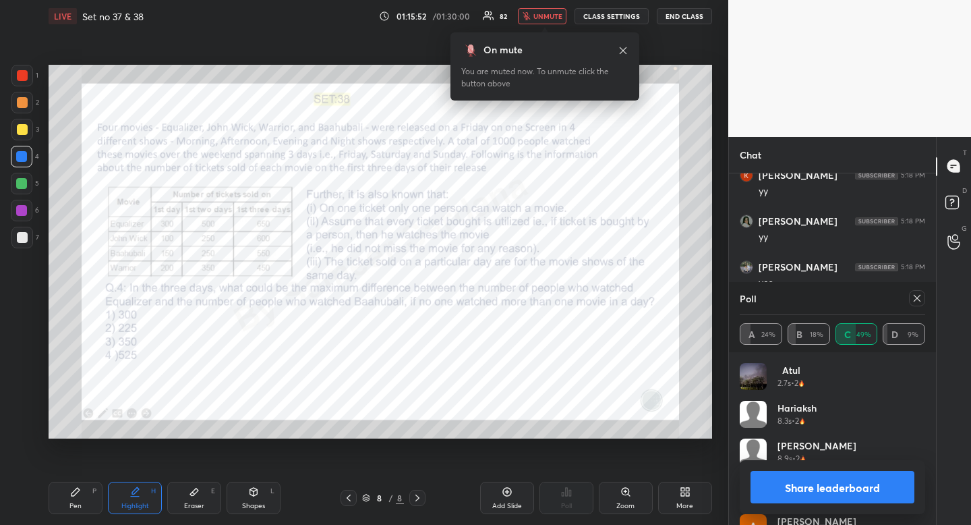
click at [622, 48] on icon at bounding box center [623, 50] width 11 height 11
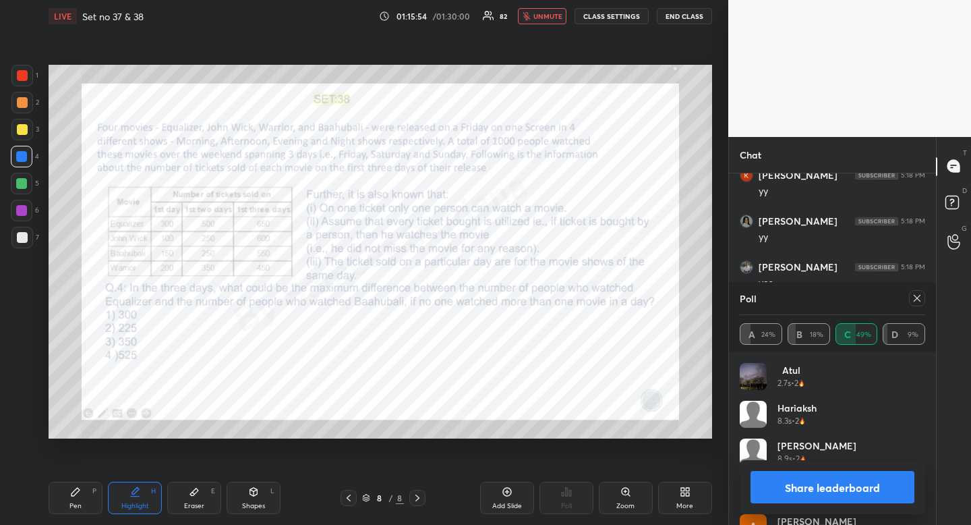
click at [915, 301] on icon at bounding box center [917, 298] width 11 height 11
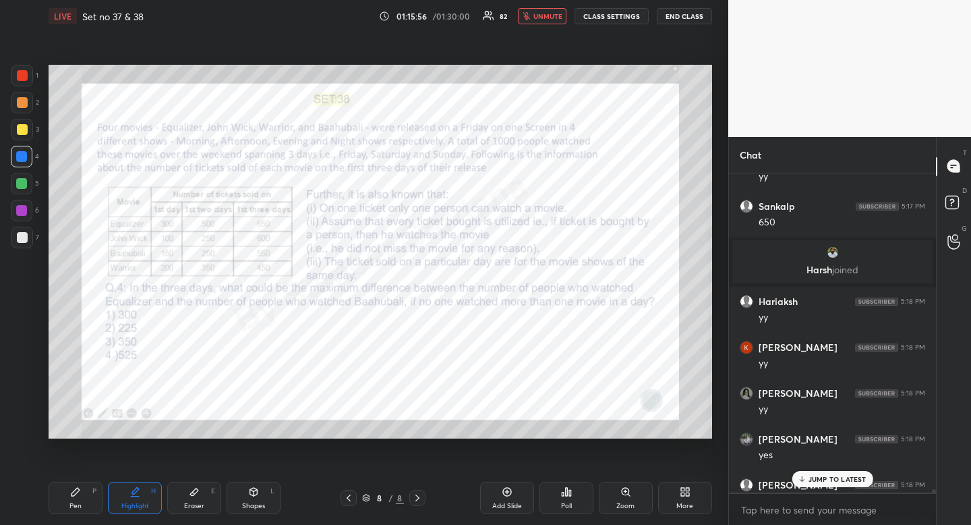
click at [546, 15] on span "unmute" at bounding box center [548, 15] width 29 height 9
click at [25, 74] on div at bounding box center [22, 75] width 11 height 11
click at [818, 476] on p "JUMP TO LATEST" at bounding box center [838, 479] width 58 height 8
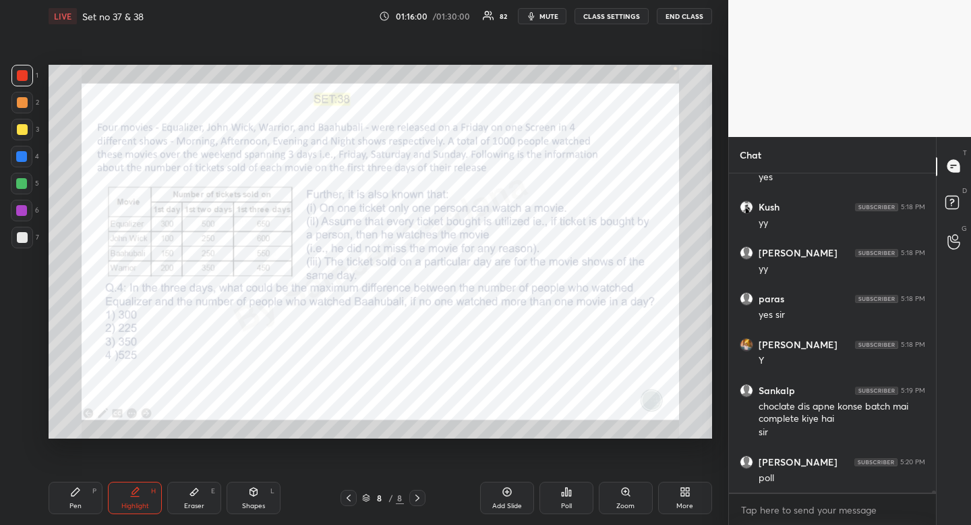
click at [30, 157] on div at bounding box center [22, 157] width 22 height 22
click at [30, 156] on div at bounding box center [22, 157] width 22 height 22
click at [150, 497] on div "Highlight H" at bounding box center [135, 498] width 54 height 32
click at [146, 495] on div "Highlight H" at bounding box center [135, 498] width 54 height 32
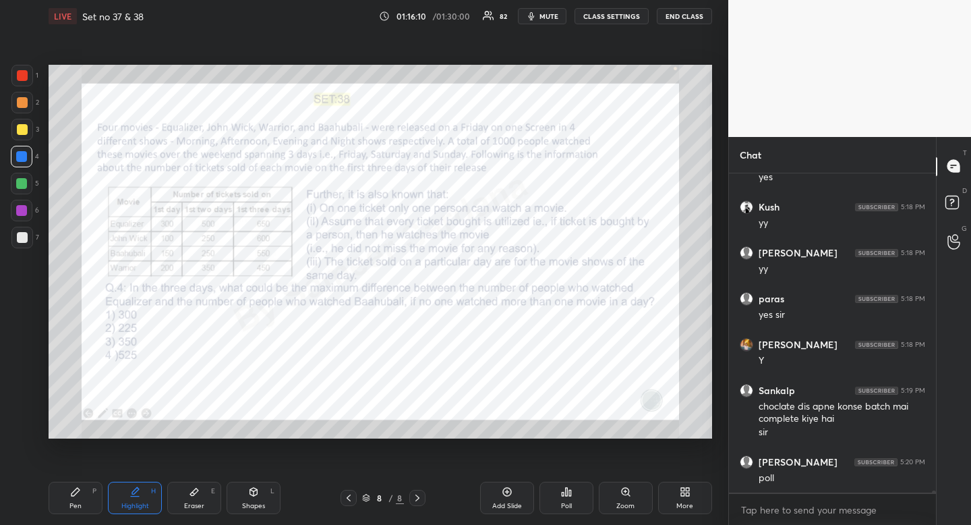
click at [83, 491] on div "Pen P" at bounding box center [76, 498] width 54 height 32
drag, startPoint x: 200, startPoint y: 495, endPoint x: 213, endPoint y: 467, distance: 31.1
click at [201, 495] on div "Eraser E" at bounding box center [194, 498] width 54 height 32
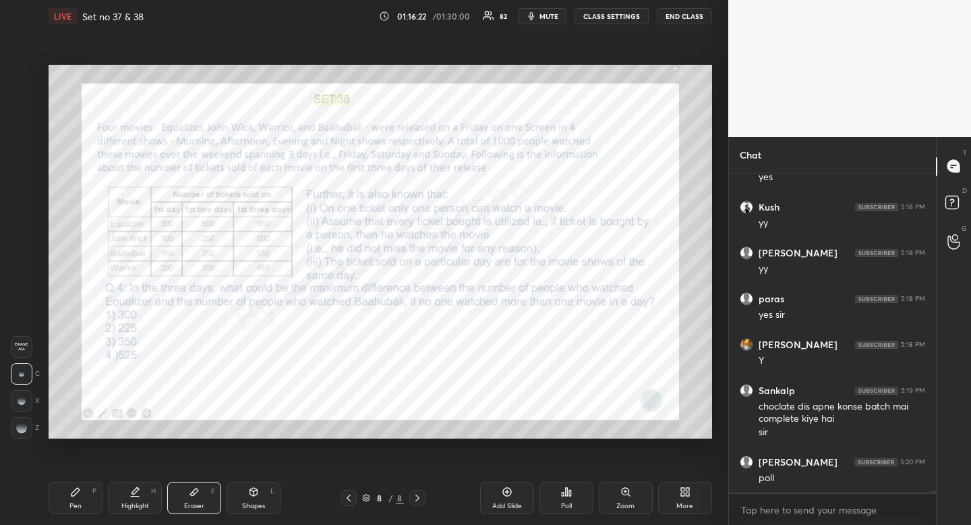
click at [72, 499] on div "Pen P" at bounding box center [76, 498] width 54 height 32
drag, startPoint x: 72, startPoint y: 499, endPoint x: 157, endPoint y: 444, distance: 101.0
click at [72, 499] on div "Pen P" at bounding box center [76, 498] width 54 height 32
click at [23, 207] on div at bounding box center [21, 210] width 11 height 11
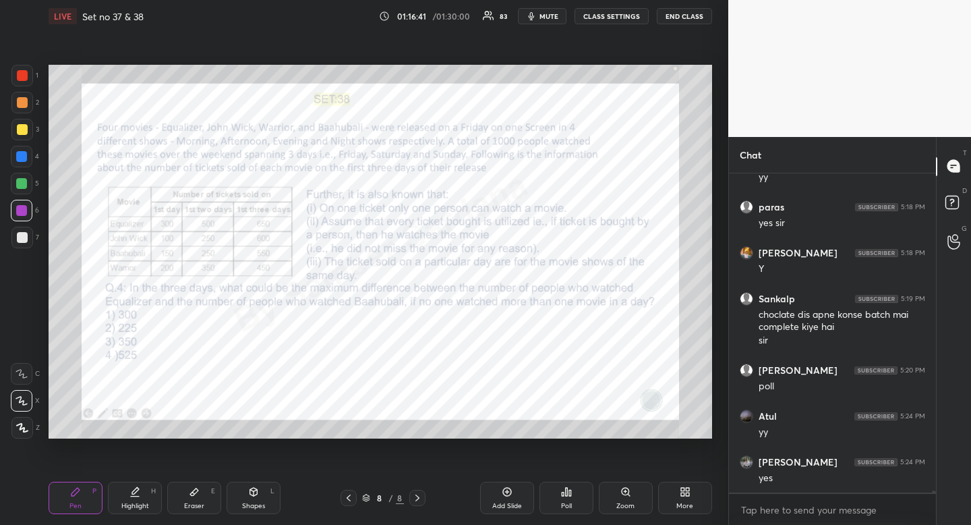
scroll to position [43889, 0]
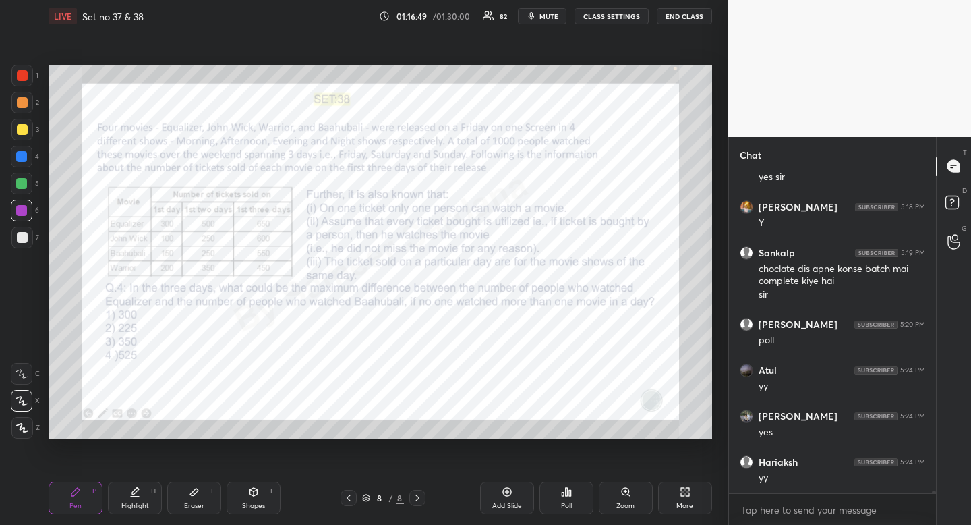
click at [253, 494] on icon at bounding box center [253, 492] width 7 height 8
click at [27, 372] on div at bounding box center [22, 374] width 22 height 22
drag, startPoint x: 27, startPoint y: 372, endPoint x: 40, endPoint y: 372, distance: 12.8
click at [27, 372] on div at bounding box center [22, 374] width 22 height 22
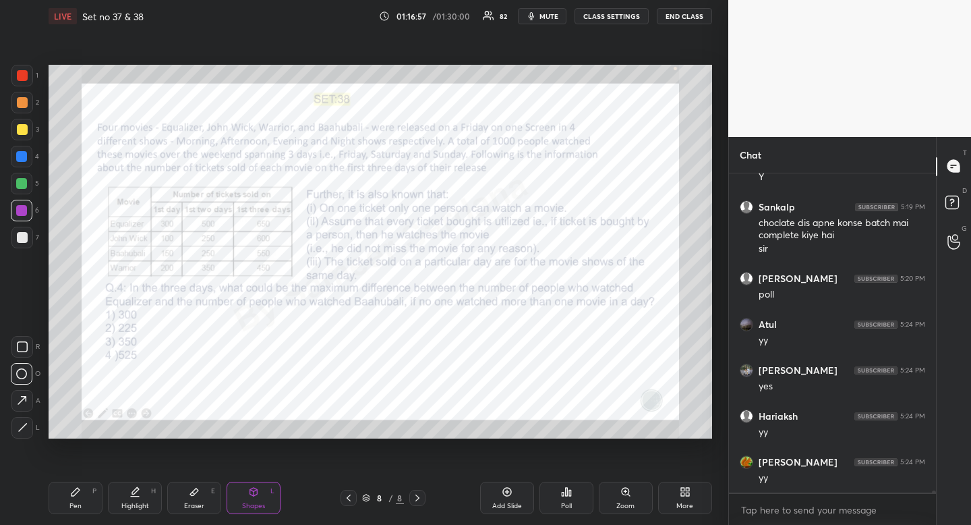
scroll to position [43980, 0]
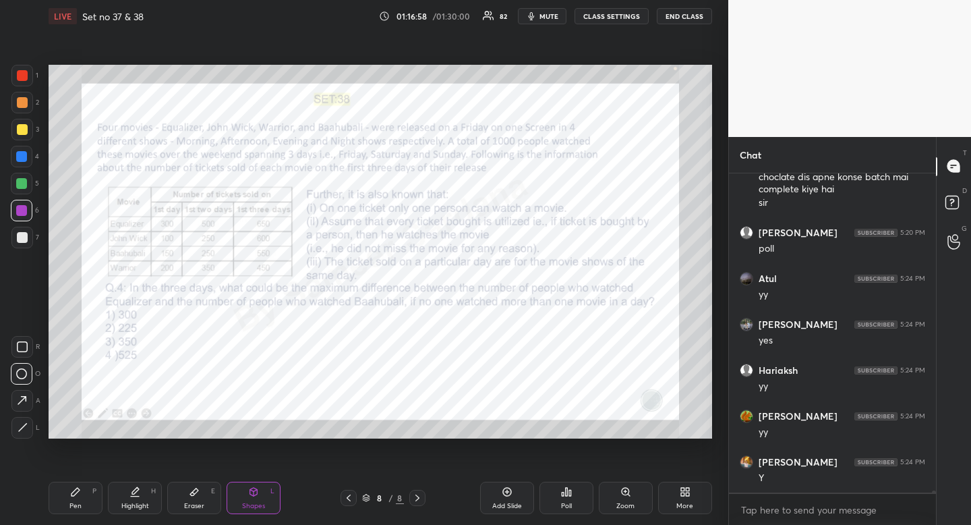
click at [258, 509] on div "Shapes" at bounding box center [253, 506] width 23 height 7
click at [24, 376] on icon at bounding box center [21, 373] width 11 height 11
click at [24, 376] on rect at bounding box center [22, 374] width 10 height 10
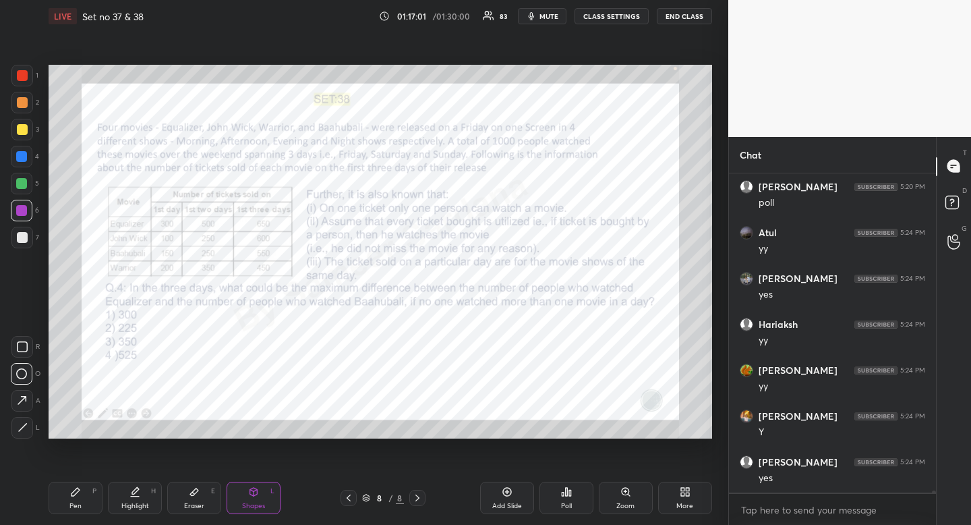
scroll to position [44076, 0]
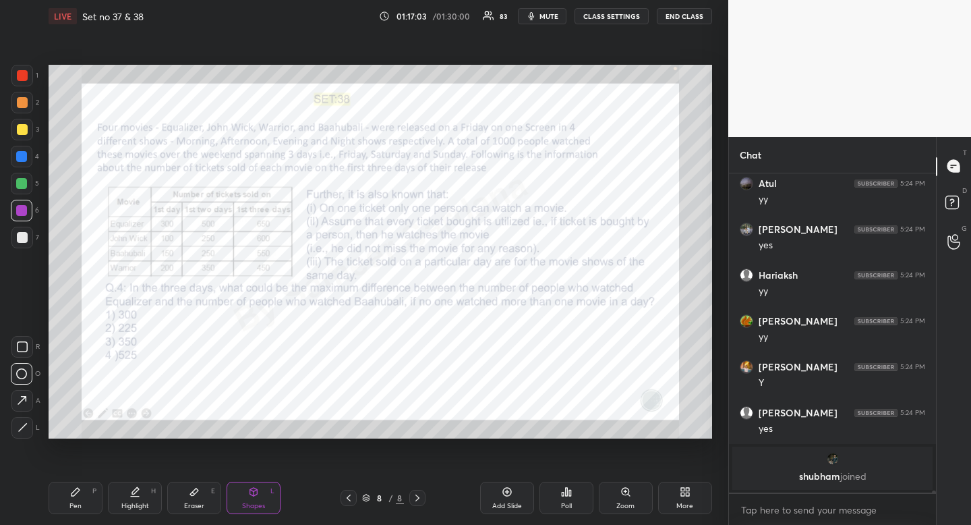
drag, startPoint x: 91, startPoint y: 494, endPoint x: 99, endPoint y: 492, distance: 8.5
click at [91, 494] on div "Pen P" at bounding box center [76, 498] width 54 height 32
click at [155, 499] on div "Highlight H" at bounding box center [135, 498] width 54 height 32
click at [162, 493] on div "Pen P Highlight H Eraser E Shapes L" at bounding box center [191, 498] width 284 height 32
click at [258, 503] on div "Shapes" at bounding box center [253, 506] width 23 height 7
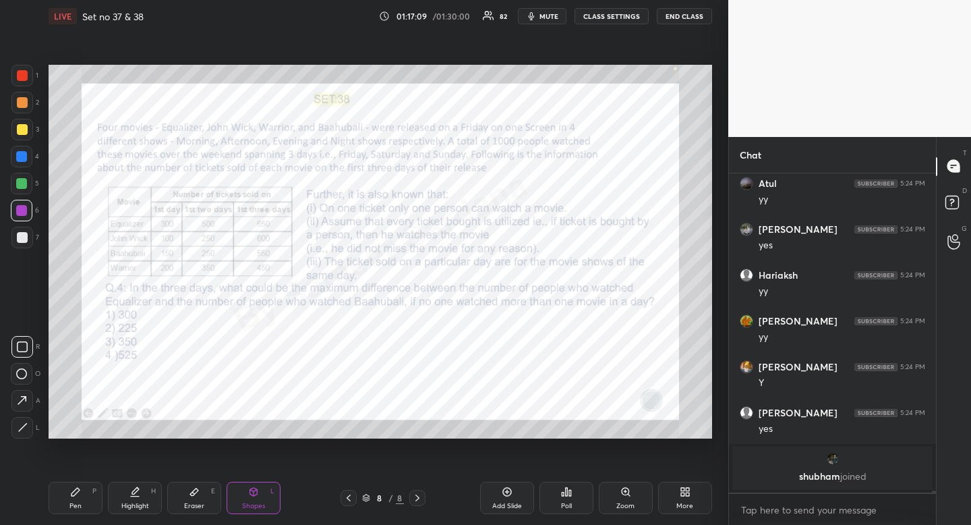
click at [24, 371] on icon at bounding box center [21, 373] width 11 height 11
drag, startPoint x: 25, startPoint y: 370, endPoint x: 35, endPoint y: 354, distance: 18.5
click at [25, 370] on rect at bounding box center [22, 374] width 10 height 10
click at [76, 513] on div "Pen P" at bounding box center [76, 498] width 54 height 32
drag, startPoint x: 76, startPoint y: 513, endPoint x: 81, endPoint y: 491, distance: 22.9
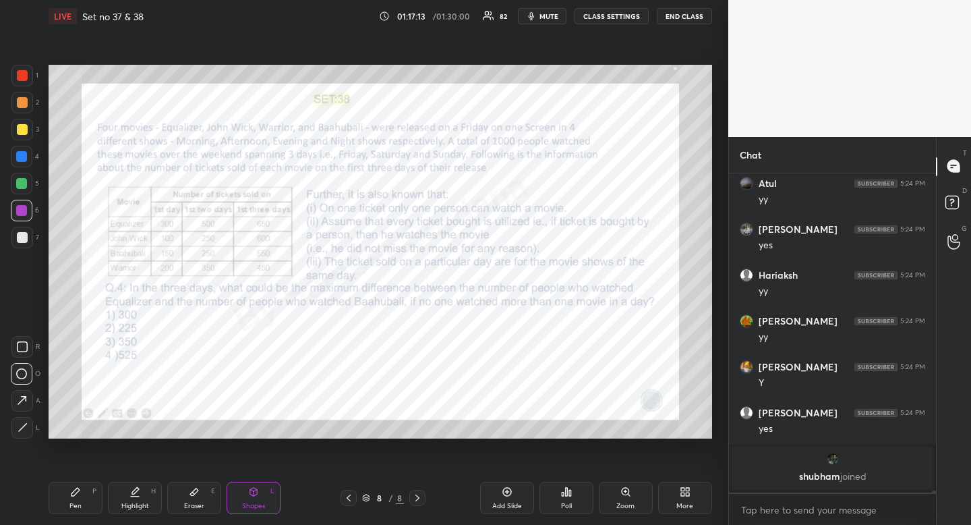
click at [76, 513] on div "Pen P" at bounding box center [76, 498] width 54 height 32
click at [140, 485] on div "Highlight H" at bounding box center [135, 498] width 54 height 32
drag, startPoint x: 140, startPoint y: 485, endPoint x: 142, endPoint y: 452, distance: 33.1
click at [140, 485] on div "Highlight H" at bounding box center [135, 498] width 54 height 32
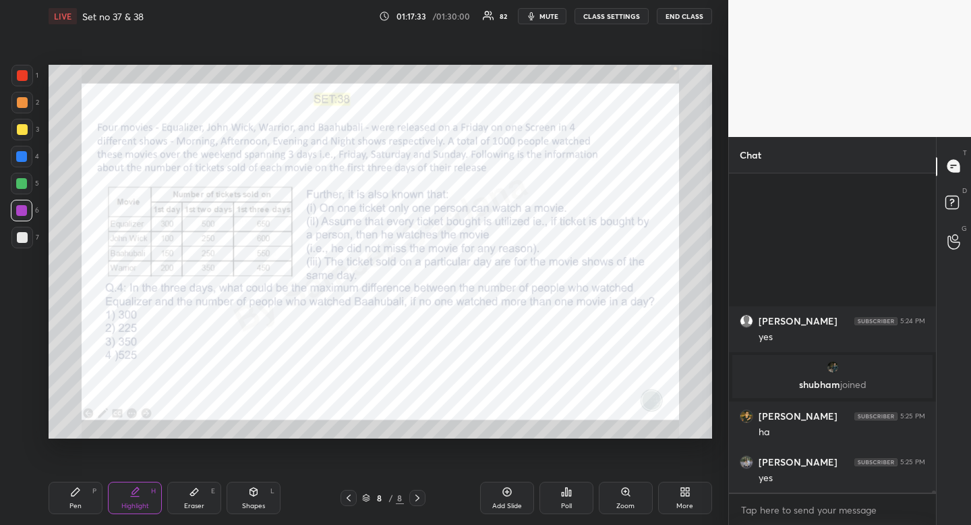
scroll to position [44202, 0]
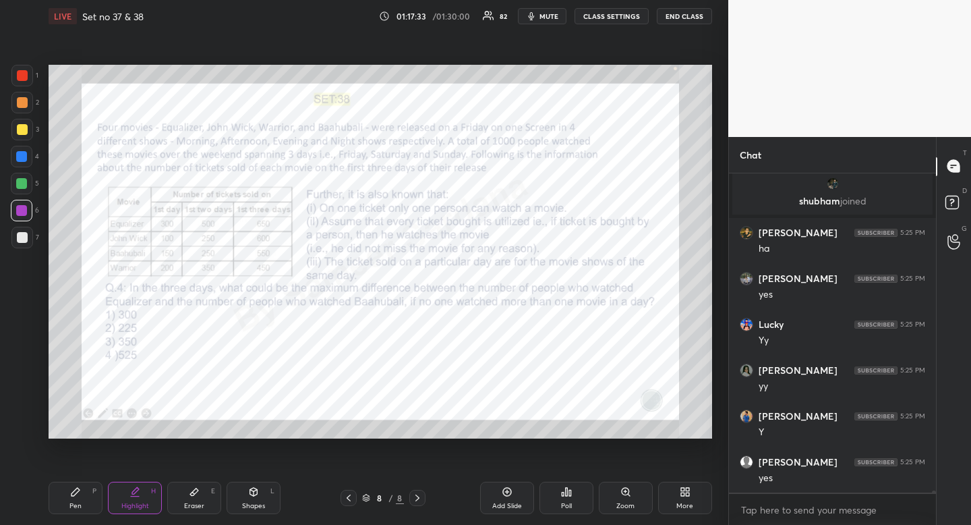
click at [142, 501] on div "Highlight H" at bounding box center [135, 498] width 54 height 32
click at [84, 487] on div "Pen P" at bounding box center [76, 498] width 54 height 32
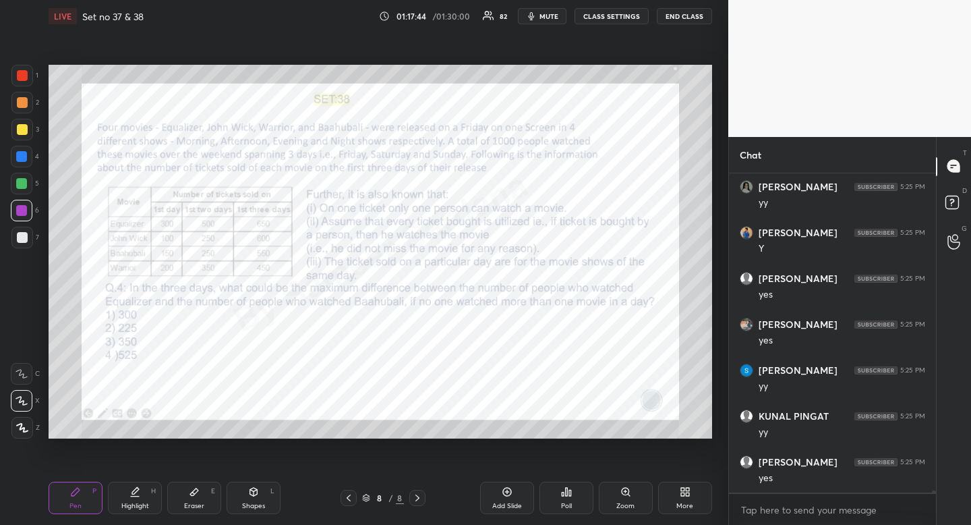
click at [137, 517] on div "Pen P Highlight H Eraser E Shapes L 8 / 8 Add Slide Poll Zoom More" at bounding box center [381, 498] width 664 height 54
drag, startPoint x: 137, startPoint y: 517, endPoint x: 136, endPoint y: 503, distance: 14.2
click at [137, 517] on div "Pen P Highlight H Eraser E Shapes L 8 / 8 Add Slide Poll Zoom More" at bounding box center [381, 498] width 664 height 54
drag, startPoint x: 196, startPoint y: 488, endPoint x: 190, endPoint y: 451, distance: 37.7
click at [196, 489] on icon at bounding box center [194, 491] width 8 height 7
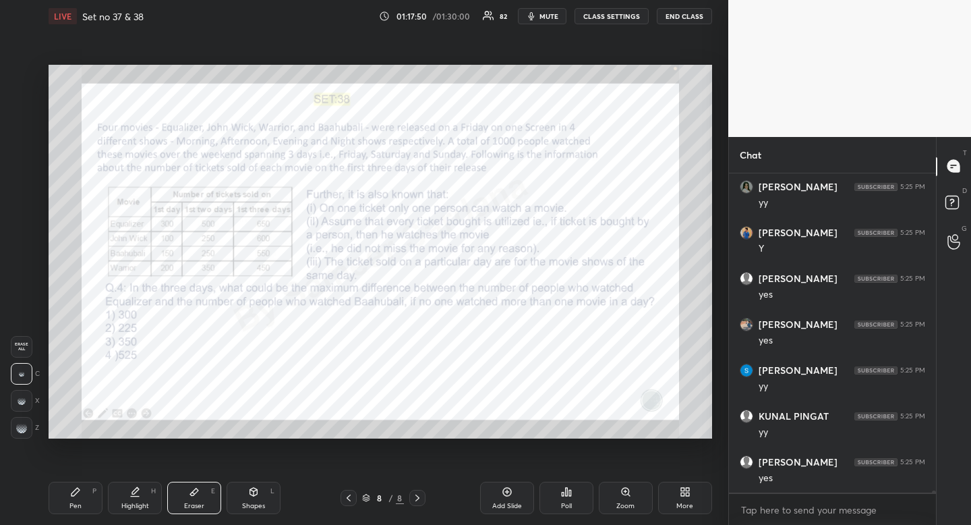
click at [84, 501] on div "Pen P" at bounding box center [76, 498] width 54 height 32
click at [26, 73] on div at bounding box center [22, 75] width 11 height 11
click at [77, 496] on icon at bounding box center [75, 491] width 11 height 11
click at [78, 490] on icon at bounding box center [76, 492] width 8 height 8
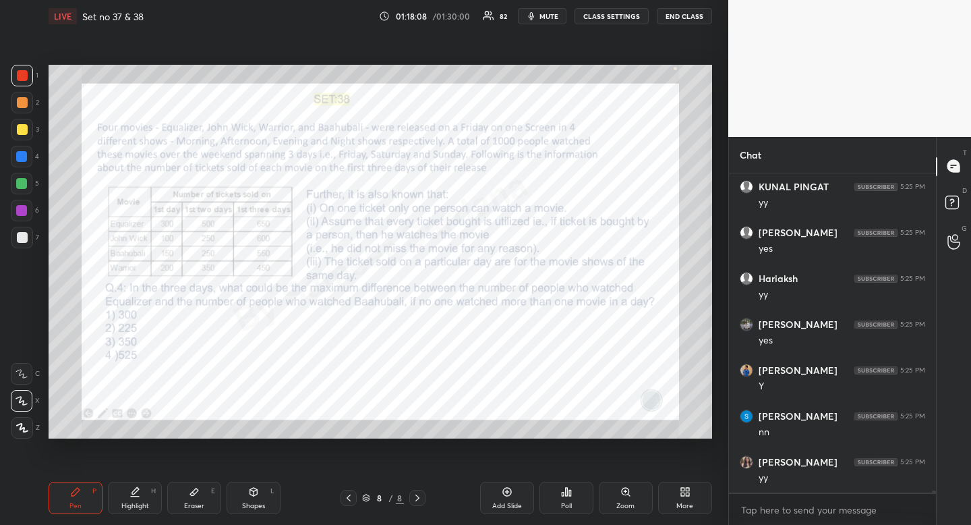
scroll to position [44660, 0]
click at [190, 495] on icon at bounding box center [194, 491] width 11 height 11
click at [198, 486] on icon at bounding box center [194, 491] width 11 height 11
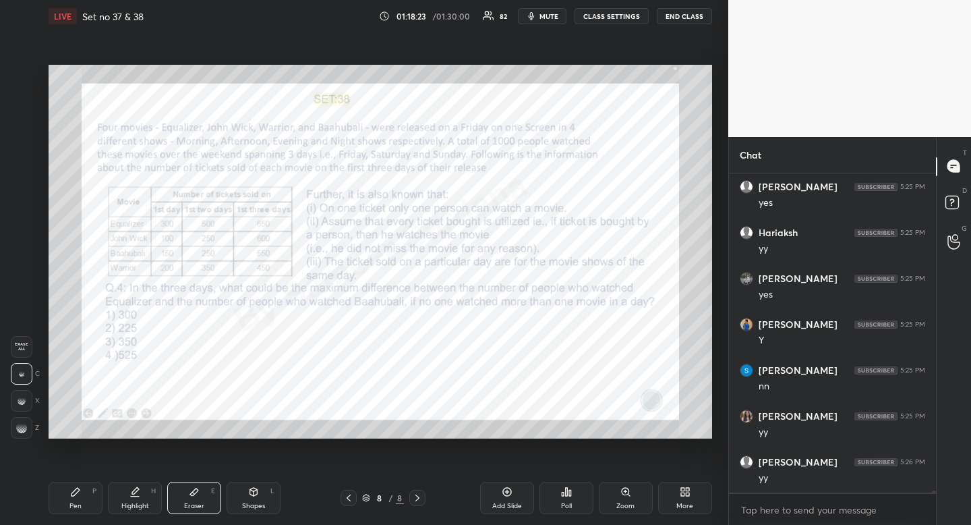
click at [89, 495] on div "Pen P" at bounding box center [76, 498] width 54 height 32
drag, startPoint x: 89, startPoint y: 495, endPoint x: 109, endPoint y: 446, distance: 53.2
click at [89, 495] on div "Pen P" at bounding box center [76, 498] width 54 height 32
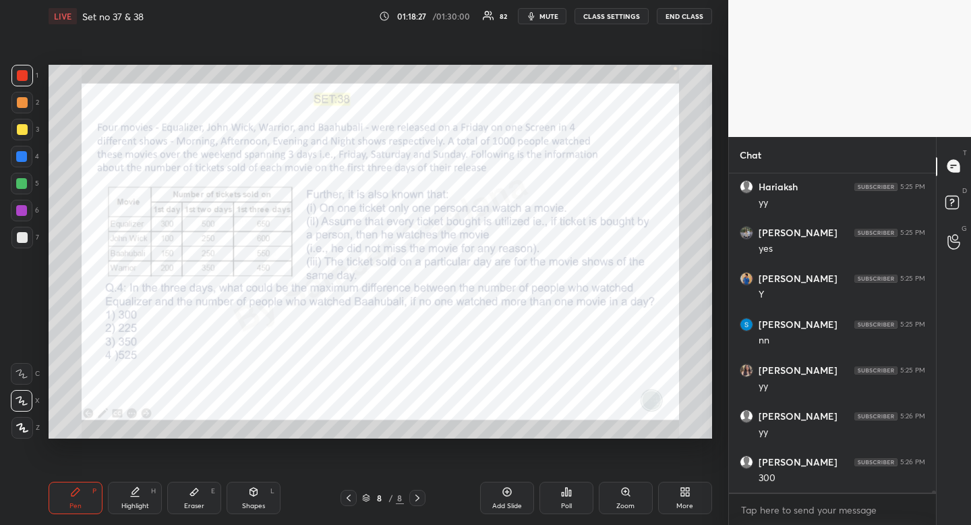
click at [144, 495] on div "Highlight H" at bounding box center [135, 498] width 54 height 32
drag, startPoint x: 144, startPoint y: 495, endPoint x: 160, endPoint y: 450, distance: 48.0
click at [144, 495] on div "Highlight H" at bounding box center [135, 498] width 54 height 32
click at [76, 506] on div "Pen" at bounding box center [75, 506] width 12 height 7
drag, startPoint x: 76, startPoint y: 506, endPoint x: 97, endPoint y: 458, distance: 52.5
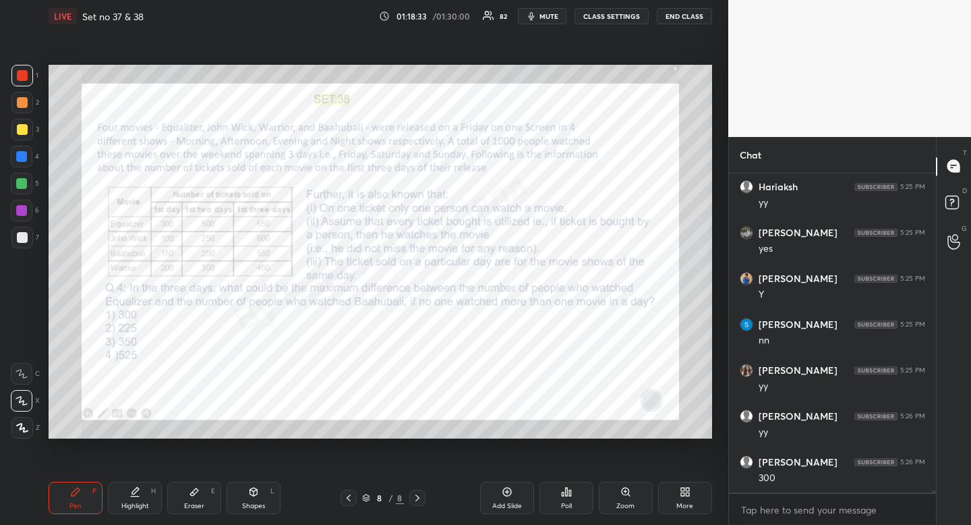
click at [76, 506] on div "Pen" at bounding box center [75, 506] width 12 height 7
click at [132, 517] on div "Pen P Highlight H Eraser E Shapes L 8 / 8 Add Slide Poll Zoom More" at bounding box center [381, 498] width 664 height 54
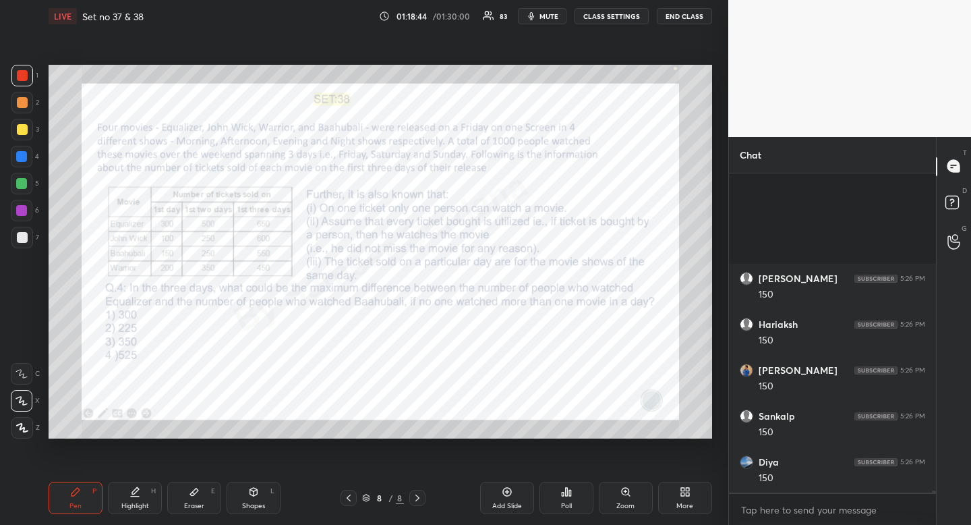
scroll to position [45165, 0]
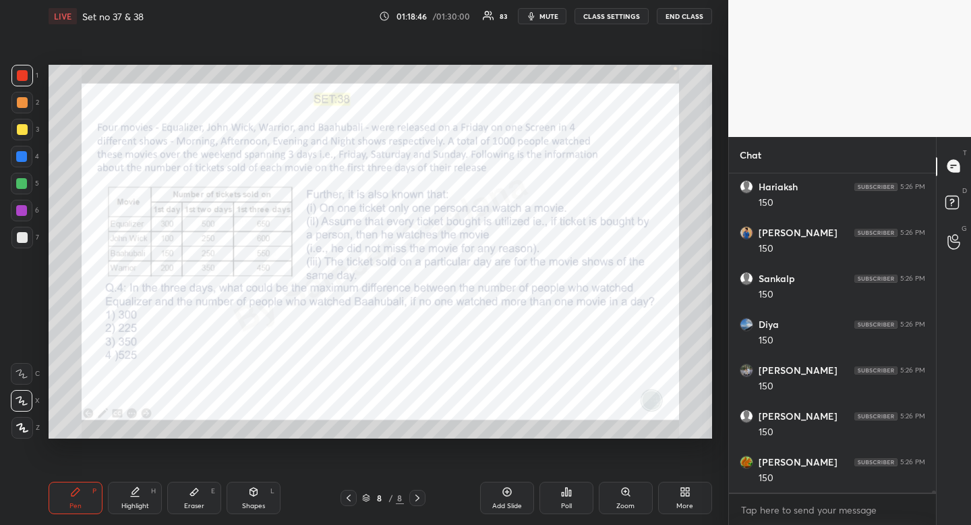
click at [87, 499] on div "Pen P" at bounding box center [76, 498] width 54 height 32
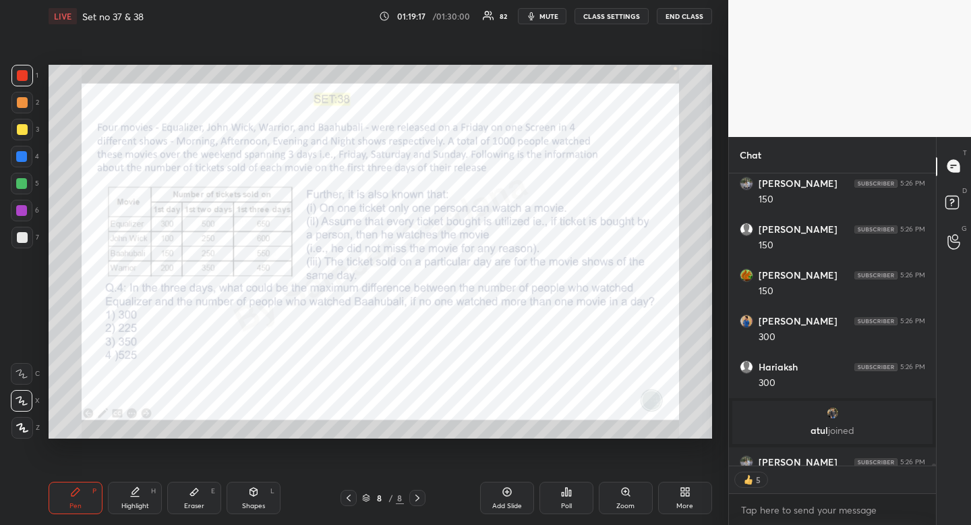
scroll to position [45028, 0]
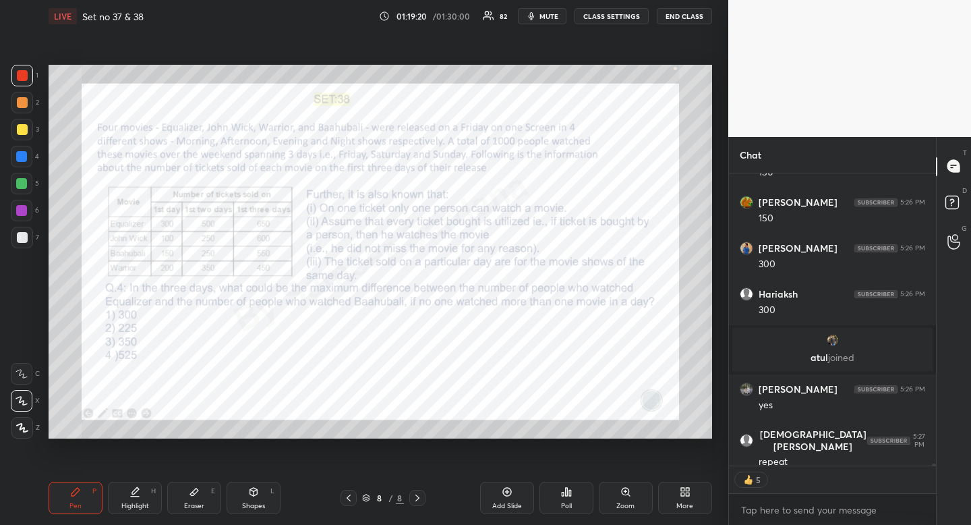
click at [194, 505] on div "Eraser" at bounding box center [194, 506] width 20 height 7
drag, startPoint x: 194, startPoint y: 505, endPoint x: 189, endPoint y: 495, distance: 11.2
click at [194, 505] on div "Eraser" at bounding box center [194, 506] width 20 height 7
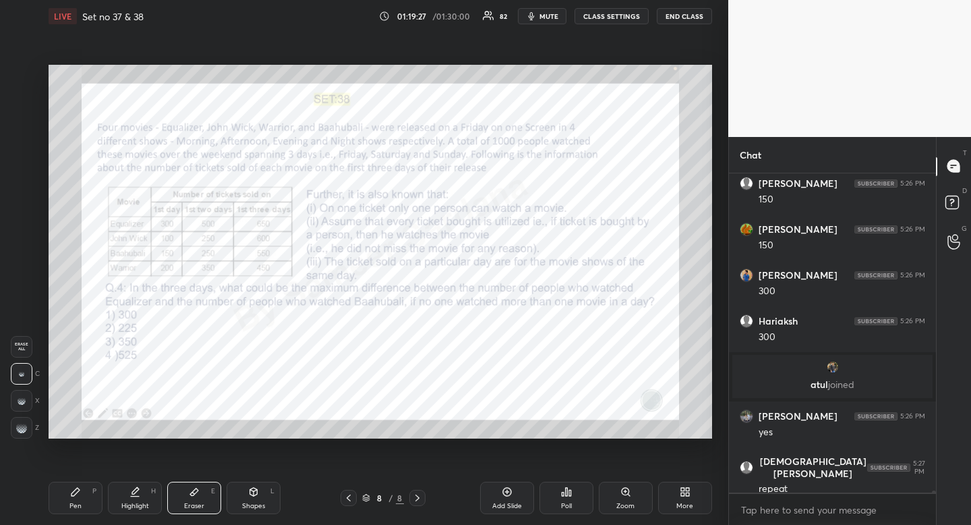
click at [70, 503] on div "Pen" at bounding box center [75, 506] width 12 height 7
click at [80, 503] on div "Pen" at bounding box center [75, 506] width 12 height 7
click at [86, 496] on div "Pen P" at bounding box center [76, 498] width 54 height 32
drag, startPoint x: 86, startPoint y: 496, endPoint x: 92, endPoint y: 454, distance: 42.9
click at [84, 492] on div "Pen P" at bounding box center [76, 498] width 54 height 32
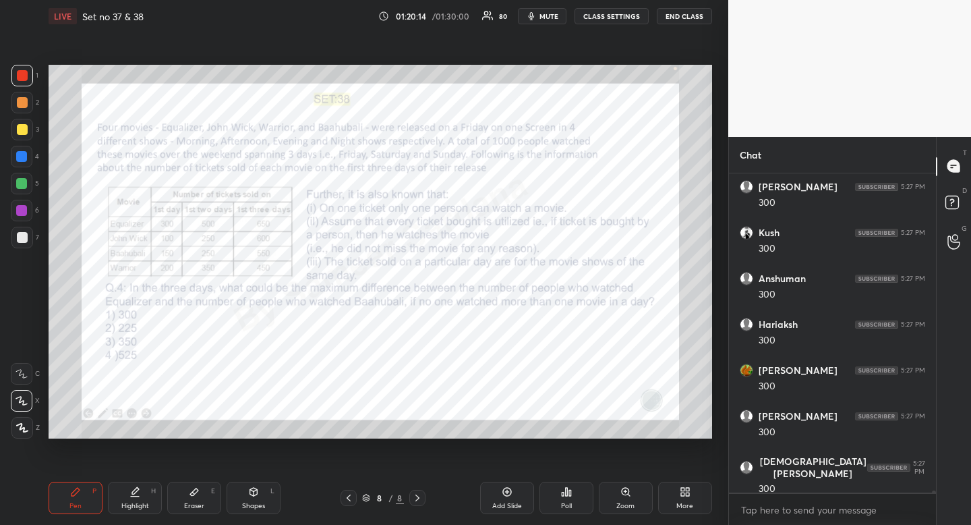
scroll to position [45368, 0]
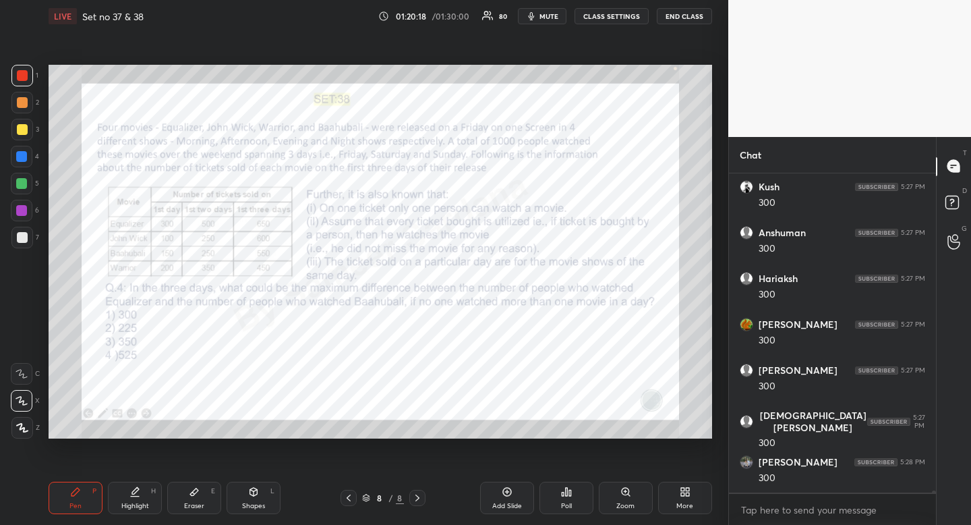
drag, startPoint x: 146, startPoint y: 505, endPoint x: 153, endPoint y: 478, distance: 27.8
click at [150, 494] on div "Highlight H" at bounding box center [135, 498] width 54 height 32
click at [81, 507] on div "Pen P" at bounding box center [76, 498] width 54 height 32
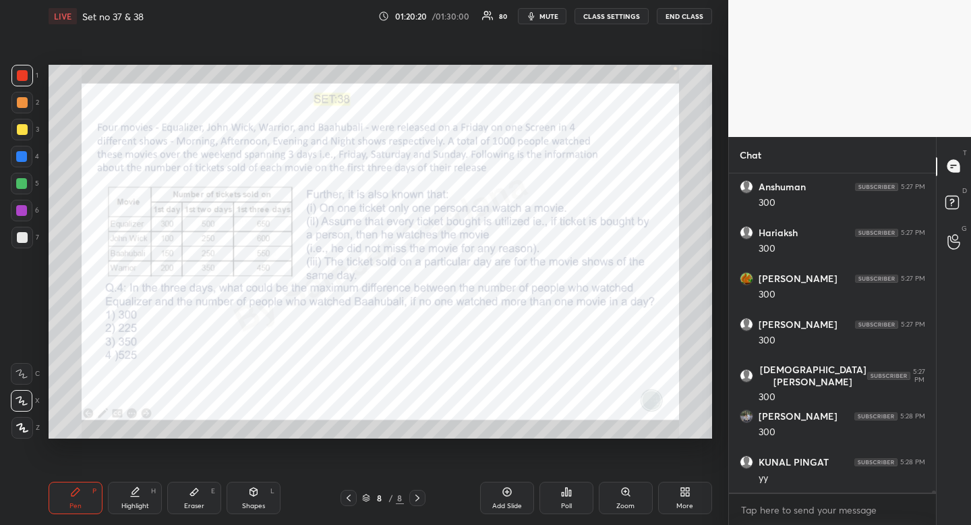
click at [88, 499] on div "Pen P" at bounding box center [76, 498] width 54 height 32
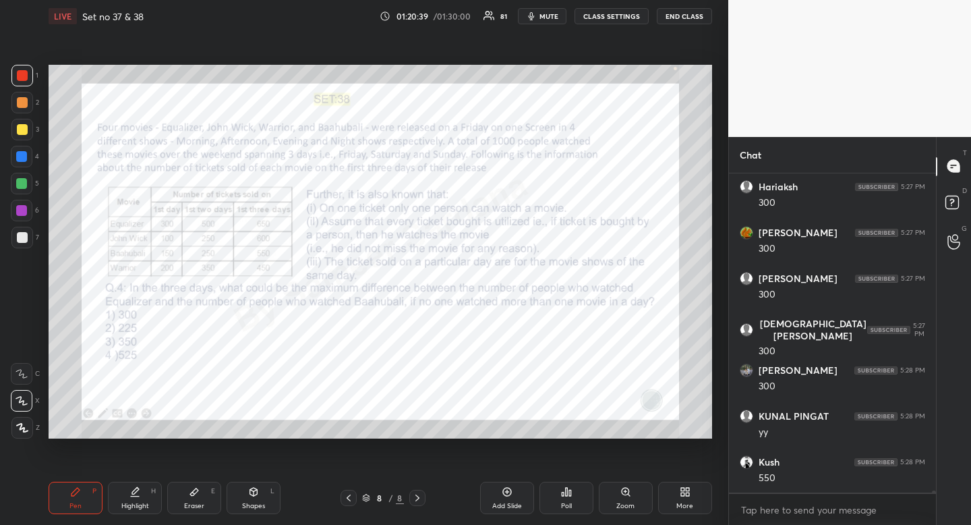
scroll to position [45506, 0]
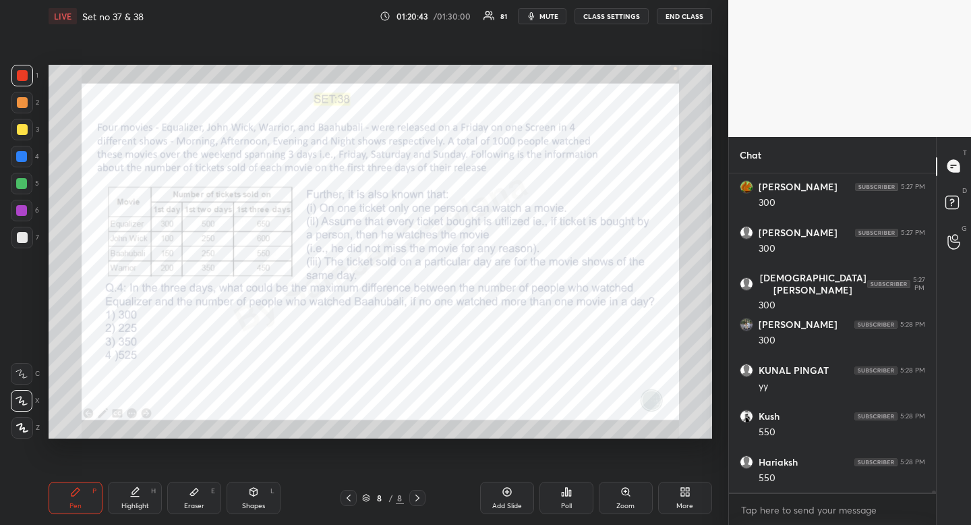
click at [143, 507] on div "Highlight" at bounding box center [135, 506] width 28 height 7
click at [150, 499] on div "Highlight H" at bounding box center [135, 498] width 54 height 32
click at [87, 504] on div "Pen P" at bounding box center [76, 498] width 54 height 32
click at [84, 499] on div "Pen P" at bounding box center [76, 498] width 54 height 32
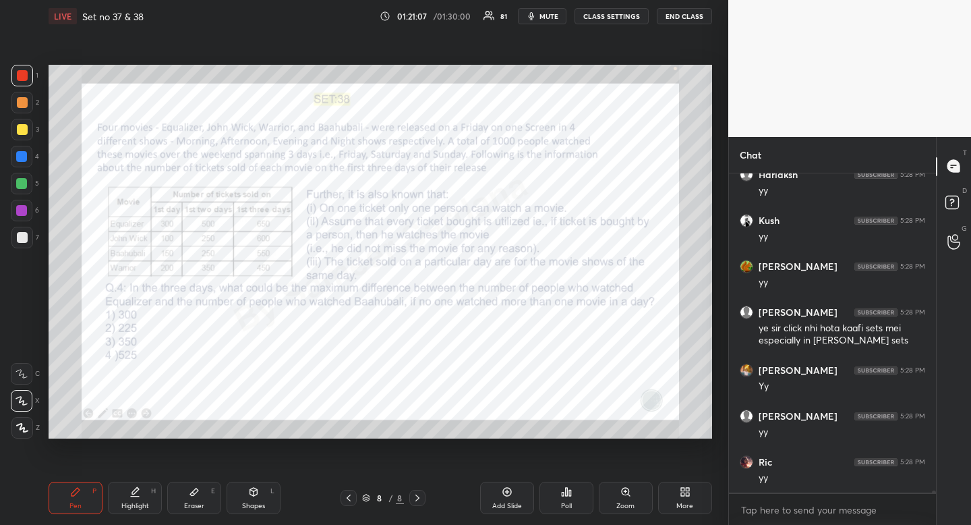
scroll to position [46252, 0]
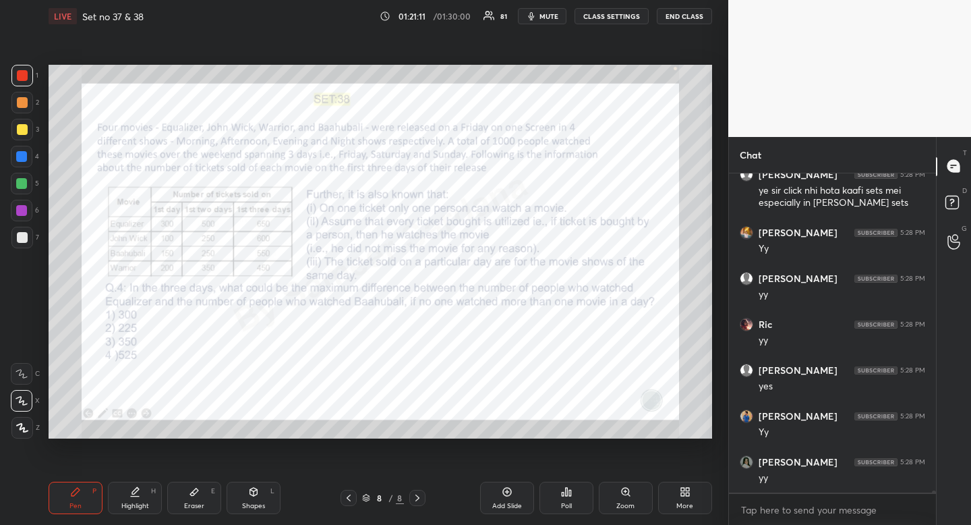
click at [26, 152] on div at bounding box center [21, 156] width 11 height 11
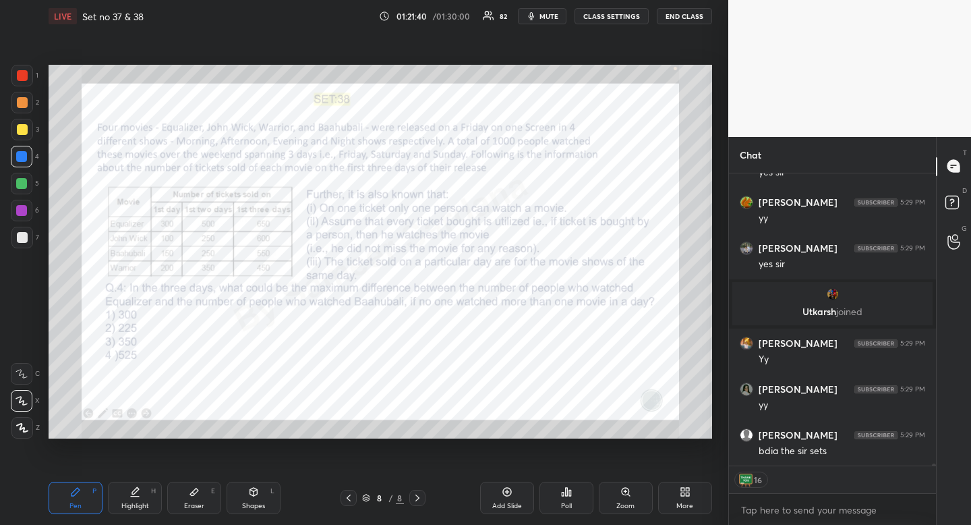
scroll to position [47062, 0]
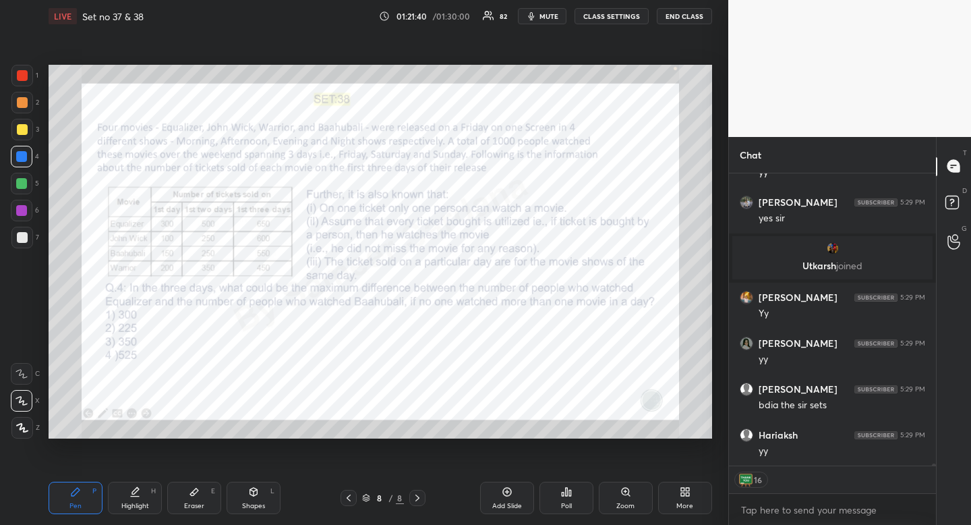
click at [16, 70] on div at bounding box center [22, 76] width 22 height 22
drag, startPoint x: 18, startPoint y: 67, endPoint x: 20, endPoint y: 80, distance: 13.0
click at [18, 67] on div at bounding box center [22, 76] width 22 height 22
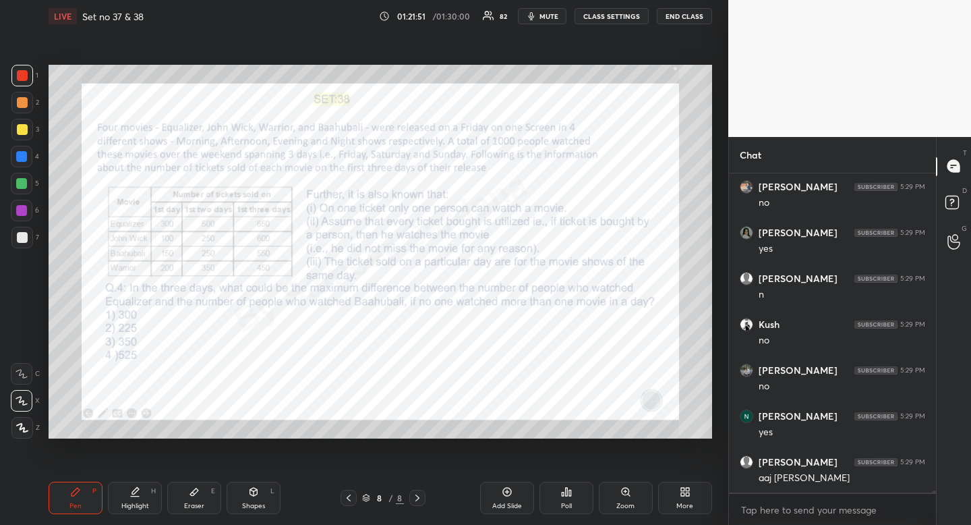
scroll to position [47402, 0]
click at [128, 486] on div "Highlight H" at bounding box center [135, 498] width 54 height 32
click at [132, 485] on div "Highlight H" at bounding box center [135, 498] width 54 height 32
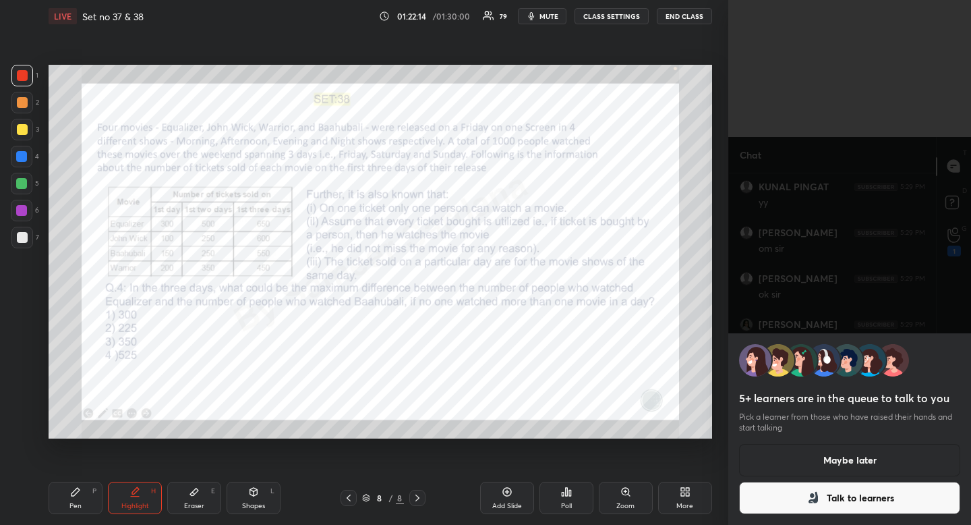
scroll to position [47861, 0]
click at [805, 498] on icon at bounding box center [813, 498] width 16 height 16
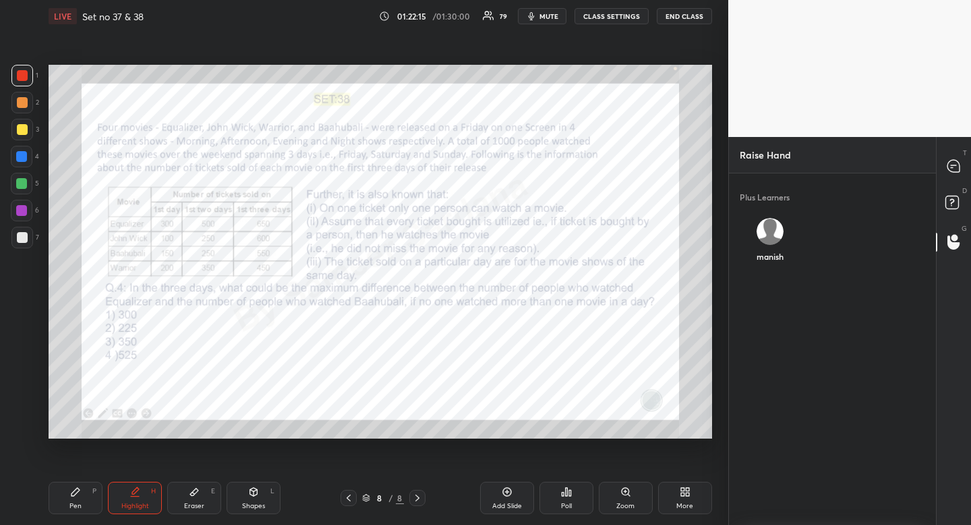
scroll to position [5, 5]
click at [948, 196] on rect at bounding box center [952, 202] width 13 height 13
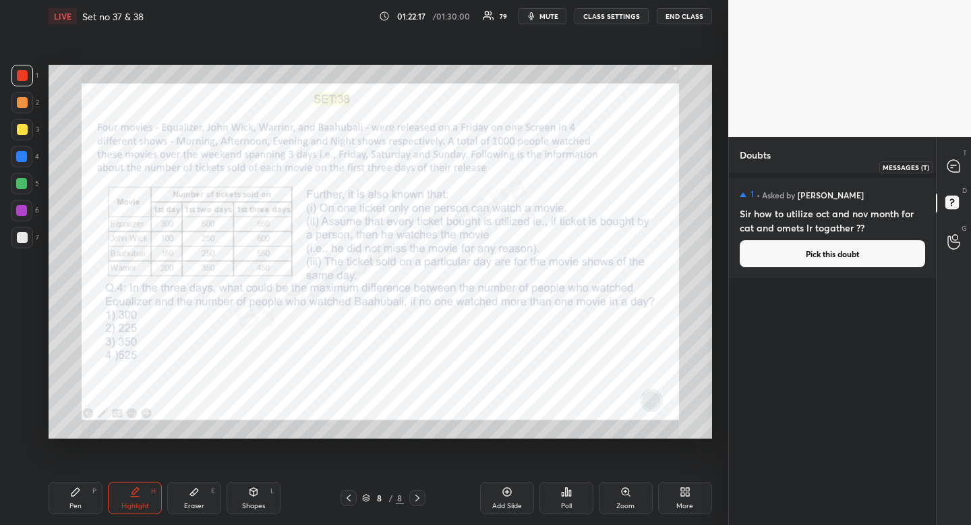
click at [953, 166] on icon at bounding box center [954, 166] width 12 height 12
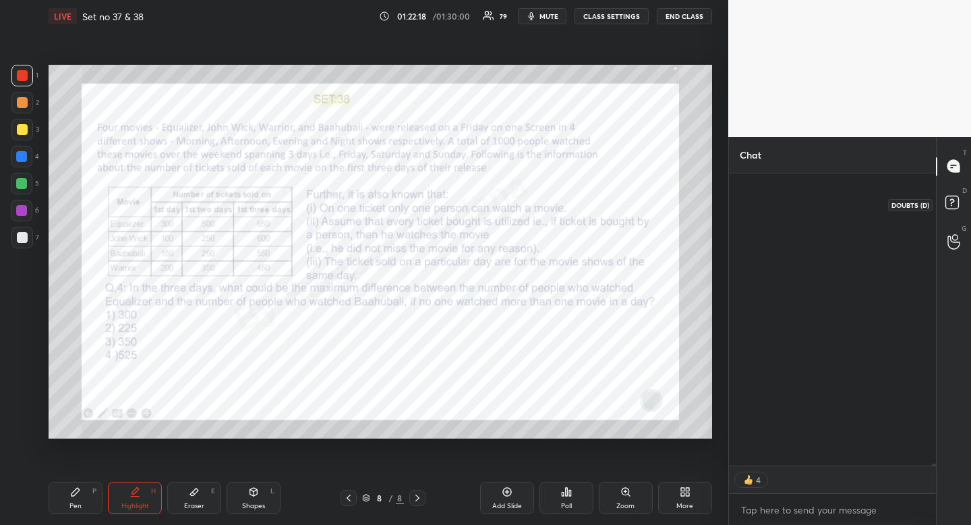
scroll to position [288, 203]
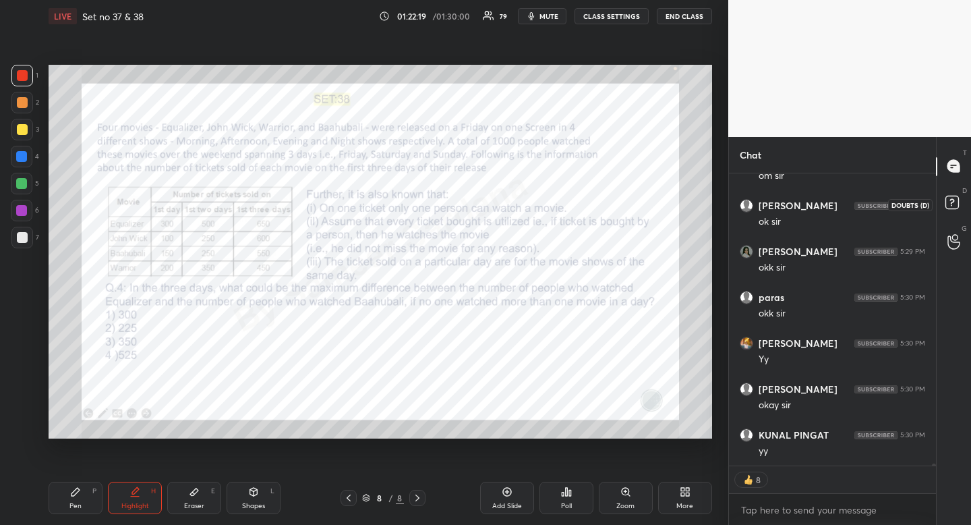
click at [957, 198] on rect at bounding box center [952, 202] width 13 height 13
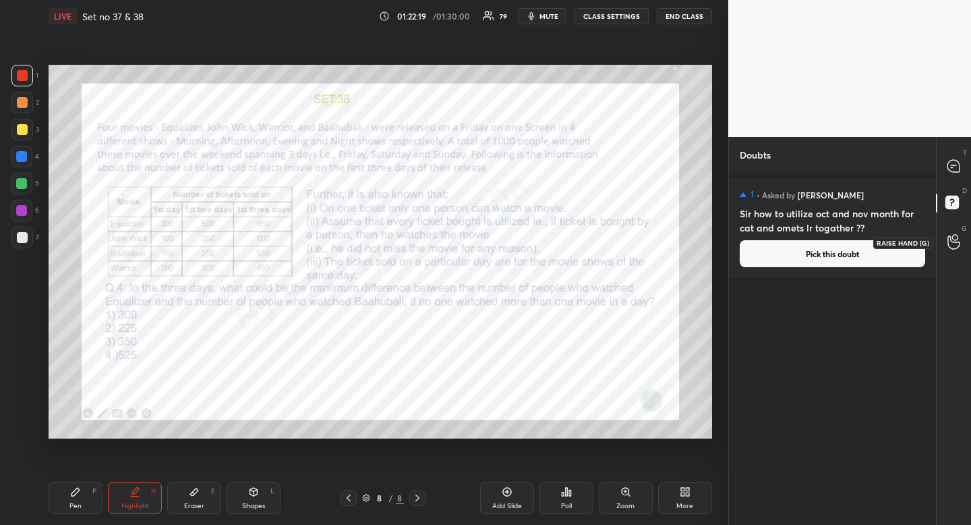
click at [955, 240] on circle at bounding box center [955, 237] width 5 height 5
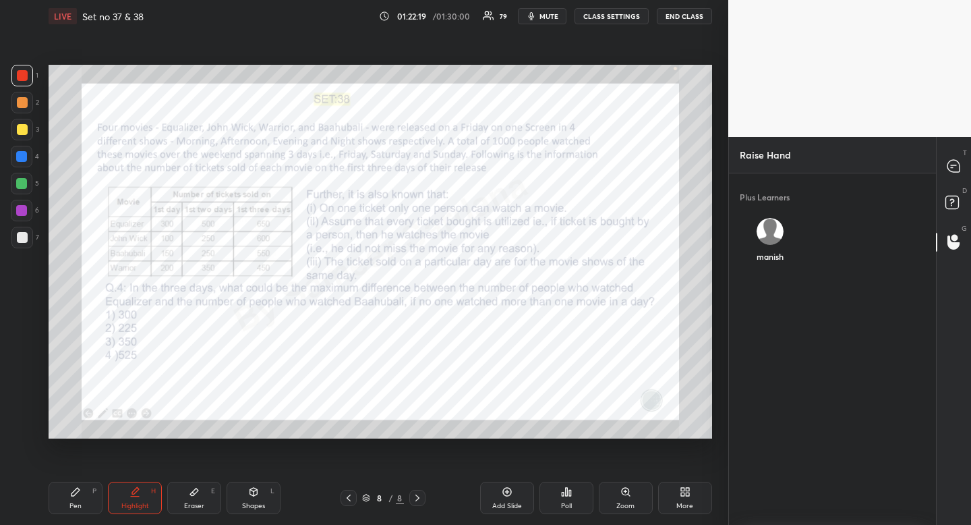
click at [773, 235] on div "Plus Learners manish" at bounding box center [832, 349] width 207 height 352
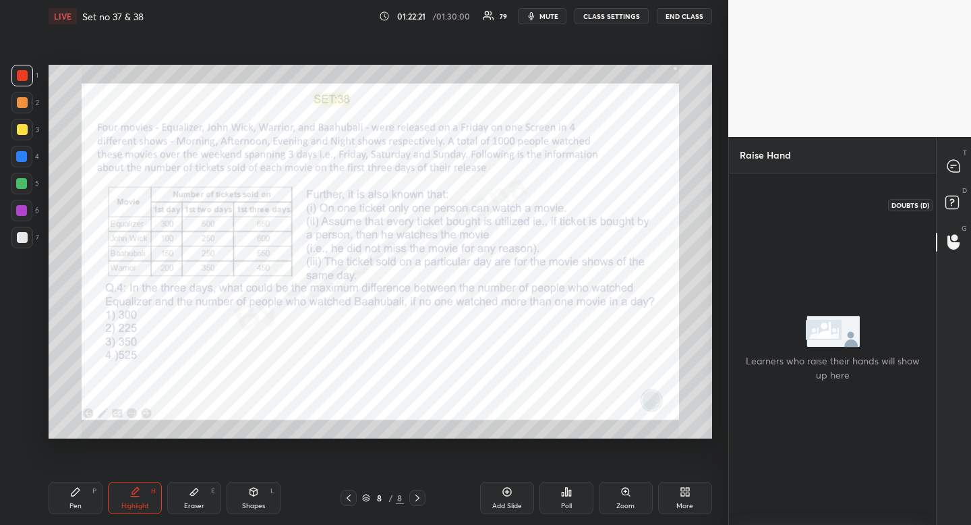
click at [957, 204] on rect at bounding box center [952, 202] width 13 height 13
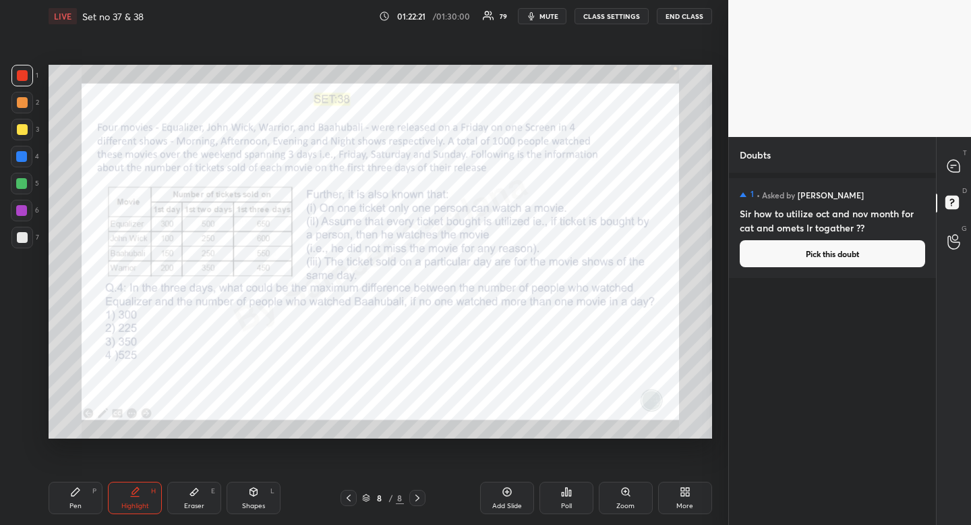
click at [957, 169] on icon at bounding box center [954, 166] width 12 height 12
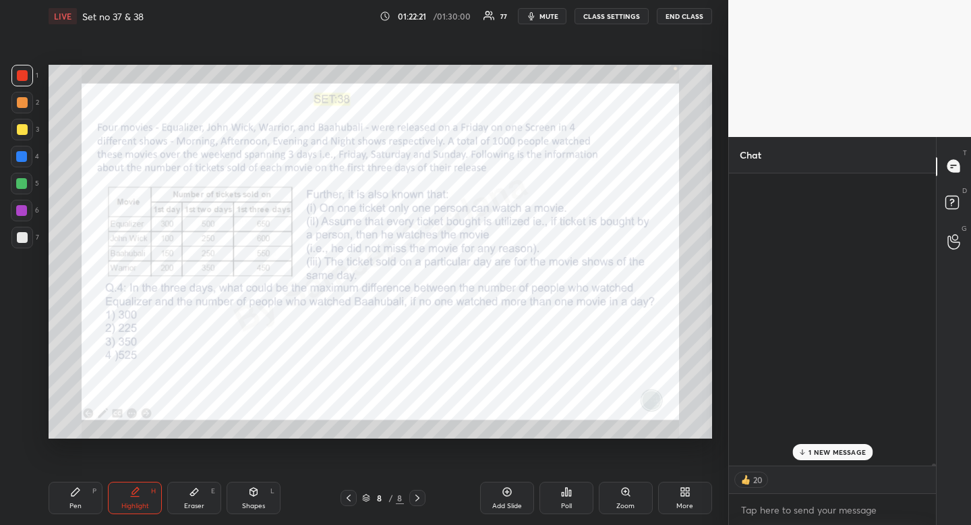
scroll to position [48185, 0]
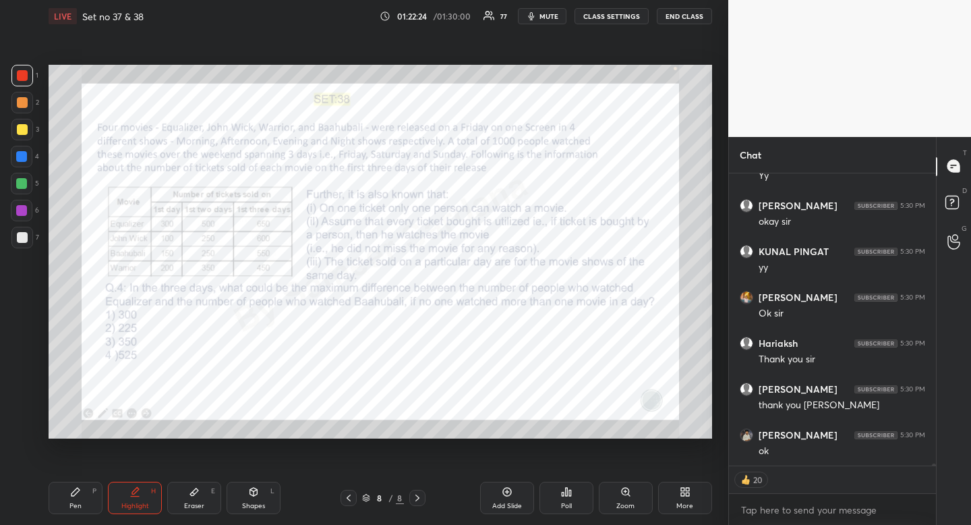
click at [961, 233] on div at bounding box center [954, 242] width 27 height 24
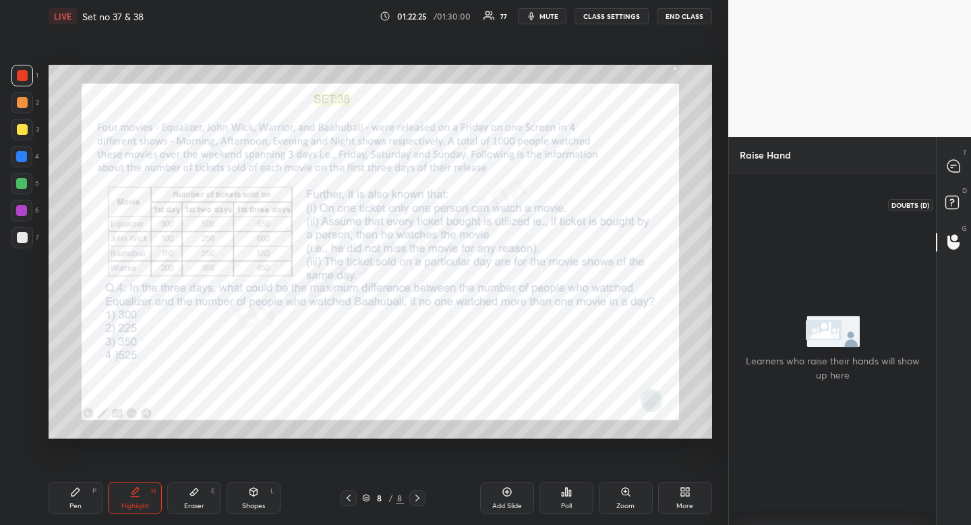
click at [955, 201] on rect at bounding box center [952, 202] width 13 height 13
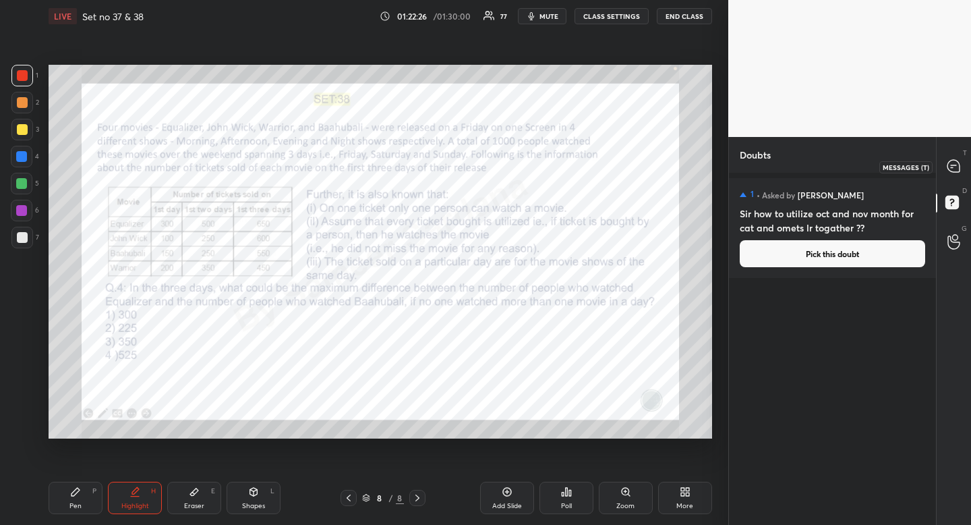
drag, startPoint x: 956, startPoint y: 172, endPoint x: 948, endPoint y: 177, distance: 9.2
click at [956, 172] on icon at bounding box center [954, 166] width 14 height 14
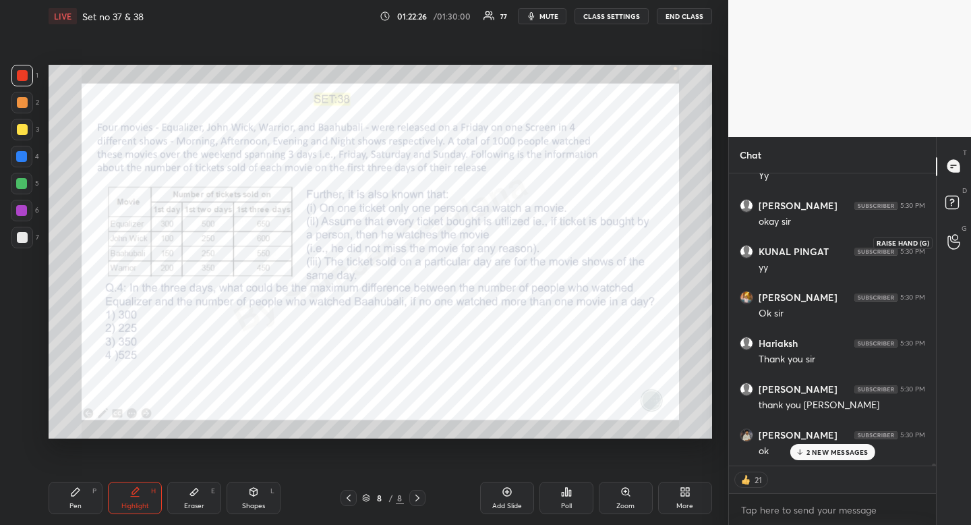
click at [953, 244] on icon at bounding box center [954, 242] width 13 height 16
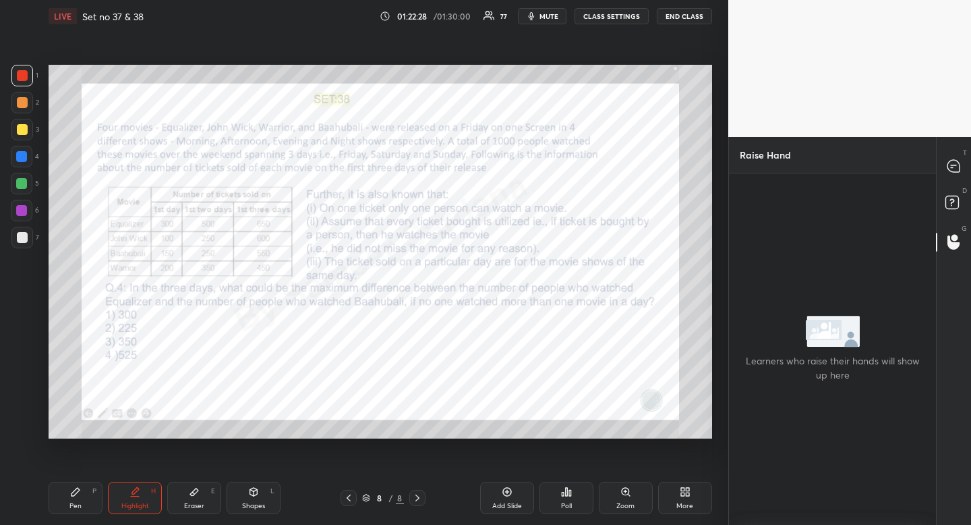
click at [67, 507] on div "Pen P" at bounding box center [76, 498] width 54 height 32
click at [27, 158] on div at bounding box center [22, 157] width 22 height 22
click at [22, 162] on div at bounding box center [22, 157] width 22 height 22
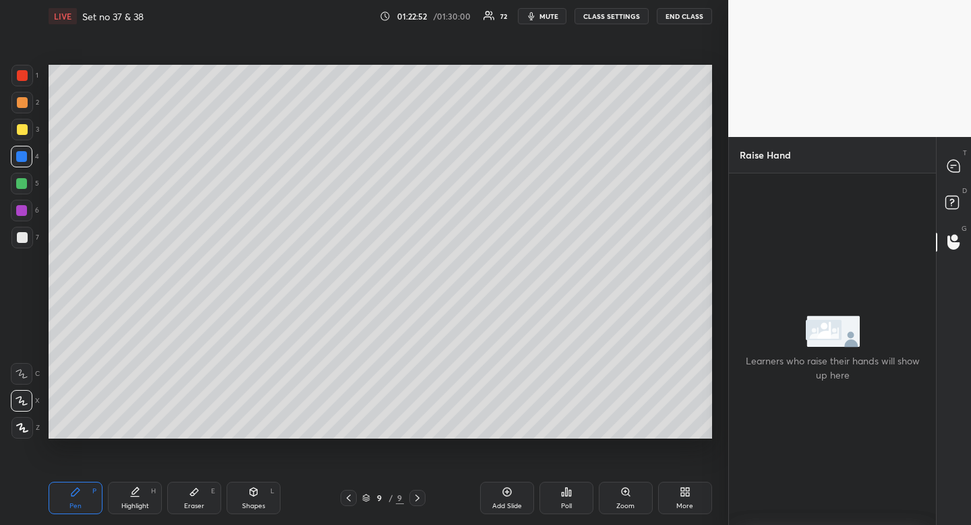
drag, startPoint x: 196, startPoint y: 505, endPoint x: 199, endPoint y: 499, distance: 6.9
click at [196, 505] on div "Eraser" at bounding box center [194, 506] width 20 height 7
drag, startPoint x: 199, startPoint y: 499, endPoint x: 206, endPoint y: 457, distance: 42.5
click at [200, 497] on div "Eraser E" at bounding box center [194, 498] width 54 height 32
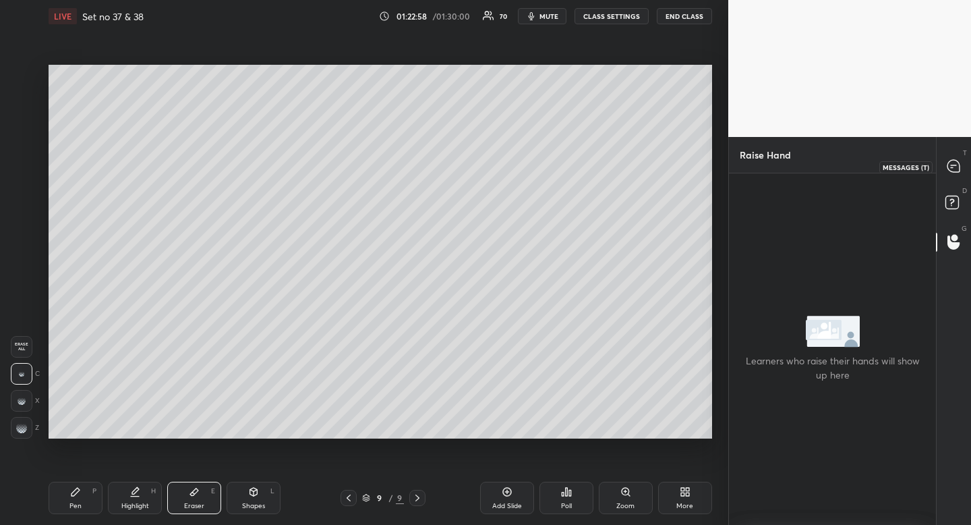
drag, startPoint x: 959, startPoint y: 163, endPoint x: 952, endPoint y: 162, distance: 6.8
click at [959, 163] on icon at bounding box center [954, 166] width 12 height 12
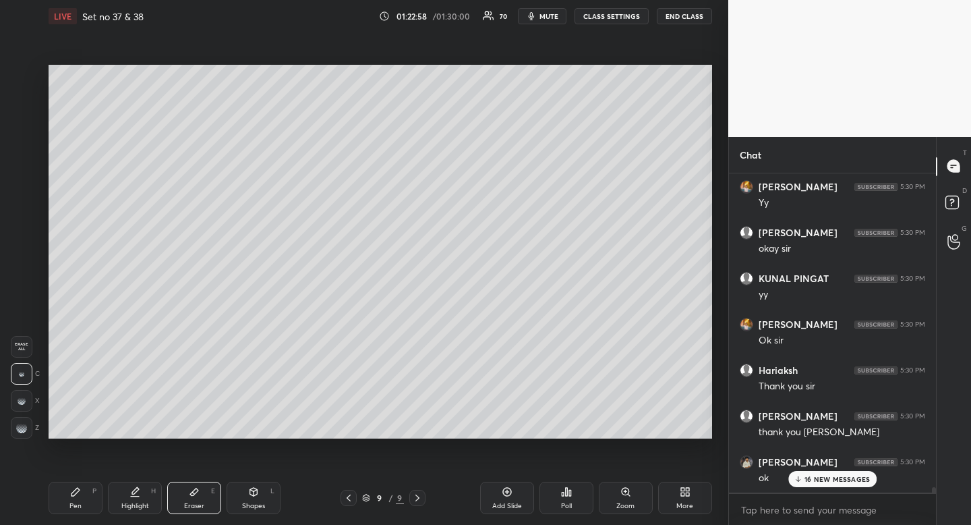
scroll to position [315, 203]
click at [828, 480] on p "16 NEW MESSAGES" at bounding box center [837, 479] width 65 height 8
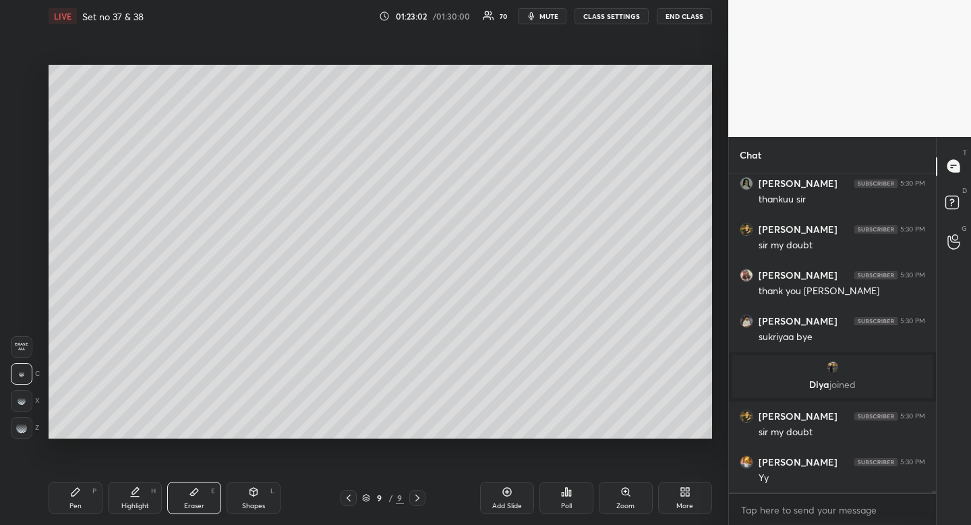
click at [85, 492] on div "Pen P" at bounding box center [76, 498] width 54 height 32
drag, startPoint x: 85, startPoint y: 492, endPoint x: 75, endPoint y: 492, distance: 10.1
click at [81, 498] on div "Pen P" at bounding box center [76, 498] width 54 height 32
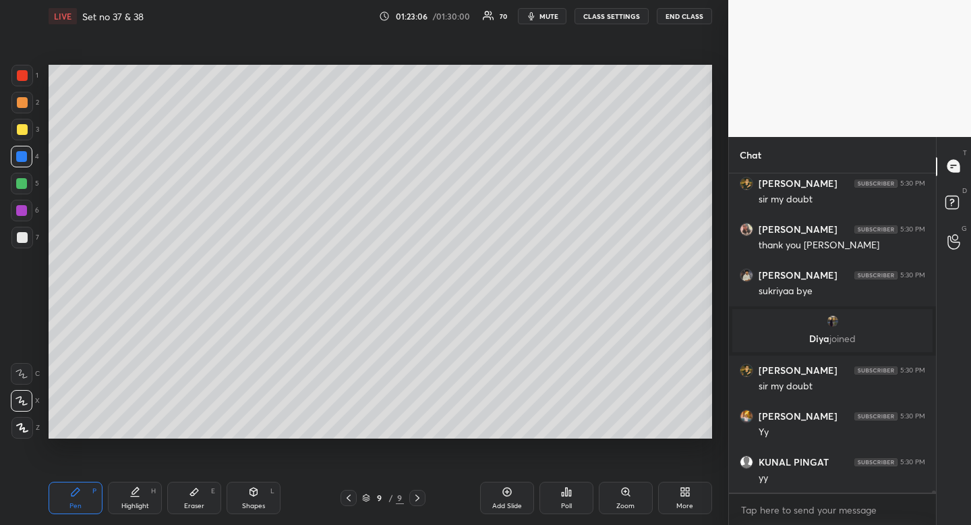
scroll to position [49125, 0]
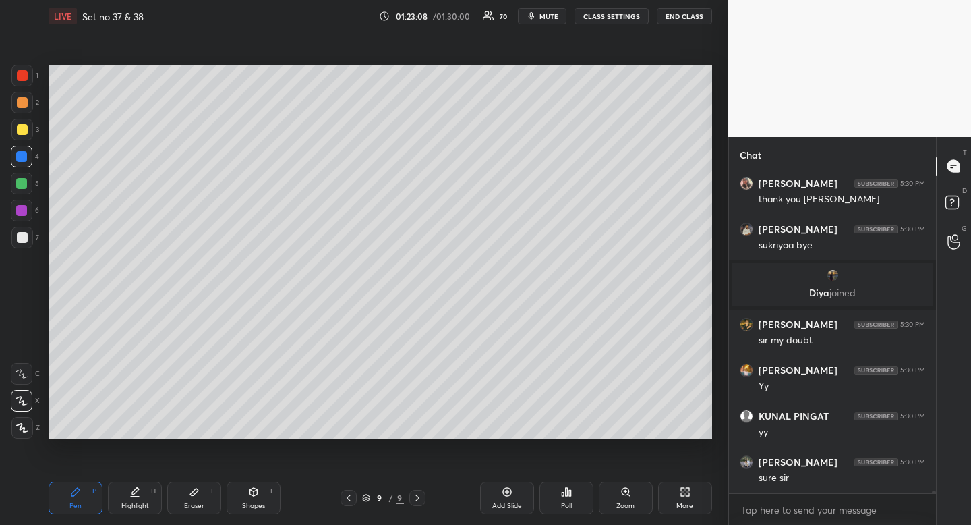
click at [932, 492] on div at bounding box center [832, 492] width 207 height 1
click at [935, 492] on div at bounding box center [832, 492] width 207 height 1
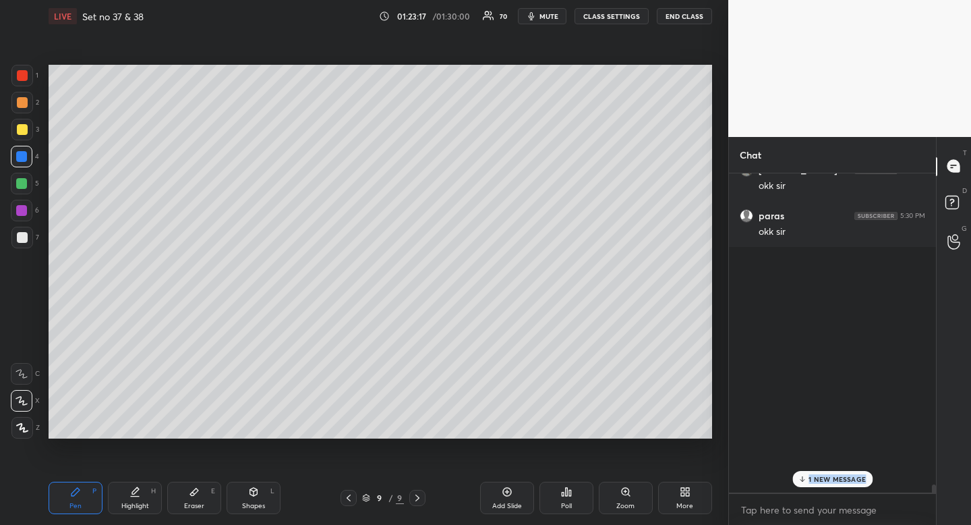
scroll to position [50647, 0]
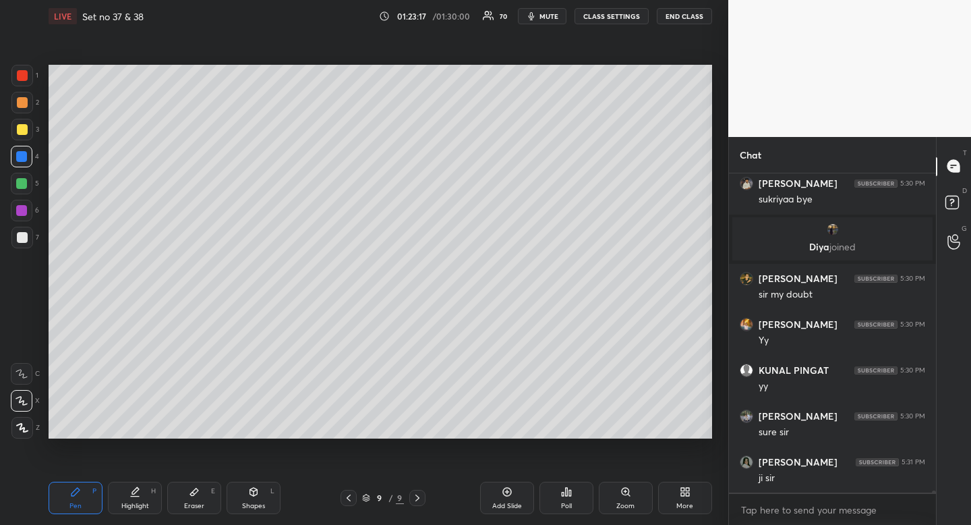
drag, startPoint x: 934, startPoint y: 490, endPoint x: 919, endPoint y: 514, distance: 28.3
click at [928, 513] on div "[PERSON_NAME] 5:30 PM thank you [PERSON_NAME] 5:30 PM sukriyaa bye [PERSON_NAME…" at bounding box center [832, 349] width 207 height 353
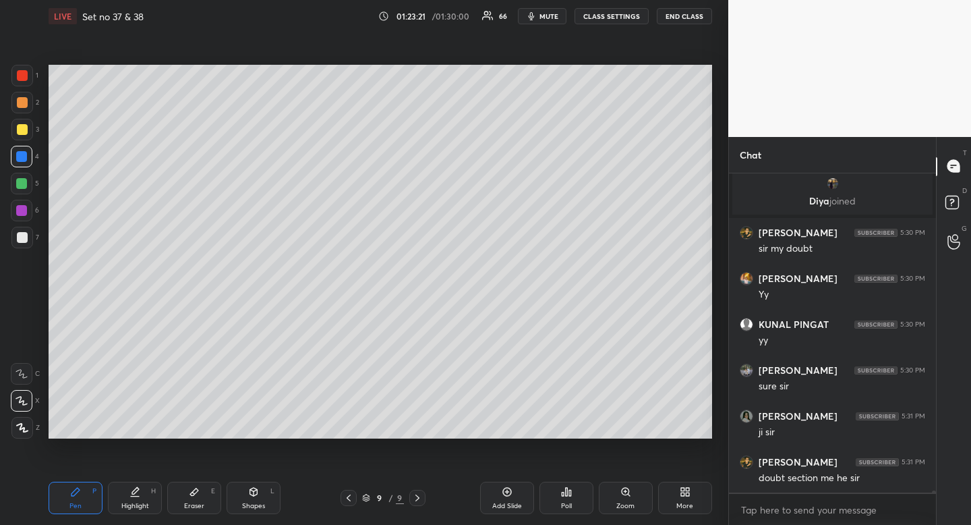
click at [959, 196] on icon at bounding box center [954, 204] width 24 height 24
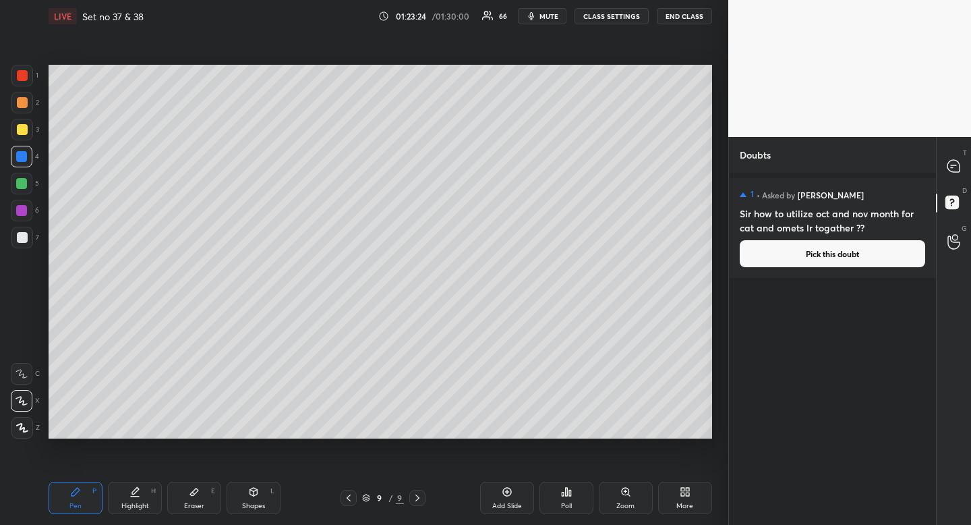
click at [881, 254] on button "Pick this doubt" at bounding box center [833, 253] width 186 height 27
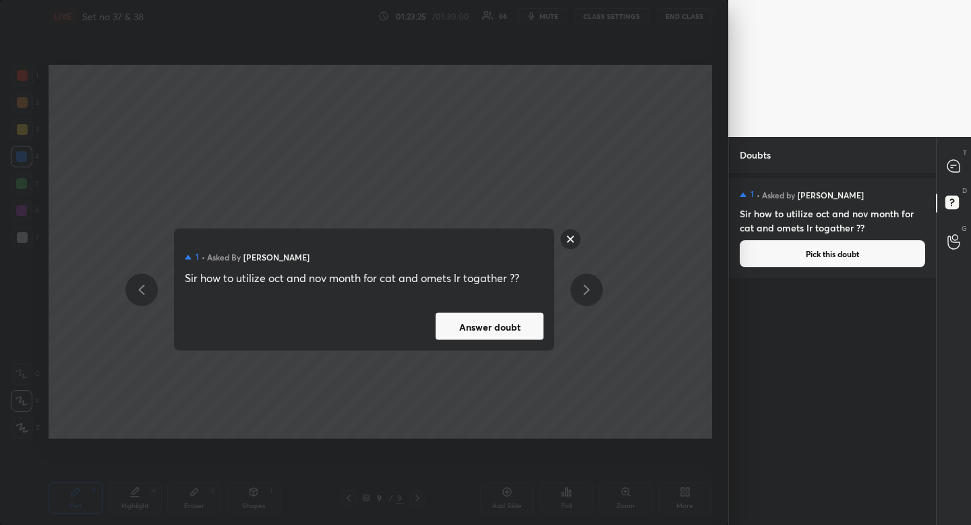
click at [507, 331] on button "Answer doubt" at bounding box center [490, 326] width 108 height 27
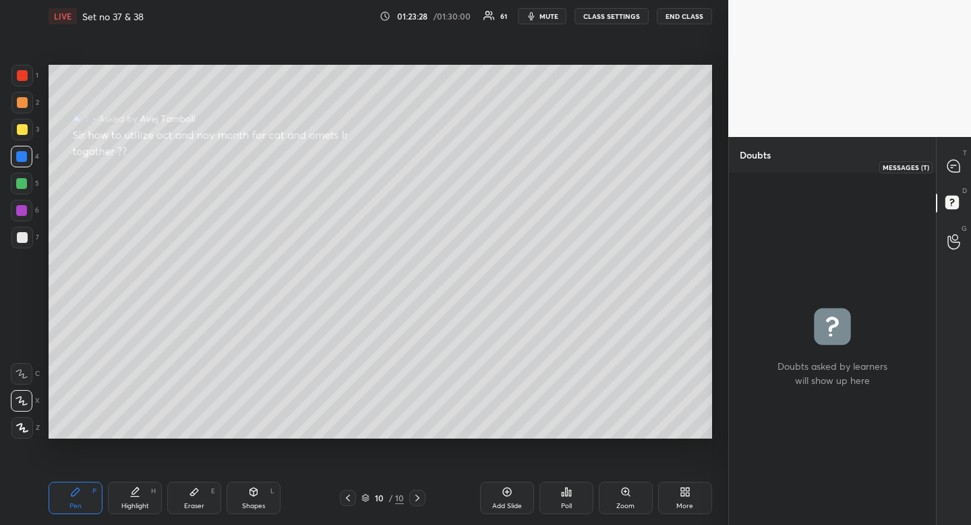
drag, startPoint x: 956, startPoint y: 166, endPoint x: 948, endPoint y: 167, distance: 7.5
click at [956, 167] on icon at bounding box center [954, 166] width 12 height 12
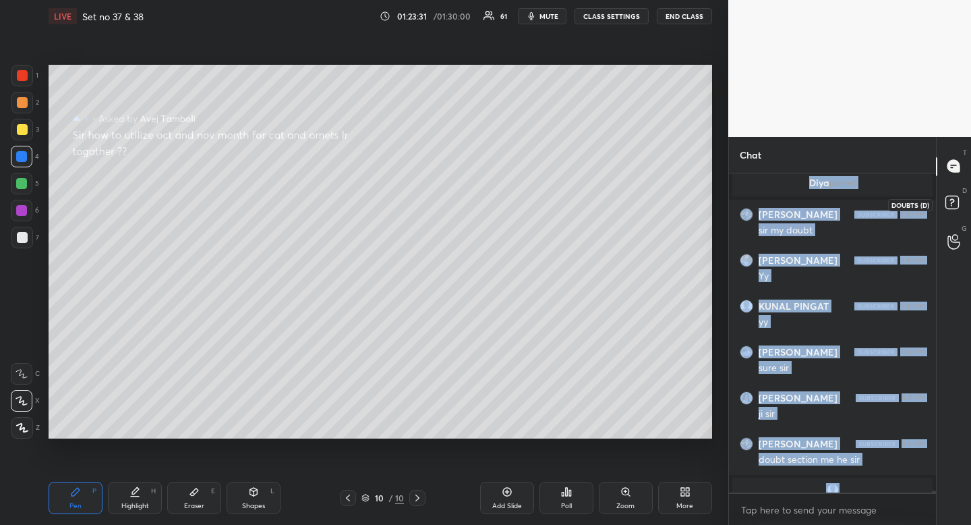
click at [955, 200] on rect at bounding box center [952, 202] width 13 height 13
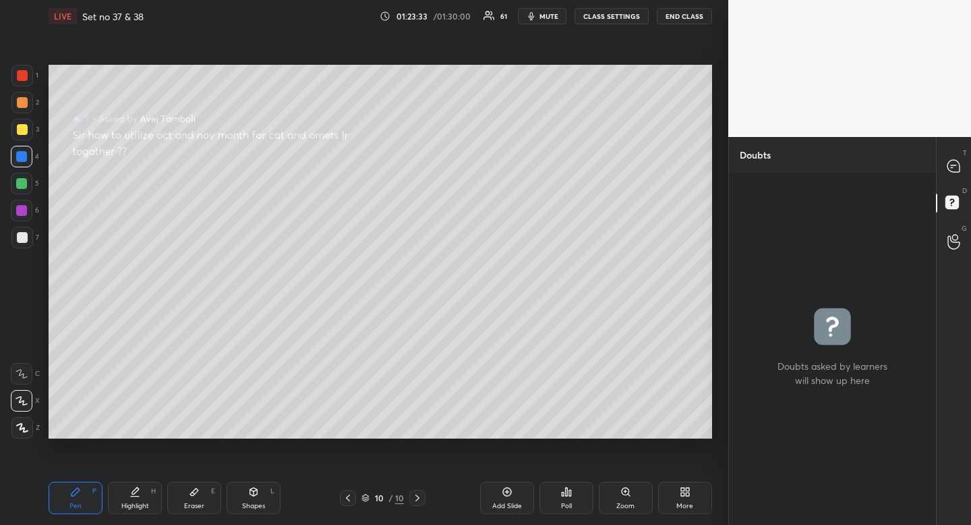
click at [79, 497] on div "Pen P" at bounding box center [76, 498] width 54 height 32
drag, startPoint x: 262, startPoint y: 503, endPoint x: 245, endPoint y: 472, distance: 34.7
click at [262, 503] on div "Shapes" at bounding box center [253, 506] width 23 height 7
click at [13, 363] on div "O" at bounding box center [26, 374] width 30 height 22
drag, startPoint x: 20, startPoint y: 356, endPoint x: 46, endPoint y: 329, distance: 37.7
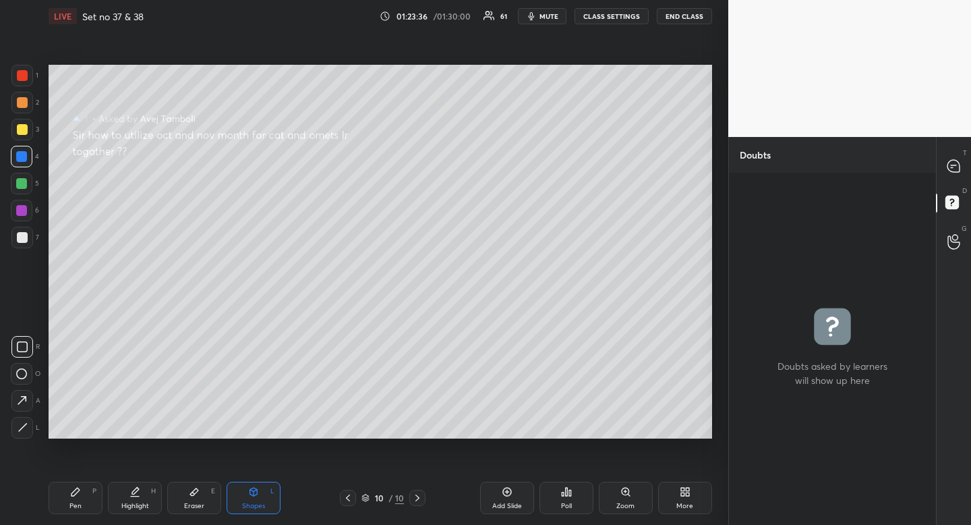
click at [20, 356] on div at bounding box center [22, 347] width 22 height 22
drag, startPoint x: 81, startPoint y: 492, endPoint x: 96, endPoint y: 480, distance: 19.7
click at [81, 492] on div "Pen P" at bounding box center [76, 498] width 54 height 32
click at [90, 484] on div "Pen P" at bounding box center [76, 498] width 54 height 32
click at [959, 169] on icon at bounding box center [954, 166] width 12 height 12
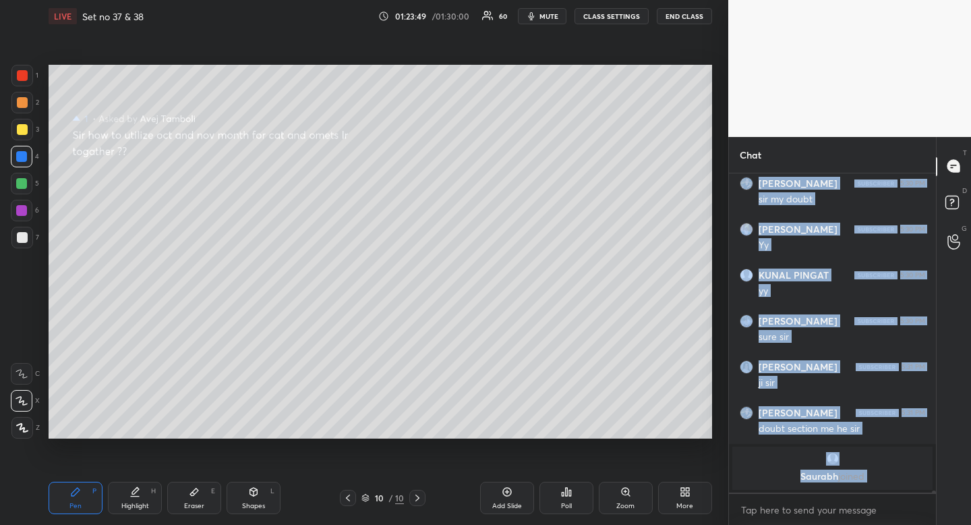
scroll to position [50646, 0]
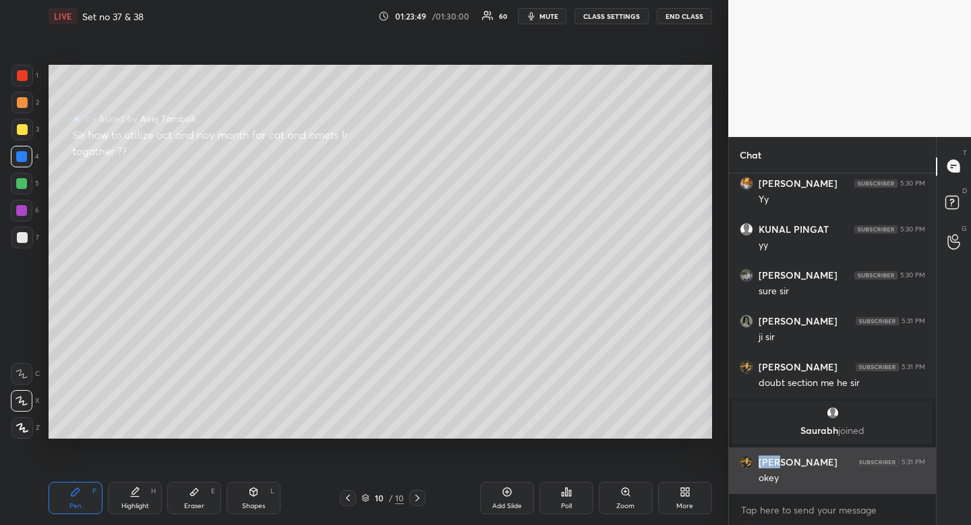
click at [761, 459] on h6 "[PERSON_NAME]" at bounding box center [798, 462] width 79 height 12
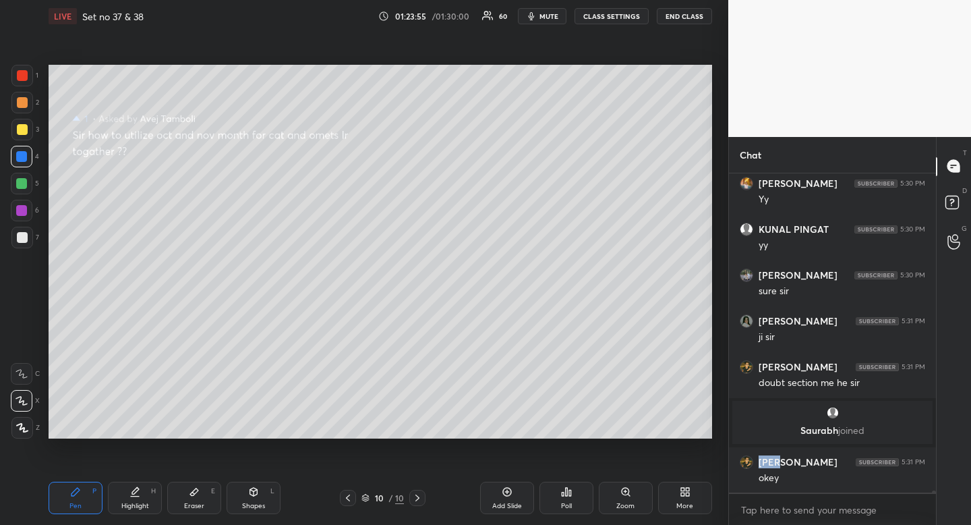
scroll to position [50704, 0]
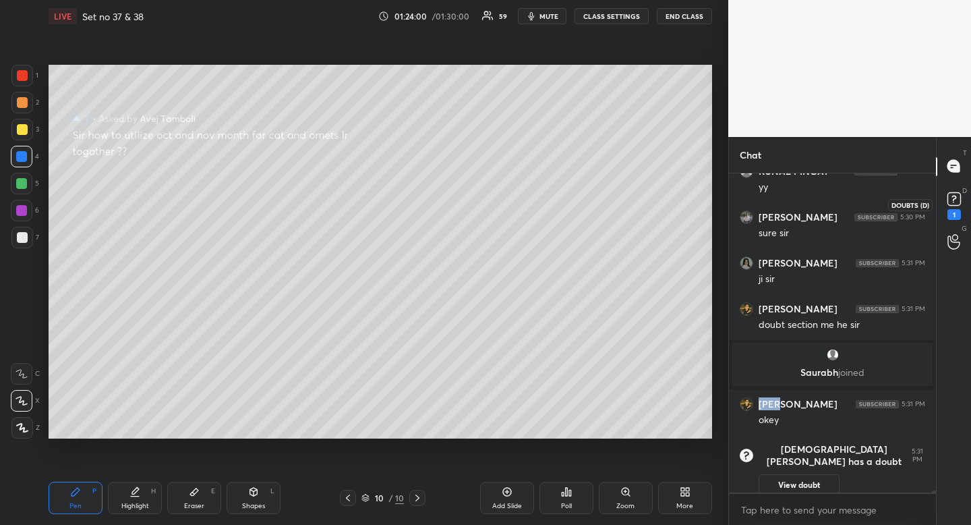
click at [960, 196] on rect at bounding box center [954, 198] width 13 height 13
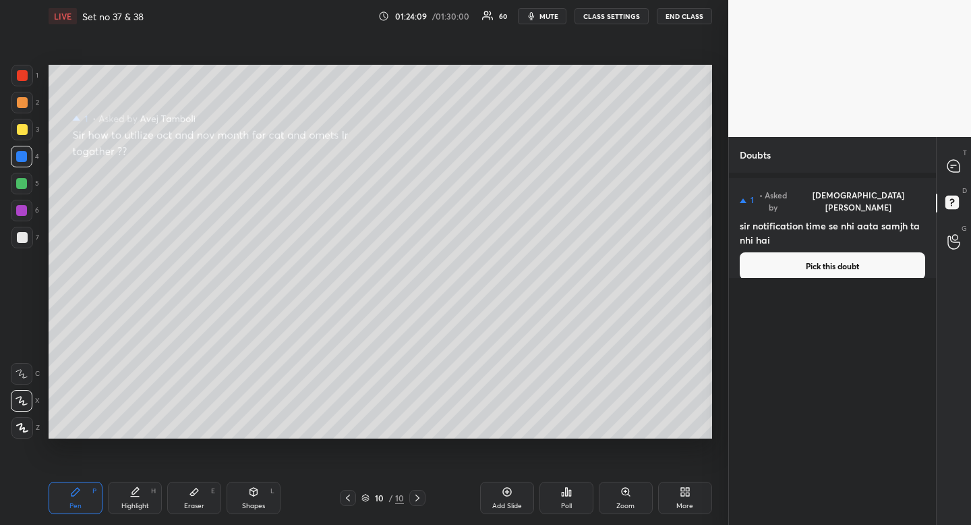
click at [832, 256] on button "Pick this doubt" at bounding box center [833, 265] width 186 height 27
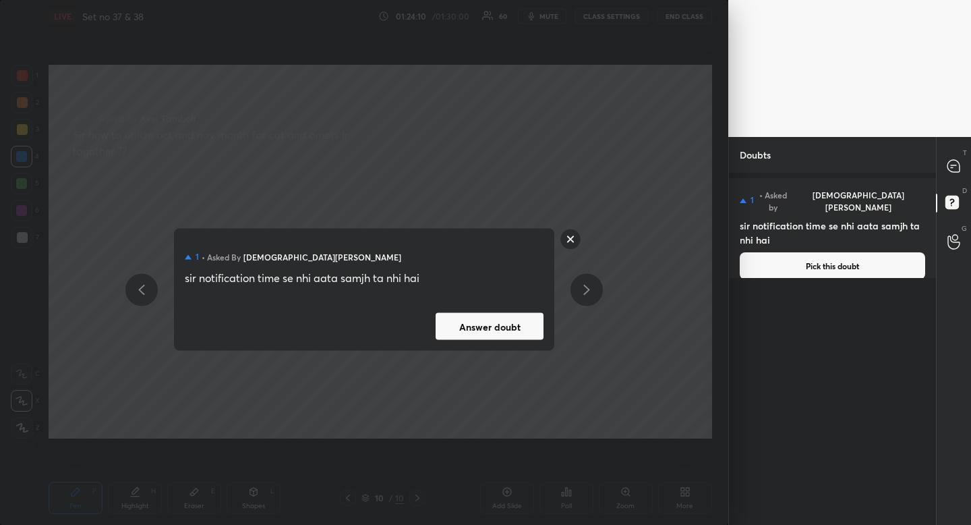
click at [491, 334] on button "Answer doubt" at bounding box center [490, 326] width 108 height 27
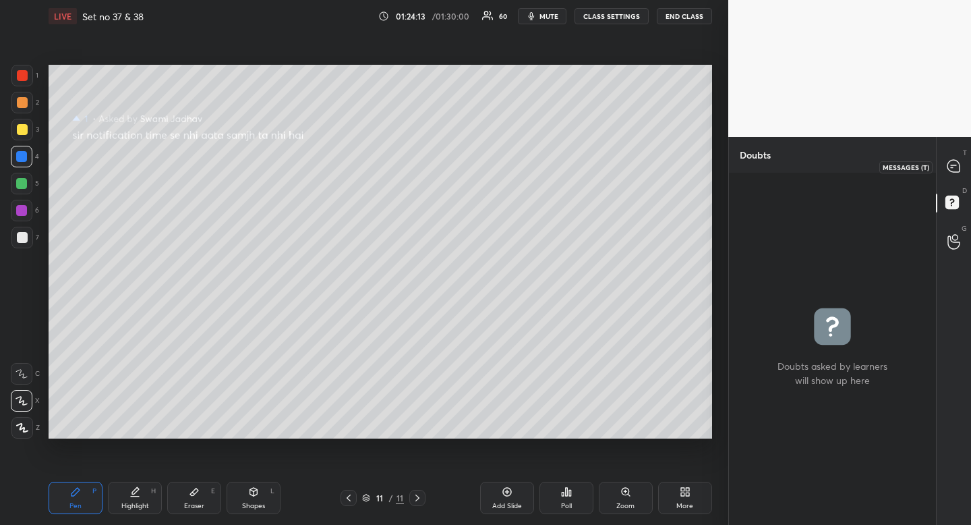
click at [957, 161] on icon at bounding box center [954, 166] width 12 height 12
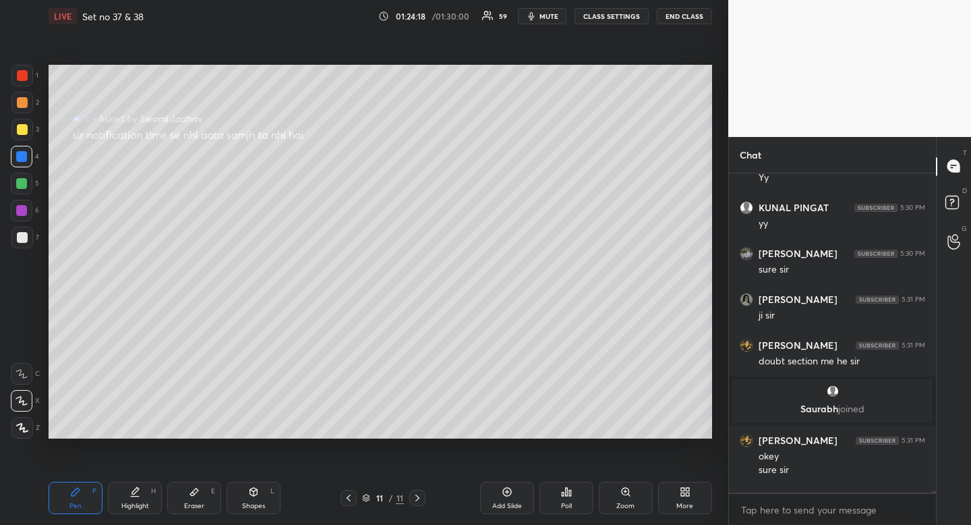
click at [24, 126] on div at bounding box center [22, 129] width 11 height 11
drag, startPoint x: 22, startPoint y: 125, endPoint x: 26, endPoint y: 135, distance: 10.0
click at [22, 125] on div at bounding box center [22, 129] width 11 height 11
drag, startPoint x: 132, startPoint y: 496, endPoint x: 138, endPoint y: 492, distance: 7.3
click at [132, 501] on div "Highlight H" at bounding box center [135, 498] width 54 height 32
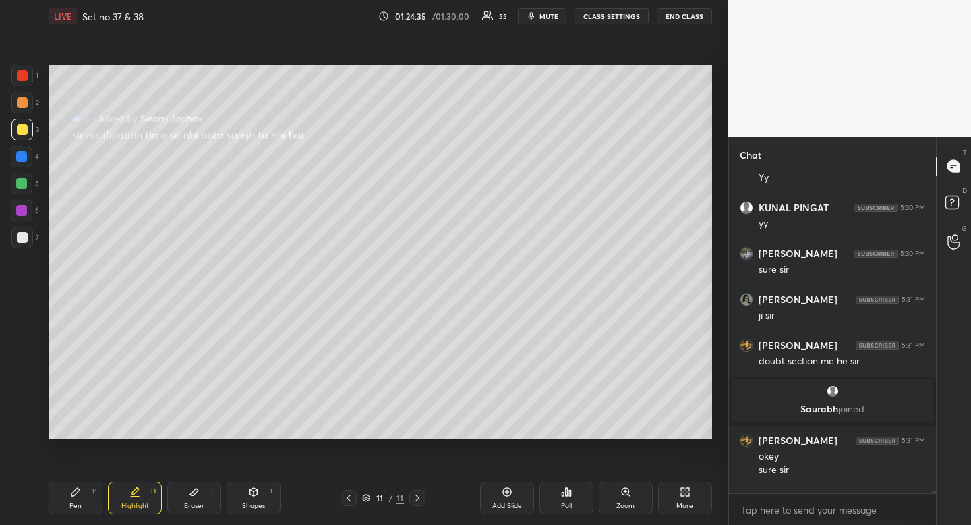
drag, startPoint x: 137, startPoint y: 492, endPoint x: 167, endPoint y: 455, distance: 47.9
click at [137, 492] on icon at bounding box center [135, 491] width 11 height 11
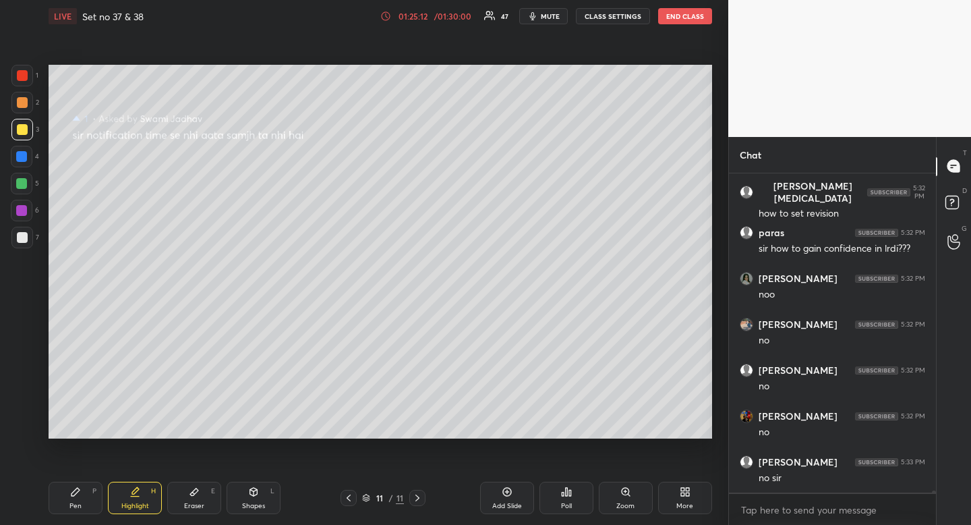
scroll to position [48446, 0]
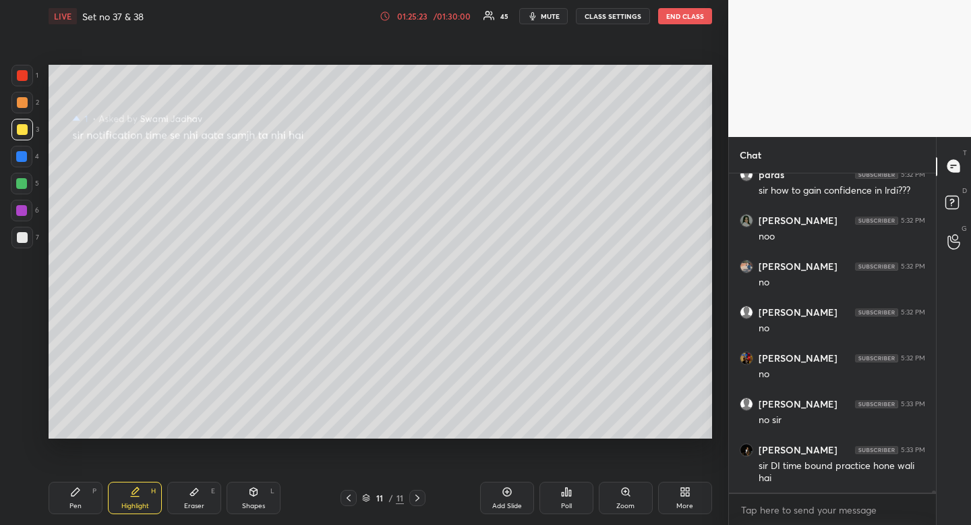
click at [83, 494] on div "Pen P" at bounding box center [76, 498] width 54 height 32
click at [80, 488] on icon at bounding box center [75, 491] width 11 height 11
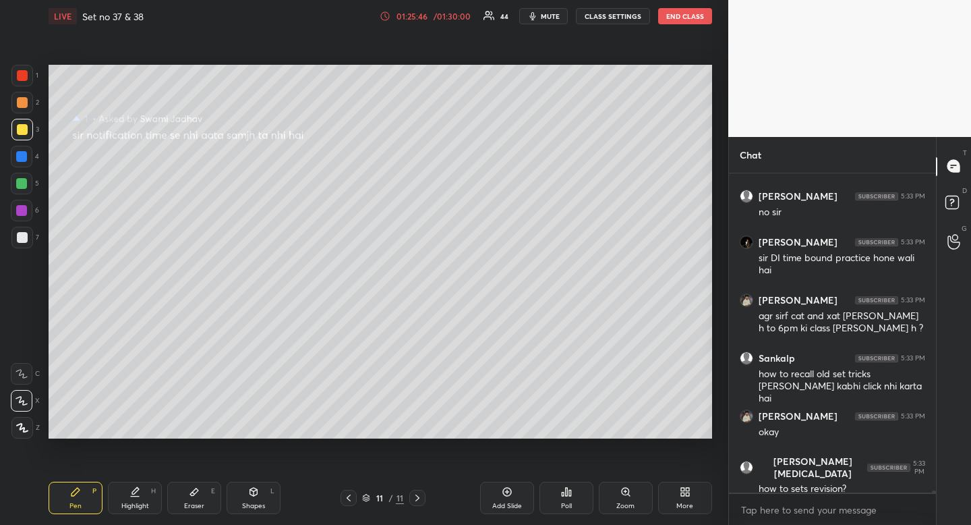
scroll to position [48712, 0]
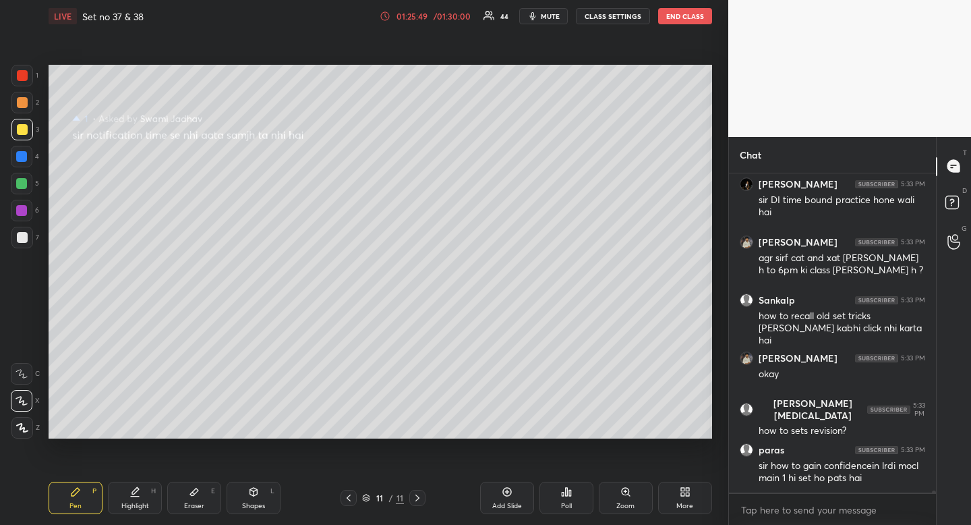
click at [210, 502] on div "Eraser E" at bounding box center [194, 498] width 54 height 32
click at [22, 345] on span "Erase all" at bounding box center [21, 346] width 20 height 9
click at [84, 501] on div "Pen P" at bounding box center [76, 498] width 54 height 32
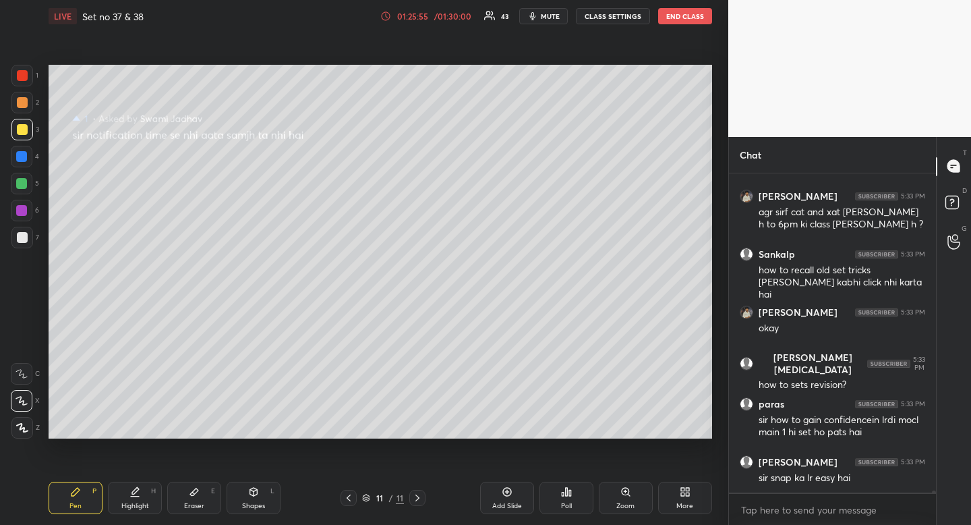
drag, startPoint x: 22, startPoint y: 235, endPoint x: 34, endPoint y: 230, distance: 12.7
click at [24, 238] on div at bounding box center [22, 237] width 11 height 11
drag, startPoint x: 23, startPoint y: 129, endPoint x: 43, endPoint y: 148, distance: 28.1
click at [23, 132] on div at bounding box center [22, 129] width 11 height 11
click at [29, 131] on div at bounding box center [22, 130] width 22 height 22
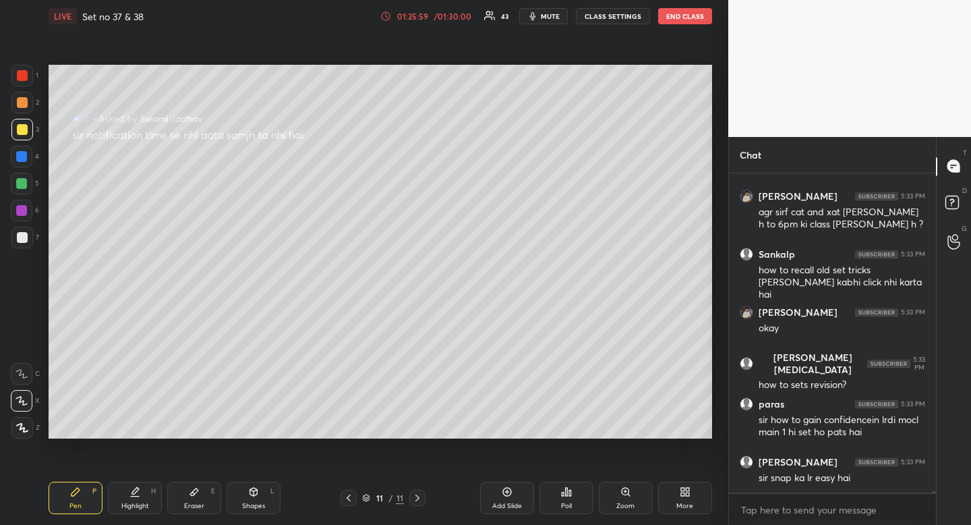
drag, startPoint x: 29, startPoint y: 131, endPoint x: 47, endPoint y: 141, distance: 20.2
click at [28, 141] on div "1 2 3 4 5 6 7" at bounding box center [25, 159] width 28 height 189
click at [196, 510] on div "Eraser E" at bounding box center [194, 498] width 54 height 32
drag, startPoint x: 194, startPoint y: 513, endPoint x: 201, endPoint y: 461, distance: 52.5
click at [194, 513] on div "Eraser E" at bounding box center [194, 498] width 54 height 32
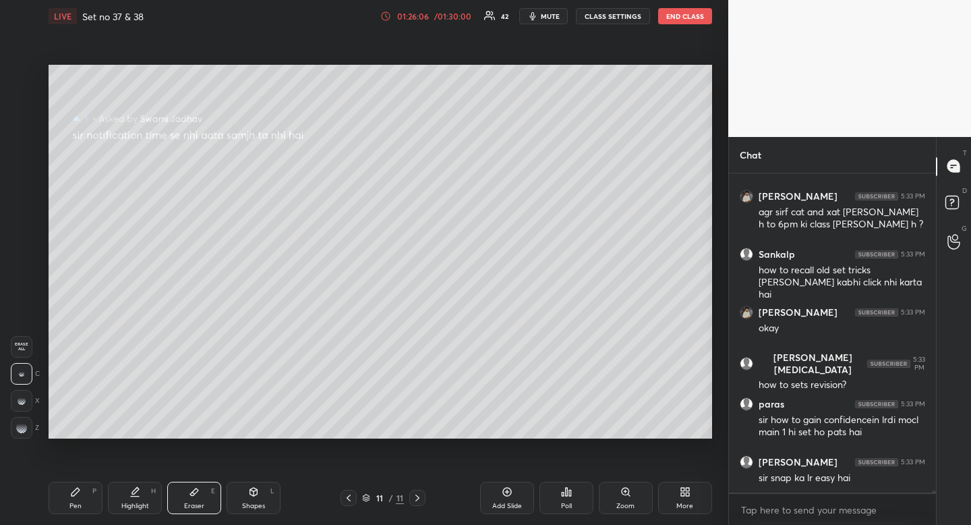
click at [76, 503] on div "Pen" at bounding box center [75, 506] width 12 height 7
drag, startPoint x: 77, startPoint y: 501, endPoint x: 86, endPoint y: 488, distance: 15.5
click at [79, 506] on div "Pen" at bounding box center [75, 506] width 12 height 7
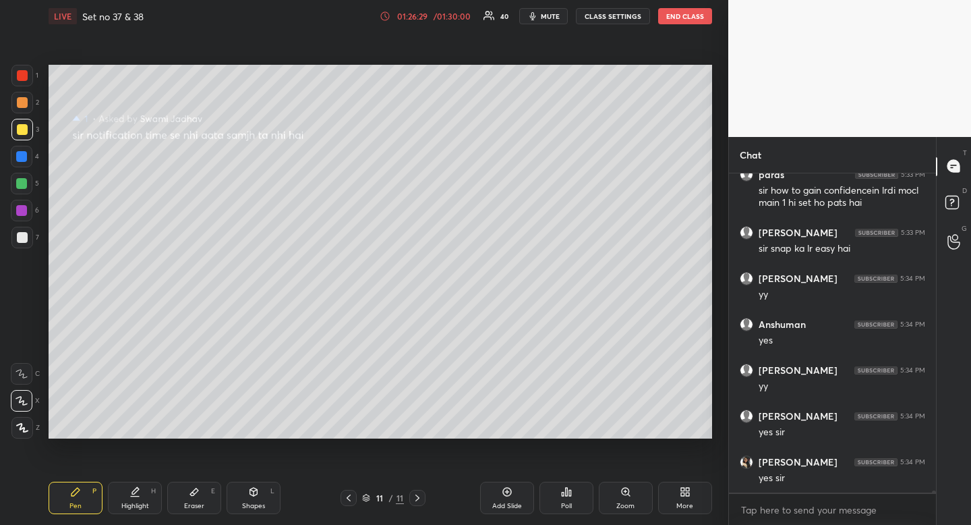
scroll to position [5, 5]
click at [136, 496] on icon at bounding box center [135, 491] width 11 height 11
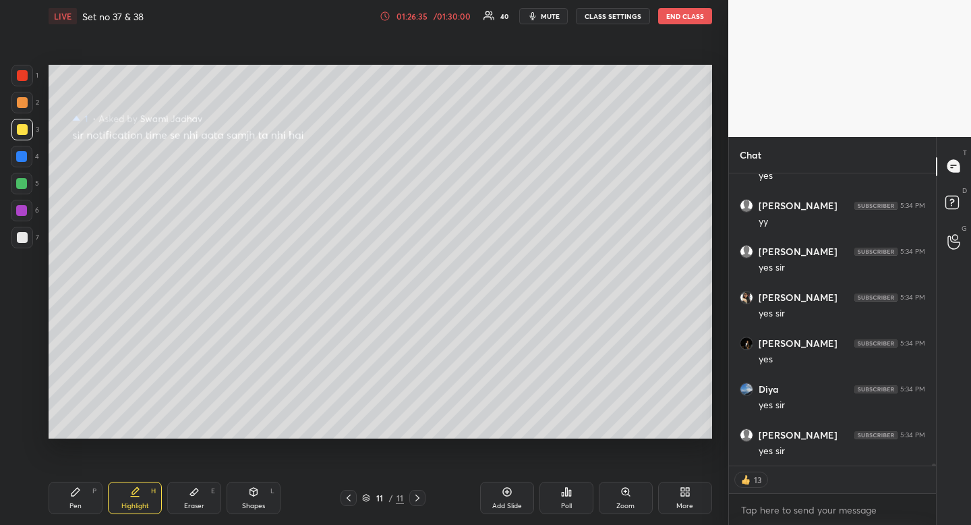
scroll to position [49198, 0]
click at [194, 495] on icon at bounding box center [194, 491] width 11 height 11
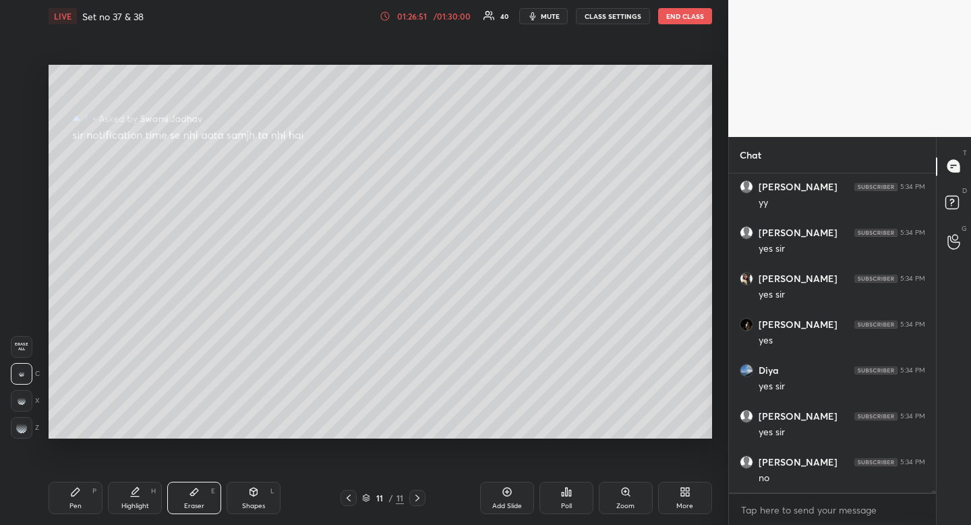
click at [194, 498] on div "Eraser E" at bounding box center [194, 498] width 54 height 32
click at [78, 488] on icon at bounding box center [75, 491] width 11 height 11
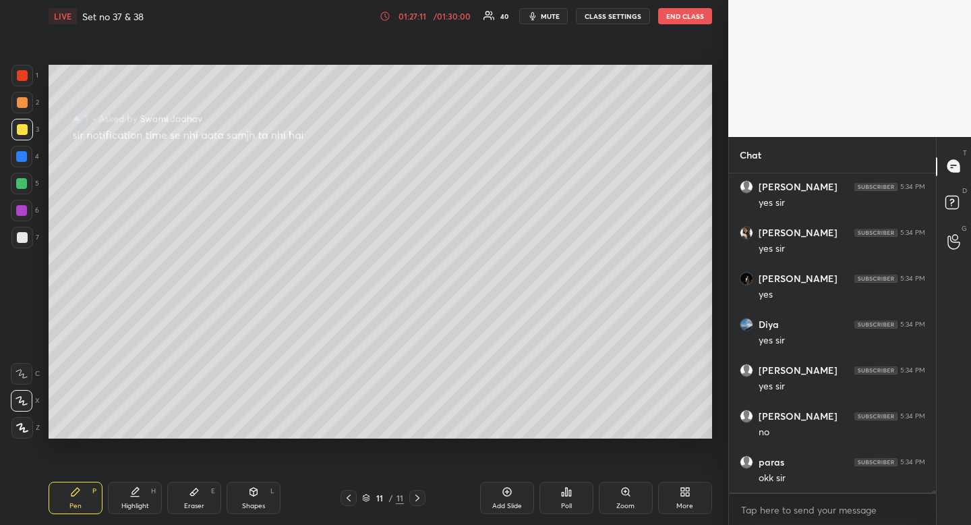
click at [24, 244] on div at bounding box center [22, 238] width 22 height 22
click at [543, 18] on span "mute" at bounding box center [550, 15] width 19 height 9
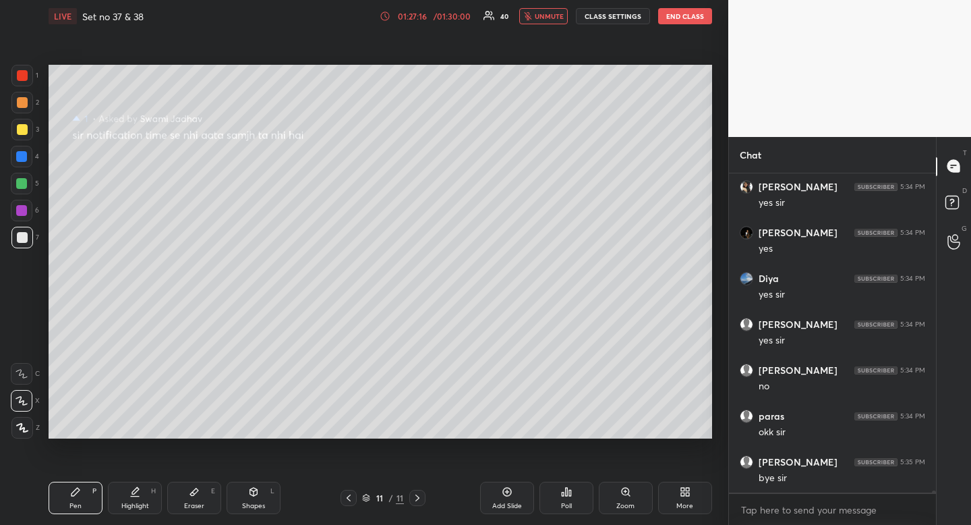
click at [679, 18] on button "END CLASS" at bounding box center [685, 16] width 54 height 16
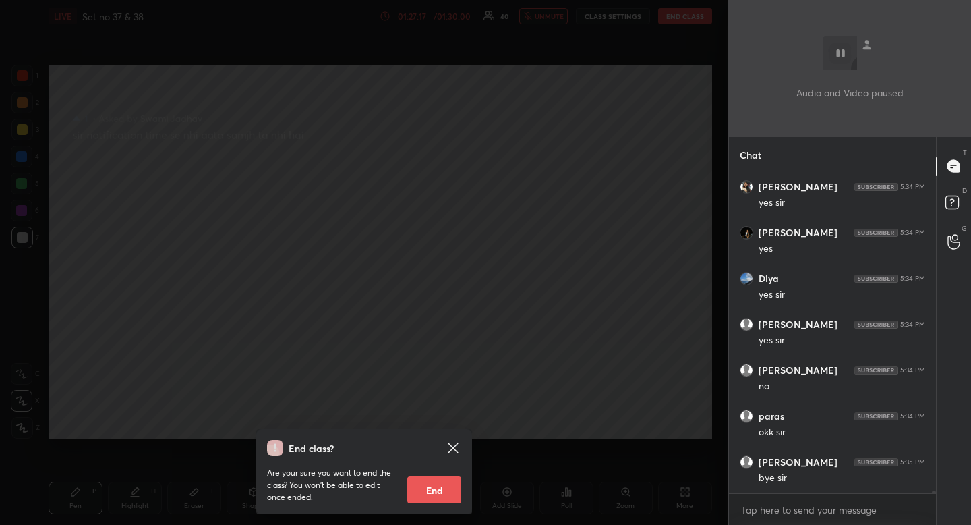
scroll to position [49308, 0]
drag, startPoint x: 451, startPoint y: 486, endPoint x: 452, endPoint y: 463, distance: 22.9
click at [451, 486] on button "End" at bounding box center [434, 489] width 54 height 27
type textarea "x"
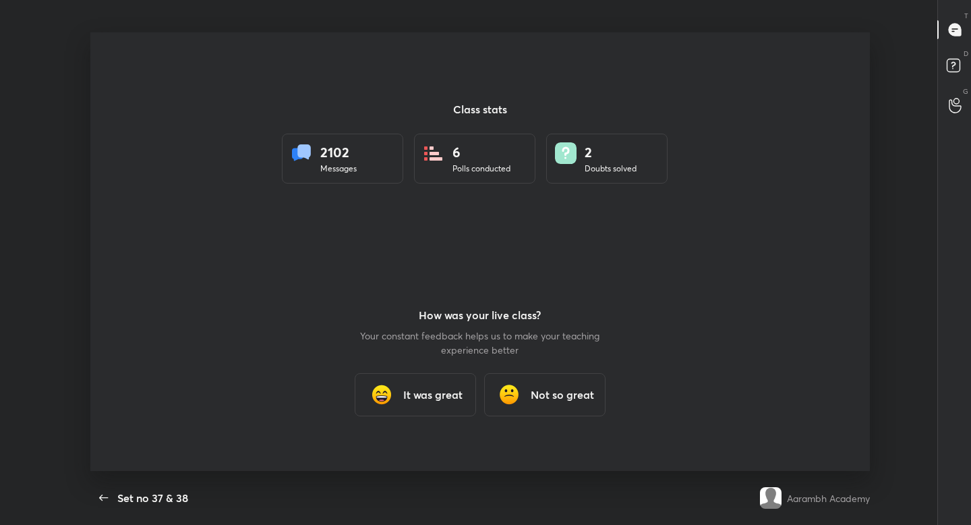
scroll to position [438, 961]
